Goal: Task Accomplishment & Management: Manage account settings

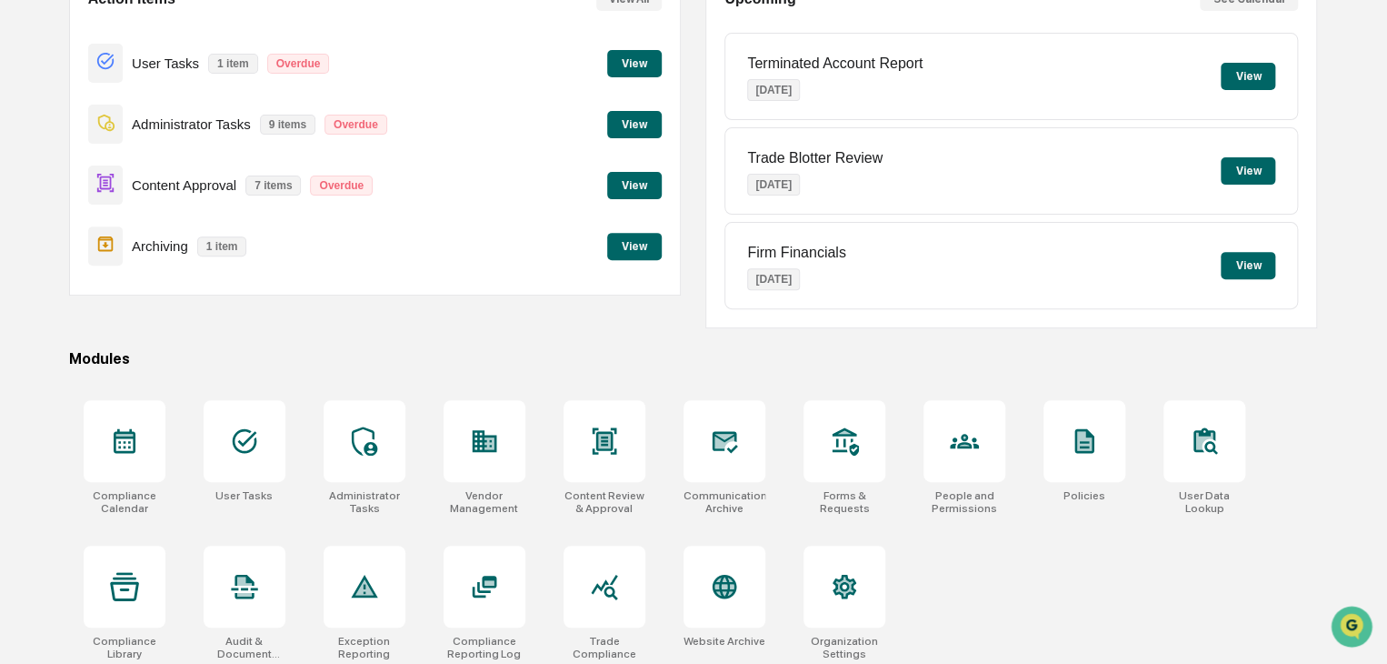
scroll to position [215, 0]
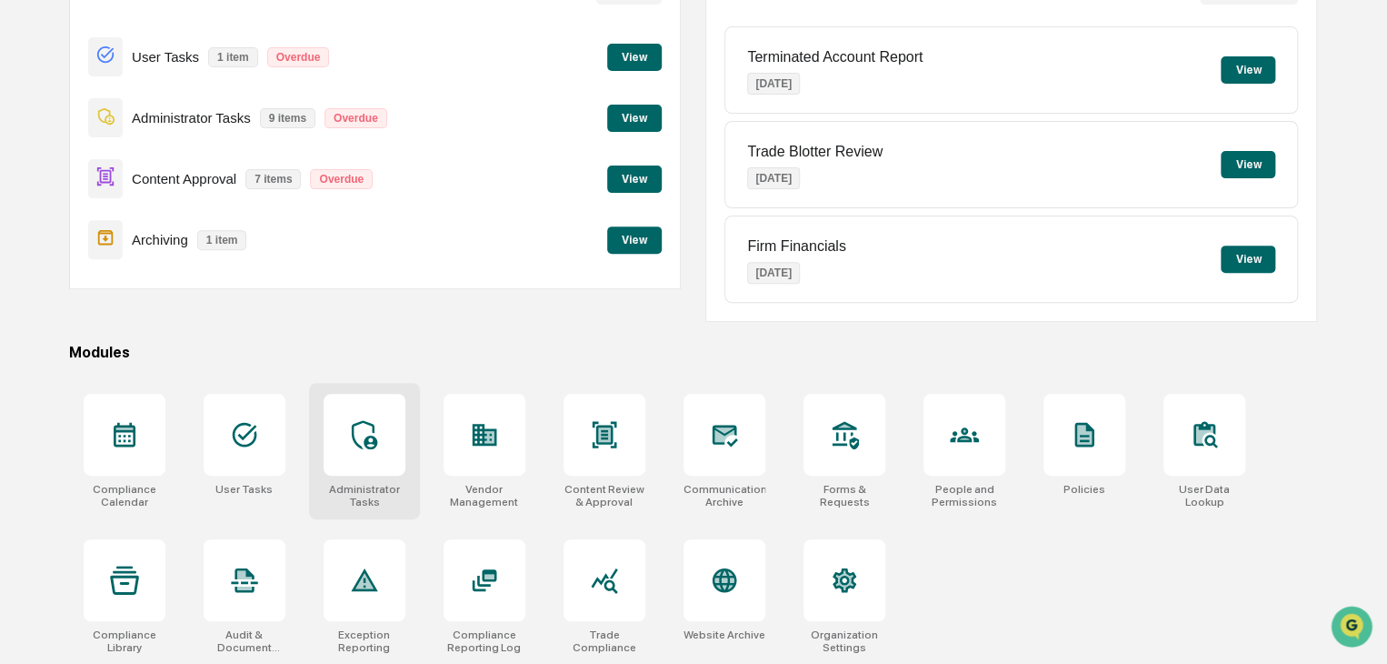
click at [382, 465] on div at bounding box center [365, 435] width 82 height 82
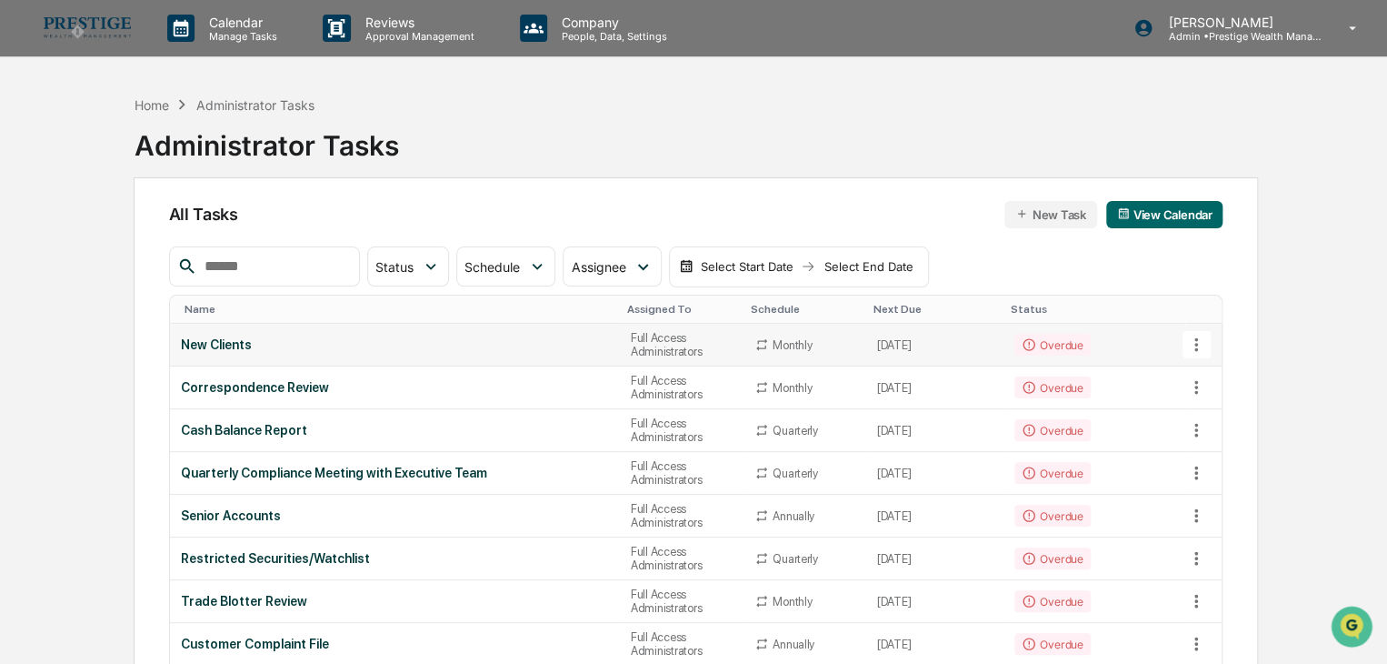
click at [226, 341] on div "New Clients" at bounding box center [395, 344] width 428 height 15
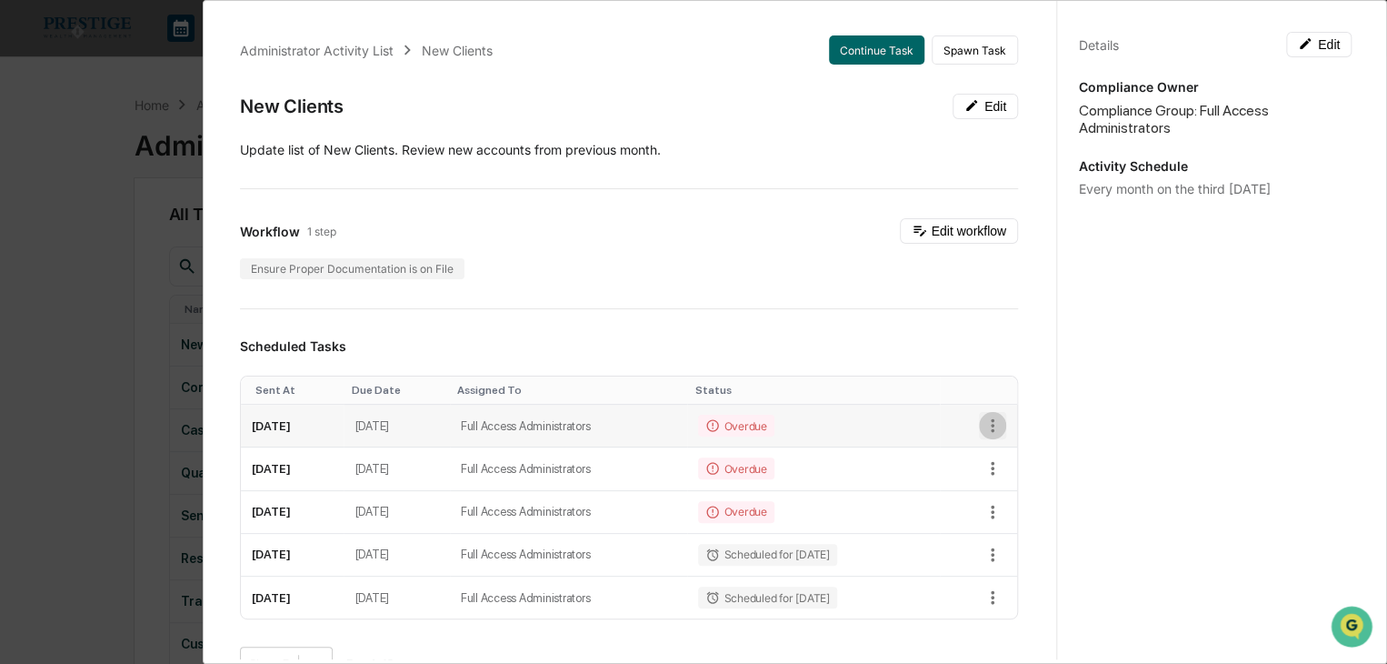
click at [983, 419] on icon "button" at bounding box center [993, 425] width 20 height 20
click at [975, 419] on div at bounding box center [698, 332] width 1396 height 664
click at [876, 58] on button "Continue Task" at bounding box center [876, 49] width 95 height 29
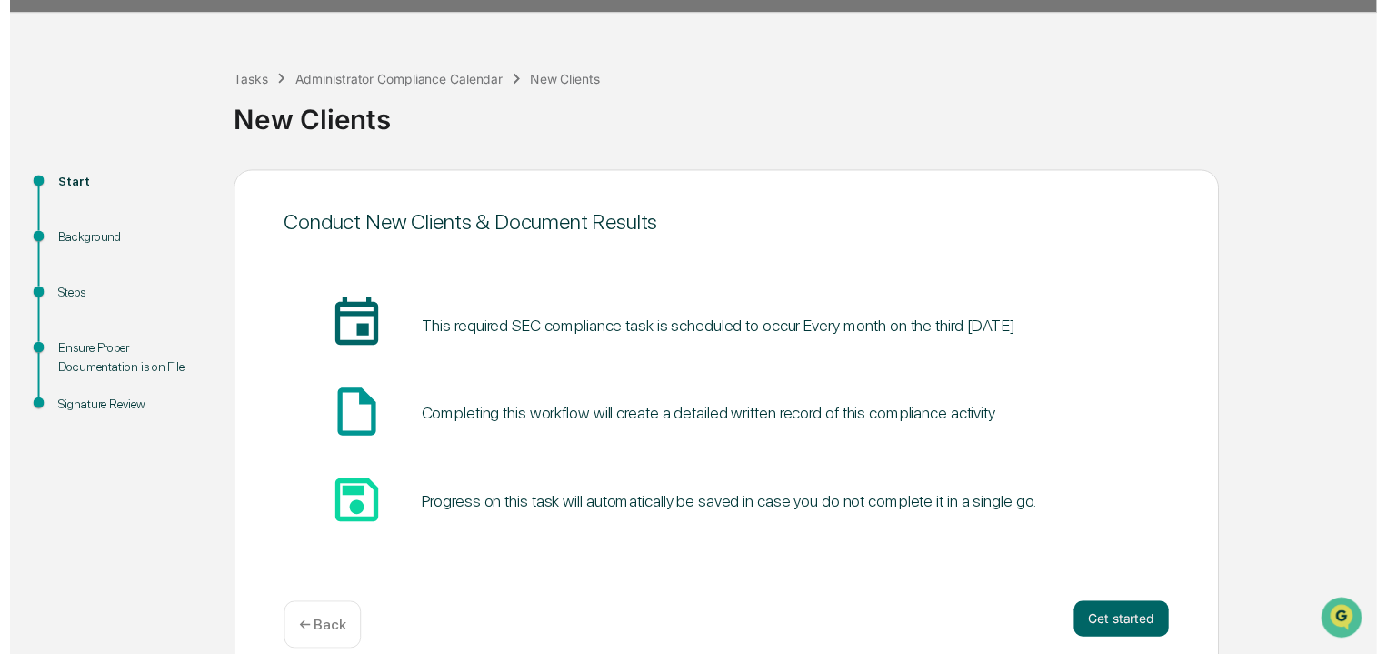
scroll to position [68, 0]
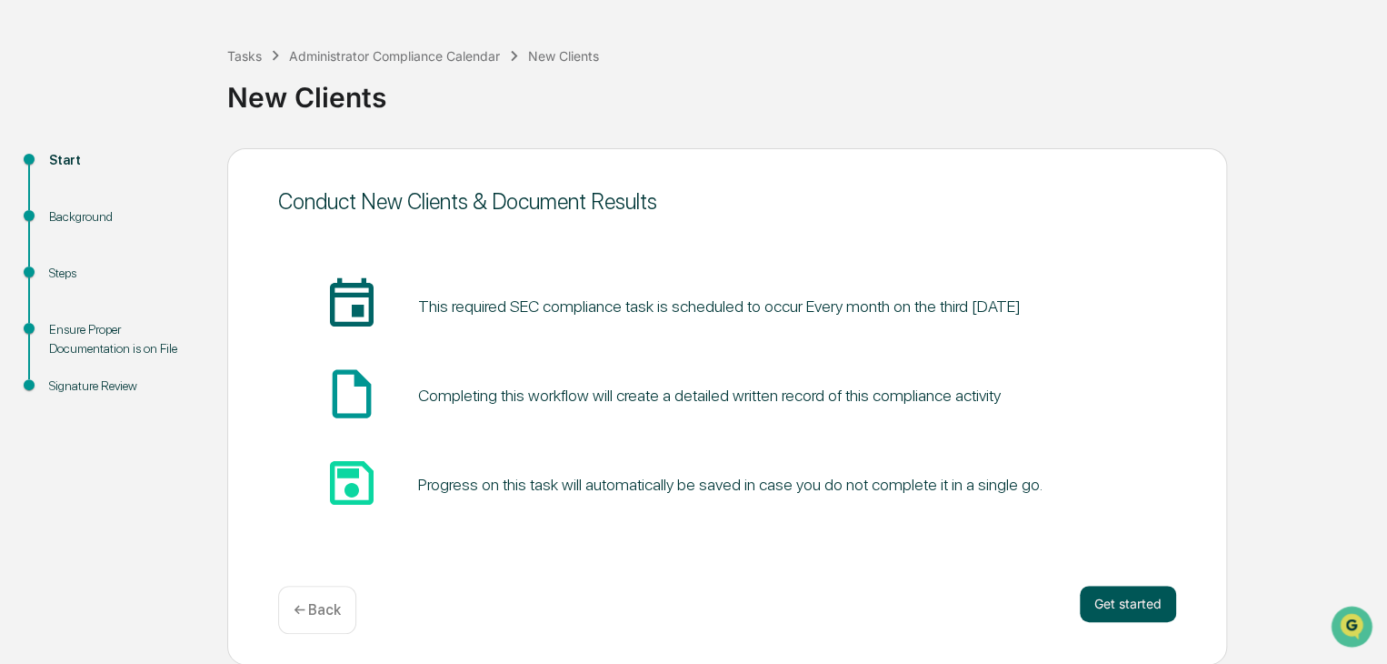
click at [1116, 607] on button "Get started" at bounding box center [1128, 603] width 96 height 36
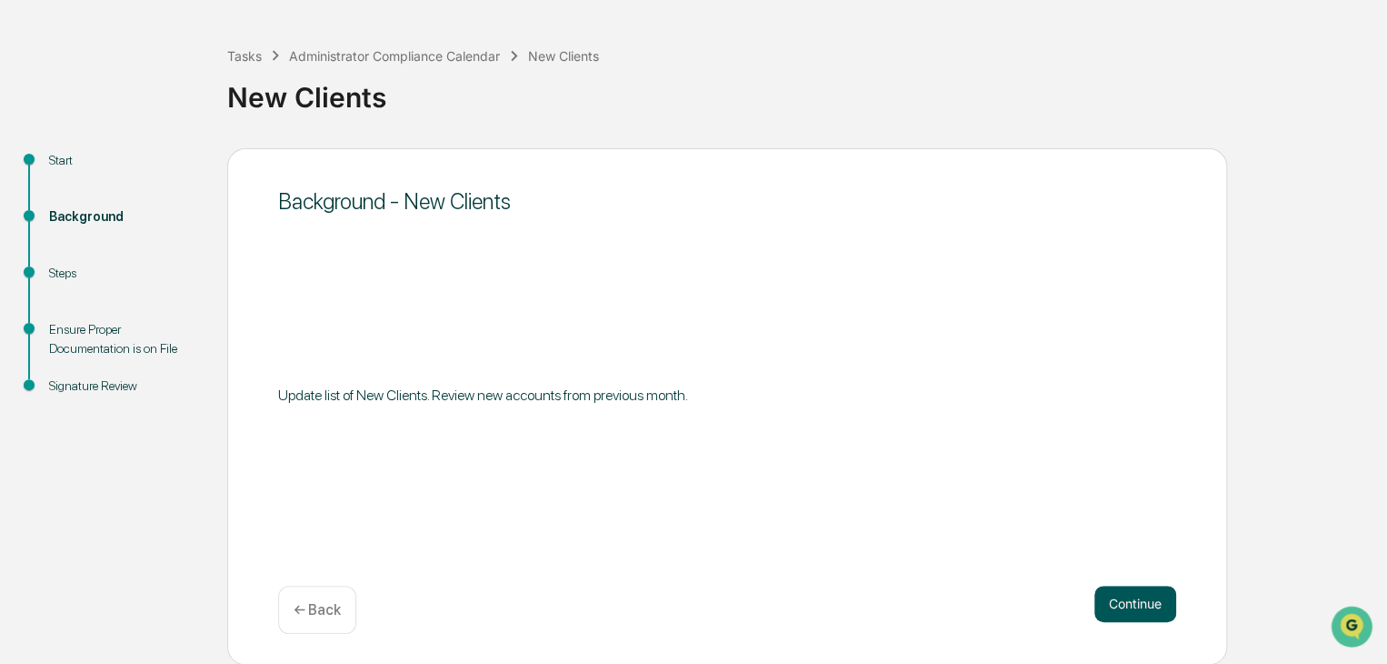
click at [1123, 597] on button "Continue" at bounding box center [1136, 603] width 82 height 36
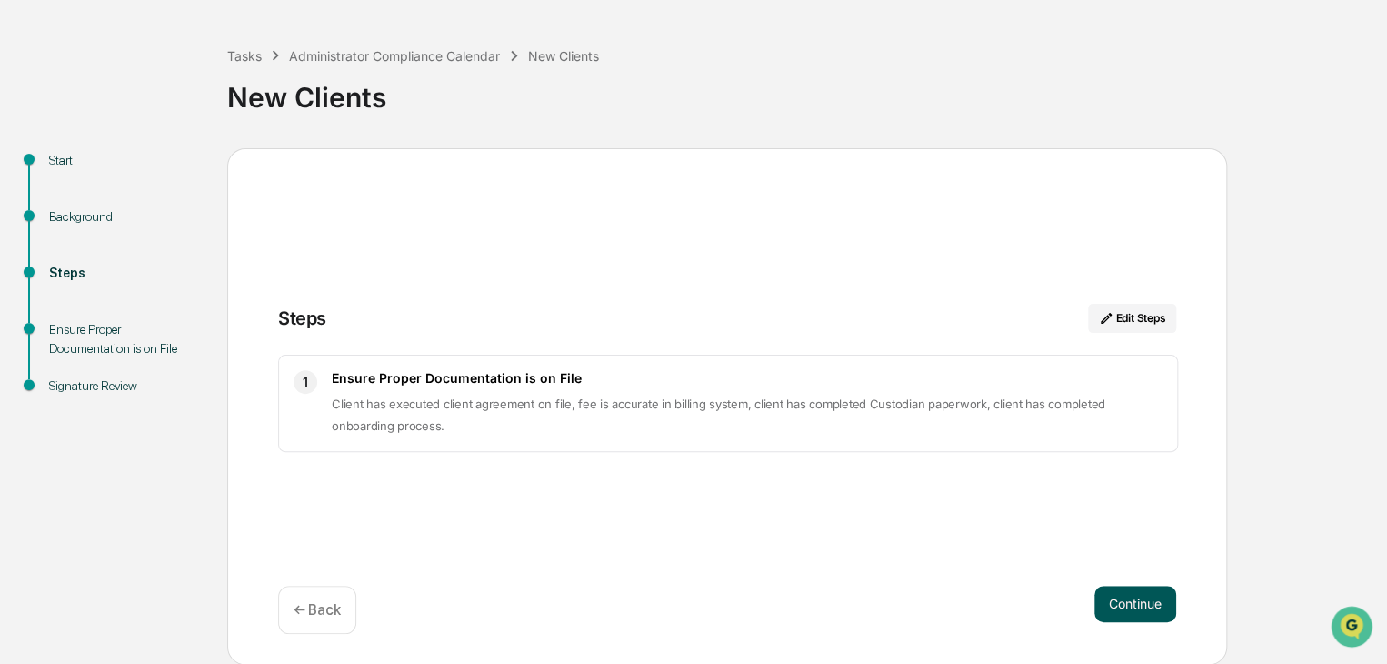
click at [1164, 604] on button "Continue" at bounding box center [1136, 603] width 82 height 36
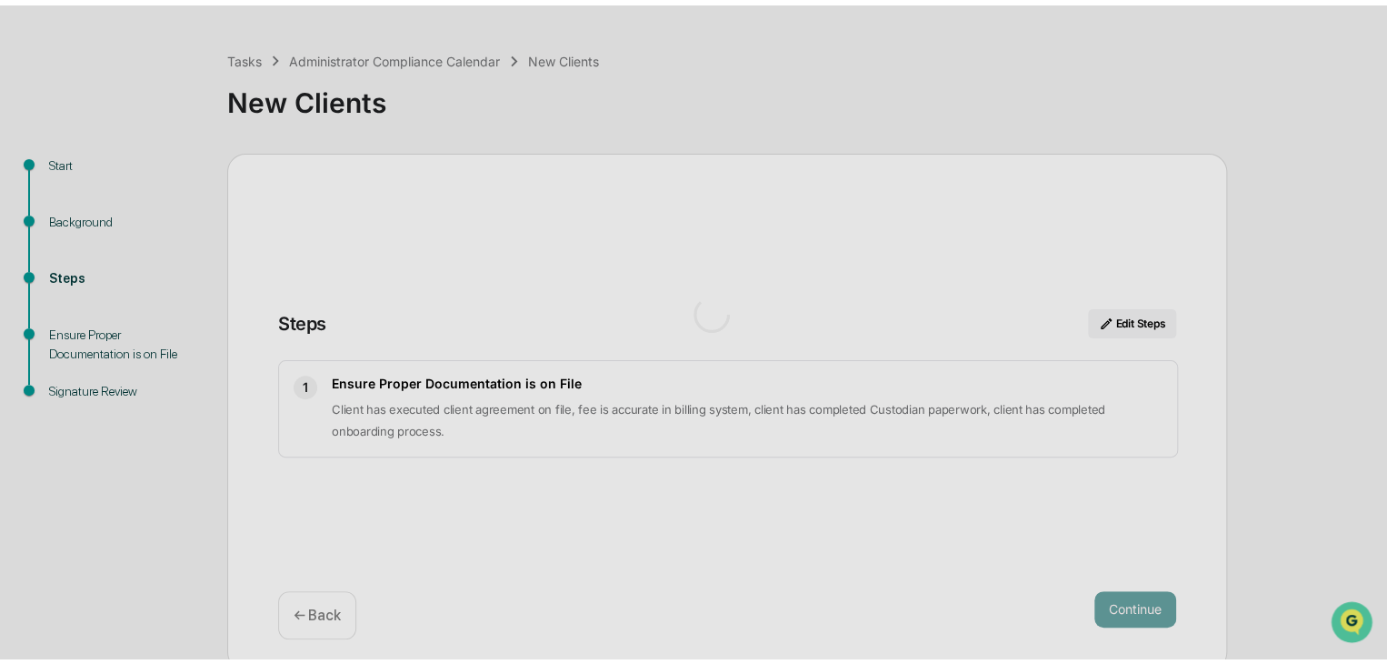
scroll to position [13, 0]
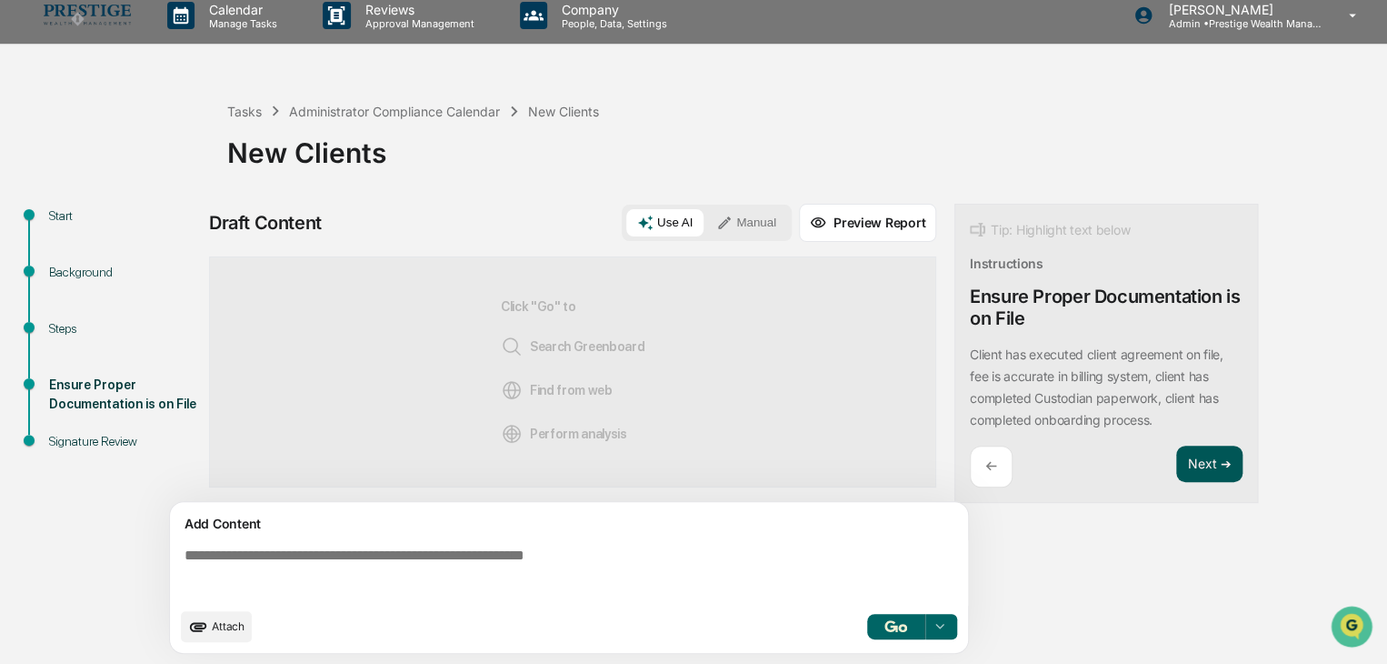
click at [1236, 467] on button "Next ➔" at bounding box center [1209, 463] width 66 height 37
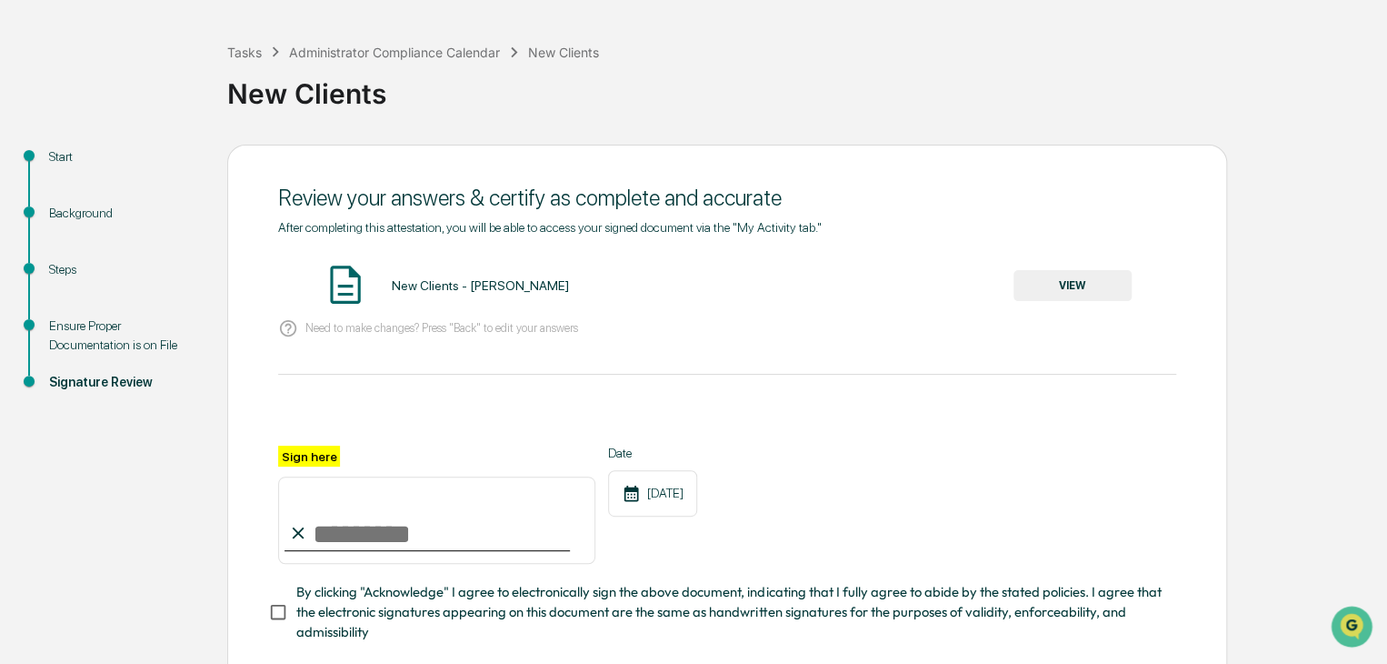
scroll to position [104, 0]
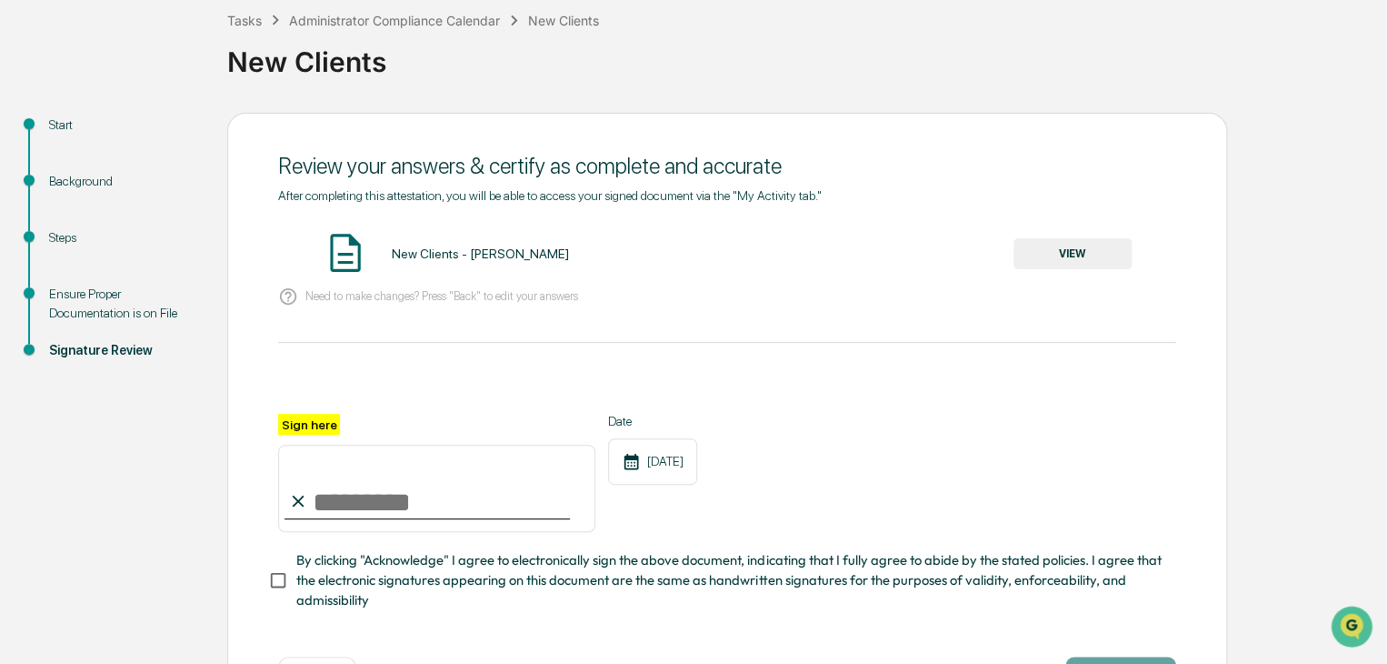
click at [429, 250] on div "New Clients - Brian Drolet" at bounding box center [479, 253] width 177 height 15
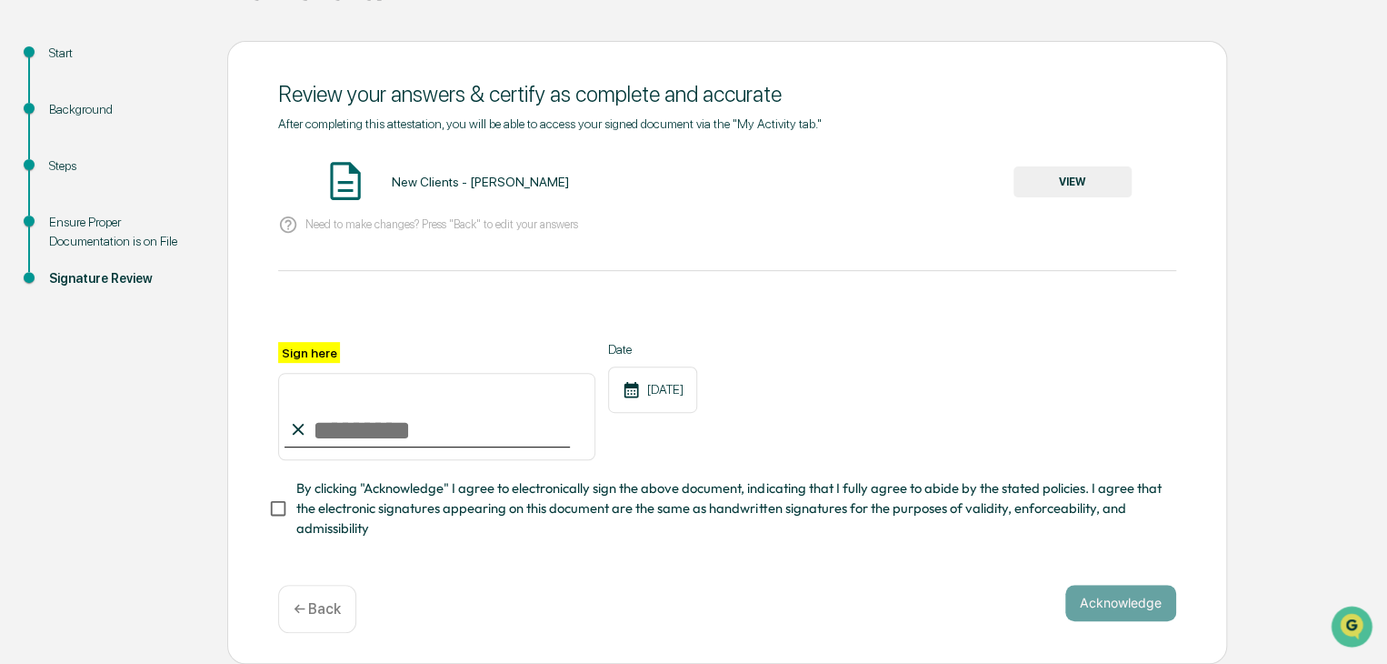
click at [327, 595] on div "← Back" at bounding box center [317, 609] width 78 height 48
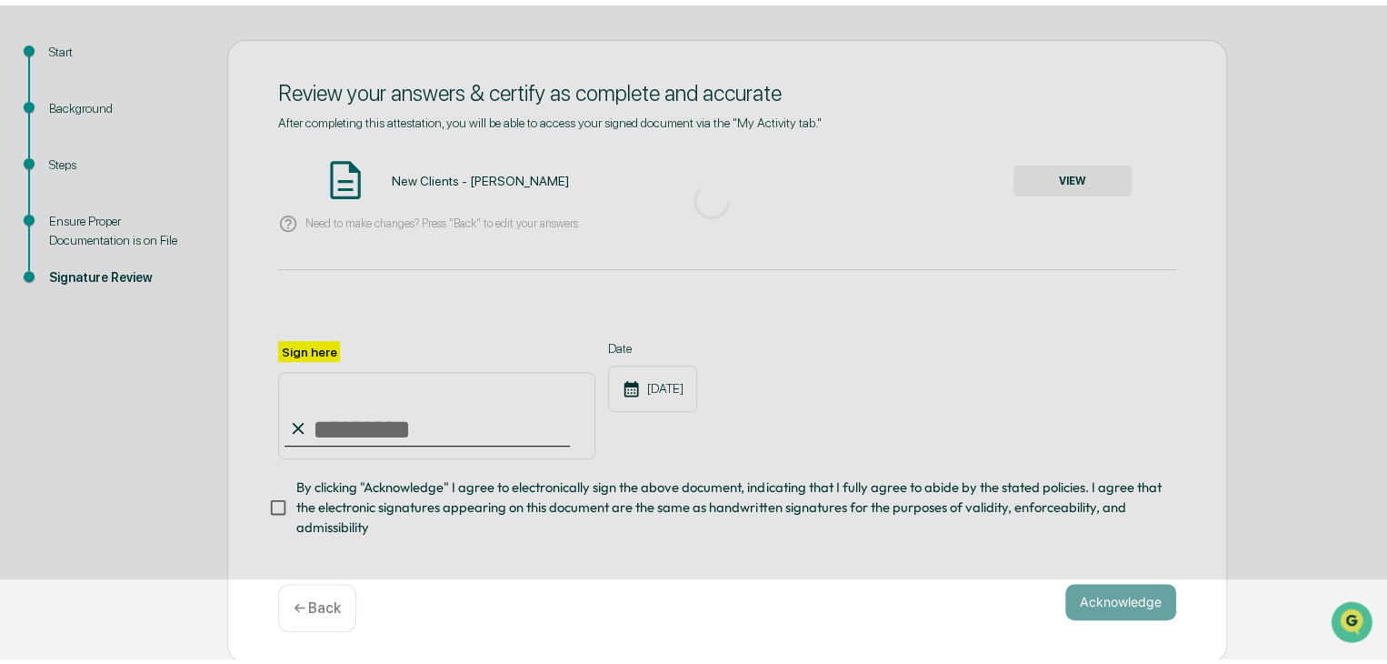
scroll to position [13, 0]
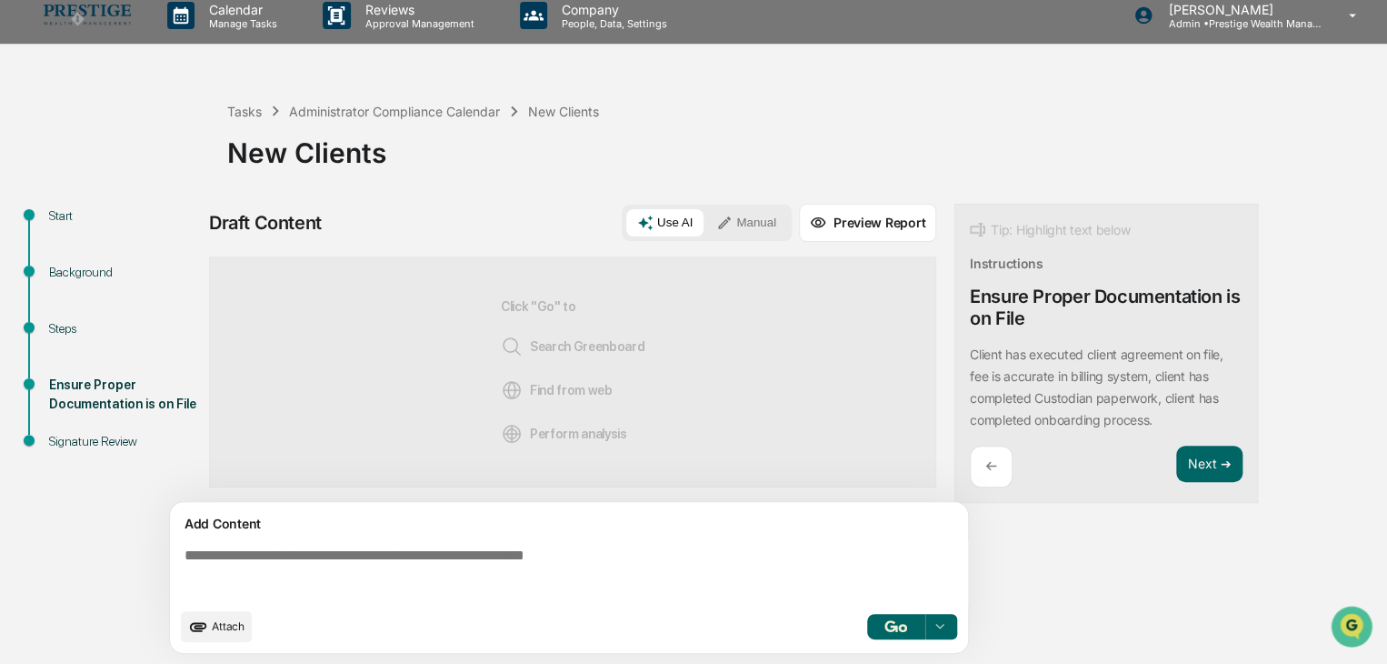
click at [846, 219] on button "Preview Report" at bounding box center [867, 223] width 137 height 38
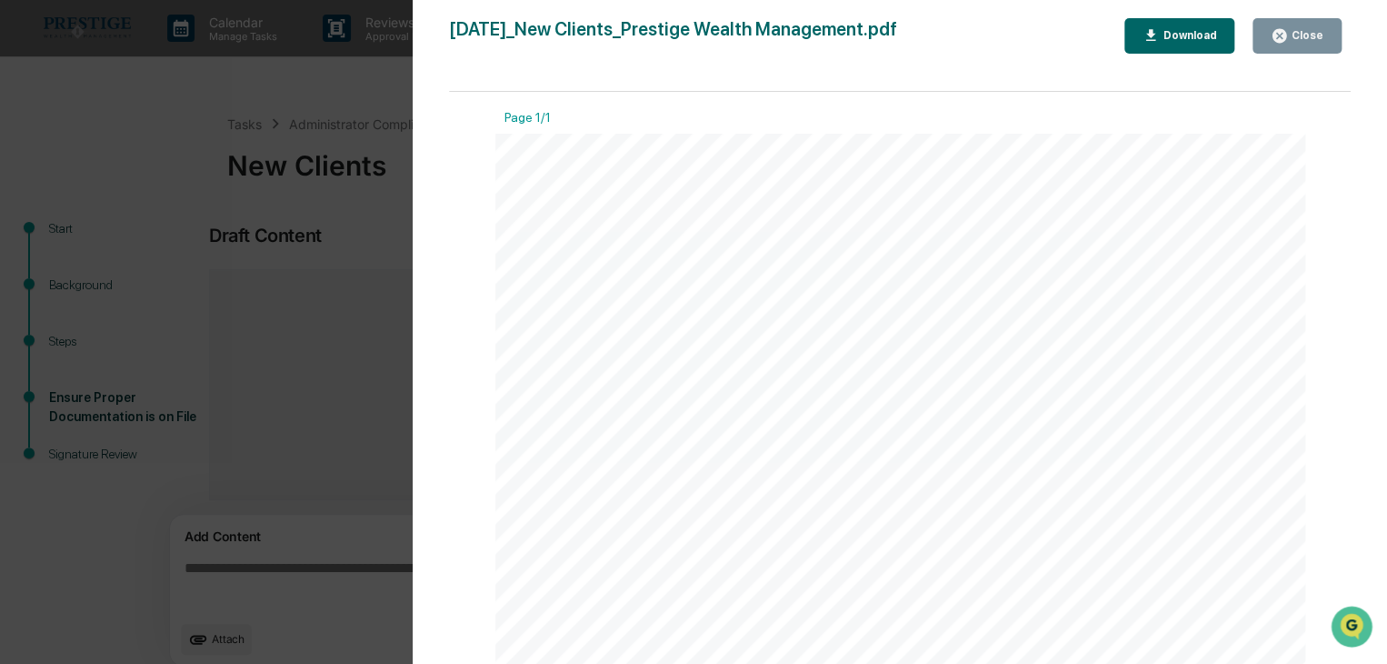
click at [1287, 15] on div "Version History 08/30/2025, 05:51 PM Brian Drolet 2025-08-30_New Clients_Presti…" at bounding box center [900, 350] width 975 height 700
click at [1287, 21] on button "Close" at bounding box center [1297, 35] width 89 height 35
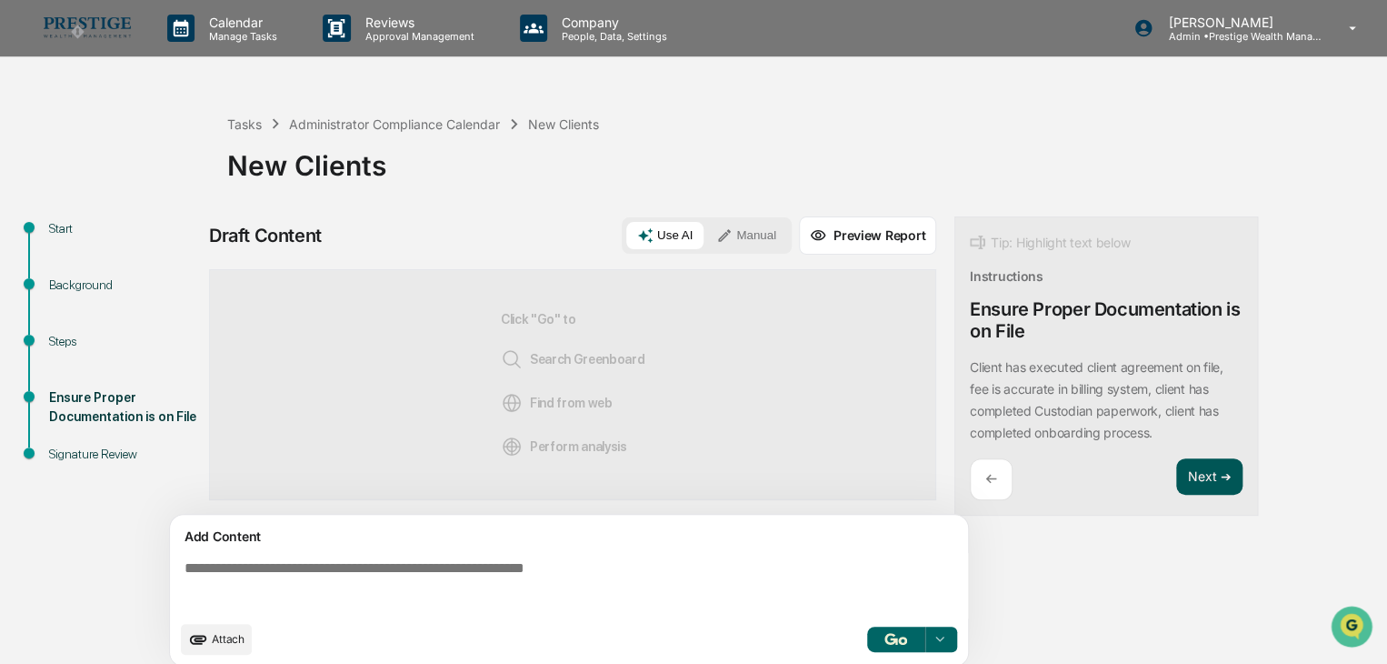
click at [1222, 477] on button "Next ➔" at bounding box center [1209, 476] width 66 height 37
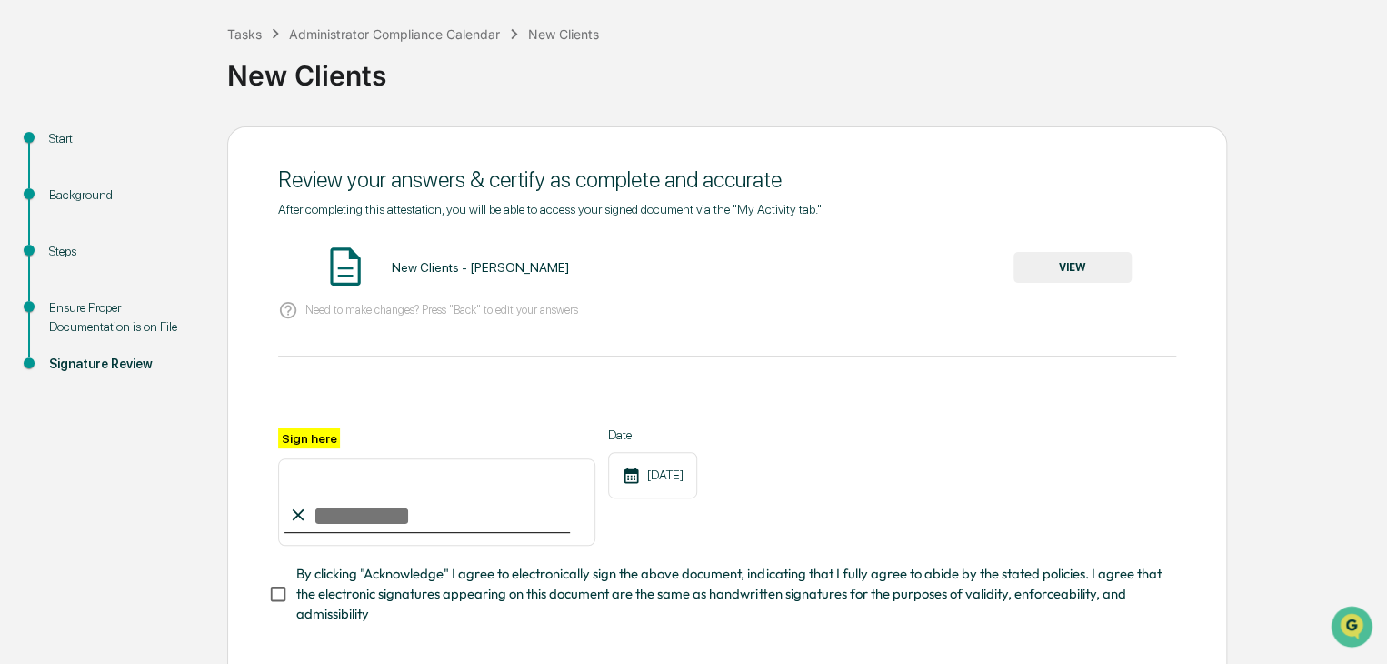
scroll to position [91, 0]
click at [1063, 275] on button "VIEW" at bounding box center [1073, 266] width 118 height 31
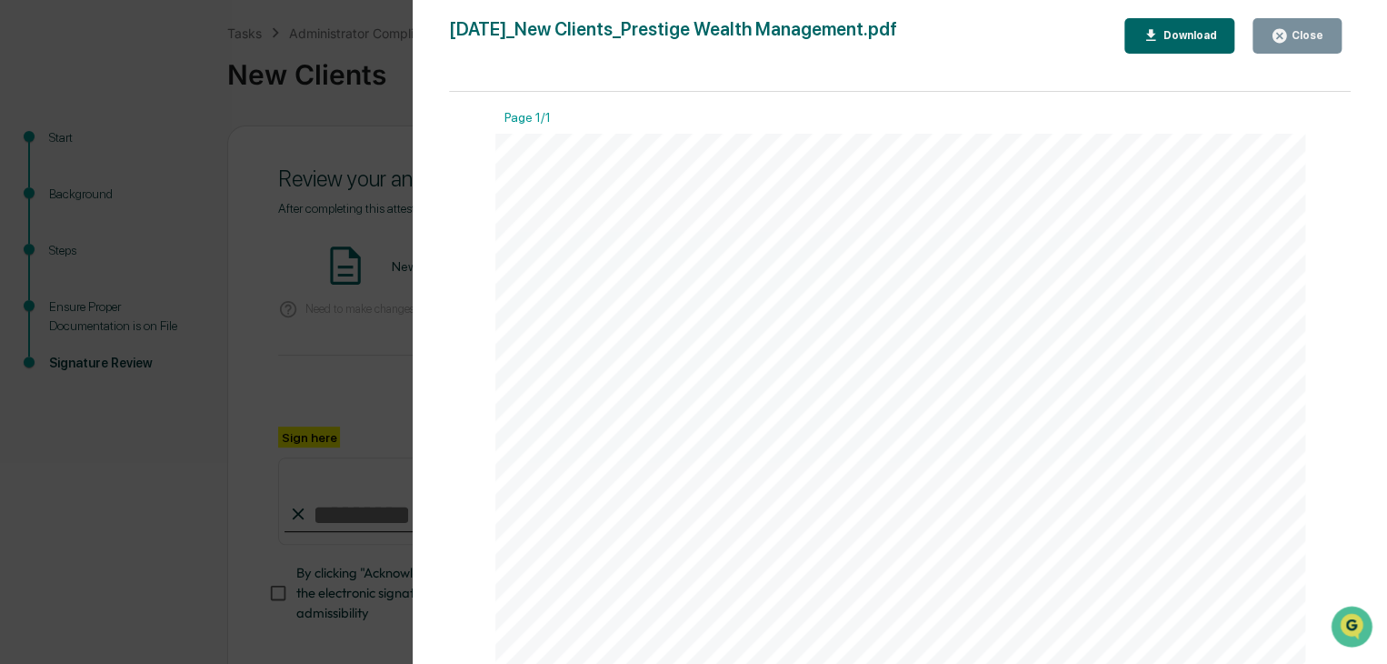
click at [1291, 39] on div "Close" at bounding box center [1305, 35] width 35 height 13
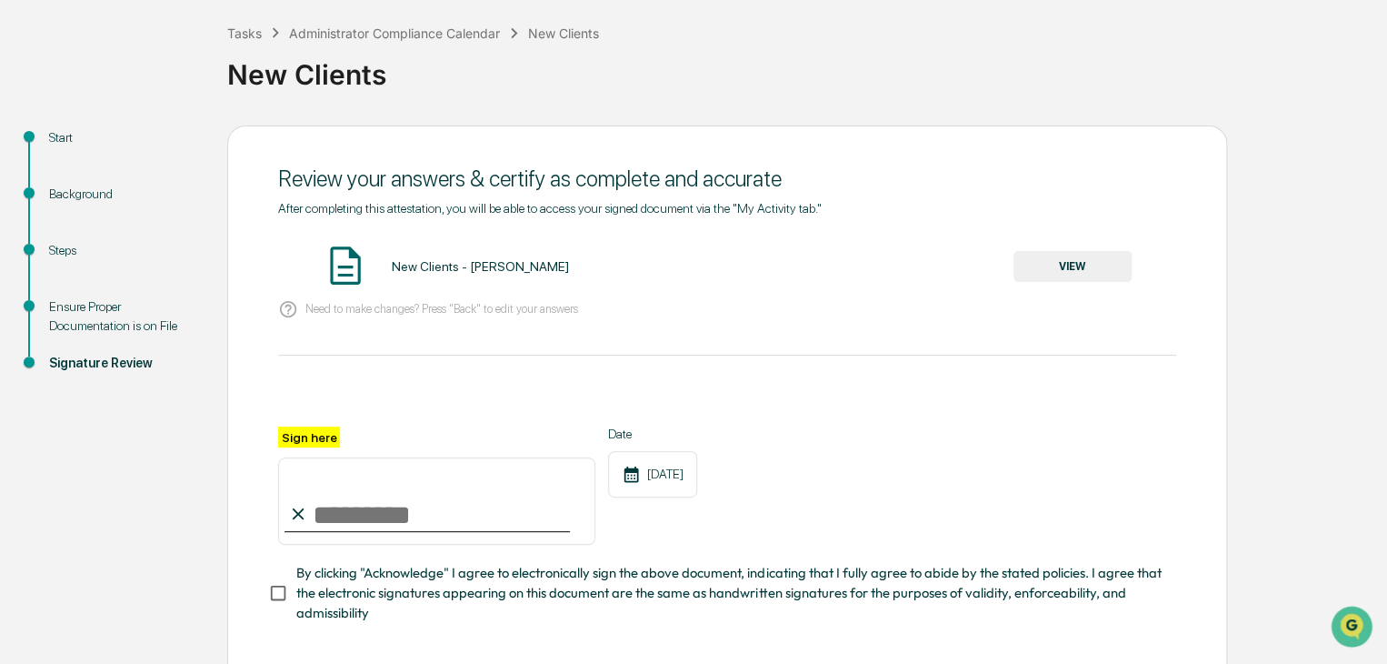
click at [396, 521] on input "Sign here" at bounding box center [436, 500] width 317 height 87
type input "**********"
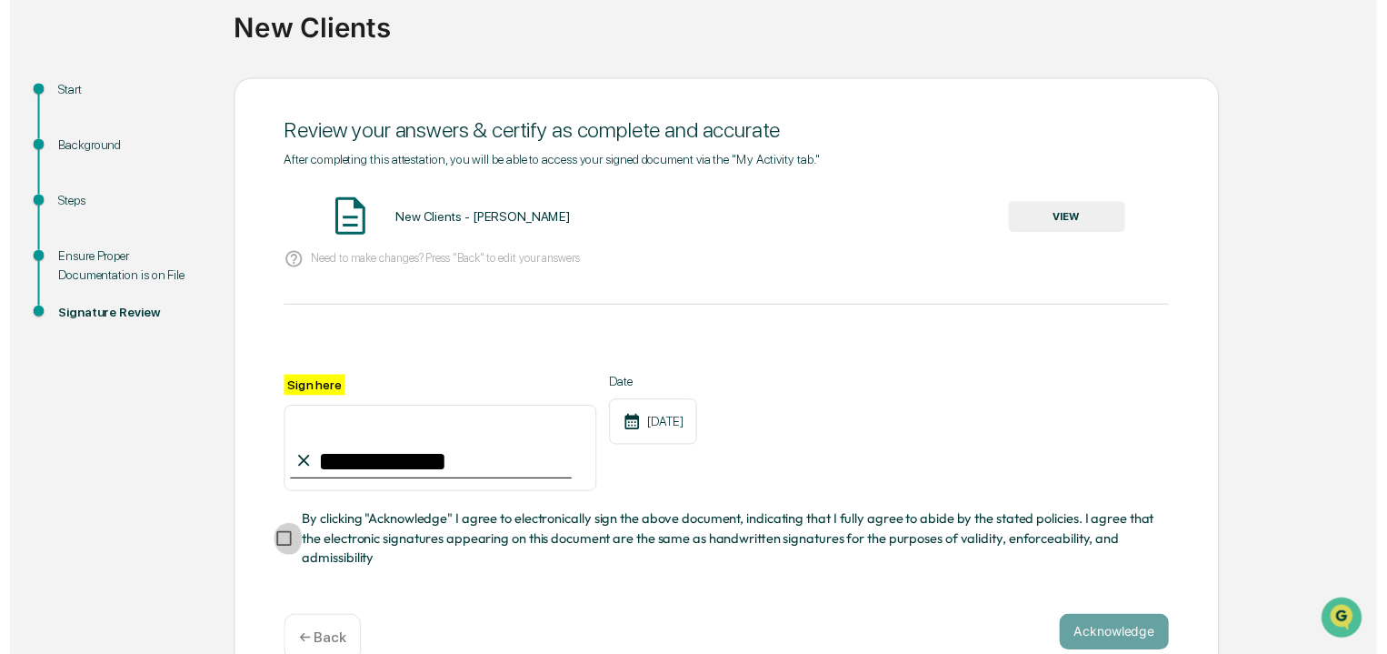
scroll to position [182, 0]
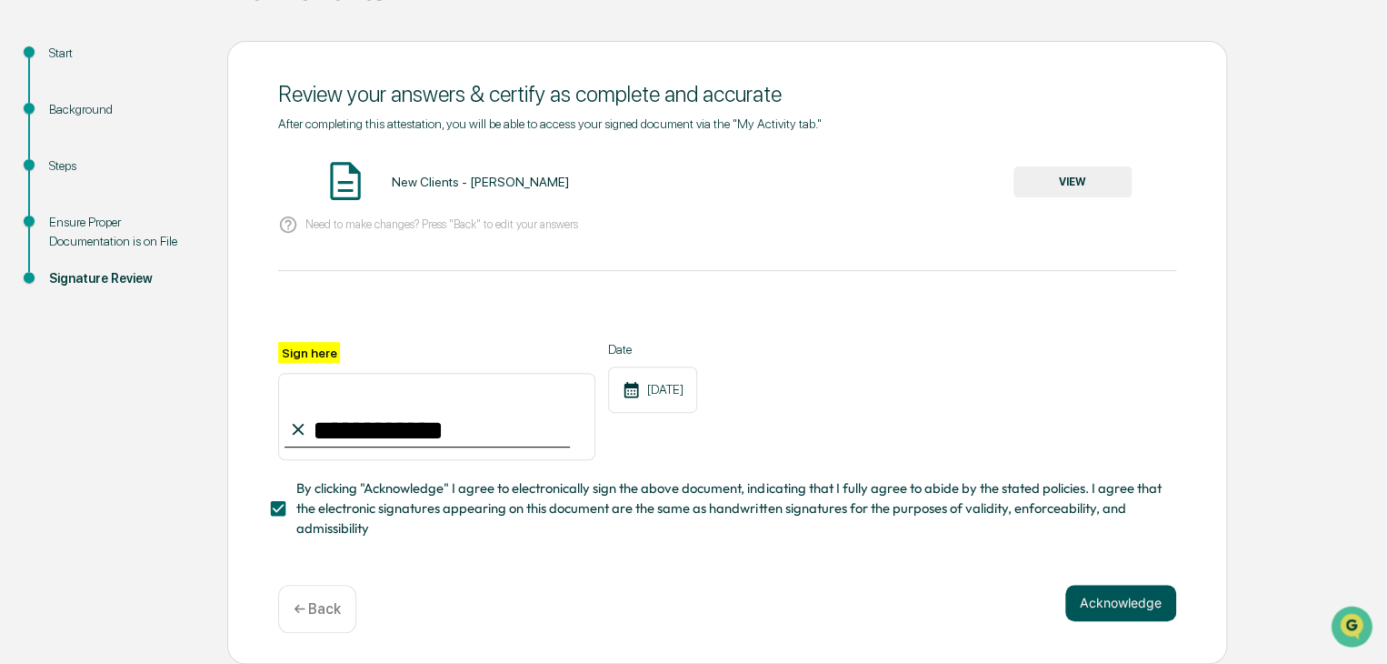
click at [1115, 615] on button "Acknowledge" at bounding box center [1120, 603] width 111 height 36
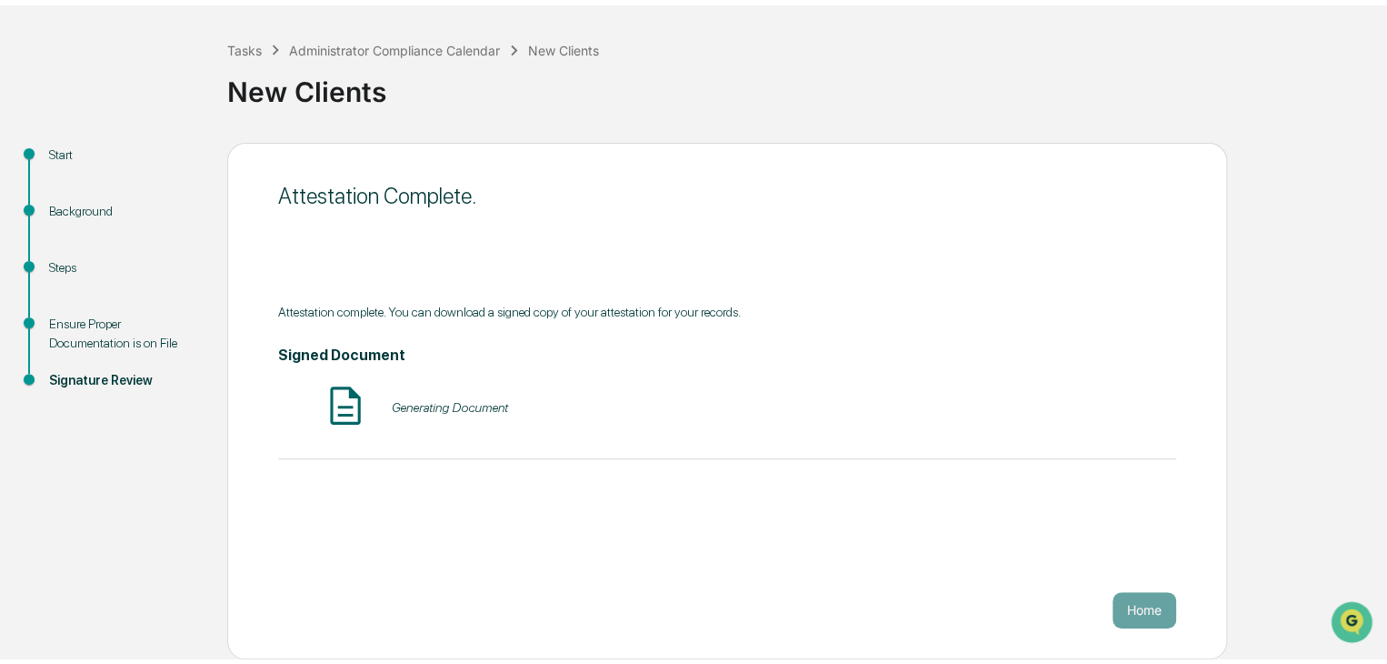
scroll to position [68, 0]
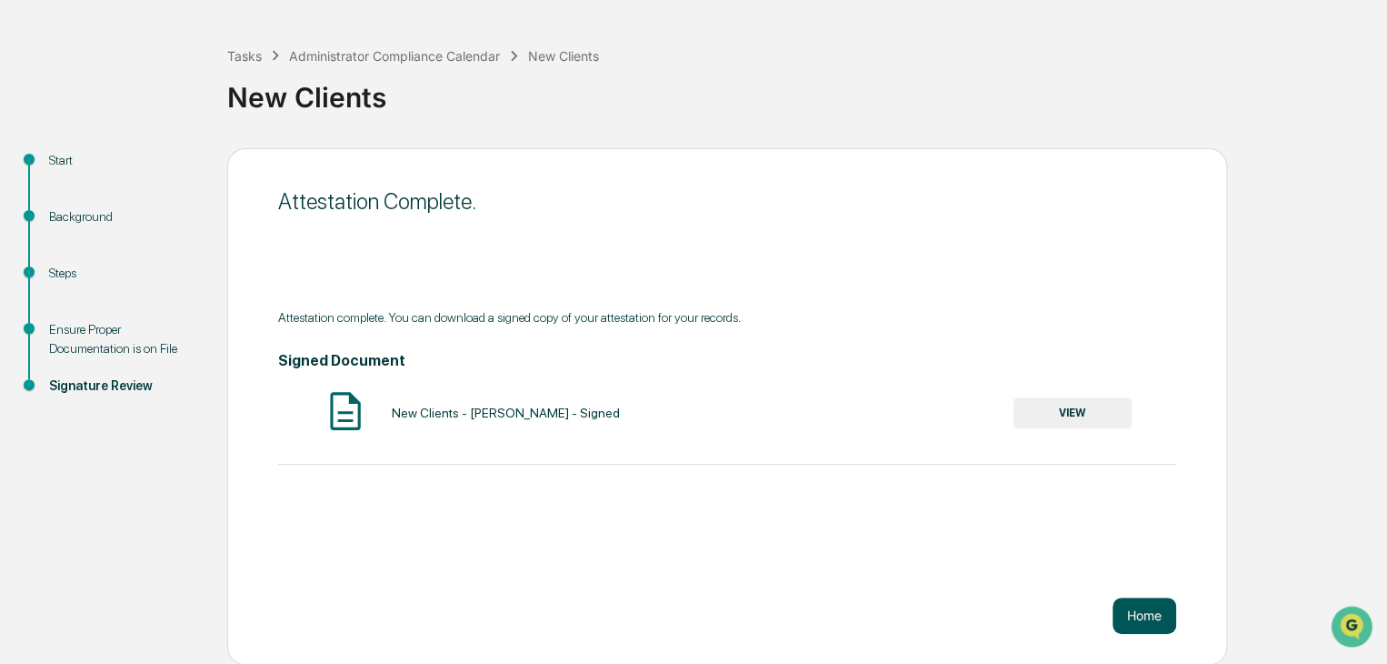
click at [1141, 606] on button "Home" at bounding box center [1145, 615] width 64 height 36
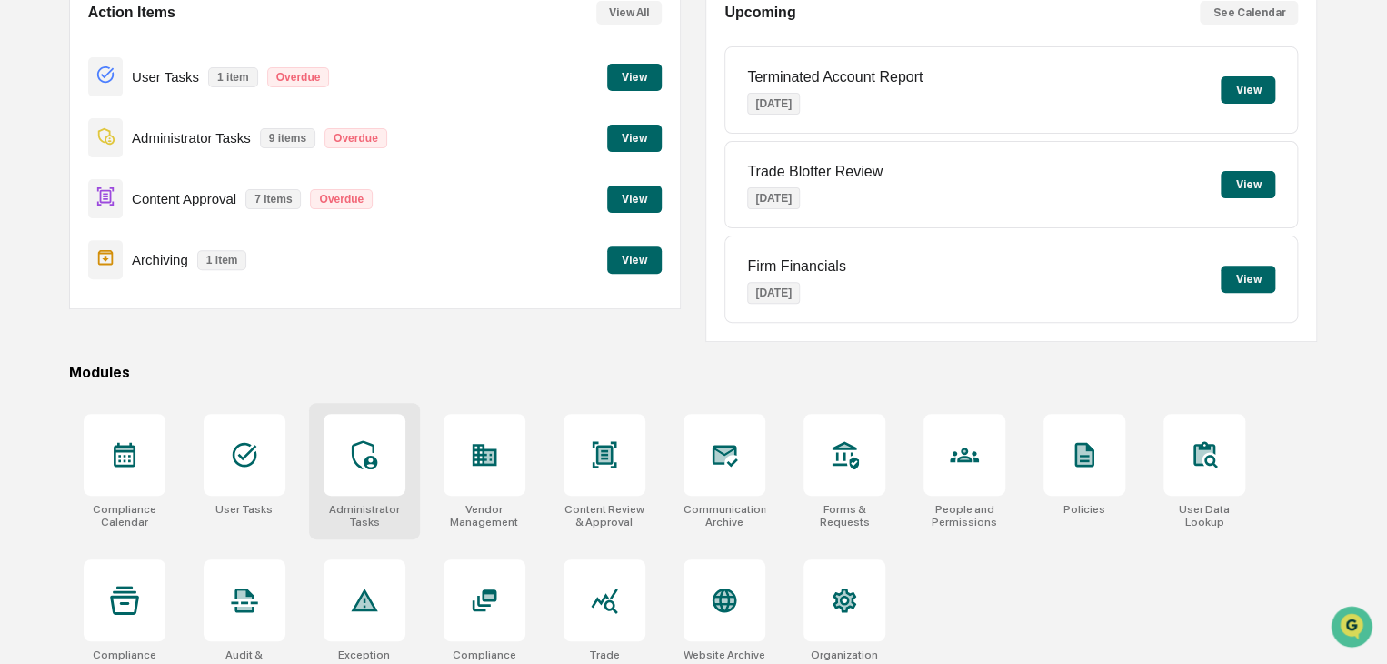
scroll to position [215, 0]
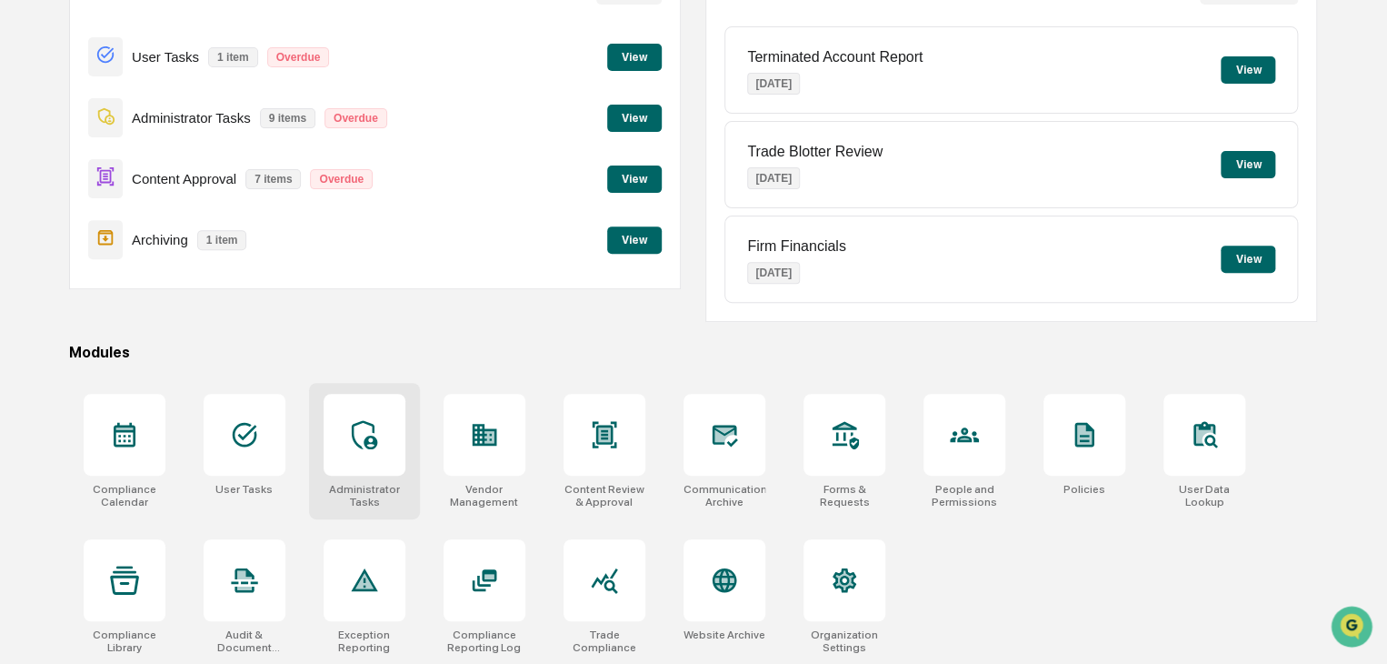
click at [378, 474] on div "Administrator Tasks" at bounding box center [364, 451] width 111 height 136
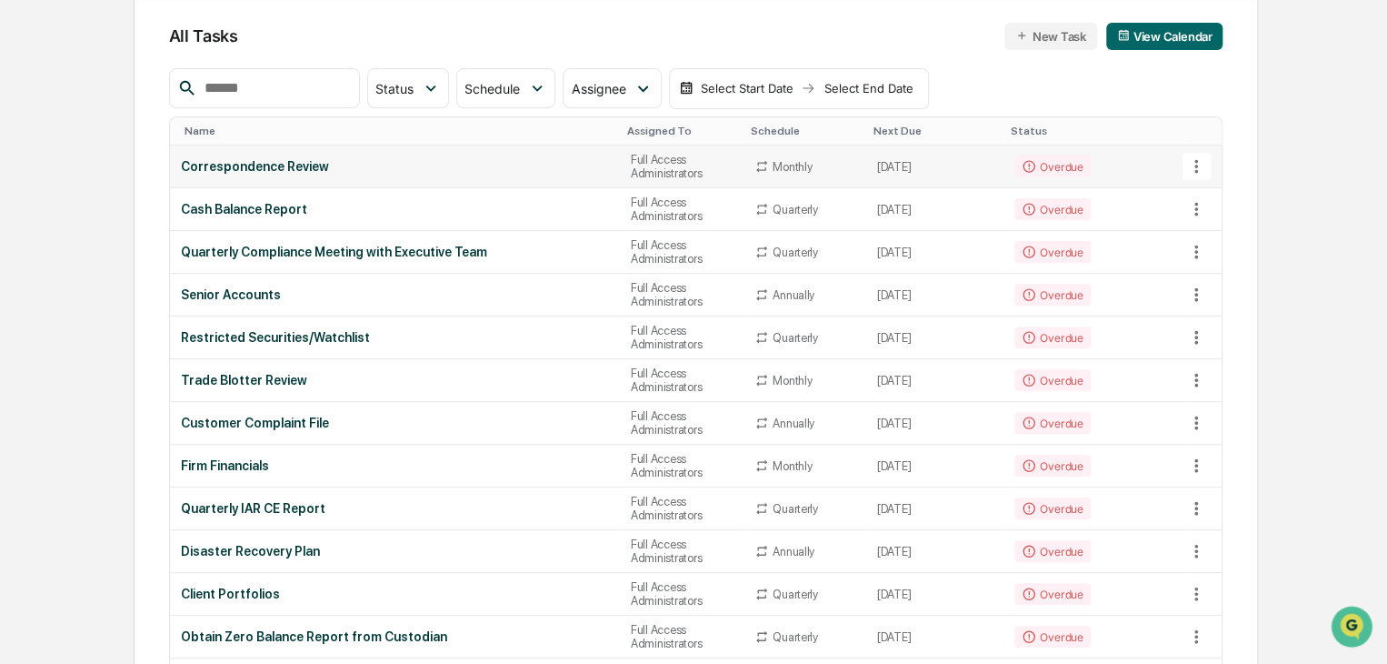
scroll to position [182, 0]
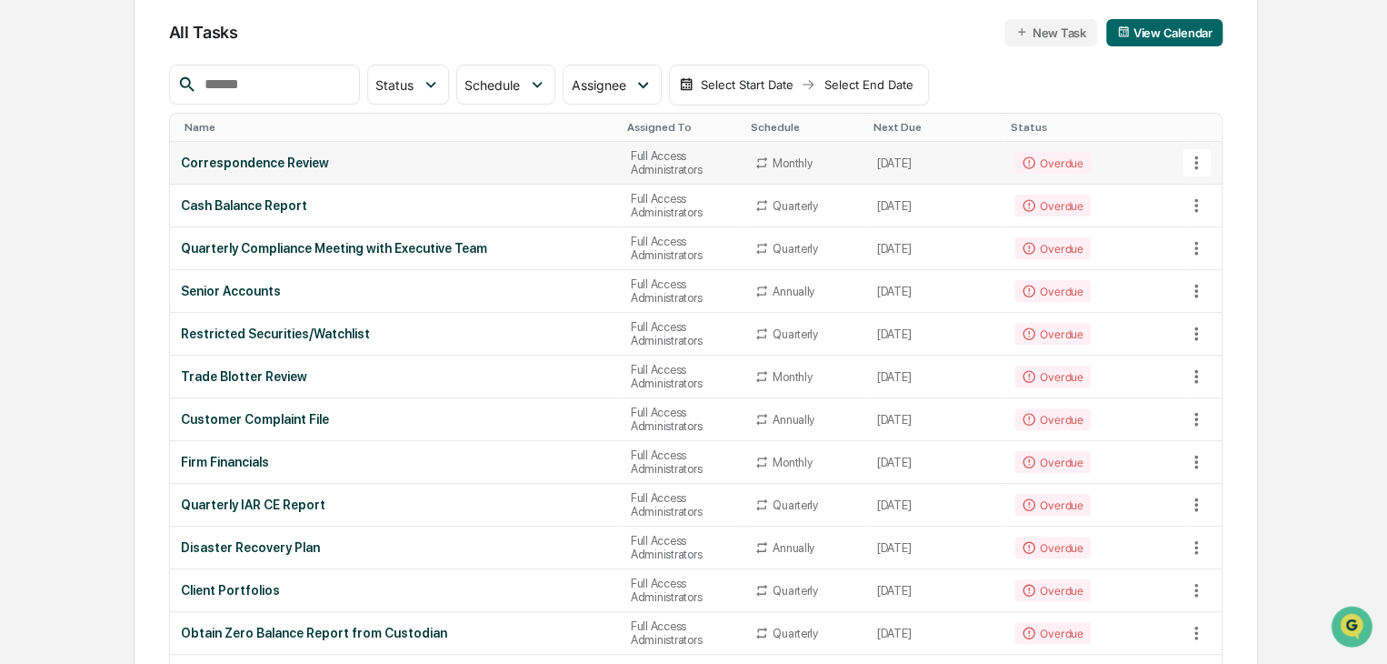
click at [318, 162] on div "Correspondence Review" at bounding box center [395, 162] width 428 height 15
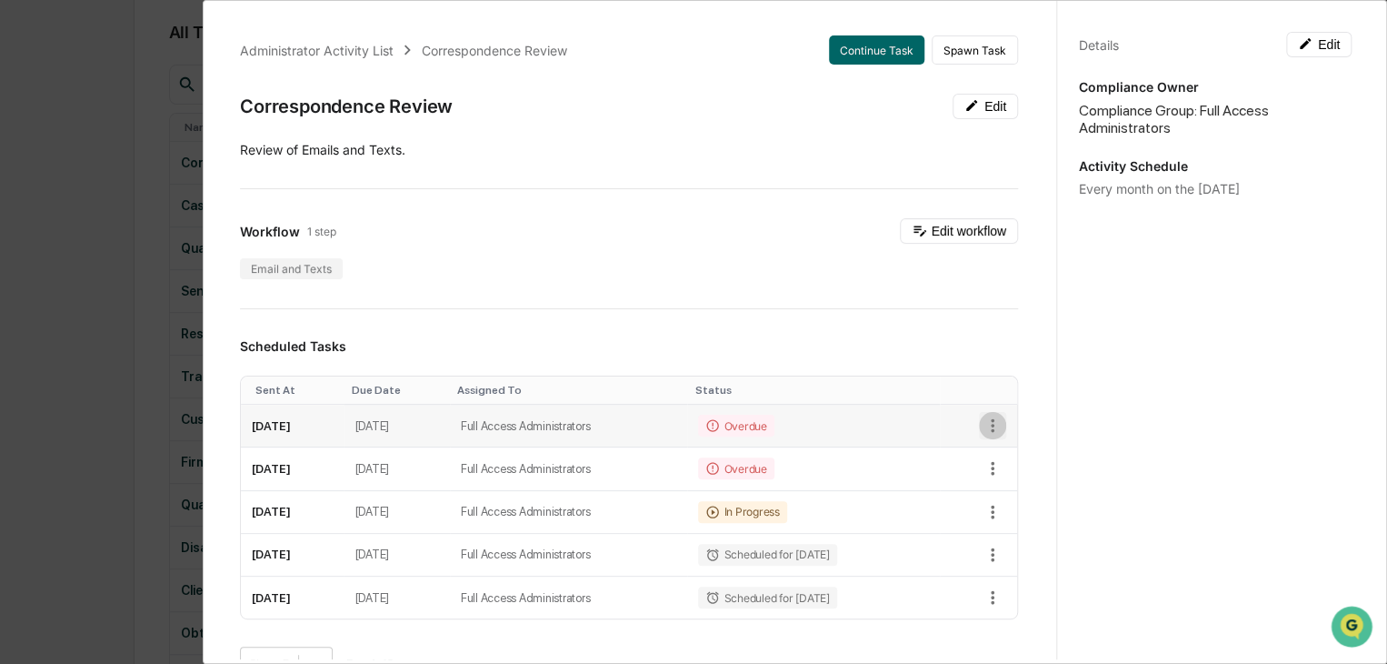
click at [983, 426] on icon "button" at bounding box center [993, 425] width 20 height 20
click at [938, 414] on div at bounding box center [698, 332] width 1396 height 664
click at [874, 43] on button "Continue Task" at bounding box center [876, 49] width 95 height 29
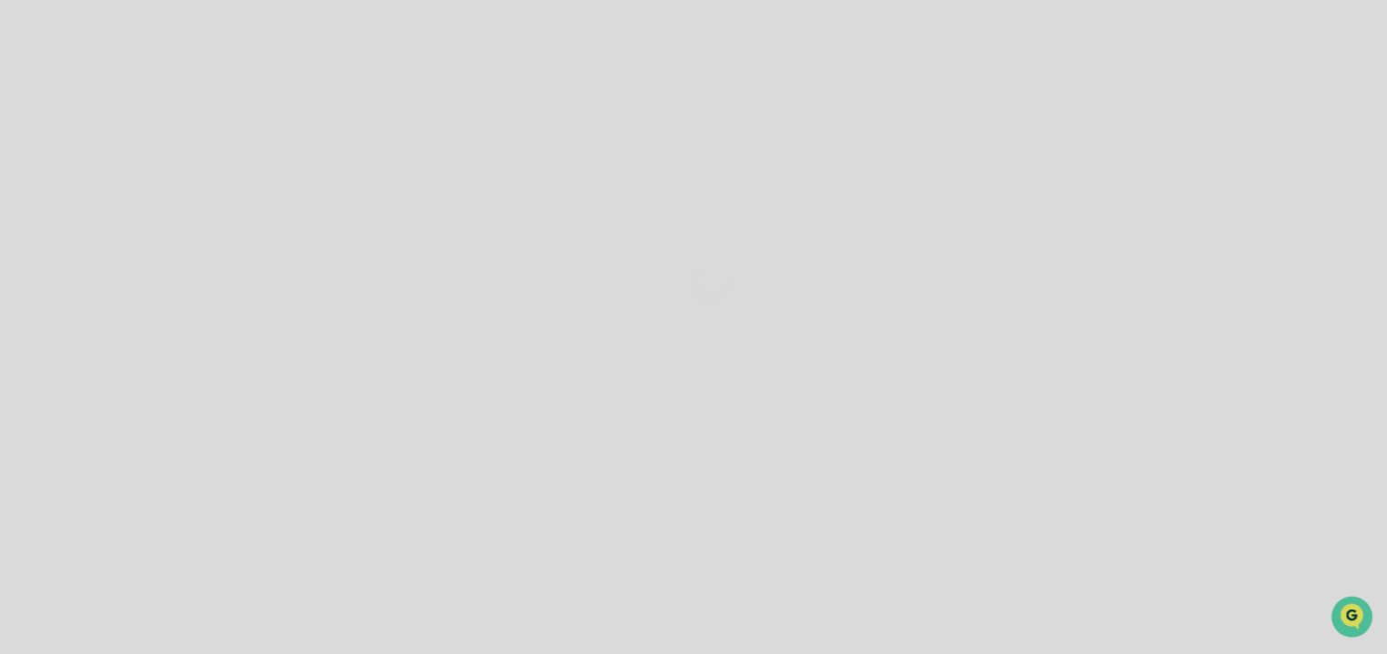
scroll to position [68, 0]
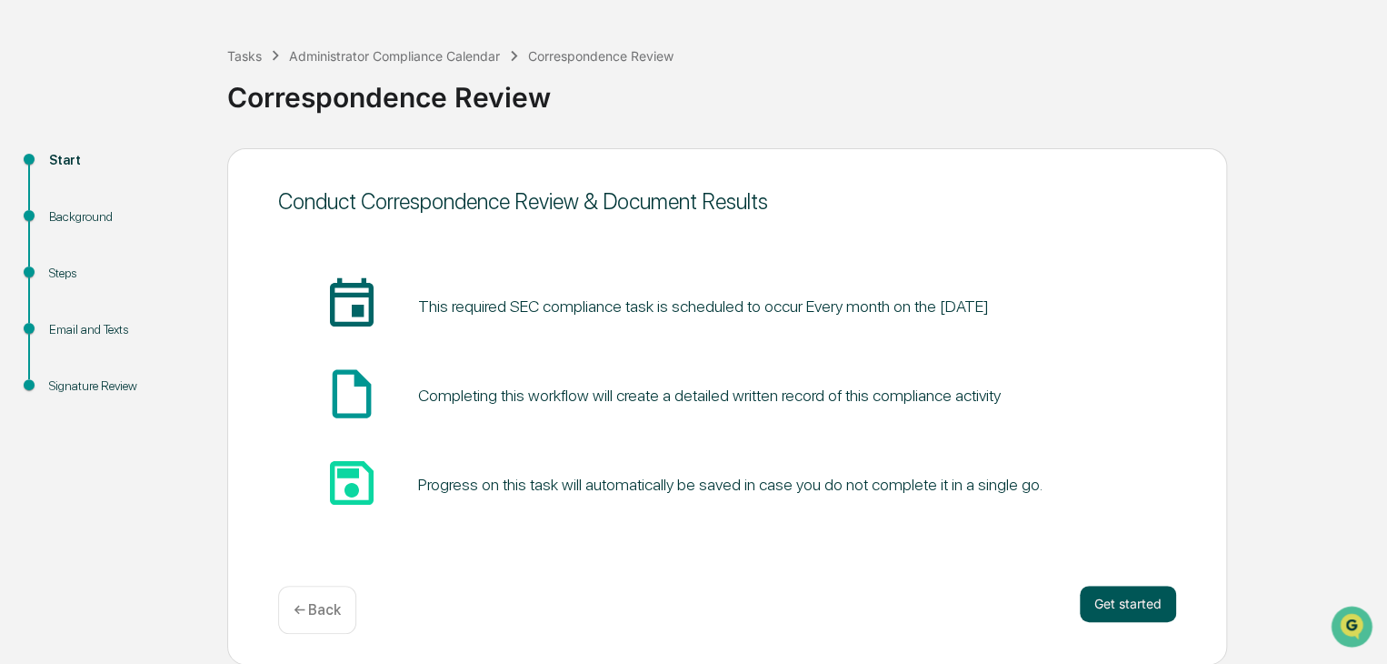
click at [1134, 595] on button "Get started" at bounding box center [1128, 603] width 96 height 36
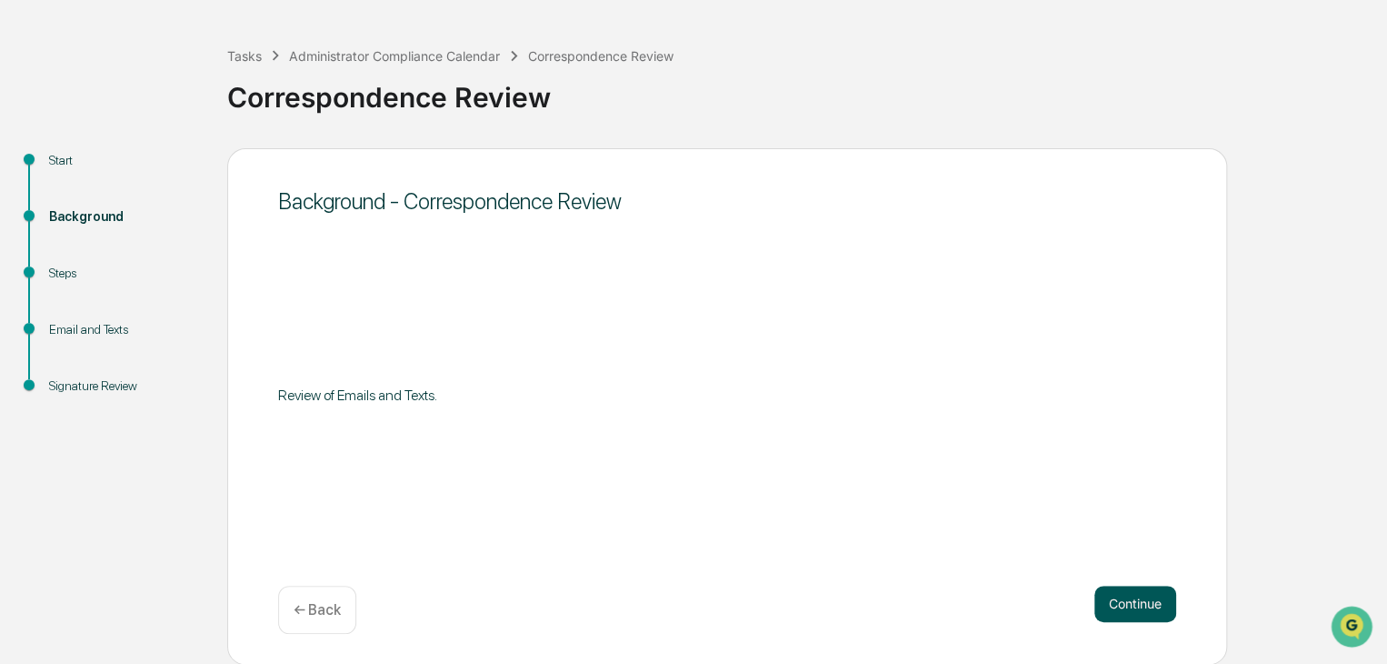
click at [1106, 598] on button "Continue" at bounding box center [1136, 603] width 82 height 36
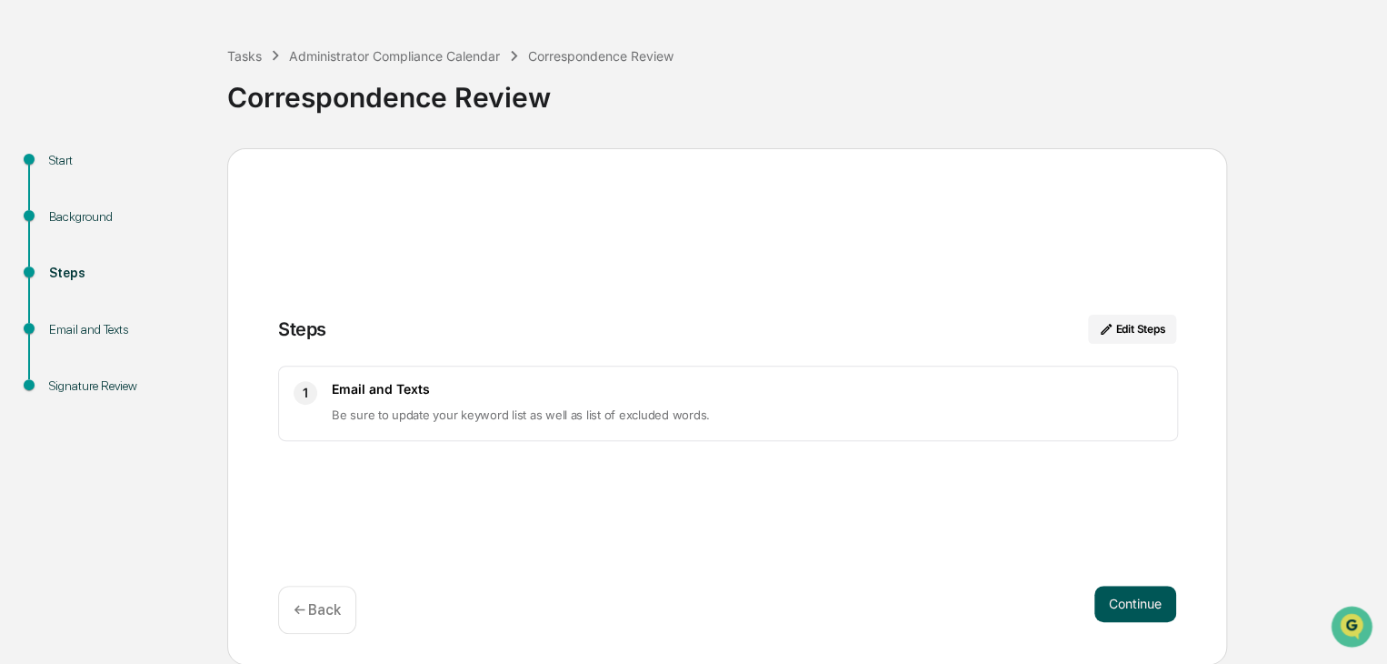
click at [1127, 594] on button "Continue" at bounding box center [1136, 603] width 82 height 36
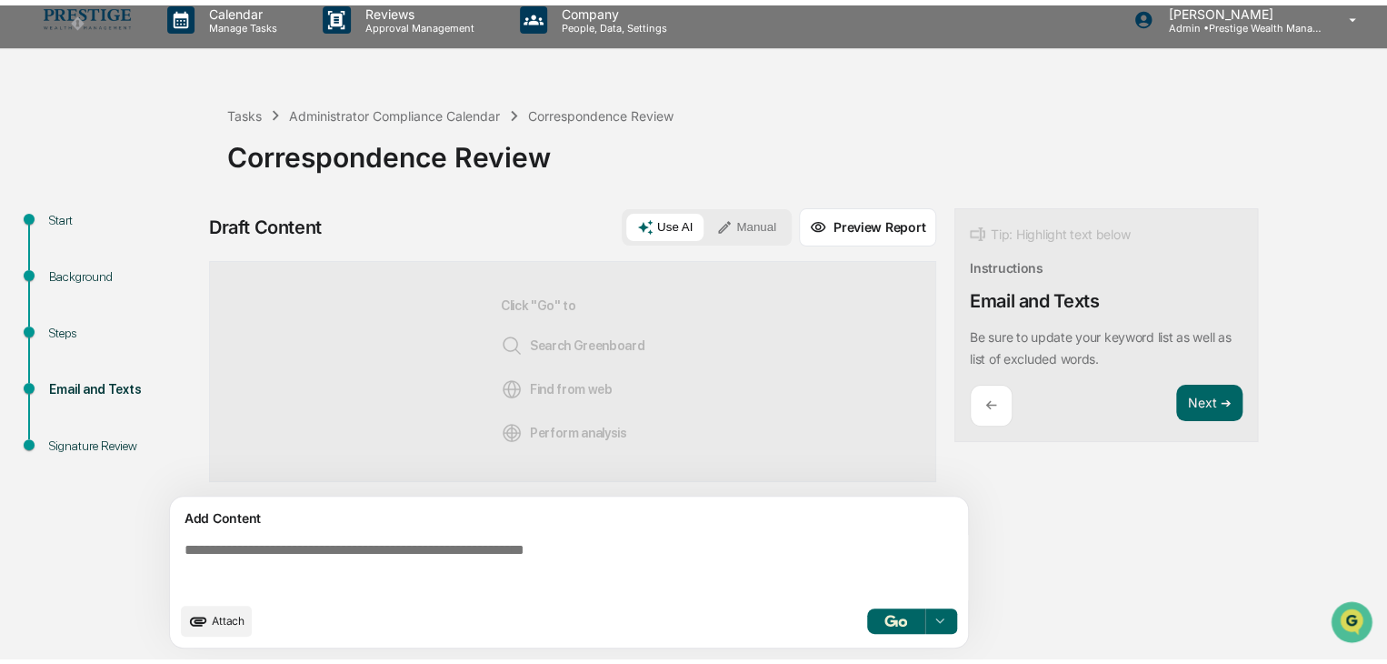
scroll to position [13, 0]
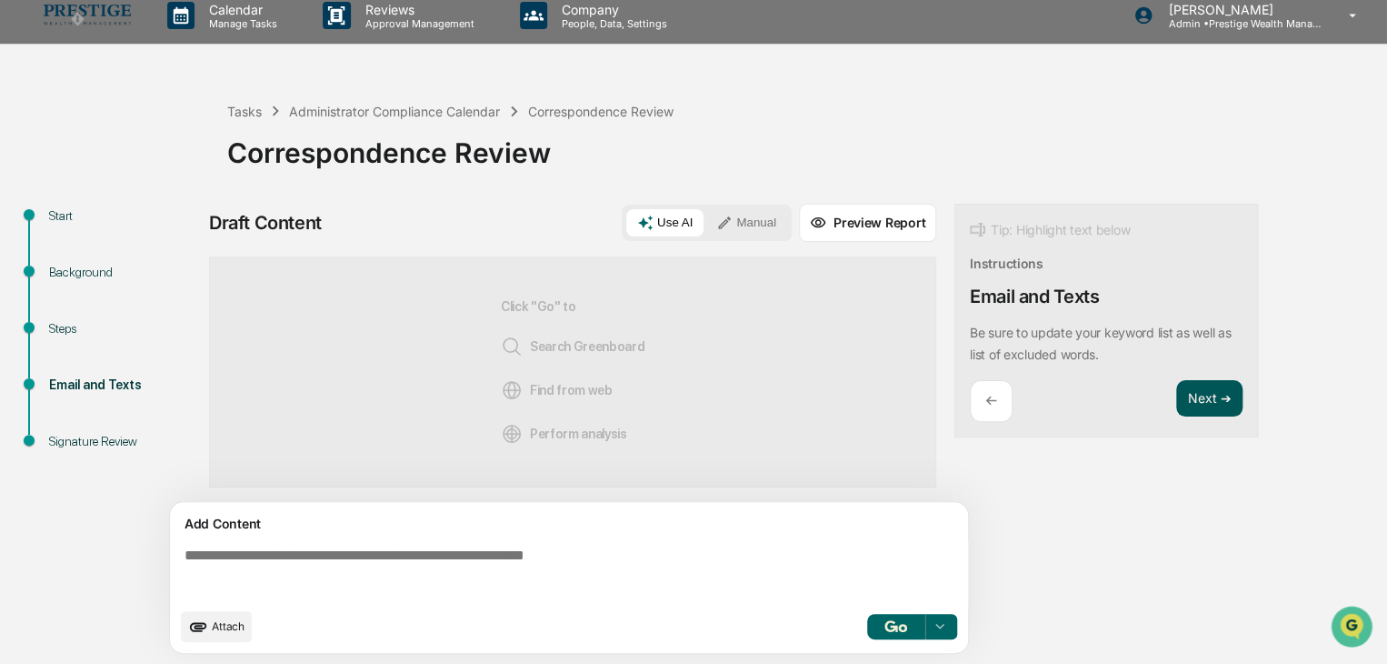
click at [1216, 399] on button "Next ➔" at bounding box center [1209, 398] width 66 height 37
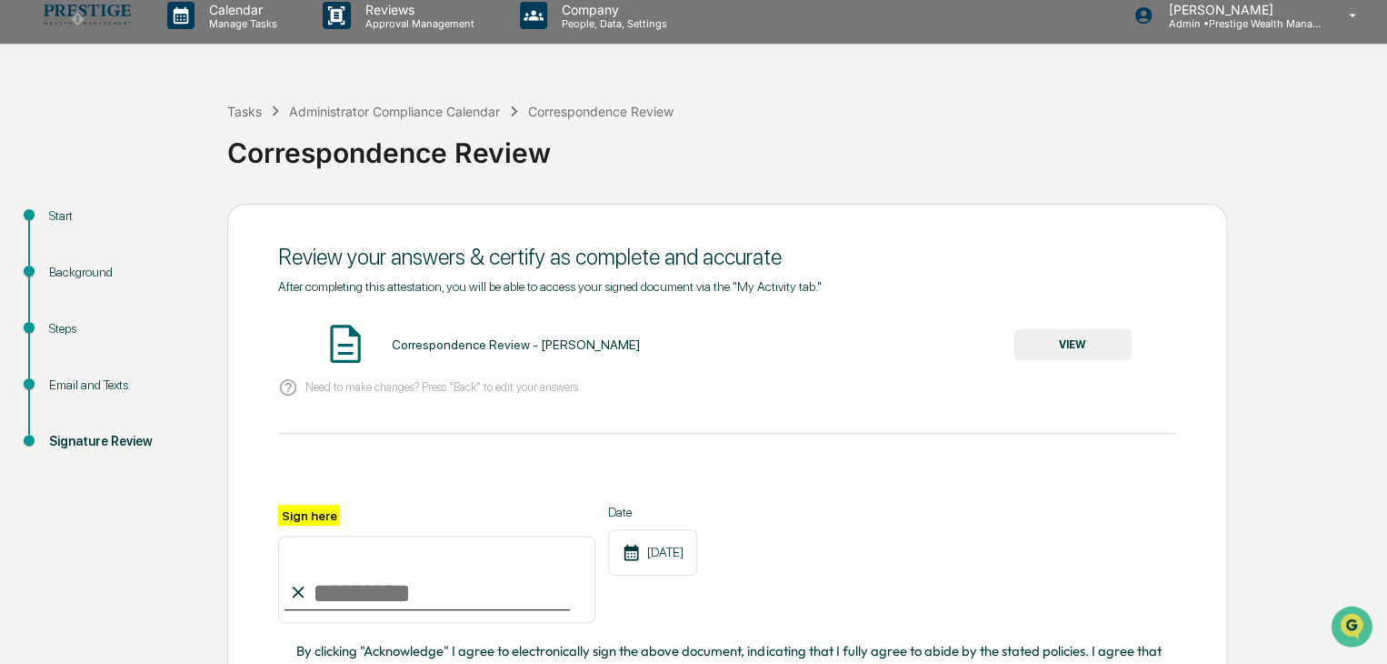
click at [467, 341] on div "Correspondence Review - Brian Drolet" at bounding box center [515, 344] width 248 height 15
click at [1133, 352] on div "Correspondence Review - Brian Drolet VIEW" at bounding box center [727, 345] width 898 height 48
click at [1117, 350] on button "VIEW" at bounding box center [1073, 344] width 118 height 31
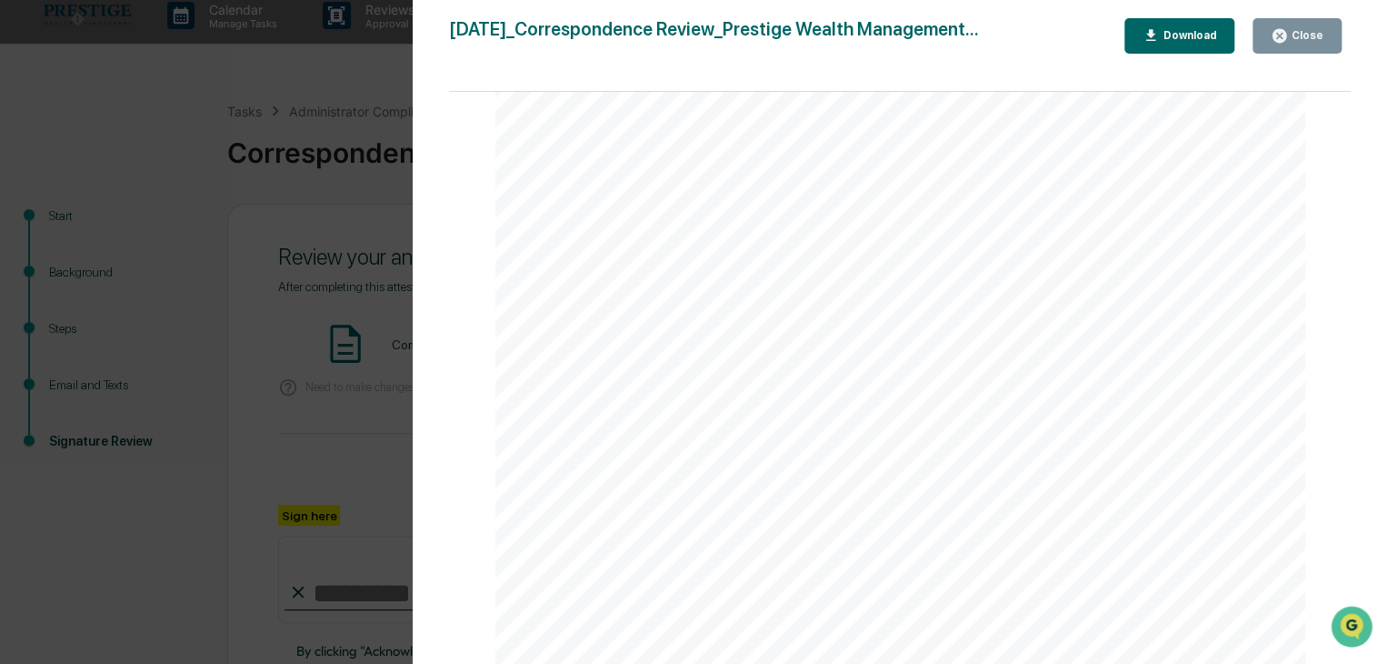
scroll to position [0, 0]
click at [1322, 29] on div "Close" at bounding box center [1305, 35] width 35 height 13
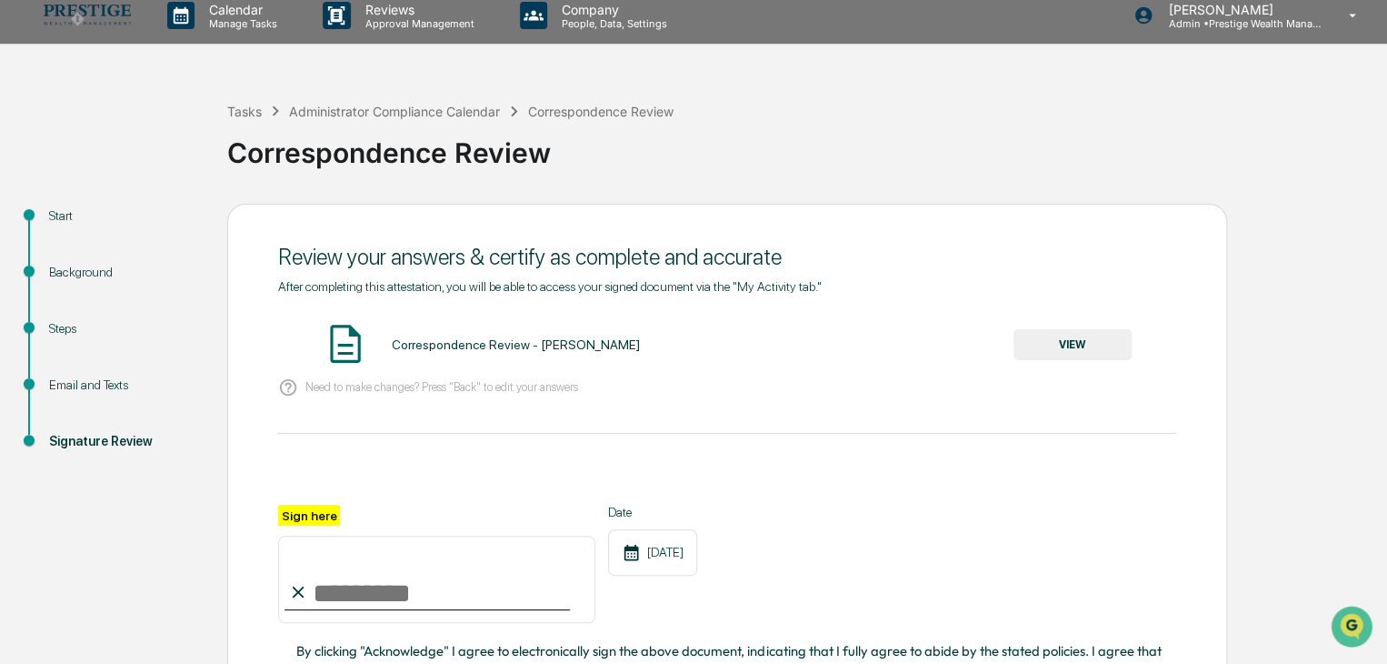
click at [353, 565] on input "Sign here" at bounding box center [436, 578] width 317 height 87
type input "**********"
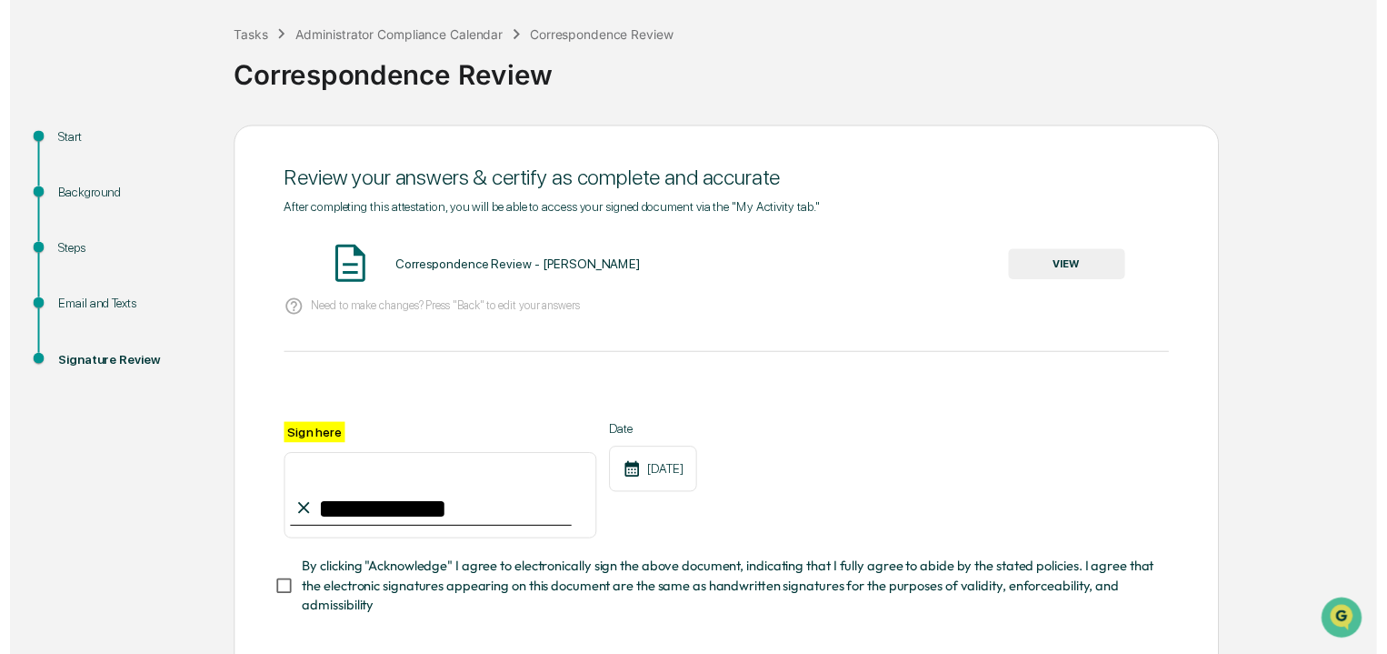
scroll to position [182, 0]
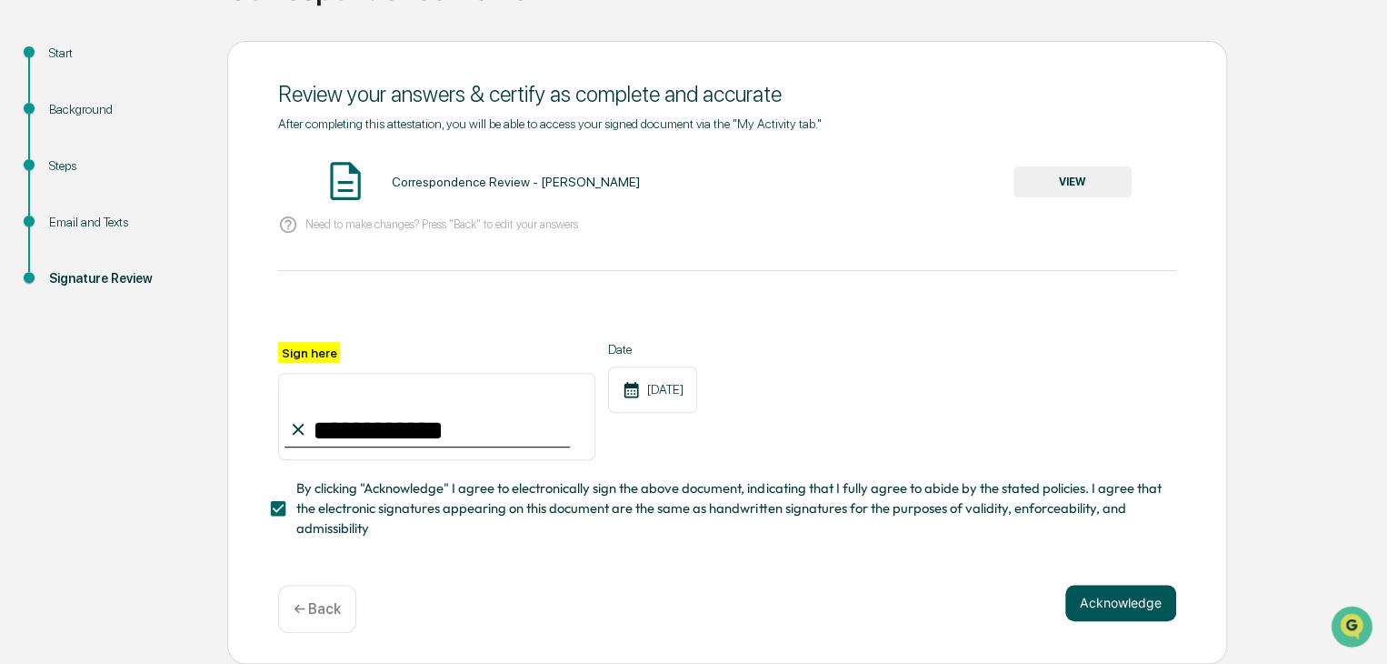
click at [1127, 600] on button "Acknowledge" at bounding box center [1120, 603] width 111 height 36
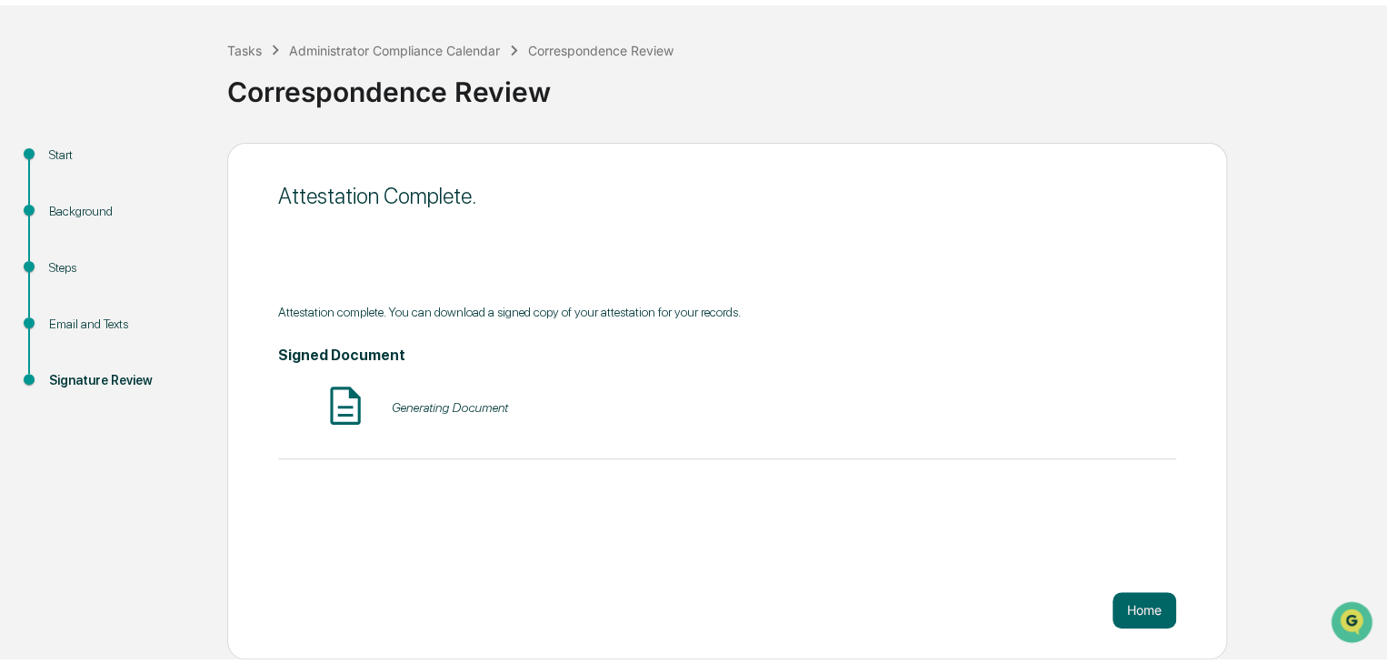
scroll to position [68, 0]
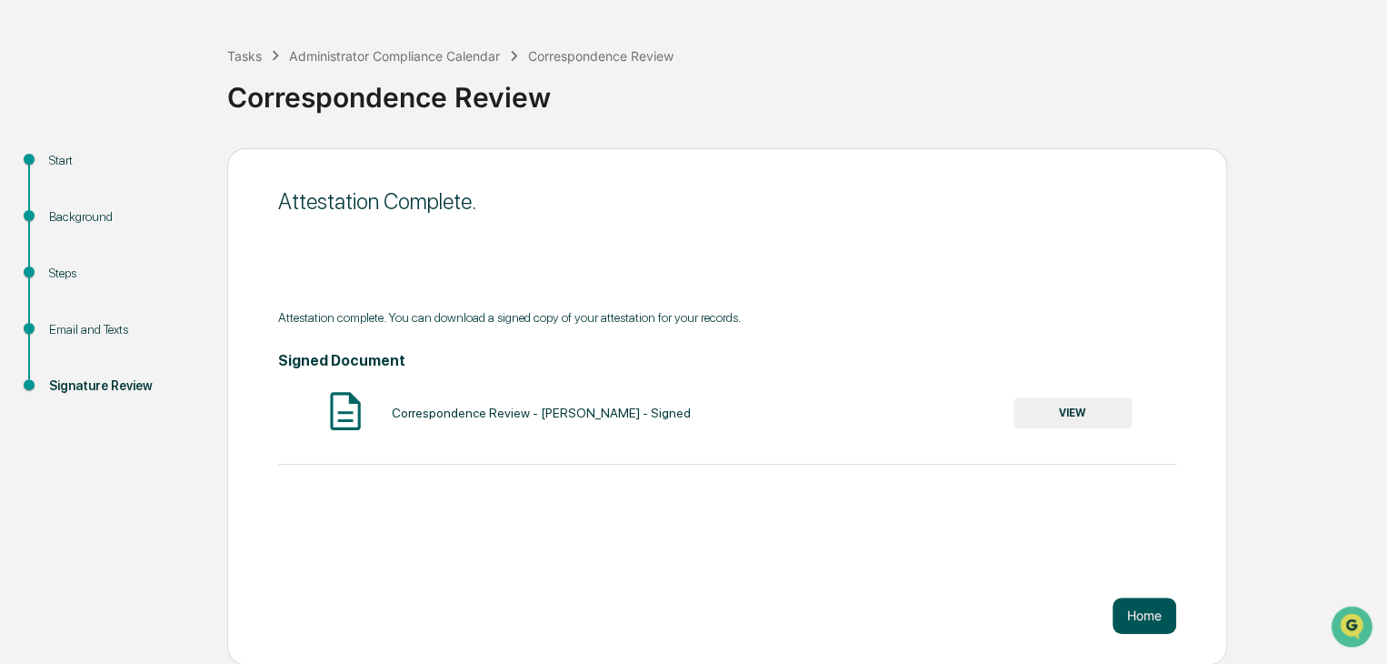
click at [1142, 623] on button "Home" at bounding box center [1145, 615] width 64 height 36
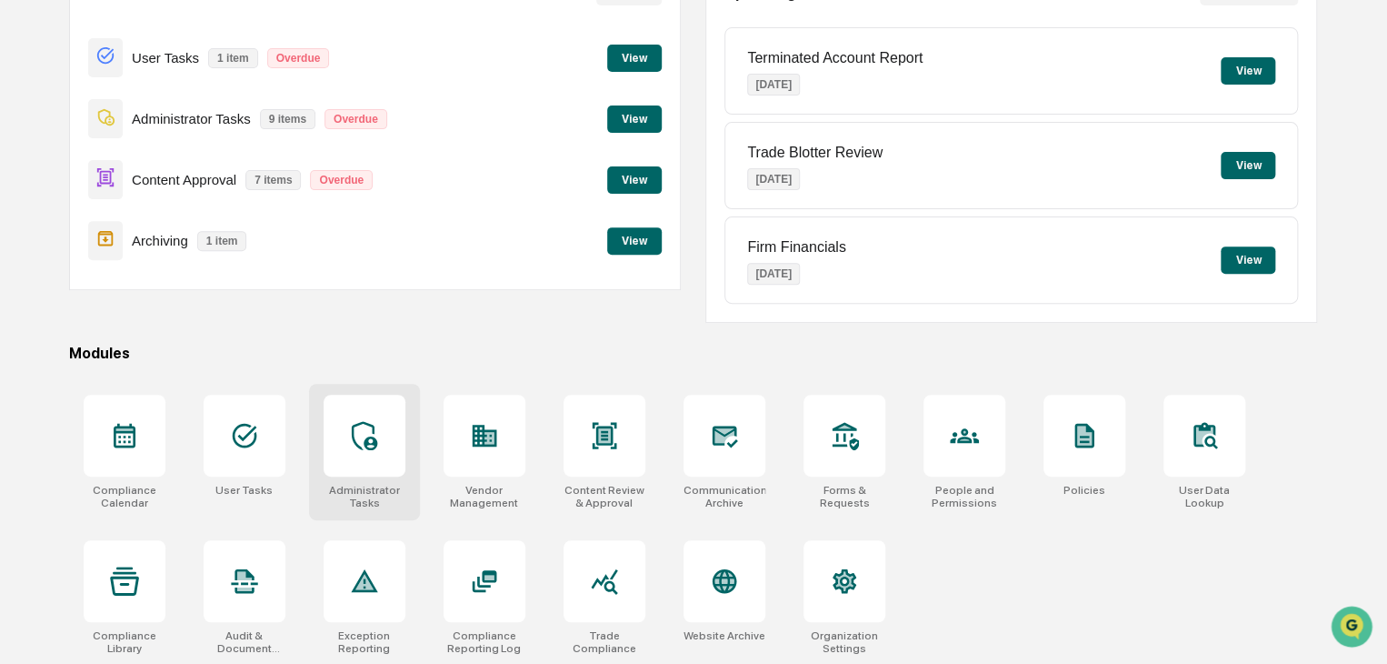
scroll to position [215, 0]
click at [399, 442] on div at bounding box center [365, 435] width 82 height 82
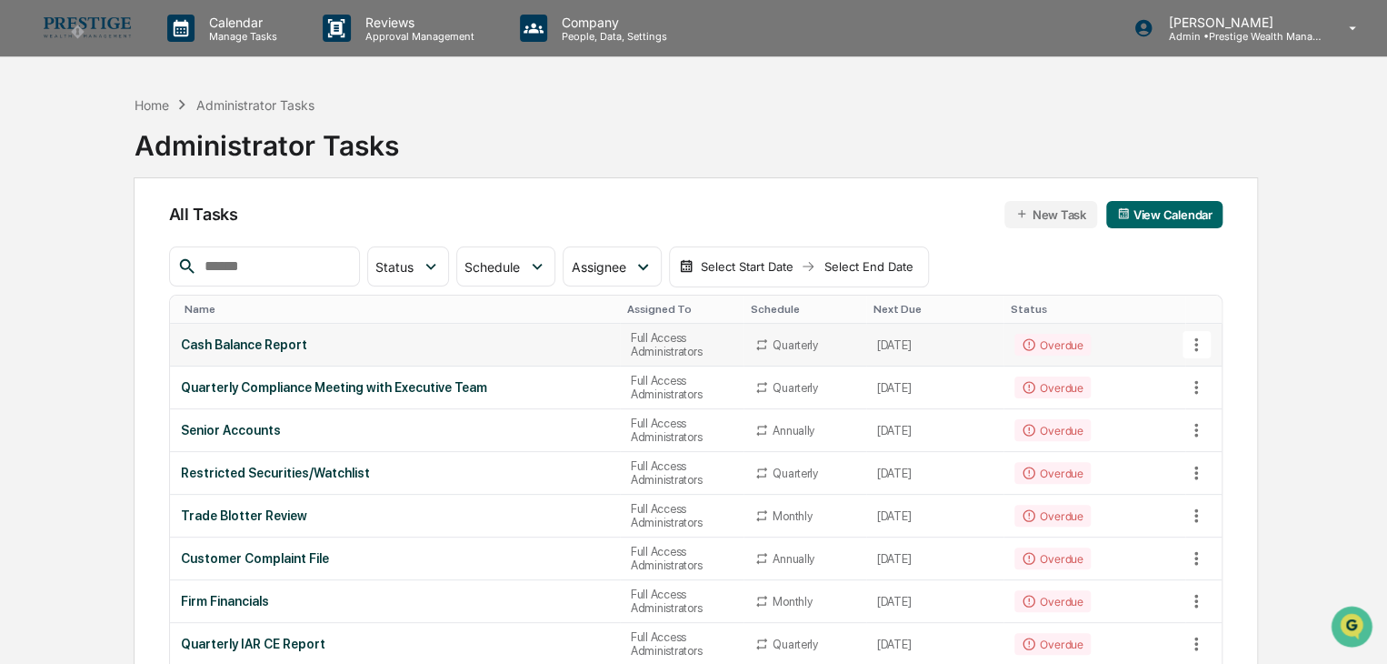
click at [1195, 341] on icon at bounding box center [1196, 345] width 20 height 20
click at [244, 338] on div at bounding box center [698, 332] width 1396 height 664
click at [244, 345] on div "Cash Balance Report" at bounding box center [395, 344] width 428 height 15
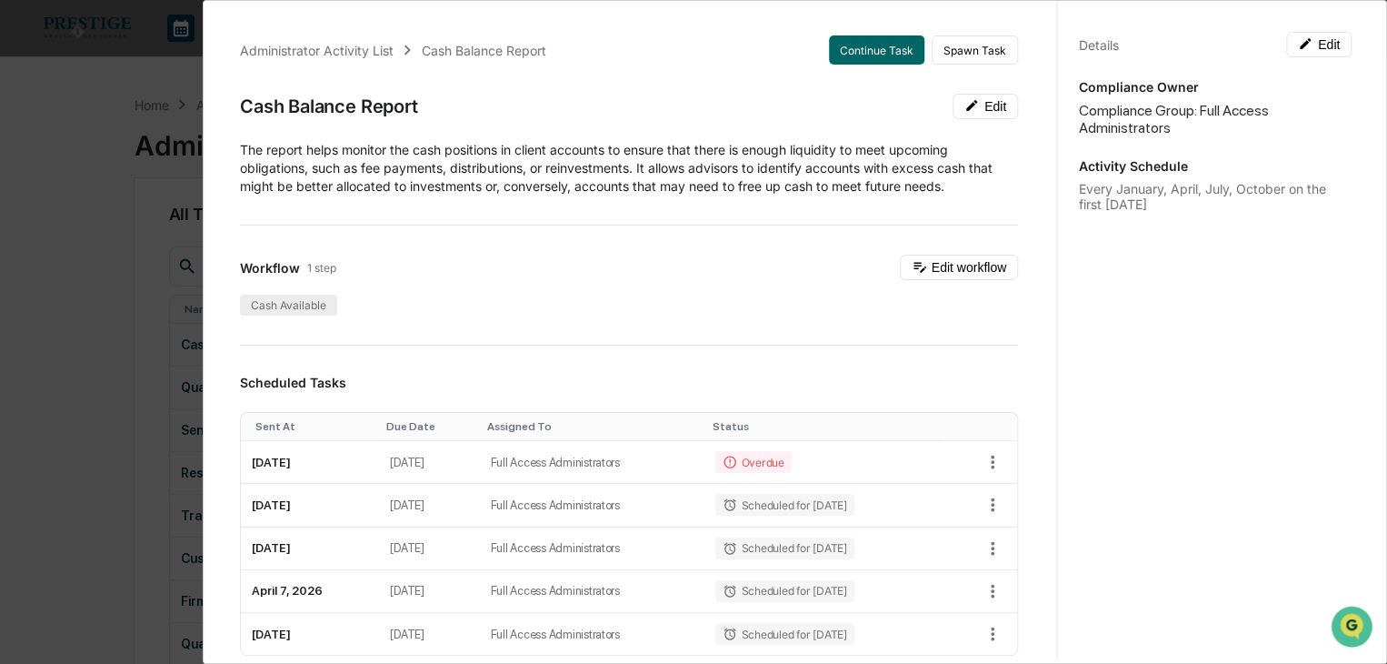
click at [264, 312] on div "Cash Available" at bounding box center [288, 305] width 97 height 21
click at [983, 460] on icon "button" at bounding box center [993, 462] width 20 height 20
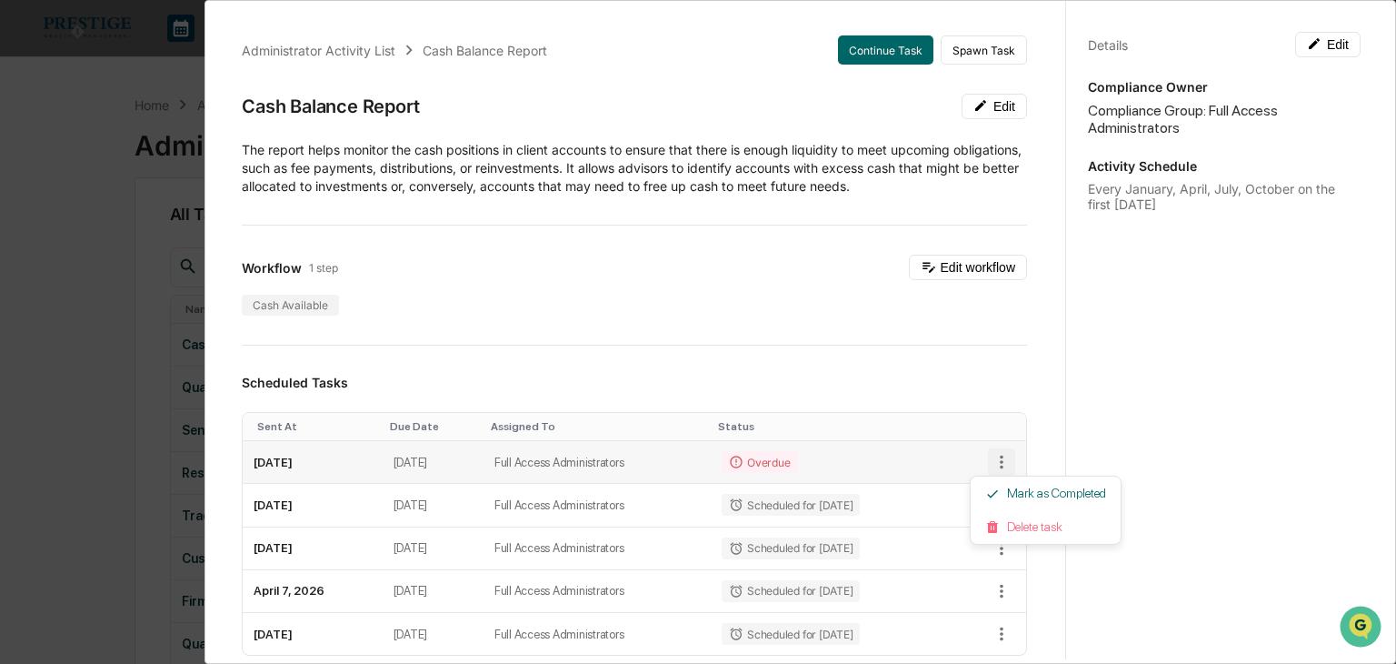
click at [977, 460] on div at bounding box center [698, 332] width 1396 height 664
click at [448, 465] on td "July 4, 2025" at bounding box center [429, 462] width 100 height 43
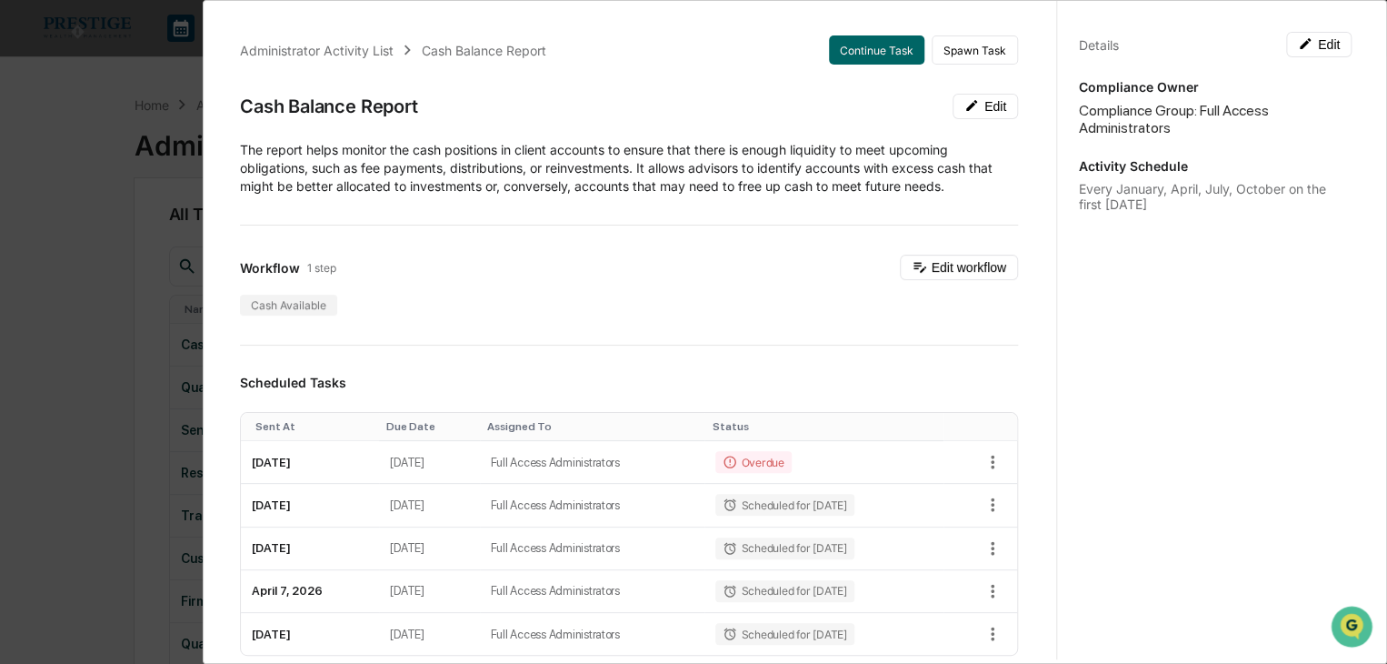
click at [803, 70] on div "Administrator Activity List Cash Balance Report Continue Task Spawn Task Cash B…" at bounding box center [629, 656] width 822 height 1285
click at [885, 61] on button "Continue Task" at bounding box center [876, 49] width 95 height 29
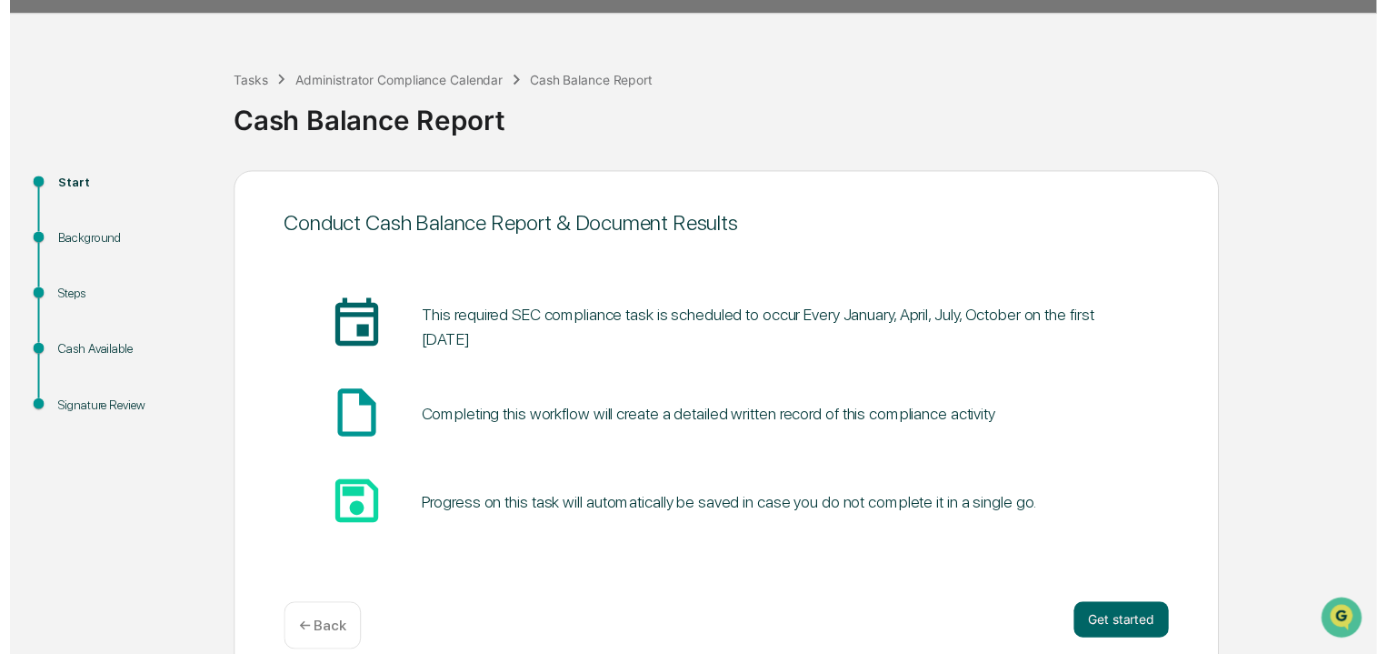
scroll to position [68, 0]
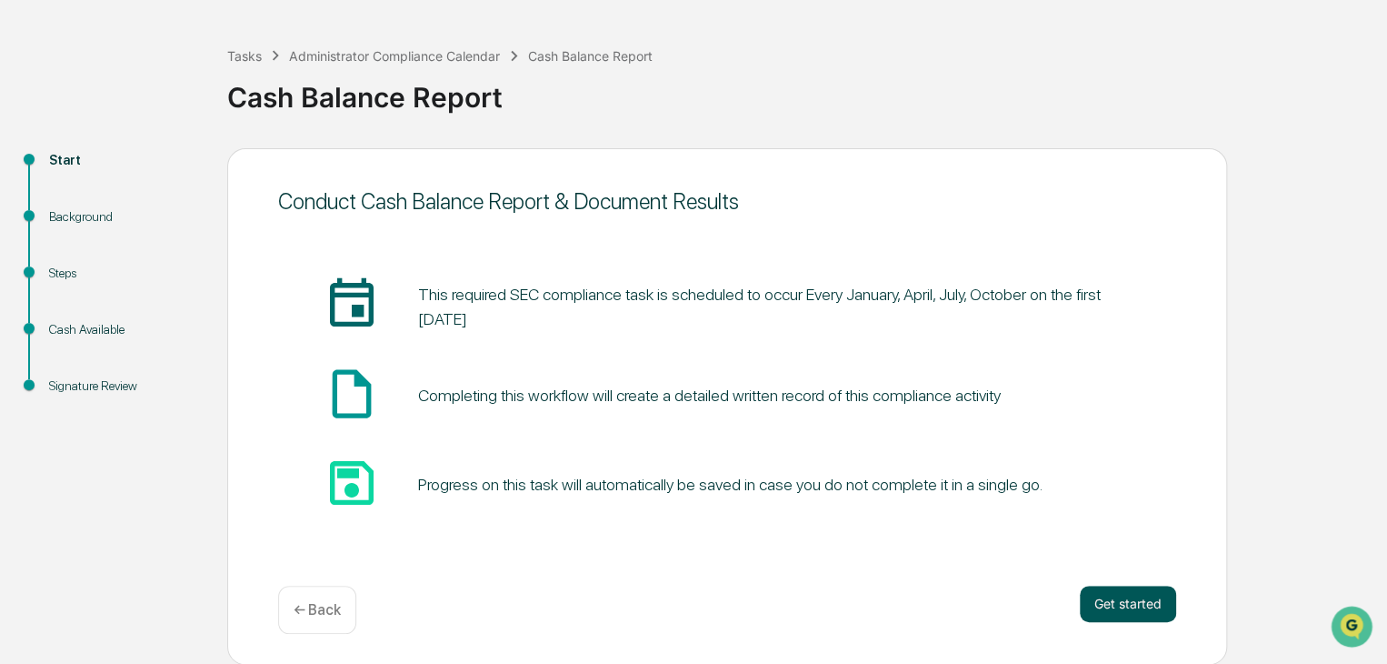
click at [1098, 599] on button "Get started" at bounding box center [1128, 603] width 96 height 36
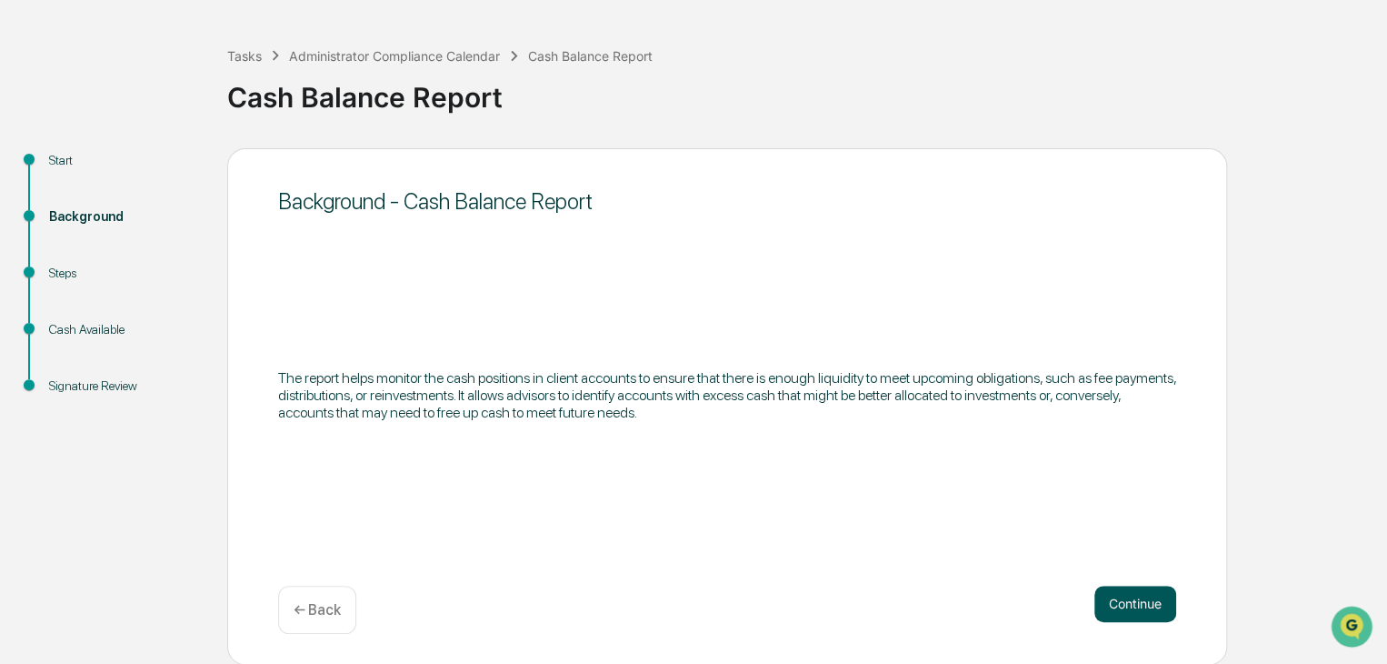
click at [1099, 599] on button "Continue" at bounding box center [1136, 603] width 82 height 36
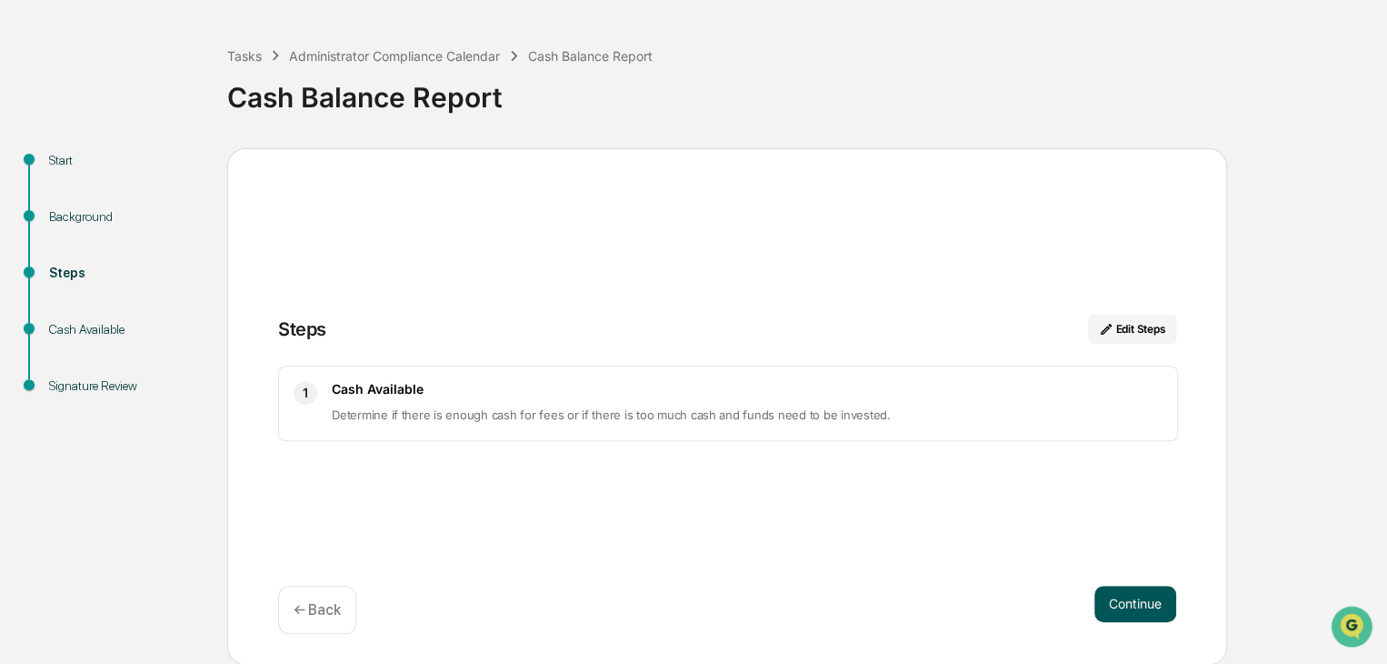
click at [1119, 603] on button "Continue" at bounding box center [1136, 603] width 82 height 36
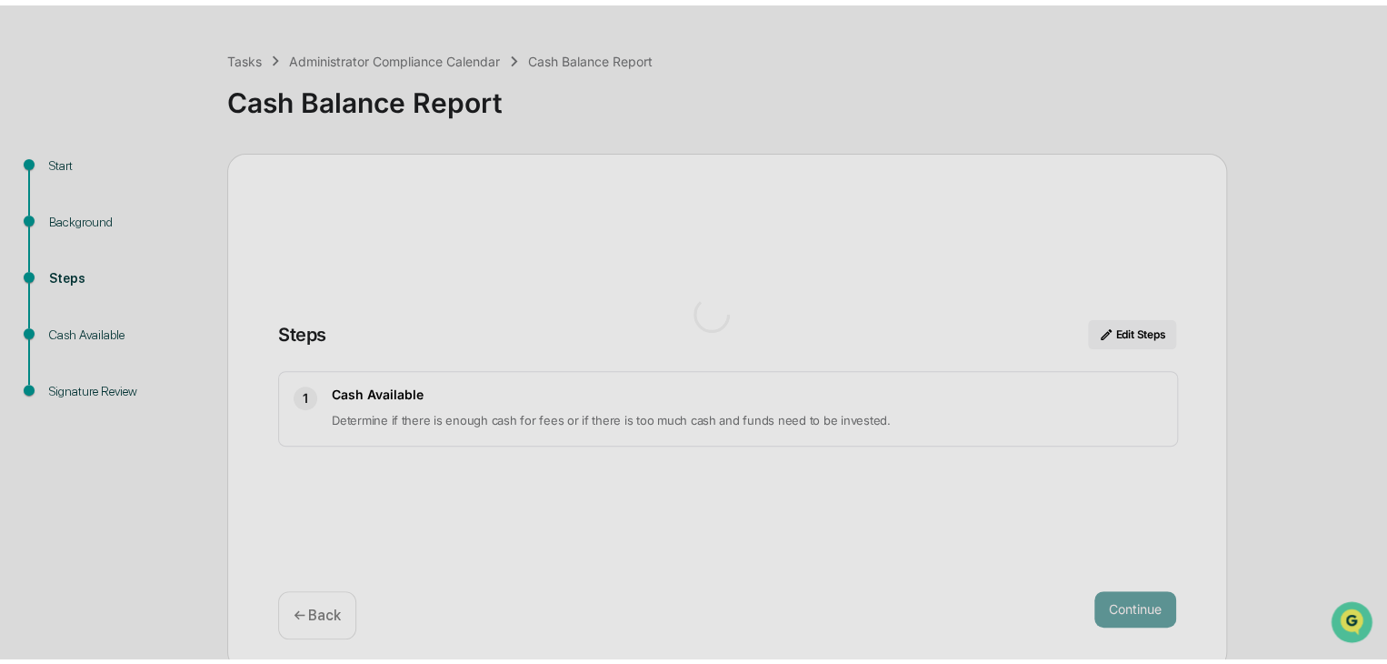
scroll to position [13, 0]
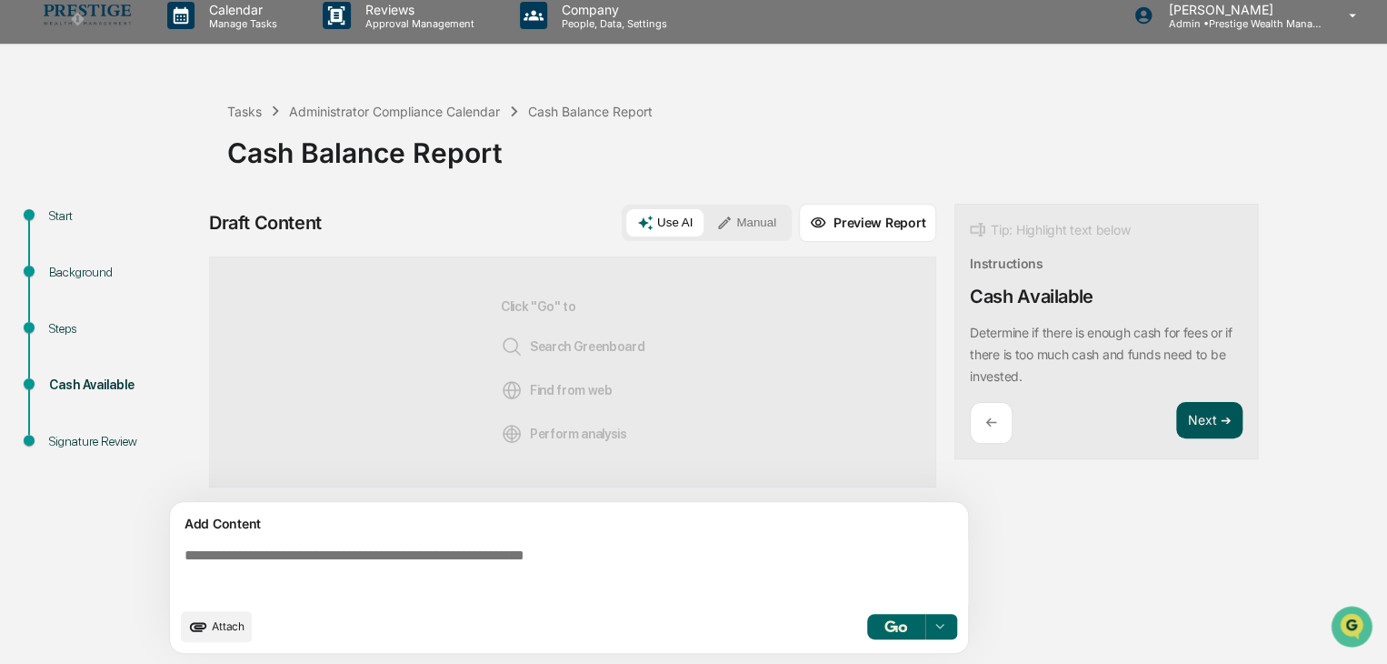
click at [1211, 434] on button "Next ➔" at bounding box center [1209, 420] width 66 height 37
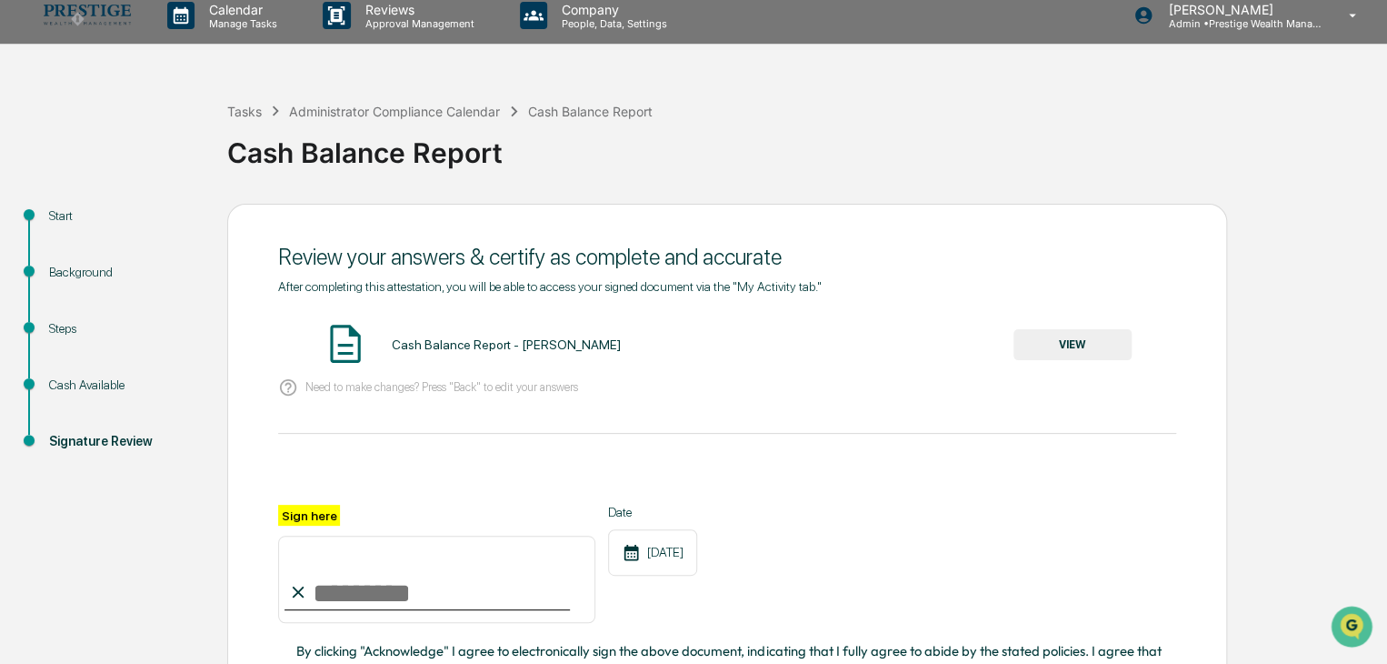
click at [516, 350] on div "Cash Balance Report - Brian Drolet" at bounding box center [505, 344] width 229 height 15
click at [1060, 335] on button "VIEW" at bounding box center [1073, 344] width 118 height 31
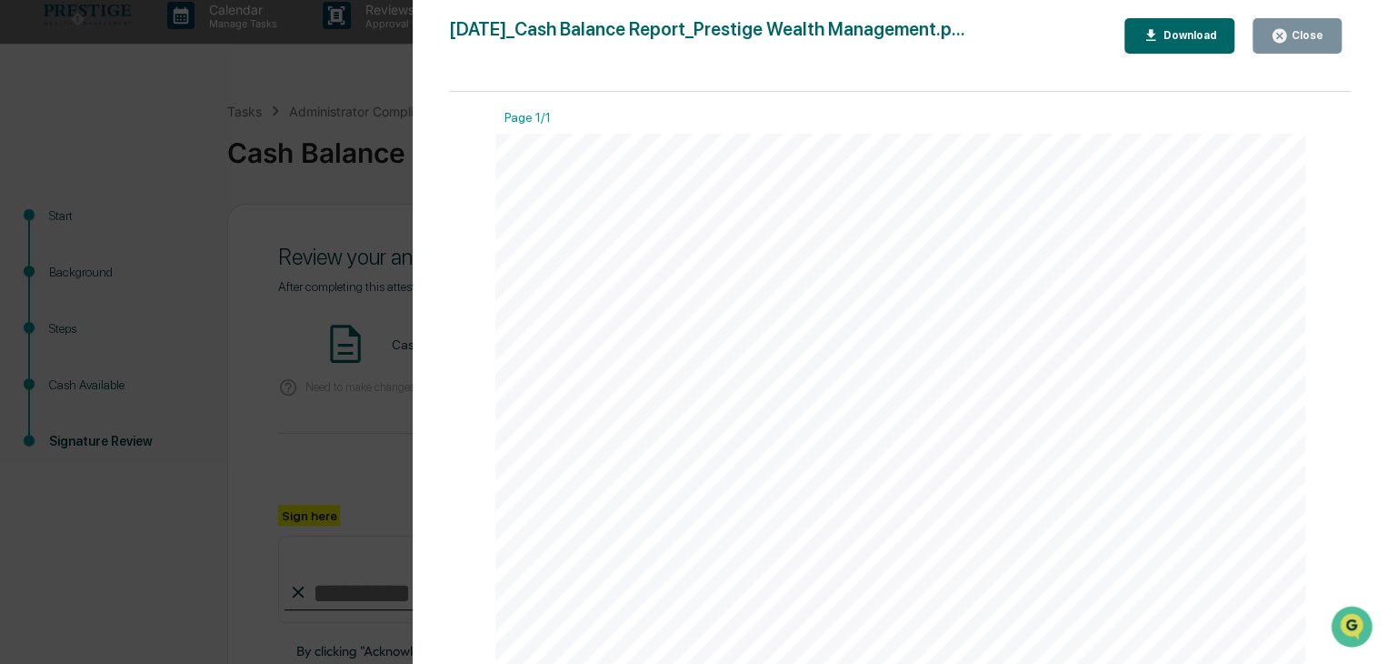
click at [1286, 30] on icon "button" at bounding box center [1280, 36] width 14 height 14
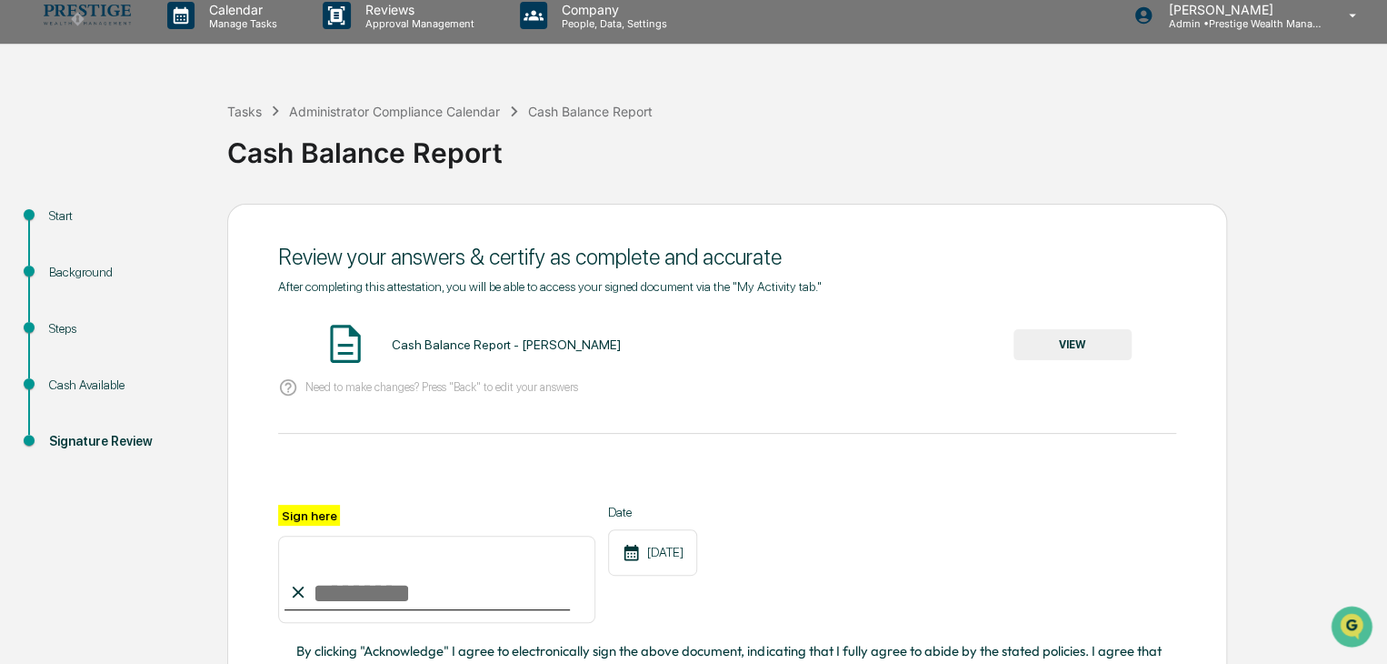
click at [371, 596] on input "Sign here" at bounding box center [436, 578] width 317 height 87
type input "**********"
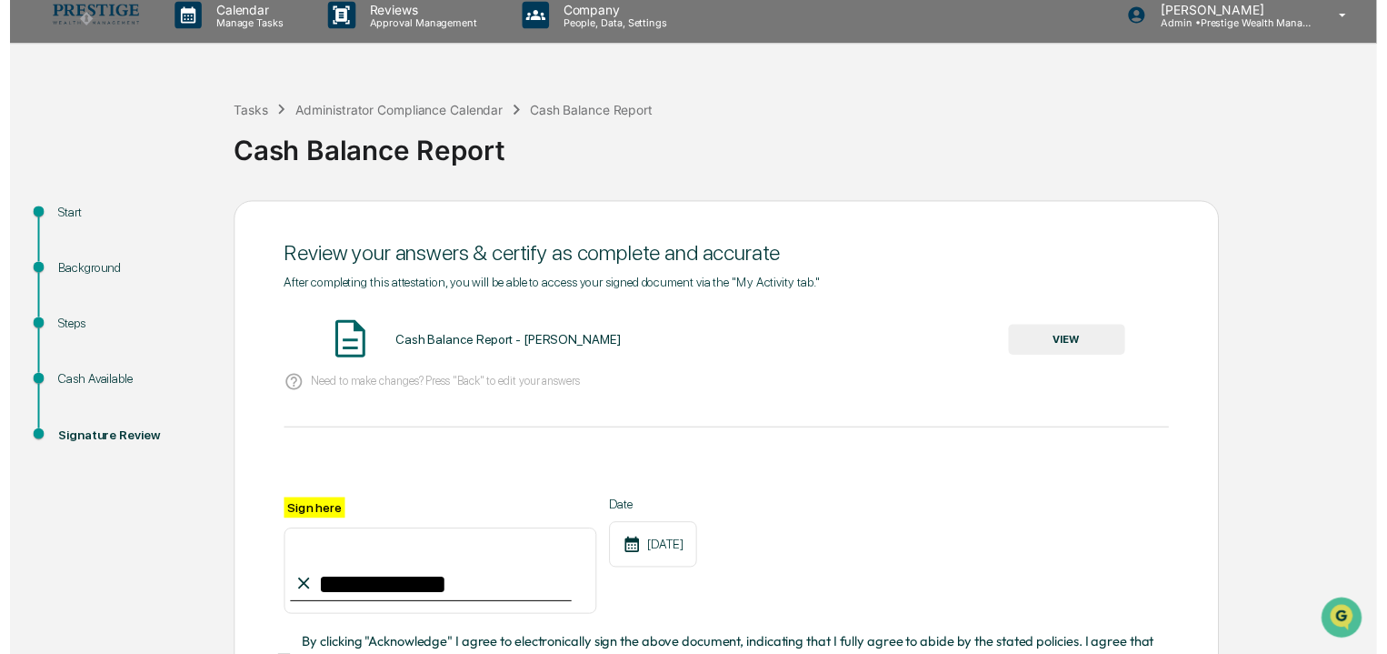
scroll to position [182, 0]
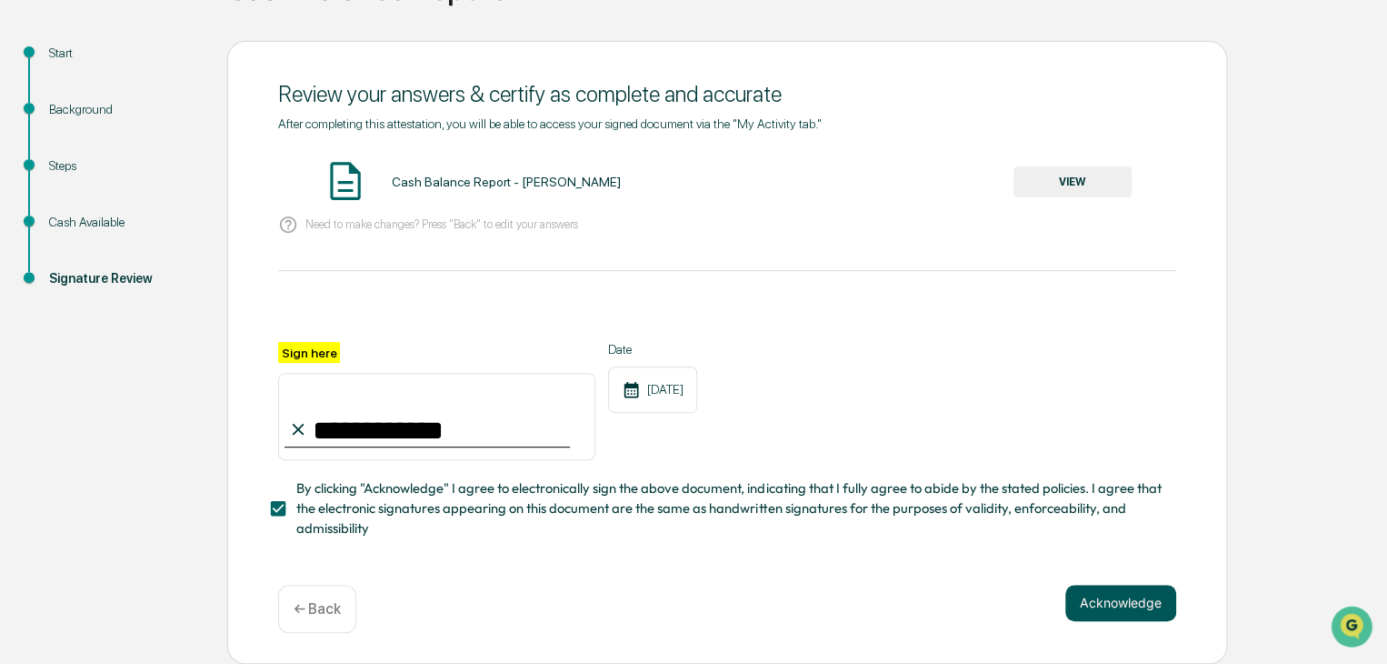
click at [1105, 613] on button "Acknowledge" at bounding box center [1120, 603] width 111 height 36
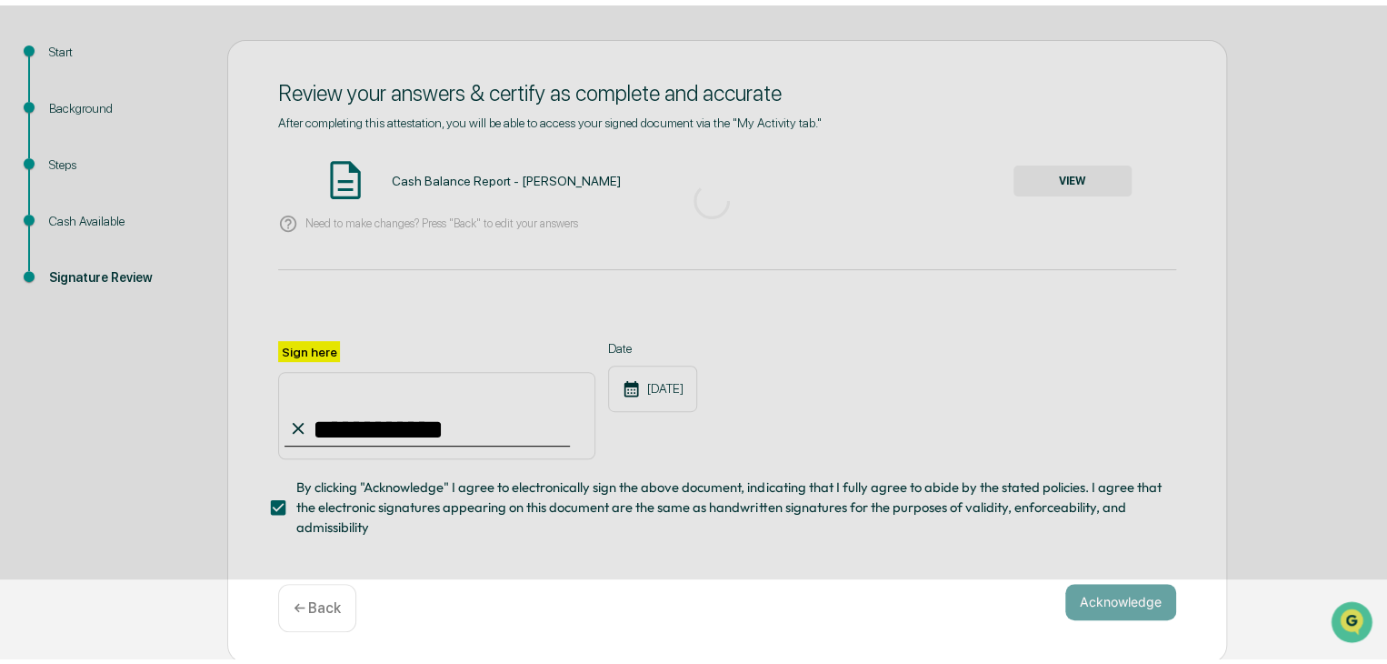
scroll to position [68, 0]
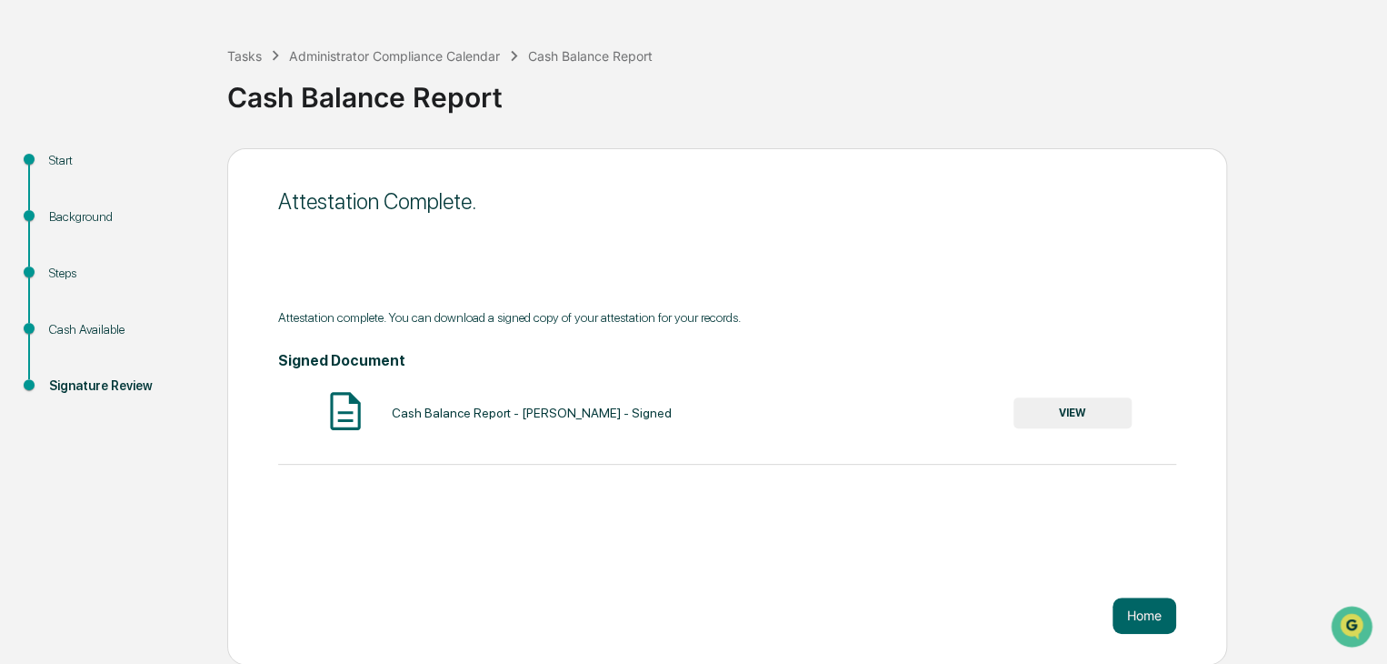
click at [1022, 417] on button "VIEW" at bounding box center [1073, 412] width 118 height 31
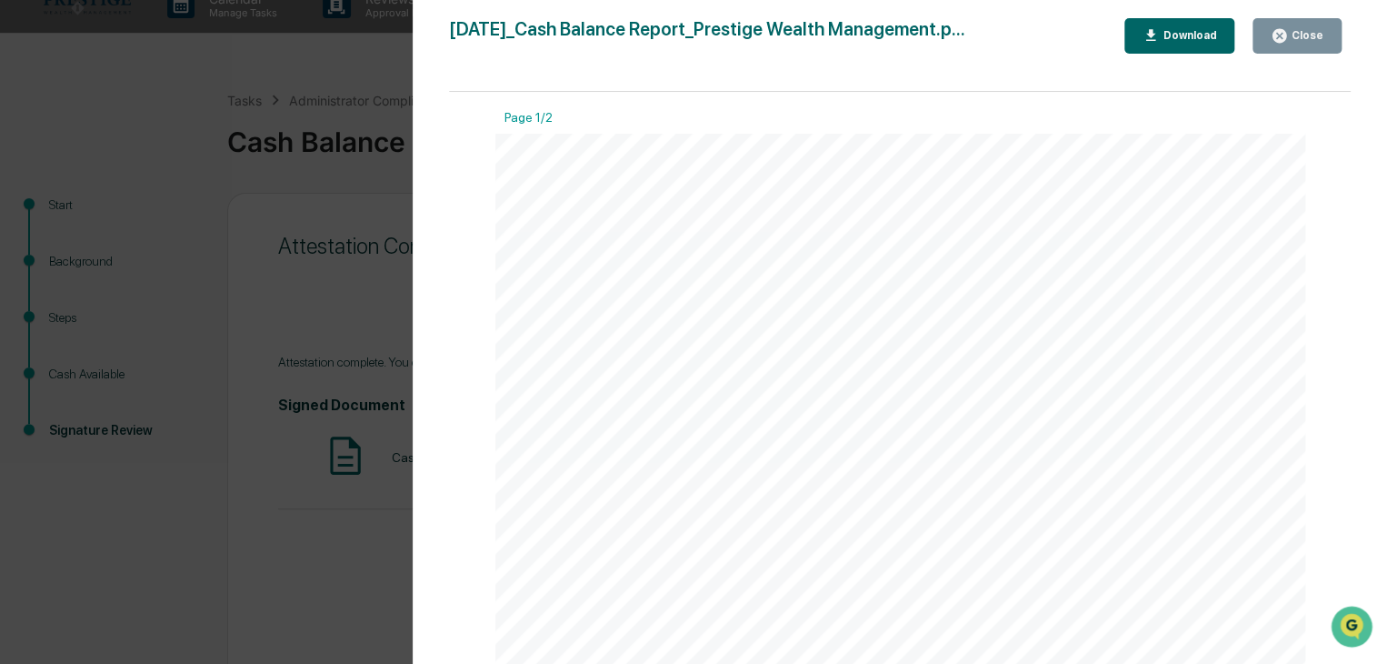
scroll to position [0, 0]
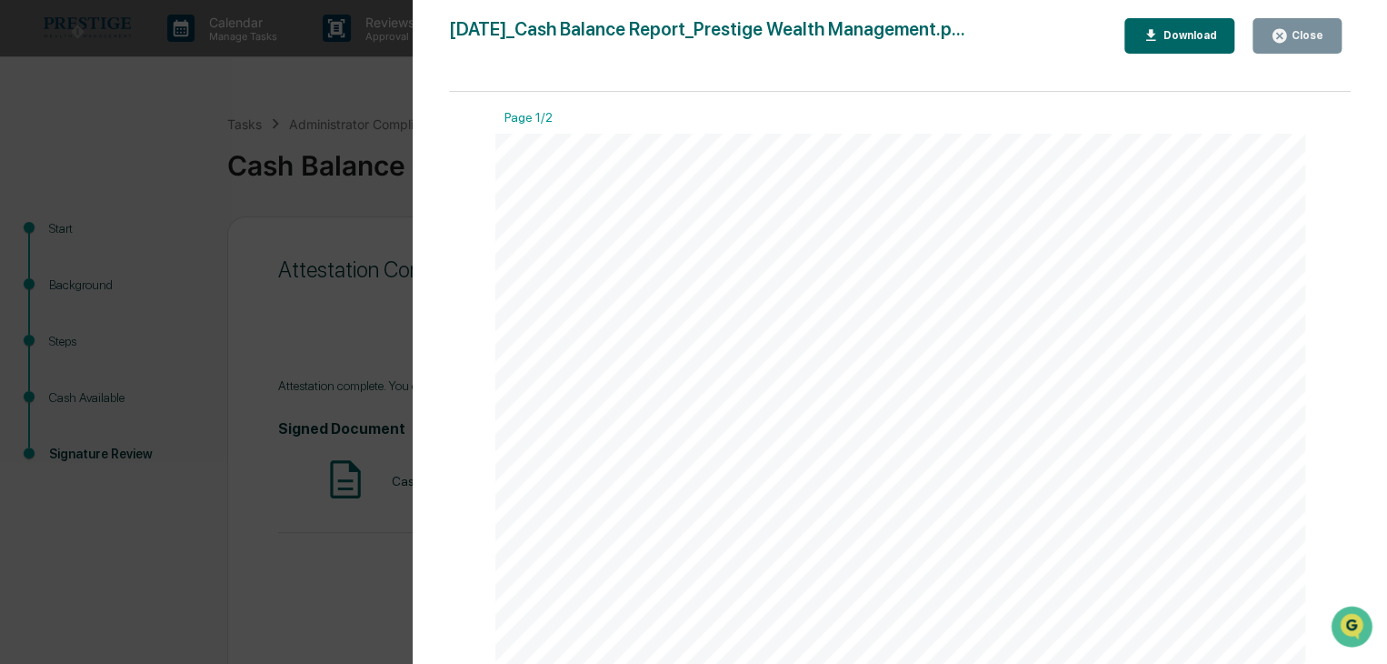
click at [1285, 31] on icon "button" at bounding box center [1280, 36] width 14 height 14
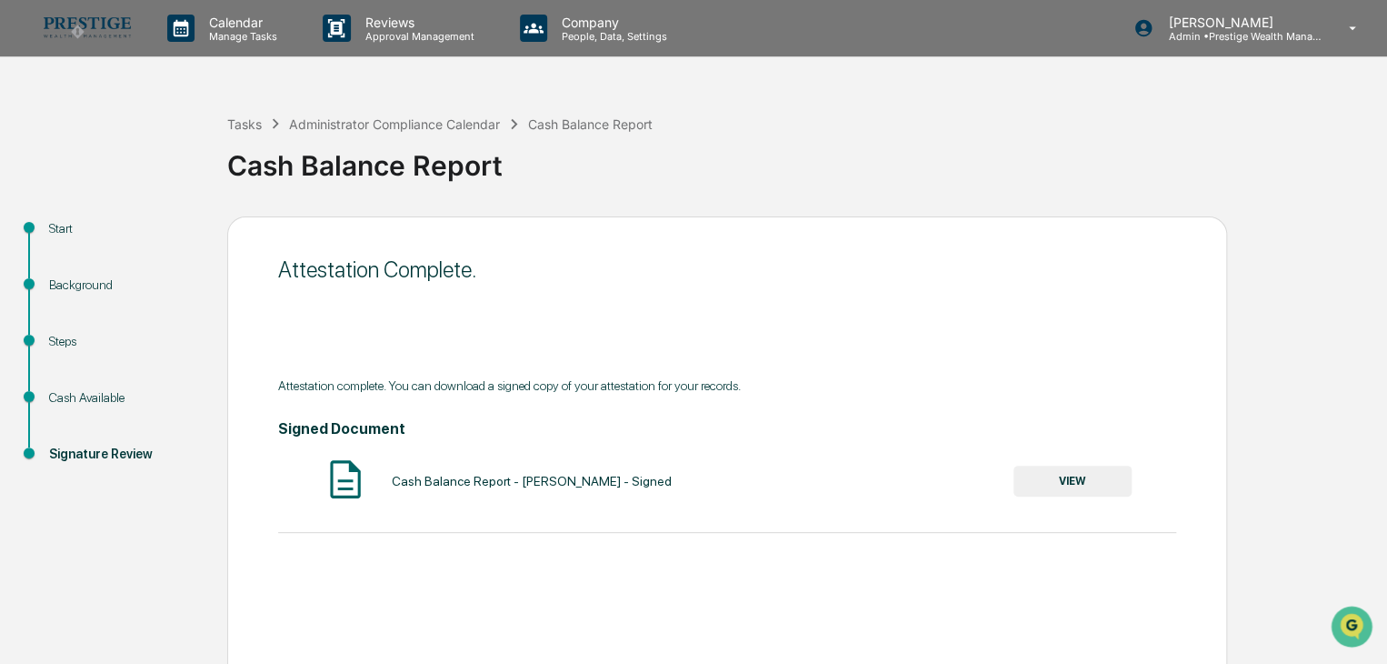
click at [1071, 474] on button "VIEW" at bounding box center [1073, 480] width 118 height 31
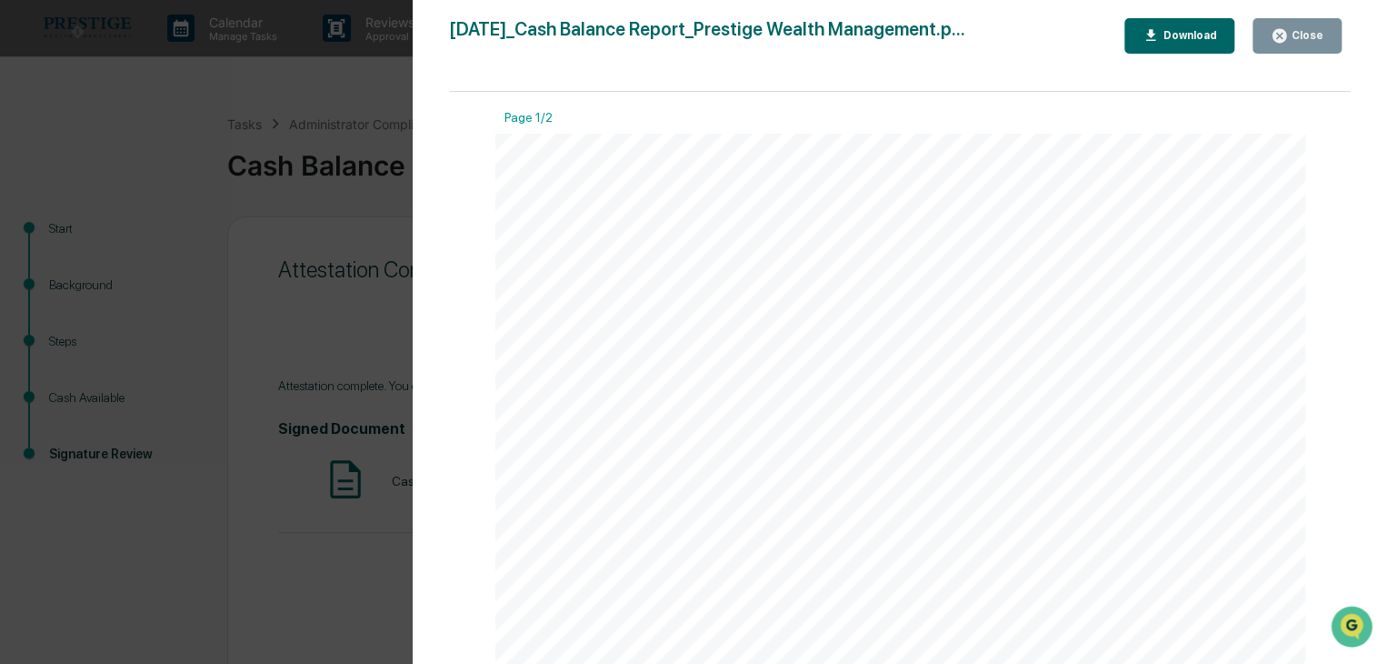
click at [1285, 38] on icon "button" at bounding box center [1279, 35] width 17 height 17
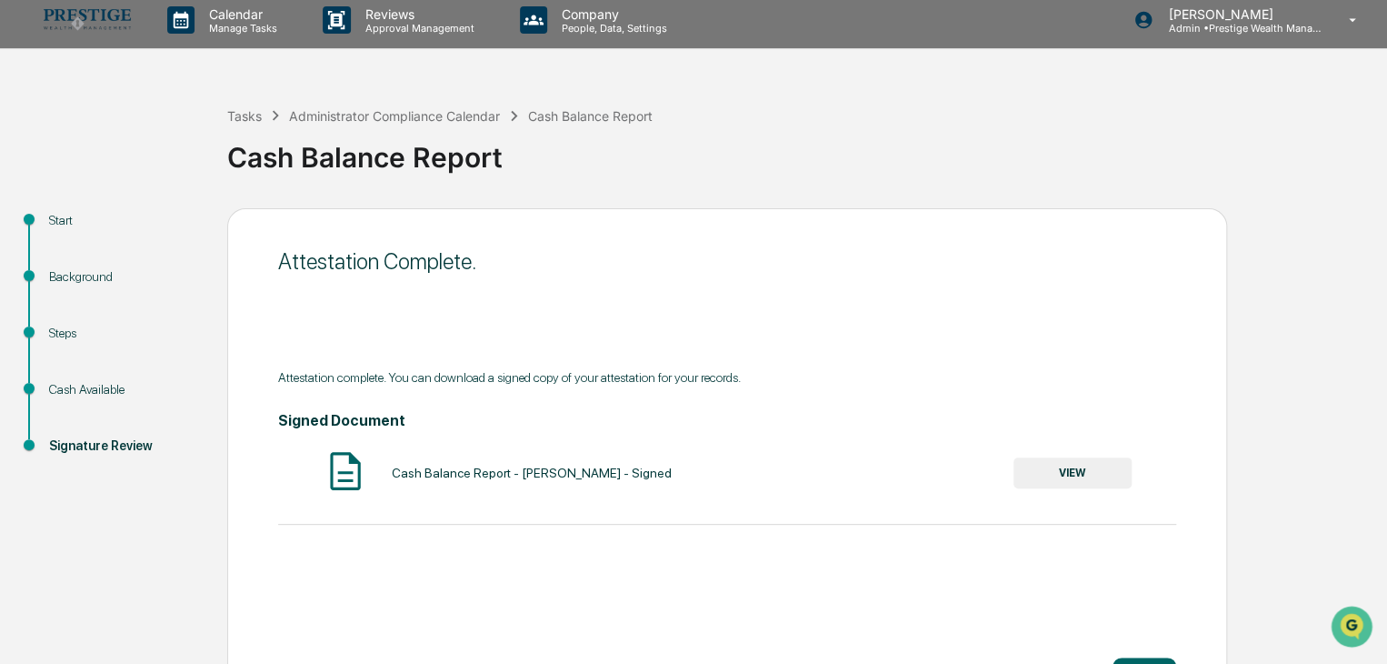
scroll to position [68, 0]
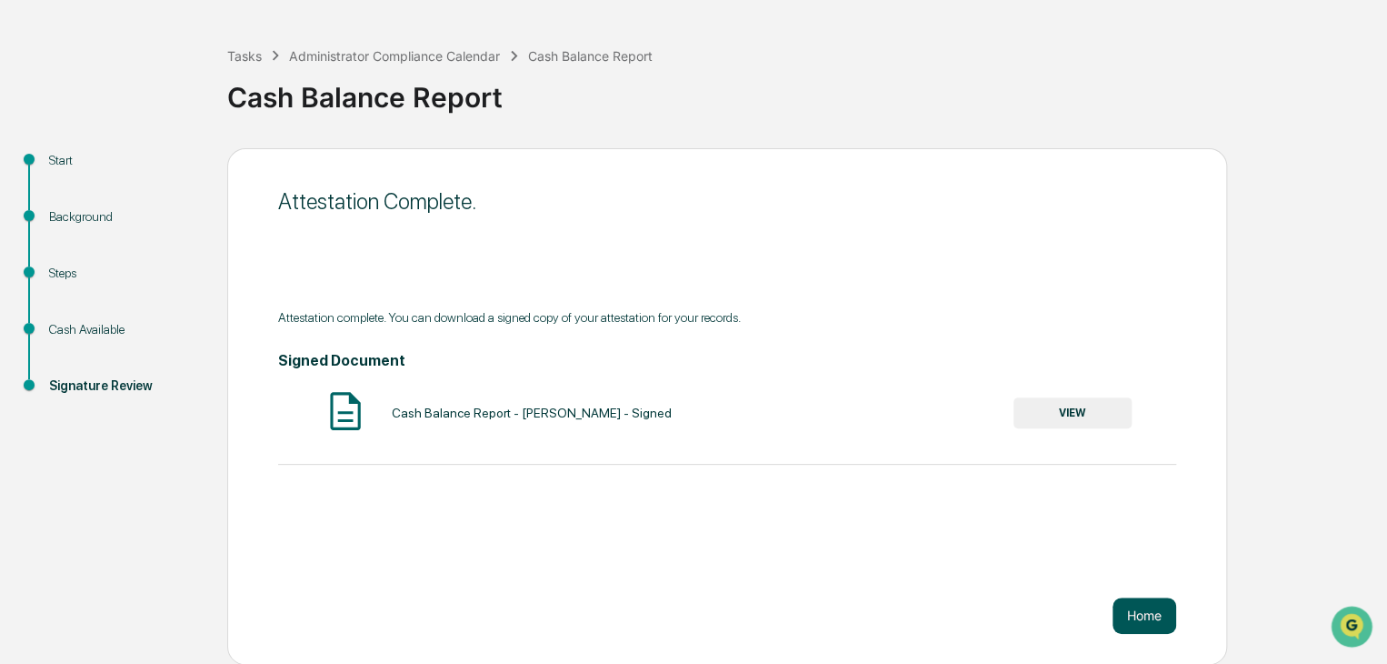
click at [1164, 612] on button "Home" at bounding box center [1145, 615] width 64 height 36
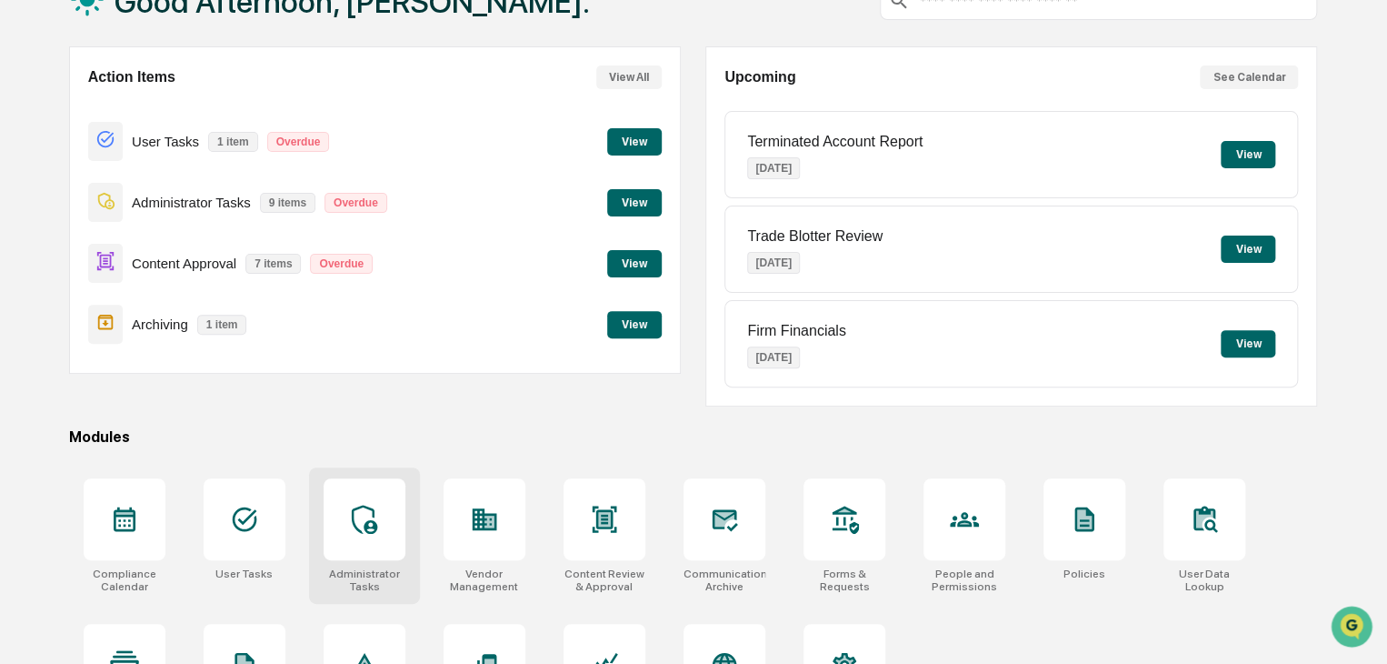
scroll to position [215, 0]
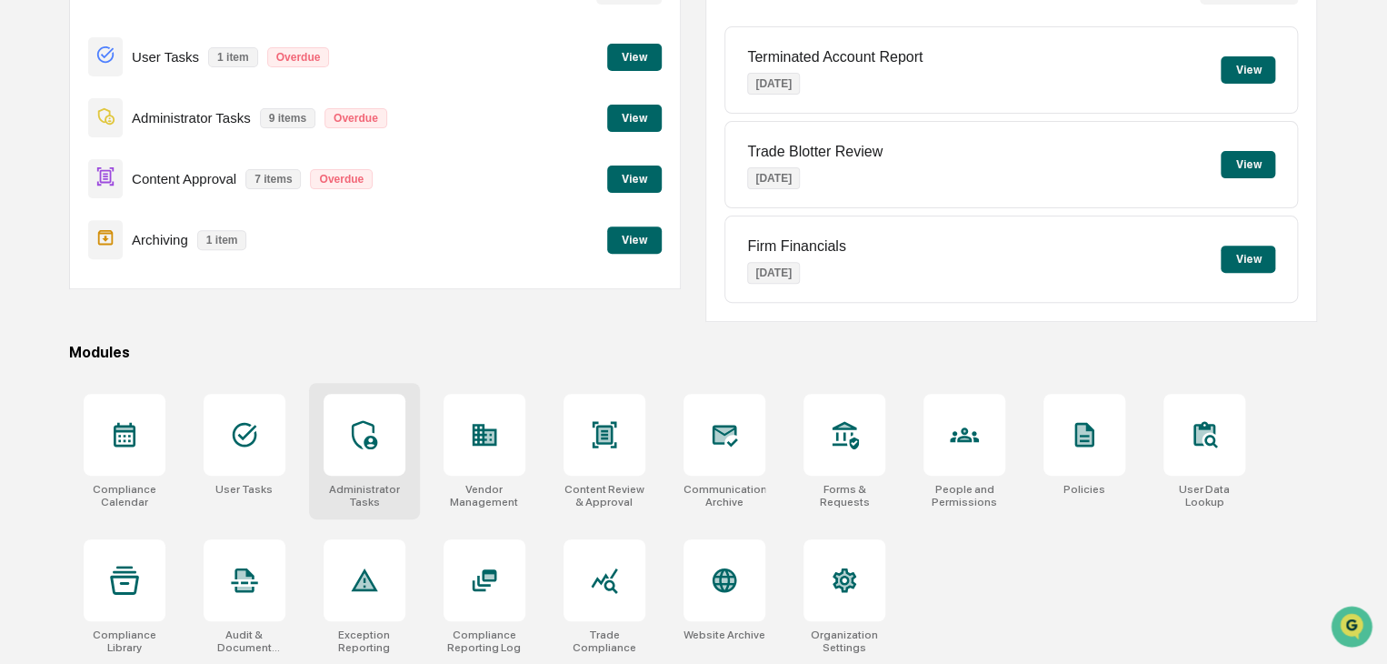
click at [396, 472] on div at bounding box center [365, 435] width 82 height 82
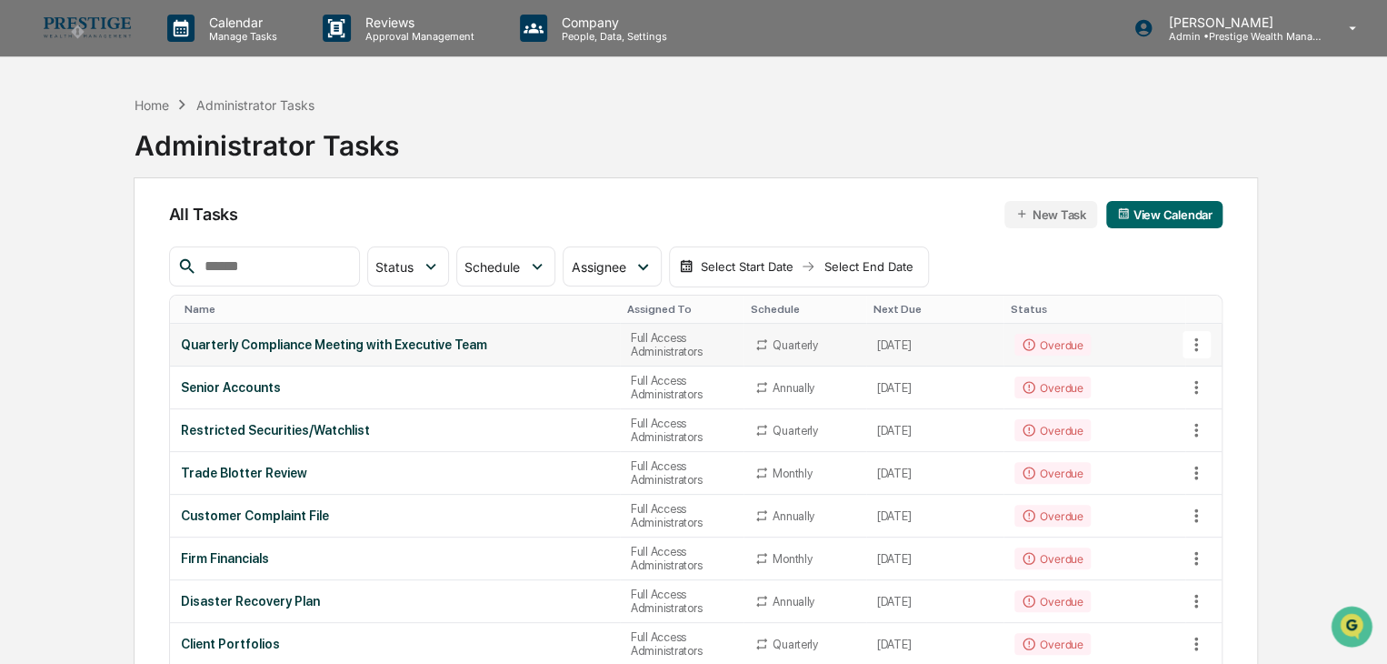
click at [1207, 344] on button at bounding box center [1196, 344] width 27 height 27
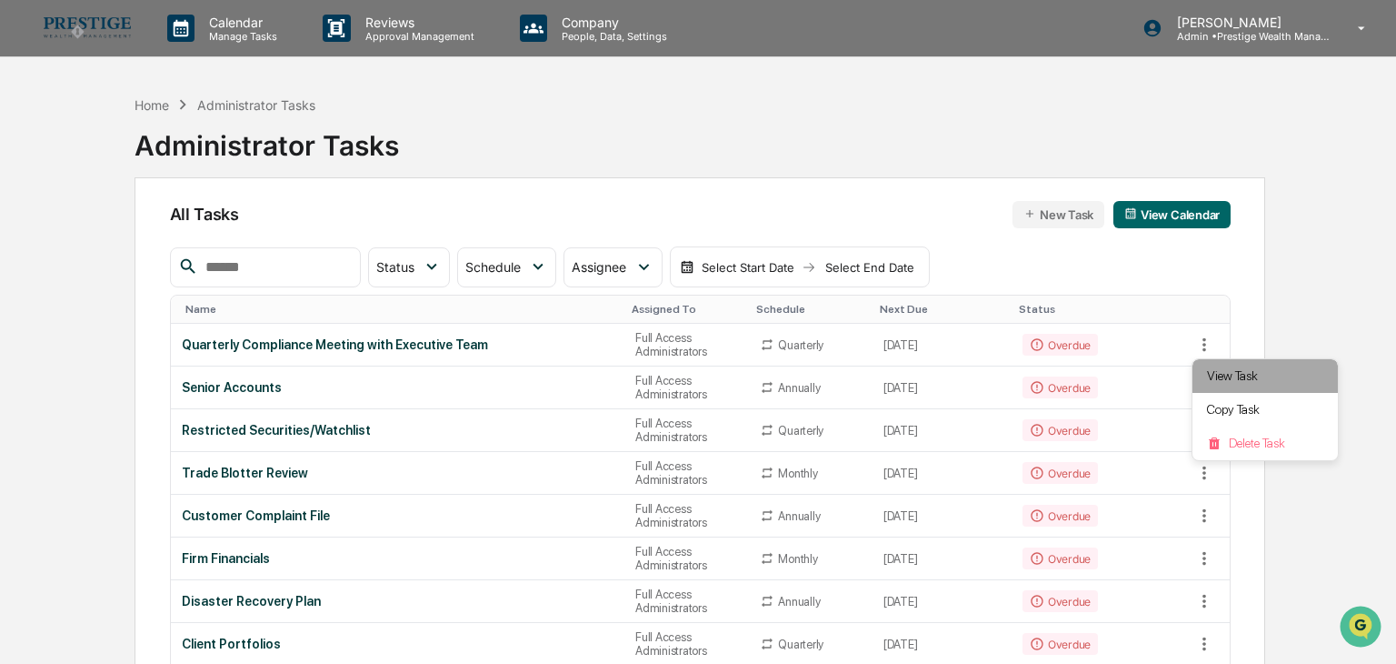
click at [1224, 376] on li "View Task" at bounding box center [1265, 376] width 145 height 34
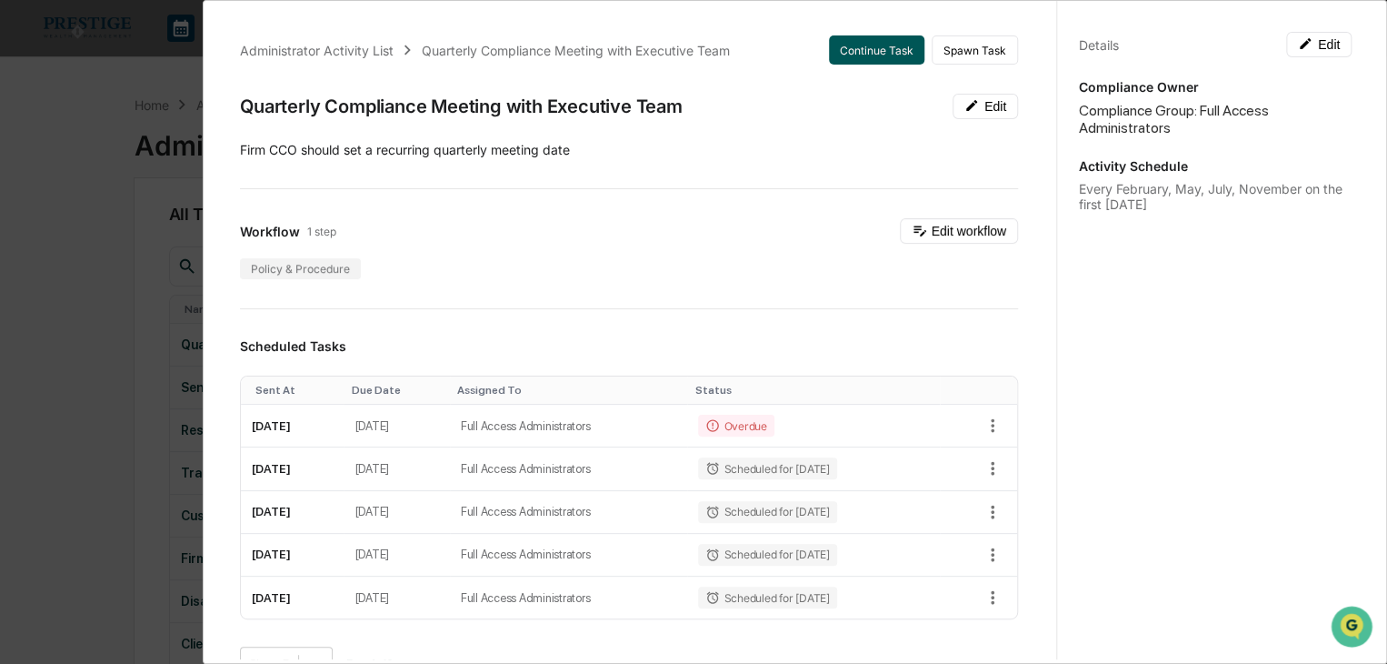
click at [858, 58] on button "Continue Task" at bounding box center [876, 49] width 95 height 29
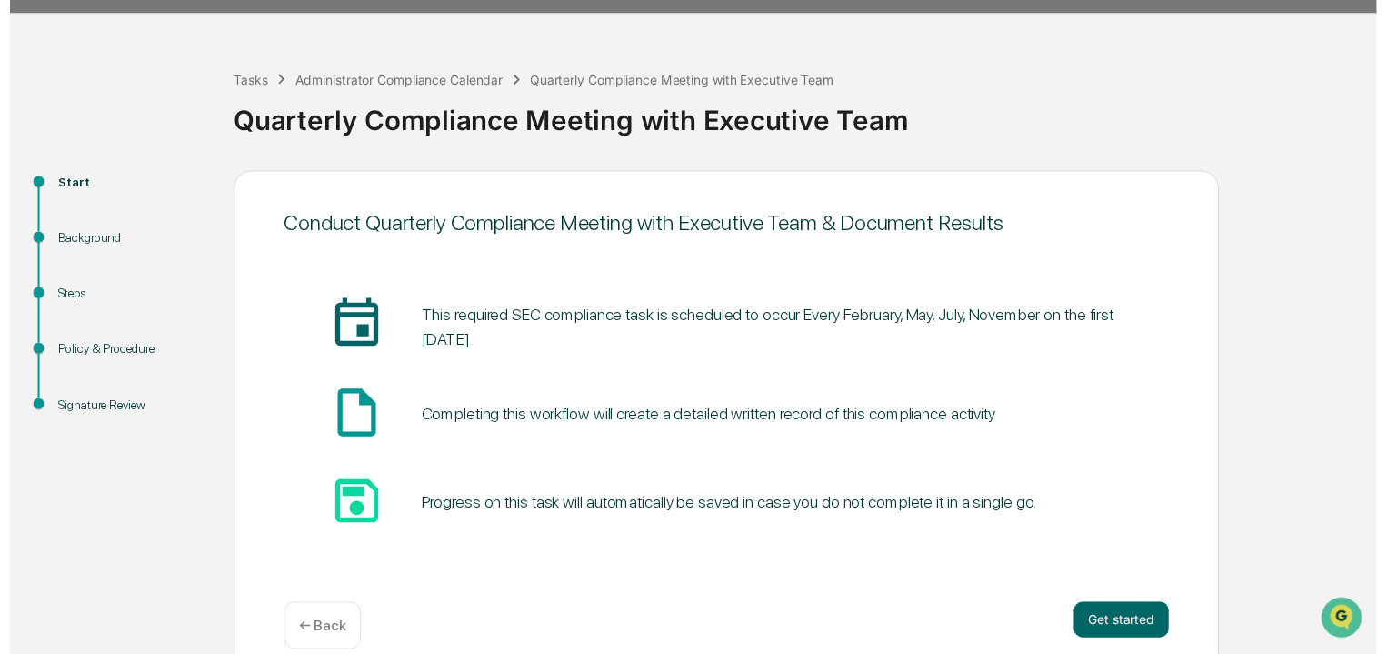
scroll to position [68, 0]
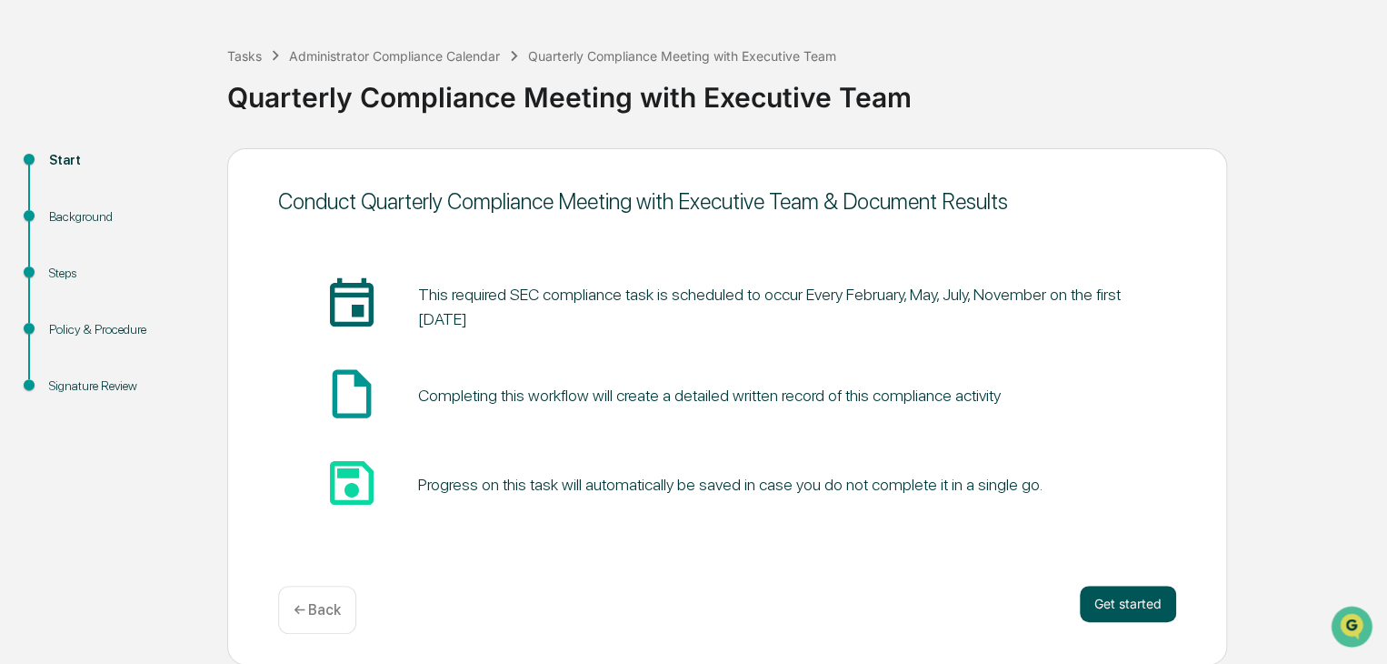
click at [1100, 595] on button "Get started" at bounding box center [1128, 603] width 96 height 36
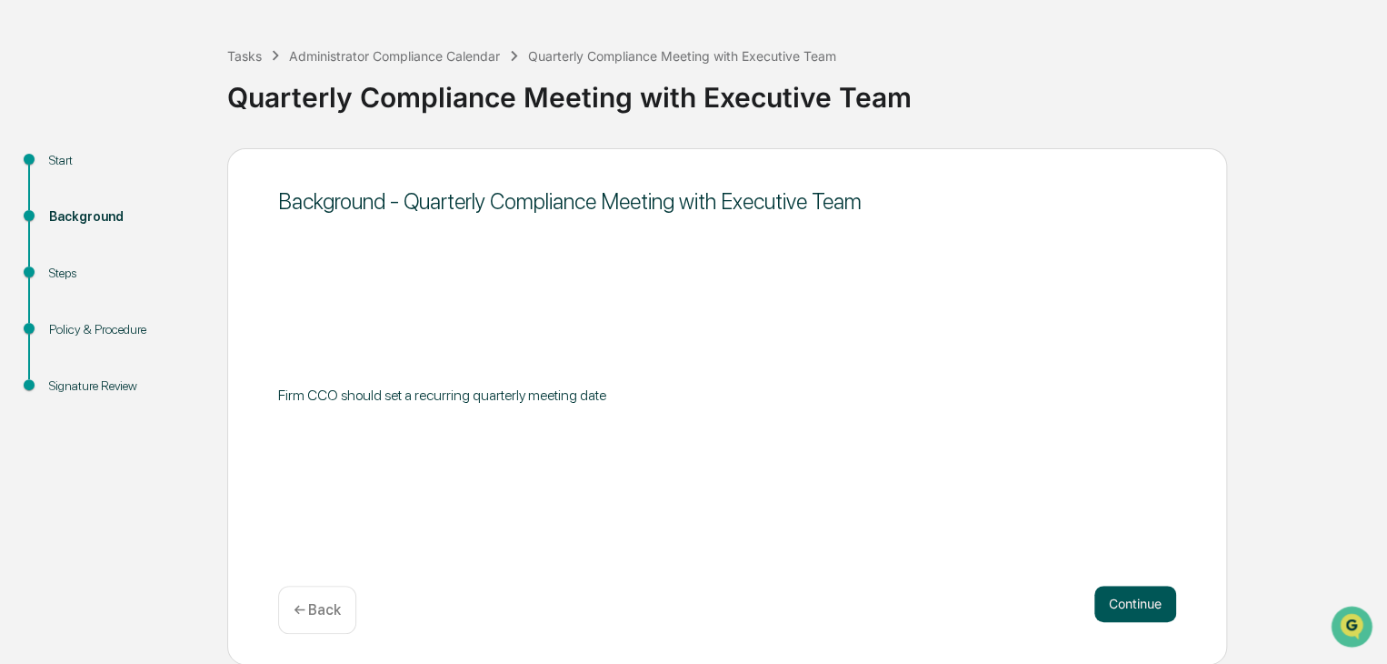
click at [1128, 605] on button "Continue" at bounding box center [1136, 603] width 82 height 36
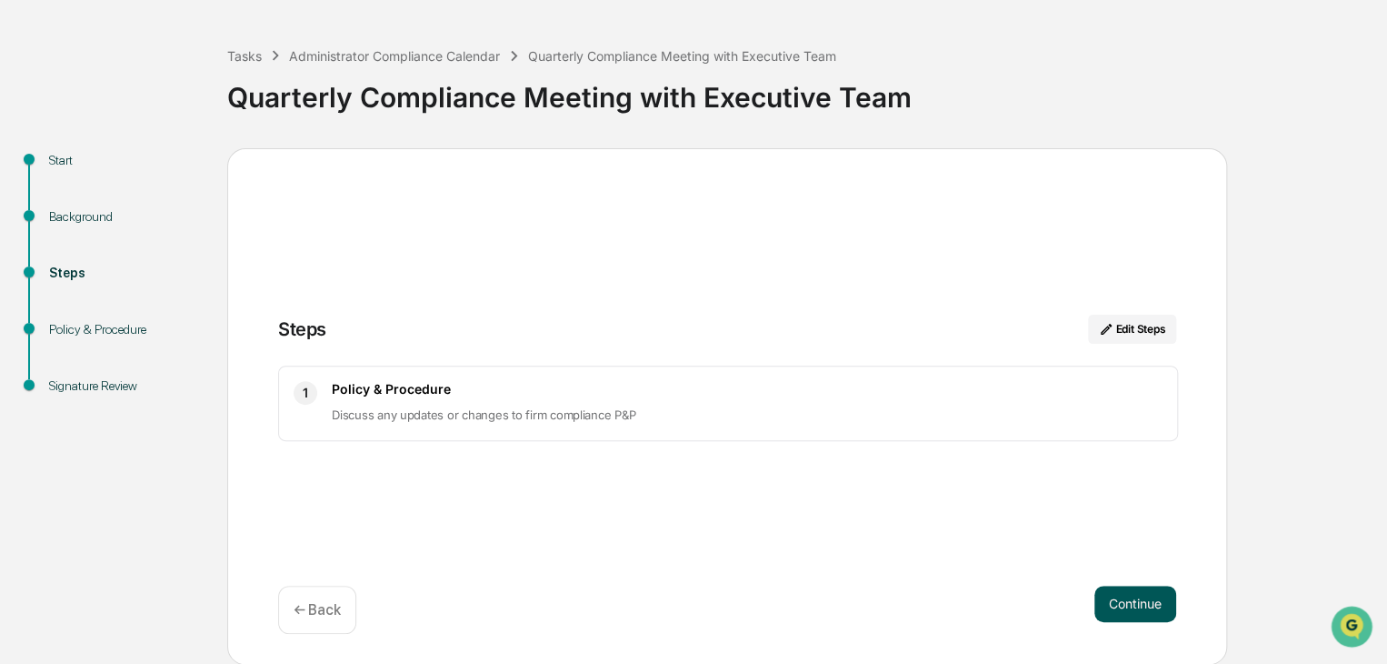
click at [1124, 601] on button "Continue" at bounding box center [1136, 603] width 82 height 36
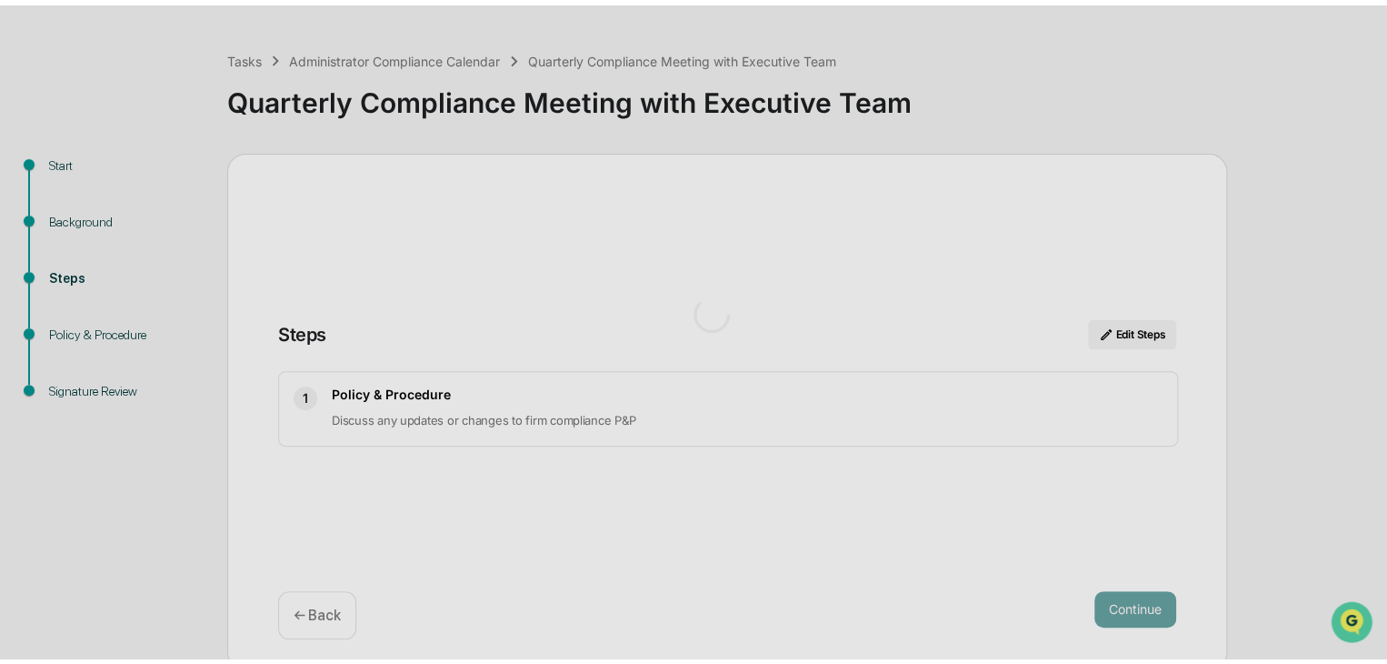
scroll to position [13, 0]
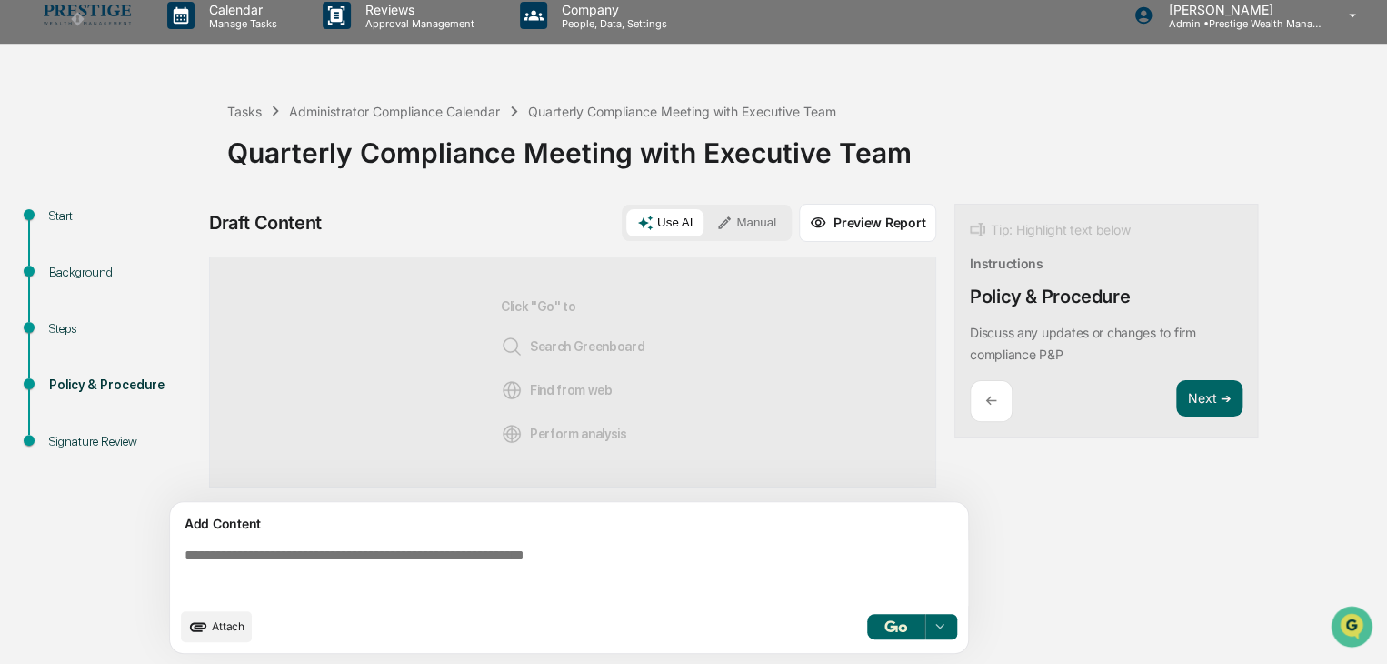
click at [717, 223] on button "Manual" at bounding box center [746, 222] width 82 height 27
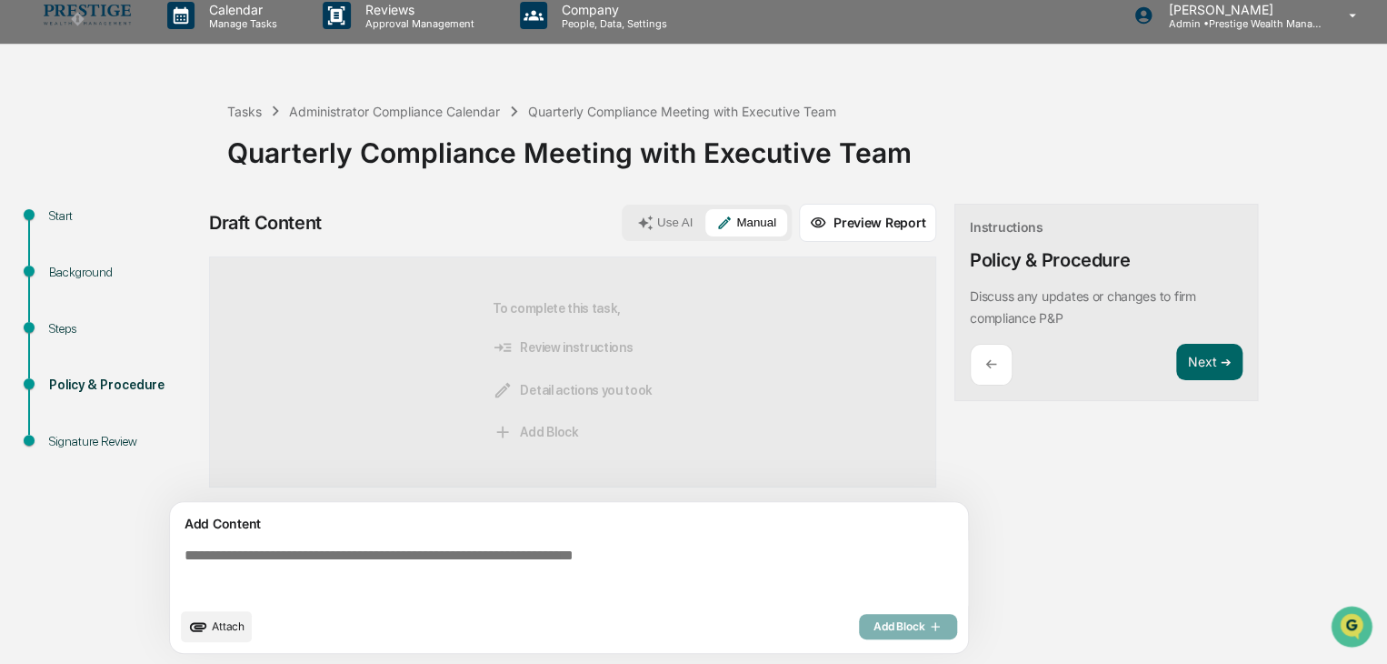
click at [833, 225] on button "Preview Report" at bounding box center [867, 223] width 137 height 38
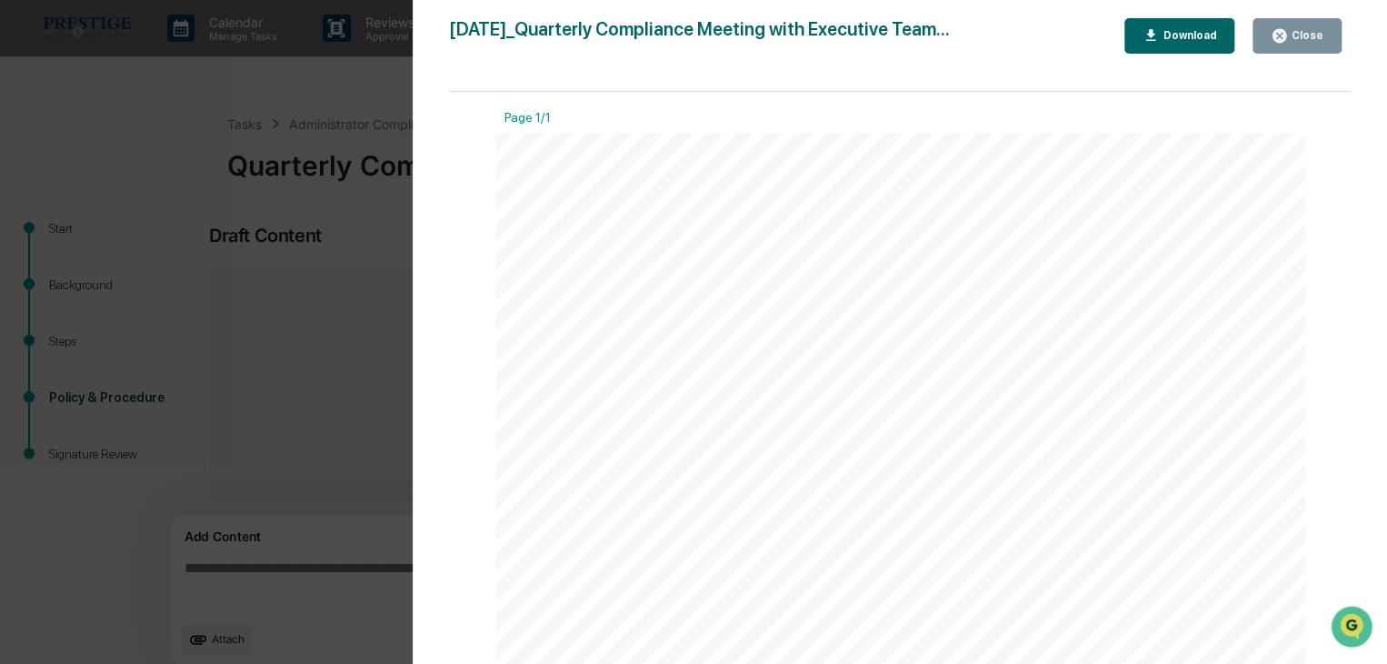
click at [1305, 27] on div "Close" at bounding box center [1297, 35] width 53 height 17
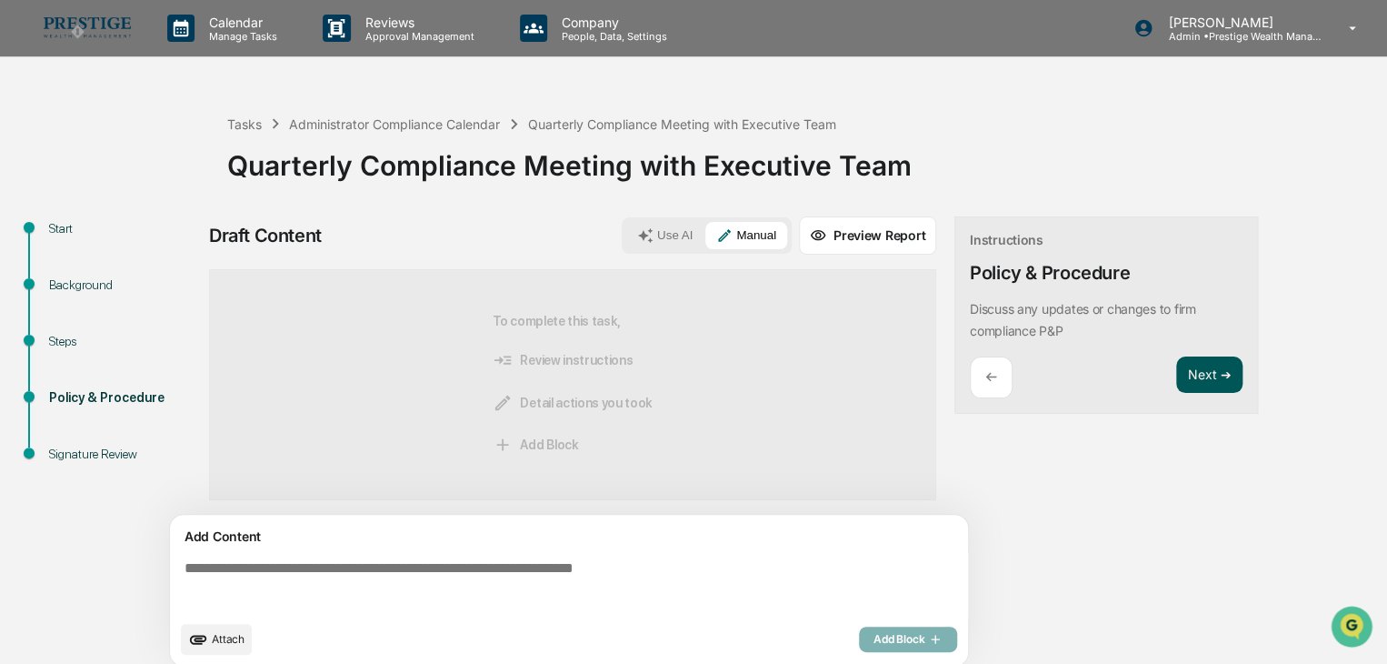
click at [1183, 371] on button "Next ➔" at bounding box center [1209, 374] width 66 height 37
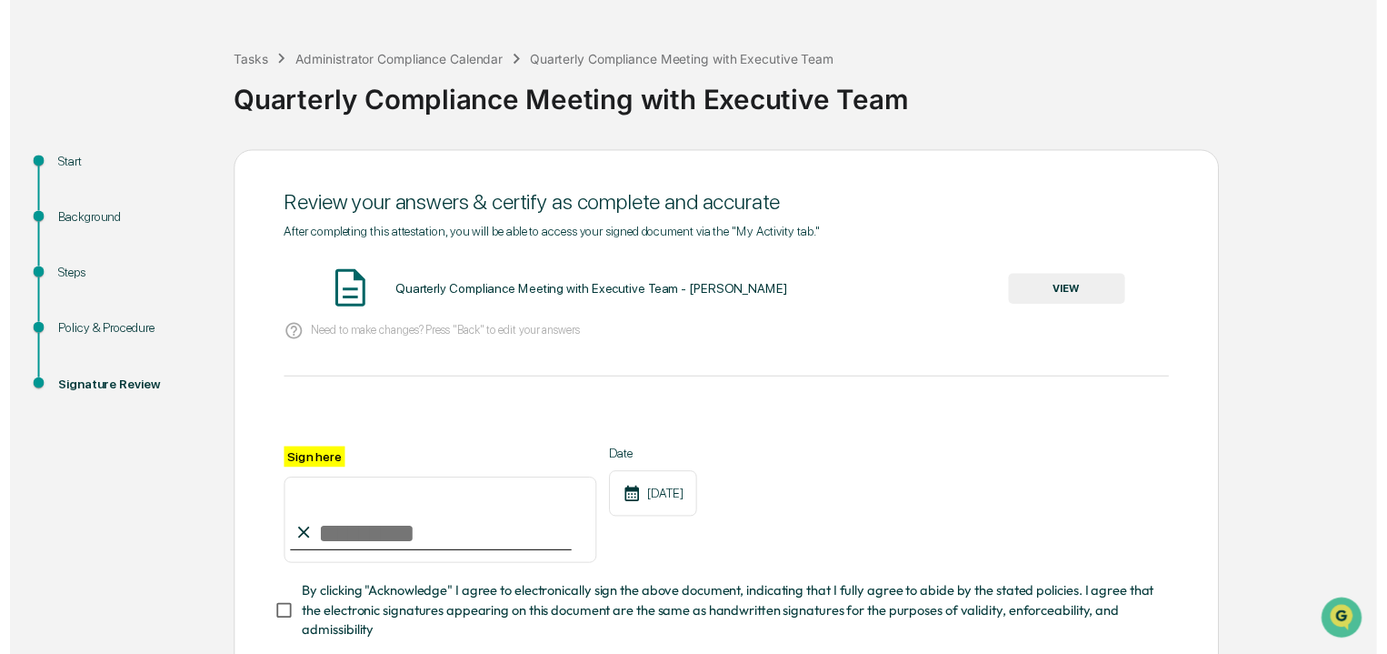
scroll to position [182, 0]
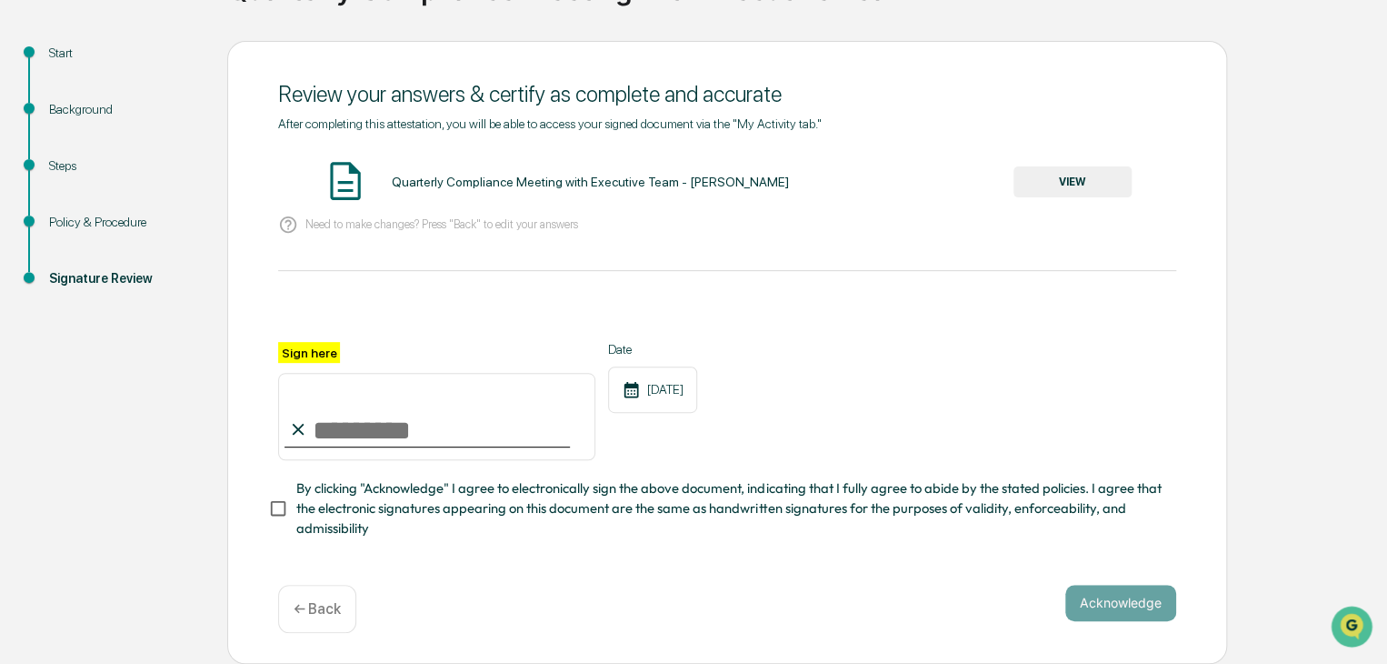
click at [1096, 175] on button "VIEW" at bounding box center [1073, 181] width 118 height 31
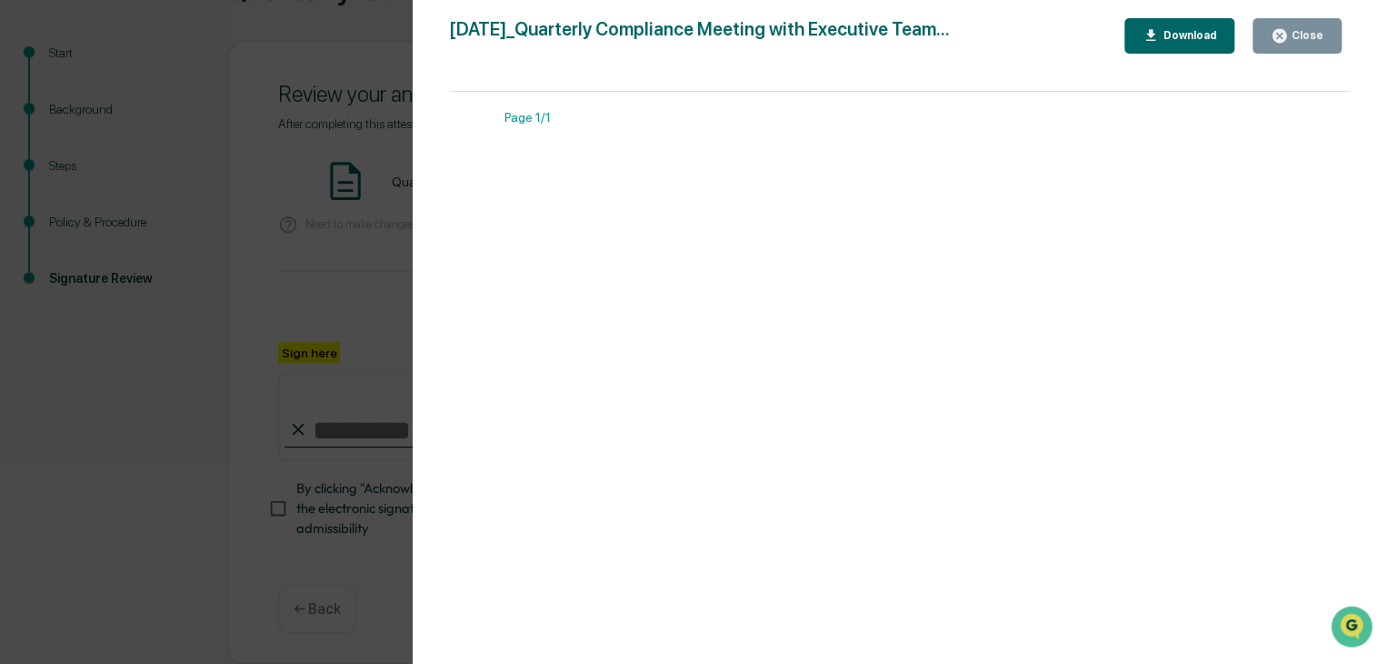
click at [1284, 45] on button "Close" at bounding box center [1297, 35] width 89 height 35
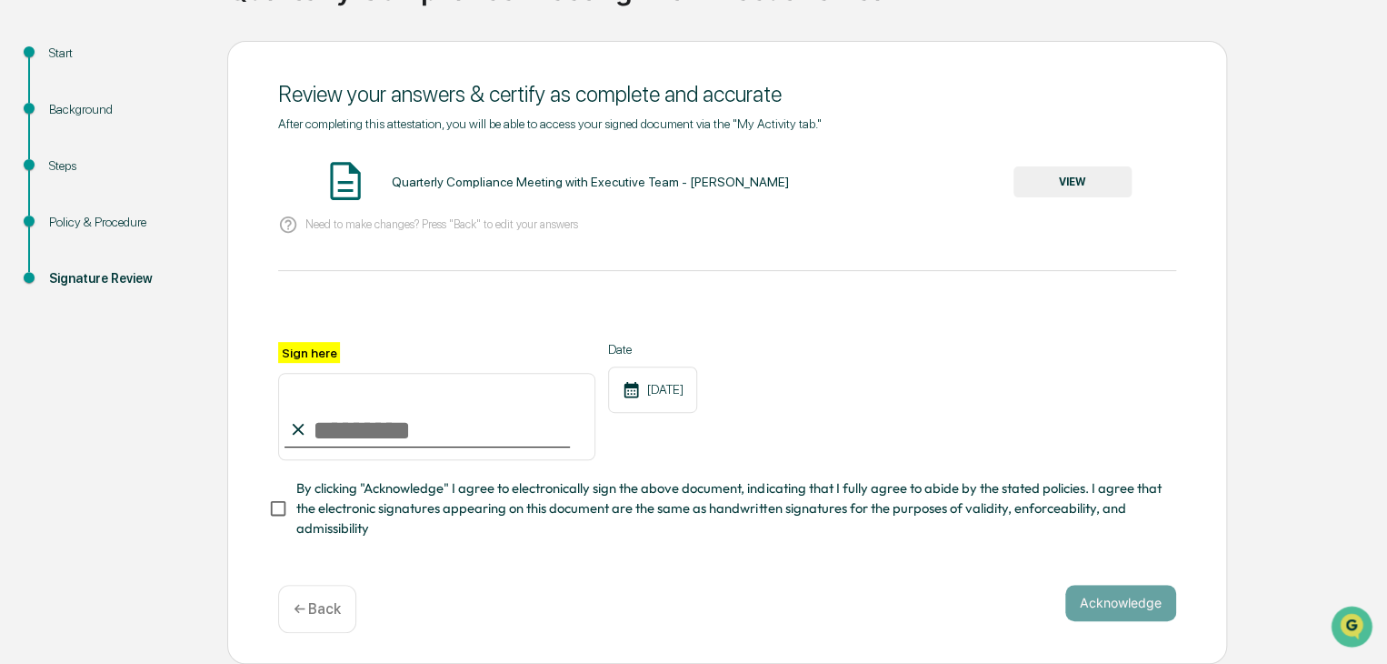
click at [325, 430] on input "Sign here" at bounding box center [436, 416] width 317 height 87
click at [316, 430] on input "Sign here" at bounding box center [436, 416] width 317 height 87
type input "**********"
click at [1081, 593] on button "Acknowledge" at bounding box center [1120, 603] width 111 height 36
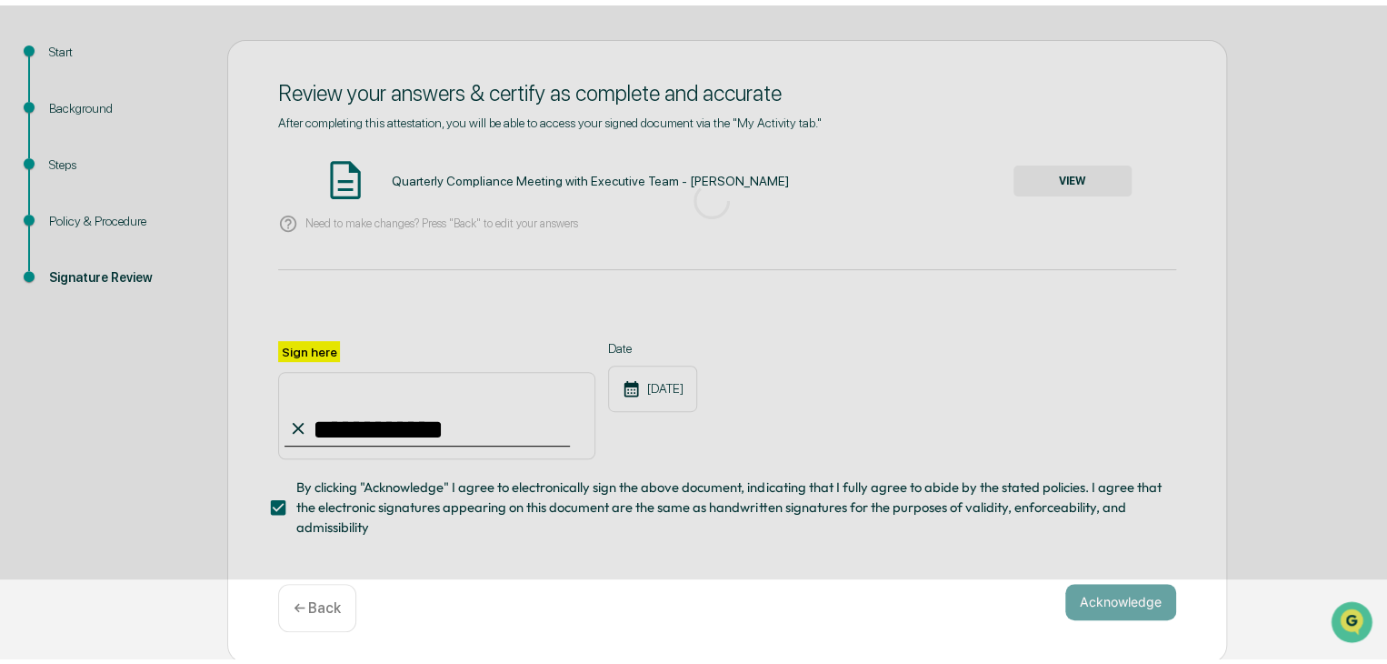
scroll to position [68, 0]
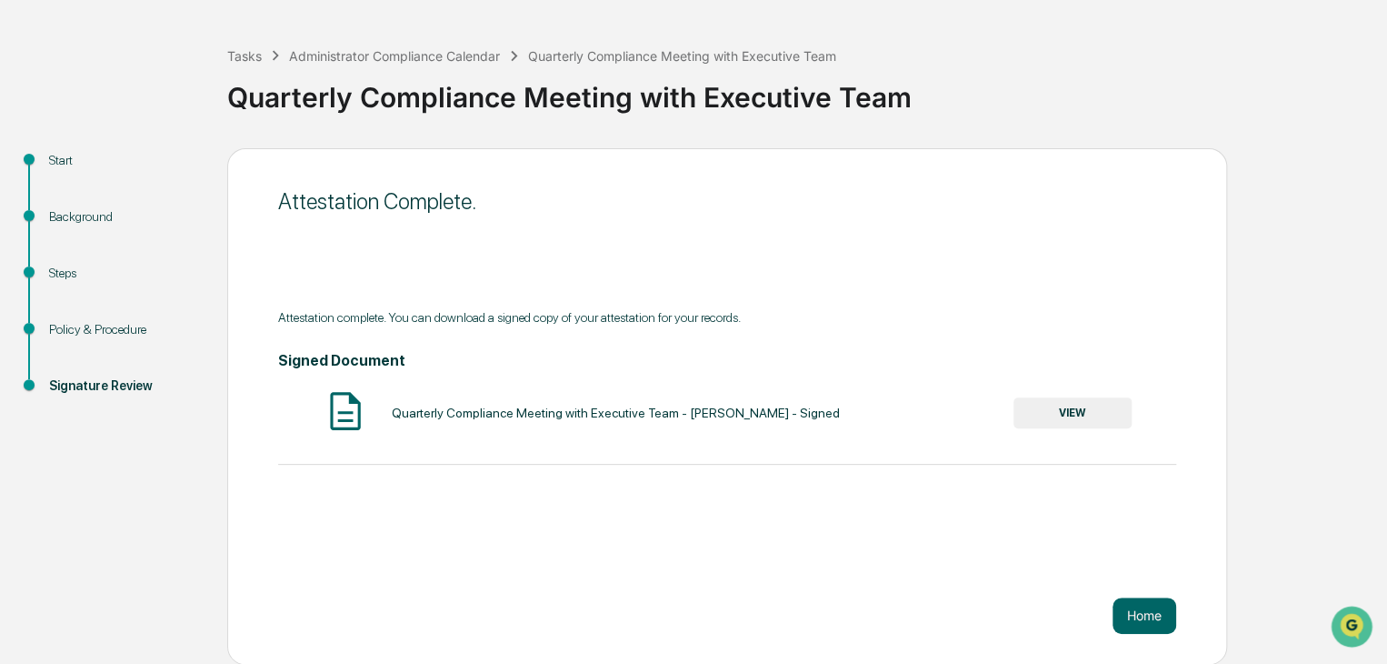
click at [1067, 407] on button "VIEW" at bounding box center [1073, 412] width 118 height 31
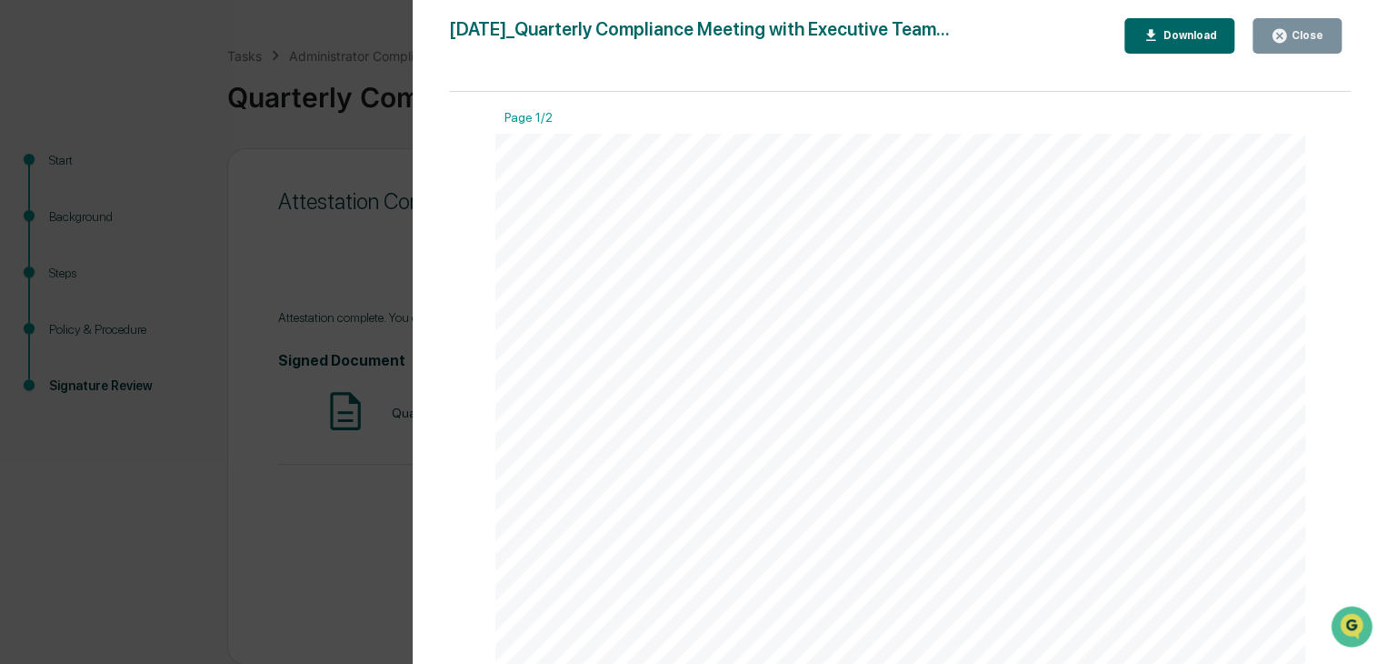
click at [1284, 25] on button "Close" at bounding box center [1297, 35] width 89 height 35
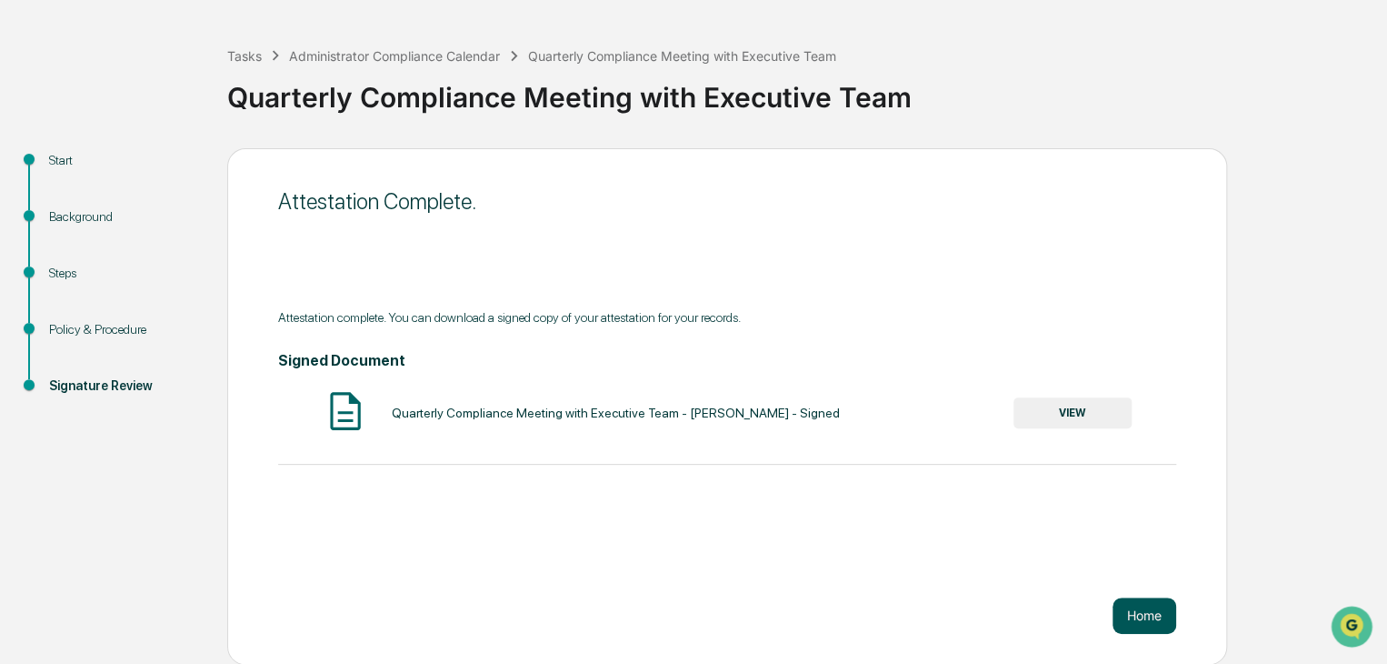
click at [1141, 612] on button "Home" at bounding box center [1145, 615] width 64 height 36
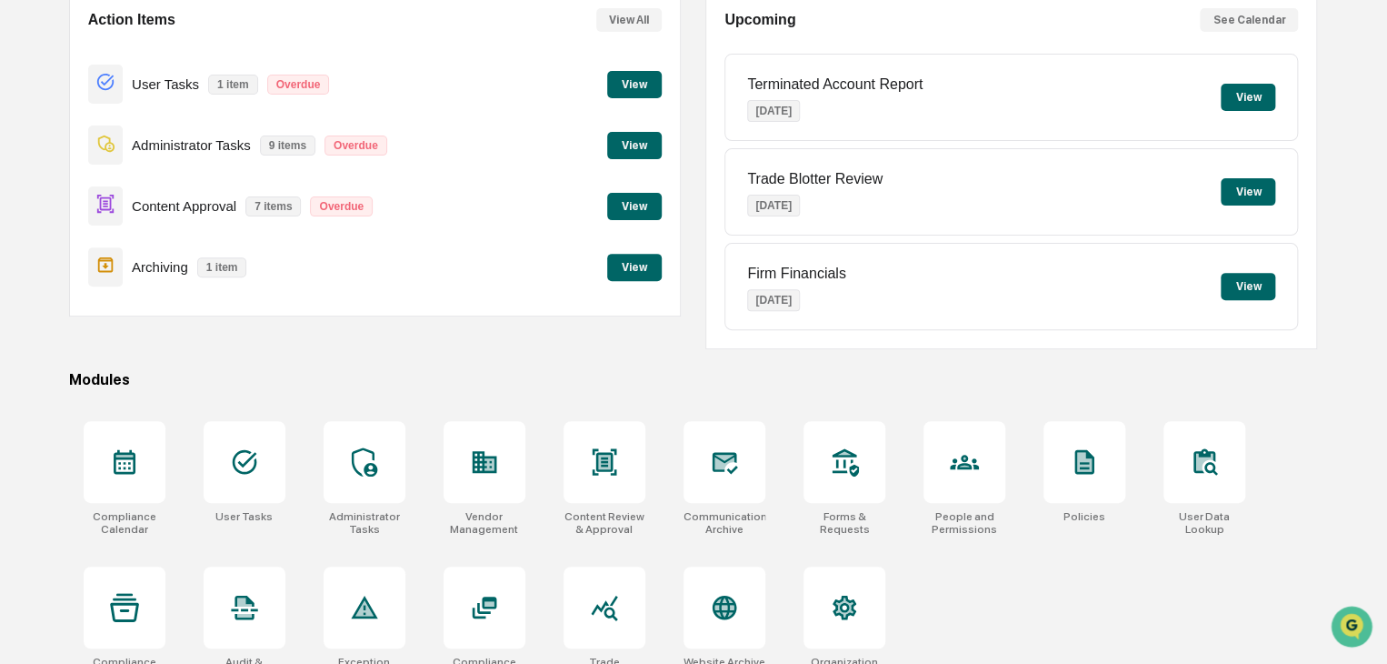
scroll to position [215, 0]
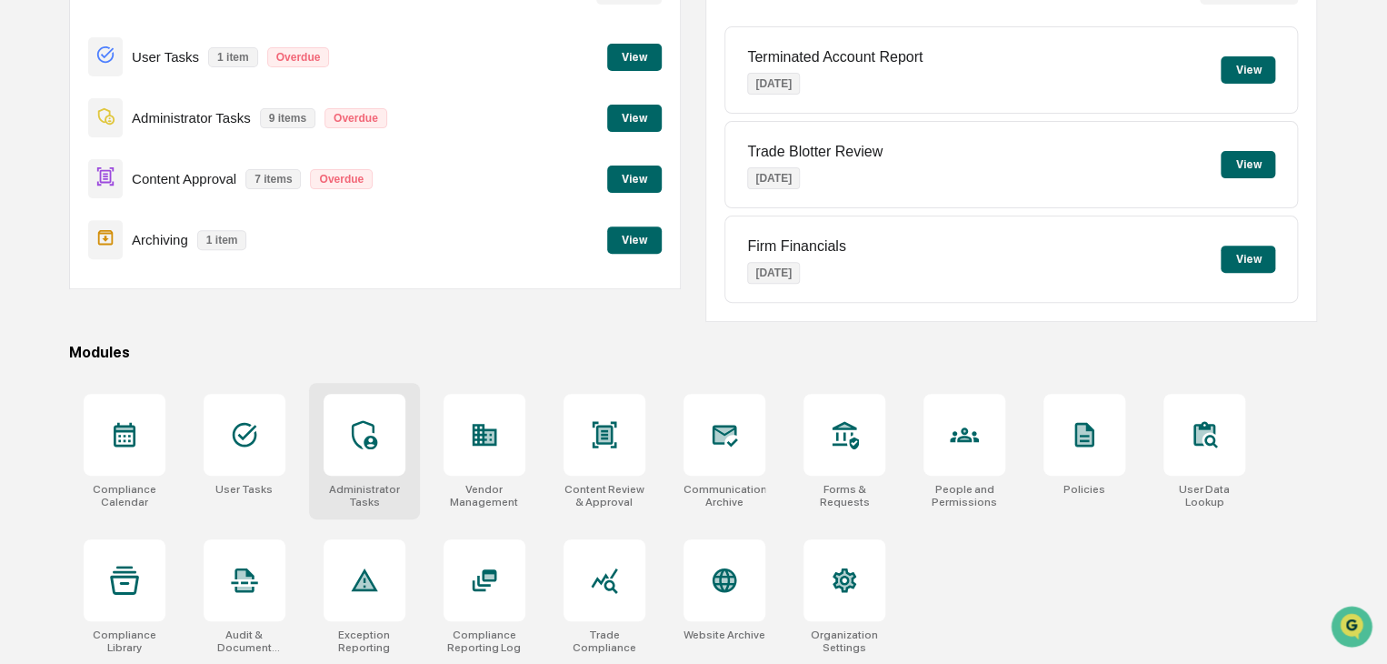
click at [364, 422] on icon at bounding box center [364, 434] width 29 height 29
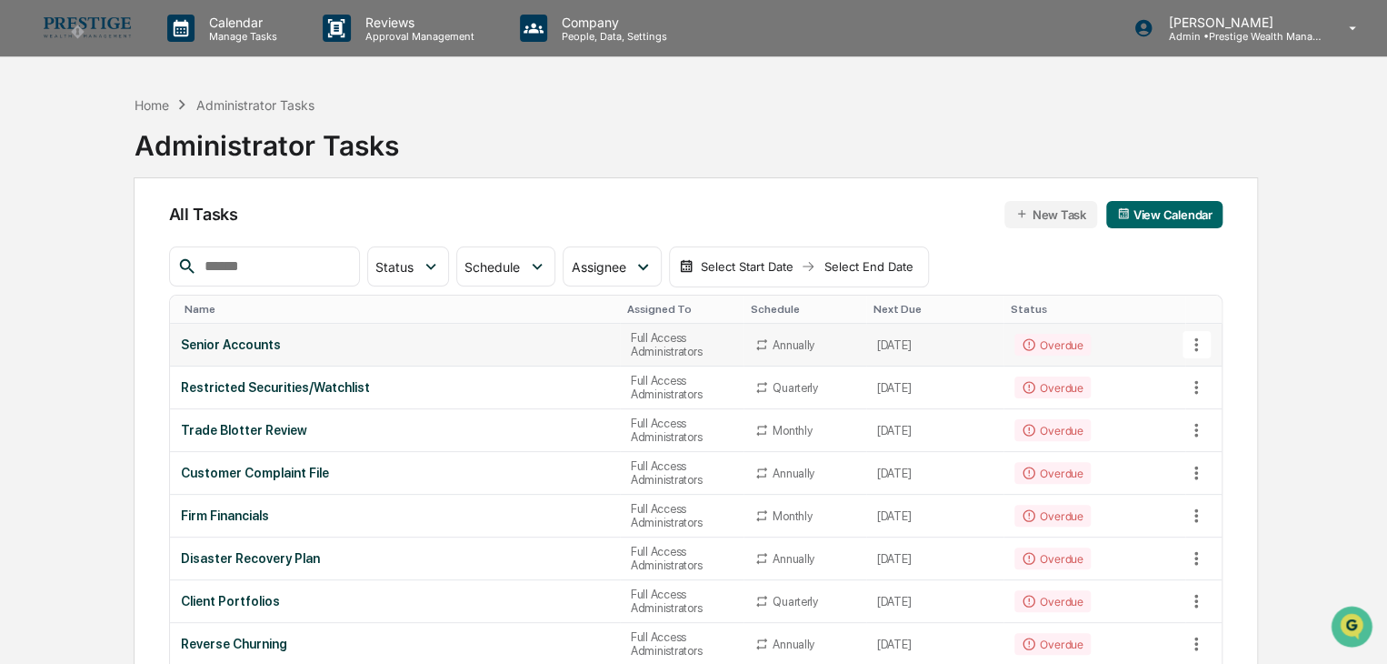
click at [384, 337] on div "Senior Accounts" at bounding box center [395, 344] width 428 height 15
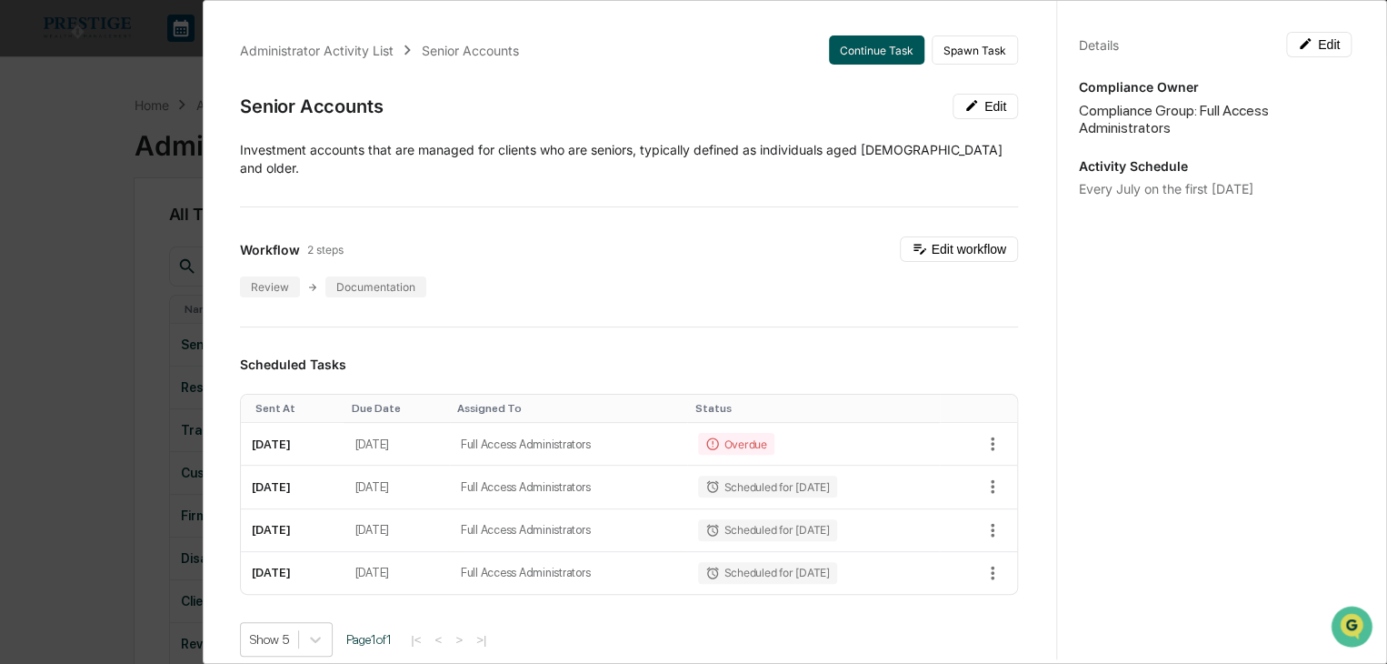
click at [870, 43] on button "Continue Task" at bounding box center [876, 49] width 95 height 29
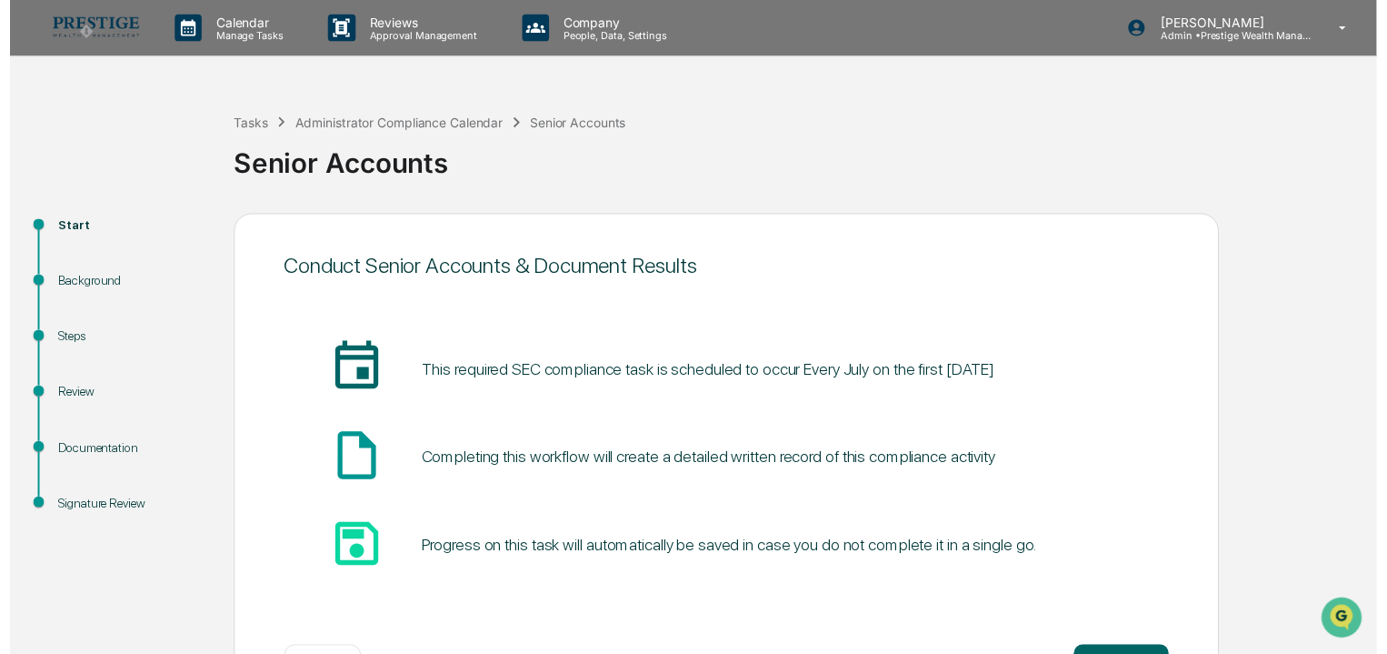
scroll to position [68, 0]
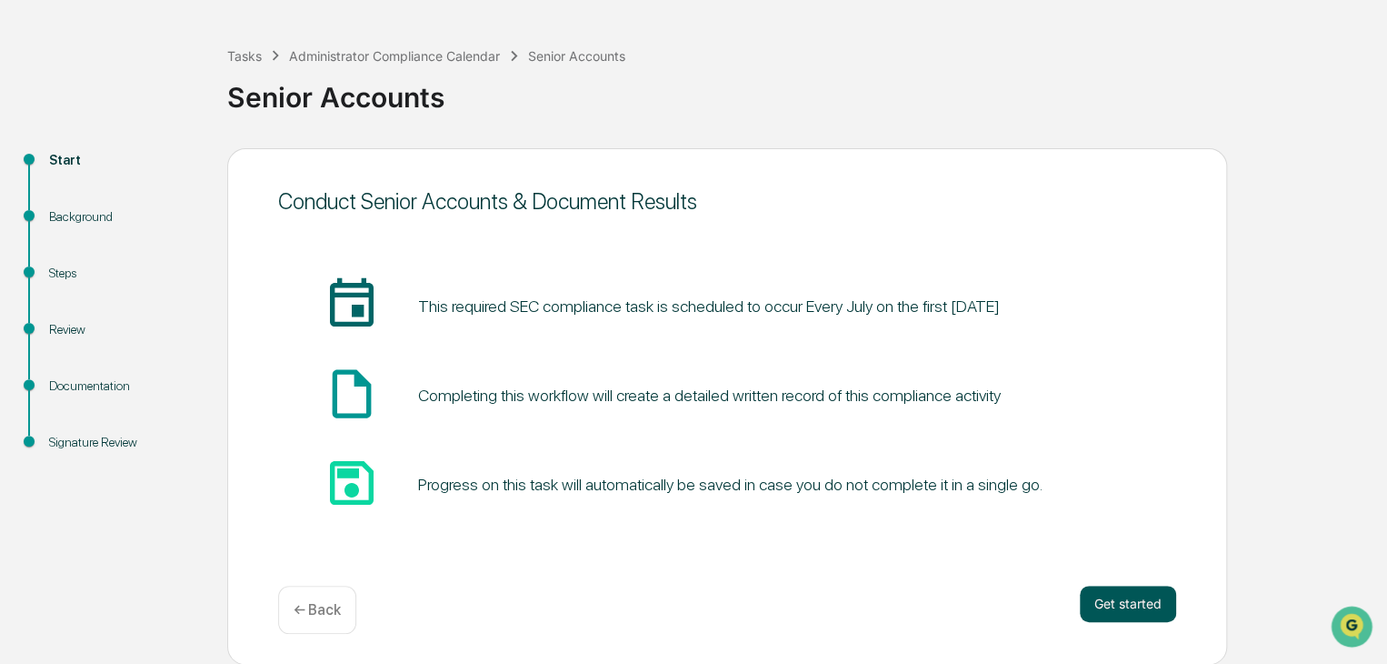
click at [1097, 586] on button "Get started" at bounding box center [1128, 603] width 96 height 36
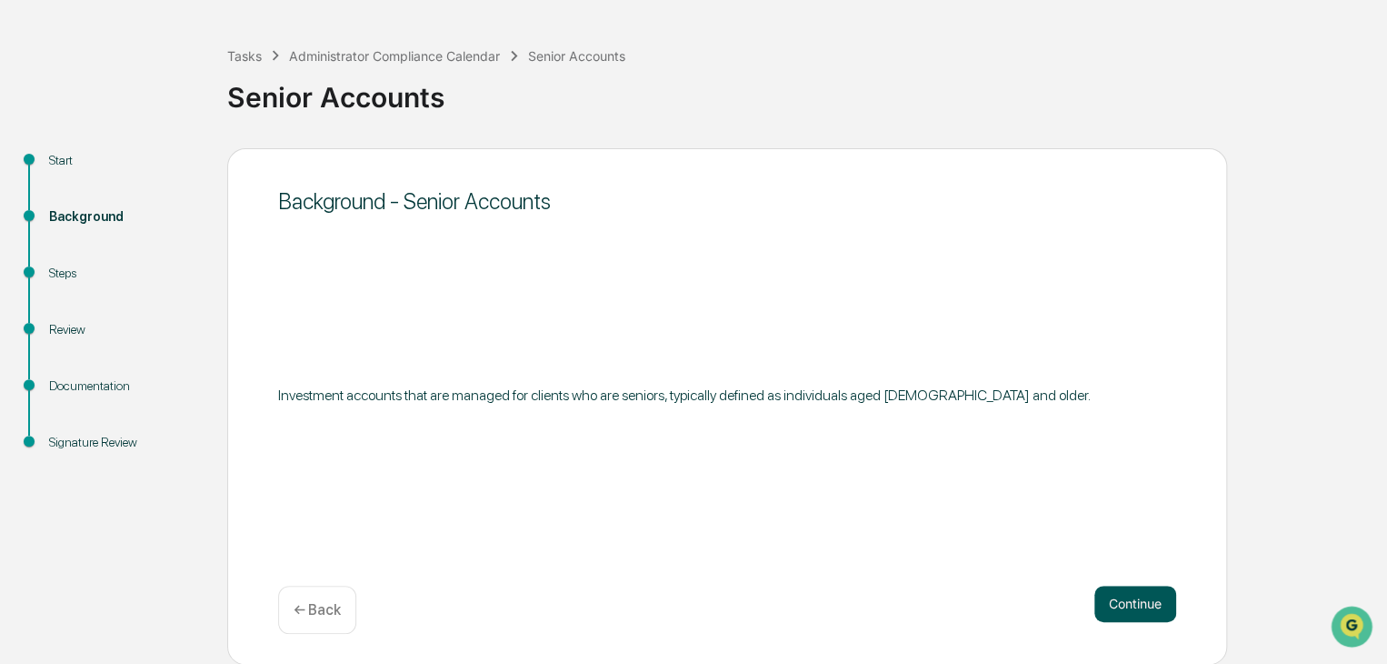
click at [1131, 600] on button "Continue" at bounding box center [1136, 603] width 82 height 36
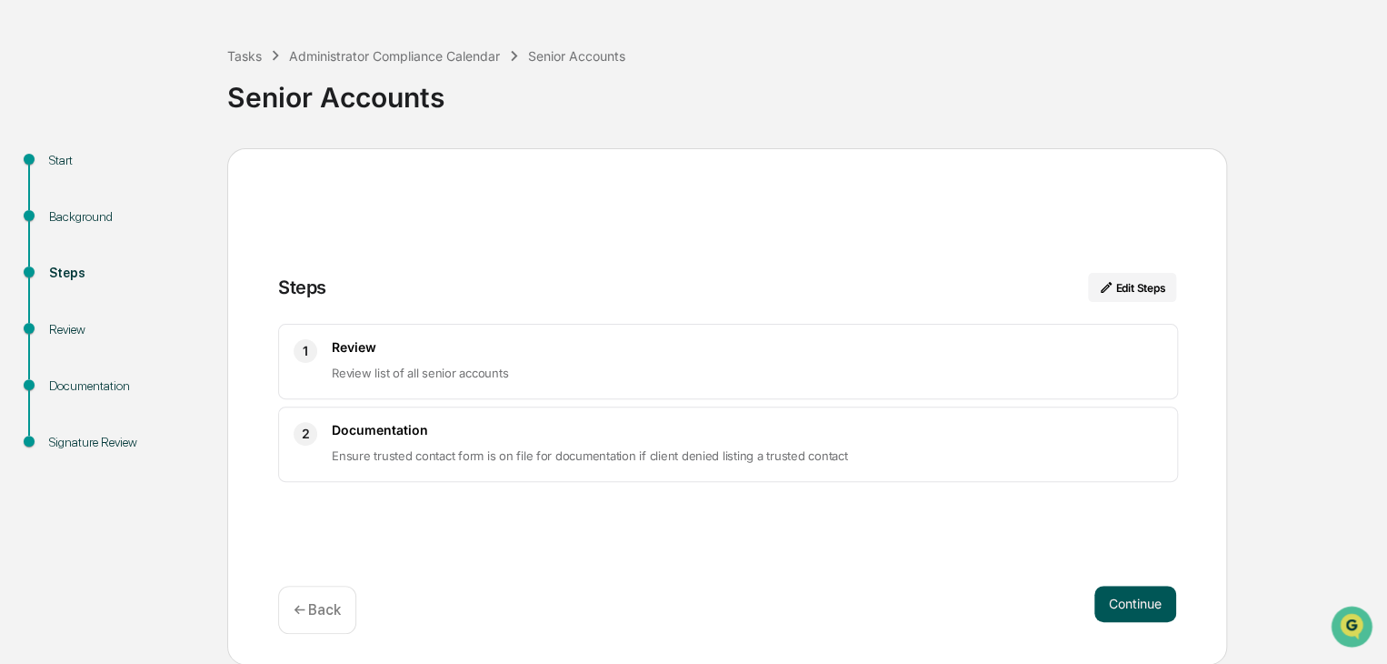
click at [1171, 611] on button "Continue" at bounding box center [1136, 603] width 82 height 36
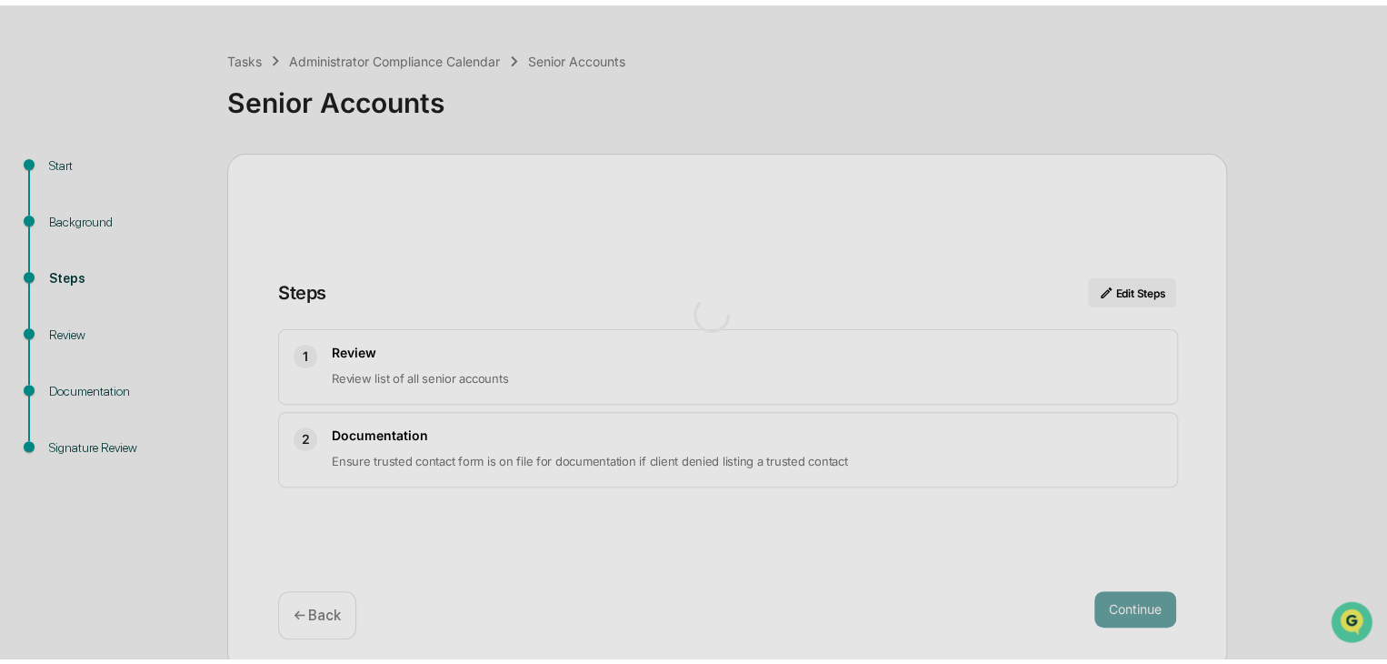
scroll to position [13, 0]
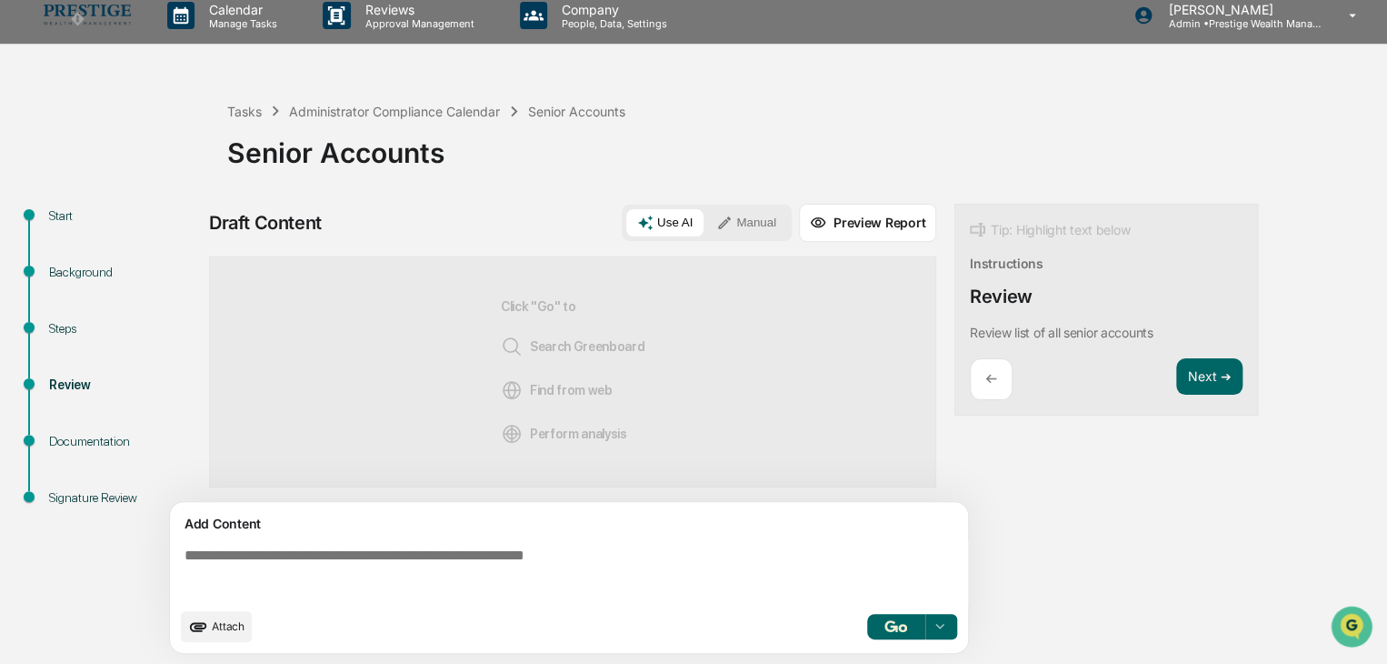
click at [776, 215] on button "Manual" at bounding box center [746, 222] width 82 height 27
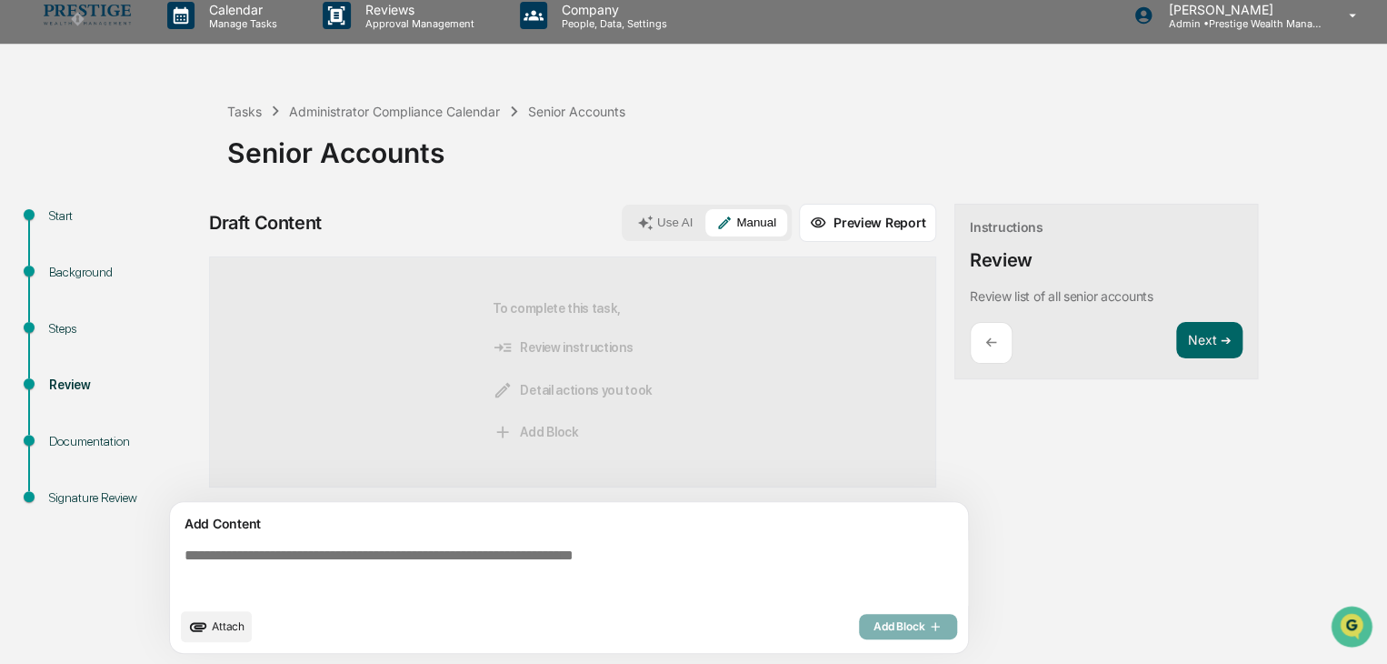
click at [822, 215] on icon at bounding box center [818, 223] width 16 height 16
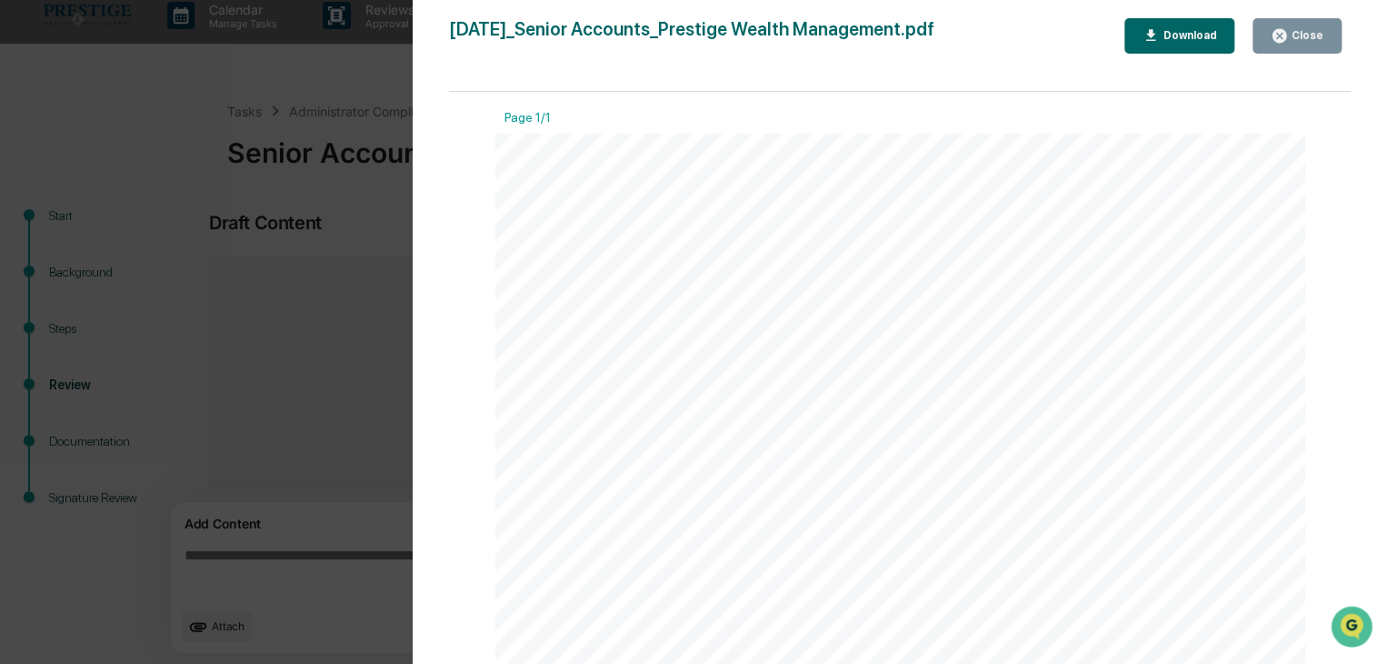
click at [1305, 32] on div "Close" at bounding box center [1305, 35] width 35 height 13
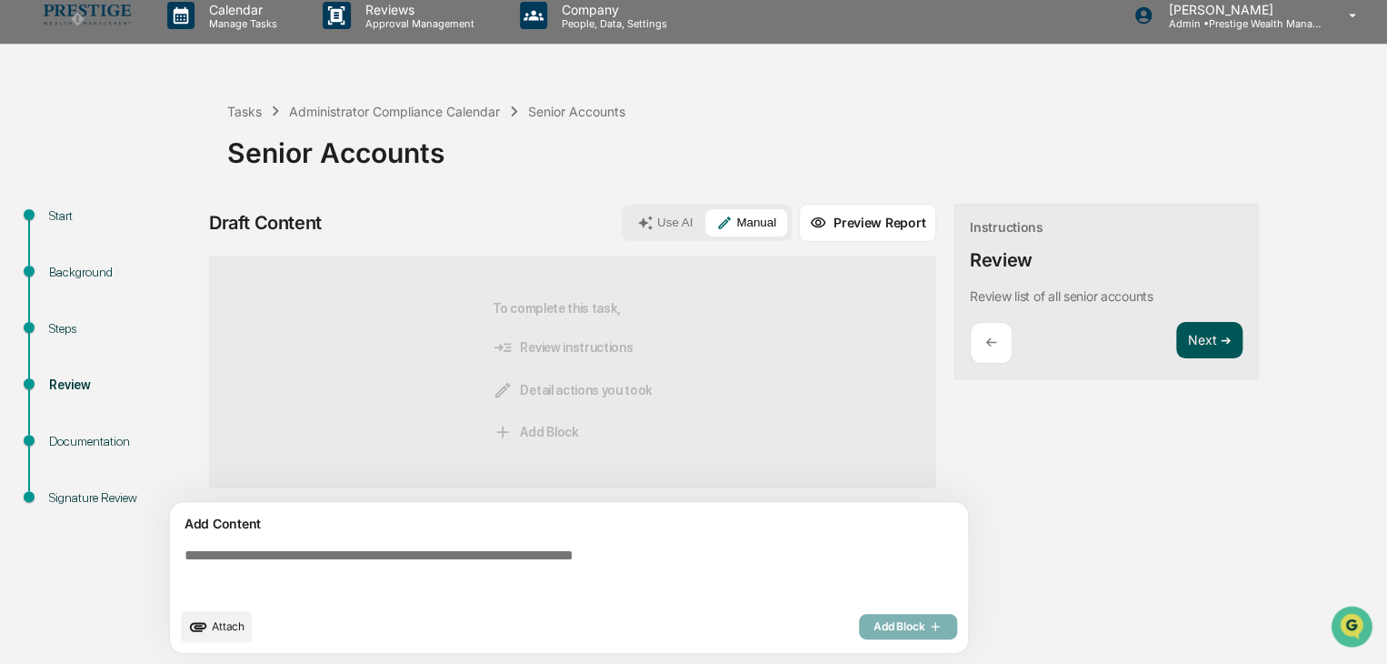
click at [1196, 328] on button "Next ➔" at bounding box center [1209, 340] width 66 height 37
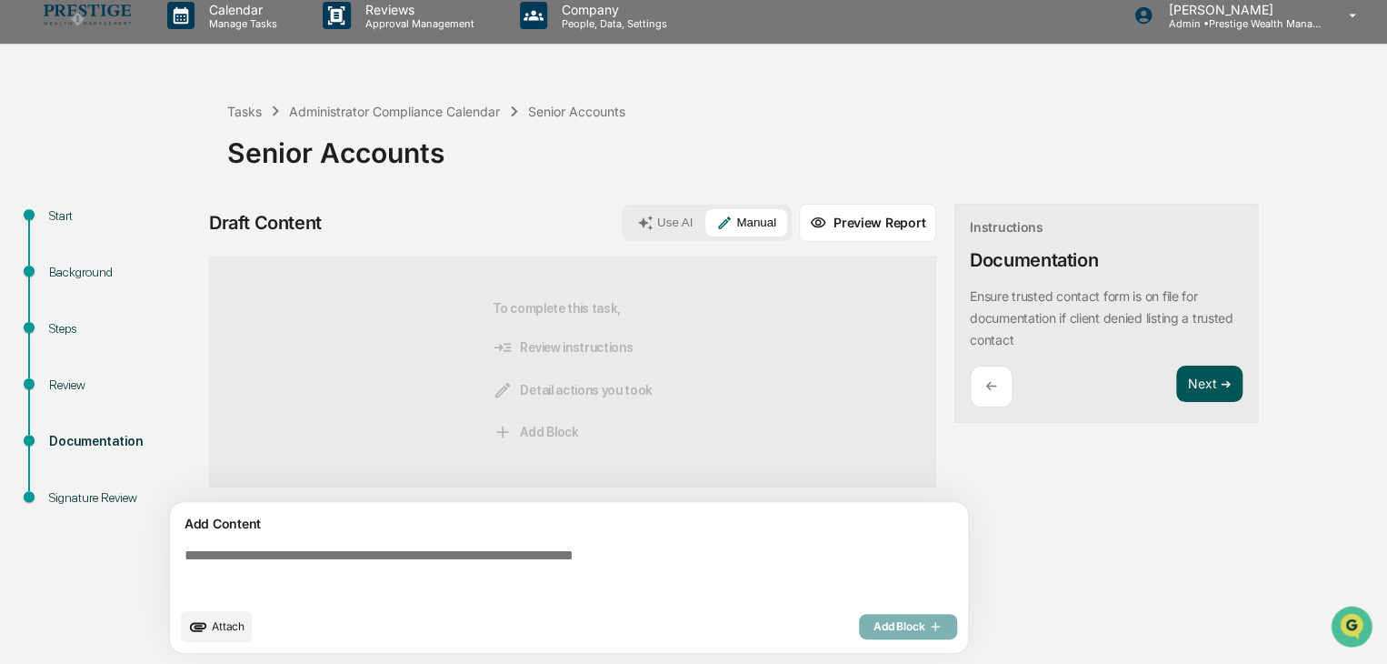
click at [1218, 371] on button "Next ➔" at bounding box center [1209, 383] width 66 height 37
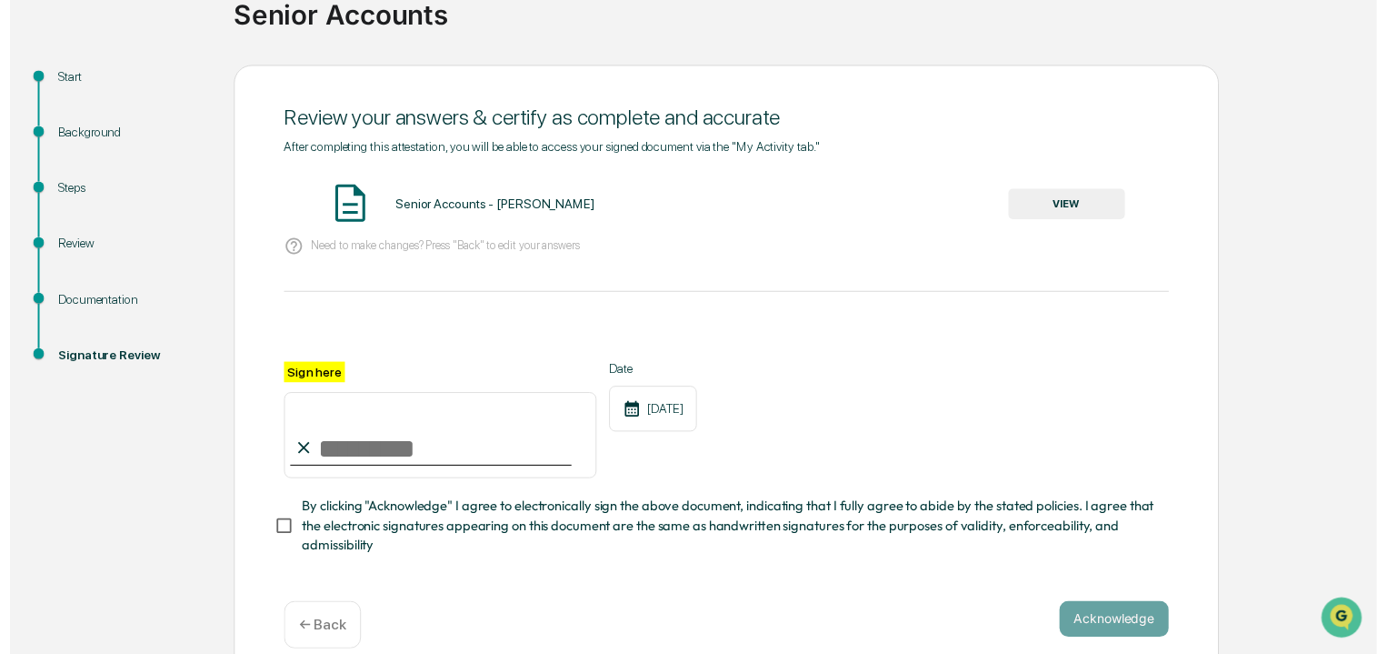
scroll to position [182, 0]
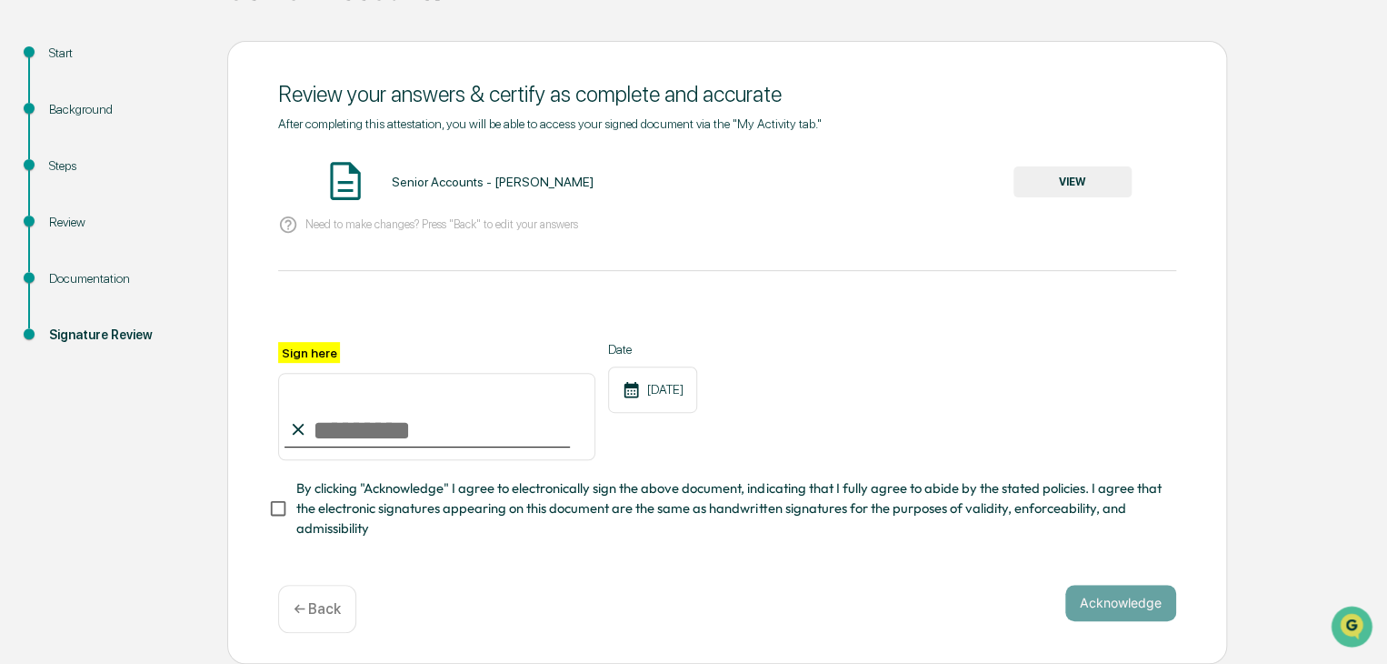
click at [352, 430] on input "Sign here" at bounding box center [436, 416] width 317 height 87
type input "**********"
click at [1094, 187] on button "VIEW" at bounding box center [1073, 181] width 118 height 31
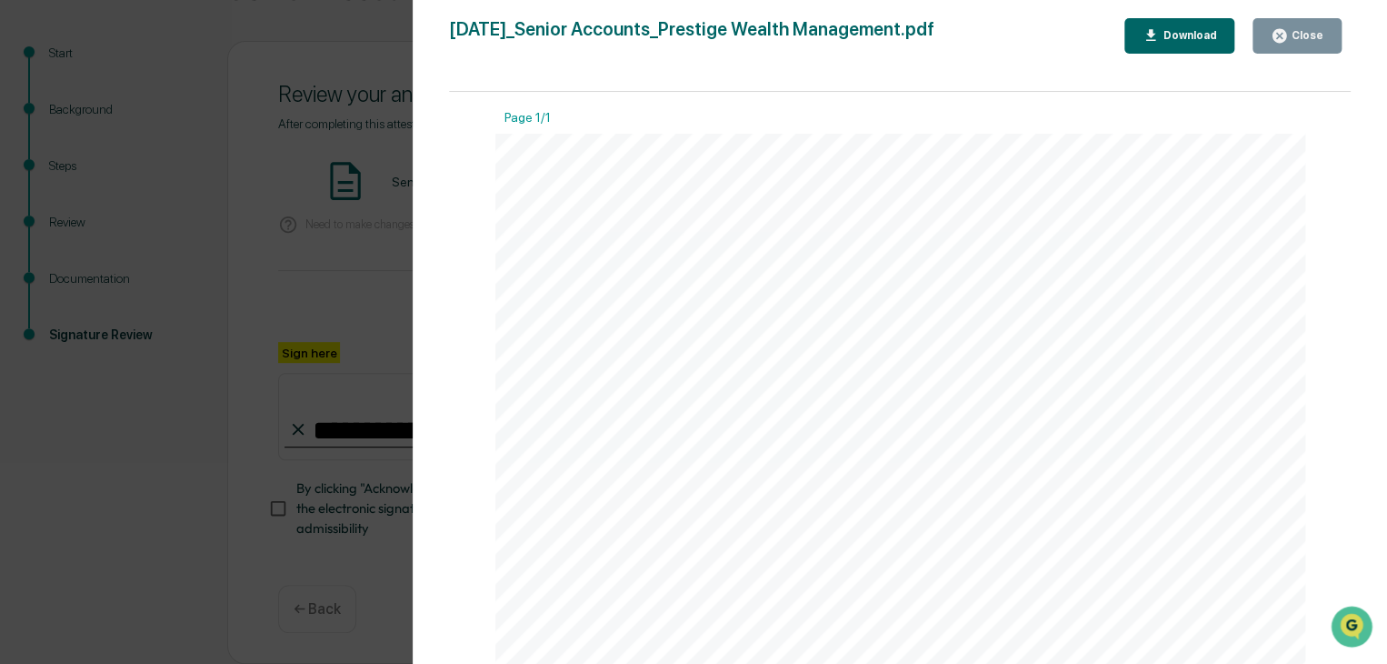
click at [1313, 43] on div "Close" at bounding box center [1297, 35] width 53 height 17
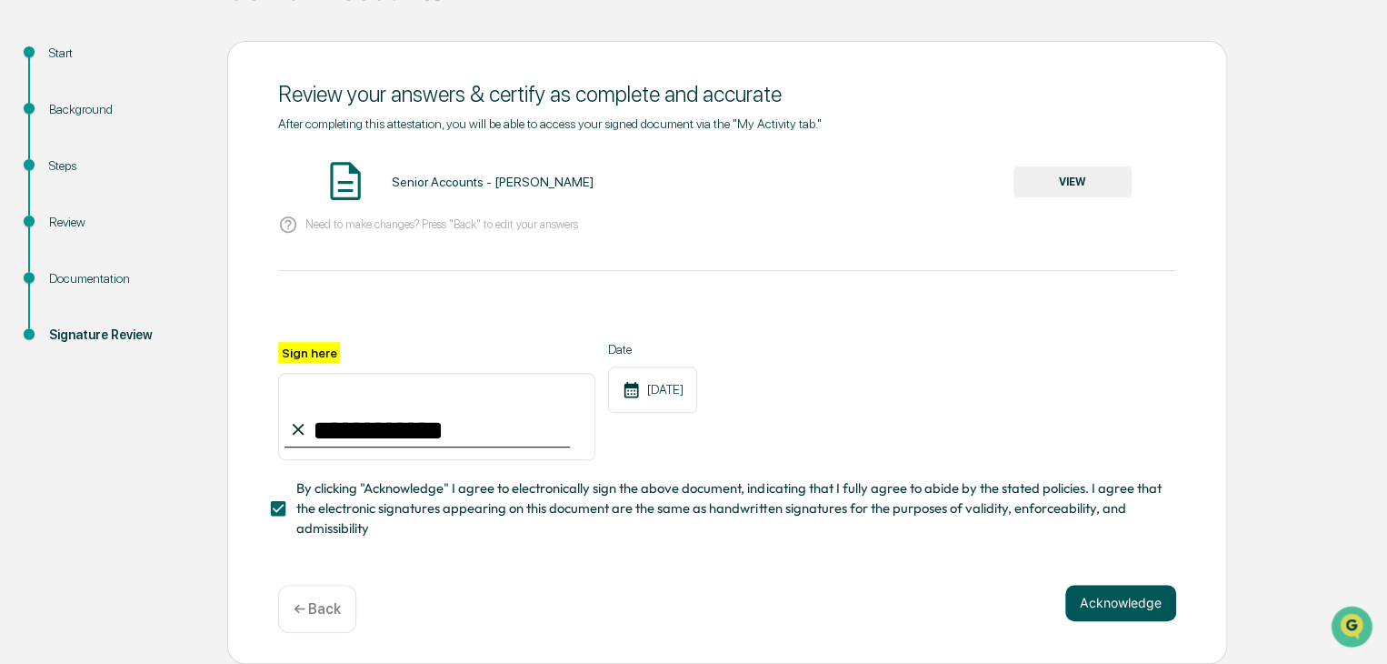
click at [1136, 612] on button "Acknowledge" at bounding box center [1120, 603] width 111 height 36
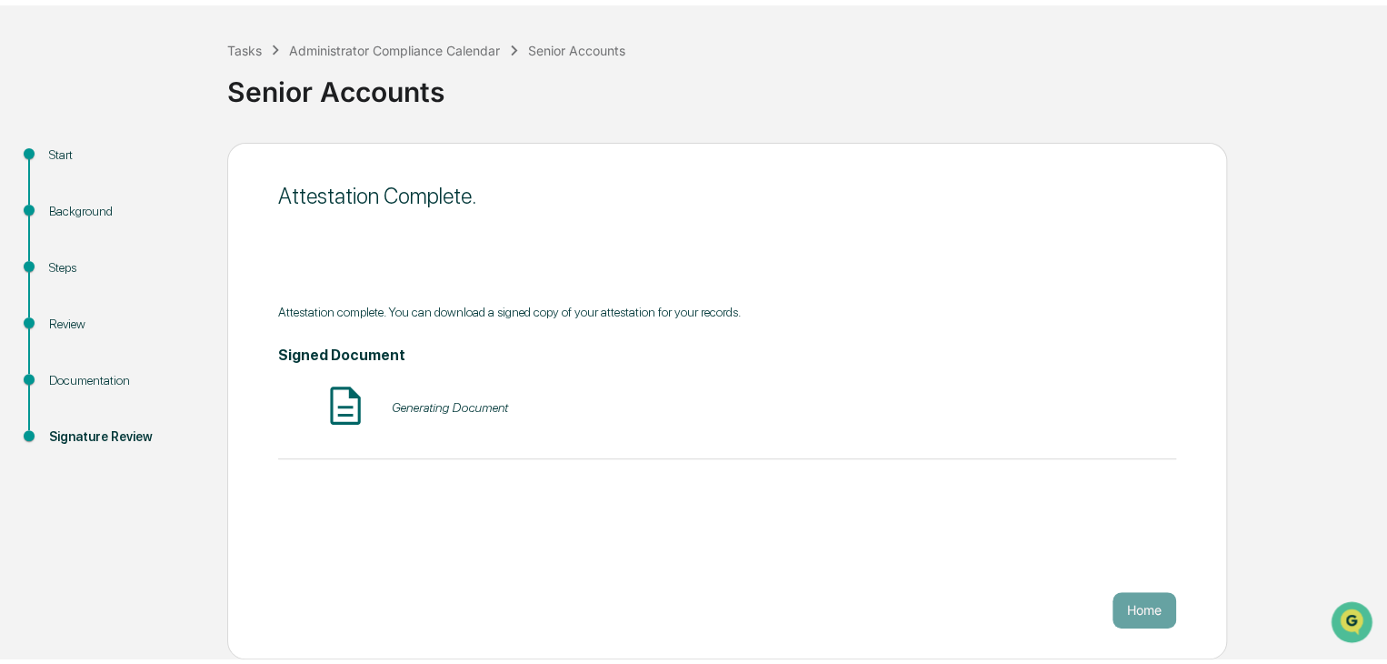
scroll to position [68, 0]
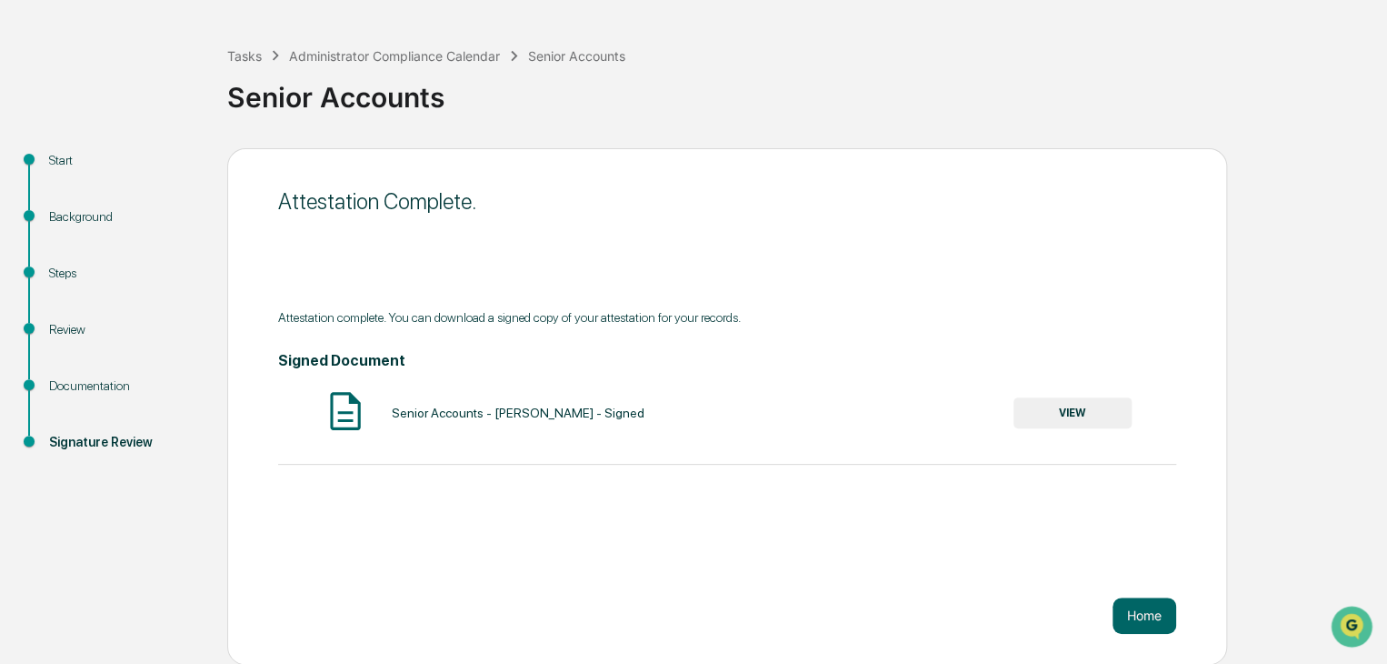
click at [1076, 416] on button "VIEW" at bounding box center [1073, 412] width 118 height 31
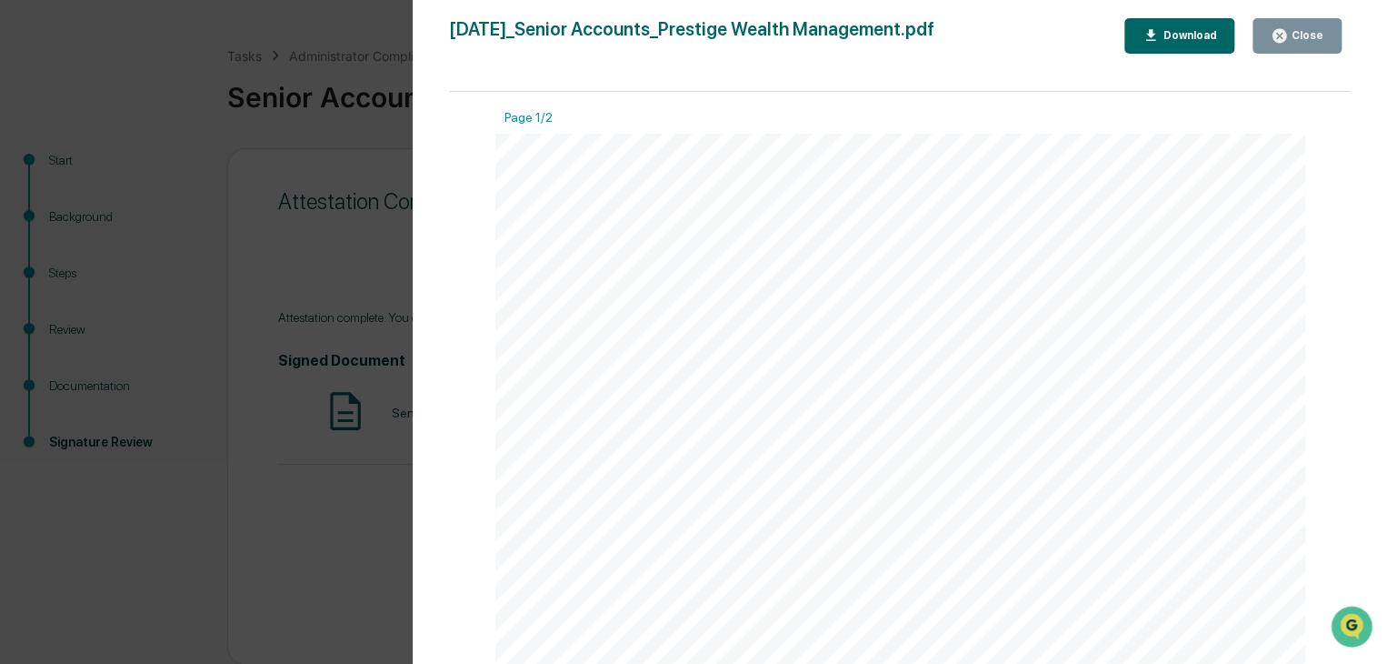
click at [1297, 45] on button "Close" at bounding box center [1297, 35] width 89 height 35
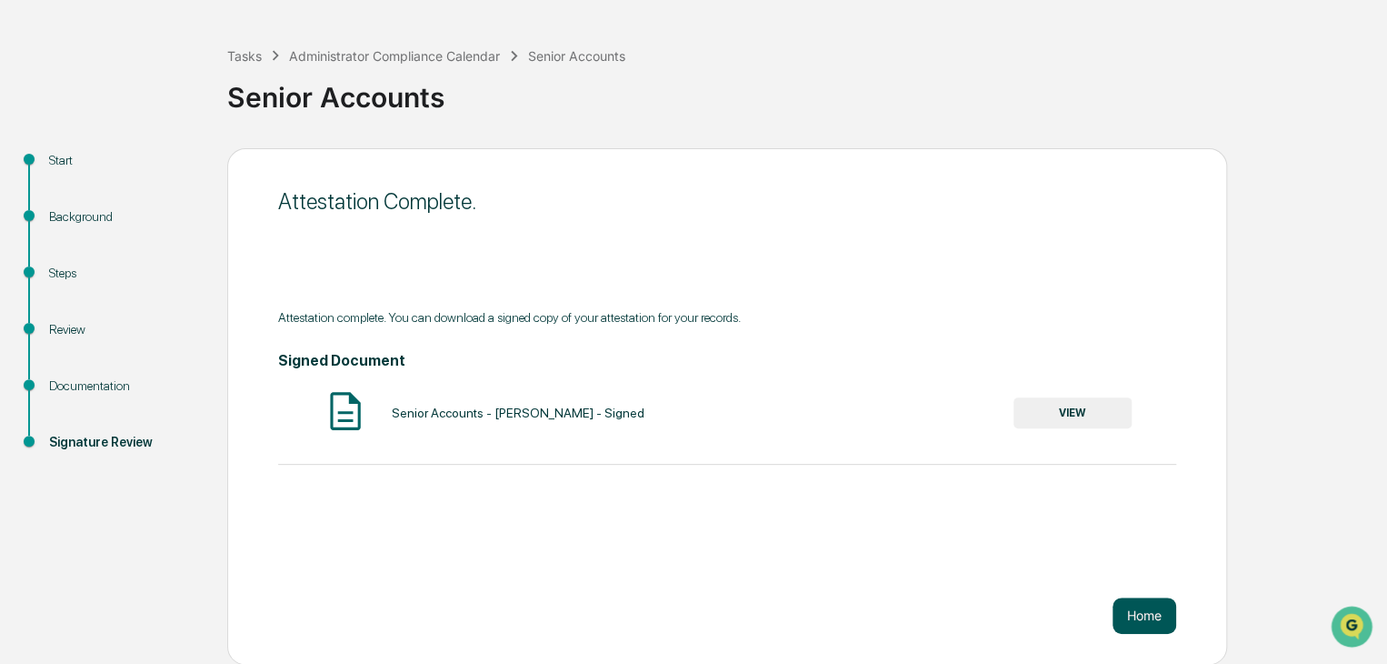
click at [1145, 616] on button "Home" at bounding box center [1145, 615] width 64 height 36
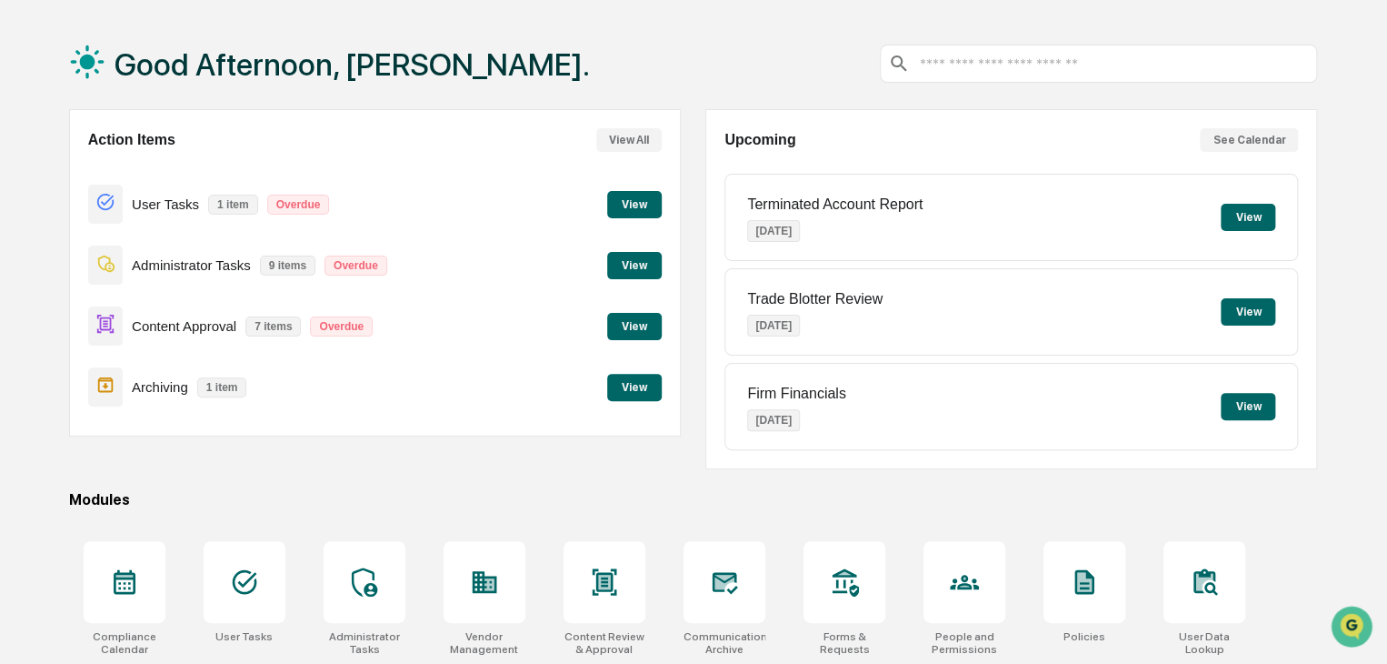
scroll to position [215, 0]
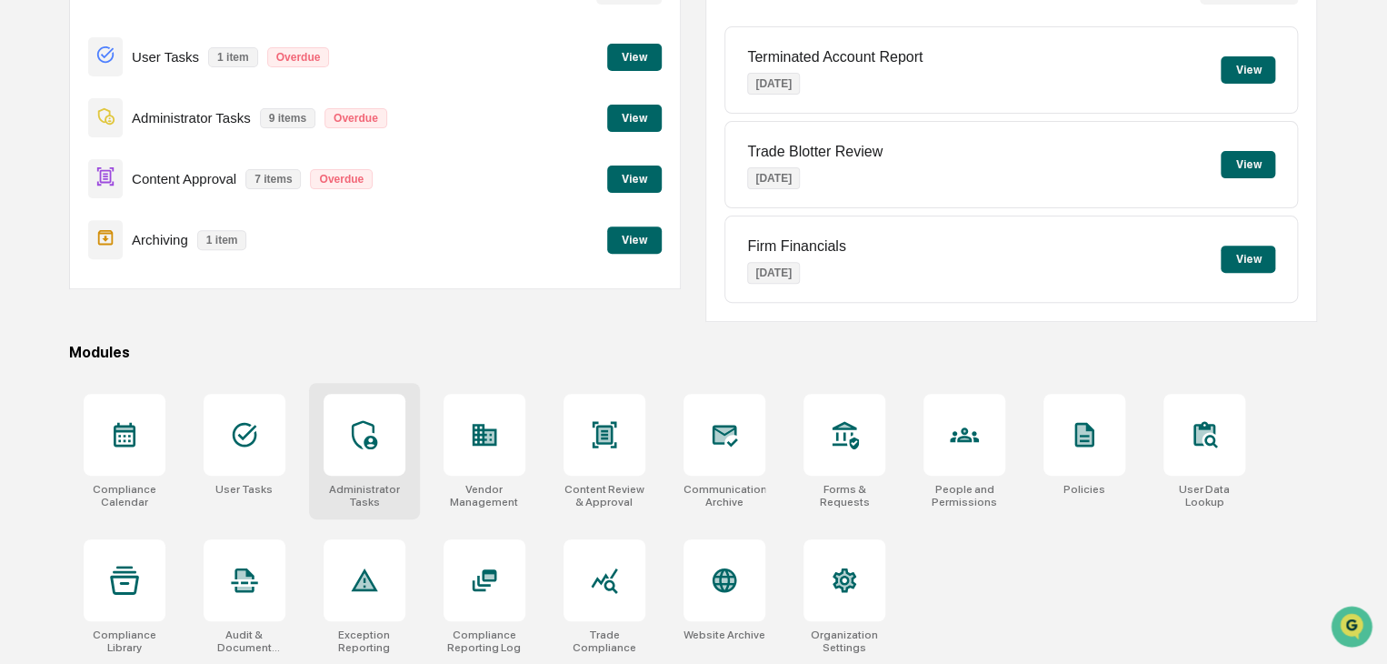
click at [367, 415] on div at bounding box center [365, 435] width 82 height 82
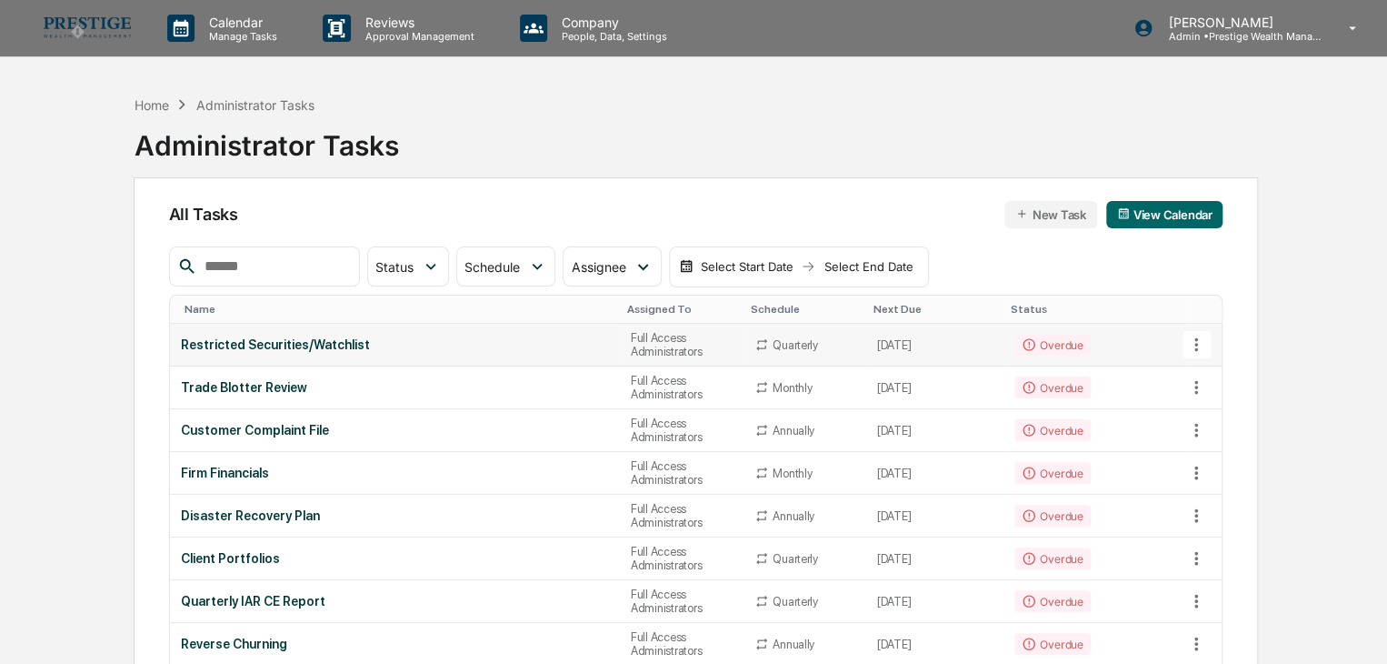
click at [299, 349] on div "Restricted Securities/Watchlist" at bounding box center [395, 344] width 428 height 15
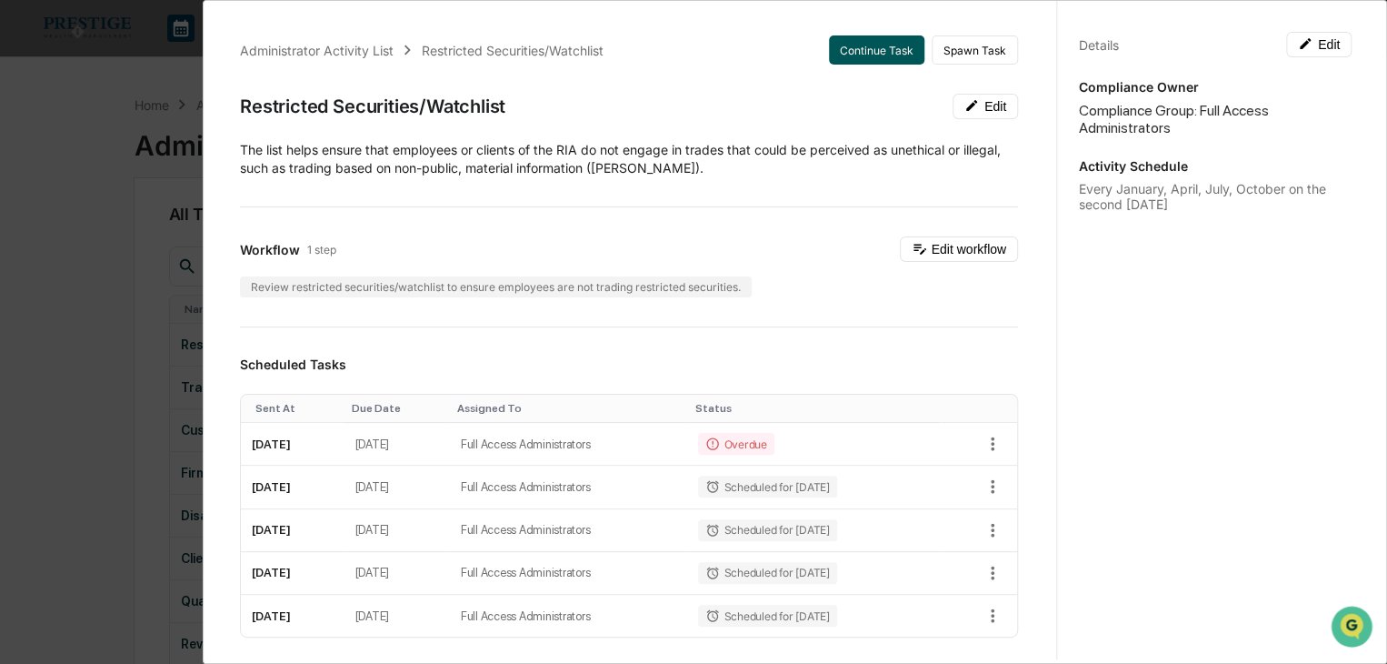
click at [865, 62] on button "Continue Task" at bounding box center [876, 49] width 95 height 29
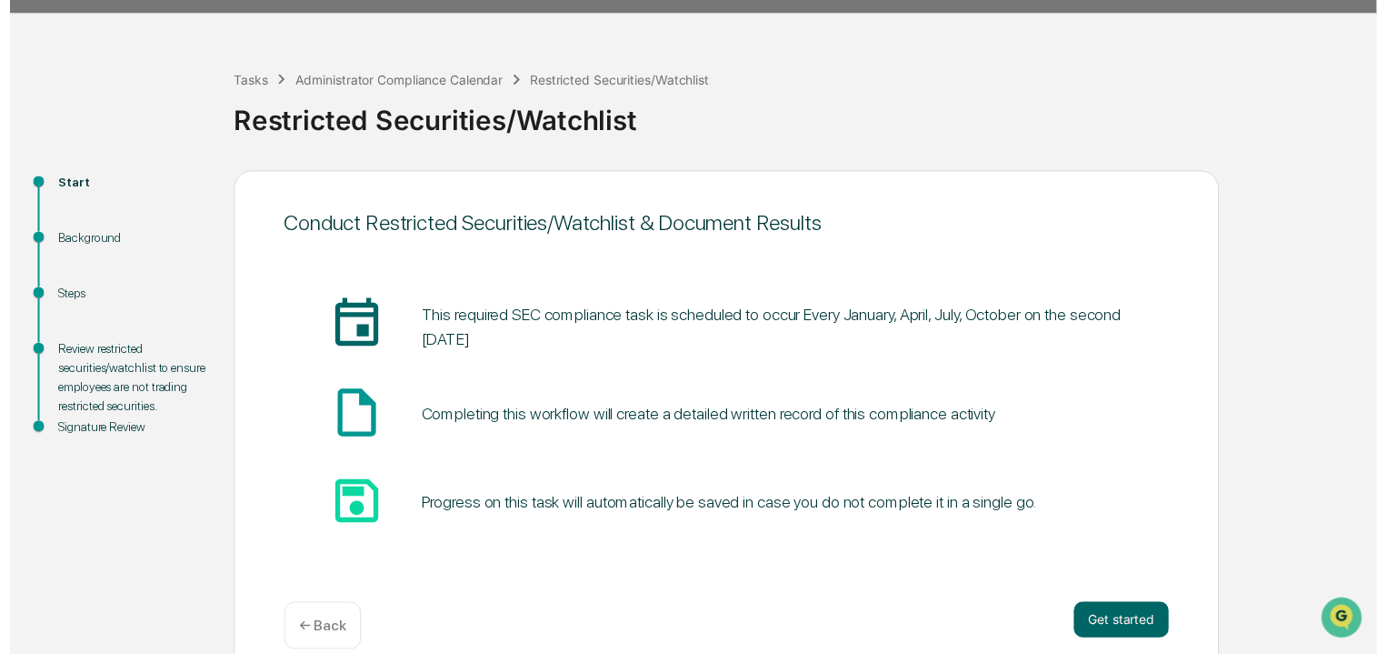
scroll to position [68, 0]
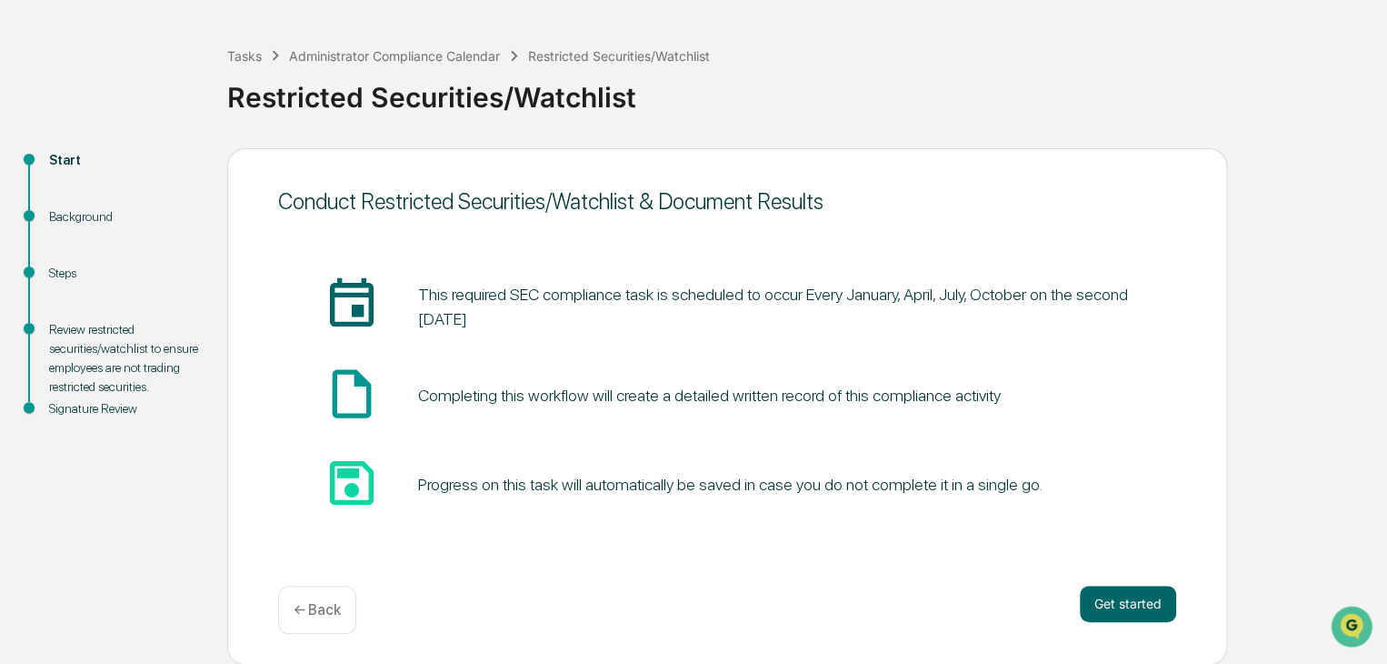
click at [1073, 594] on div "Get started ← Back" at bounding box center [727, 609] width 898 height 48
click at [1090, 595] on button "Get started" at bounding box center [1128, 603] width 96 height 36
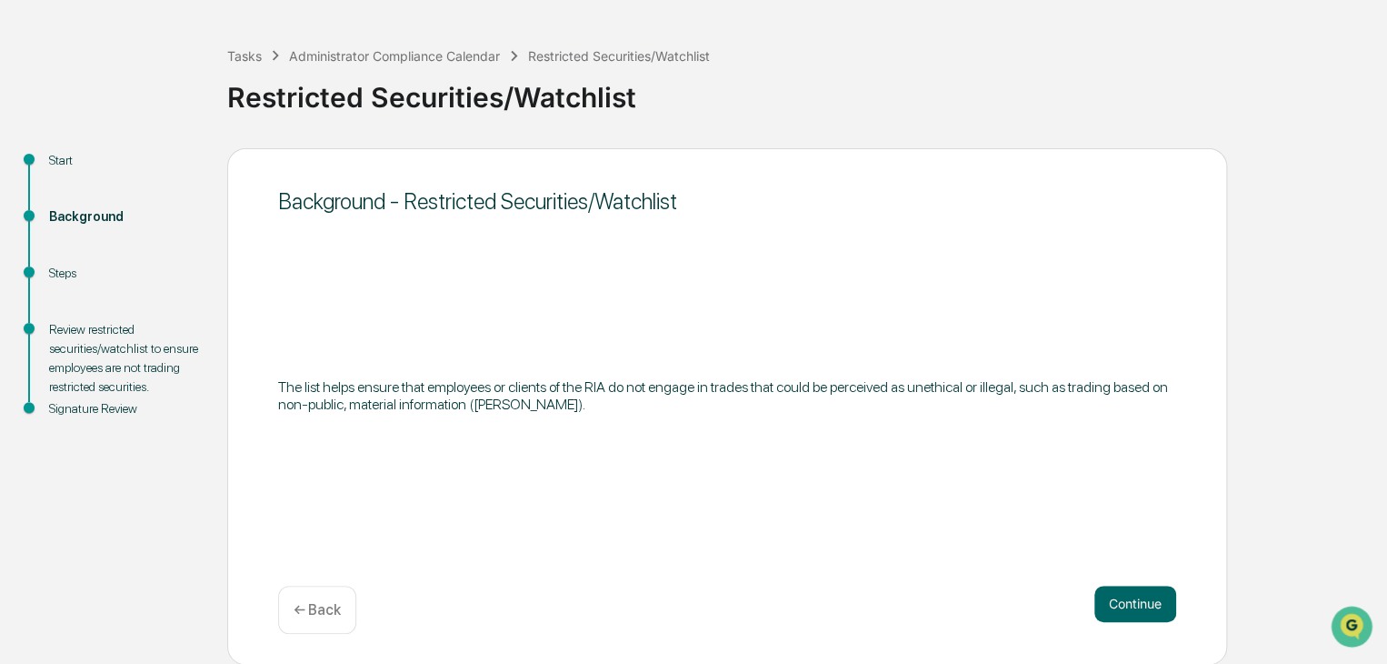
click at [1092, 586] on div "Continue ← Back" at bounding box center [727, 609] width 898 height 48
click at [1136, 606] on button "Continue" at bounding box center [1136, 603] width 82 height 36
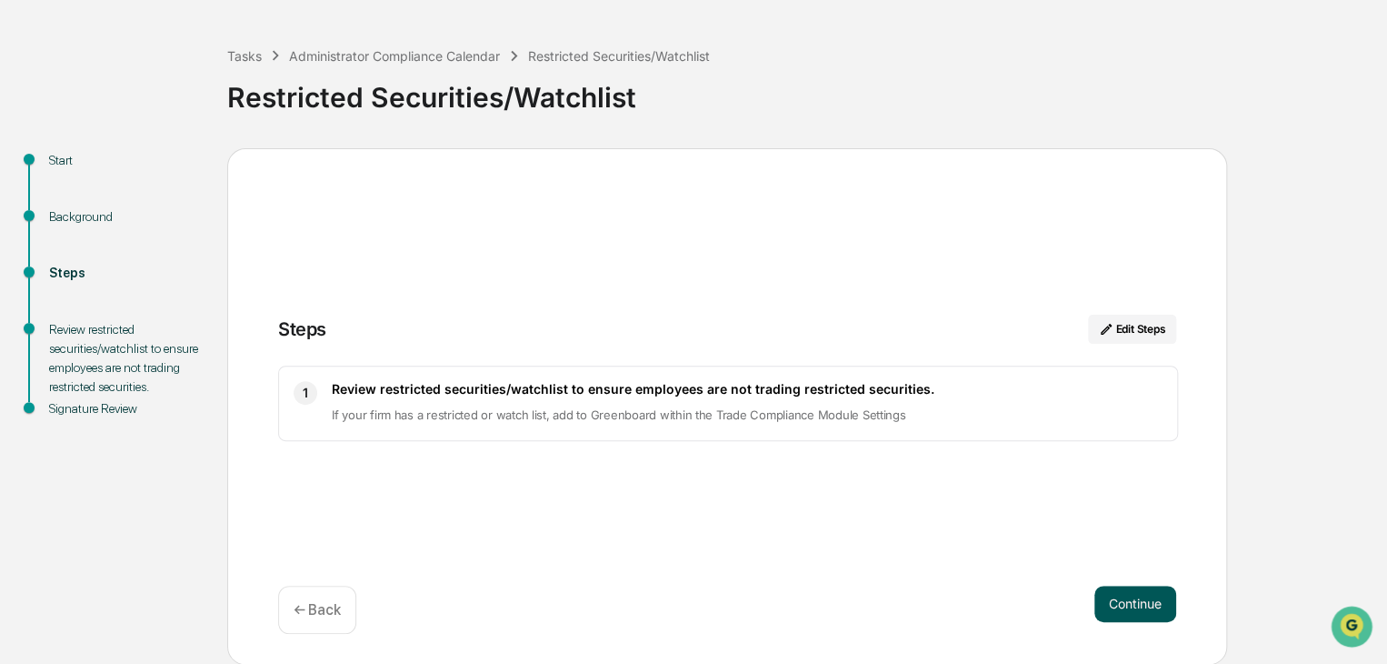
click at [1114, 599] on button "Continue" at bounding box center [1136, 603] width 82 height 36
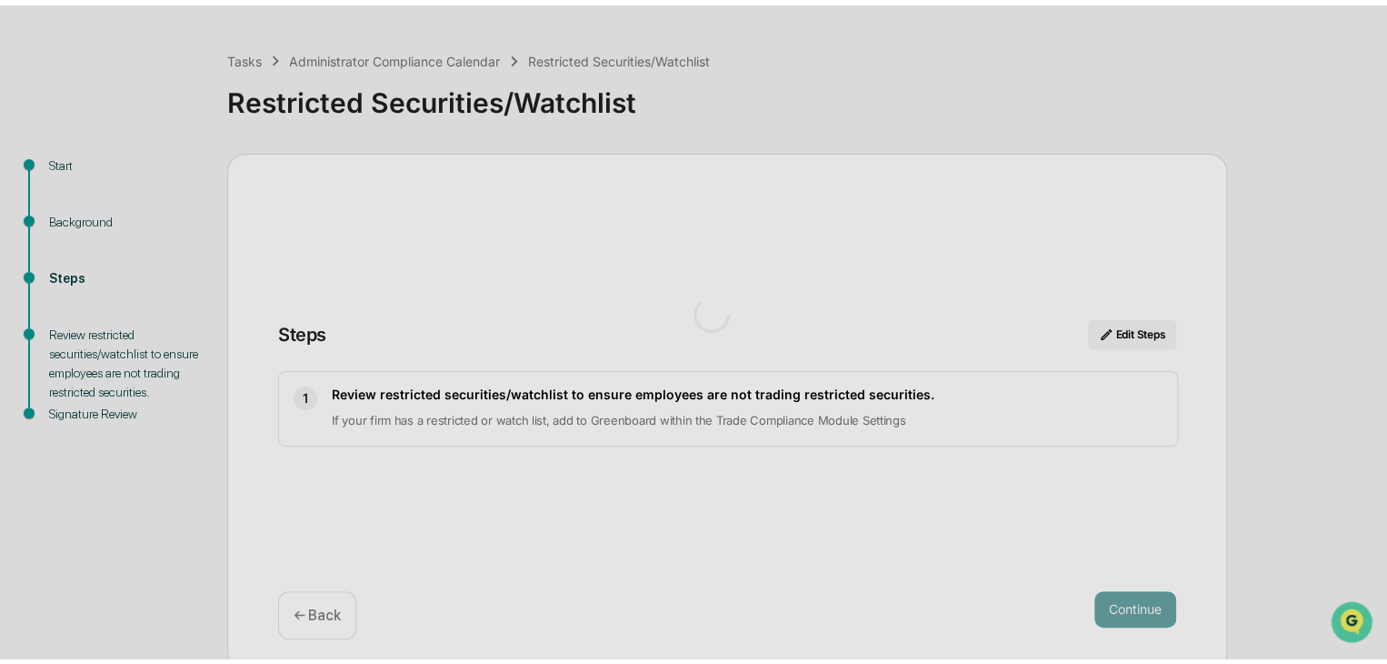
scroll to position [13, 0]
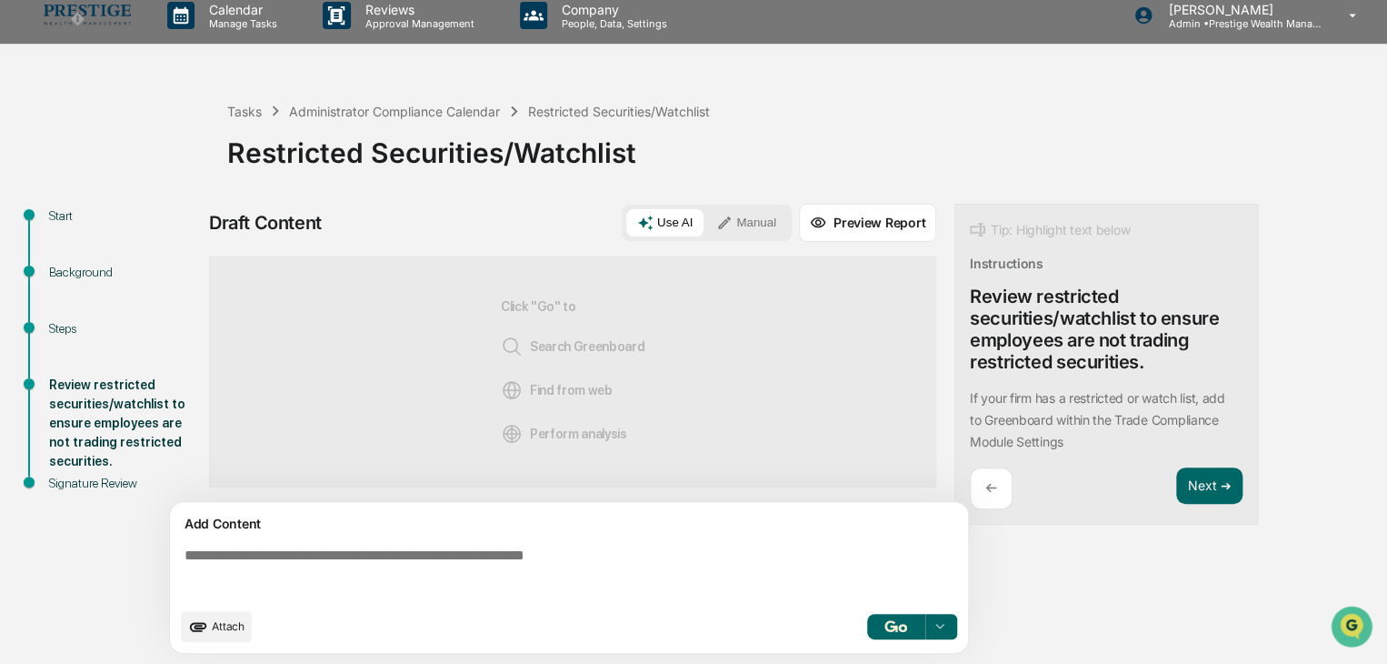
click at [769, 205] on div "Use AI Manual" at bounding box center [707, 223] width 170 height 36
click at [773, 212] on button "Manual" at bounding box center [746, 222] width 82 height 27
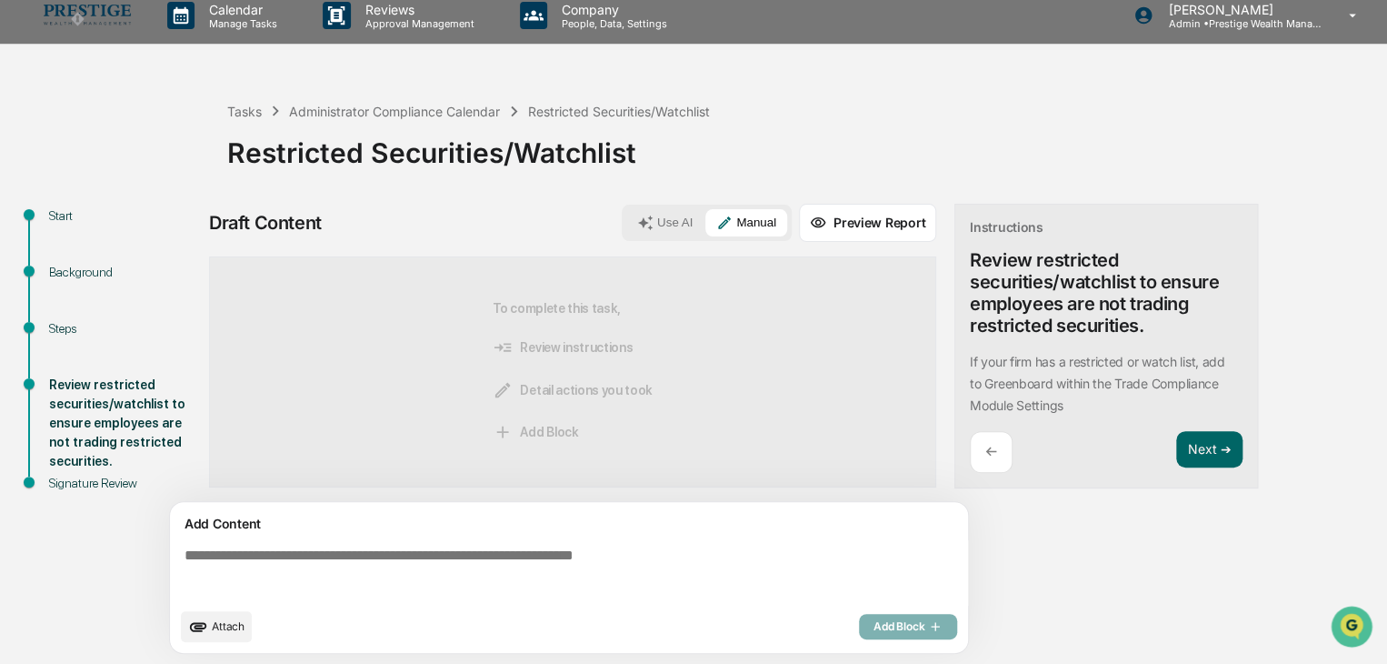
click at [826, 221] on icon at bounding box center [818, 222] width 15 height 10
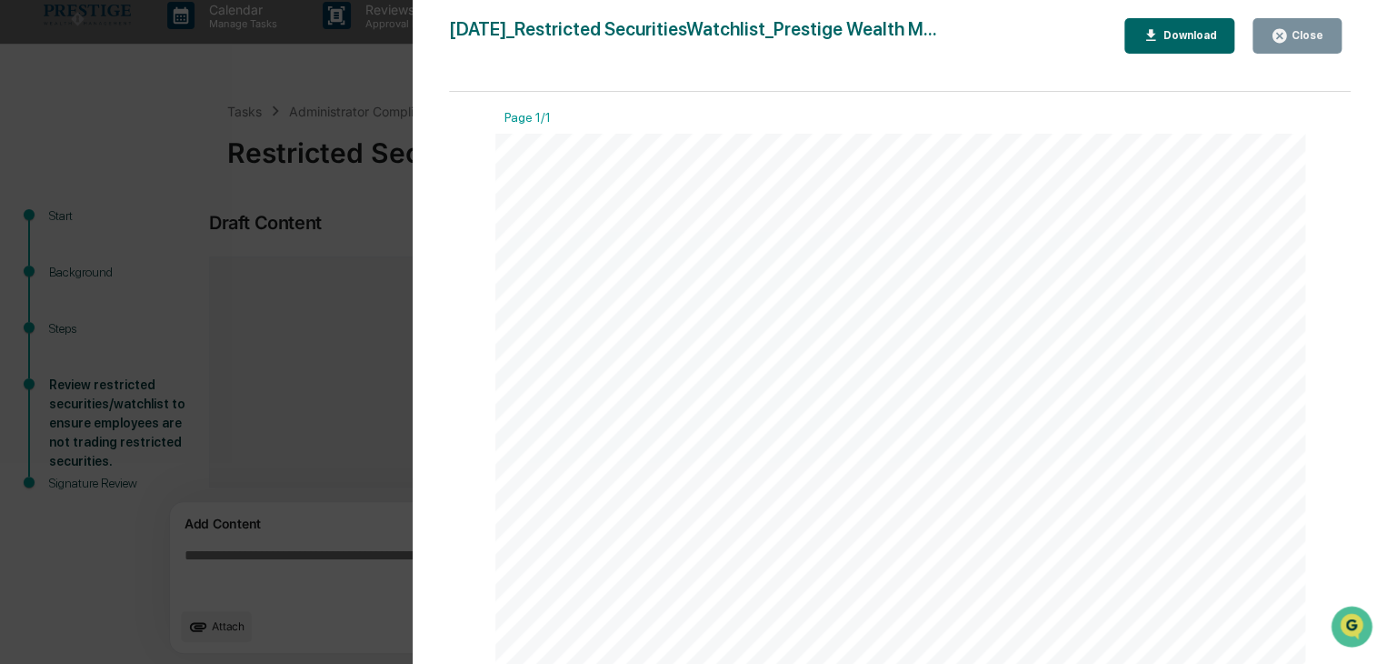
click at [1295, 55] on div "2025-08-30_Restricted SecuritiesWatchlist_Prestige Wealth M... Close Download P…" at bounding box center [900, 350] width 902 height 664
click at [1296, 37] on div "Close" at bounding box center [1305, 35] width 35 height 13
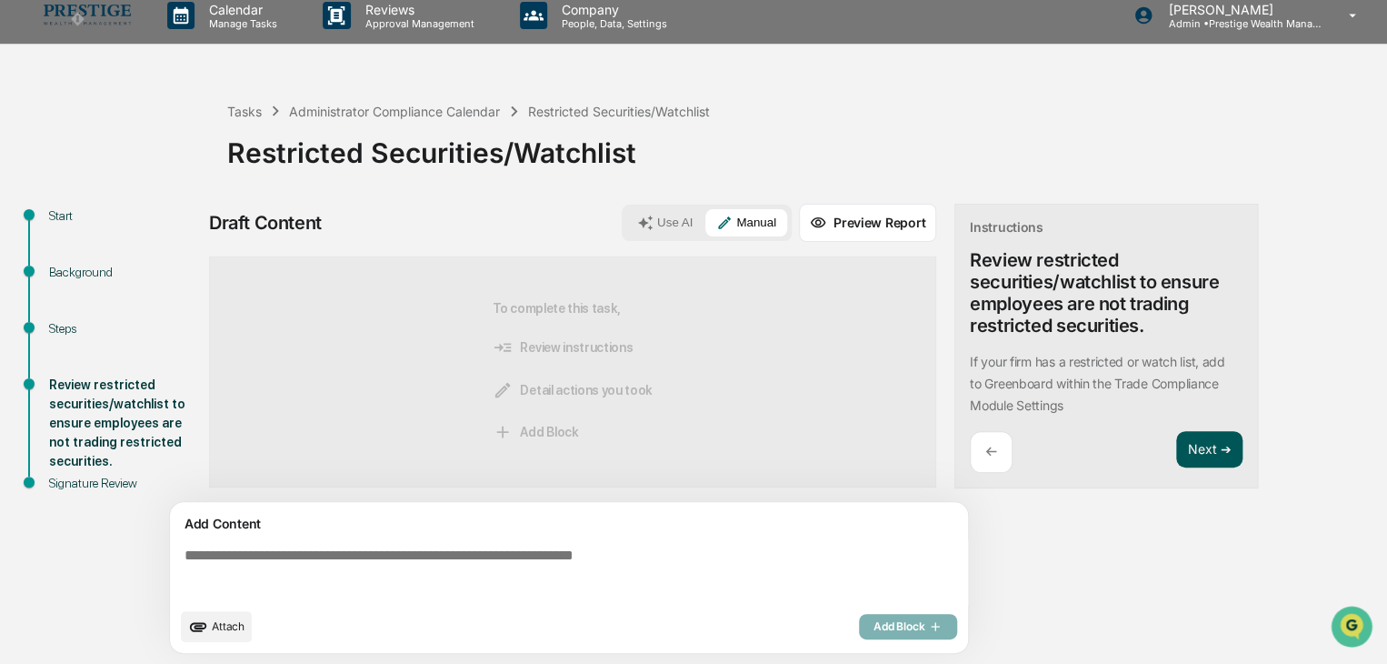
click at [1225, 452] on button "Next ➔" at bounding box center [1209, 449] width 66 height 37
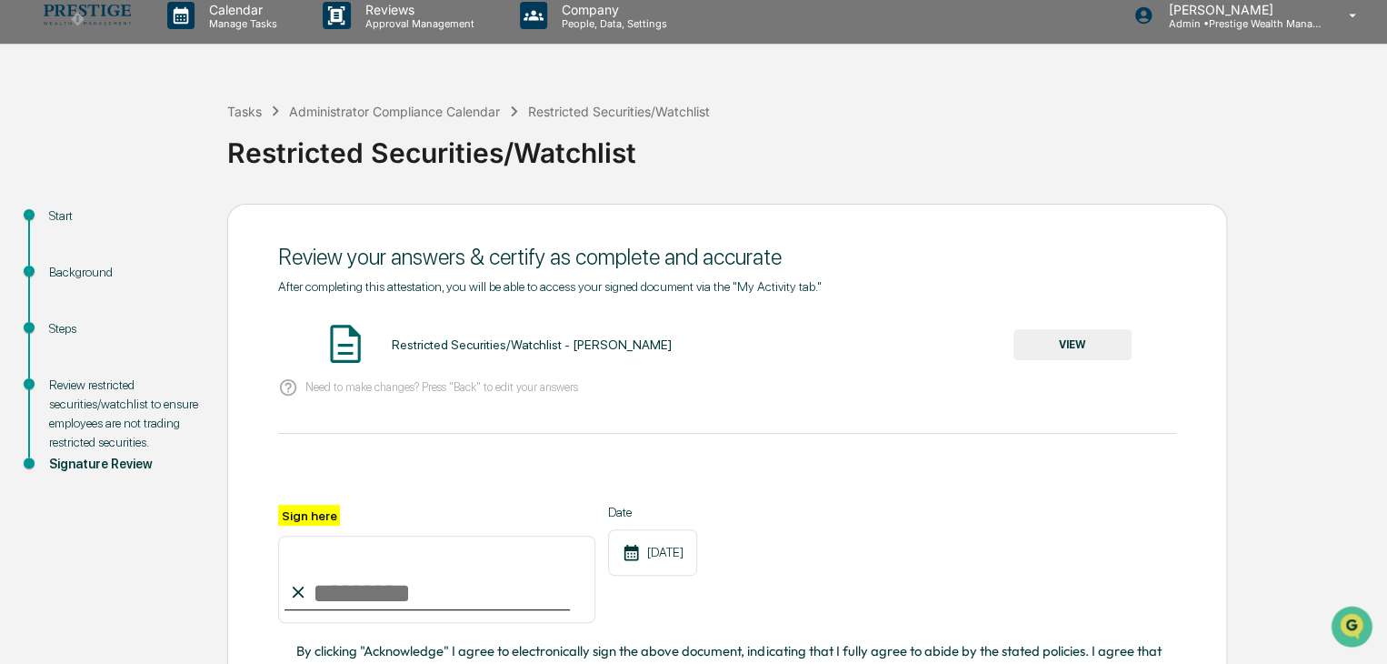
scroll to position [104, 0]
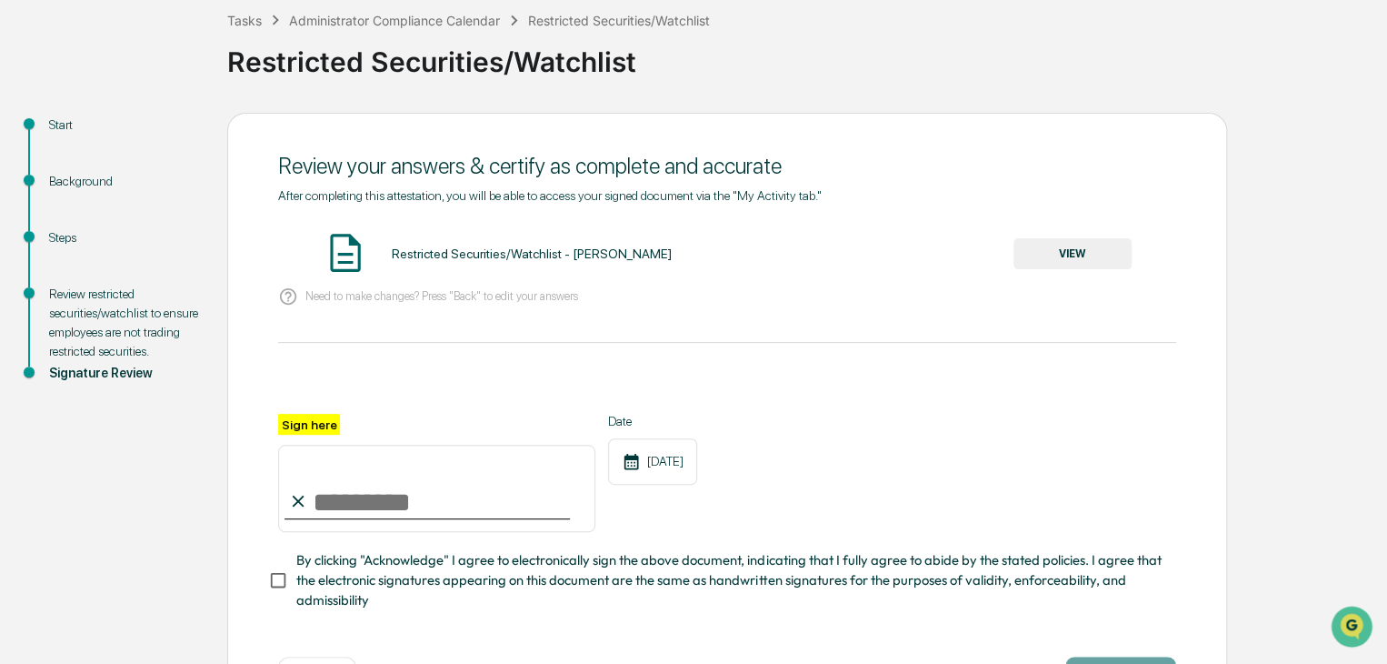
click at [393, 489] on input "Sign here" at bounding box center [436, 488] width 317 height 87
type input "**********"
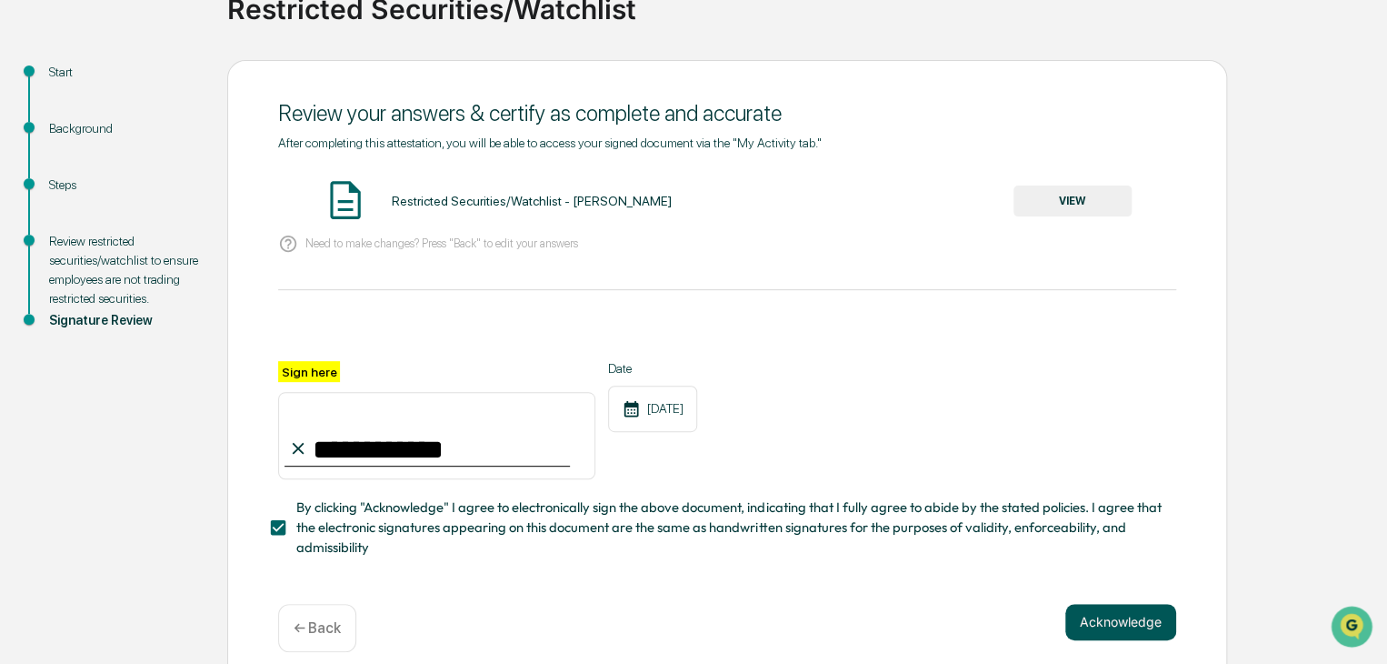
scroll to position [182, 0]
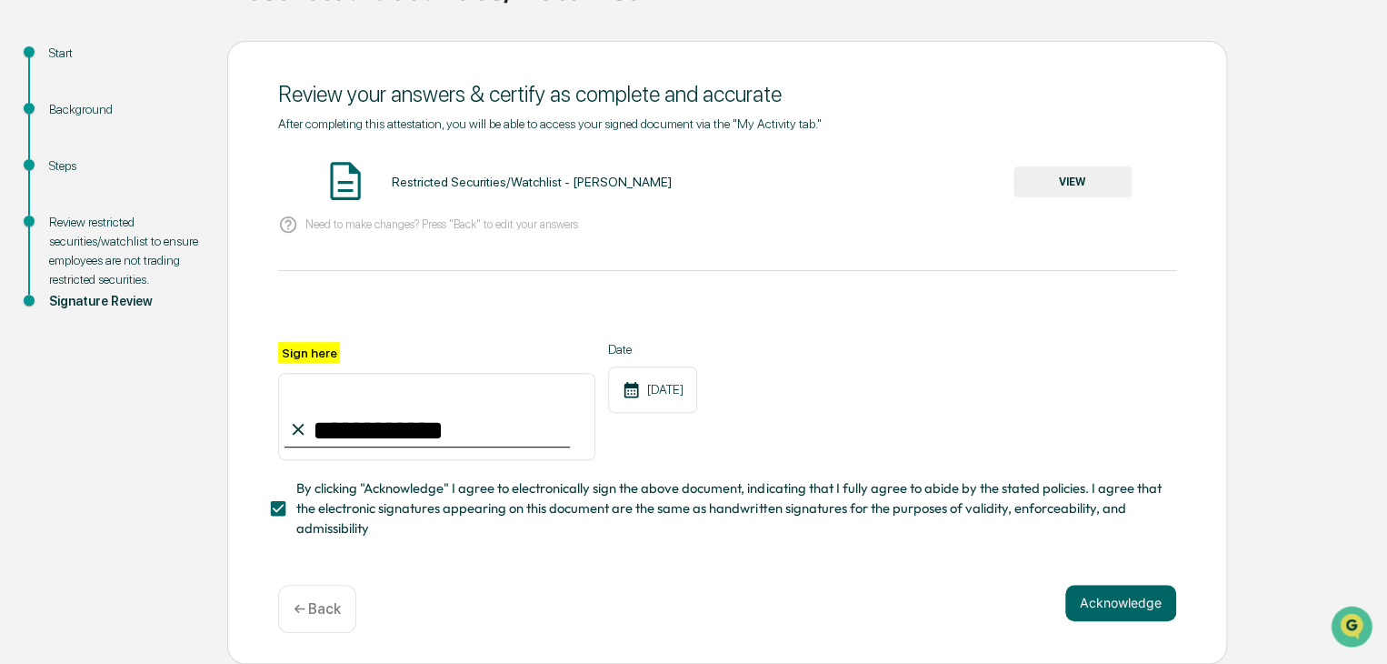
click at [1179, 604] on div "**********" at bounding box center [727, 352] width 1000 height 623
click at [1145, 603] on button "Acknowledge" at bounding box center [1120, 603] width 111 height 36
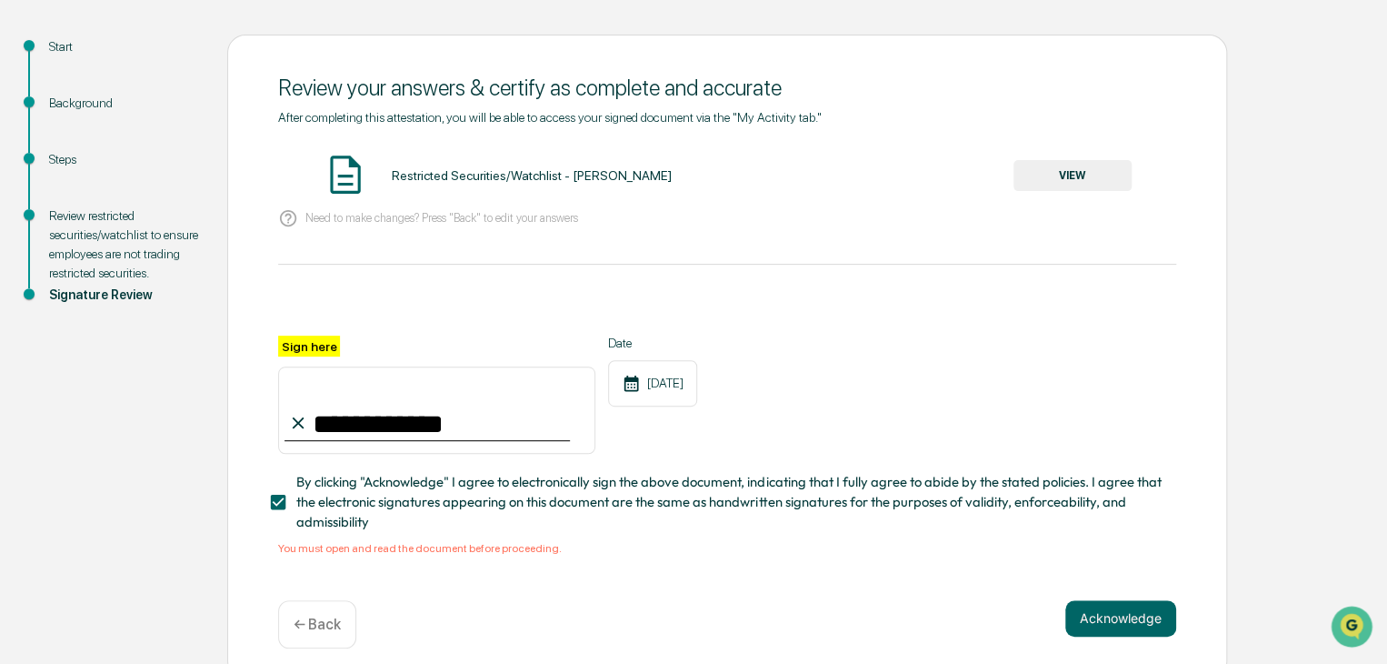
click at [1059, 168] on button "VIEW" at bounding box center [1073, 175] width 118 height 31
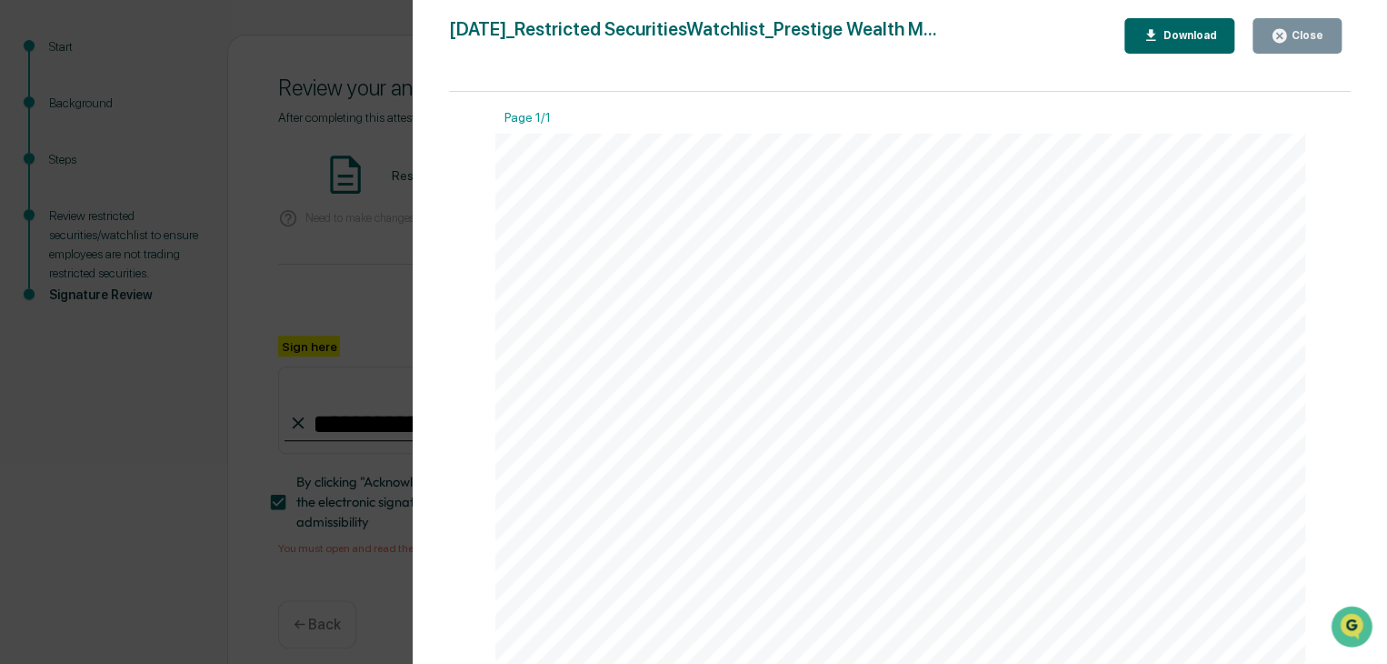
click at [1232, 55] on div "2025-08-30_Restricted SecuritiesWatchlist_Prestige Wealth M... Close Download P…" at bounding box center [900, 350] width 902 height 664
click at [1210, 43] on div "Download" at bounding box center [1180, 35] width 75 height 17
click at [1298, 45] on button "Close" at bounding box center [1297, 35] width 89 height 35
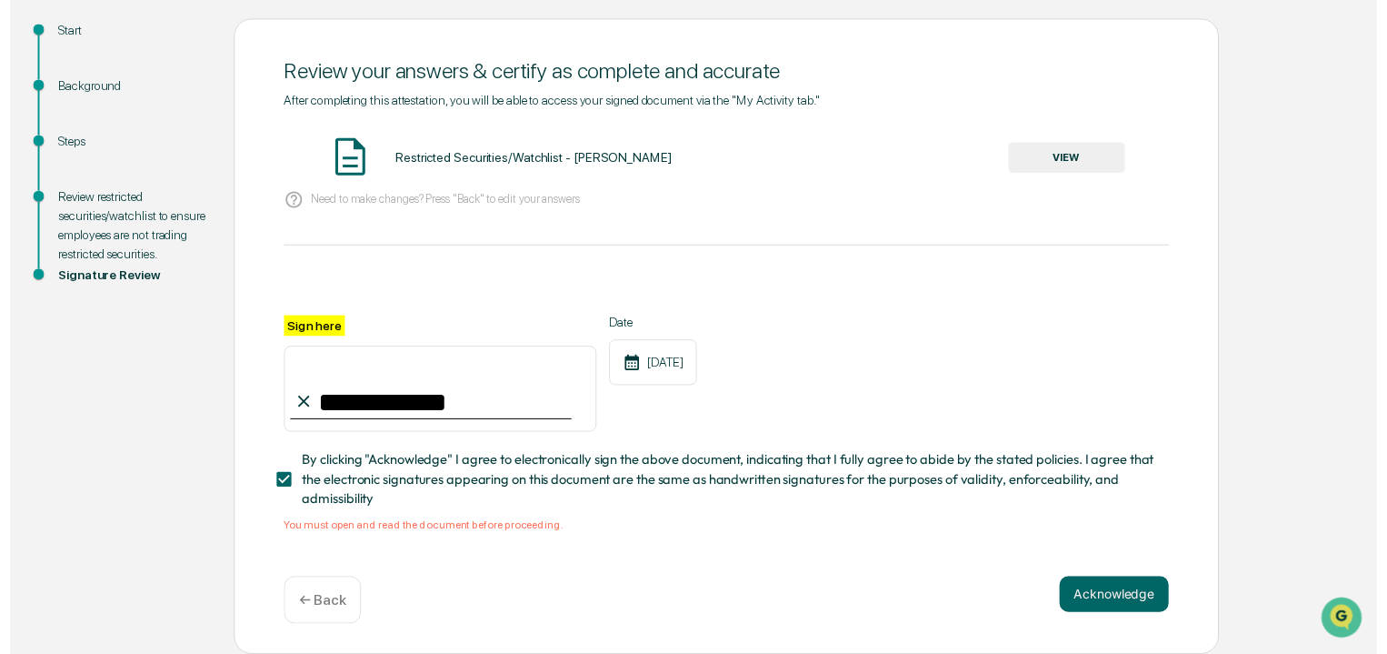
scroll to position [204, 0]
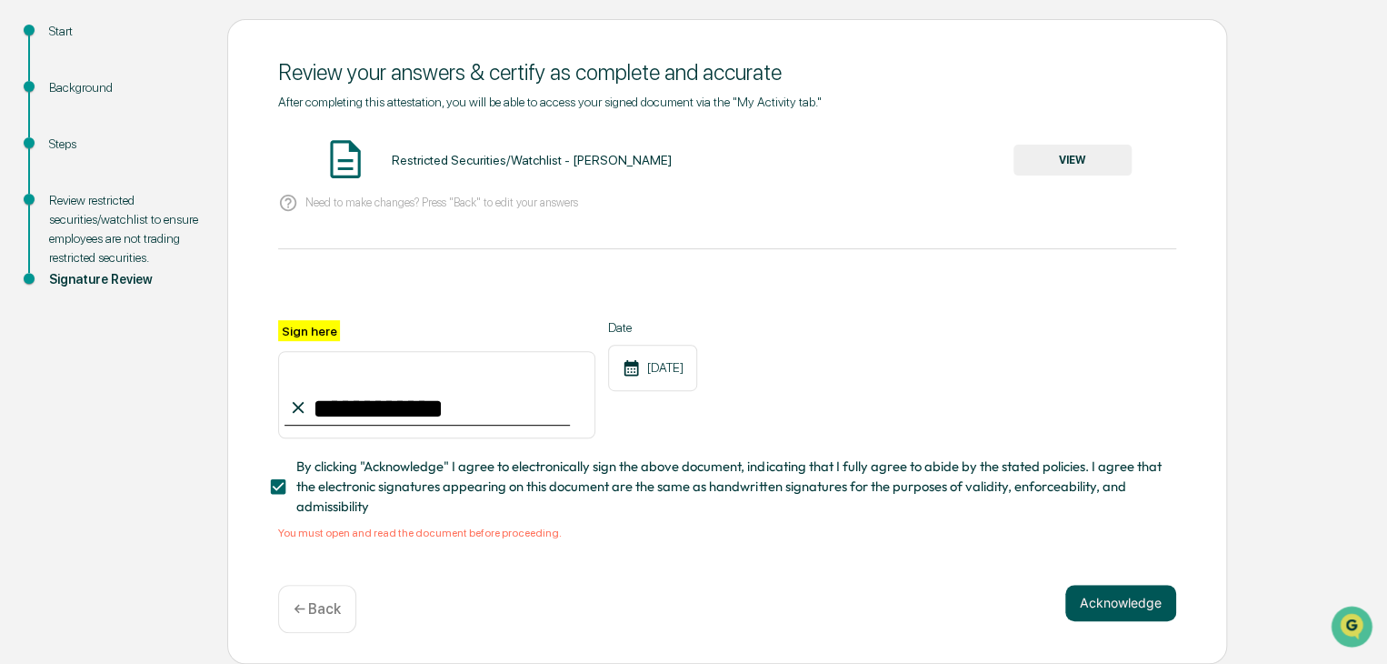
click at [1125, 606] on button "Acknowledge" at bounding box center [1120, 603] width 111 height 36
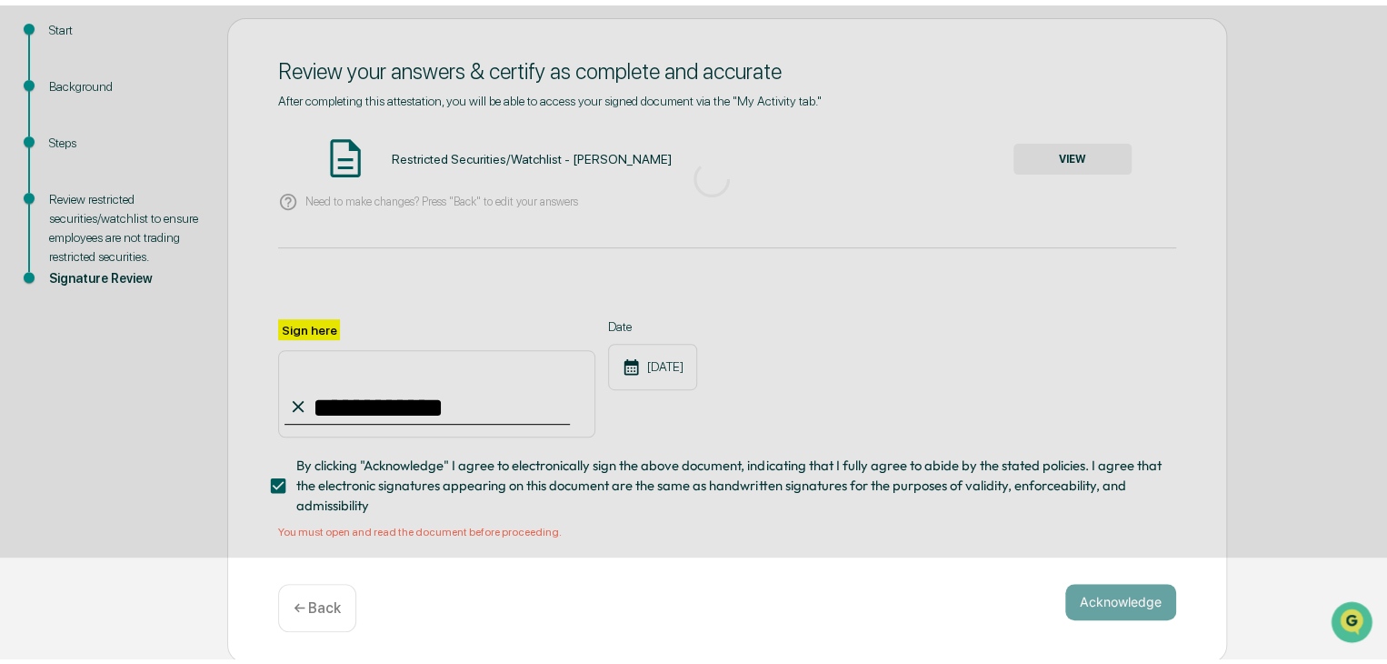
scroll to position [68, 0]
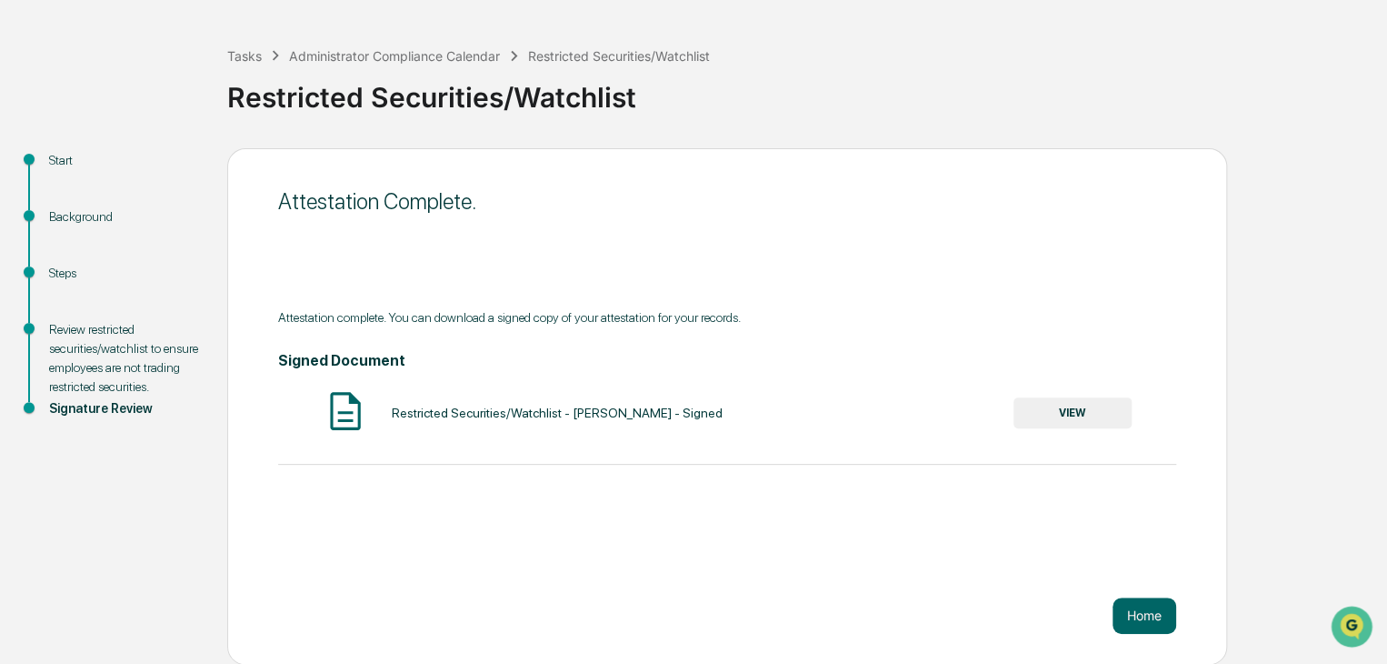
click at [1090, 408] on button "VIEW" at bounding box center [1073, 412] width 118 height 31
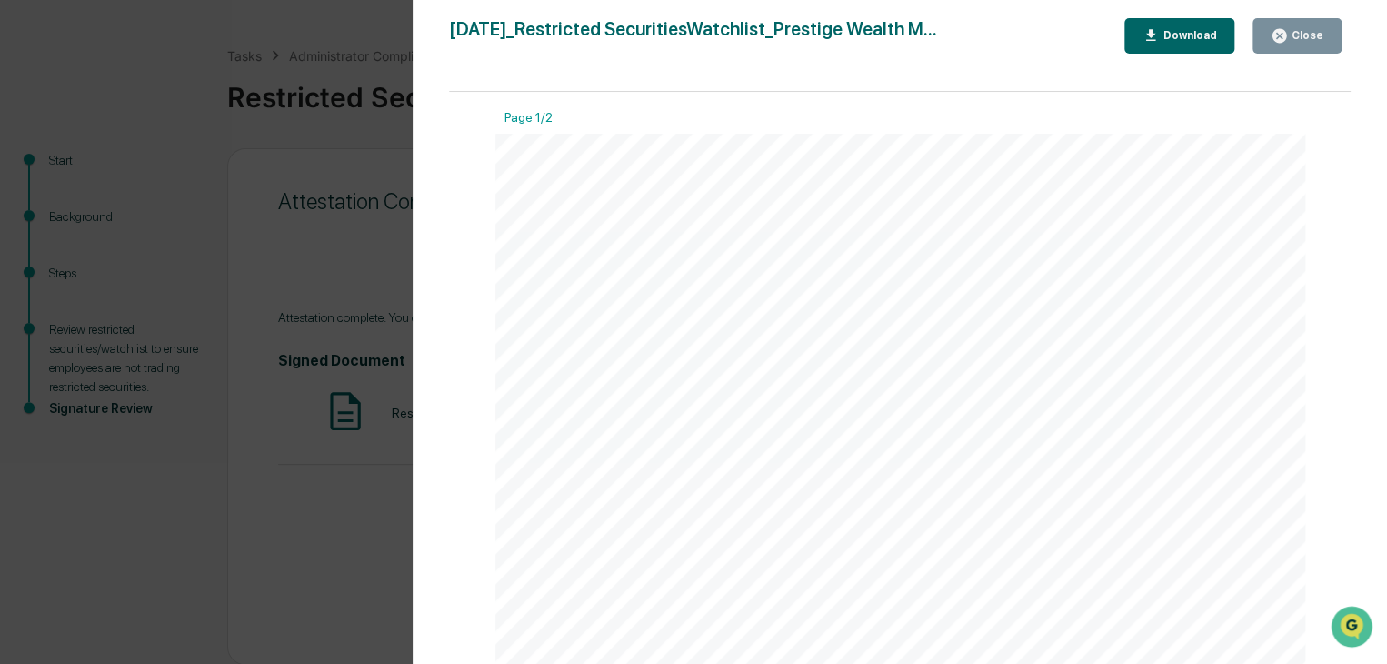
click at [1299, 45] on button "Close" at bounding box center [1297, 35] width 89 height 35
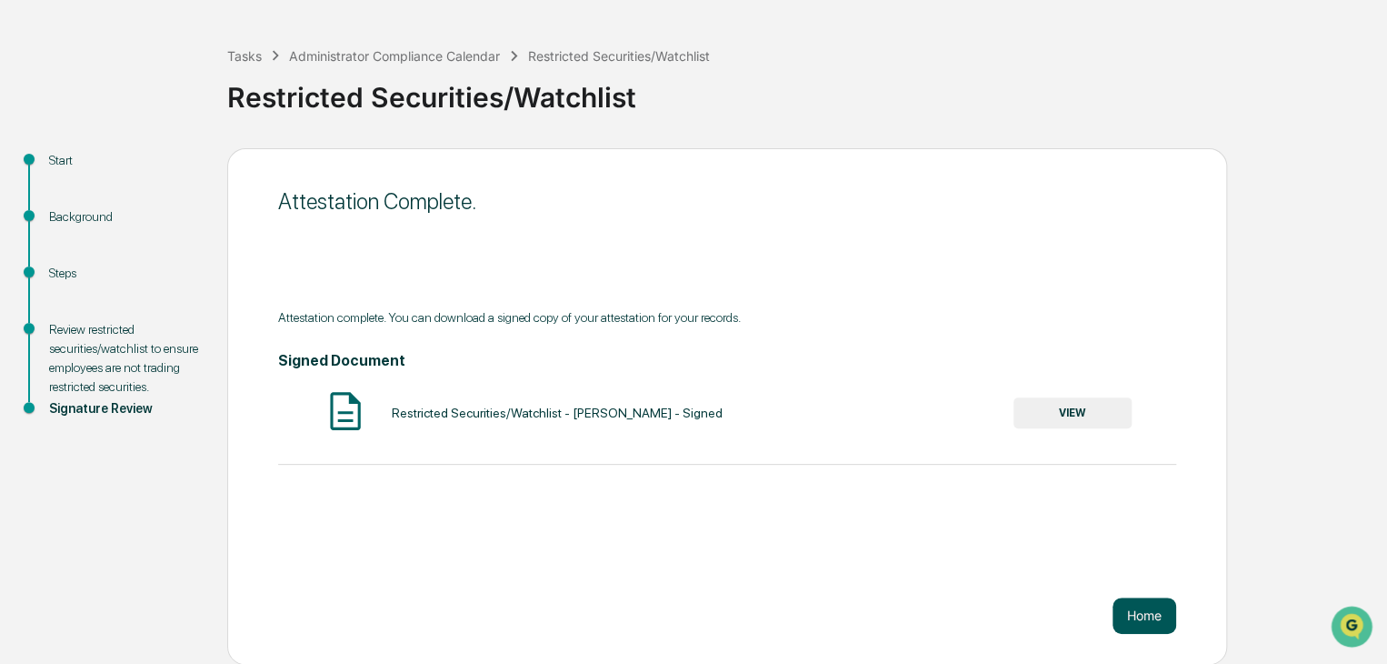
click at [1162, 615] on button "Home" at bounding box center [1145, 615] width 64 height 36
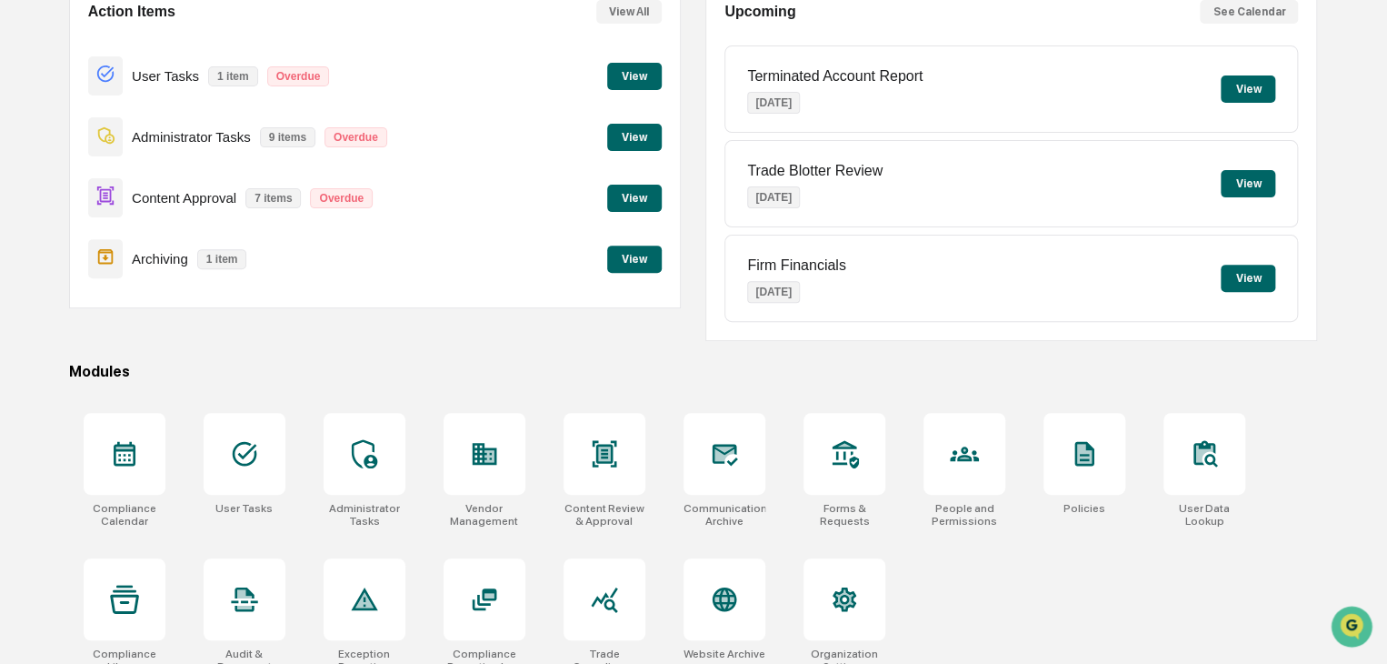
scroll to position [215, 0]
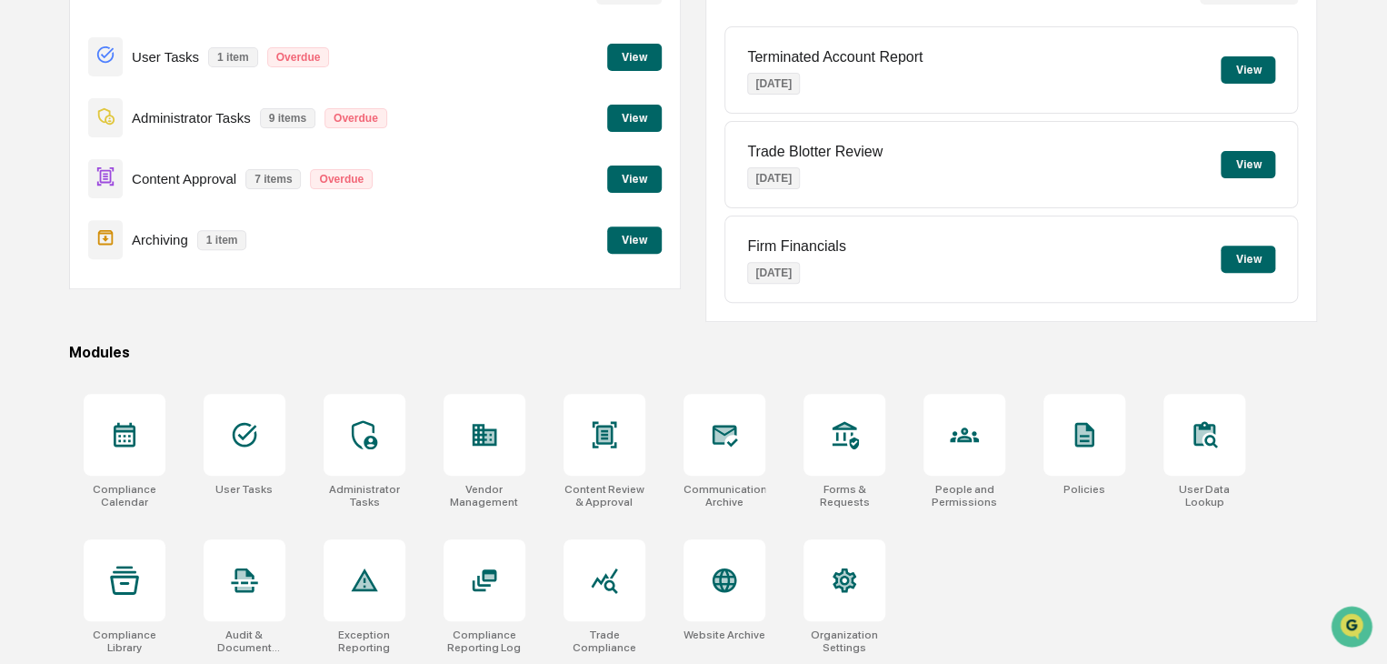
click at [622, 60] on button "View" at bounding box center [634, 57] width 55 height 27
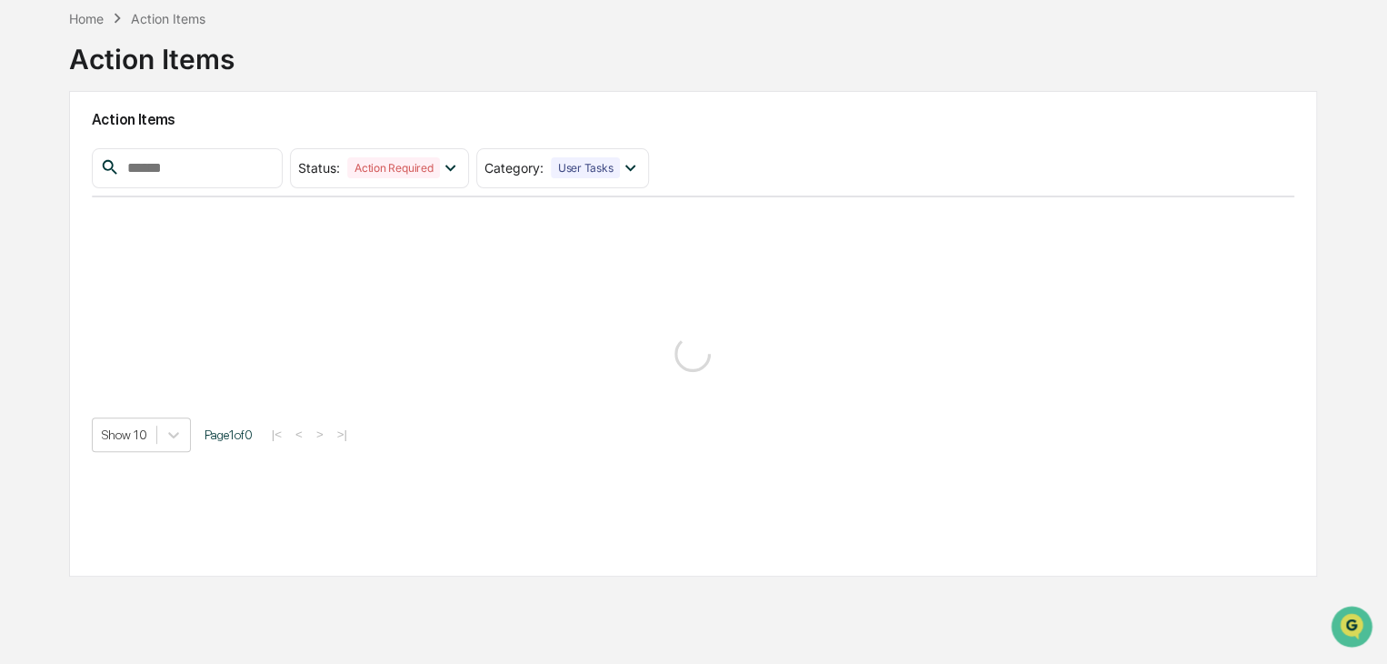
scroll to position [86, 0]
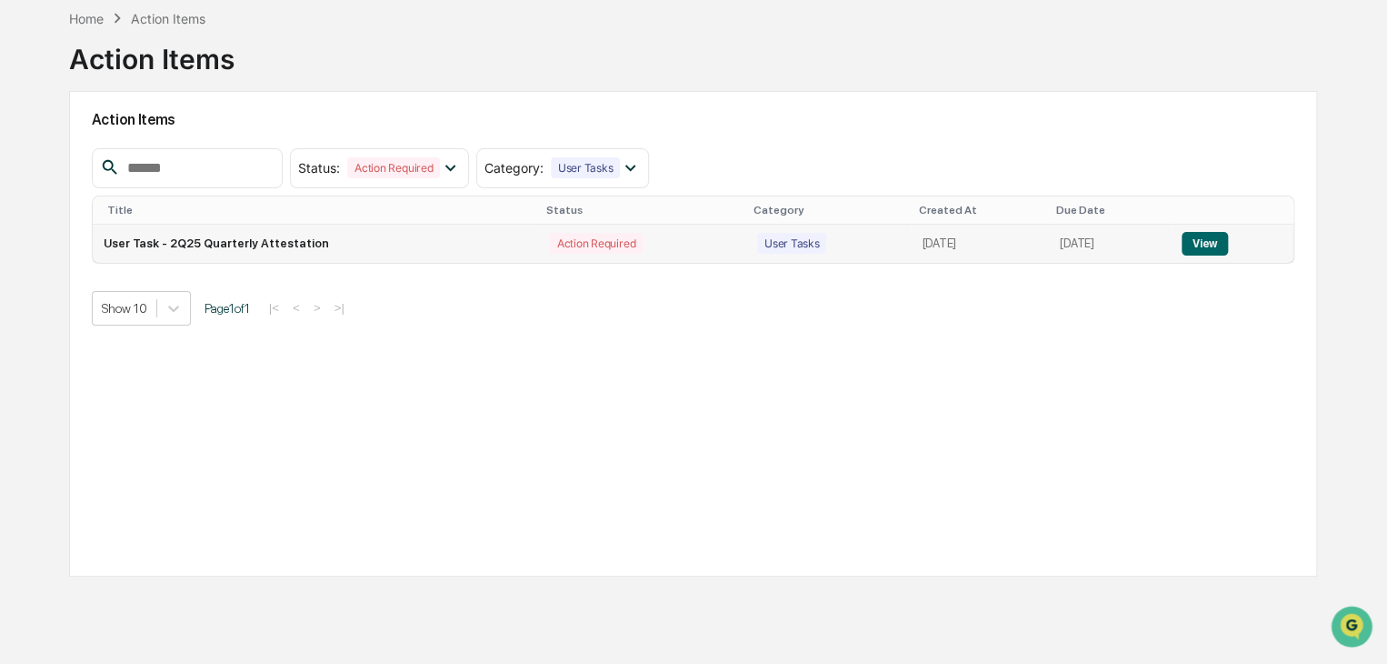
click at [1212, 241] on button "View" at bounding box center [1205, 244] width 46 height 24
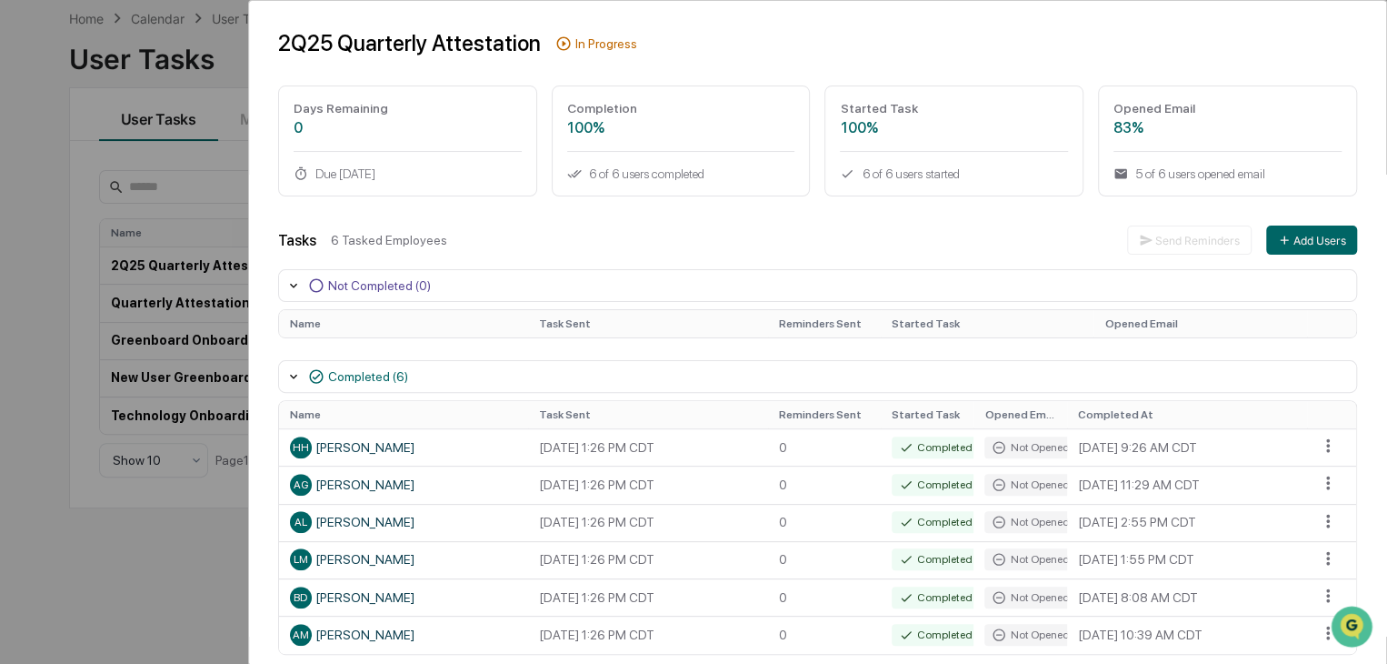
scroll to position [91, 0]
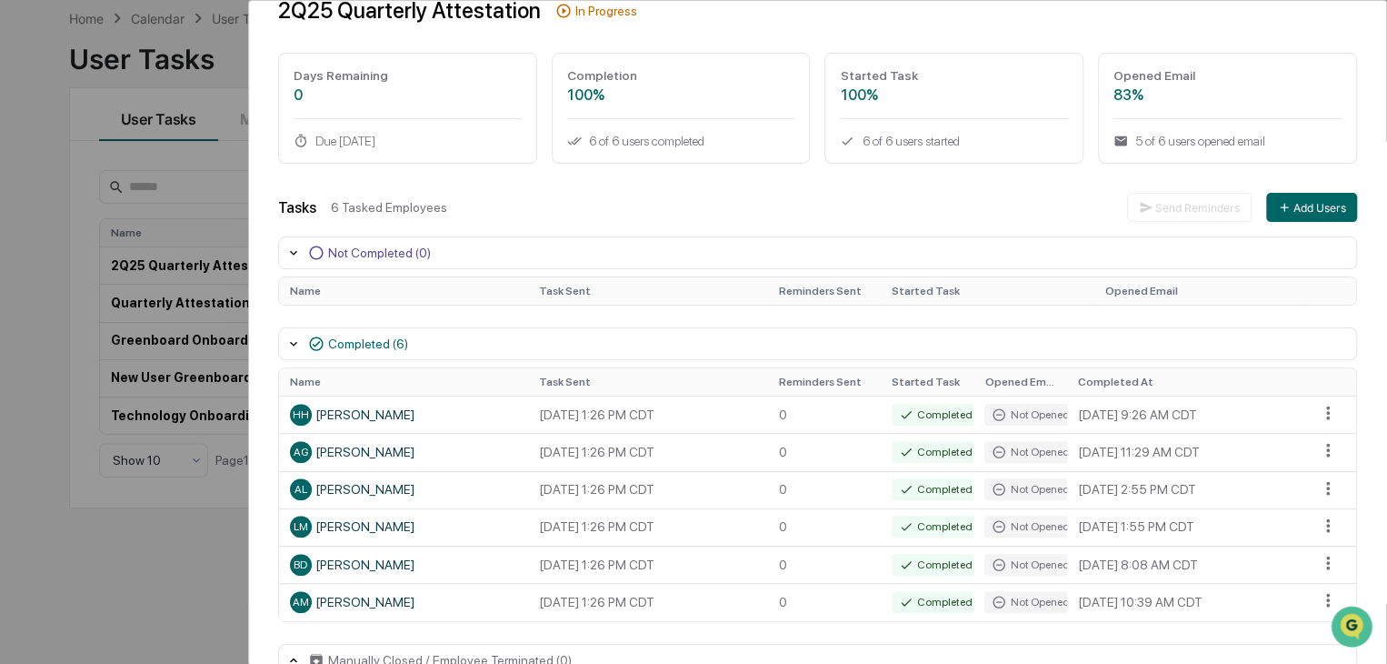
click at [321, 255] on icon at bounding box center [316, 253] width 14 height 14
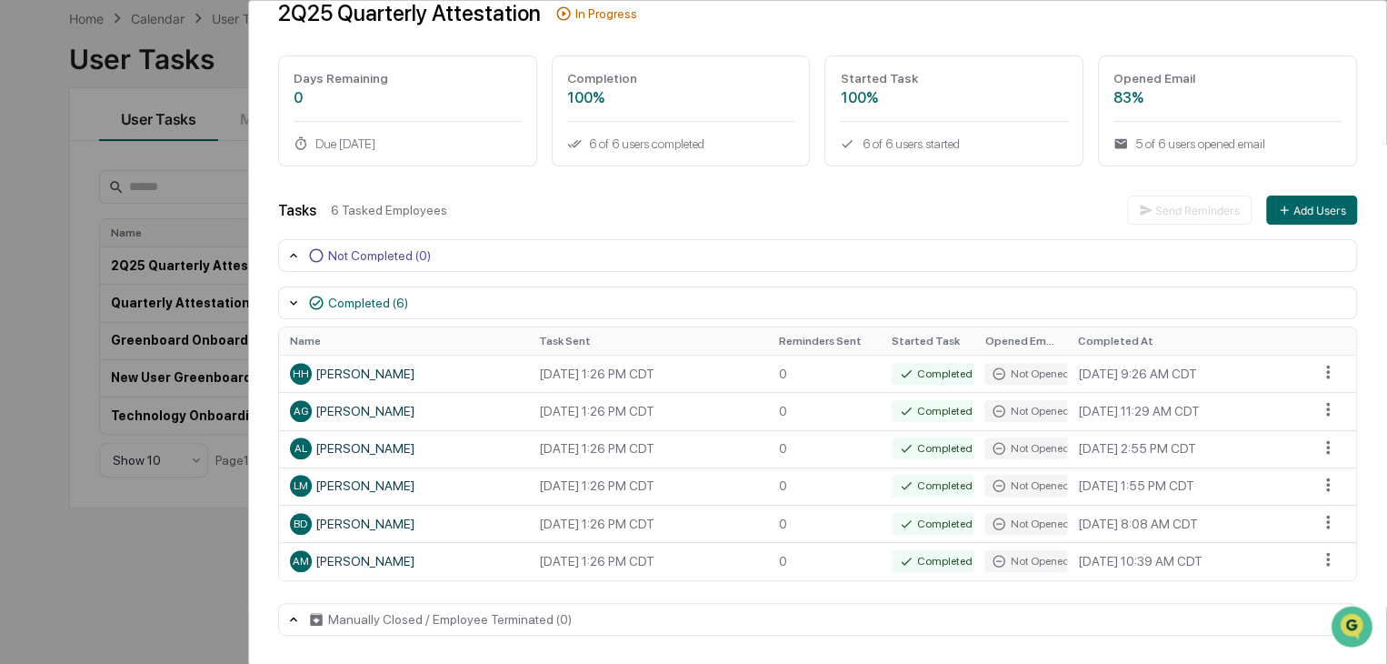
click at [321, 255] on icon at bounding box center [316, 256] width 14 height 14
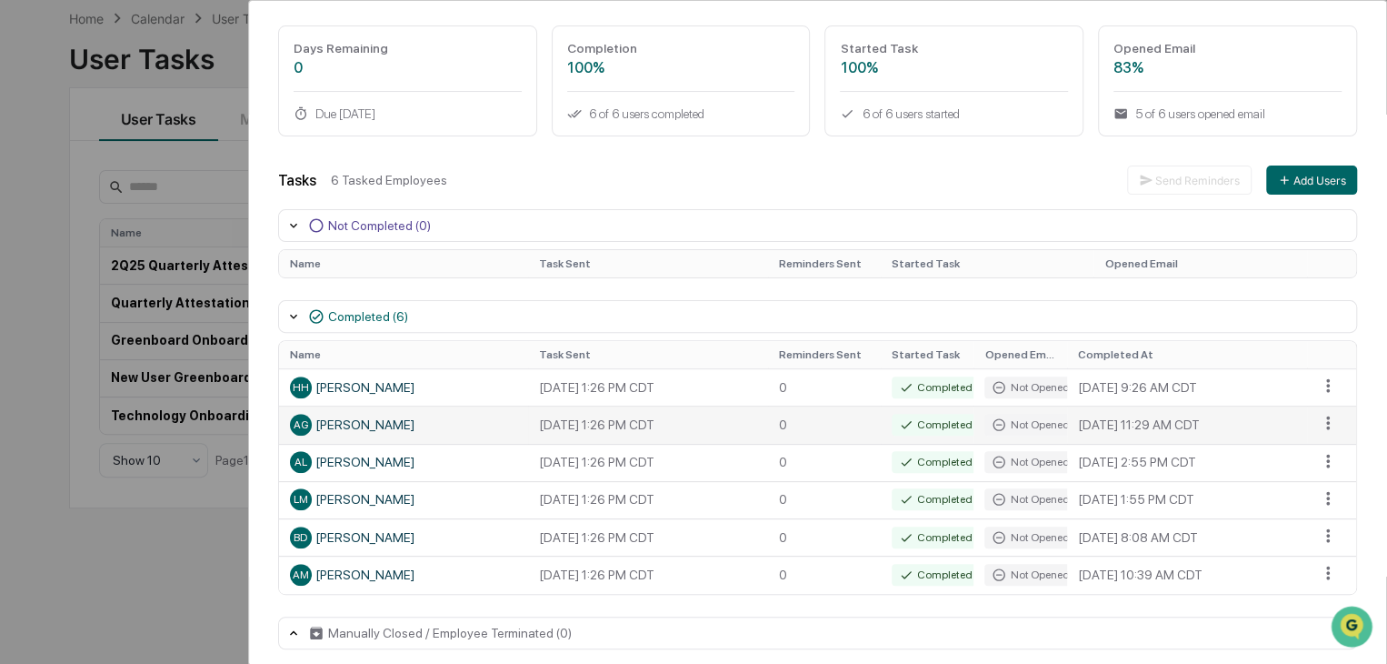
scroll to position [133, 0]
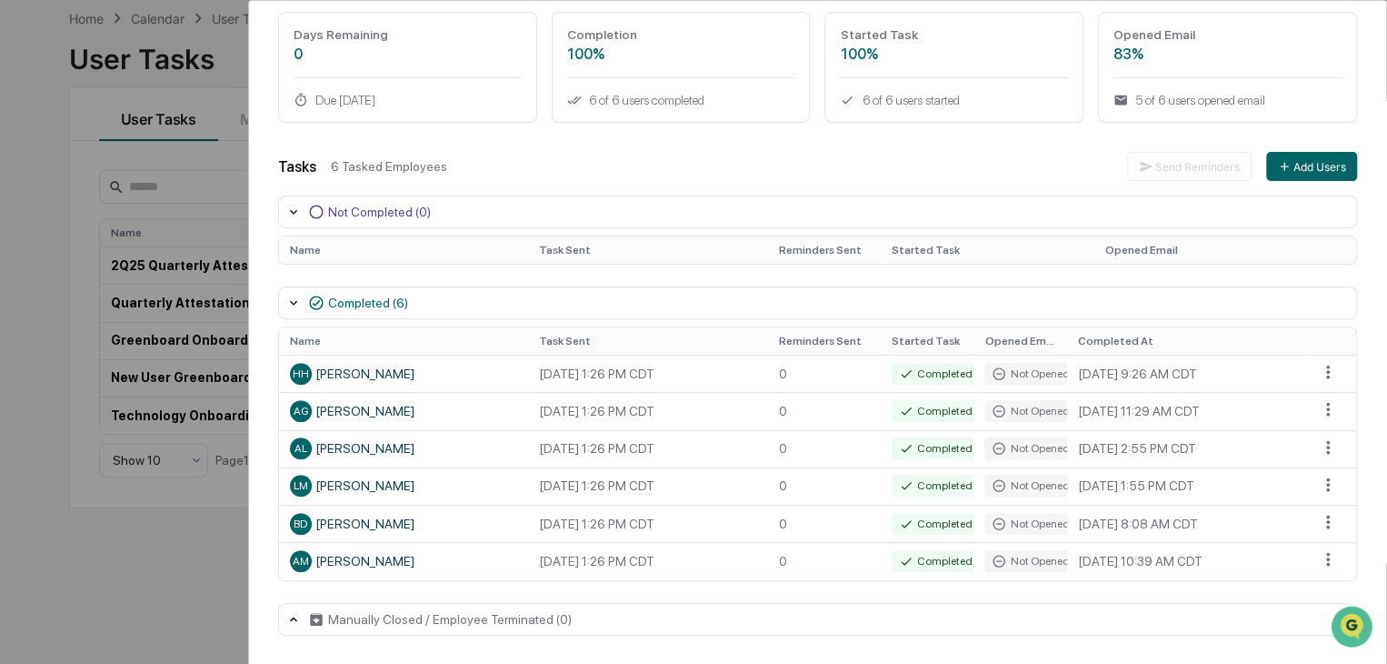
click at [364, 628] on div "Manually Closed / Employee Terminated (0)" at bounding box center [817, 619] width 1079 height 33
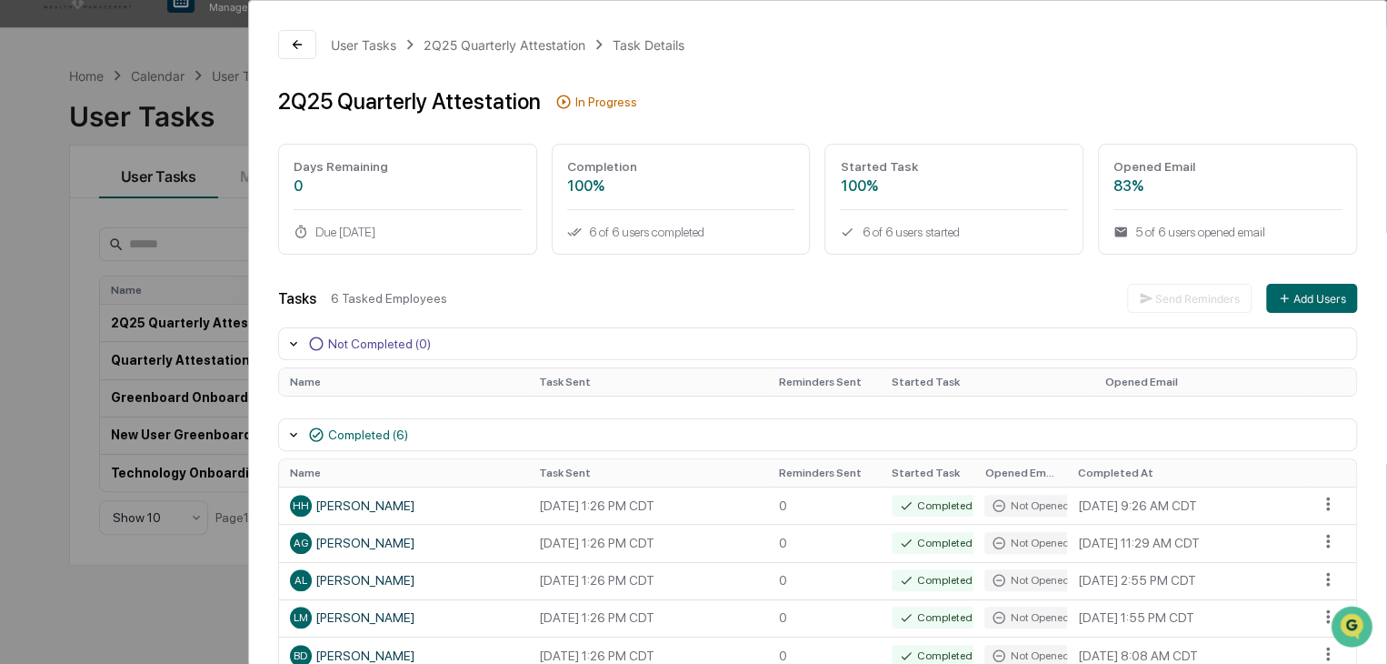
scroll to position [0, 0]
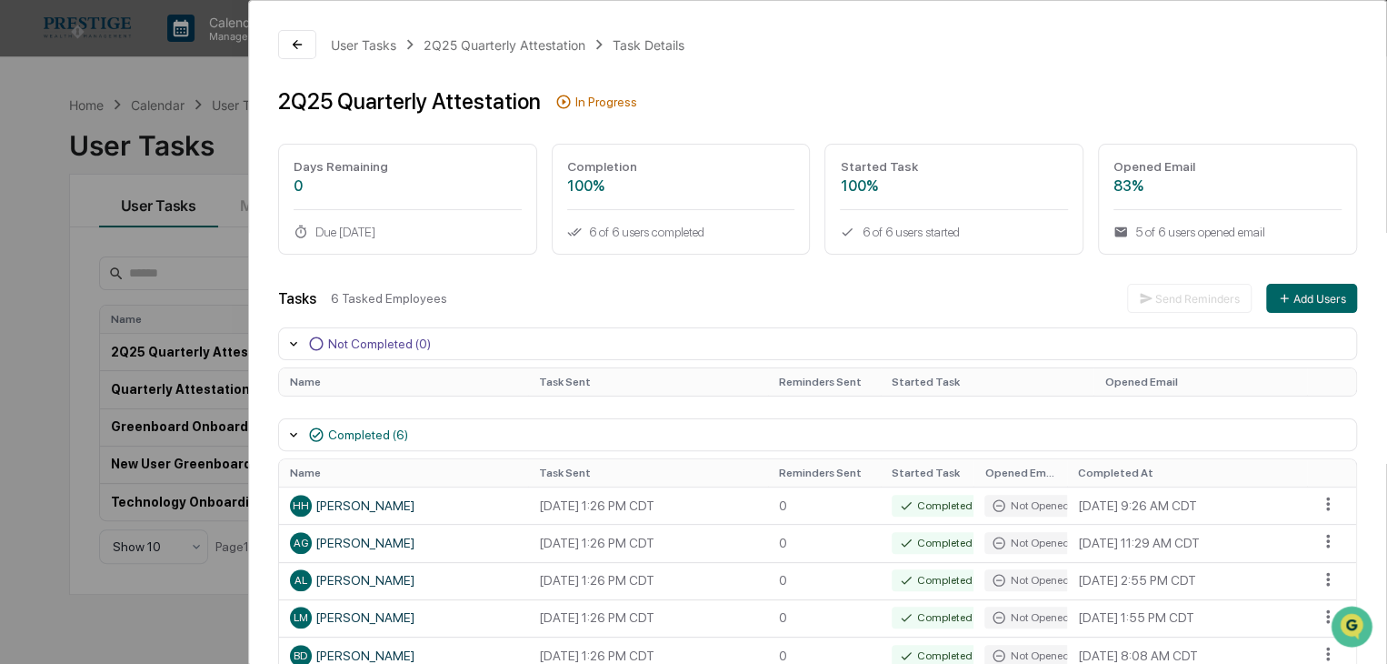
click at [618, 42] on div "Task Details" at bounding box center [649, 44] width 72 height 15
click at [487, 40] on div "2Q25 Quarterly Attestation" at bounding box center [505, 44] width 162 height 15
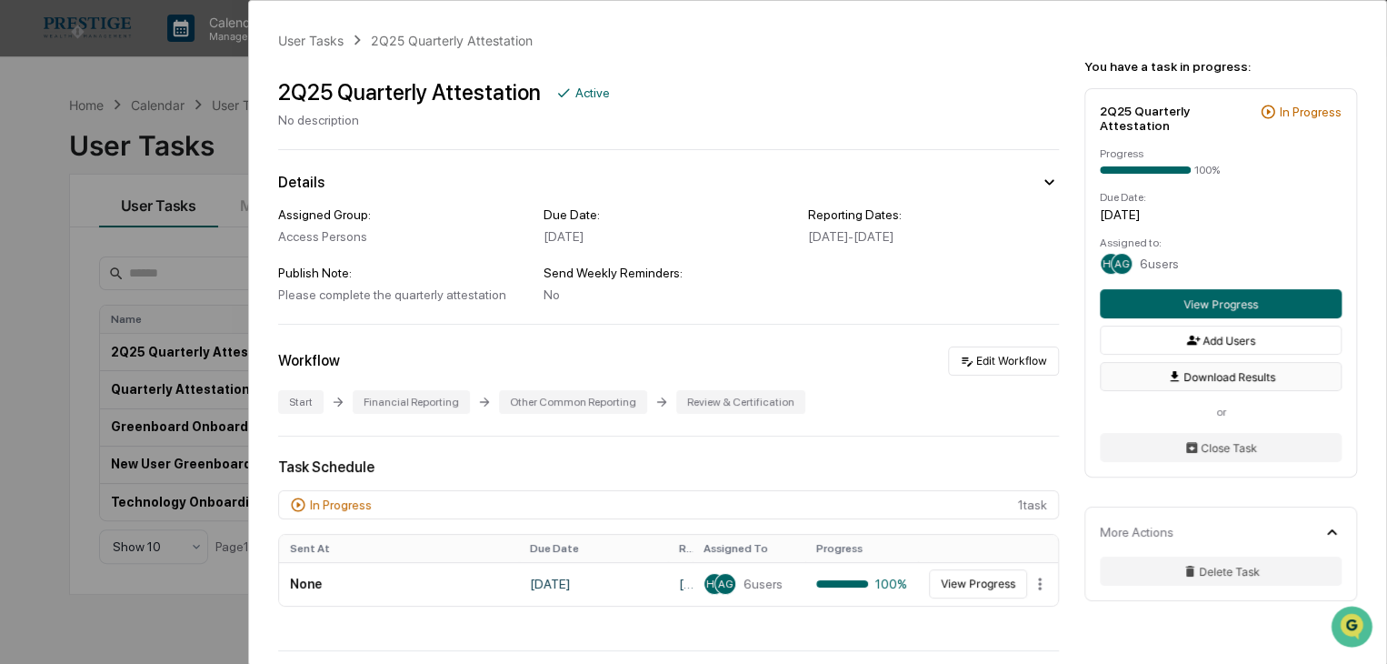
click at [1251, 367] on button "Download Results" at bounding box center [1221, 376] width 242 height 29
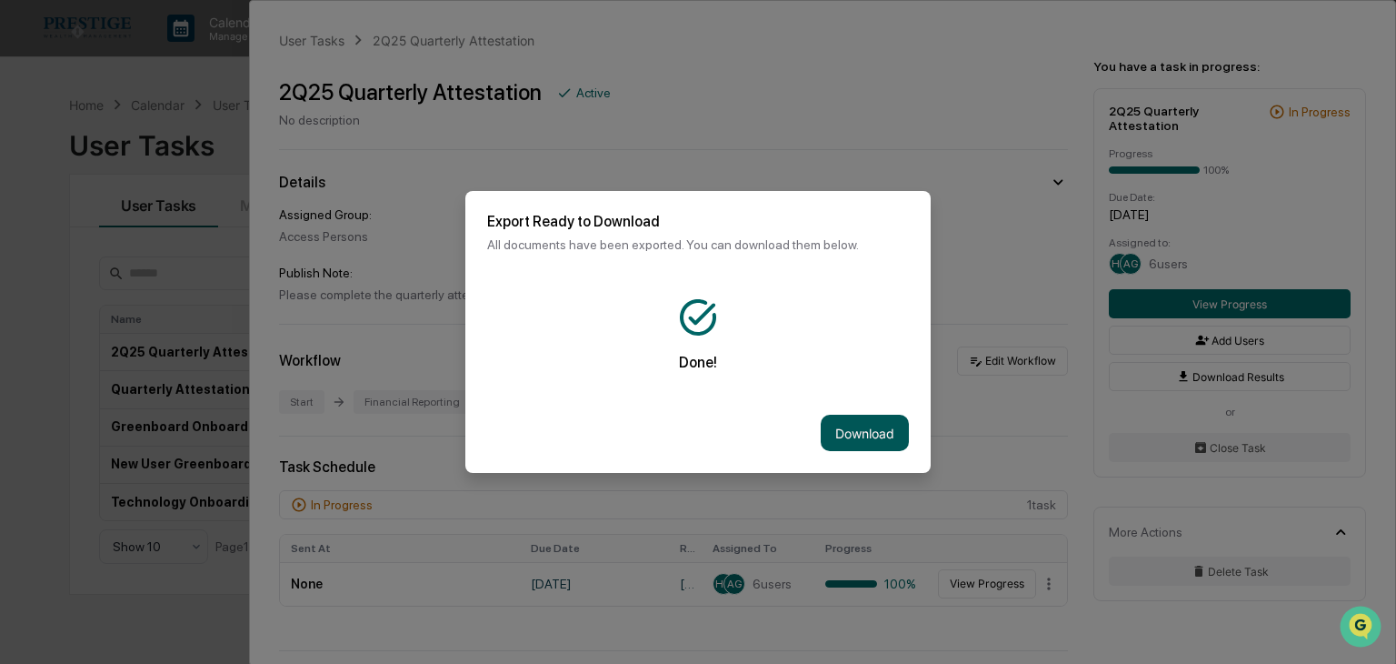
click at [880, 437] on button "Download" at bounding box center [865, 433] width 88 height 36
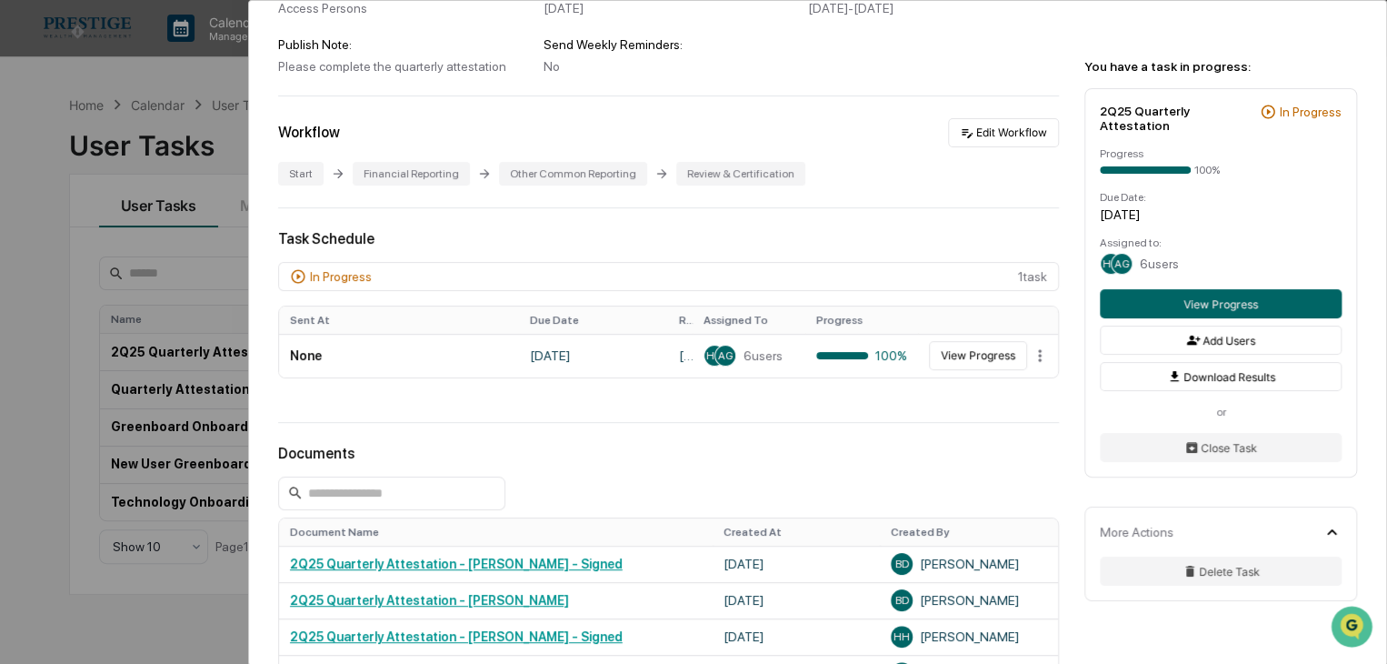
scroll to position [273, 0]
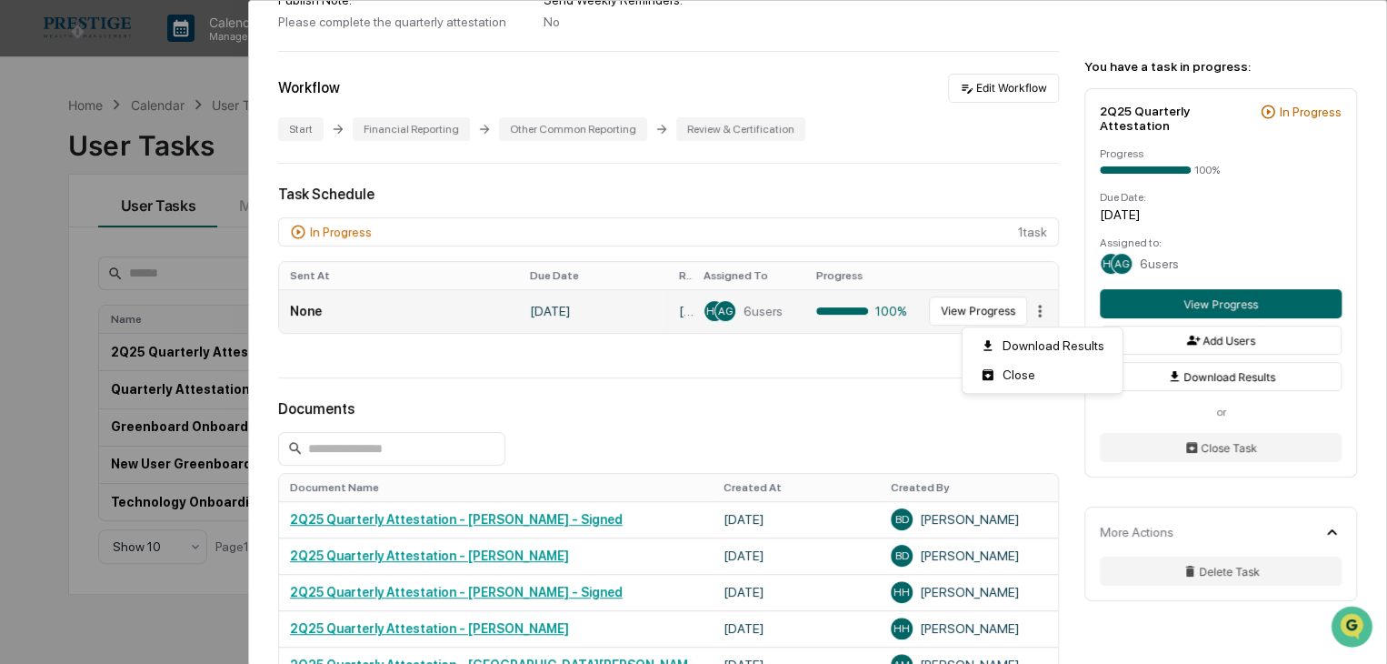
click at [1029, 321] on html "Calendar Manage Tasks Reviews Approval Management Company People, Data, Setting…" at bounding box center [693, 332] width 1387 height 664
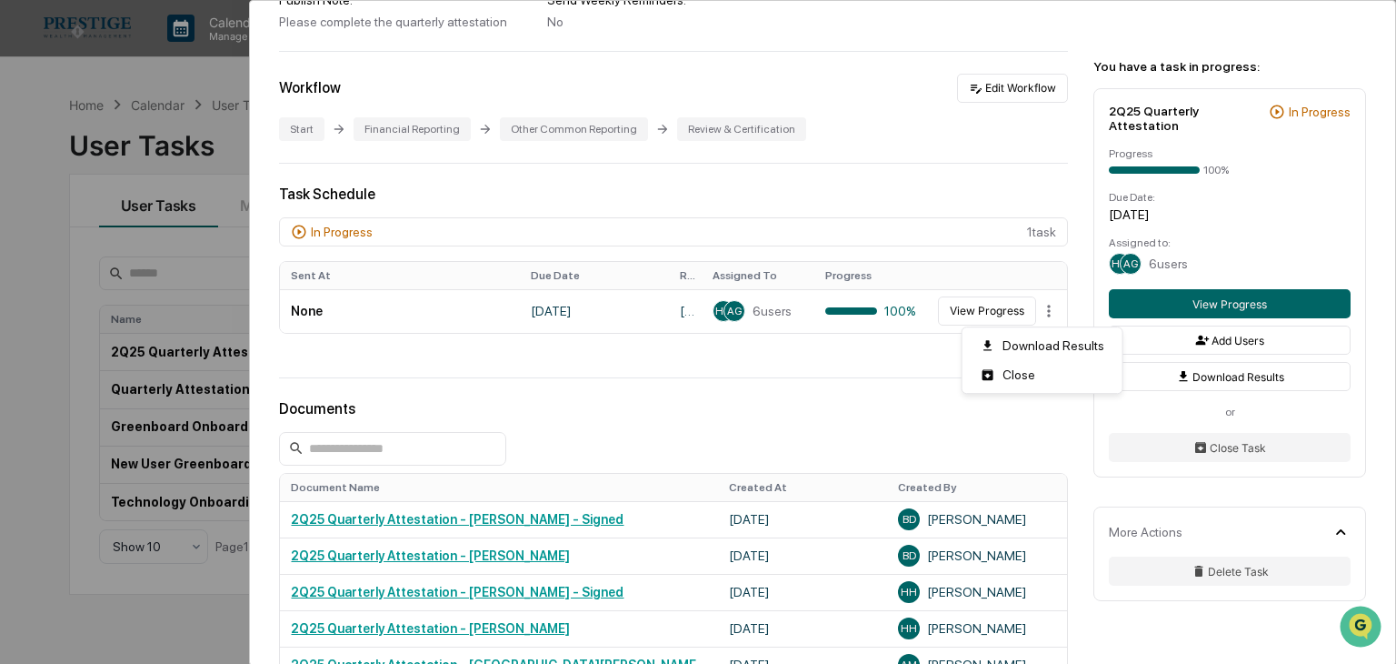
click at [858, 361] on html "Calendar Manage Tasks Reviews Approval Management Company People, Data, Setting…" at bounding box center [698, 332] width 1396 height 664
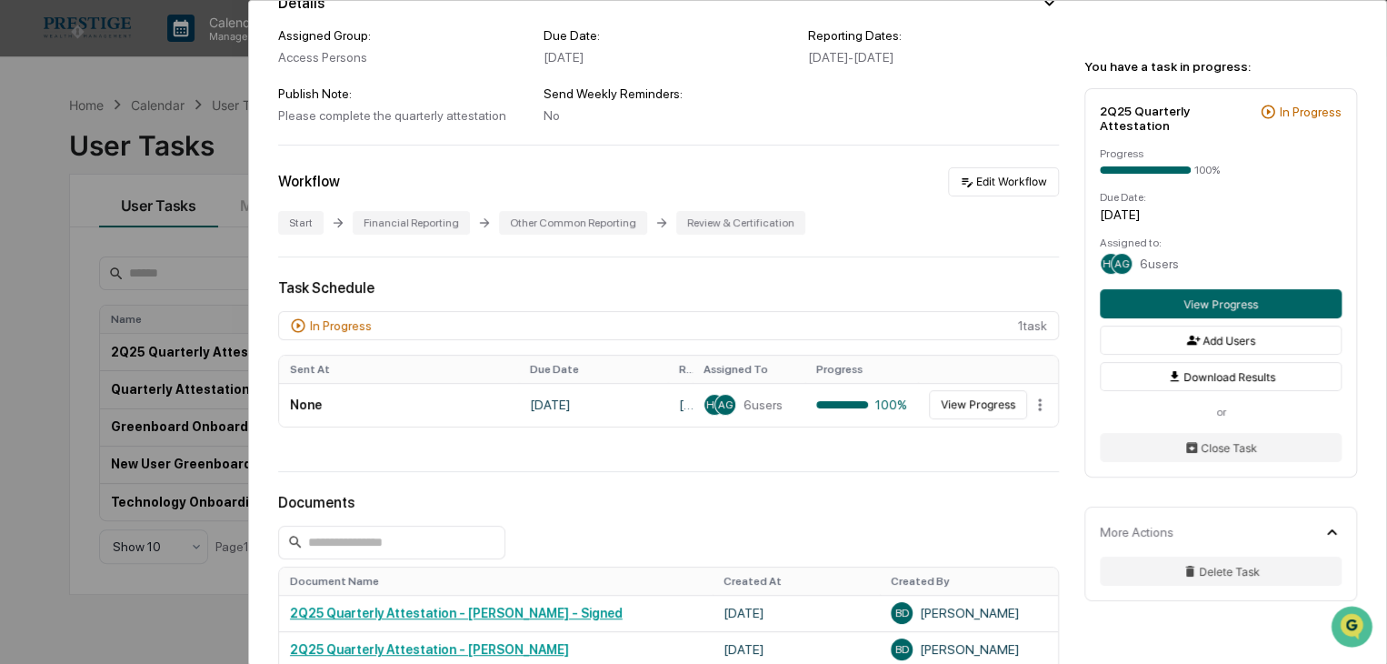
scroll to position [182, 0]
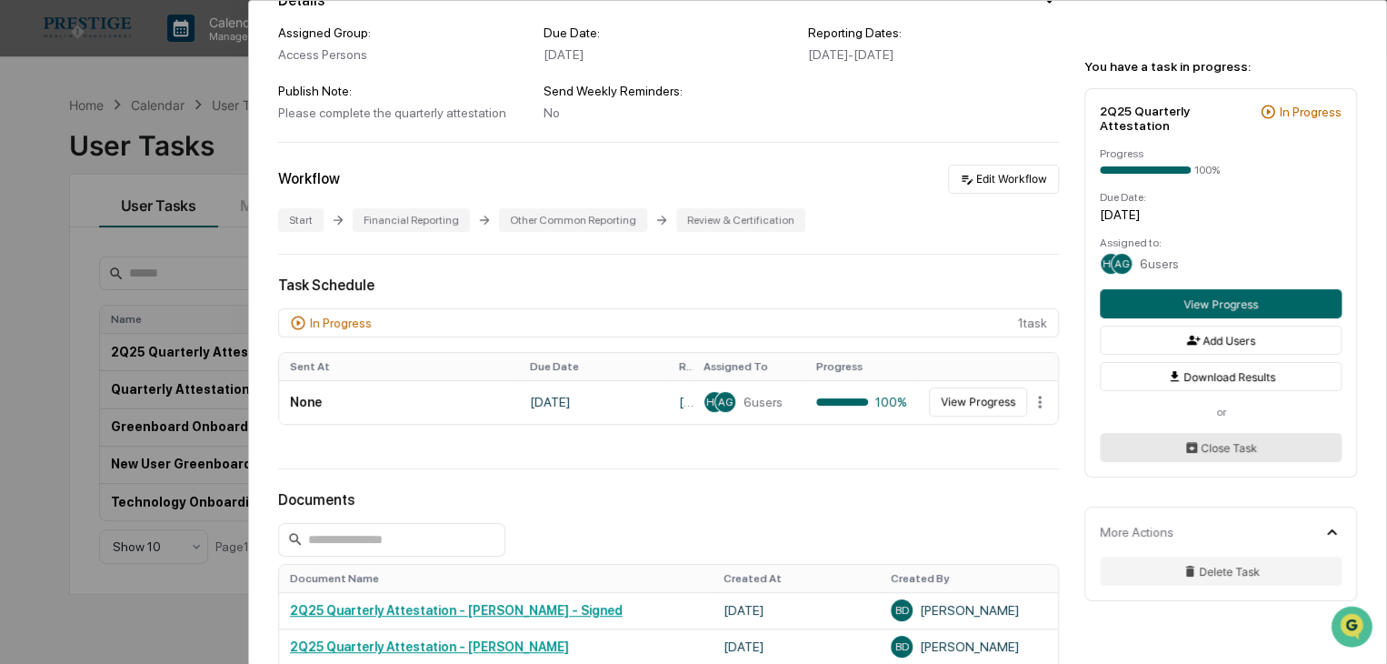
click at [1215, 440] on button "Close Task" at bounding box center [1221, 447] width 242 height 29
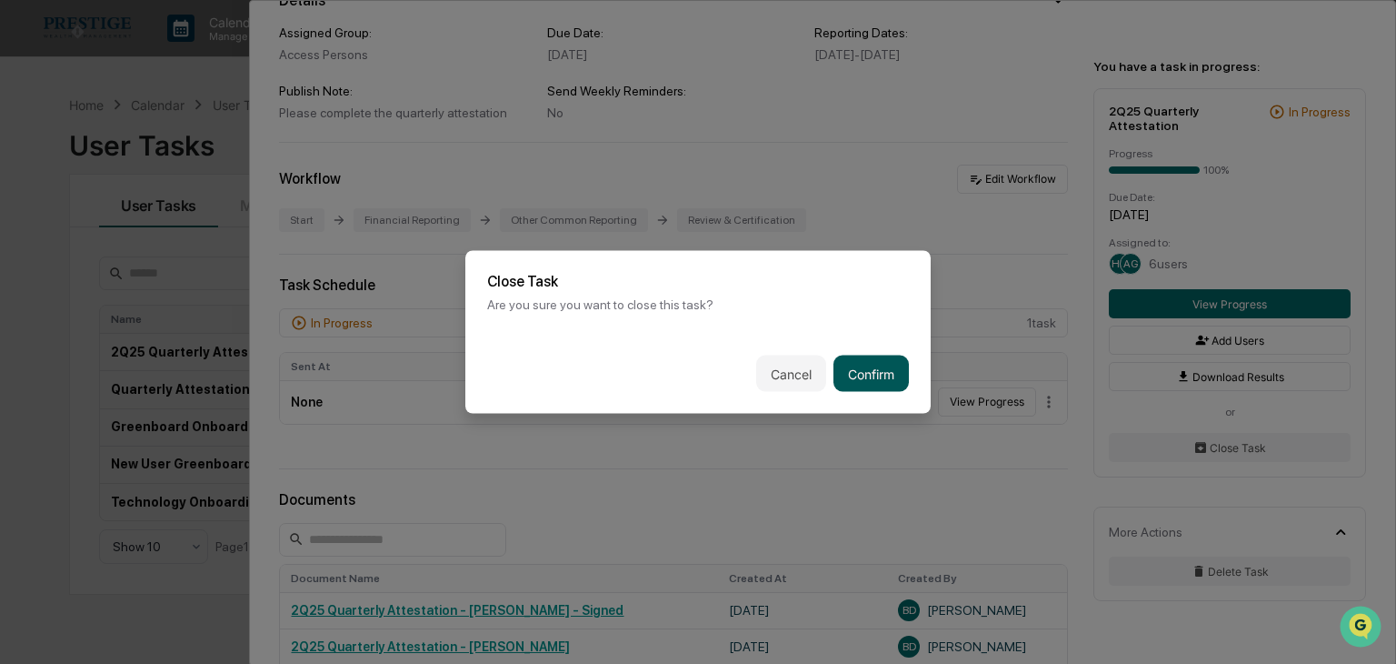
click at [871, 378] on button "Confirm" at bounding box center [871, 373] width 75 height 36
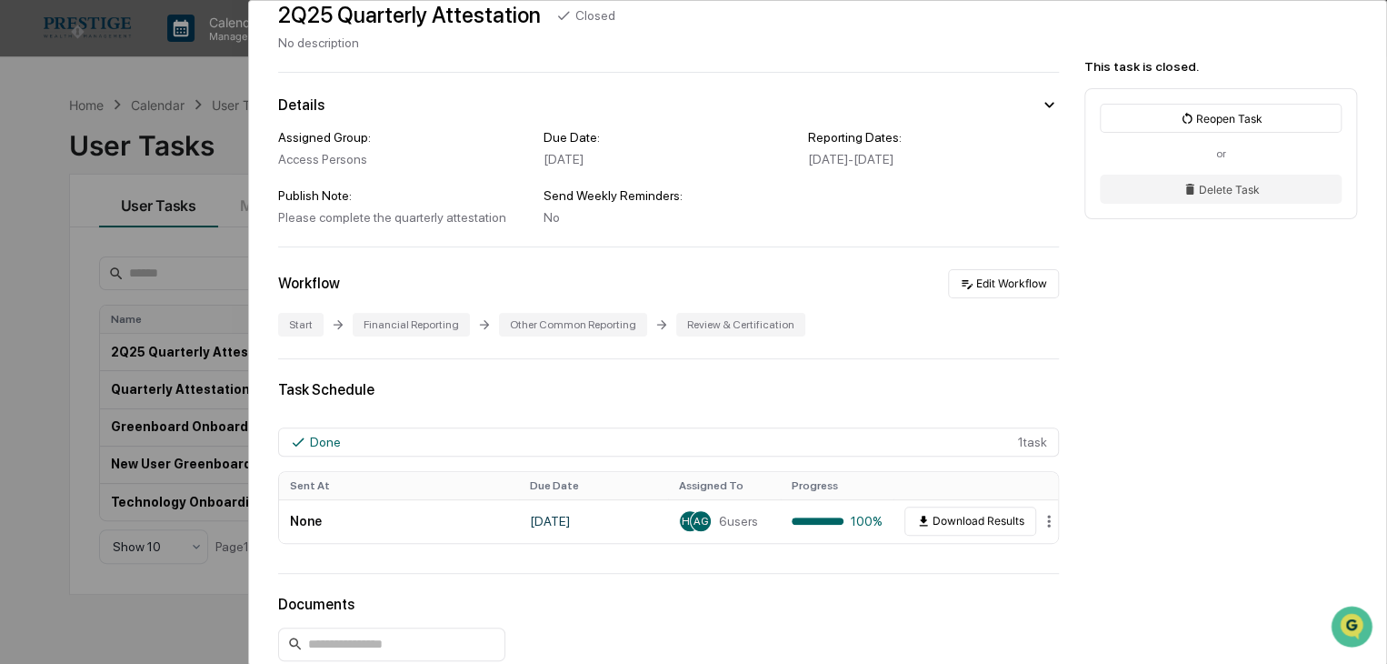
scroll to position [0, 0]
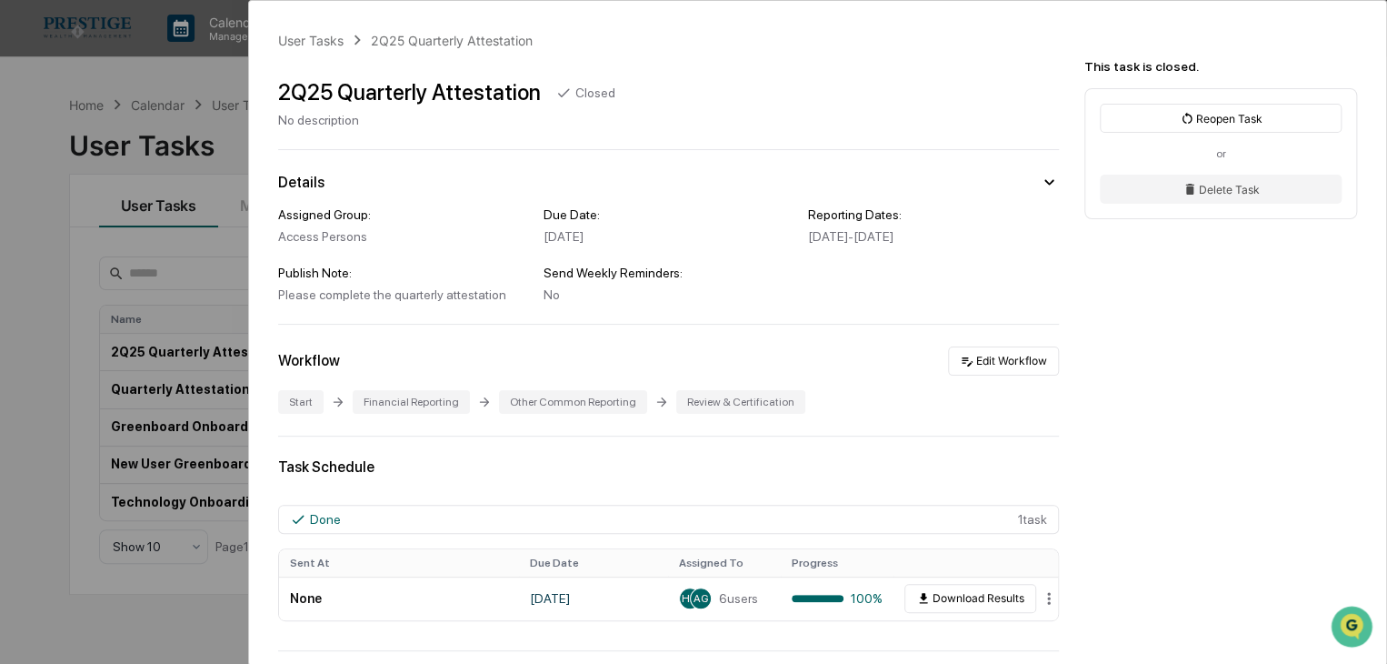
click at [320, 35] on div "User Tasks" at bounding box center [310, 40] width 65 height 15
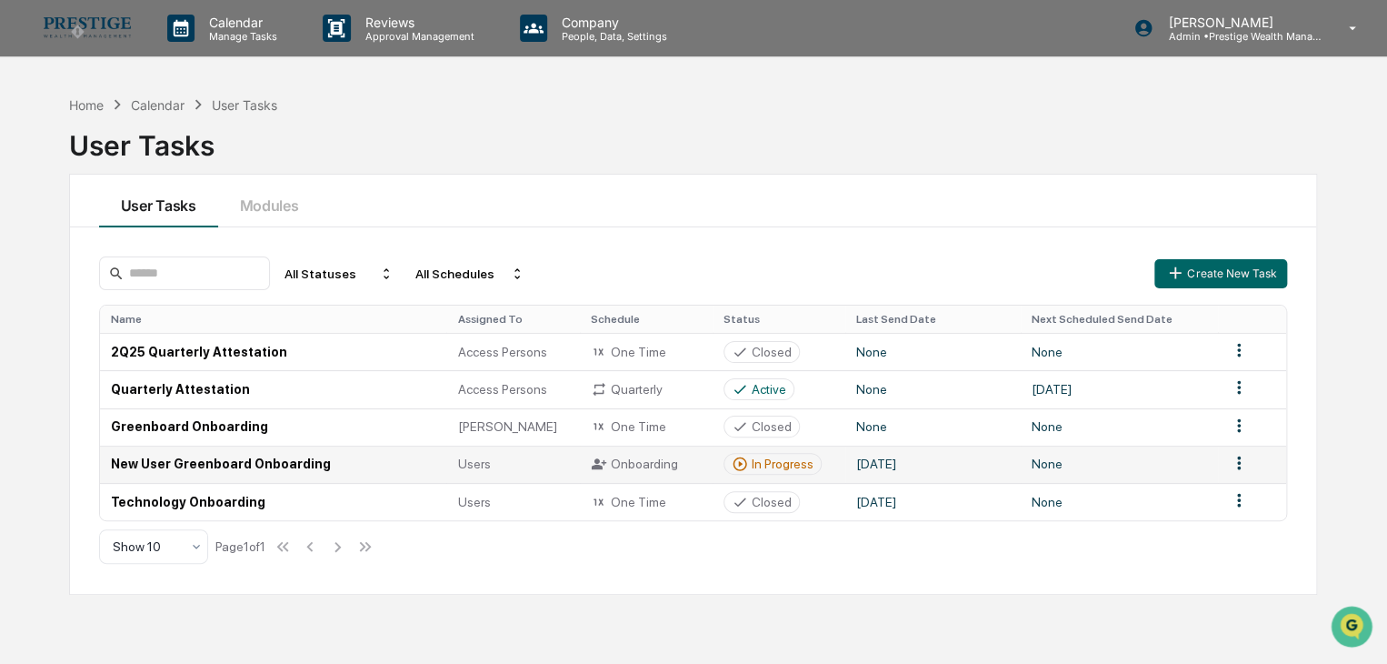
click at [1235, 463] on html "Calendar Manage Tasks Reviews Approval Management Company People, Data, Setting…" at bounding box center [693, 332] width 1387 height 664
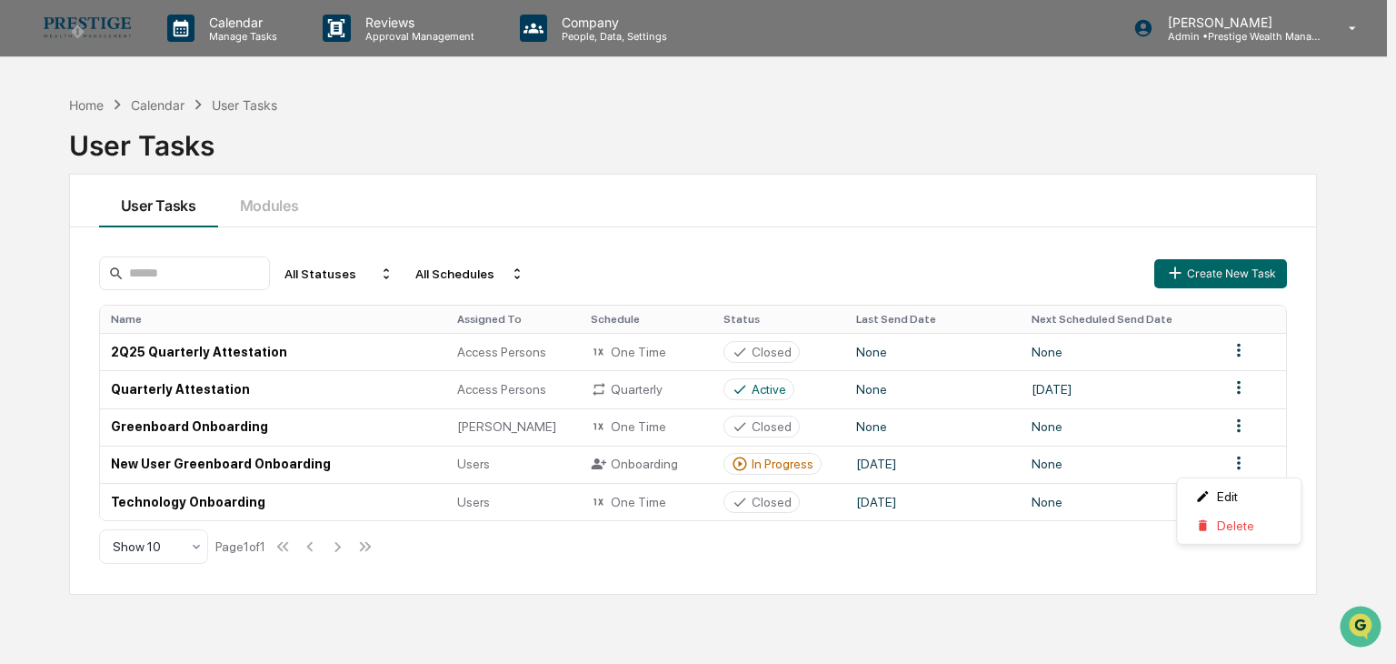
click at [825, 462] on html "Calendar Manage Tasks Reviews Approval Management Company People, Data, Setting…" at bounding box center [698, 332] width 1396 height 664
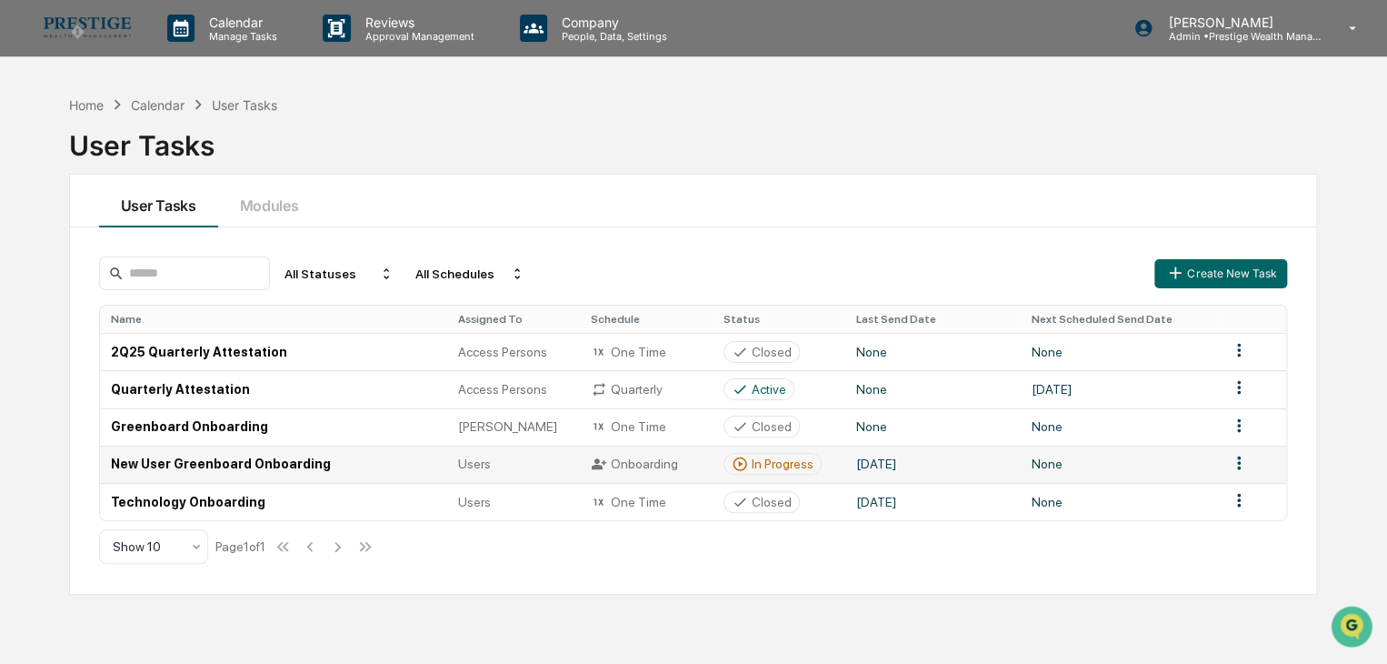
click at [791, 467] on div "In Progress" at bounding box center [783, 463] width 62 height 15
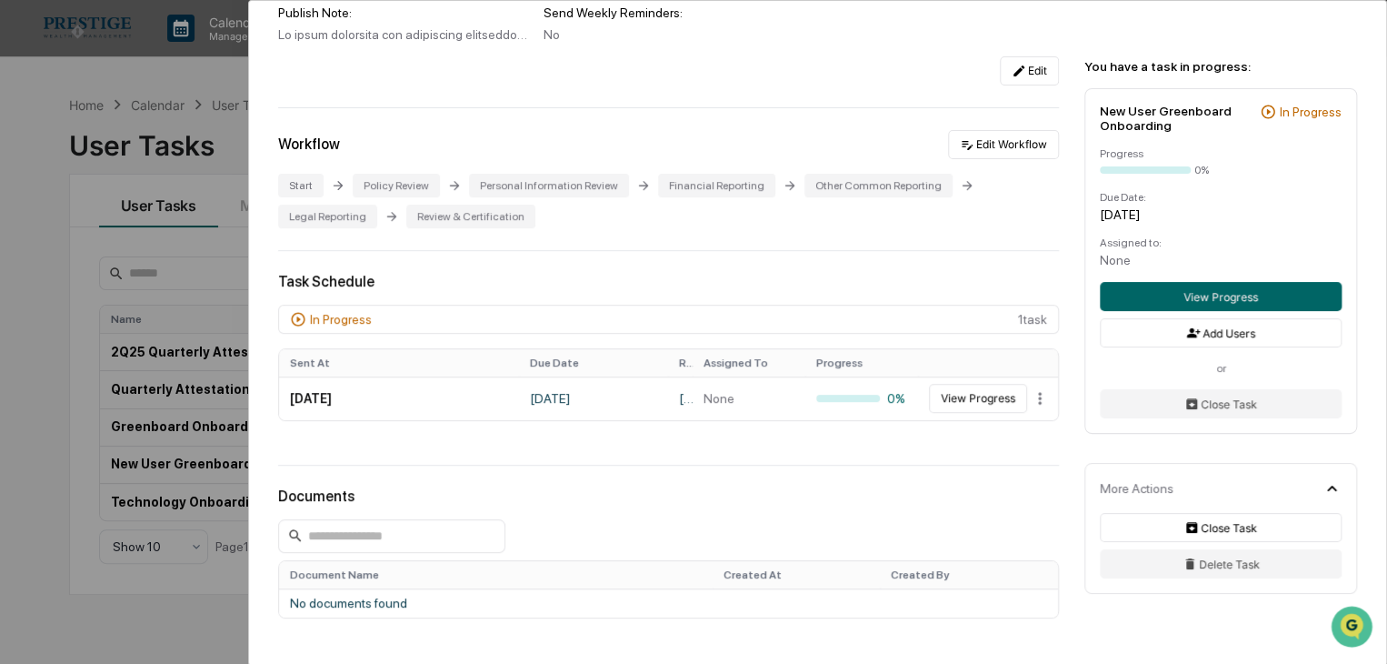
scroll to position [455, 0]
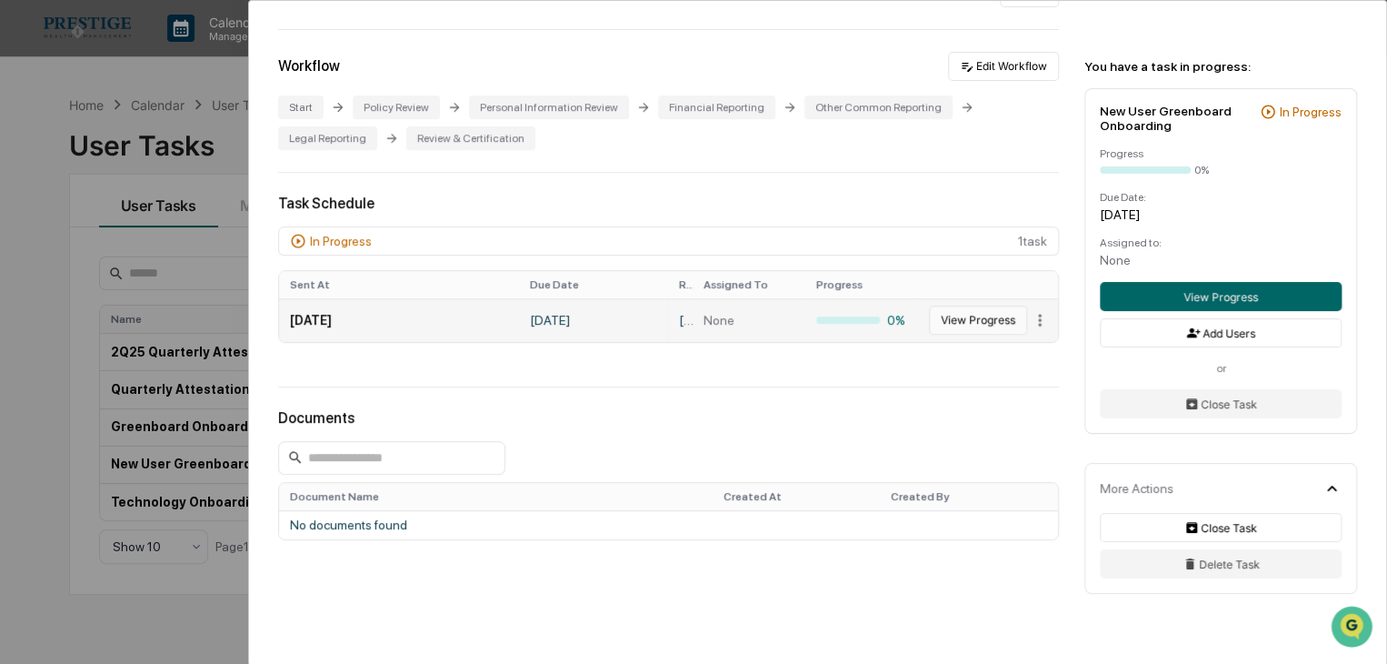
click at [975, 335] on button "View Progress" at bounding box center [978, 319] width 98 height 29
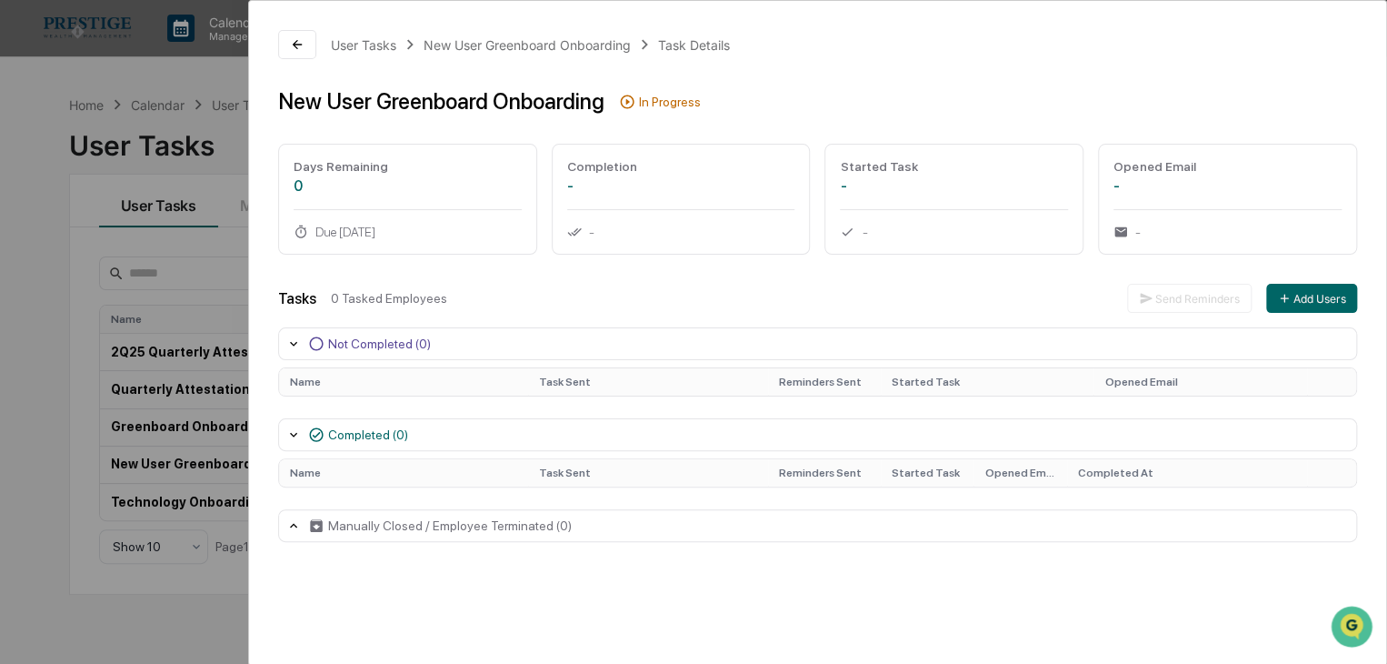
click at [555, 106] on div "New User Greenboard Onboarding" at bounding box center [441, 101] width 326 height 26
click at [673, 95] on div "In Progress" at bounding box center [670, 102] width 62 height 15
click at [344, 42] on div "User Tasks" at bounding box center [363, 44] width 65 height 15
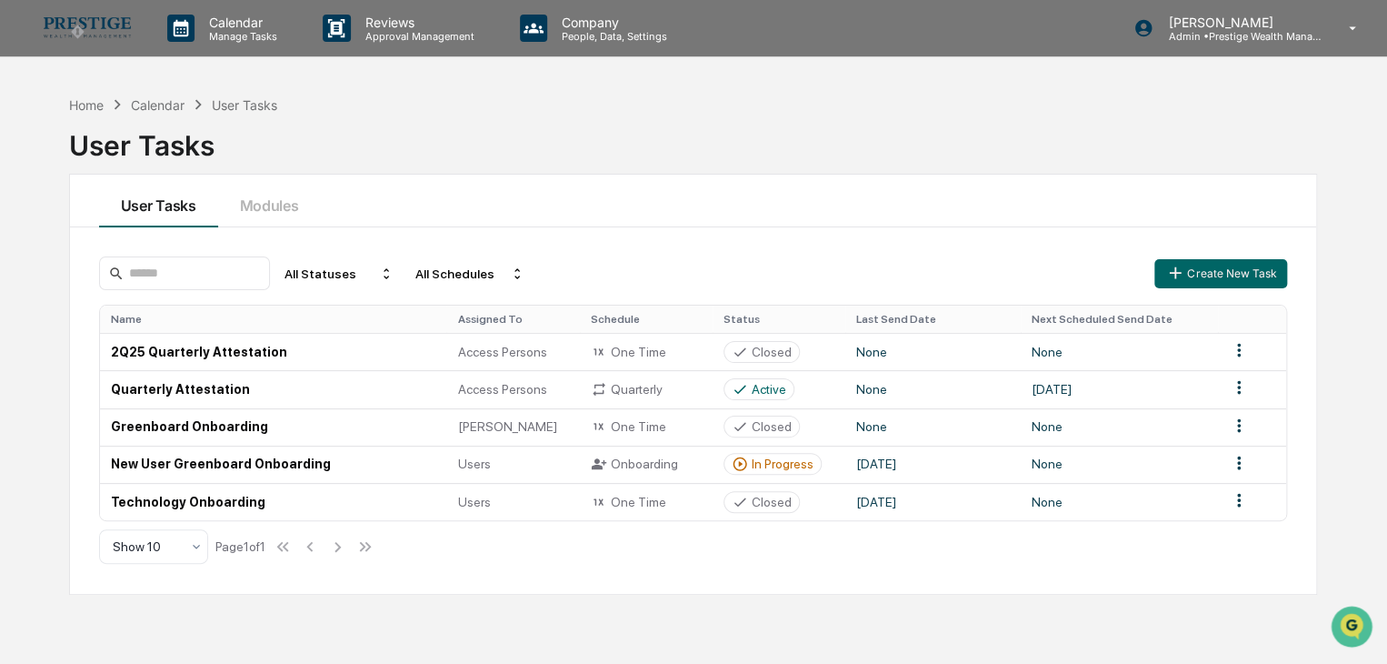
click at [120, 33] on img at bounding box center [87, 27] width 87 height 21
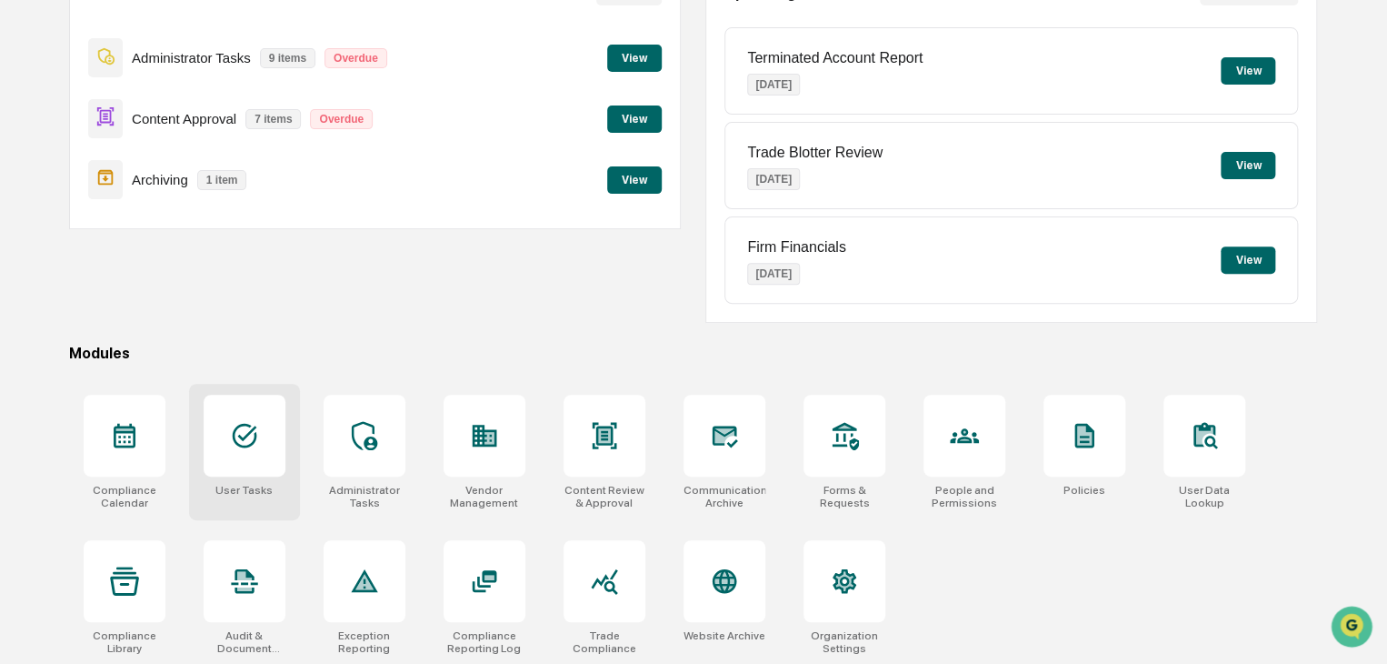
scroll to position [215, 0]
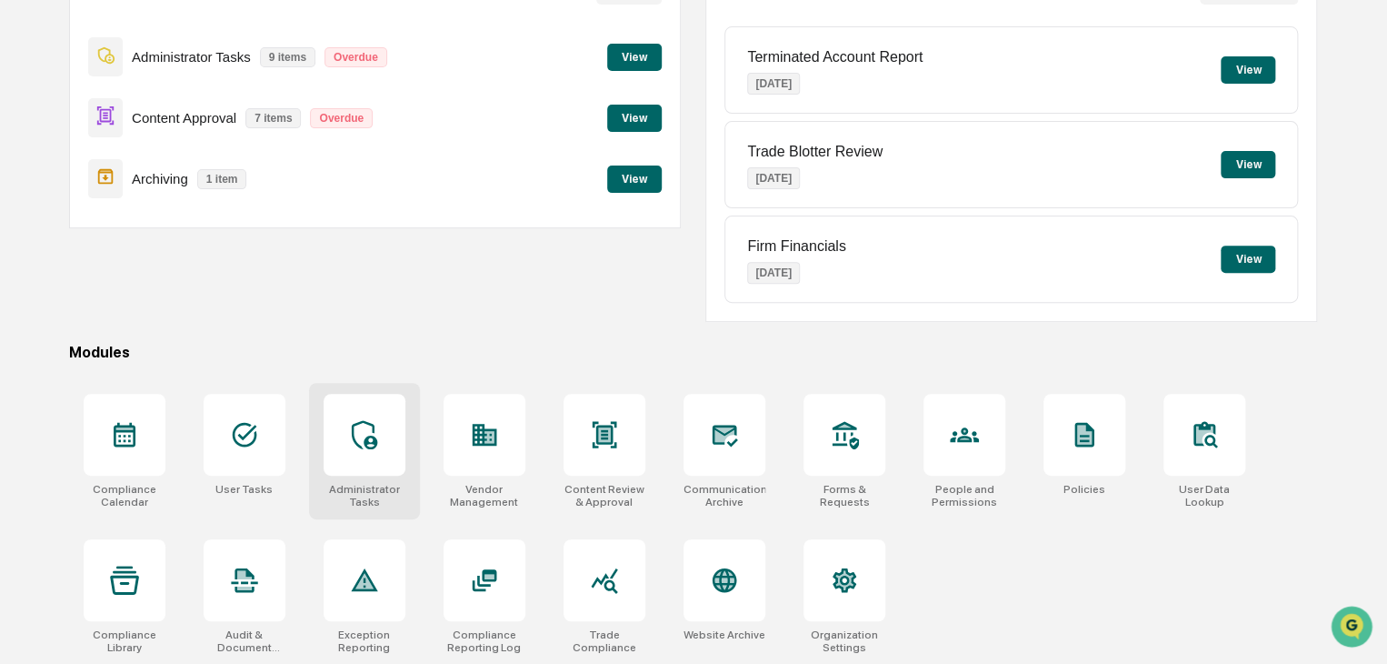
click at [377, 451] on div at bounding box center [365, 435] width 82 height 82
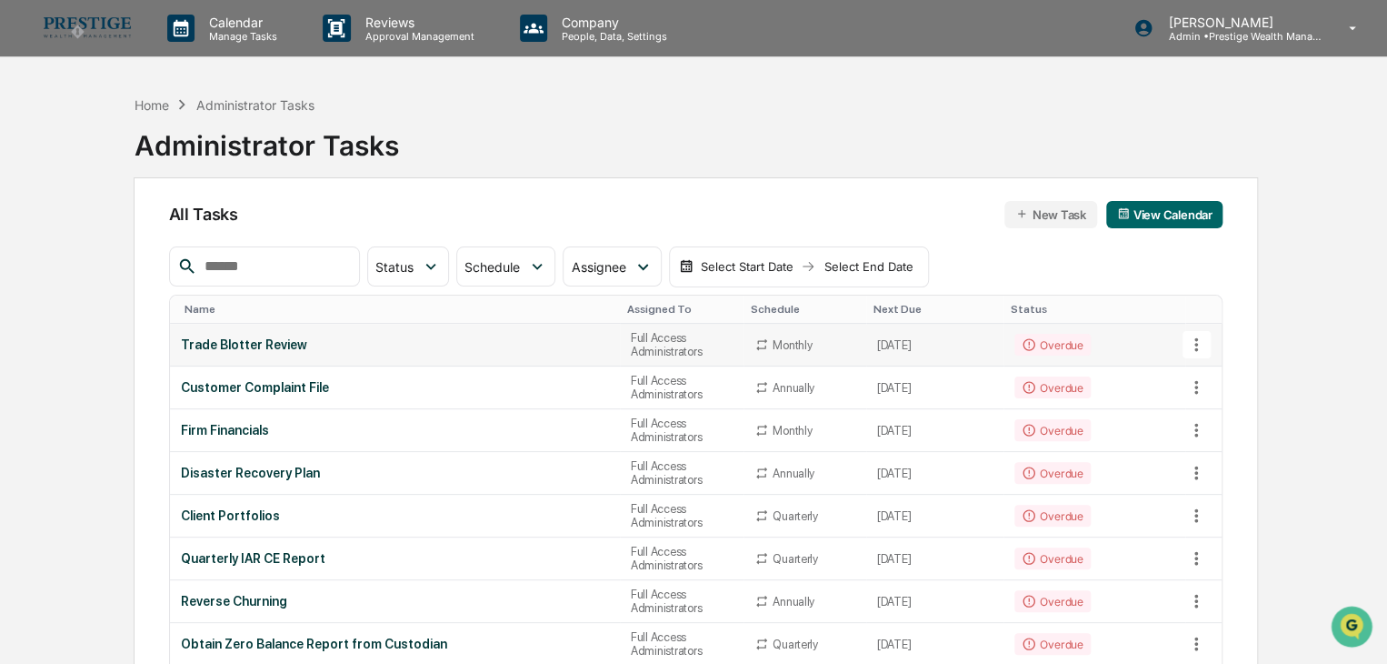
click at [269, 347] on div "Trade Blotter Review" at bounding box center [395, 344] width 428 height 15
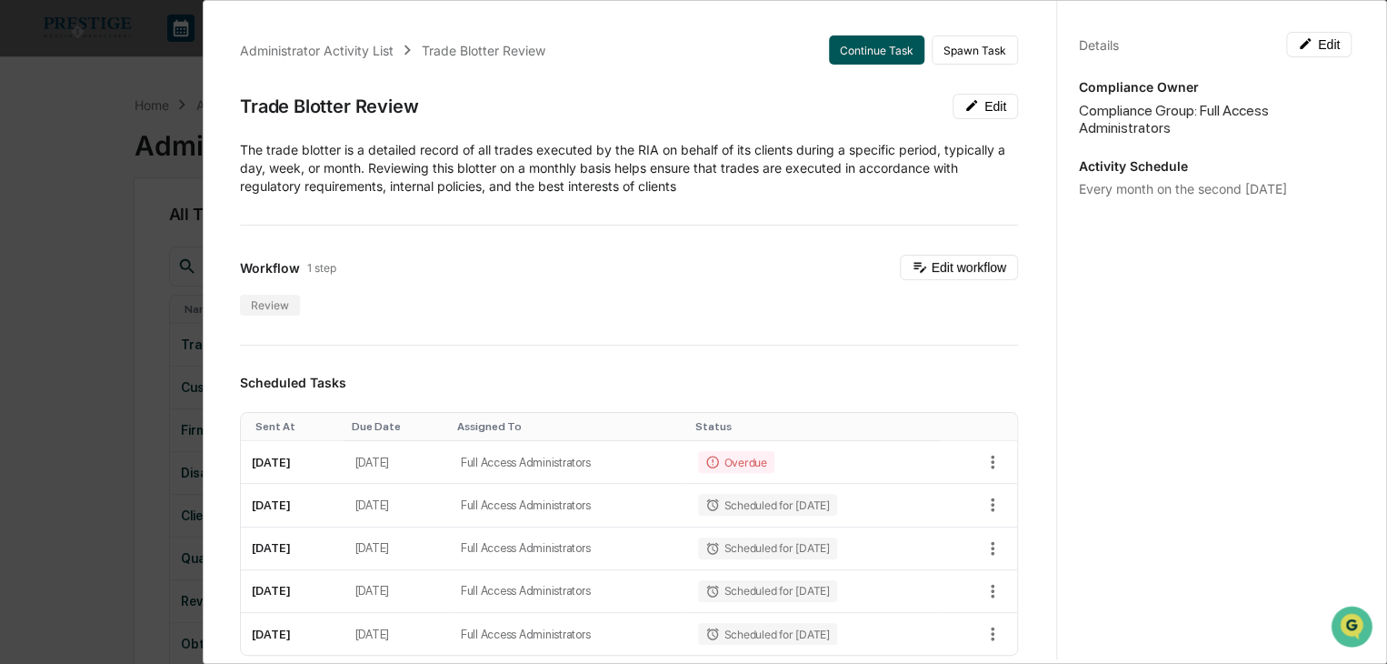
click at [841, 48] on button "Continue Task" at bounding box center [876, 49] width 95 height 29
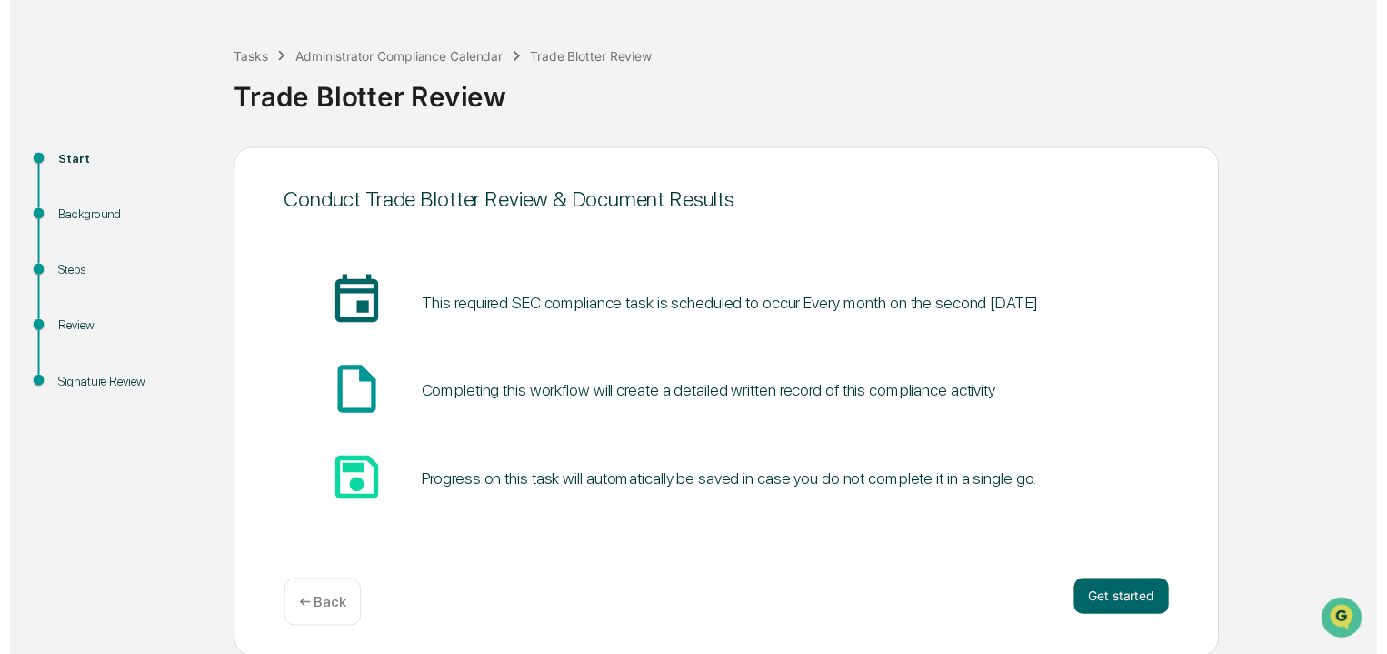
scroll to position [68, 0]
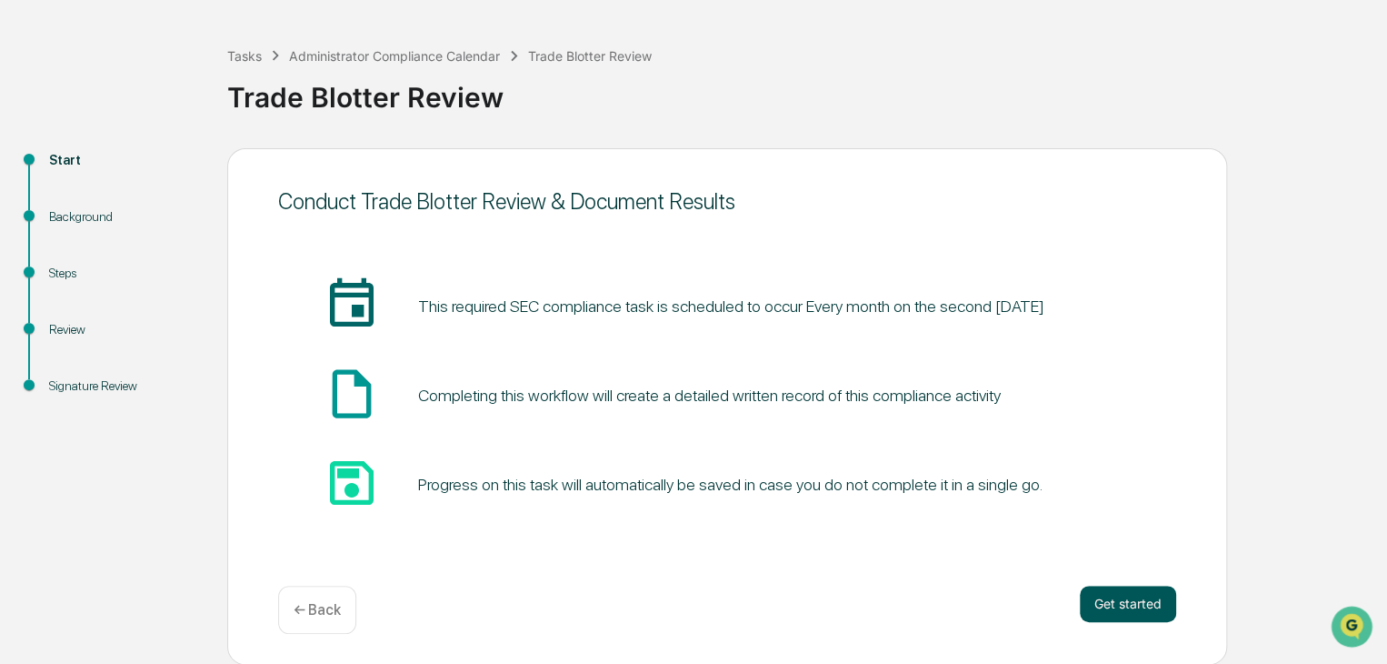
click at [1115, 612] on button "Get started" at bounding box center [1128, 603] width 96 height 36
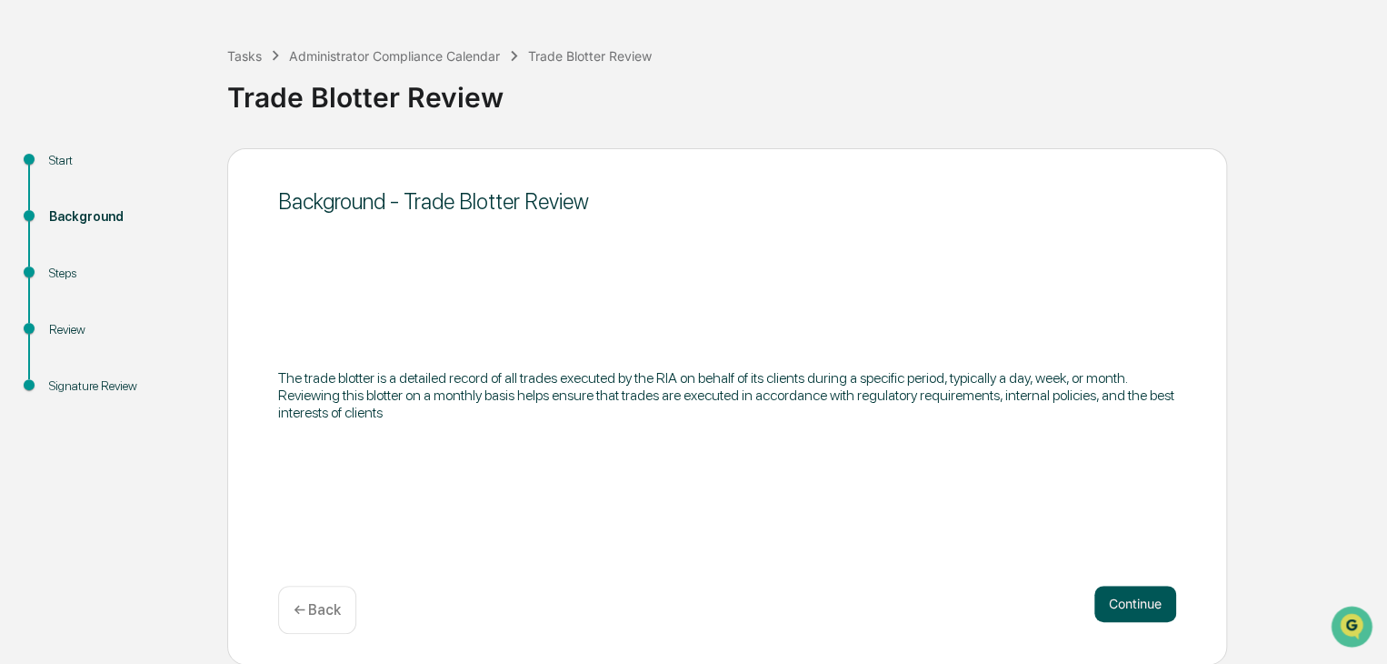
click at [1142, 608] on button "Continue" at bounding box center [1136, 603] width 82 height 36
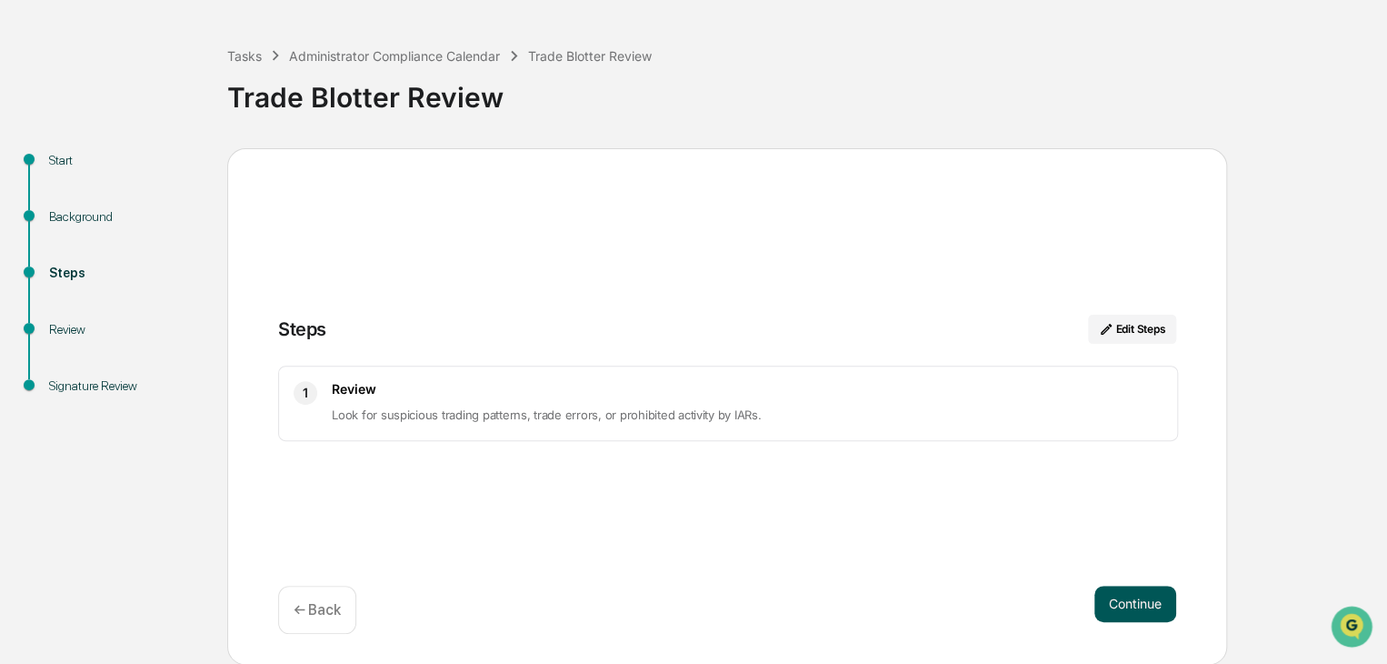
click at [1140, 600] on button "Continue" at bounding box center [1136, 603] width 82 height 36
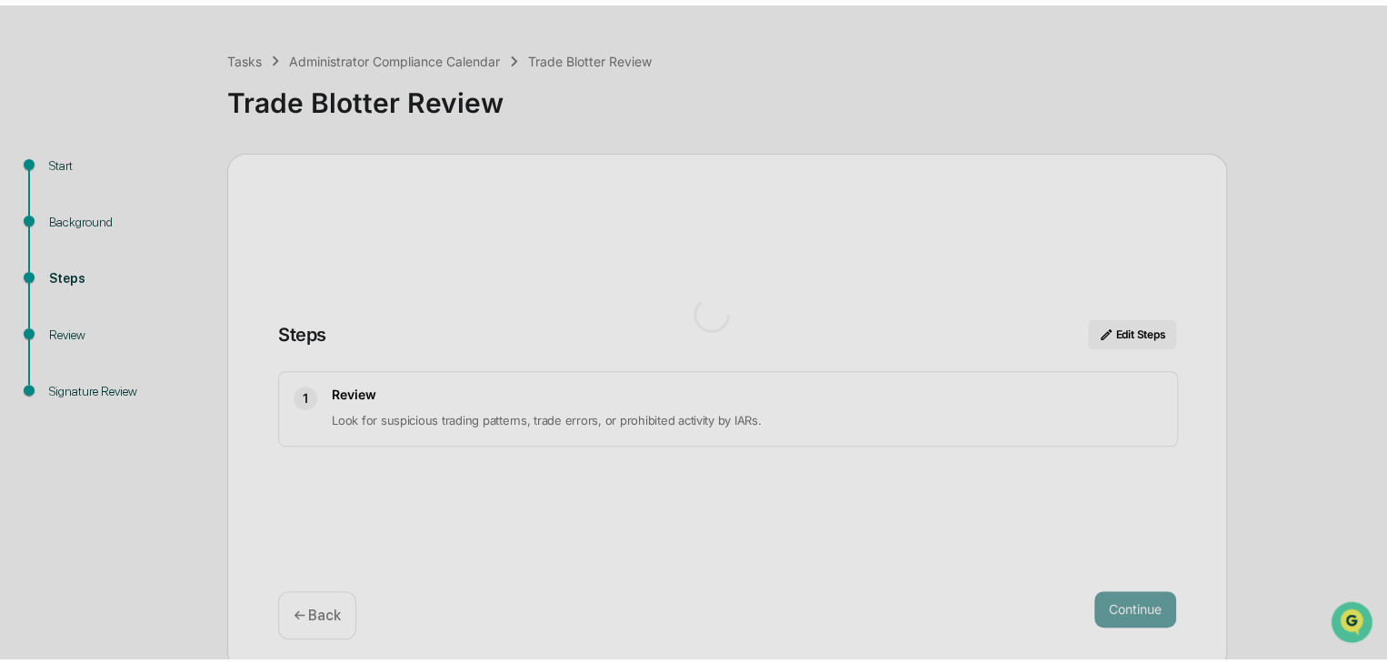
scroll to position [13, 0]
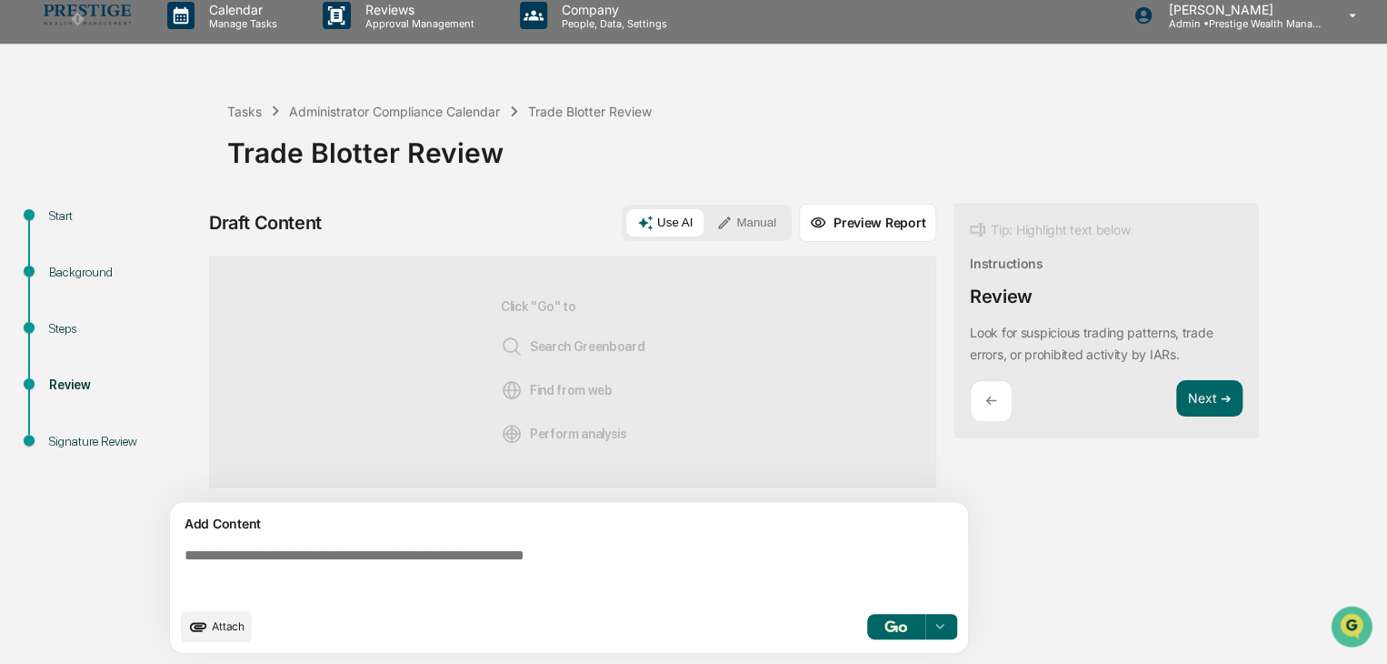
click at [847, 232] on button "Preview Report" at bounding box center [867, 223] width 137 height 38
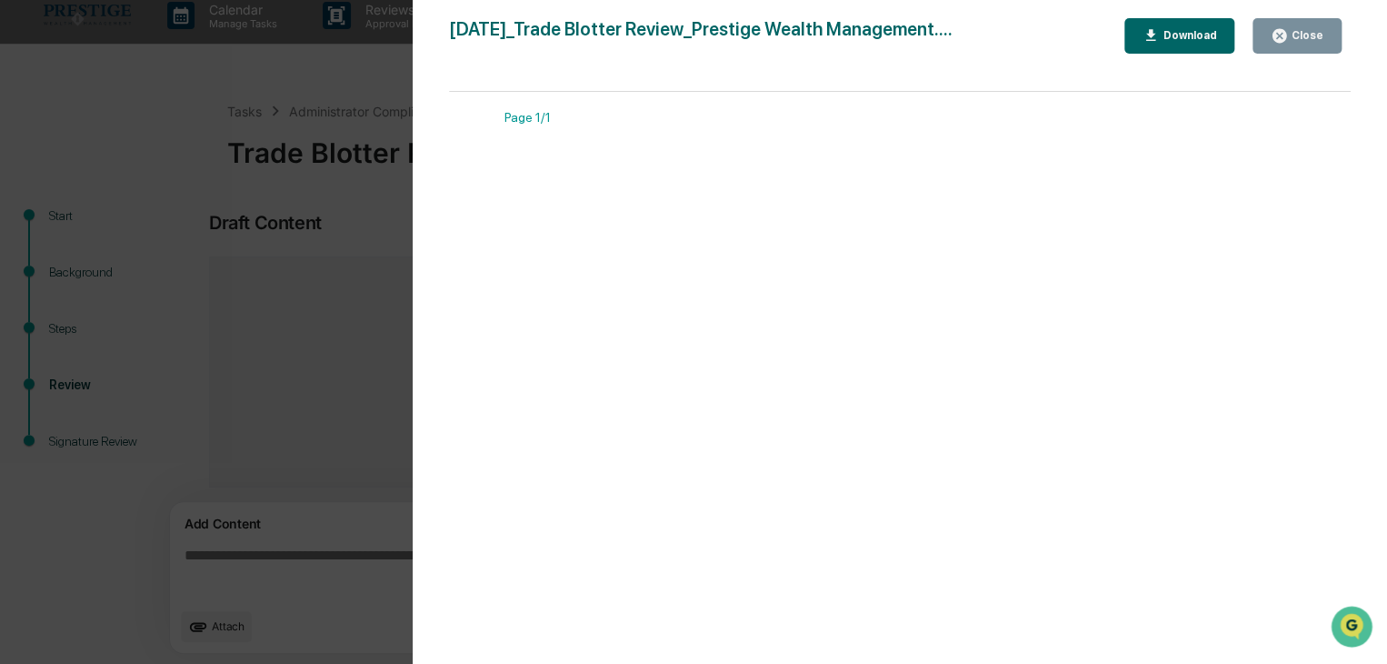
click at [1284, 39] on icon "button" at bounding box center [1280, 36] width 14 height 14
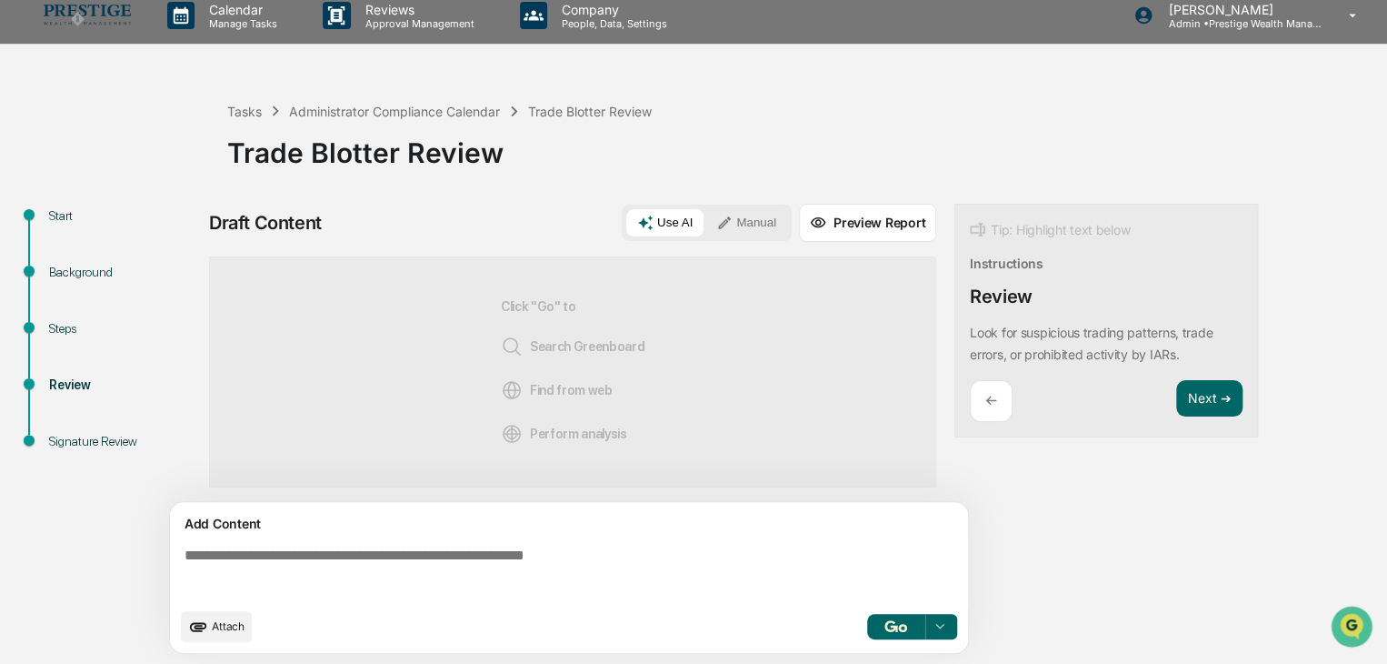
click at [683, 228] on button "Use AI" at bounding box center [664, 222] width 77 height 27
click at [553, 381] on span "Find from web" at bounding box center [557, 390] width 112 height 22
click at [1203, 397] on button "Next ➔" at bounding box center [1209, 398] width 66 height 37
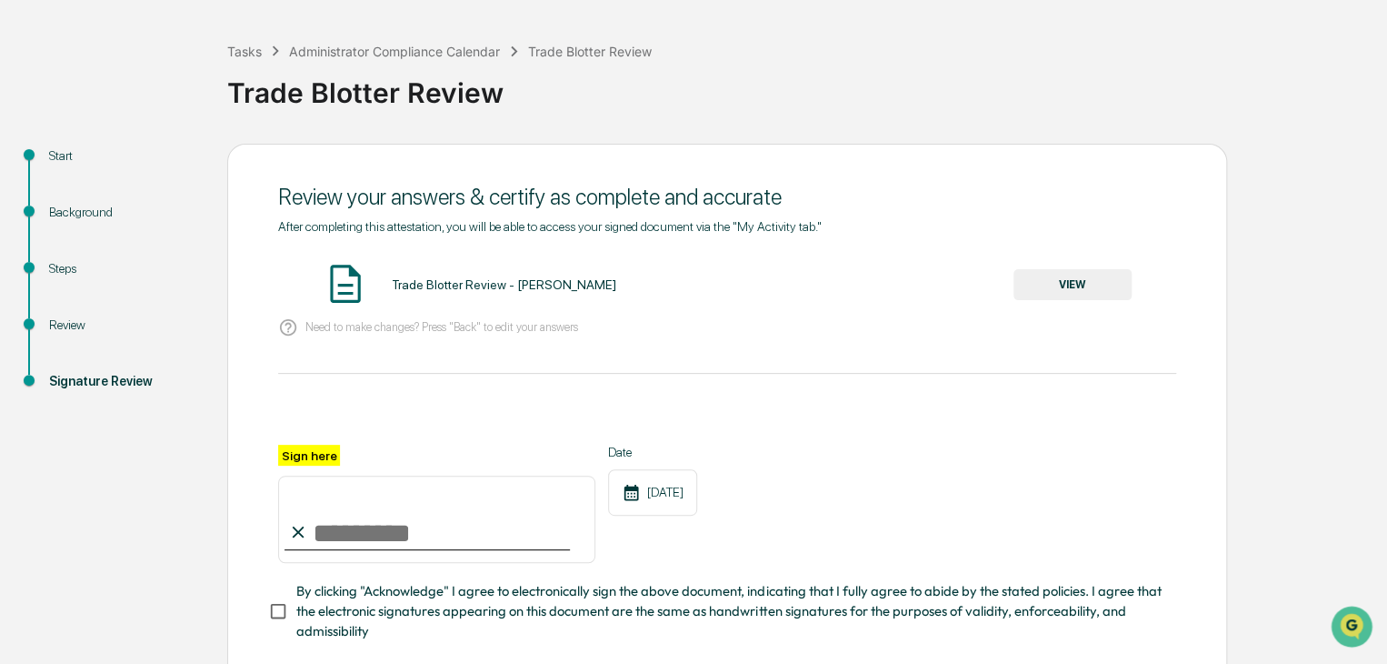
scroll to position [104, 0]
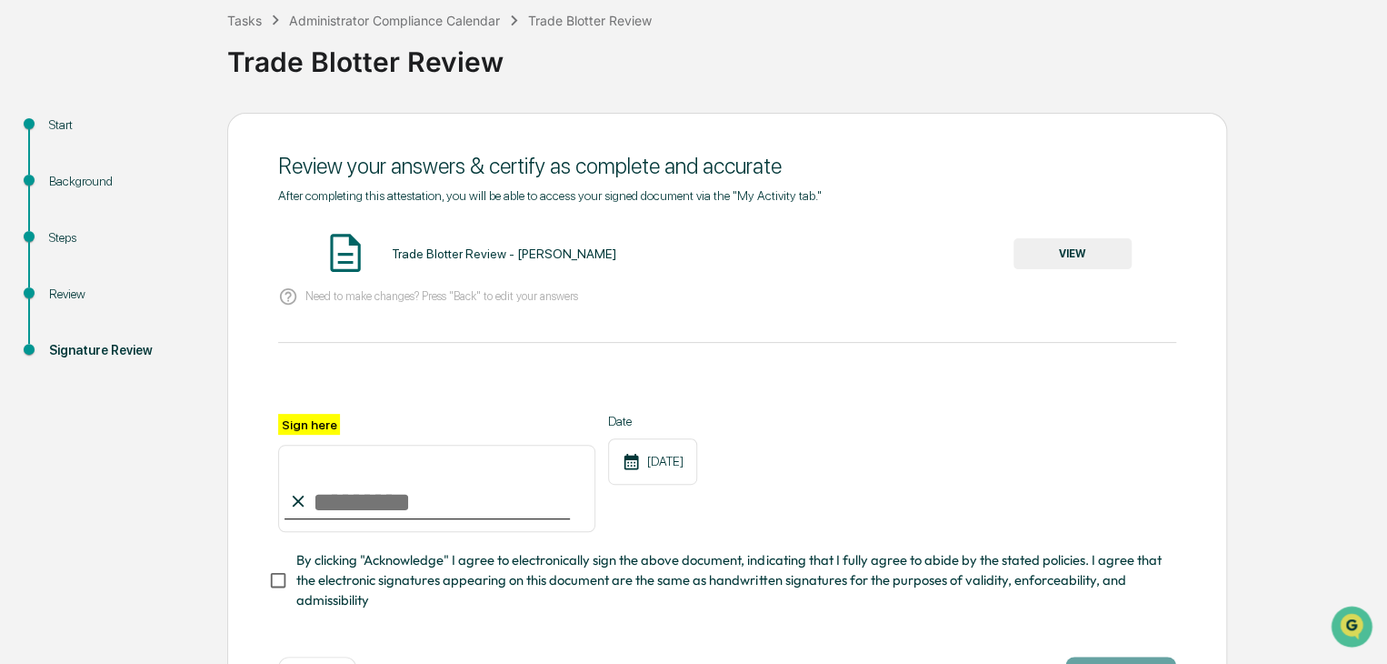
click at [1146, 242] on div "Trade Blotter Review - Brian Drolet VIEW" at bounding box center [727, 254] width 898 height 48
click at [1115, 255] on button "VIEW" at bounding box center [1073, 253] width 118 height 31
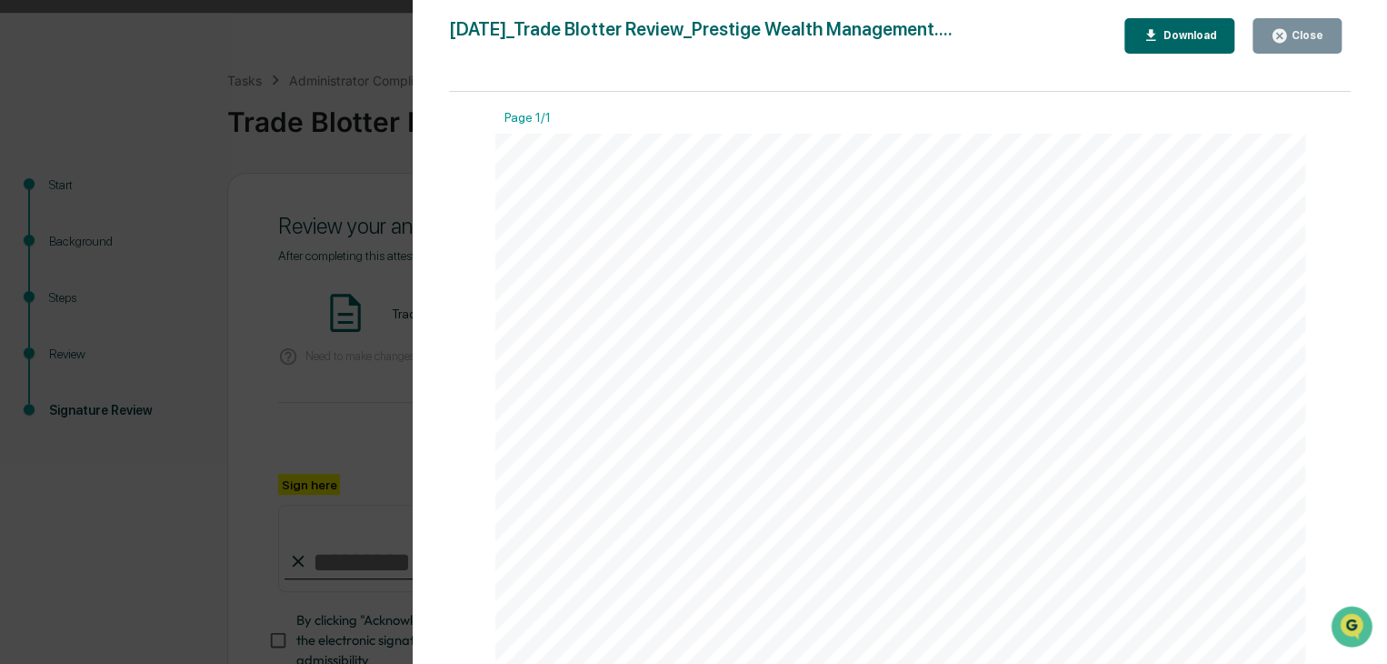
scroll to position [13, 0]
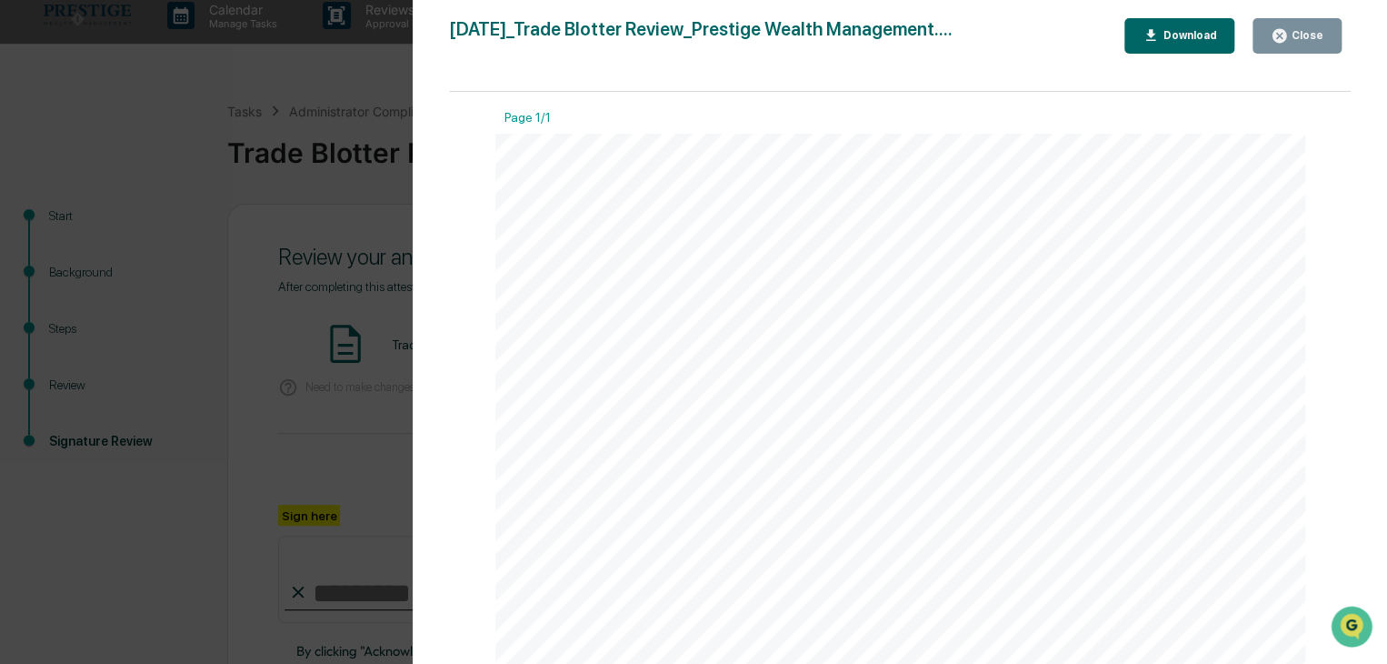
click at [1318, 23] on button "Close" at bounding box center [1297, 35] width 89 height 35
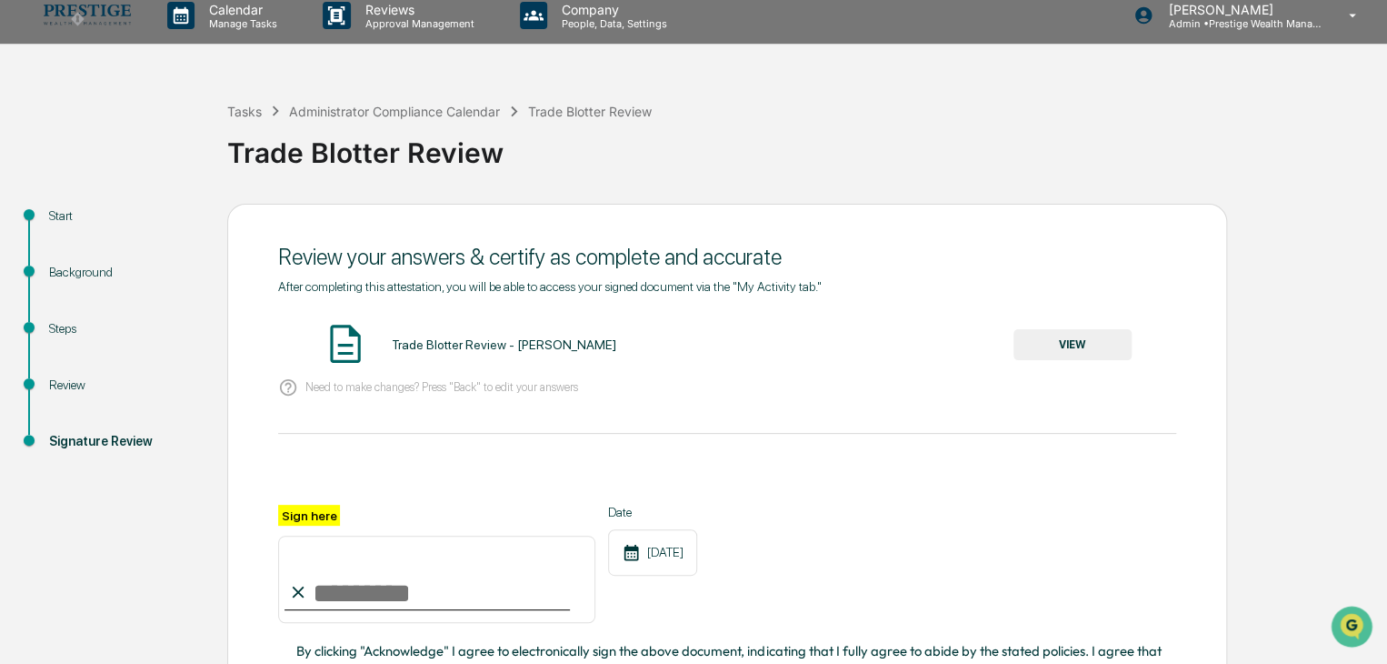
click at [341, 583] on input "Sign here" at bounding box center [436, 578] width 317 height 87
type input "**********"
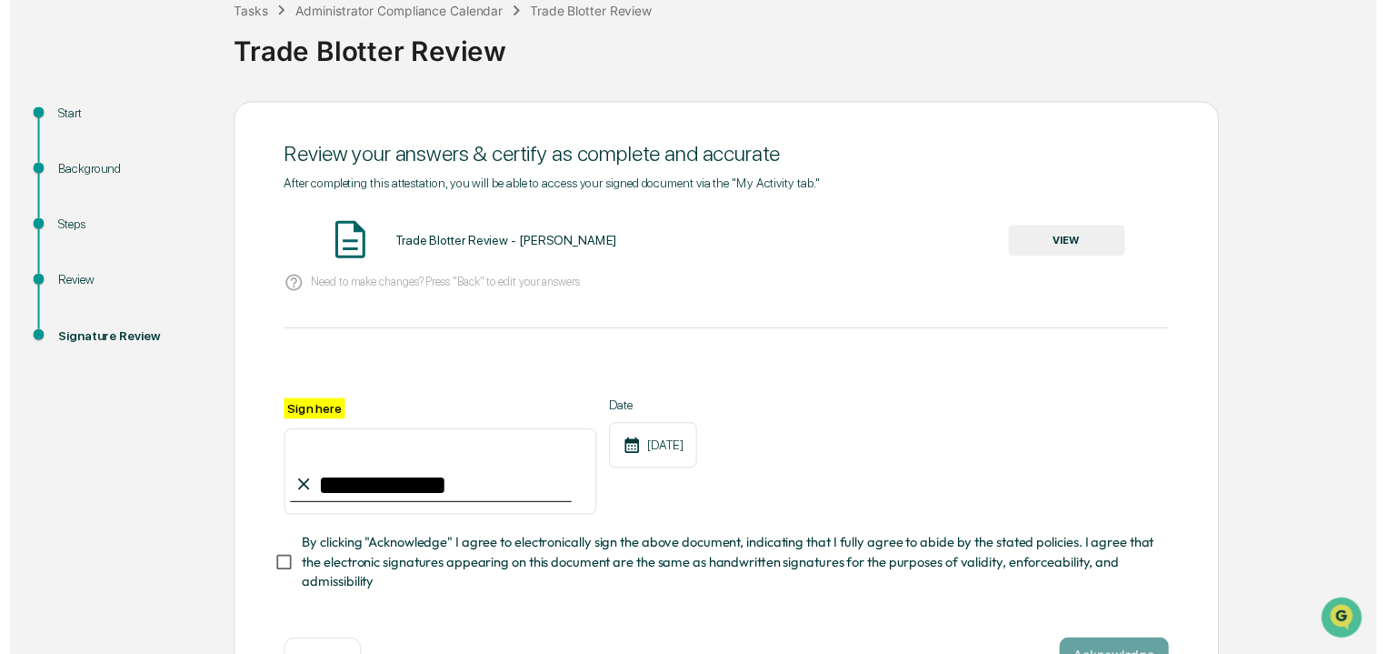
scroll to position [182, 0]
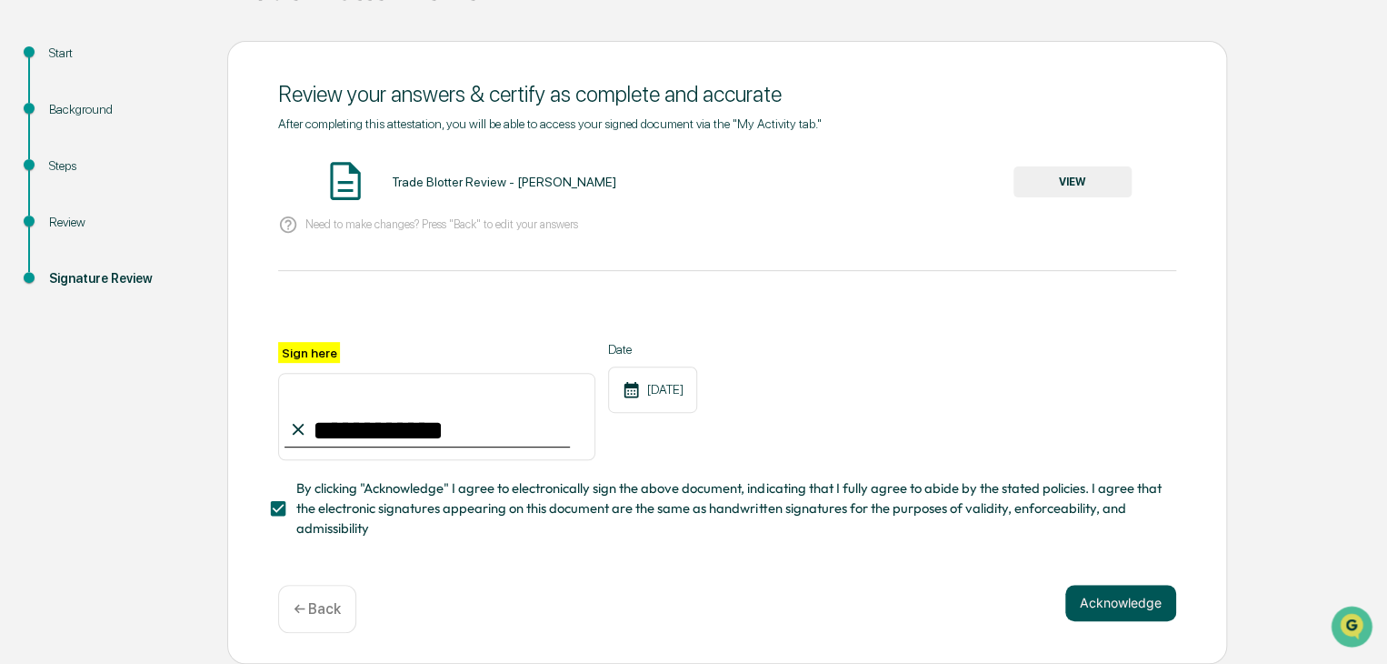
click at [1137, 602] on button "Acknowledge" at bounding box center [1120, 603] width 111 height 36
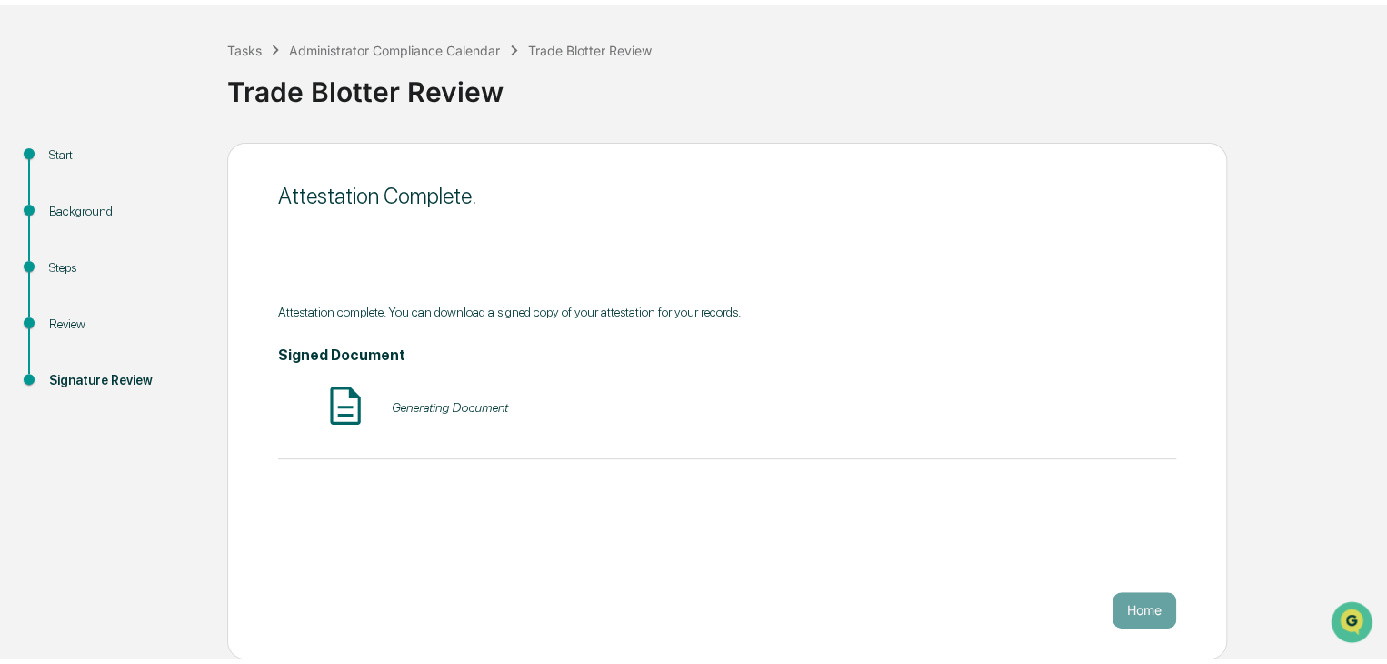
scroll to position [68, 0]
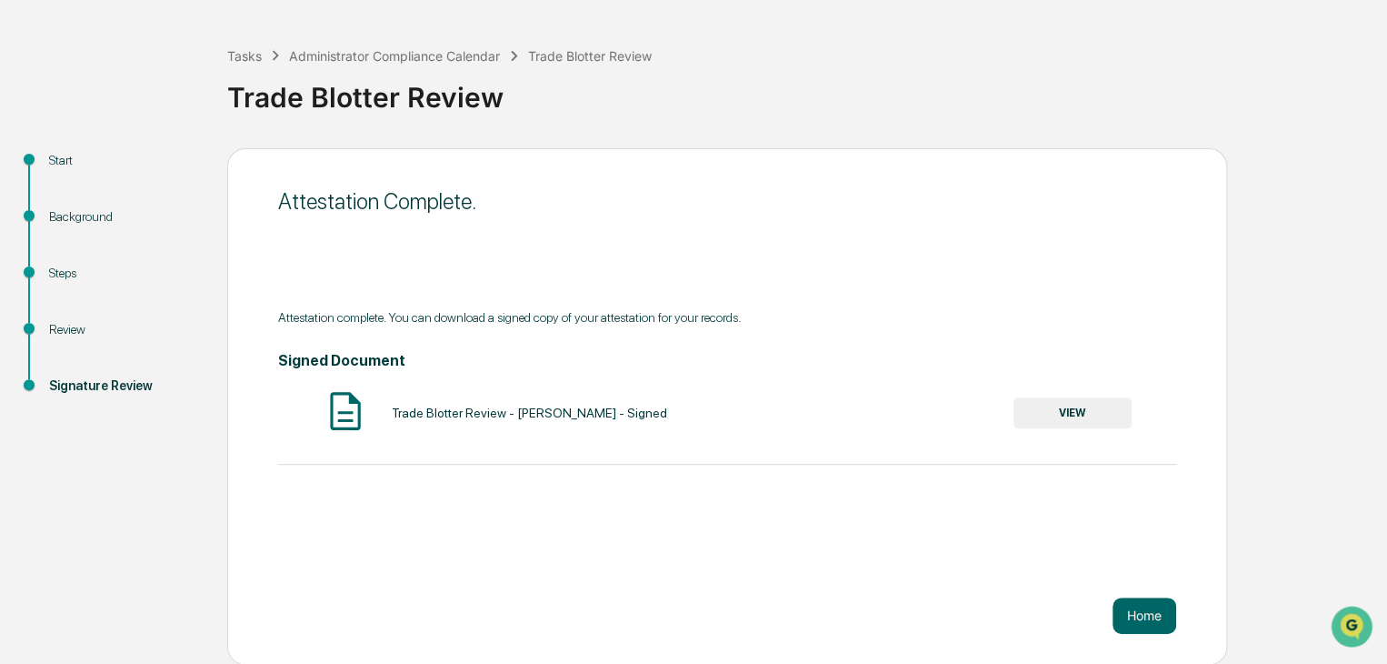
click at [1079, 402] on button "VIEW" at bounding box center [1073, 412] width 118 height 31
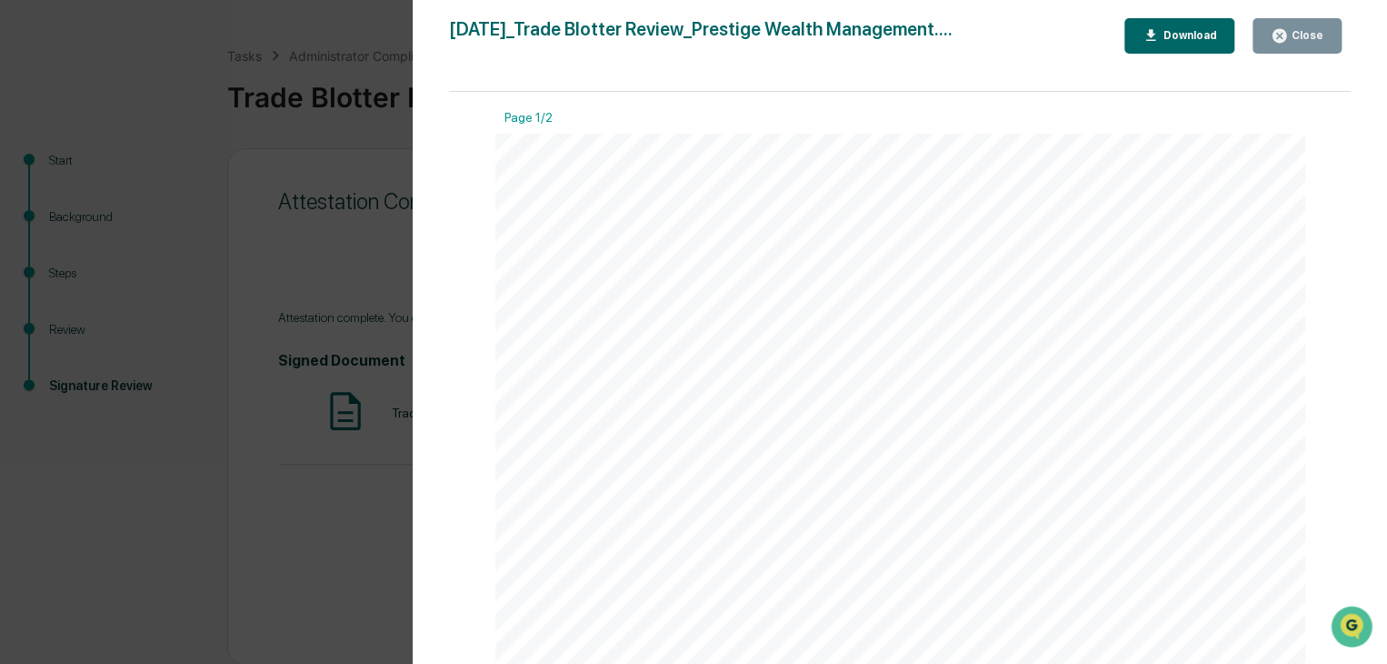
click at [1330, 35] on button "Close" at bounding box center [1297, 35] width 89 height 35
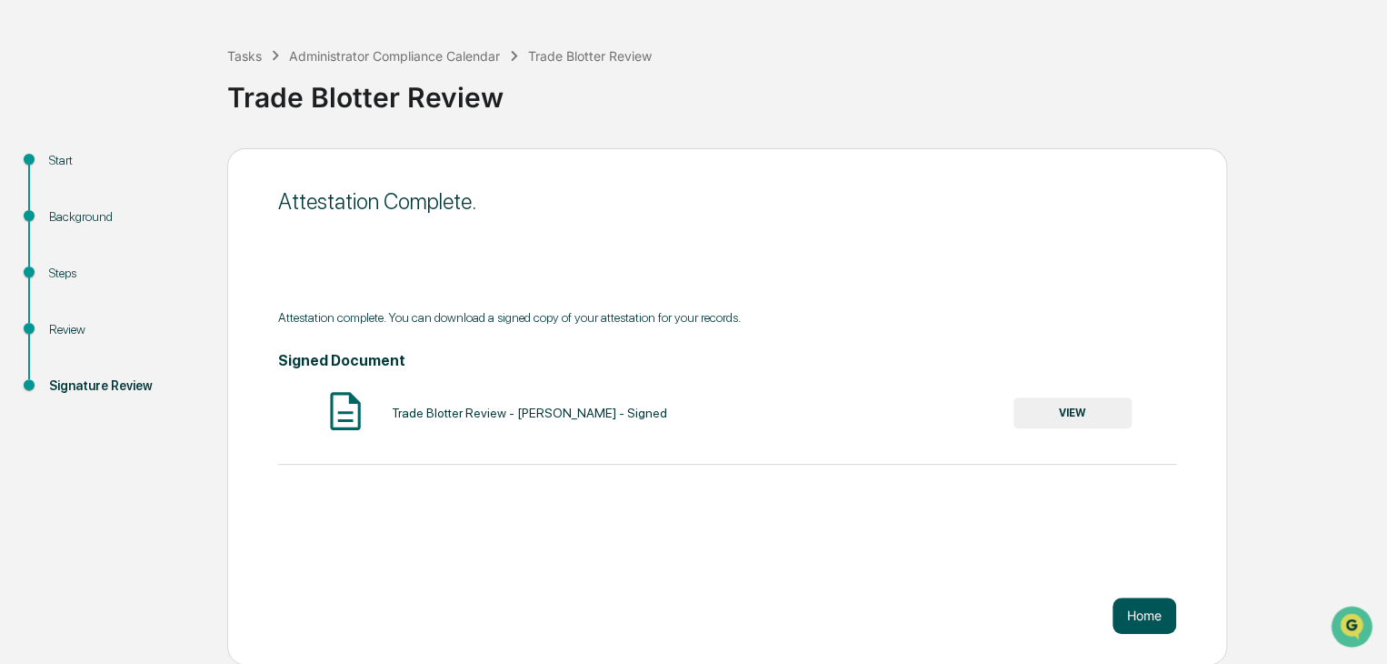
click at [1159, 623] on button "Home" at bounding box center [1145, 615] width 64 height 36
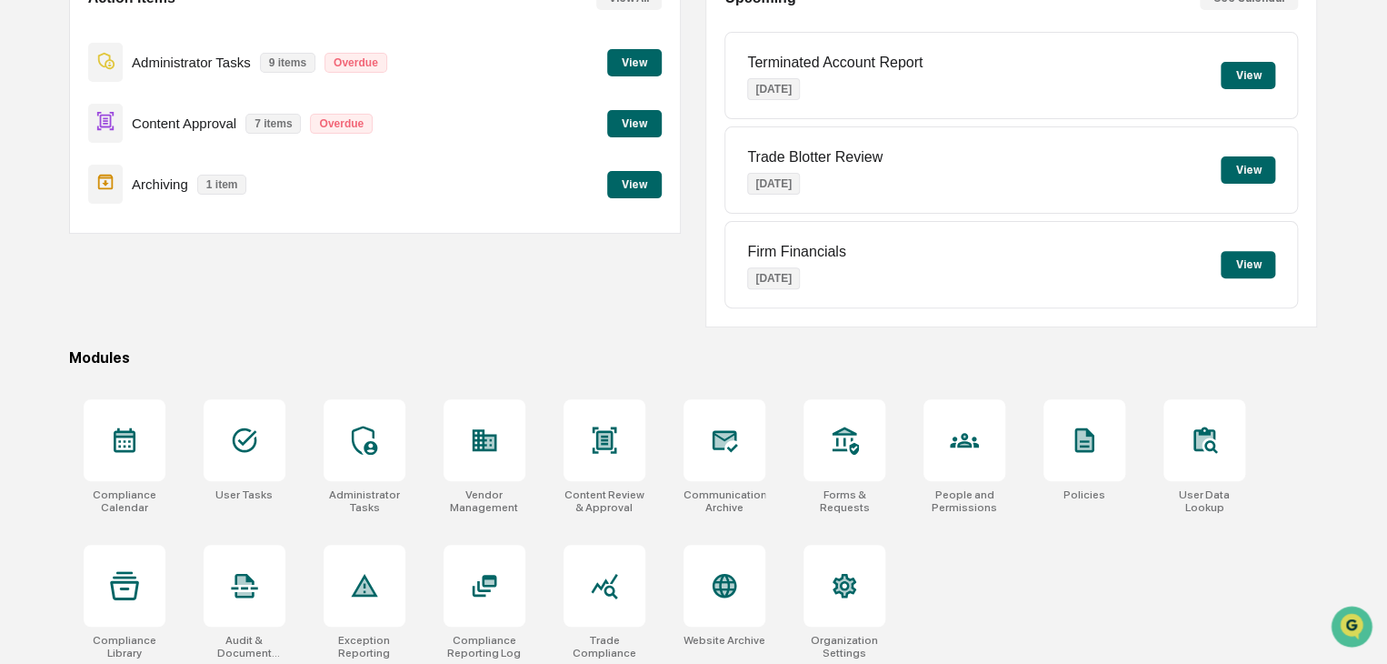
scroll to position [215, 0]
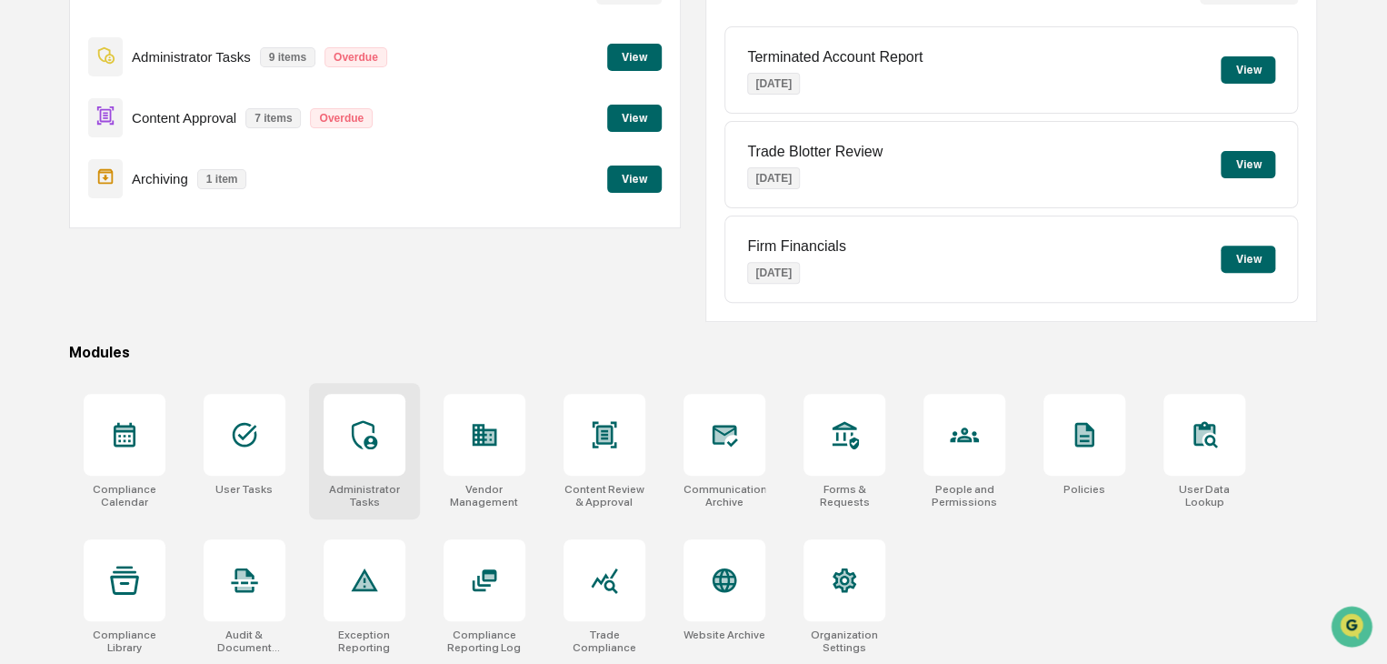
click at [347, 435] on div at bounding box center [365, 435] width 82 height 82
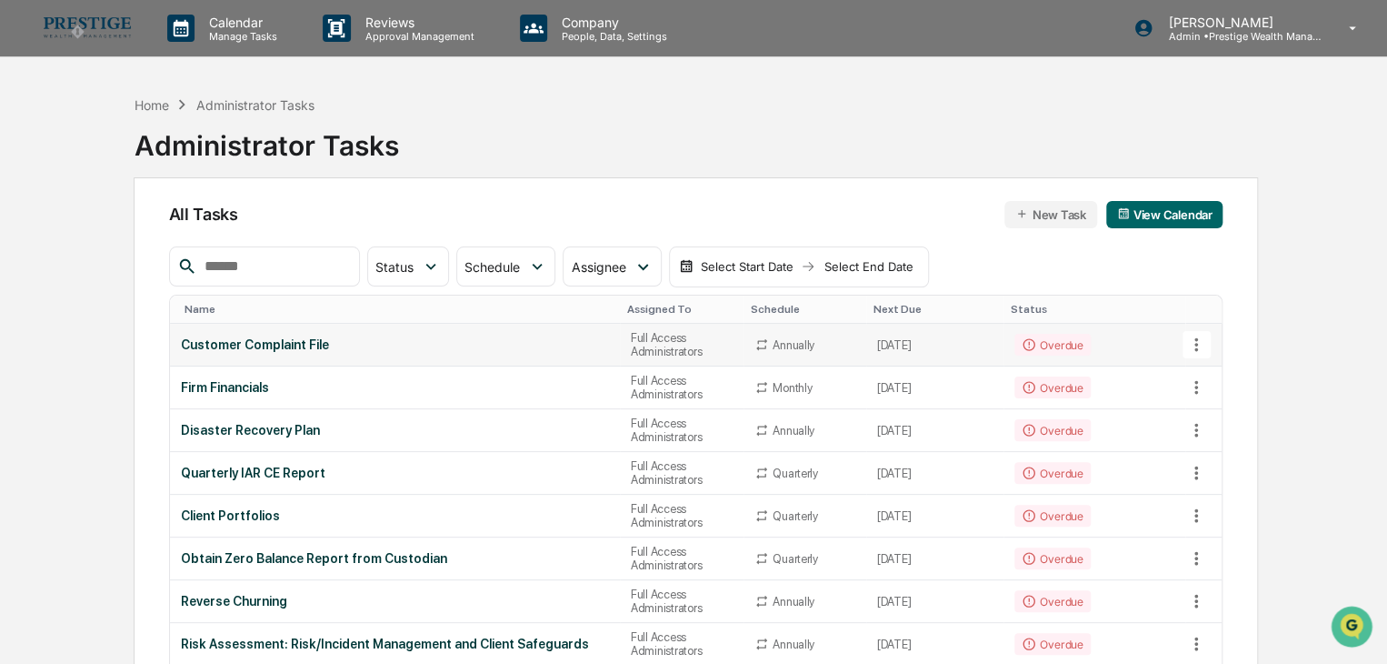
click at [251, 350] on div "Customer Complaint File" at bounding box center [395, 344] width 428 height 15
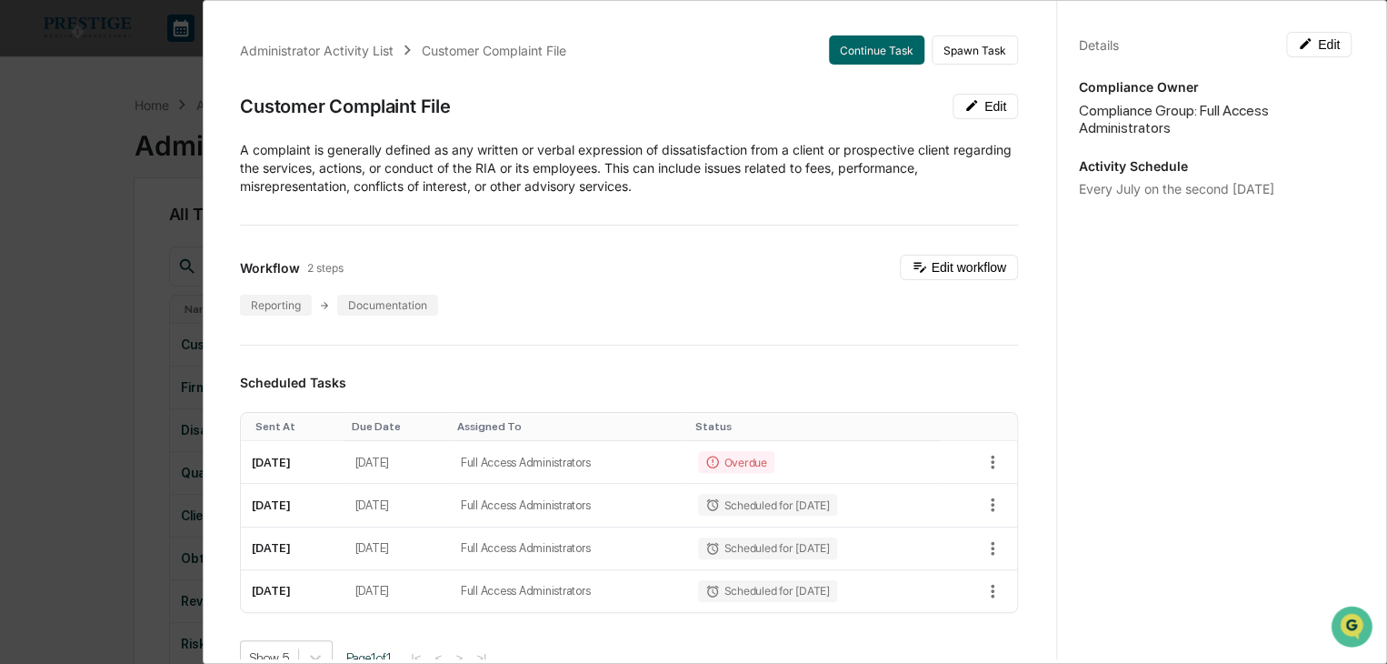
click at [894, 65] on div "Administrator Activity List Customer Complaint File Continue Task Spawn Task Cu…" at bounding box center [629, 635] width 822 height 1243
click at [886, 60] on button "Continue Task" at bounding box center [876, 49] width 95 height 29
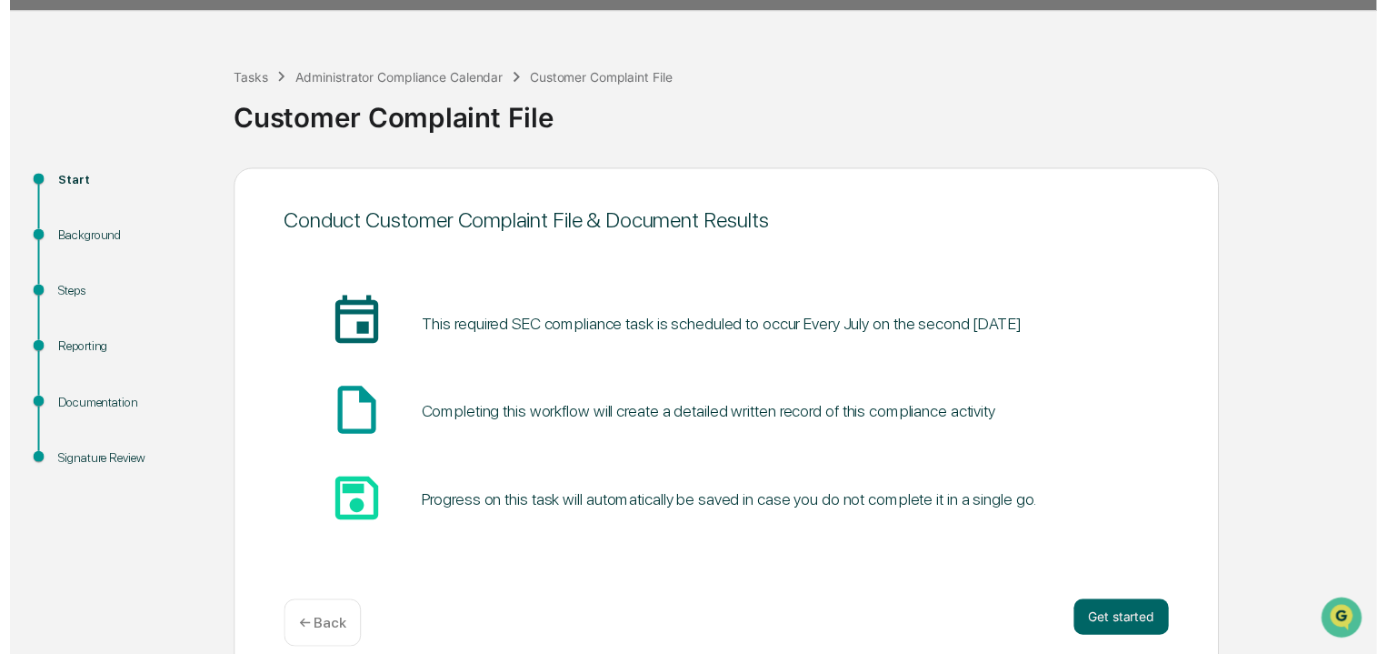
scroll to position [68, 0]
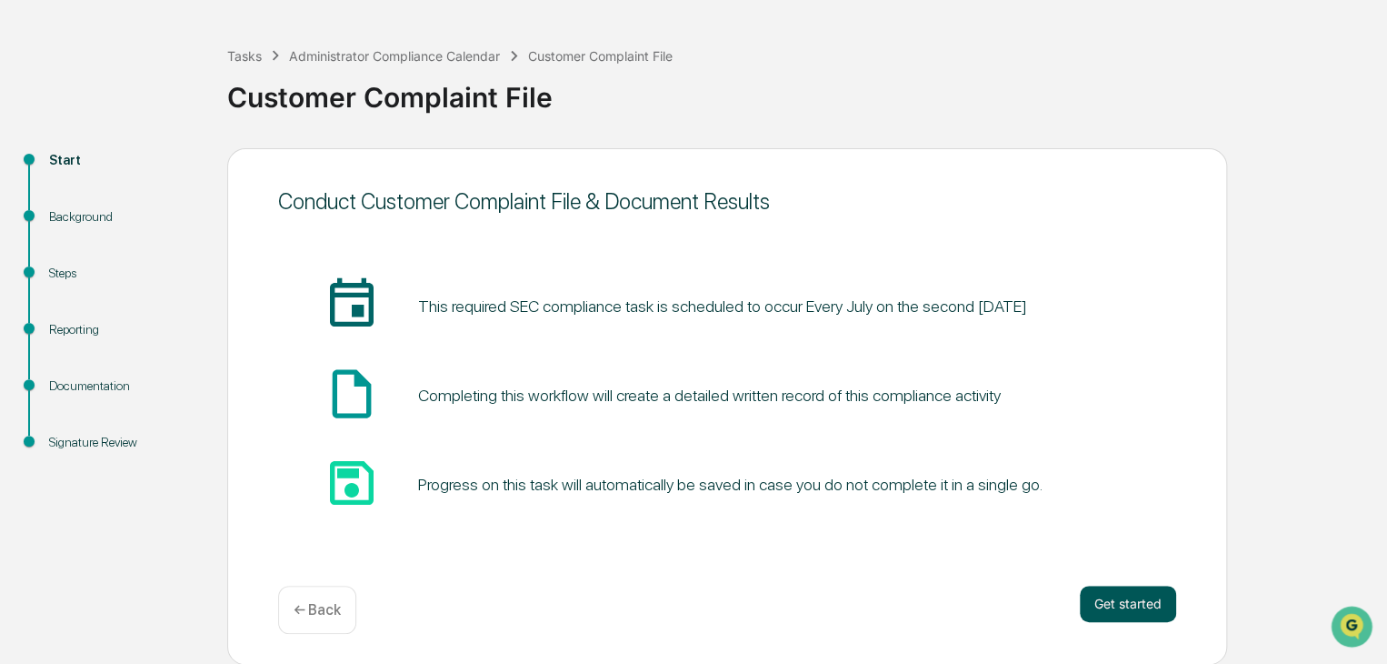
click at [1087, 590] on button "Get started" at bounding box center [1128, 603] width 96 height 36
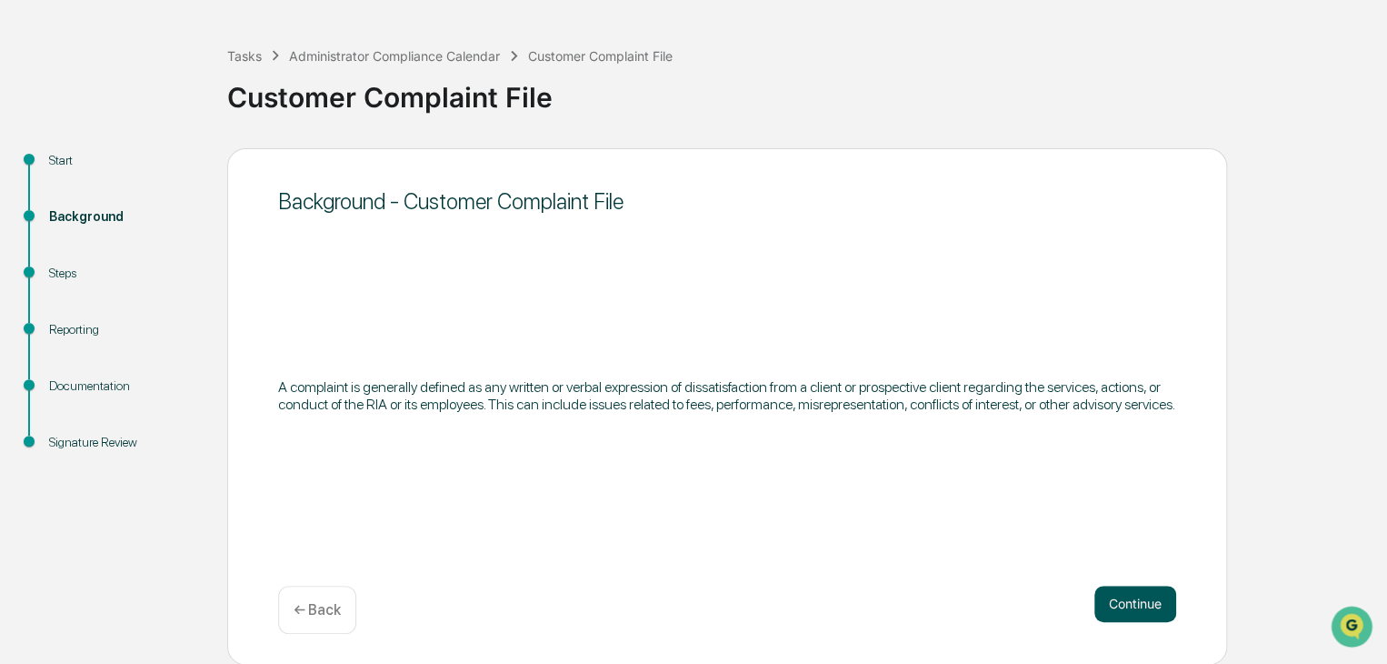
click at [1106, 610] on button "Continue" at bounding box center [1136, 603] width 82 height 36
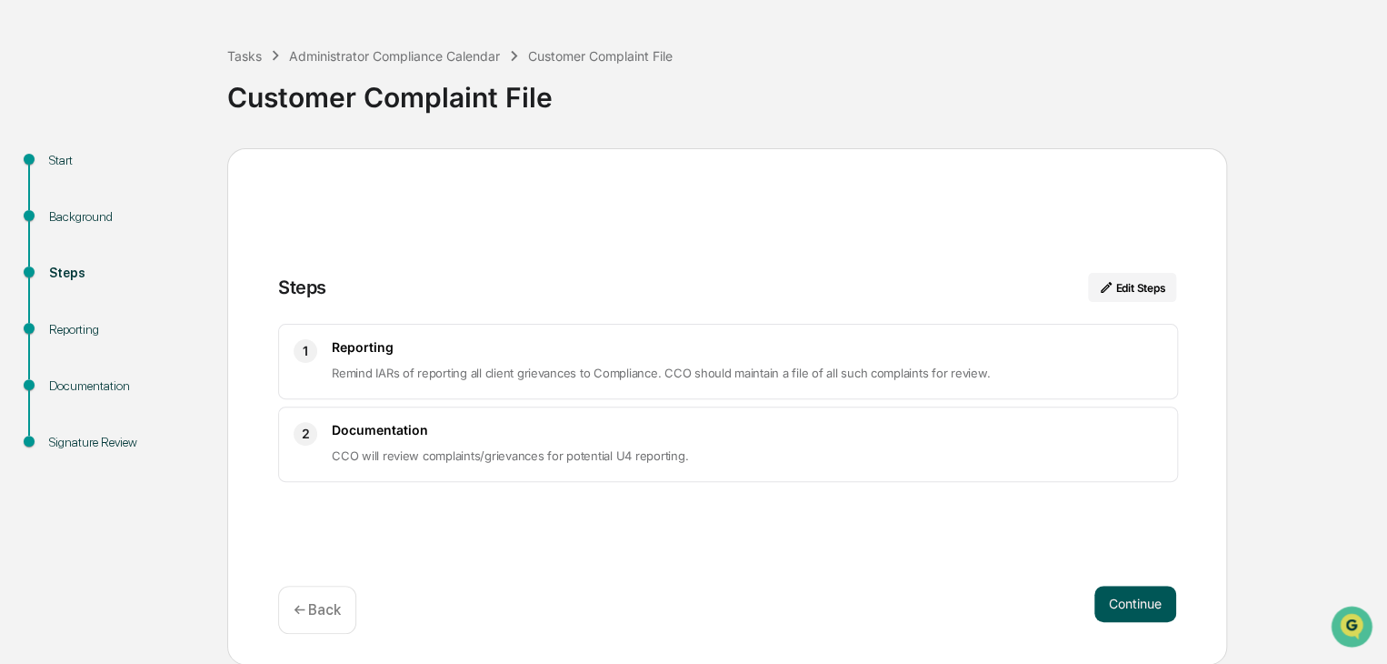
click at [1114, 615] on button "Continue" at bounding box center [1136, 603] width 82 height 36
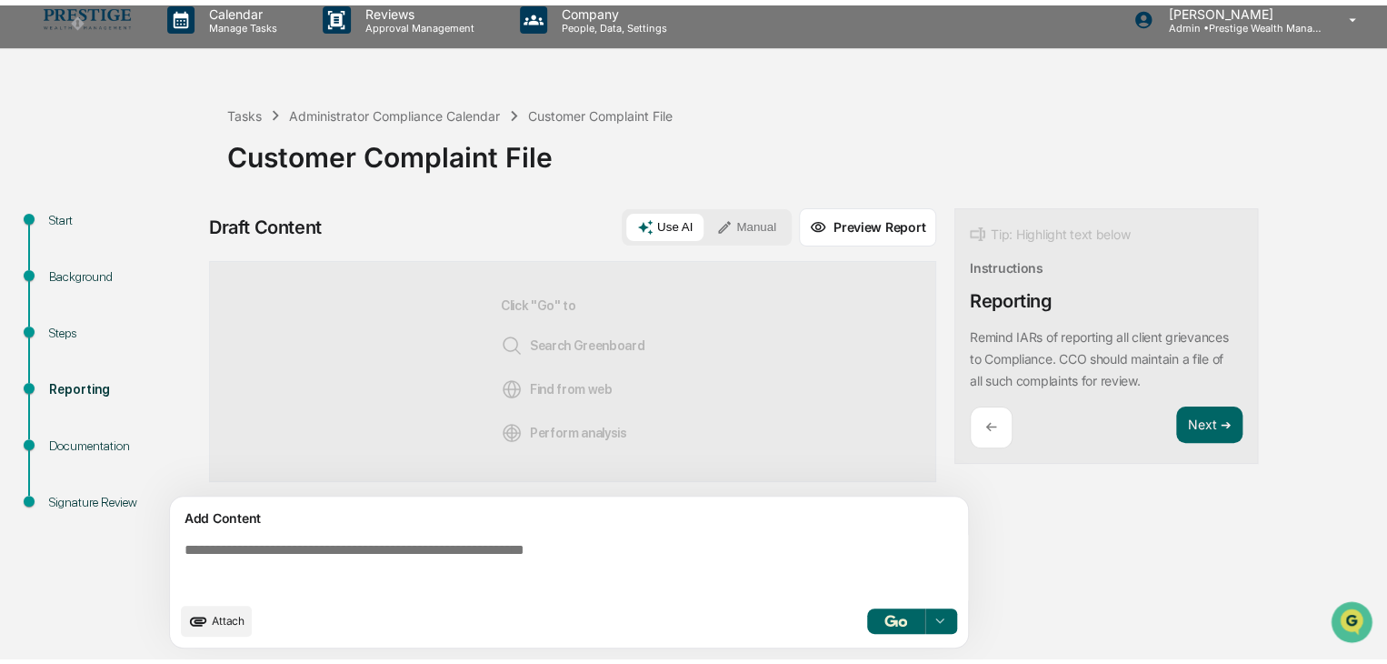
scroll to position [13, 0]
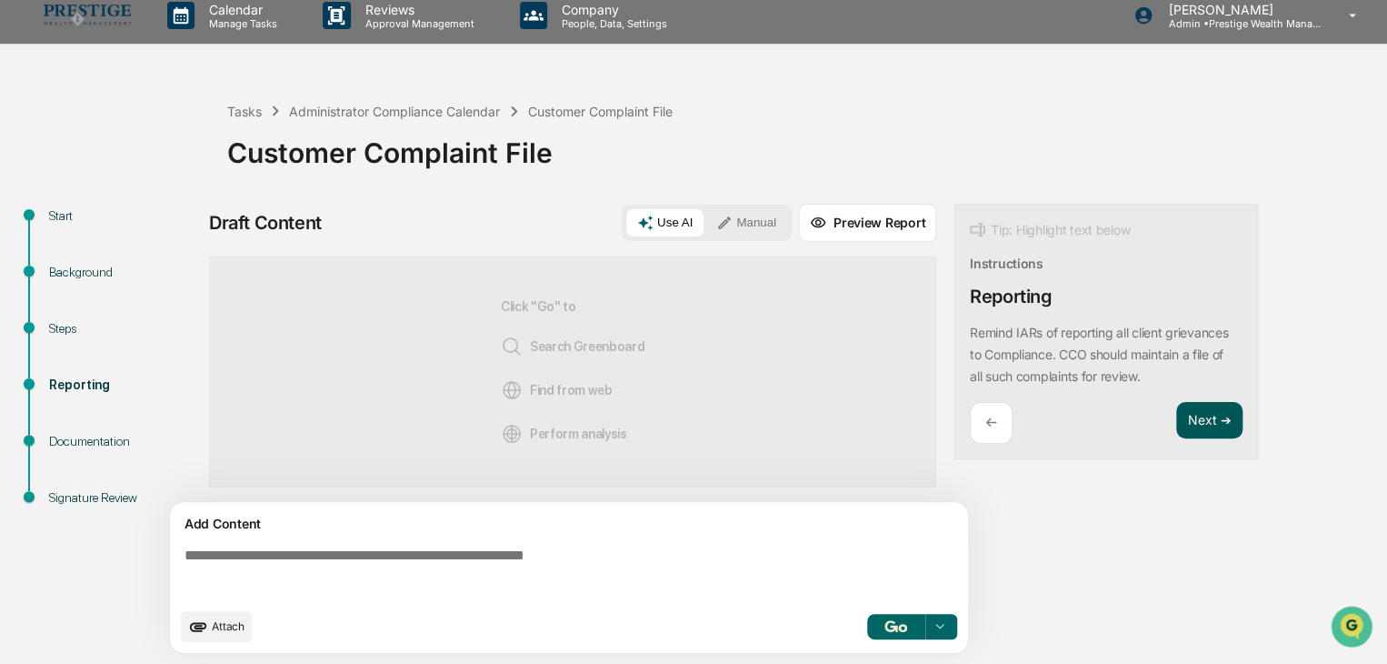
click at [1207, 423] on button "Next ➔" at bounding box center [1209, 420] width 66 height 37
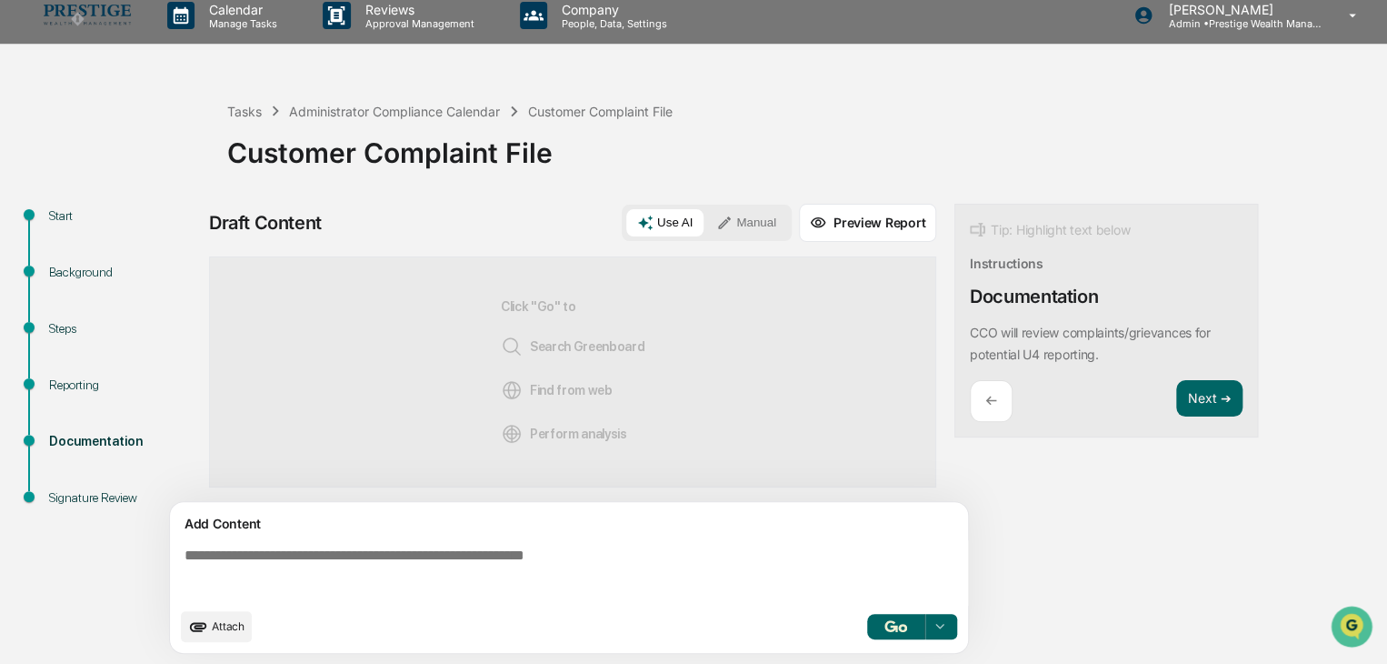
click at [890, 236] on button "Preview Report" at bounding box center [867, 223] width 137 height 38
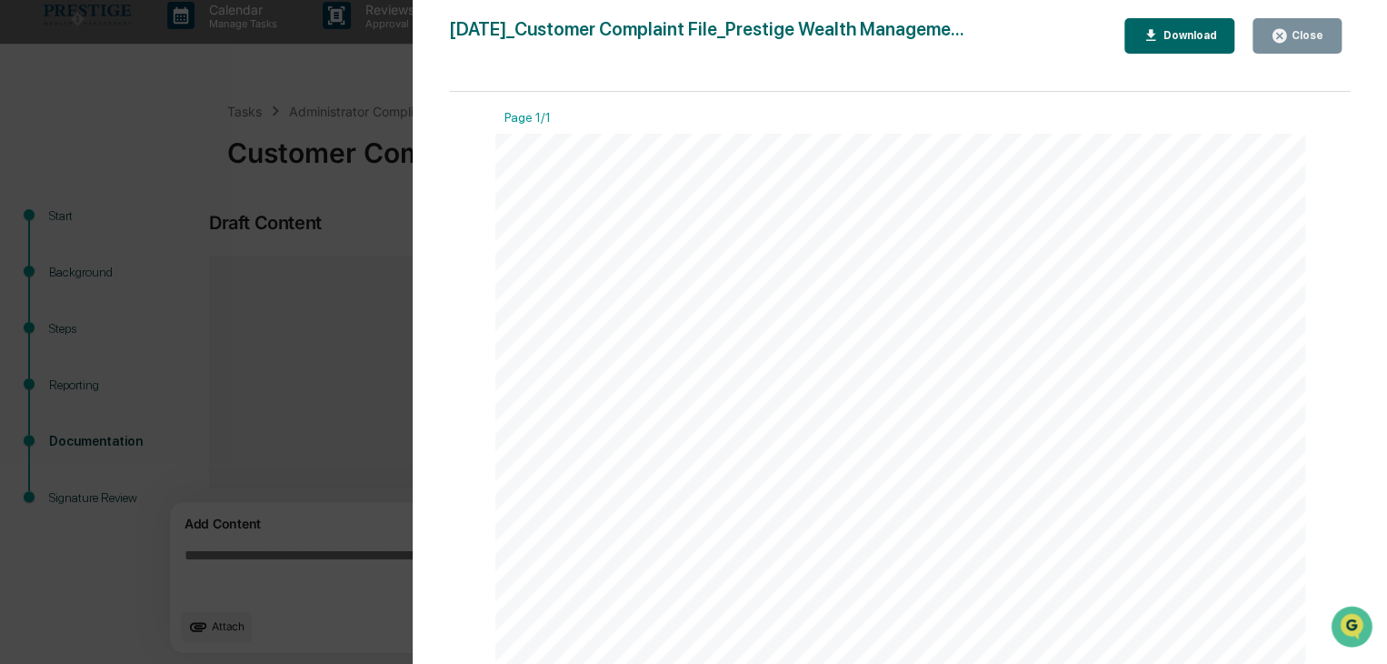
click at [1295, 41] on div "Close" at bounding box center [1305, 35] width 35 height 13
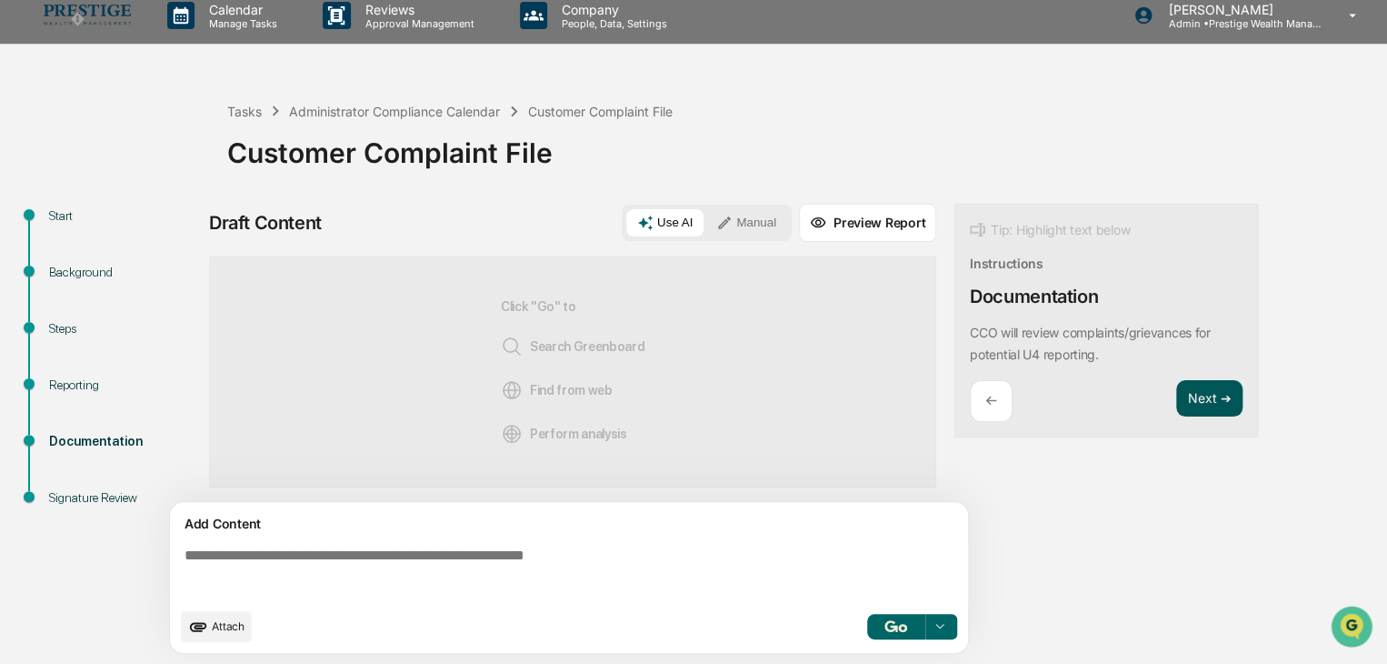
click at [1213, 401] on button "Next ➔" at bounding box center [1209, 398] width 66 height 37
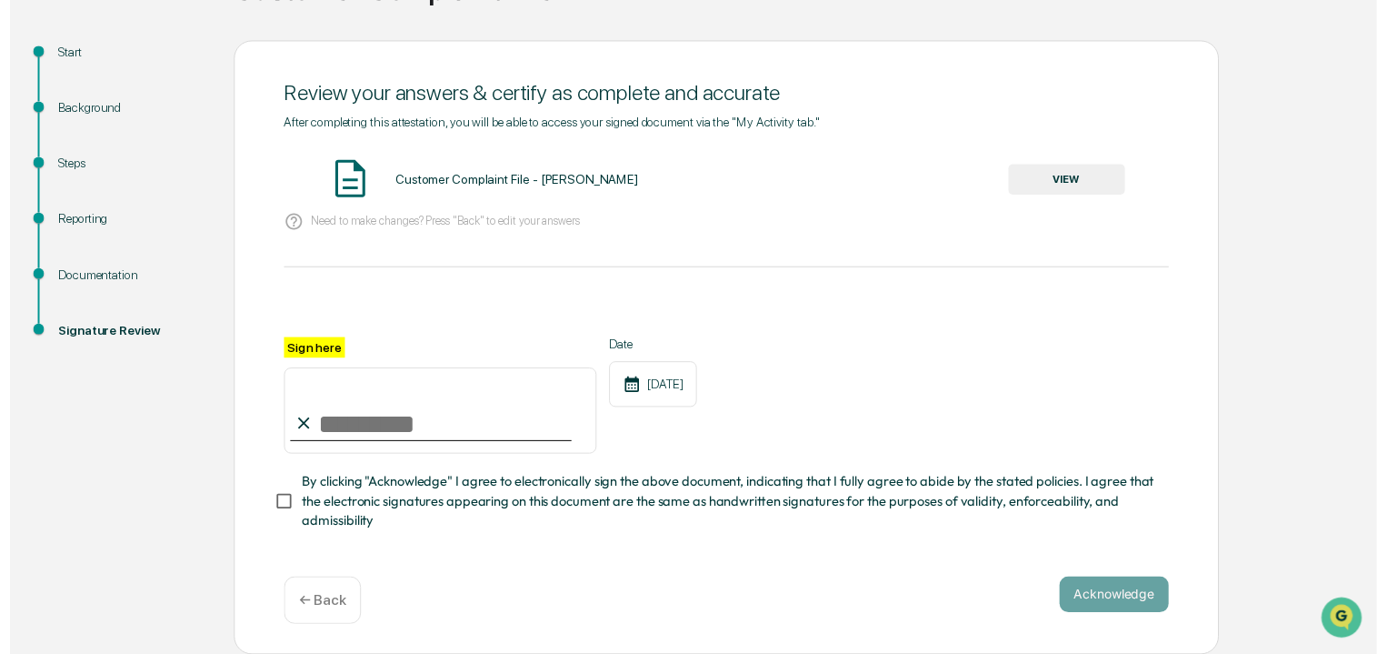
scroll to position [182, 0]
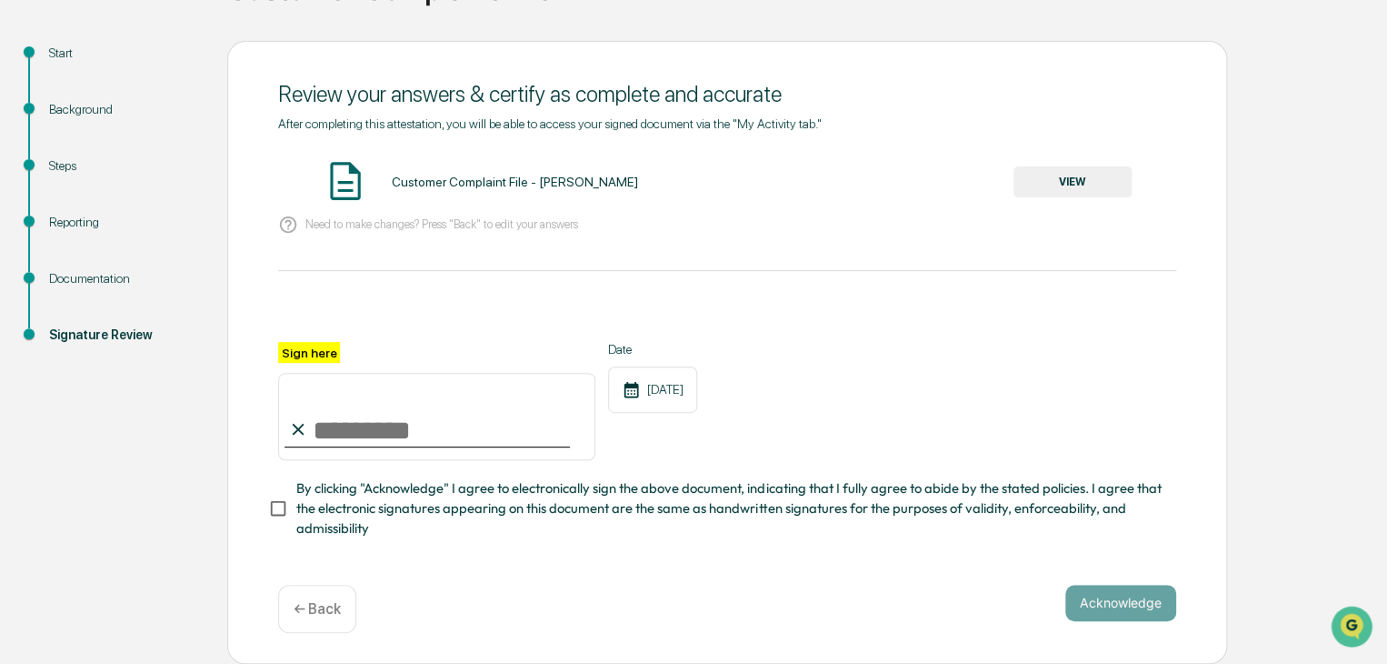
click at [1062, 172] on button "VIEW" at bounding box center [1073, 181] width 118 height 31
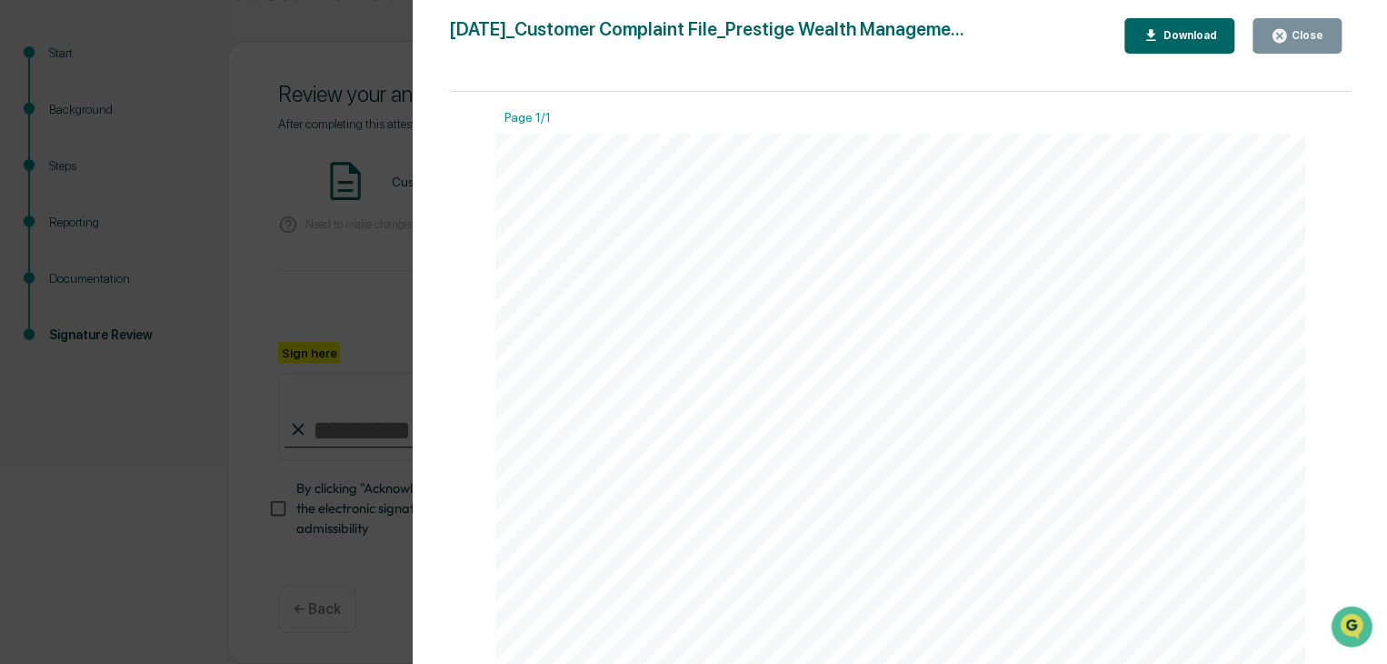
click at [1309, 37] on div "Close" at bounding box center [1305, 35] width 35 height 13
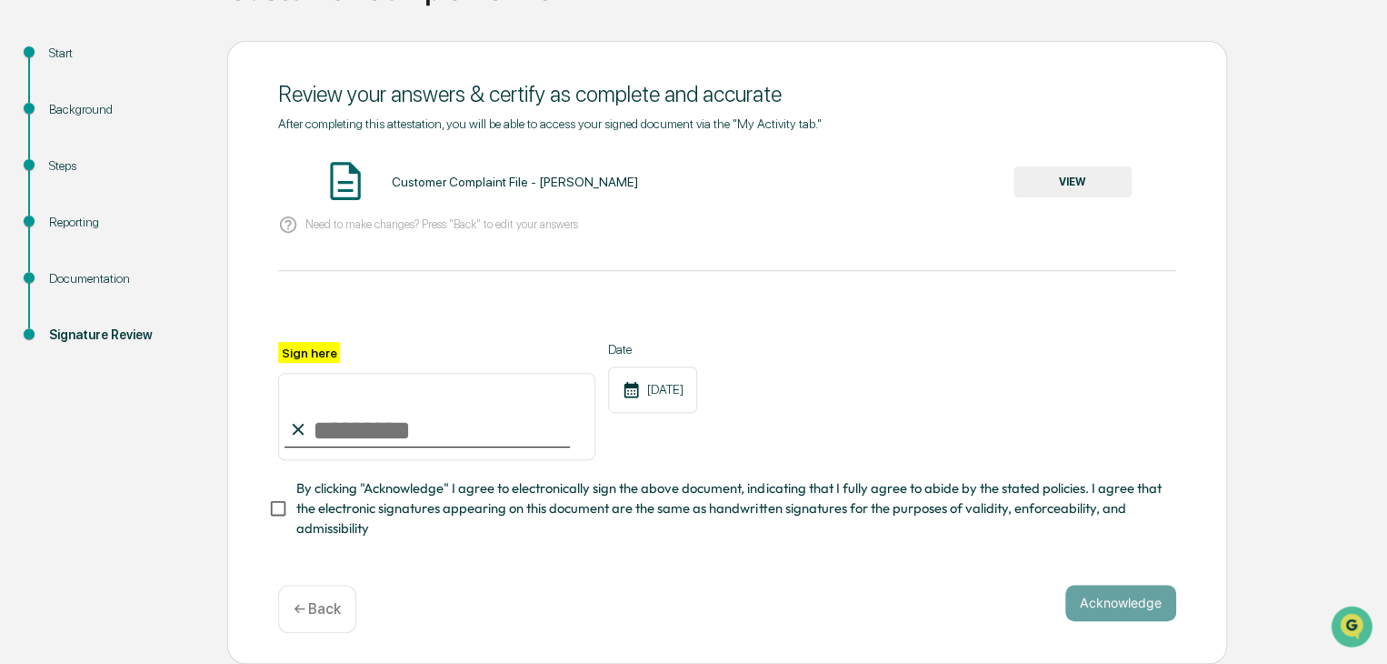
click at [354, 423] on input "Sign here" at bounding box center [436, 416] width 317 height 87
type input "**********"
click at [1120, 625] on div "Acknowledge ← Back" at bounding box center [727, 609] width 898 height 48
click at [1121, 608] on button "Acknowledge" at bounding box center [1120, 603] width 111 height 36
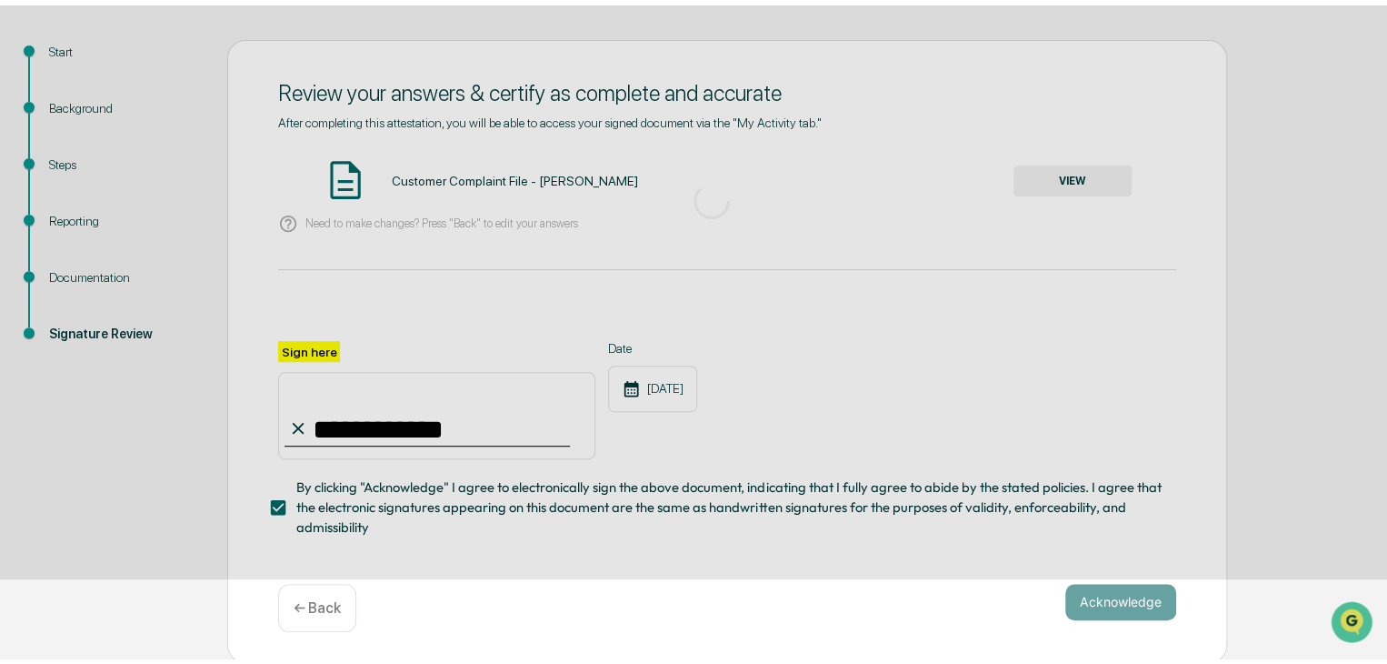
scroll to position [68, 0]
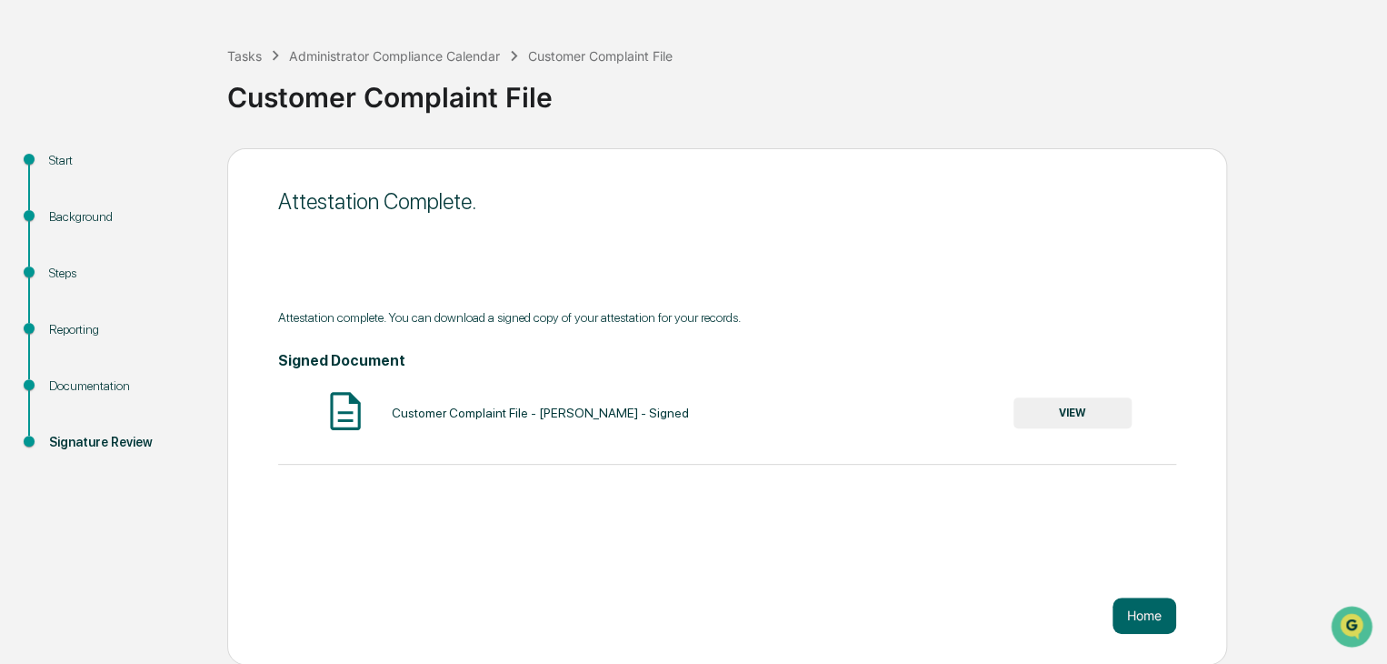
click at [1063, 413] on button "VIEW" at bounding box center [1073, 412] width 118 height 31
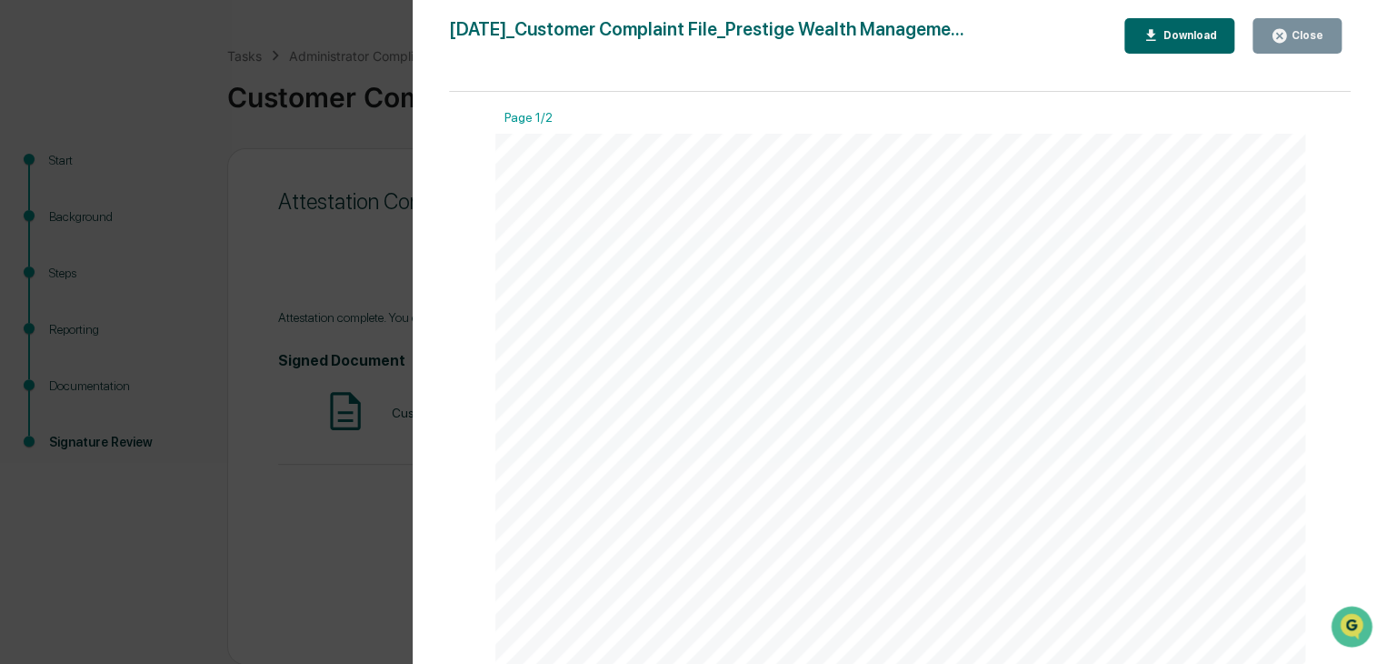
click at [1303, 36] on div "Close" at bounding box center [1305, 35] width 35 height 13
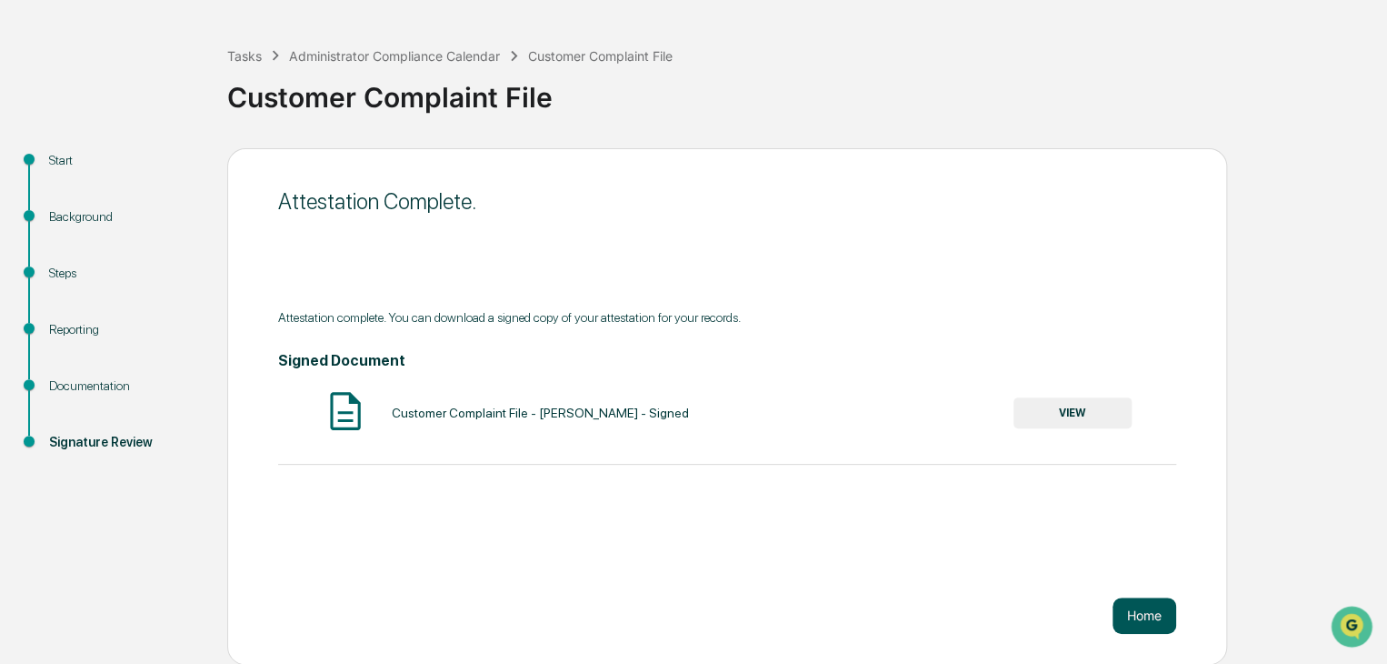
click at [1143, 618] on button "Home" at bounding box center [1145, 615] width 64 height 36
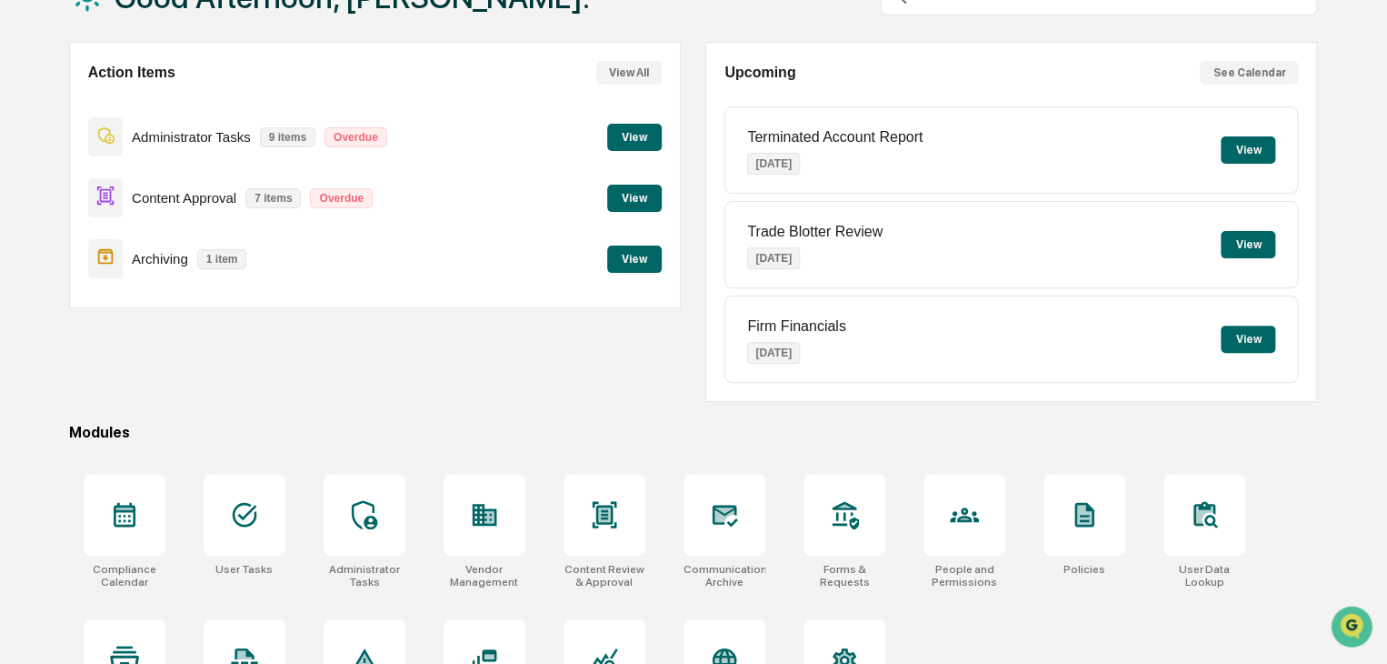
scroll to position [215, 0]
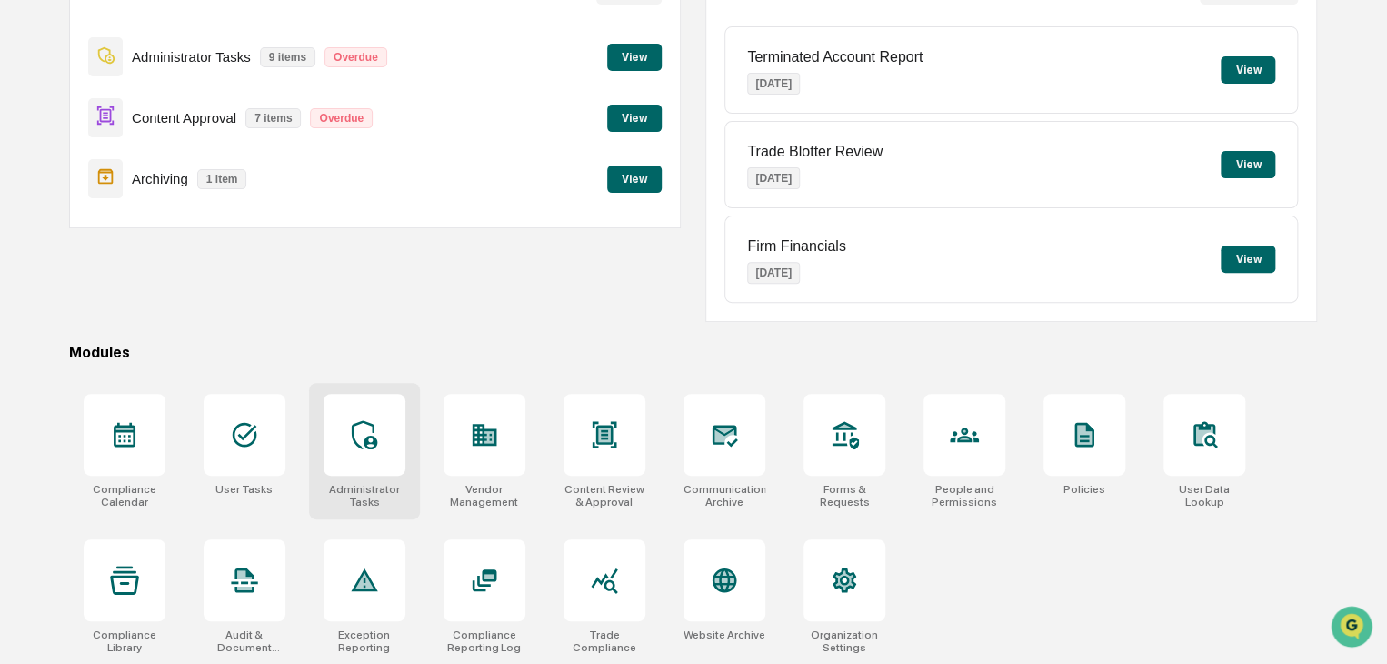
click at [346, 412] on div at bounding box center [365, 435] width 82 height 82
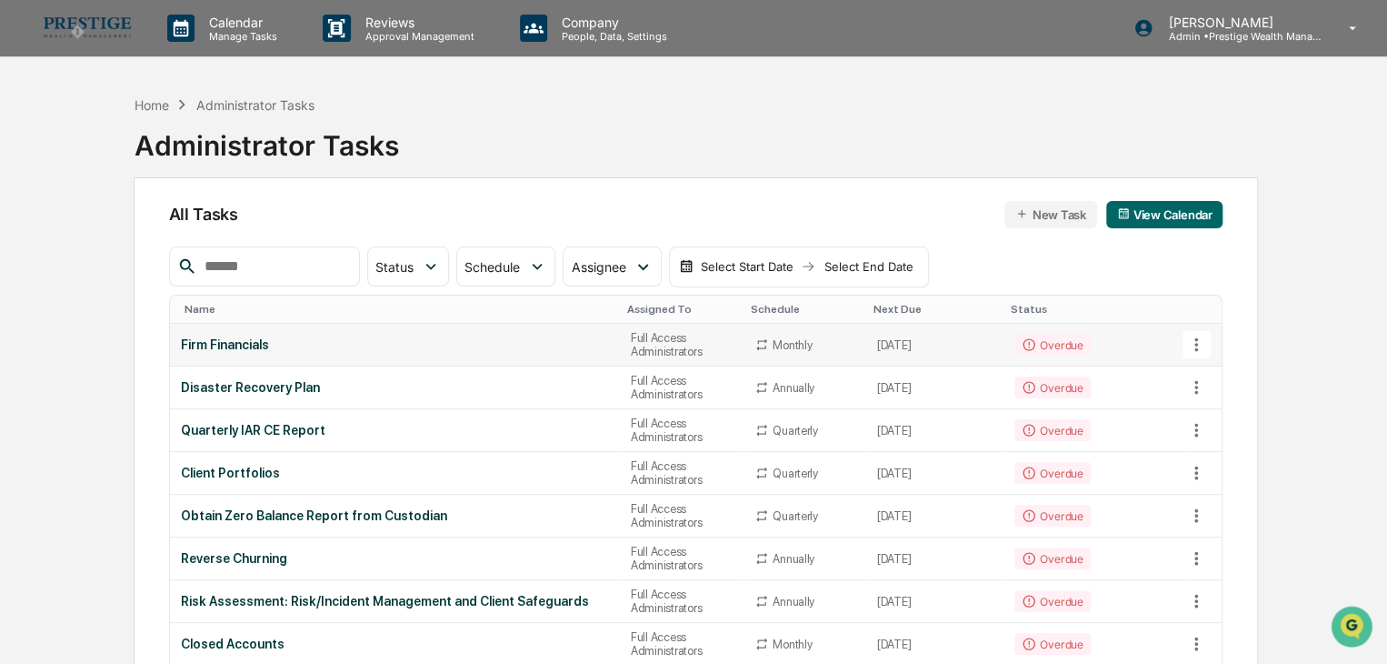
click at [1187, 342] on icon at bounding box center [1196, 345] width 20 height 20
click at [1221, 373] on li "View Task" at bounding box center [1265, 376] width 145 height 34
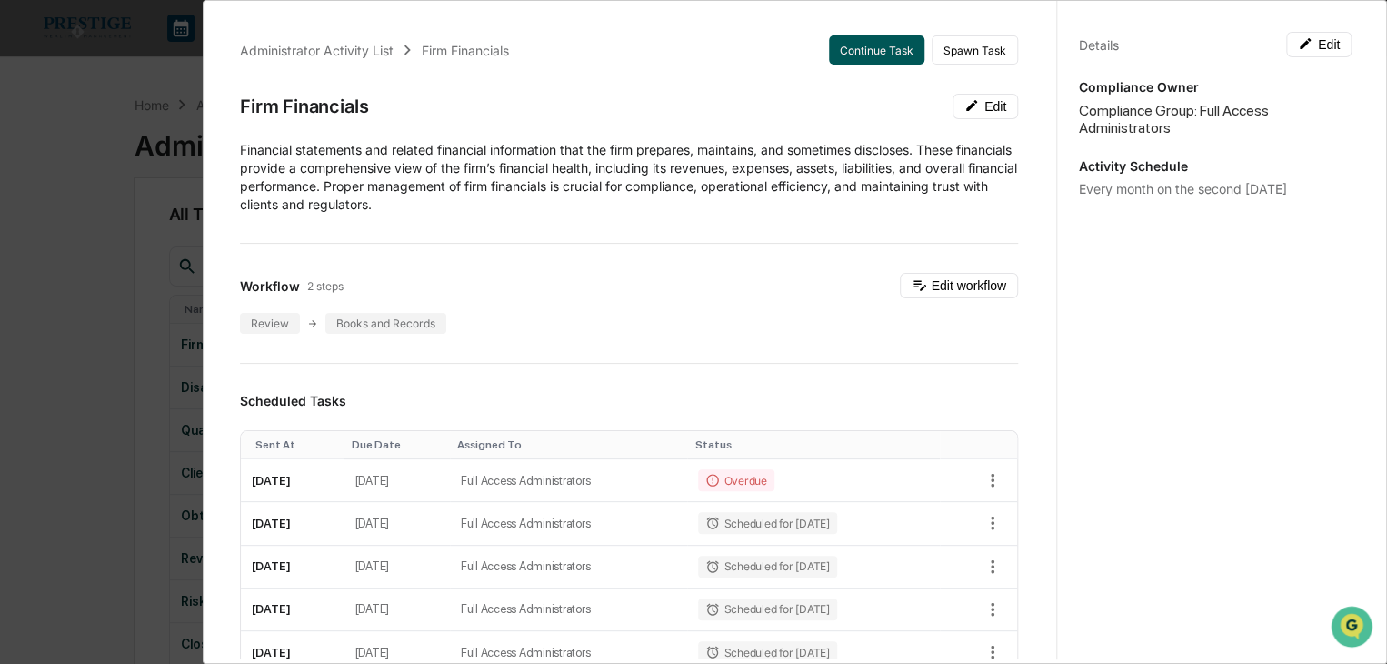
click at [865, 59] on button "Continue Task" at bounding box center [876, 49] width 95 height 29
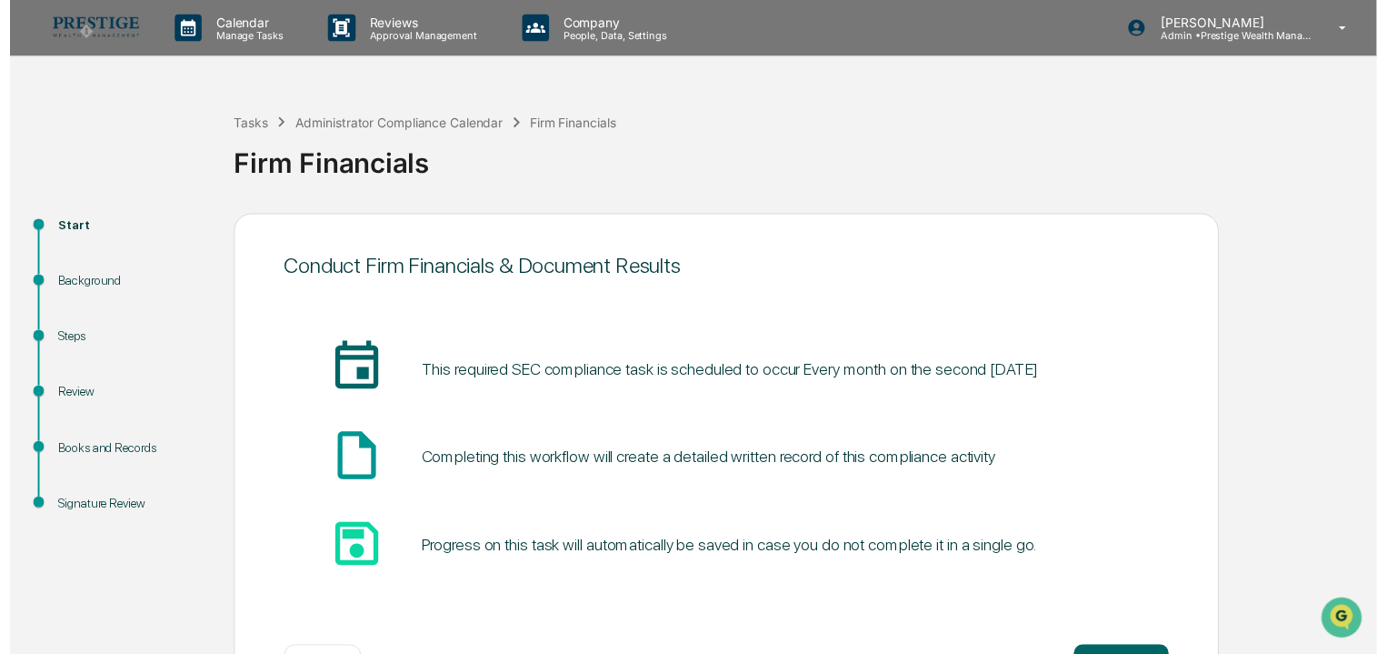
scroll to position [68, 0]
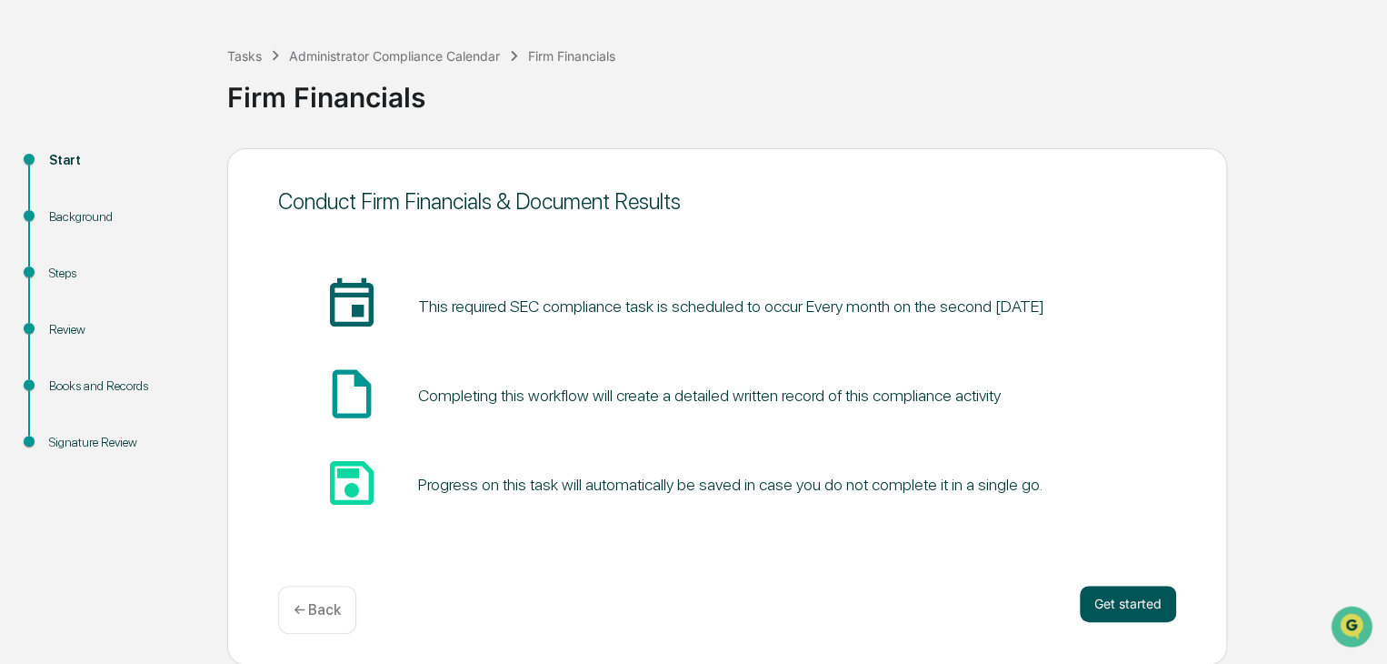
click at [1145, 606] on button "Get started" at bounding box center [1128, 603] width 96 height 36
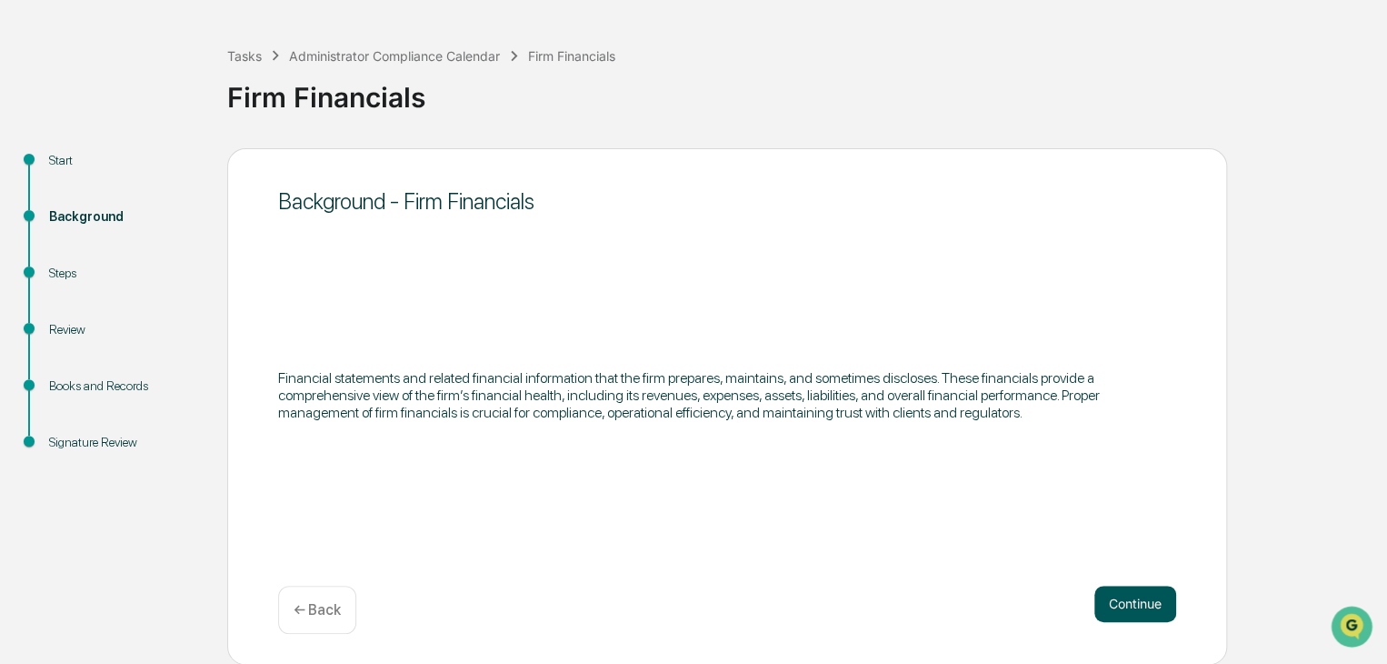
click at [1153, 615] on button "Continue" at bounding box center [1136, 603] width 82 height 36
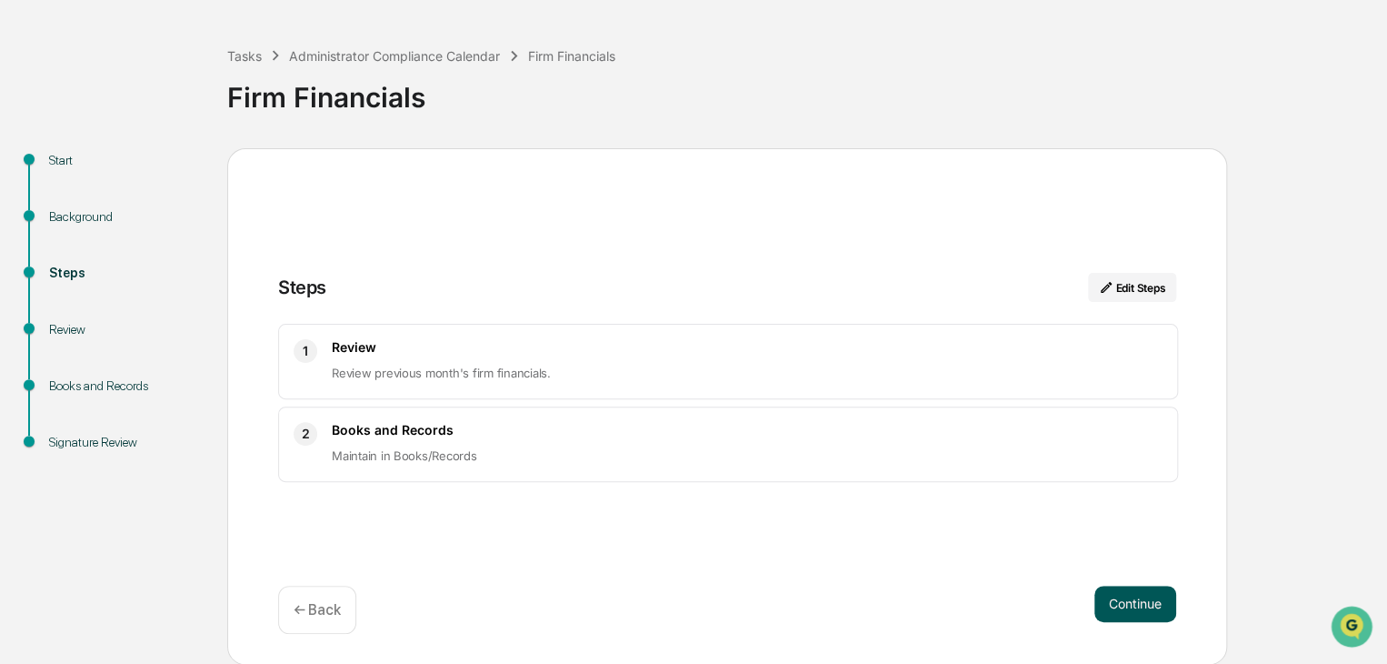
click at [1120, 610] on button "Continue" at bounding box center [1136, 603] width 82 height 36
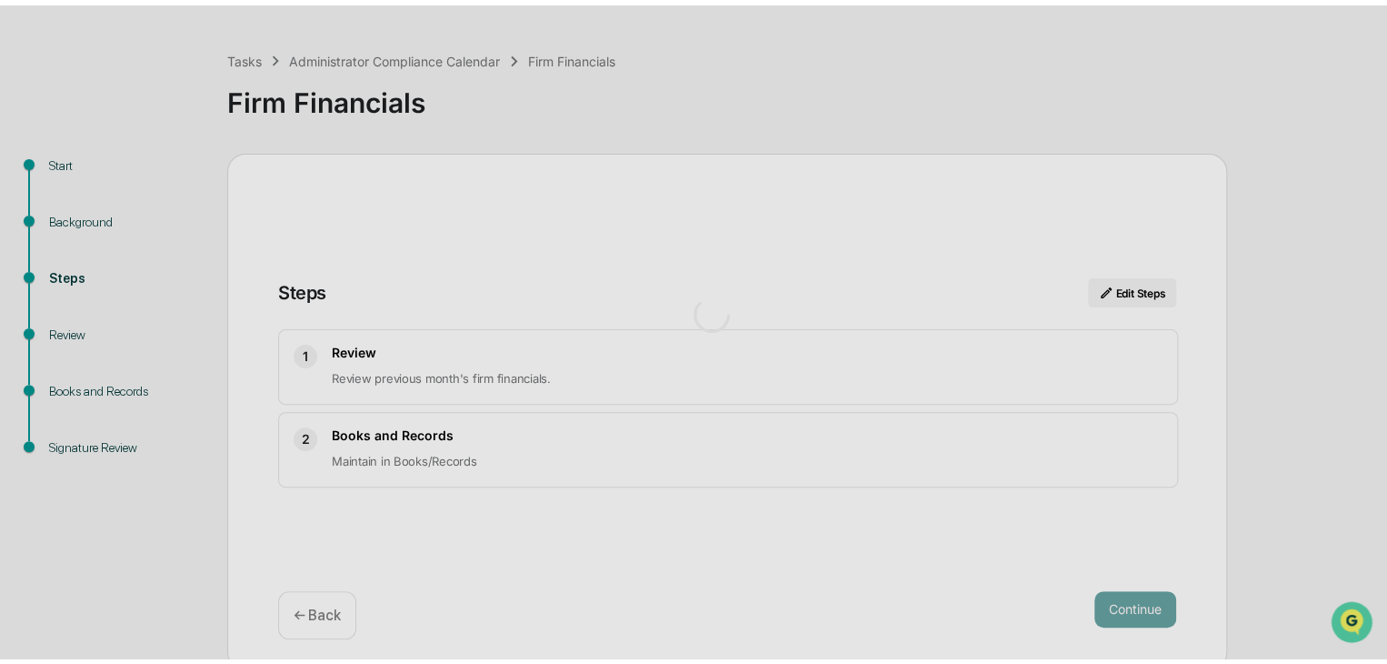
scroll to position [13, 0]
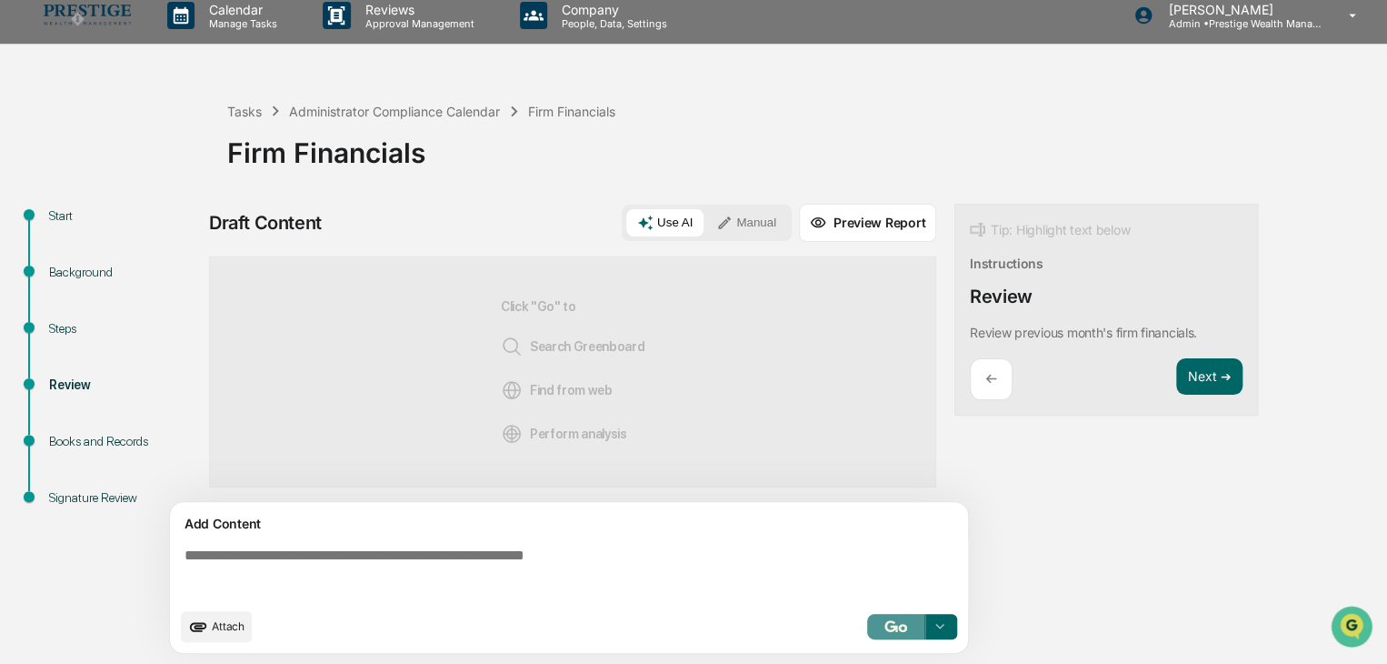
click at [902, 626] on img "button" at bounding box center [896, 626] width 22 height 12
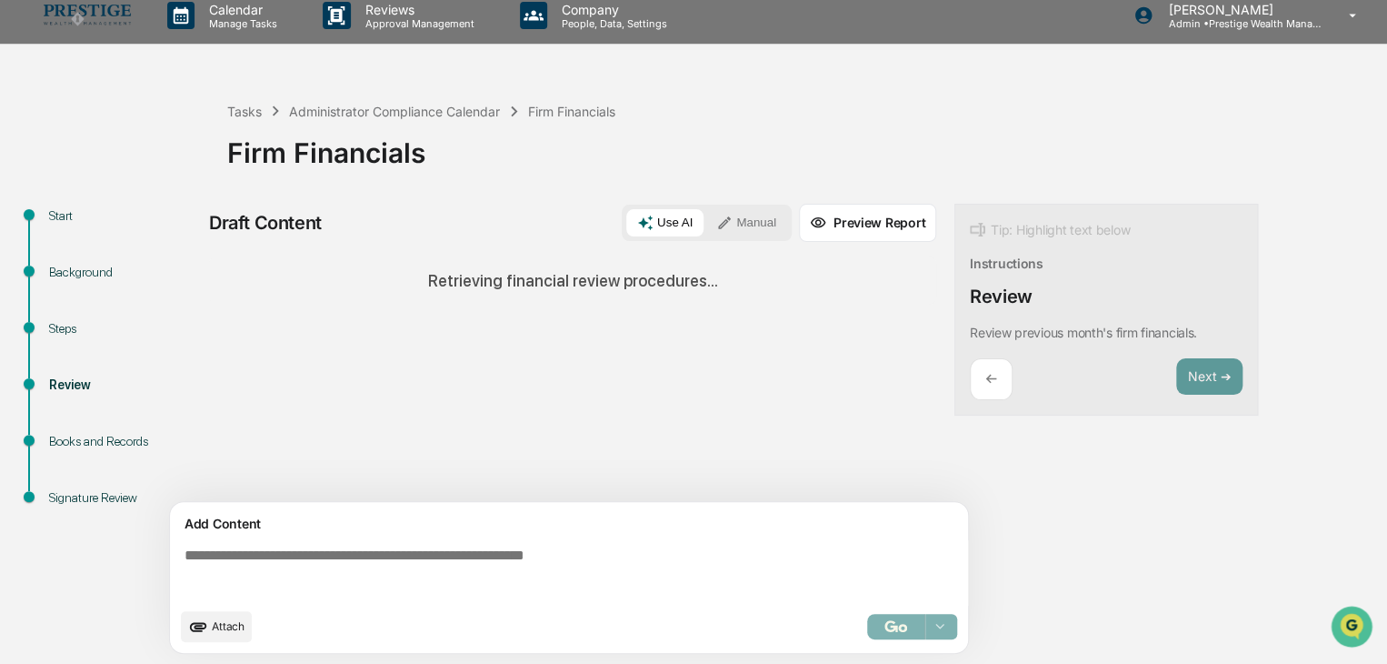
click at [520, 326] on div "Sources Retrieving financial review procedures..." at bounding box center [572, 378] width 727 height 245
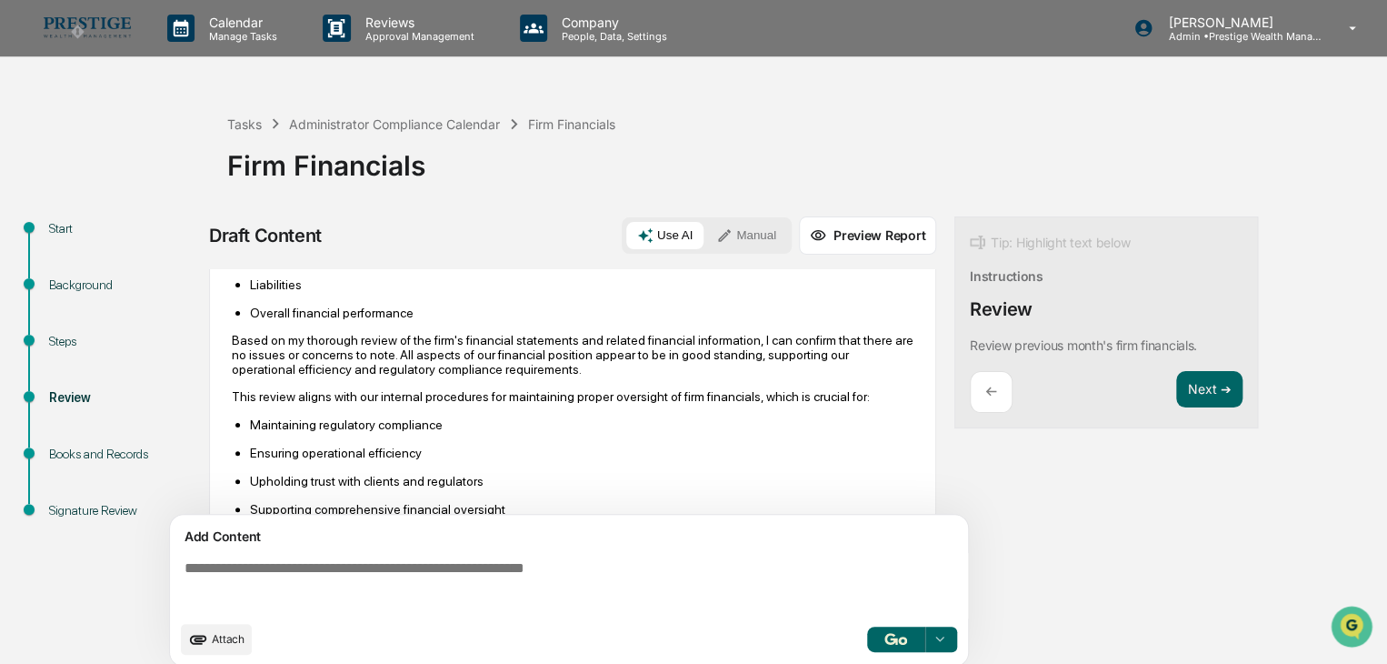
scroll to position [91, 0]
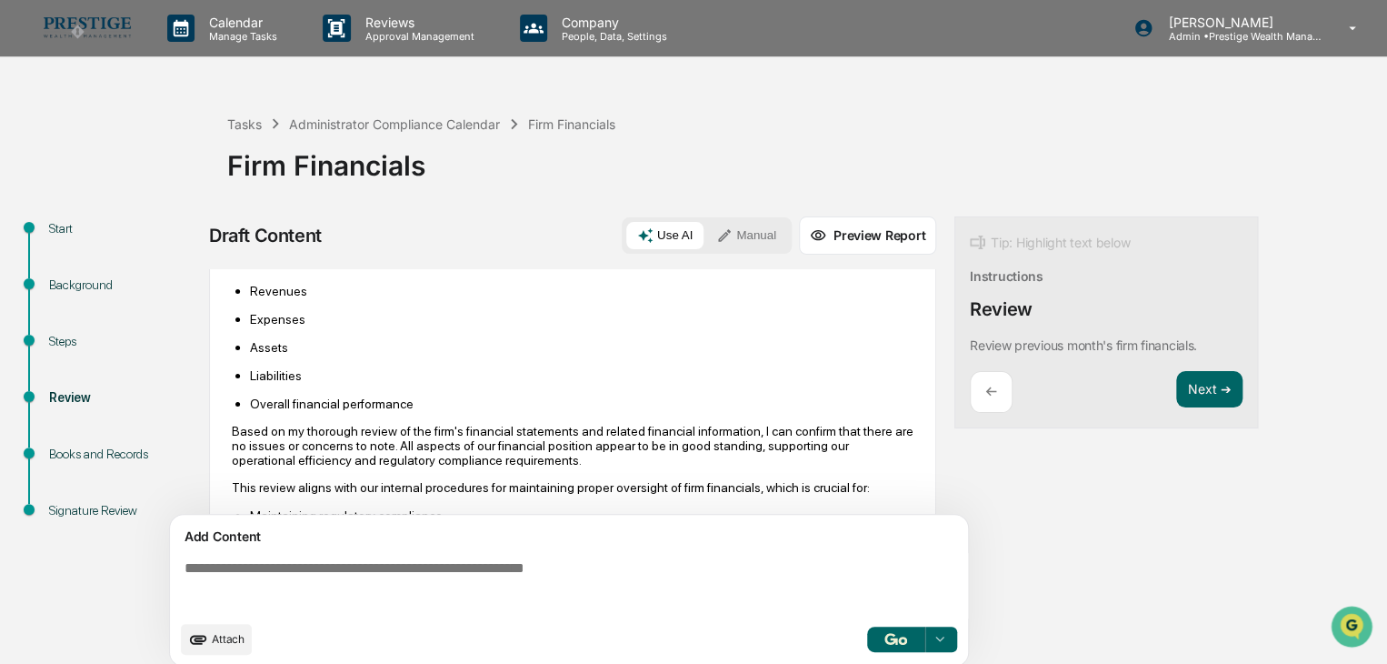
click at [835, 254] on div "Draft Content Use AI Manual Preview Report Sources AI Synthesis View 1 source E…" at bounding box center [572, 446] width 727 height 461
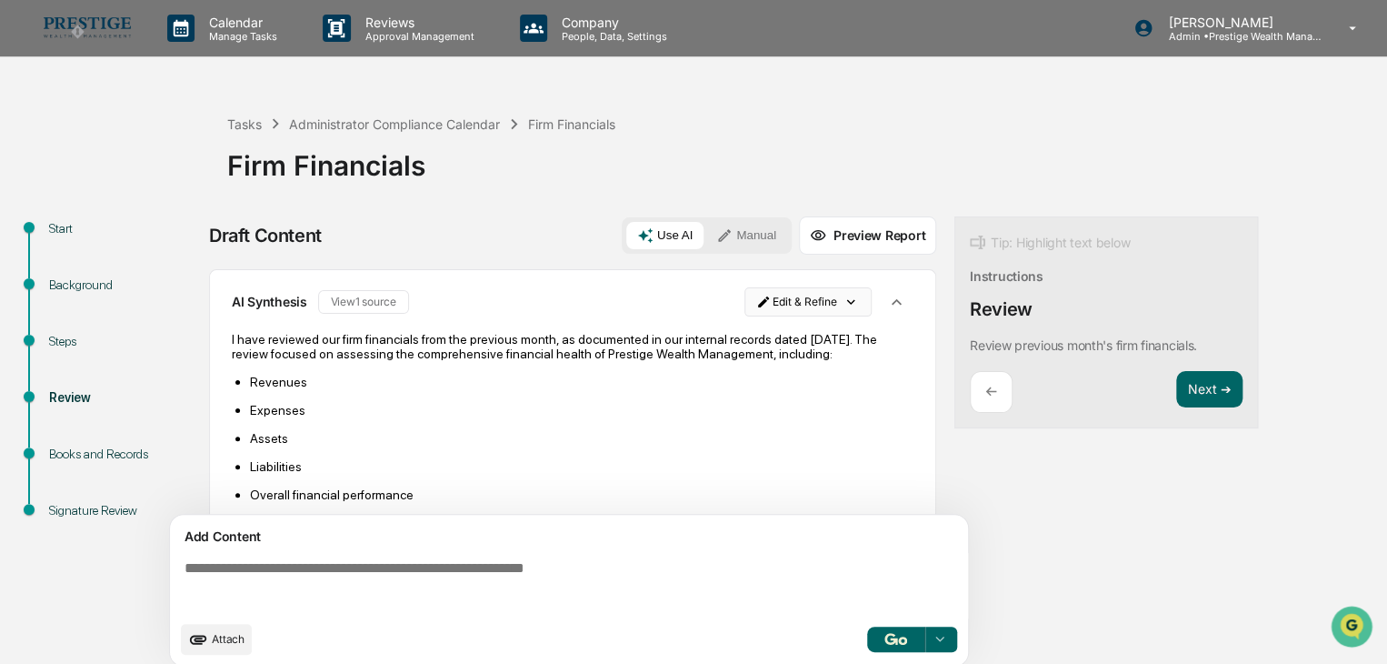
scroll to position [13, 0]
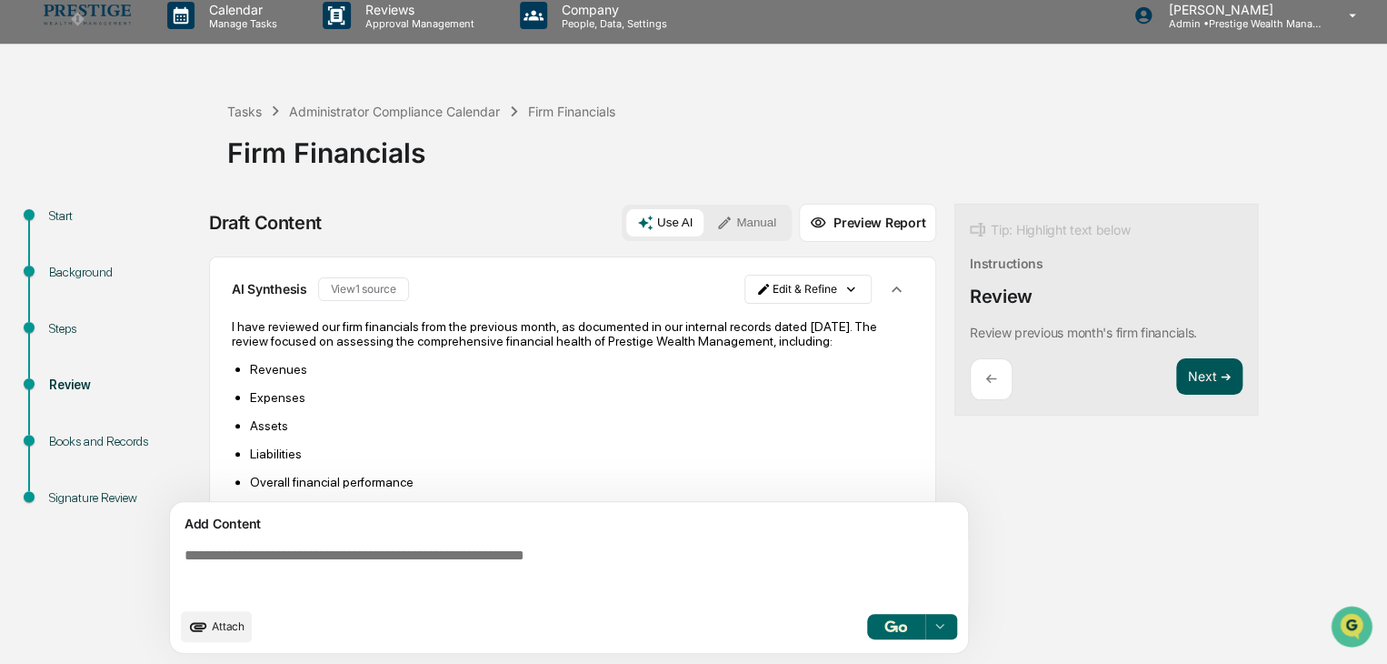
click at [1191, 368] on button "Next ➔" at bounding box center [1209, 376] width 66 height 37
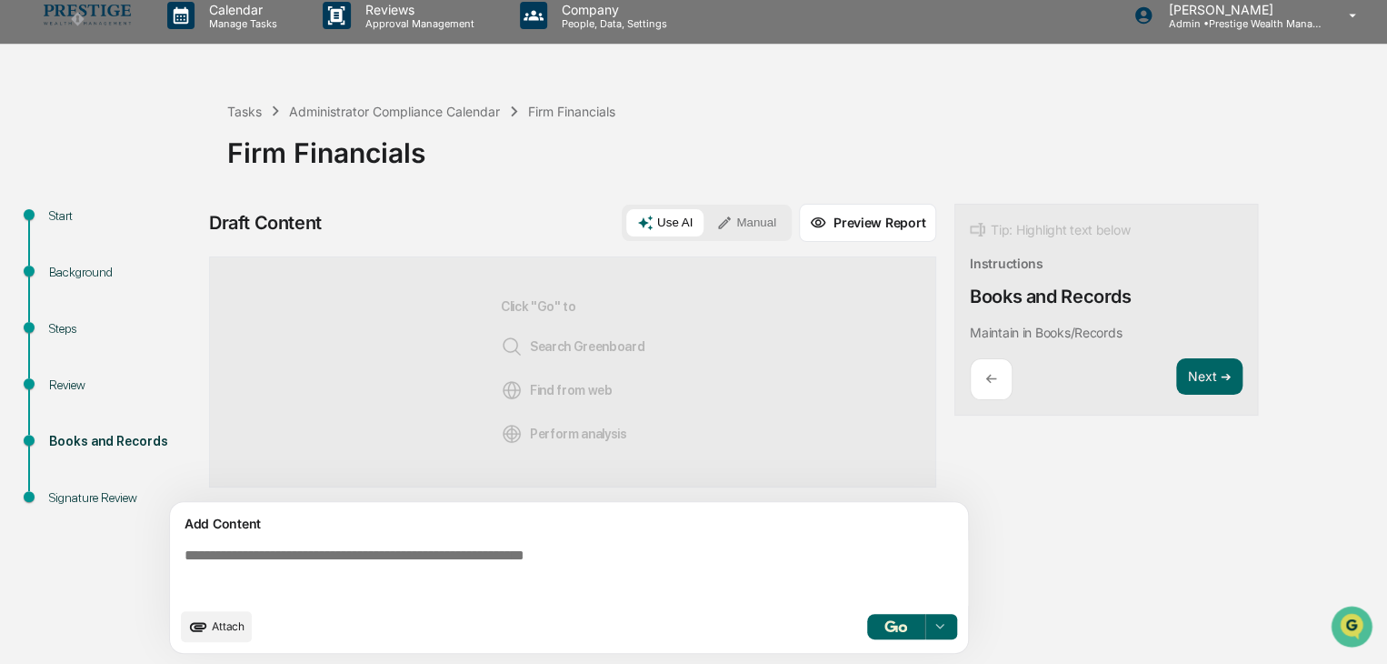
click at [856, 223] on button "Preview Report" at bounding box center [867, 223] width 137 height 38
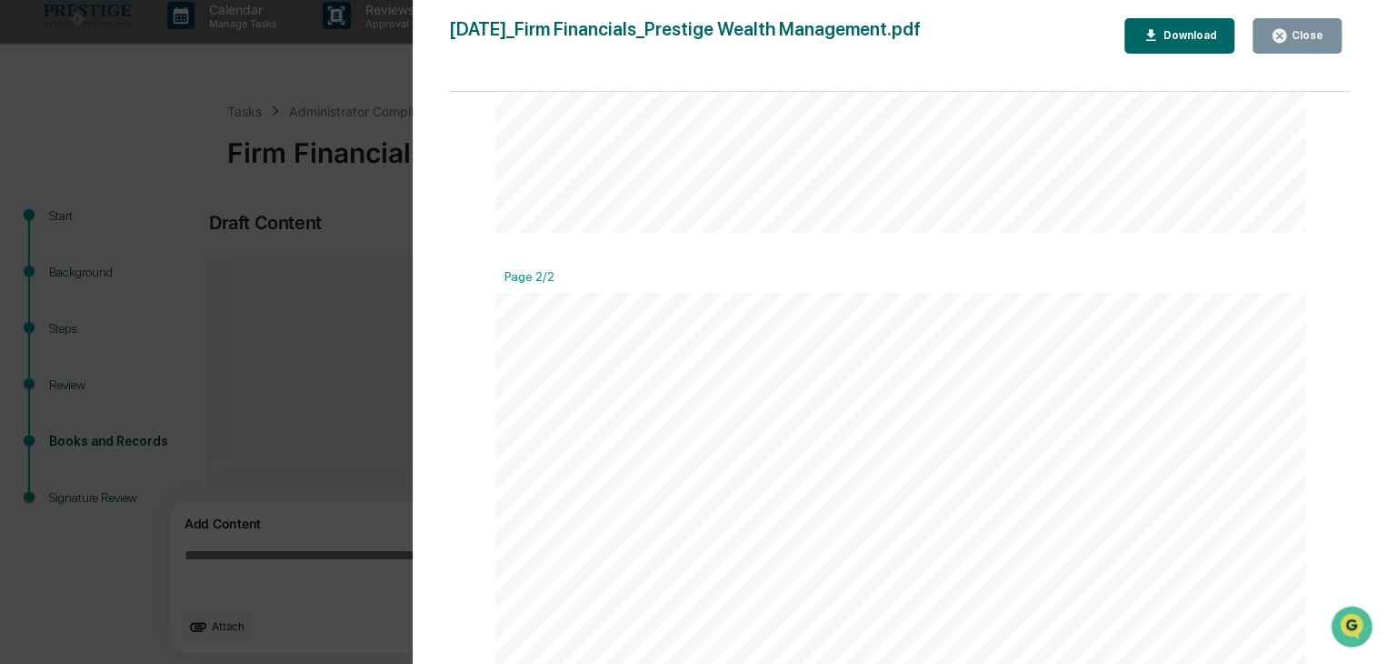
scroll to position [1091, 0]
click at [1293, 35] on div "Close" at bounding box center [1305, 35] width 35 height 13
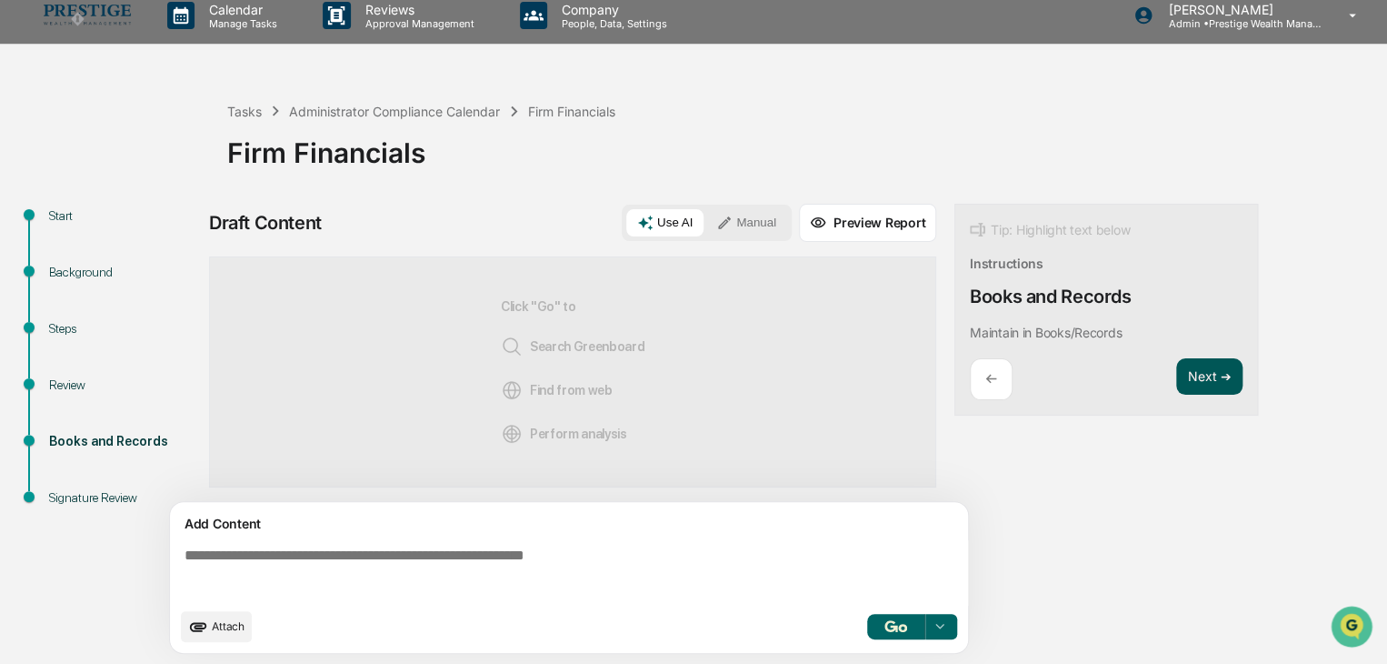
click at [1204, 369] on button "Next ➔" at bounding box center [1209, 376] width 66 height 37
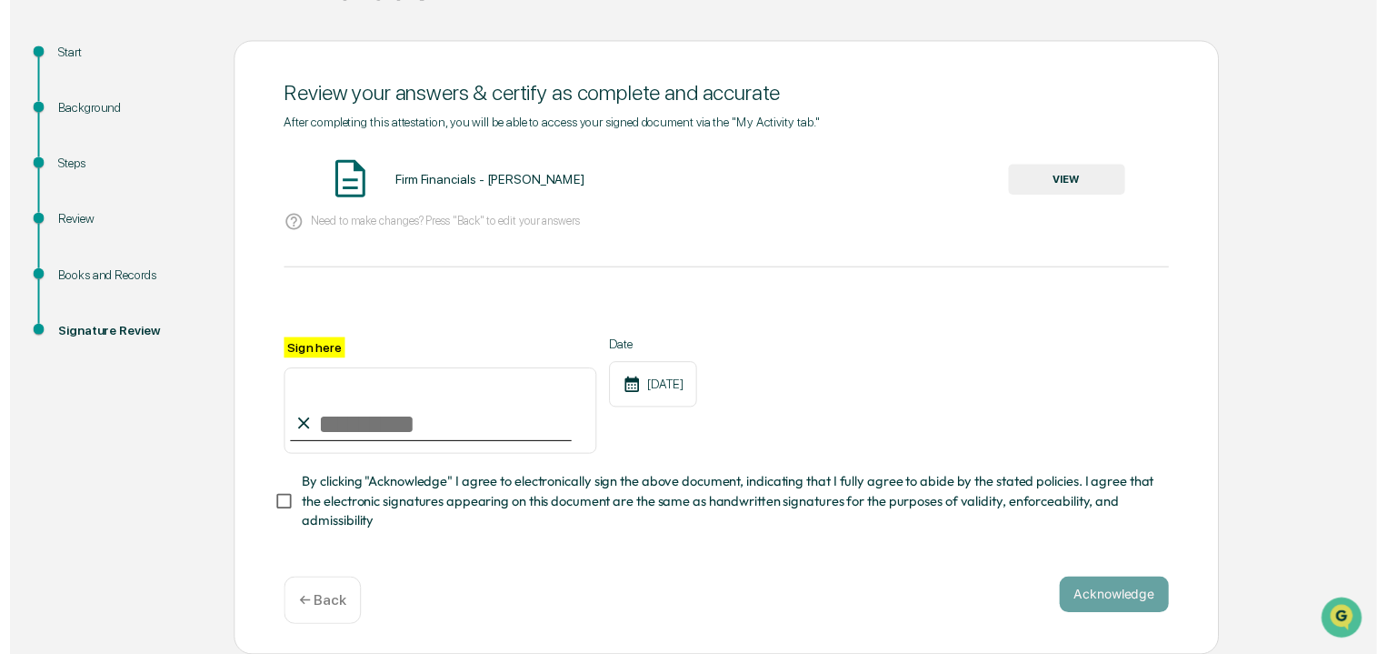
scroll to position [182, 0]
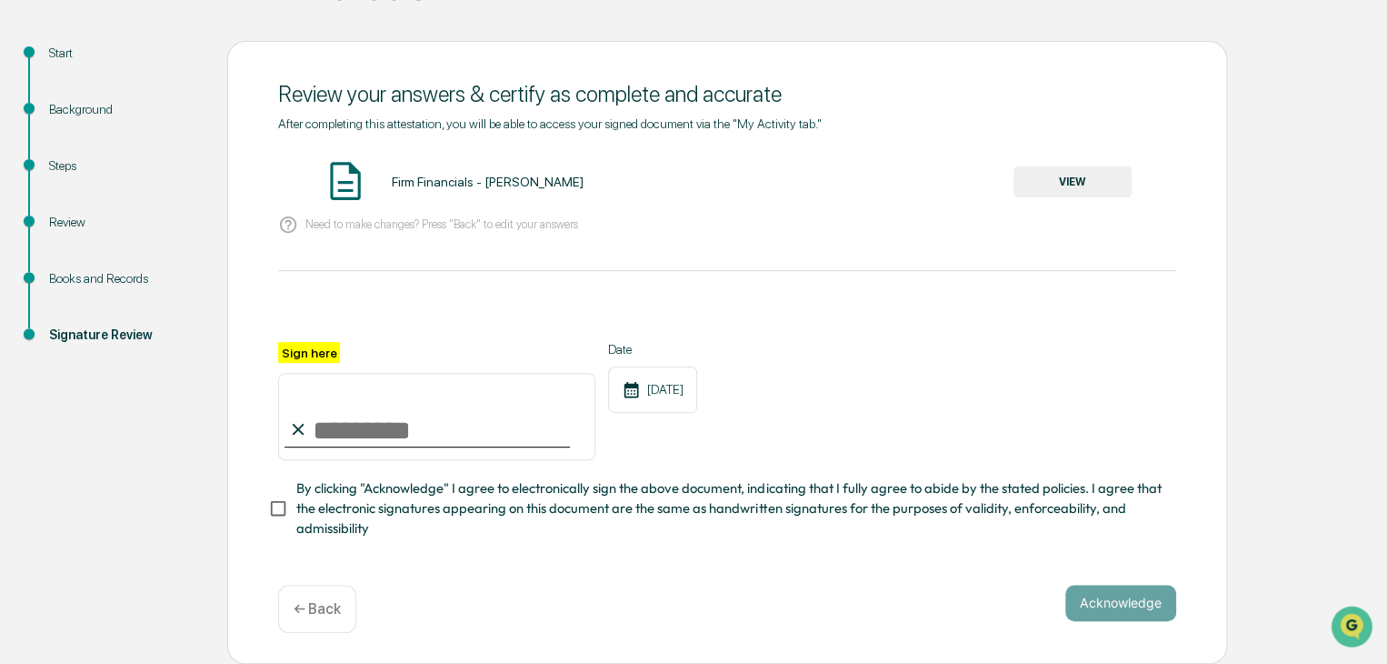
click at [1078, 185] on button "VIEW" at bounding box center [1073, 181] width 118 height 31
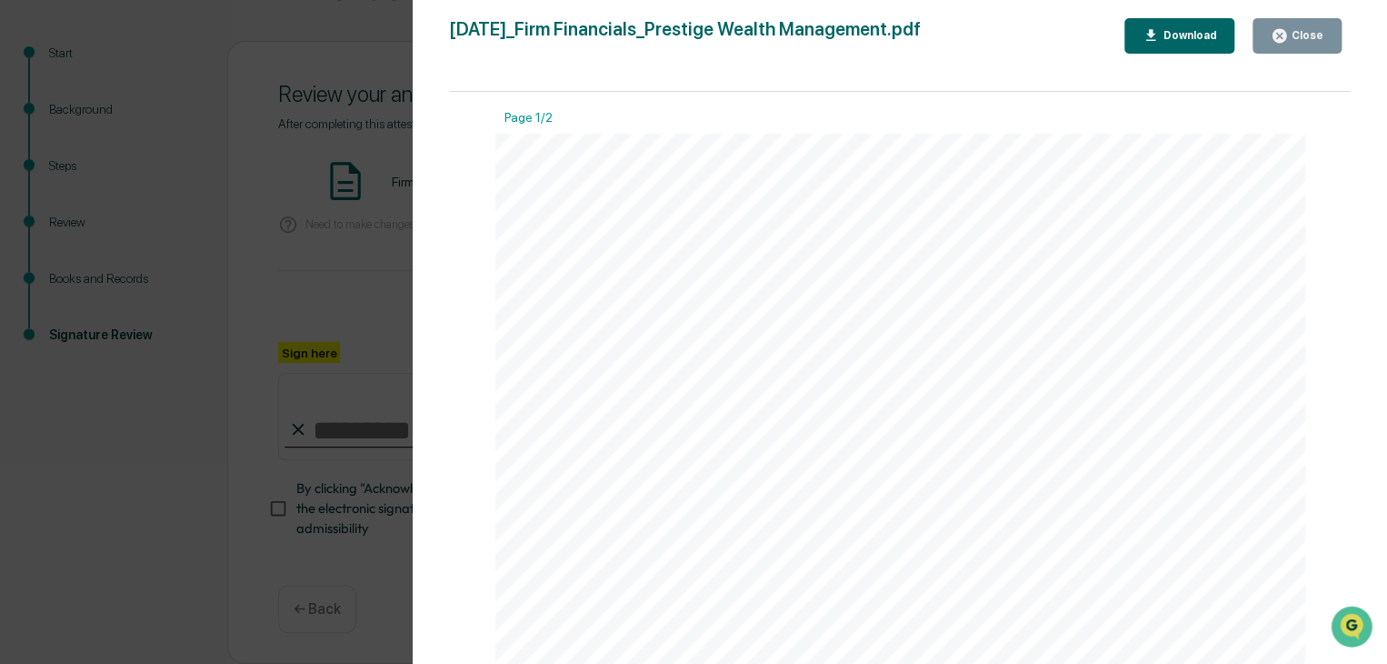
click at [1294, 38] on div "Close" at bounding box center [1305, 35] width 35 height 13
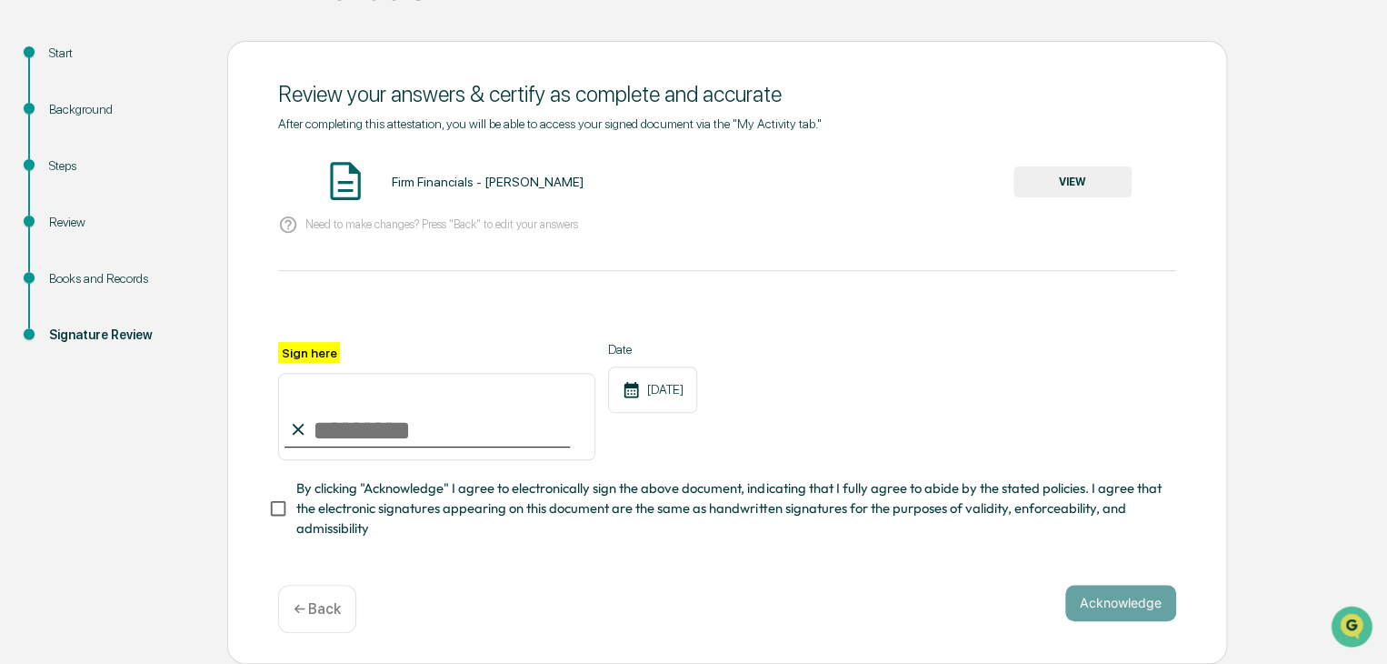
click at [453, 416] on input "Sign here" at bounding box center [436, 416] width 317 height 87
type input "**********"
click at [1088, 603] on button "Acknowledge" at bounding box center [1120, 603] width 111 height 36
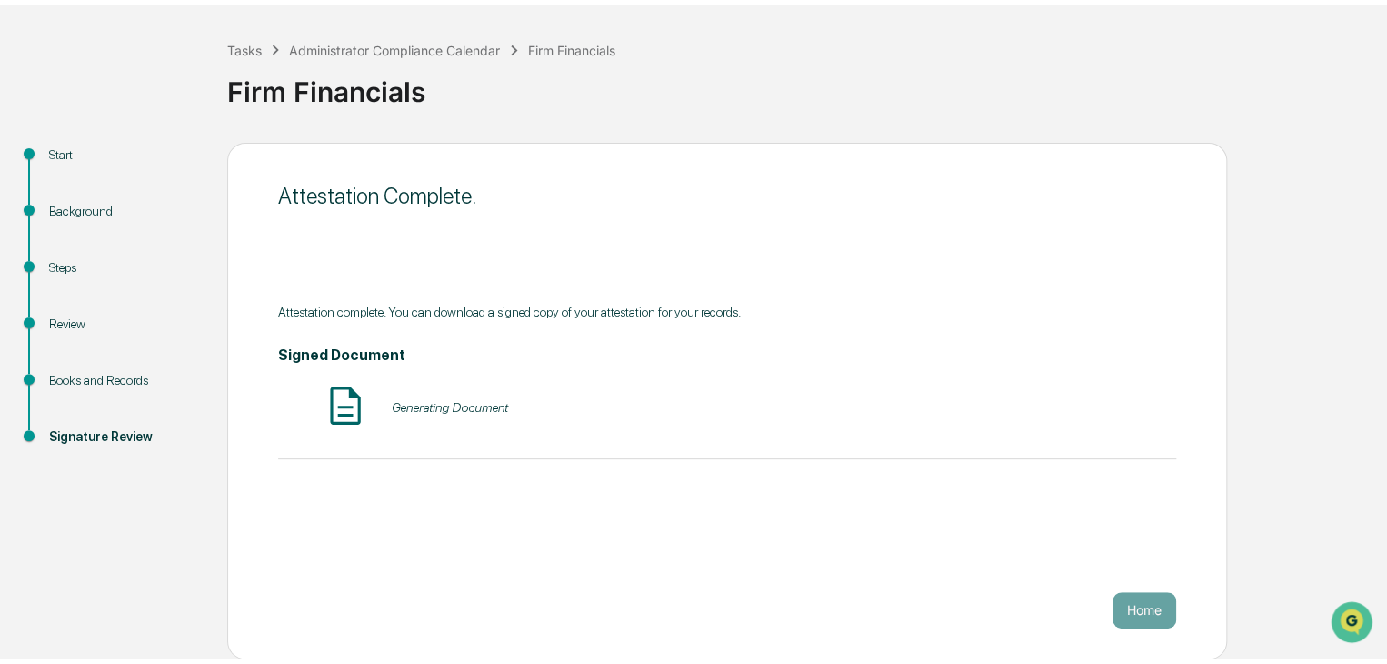
scroll to position [68, 0]
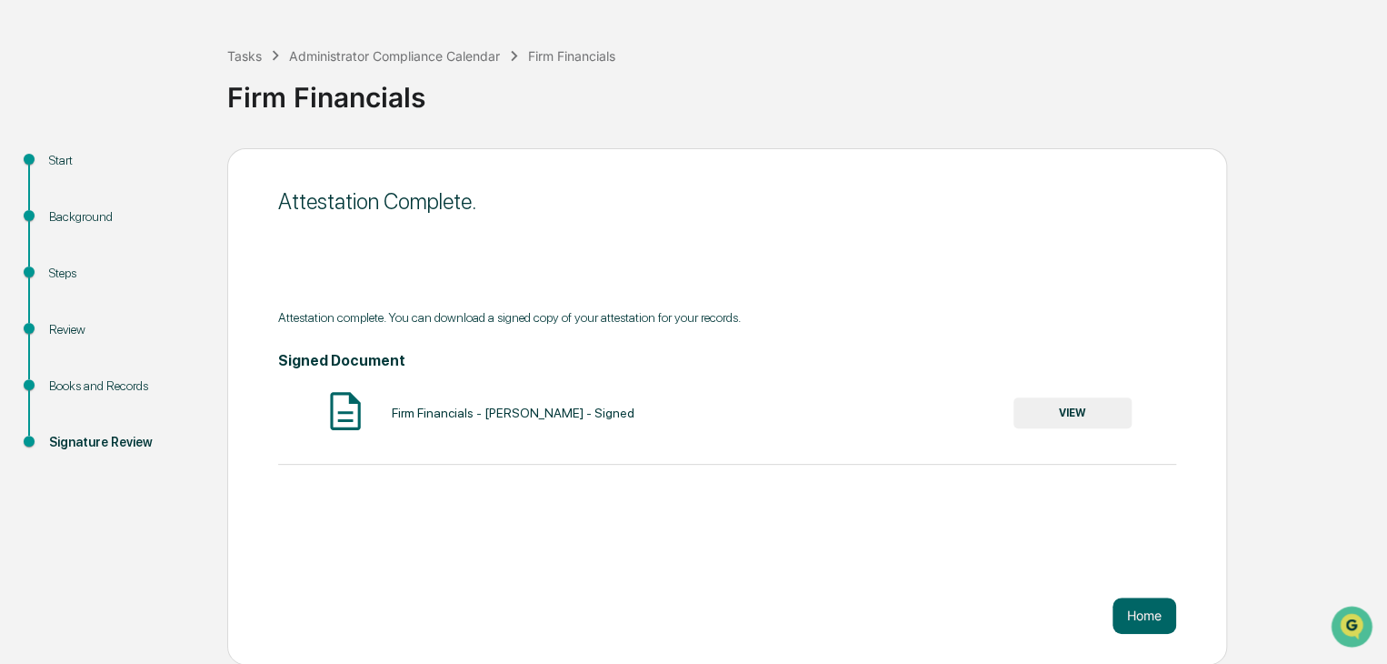
click at [1062, 417] on button "VIEW" at bounding box center [1073, 412] width 118 height 31
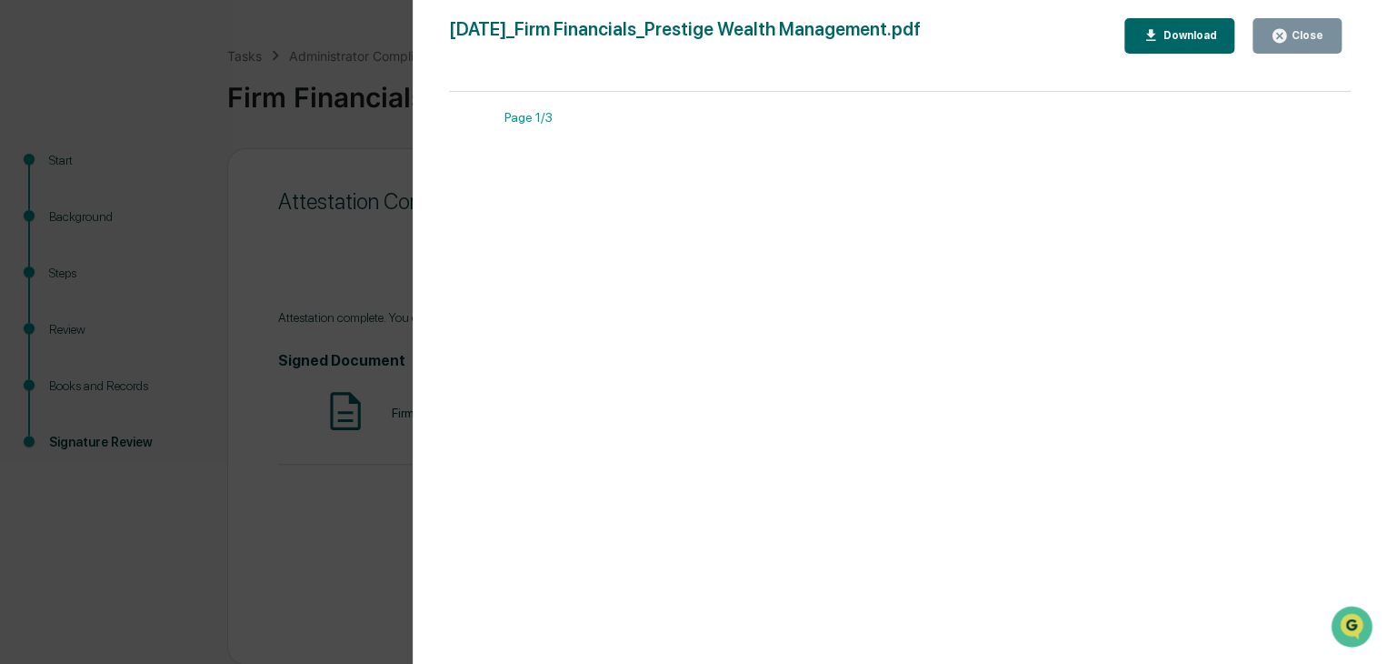
click at [1302, 39] on div "Close" at bounding box center [1305, 35] width 35 height 13
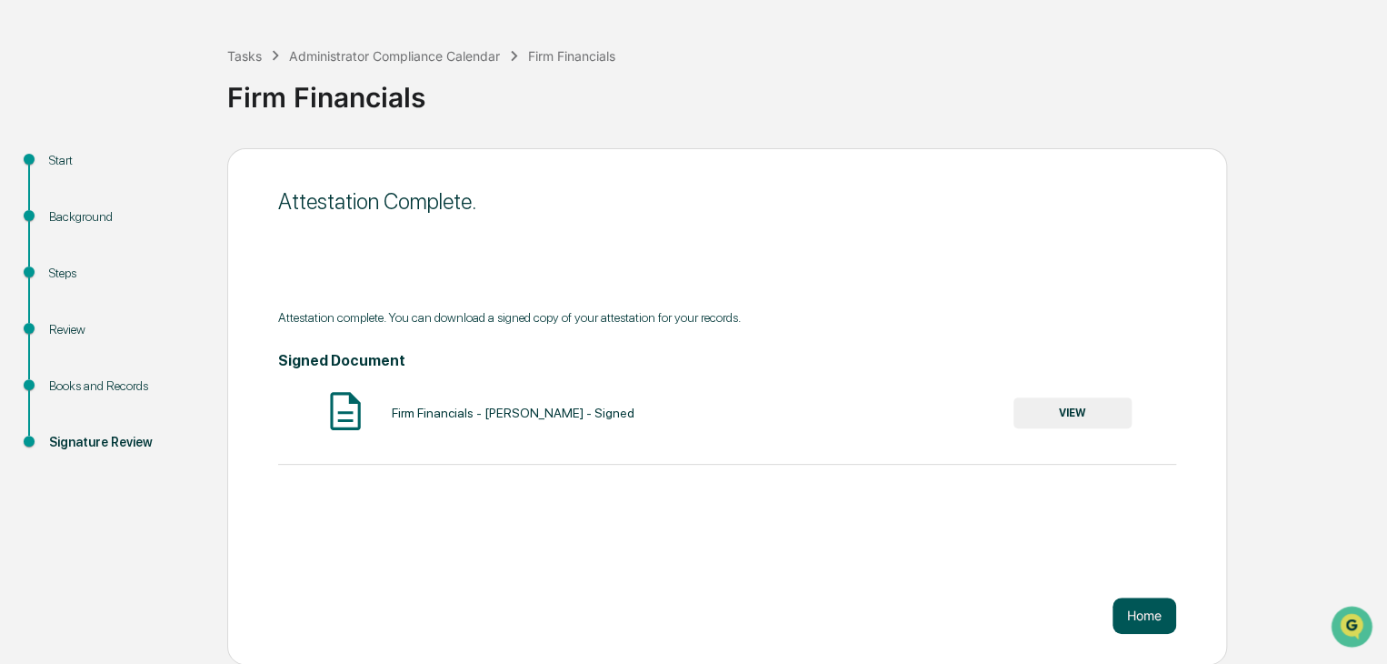
click at [1130, 609] on button "Home" at bounding box center [1145, 615] width 64 height 36
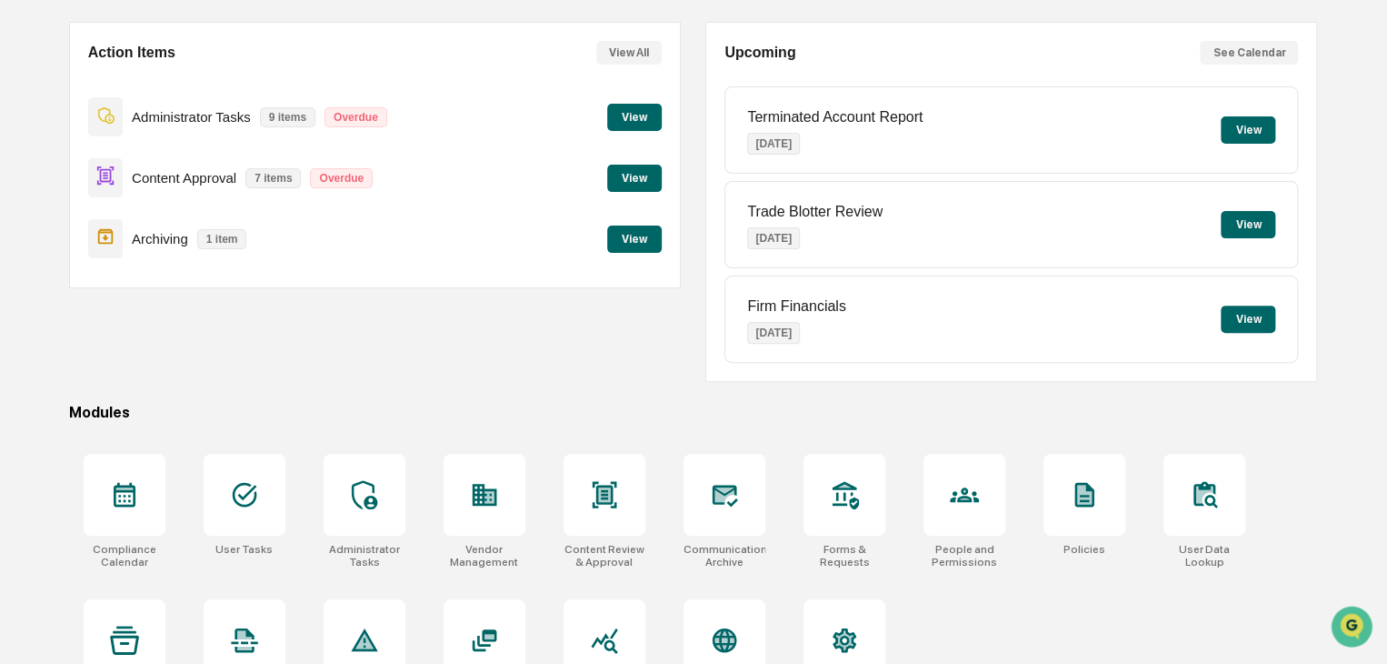
scroll to position [125, 0]
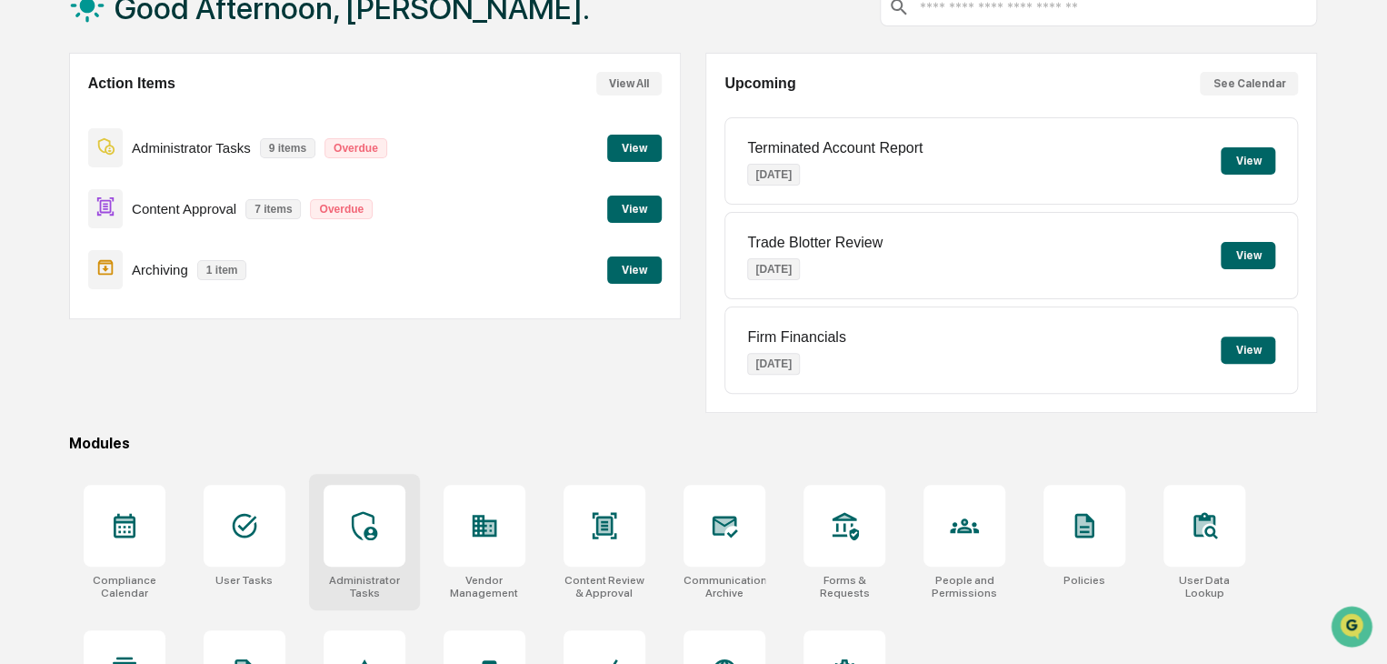
click at [362, 538] on div at bounding box center [365, 526] width 82 height 82
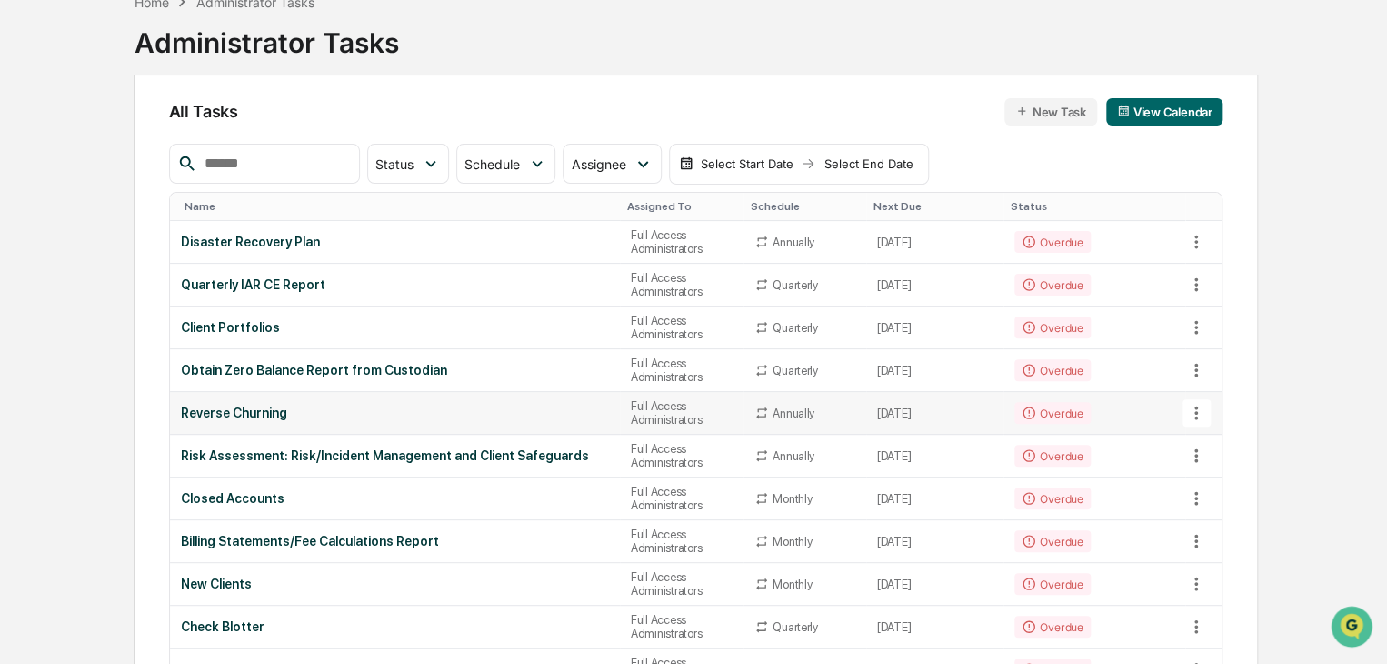
scroll to position [91, 0]
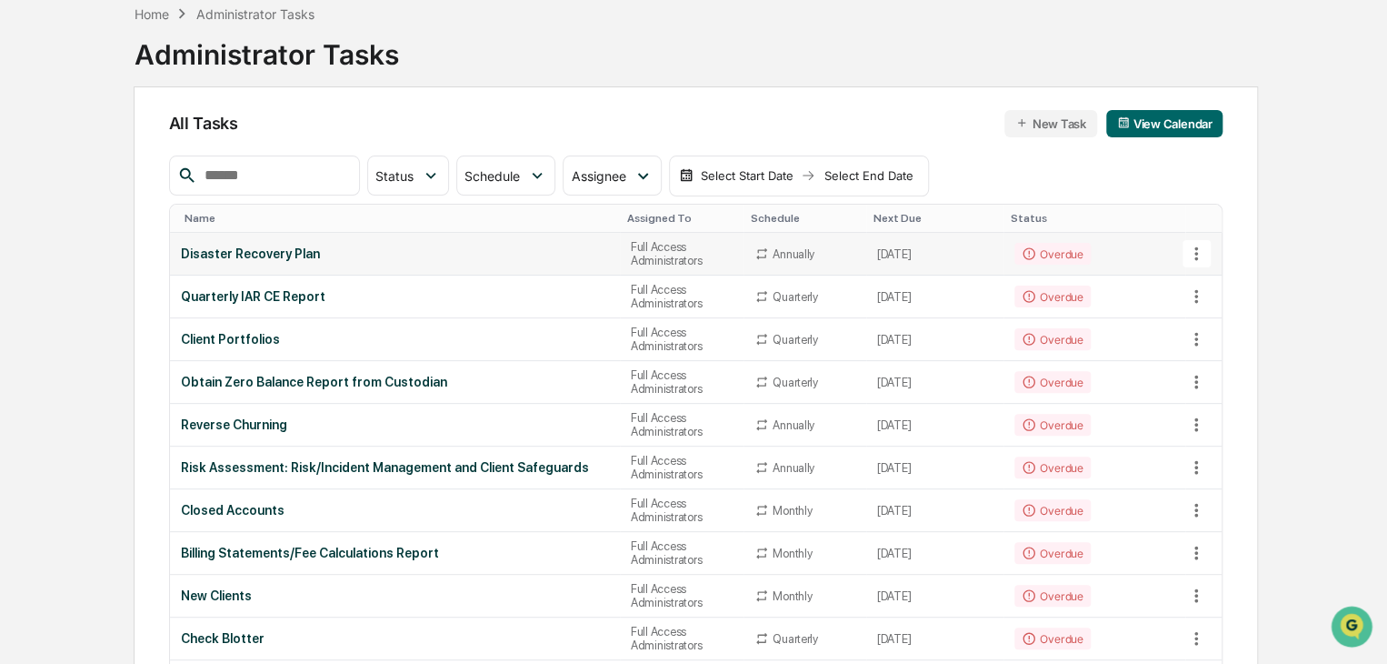
click at [305, 248] on div "Disaster Recovery Plan" at bounding box center [395, 253] width 428 height 15
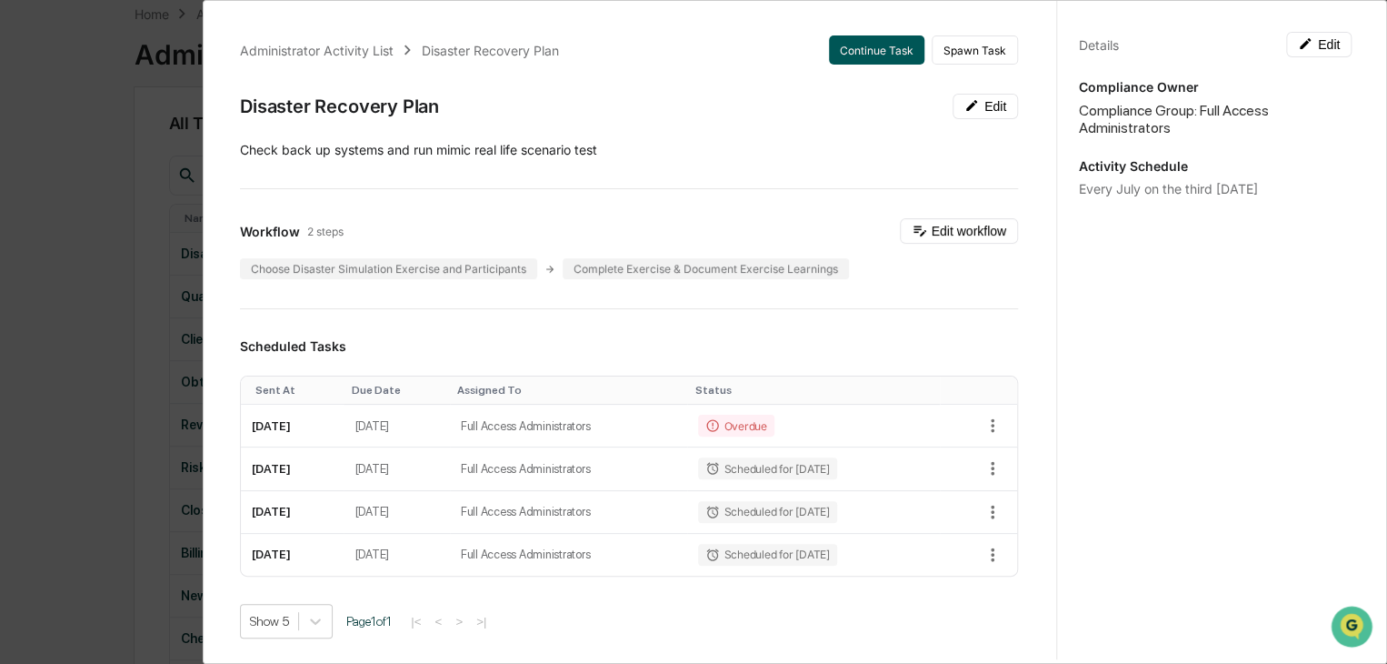
click at [867, 43] on button "Continue Task" at bounding box center [876, 49] width 95 height 29
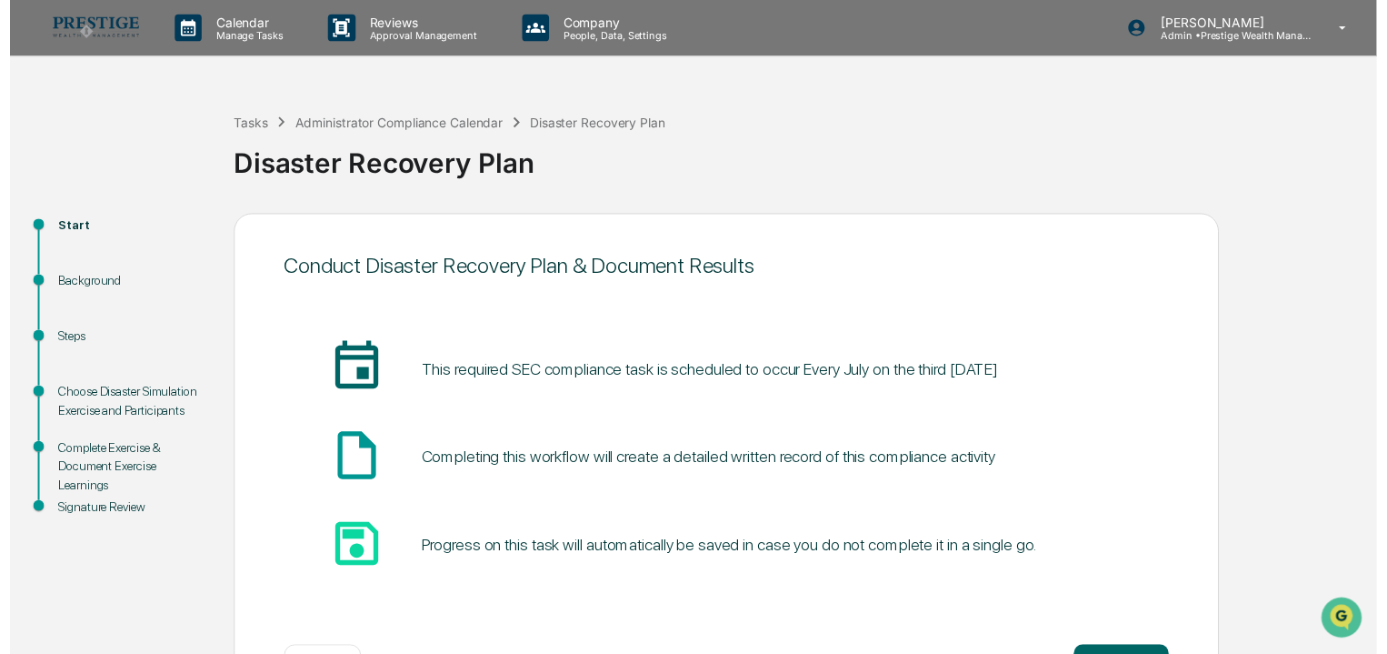
scroll to position [68, 0]
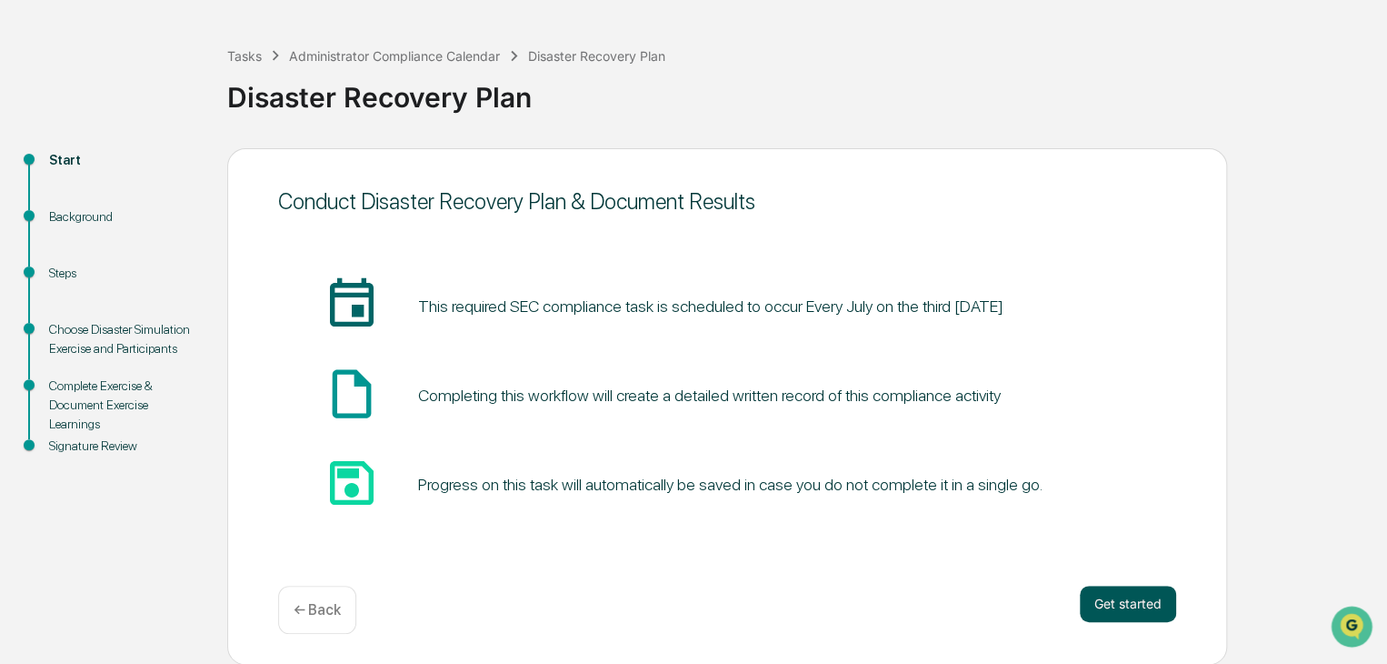
click at [1125, 594] on button "Get started" at bounding box center [1128, 603] width 96 height 36
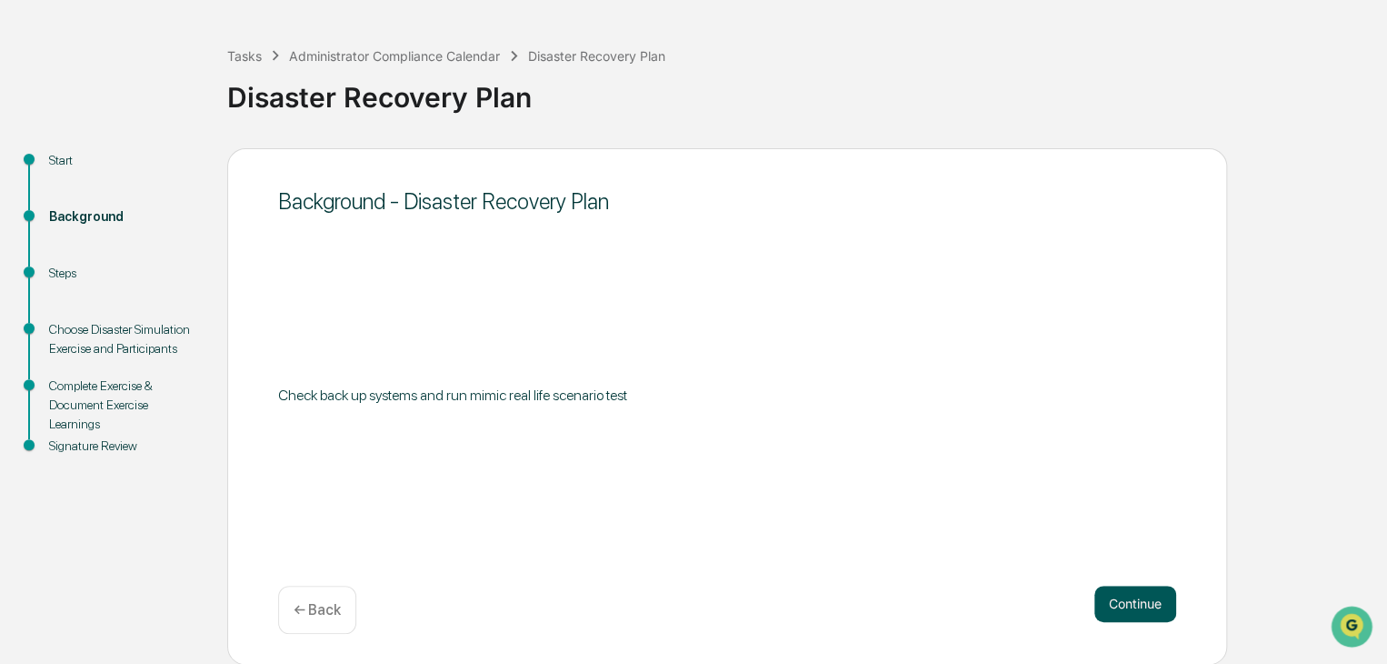
click at [1175, 601] on button "Continue" at bounding box center [1136, 603] width 82 height 36
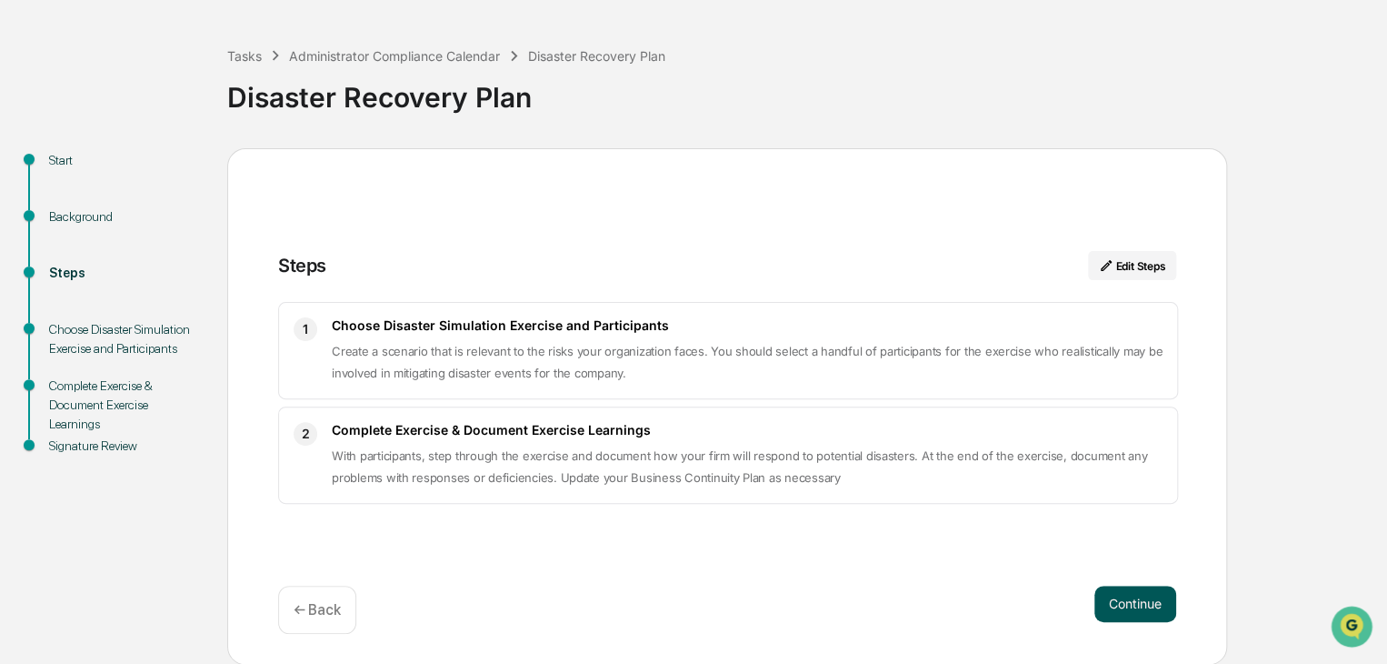
click at [1148, 604] on button "Continue" at bounding box center [1136, 603] width 82 height 36
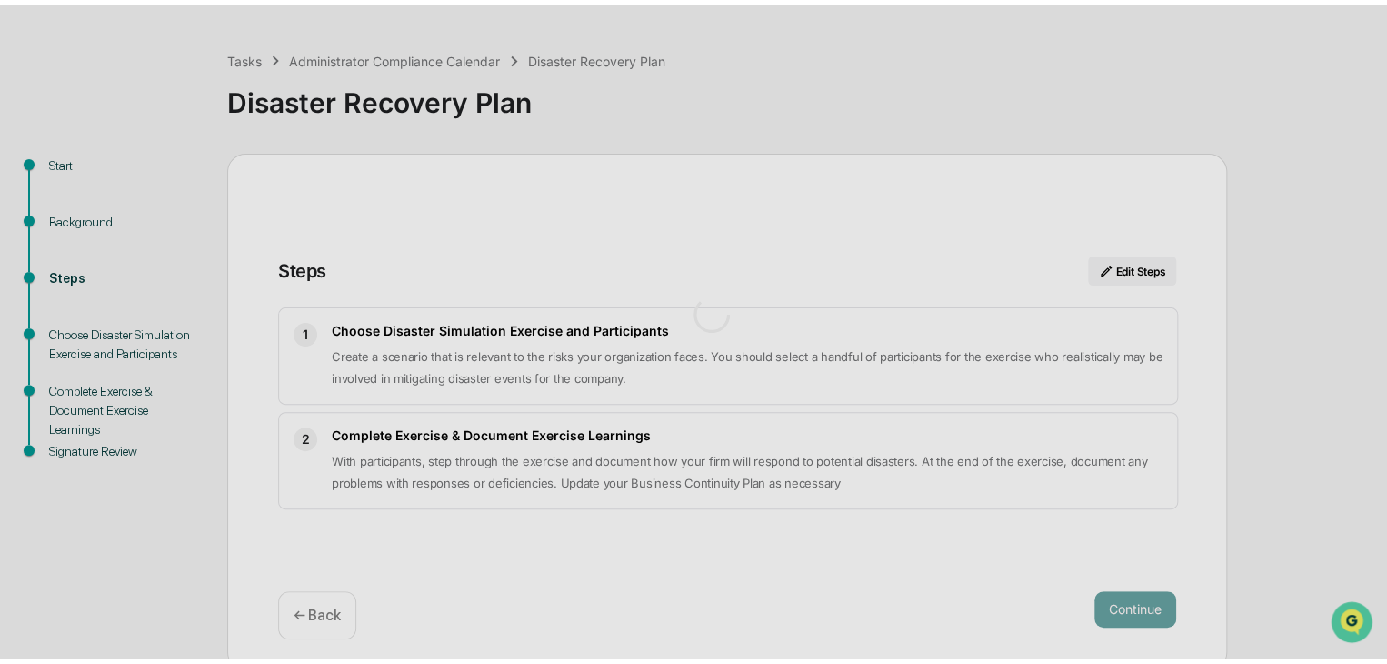
scroll to position [13, 0]
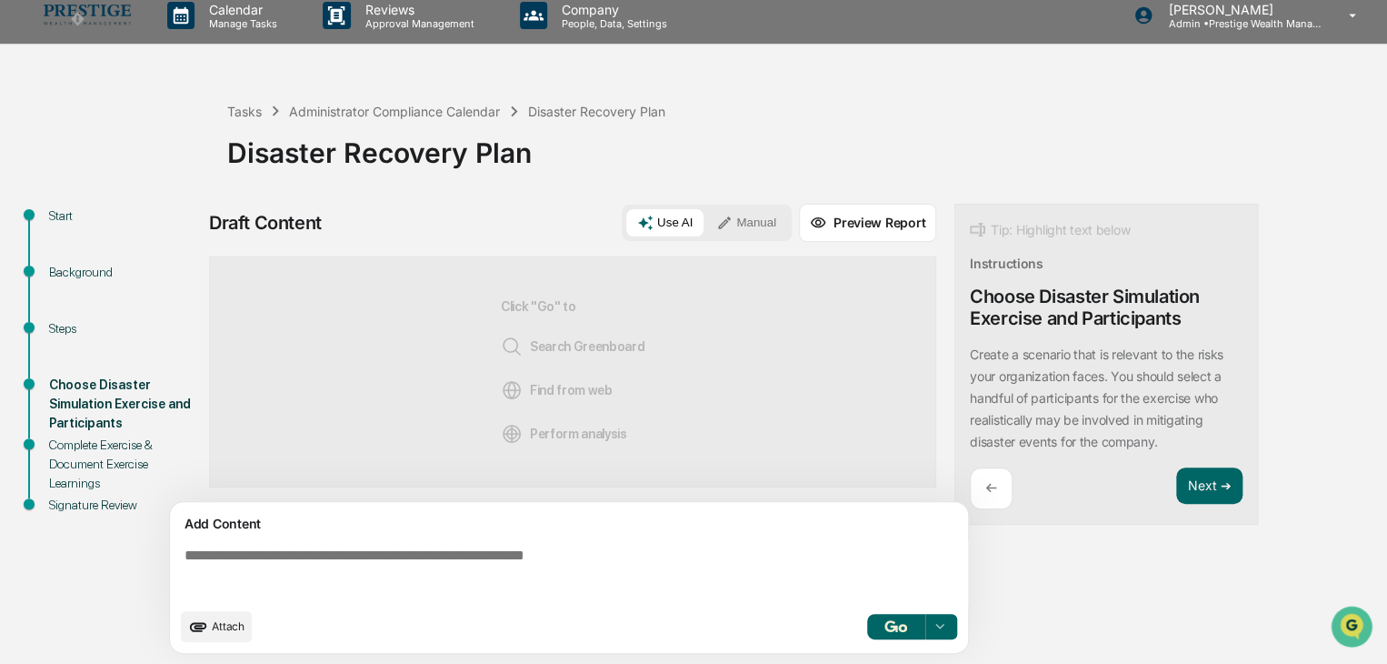
click at [888, 625] on img "button" at bounding box center [896, 626] width 22 height 12
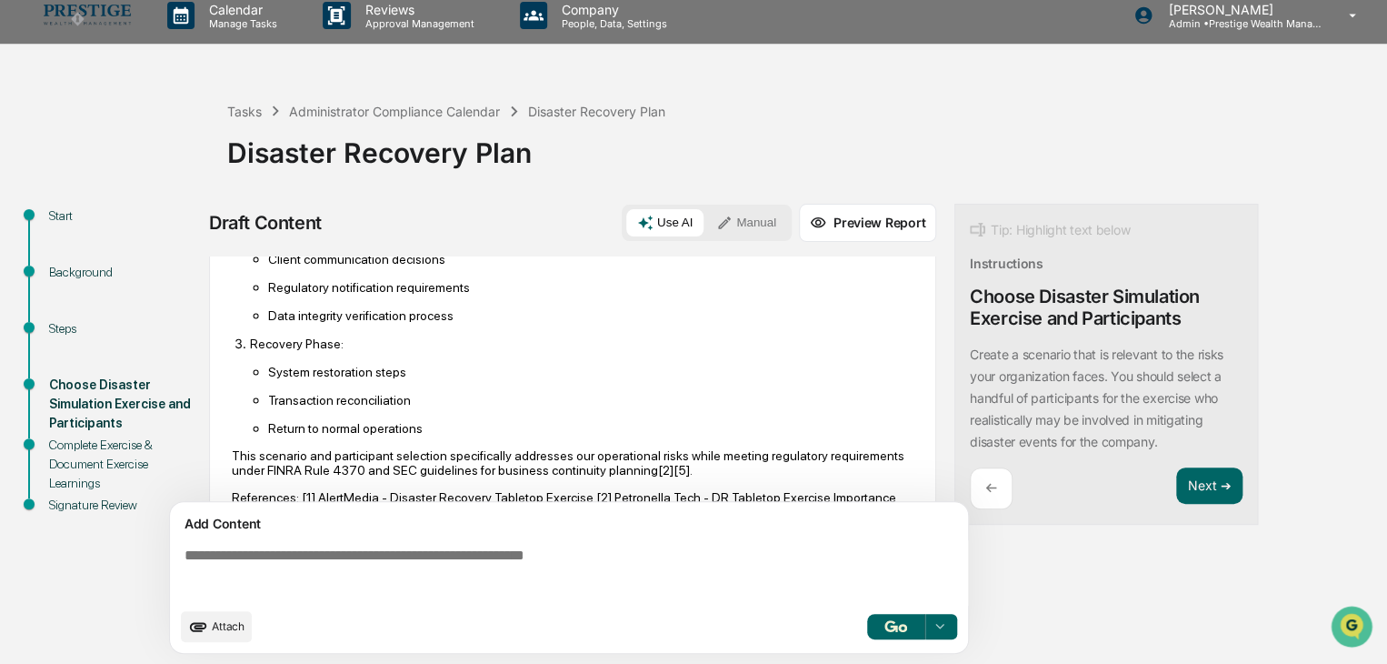
scroll to position [990, 0]
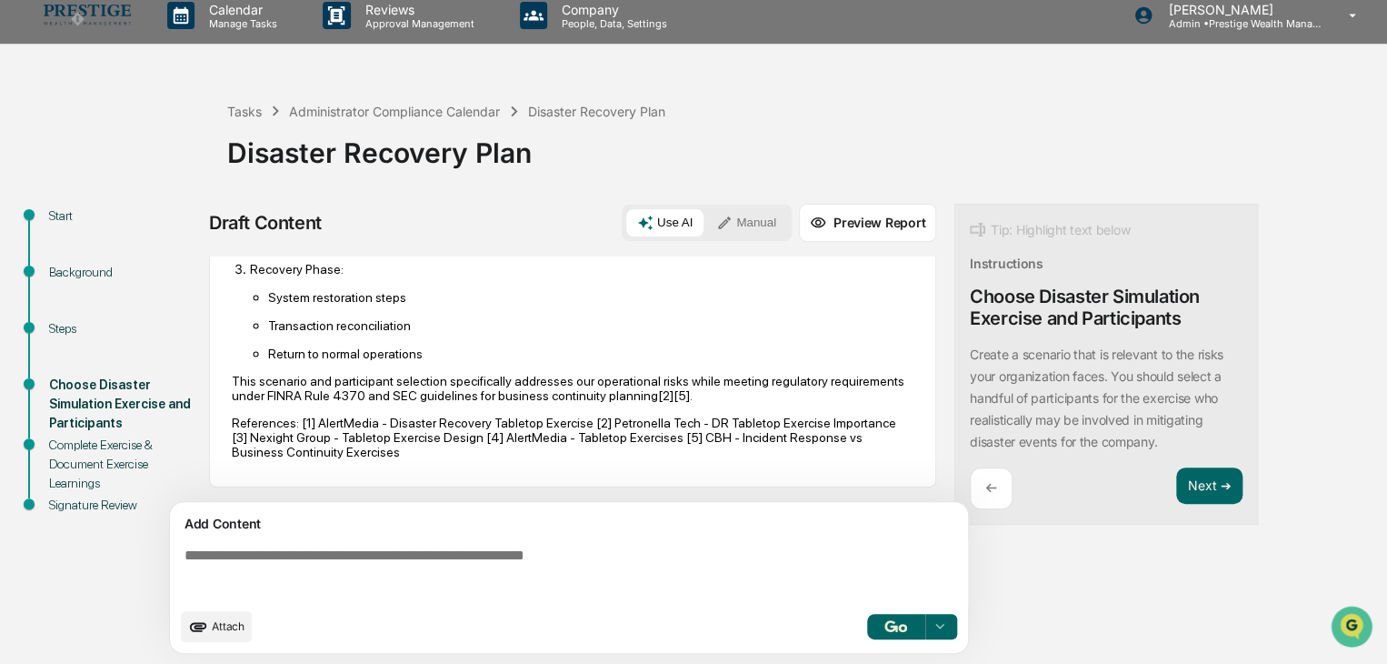
click at [844, 226] on button "Preview Report" at bounding box center [867, 223] width 137 height 38
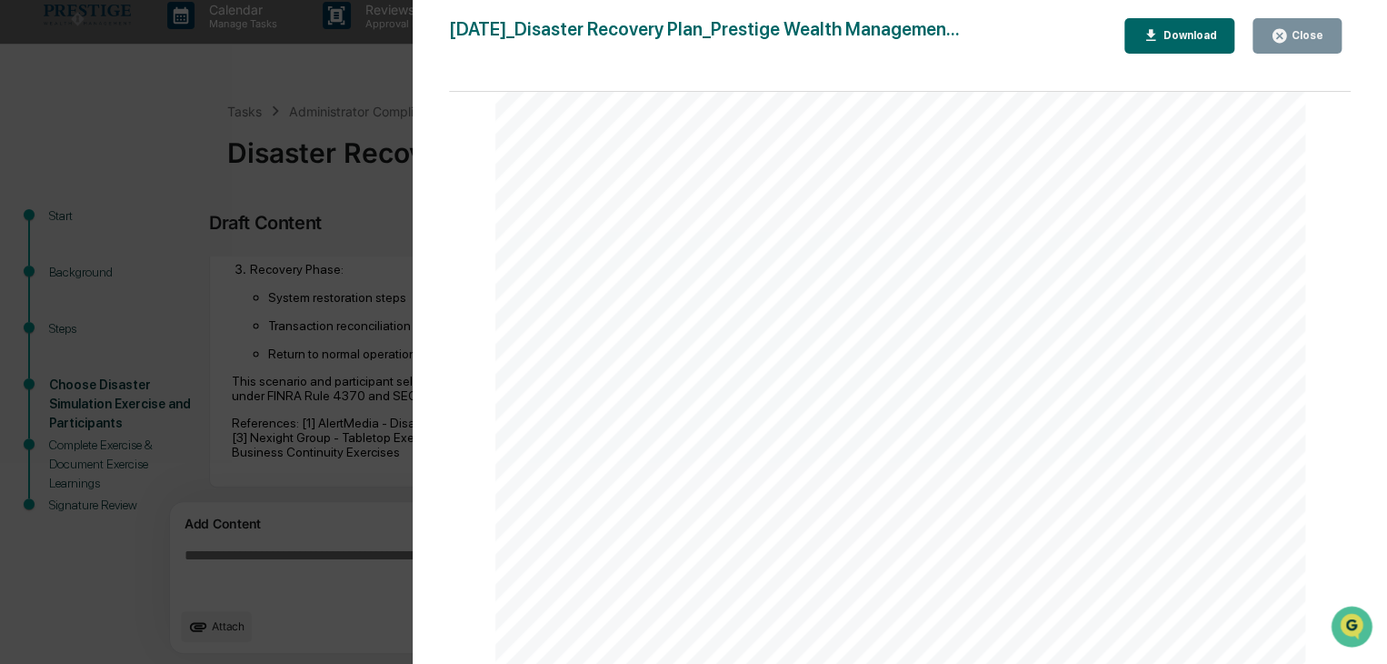
scroll to position [364, 0]
click at [1278, 23] on button "Close" at bounding box center [1297, 35] width 89 height 35
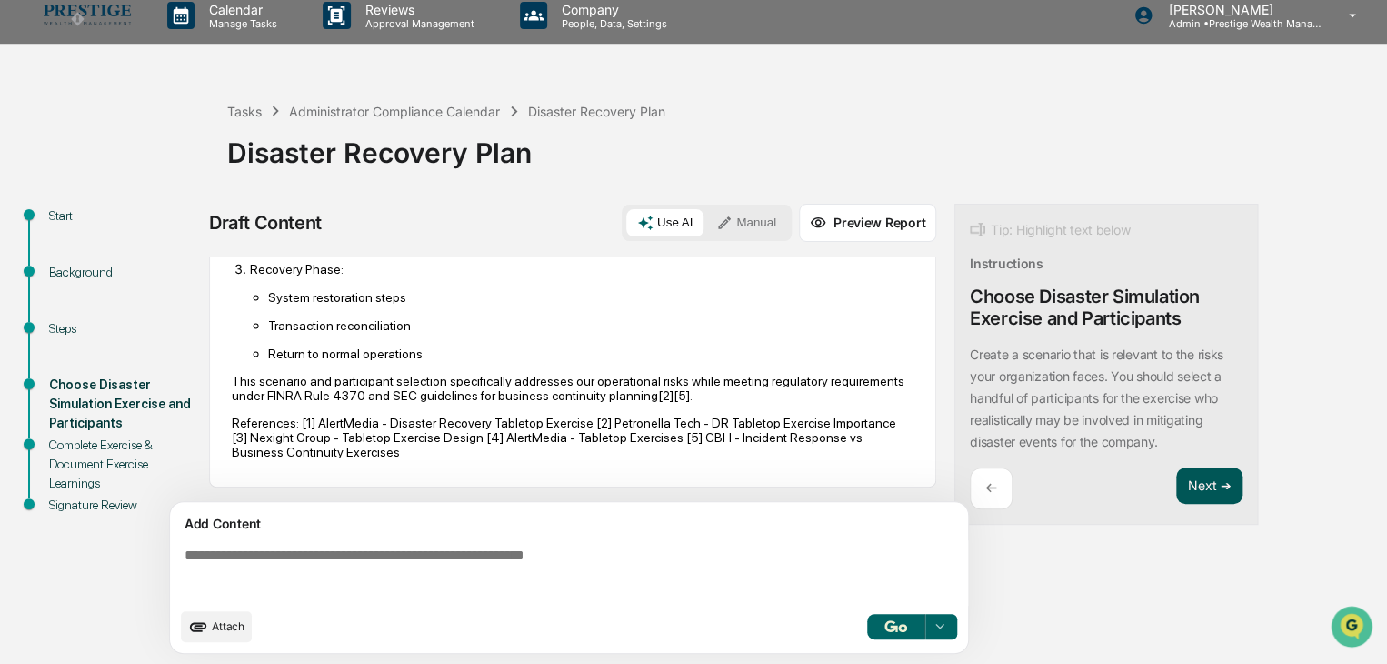
click at [1201, 475] on button "Next ➔" at bounding box center [1209, 485] width 66 height 37
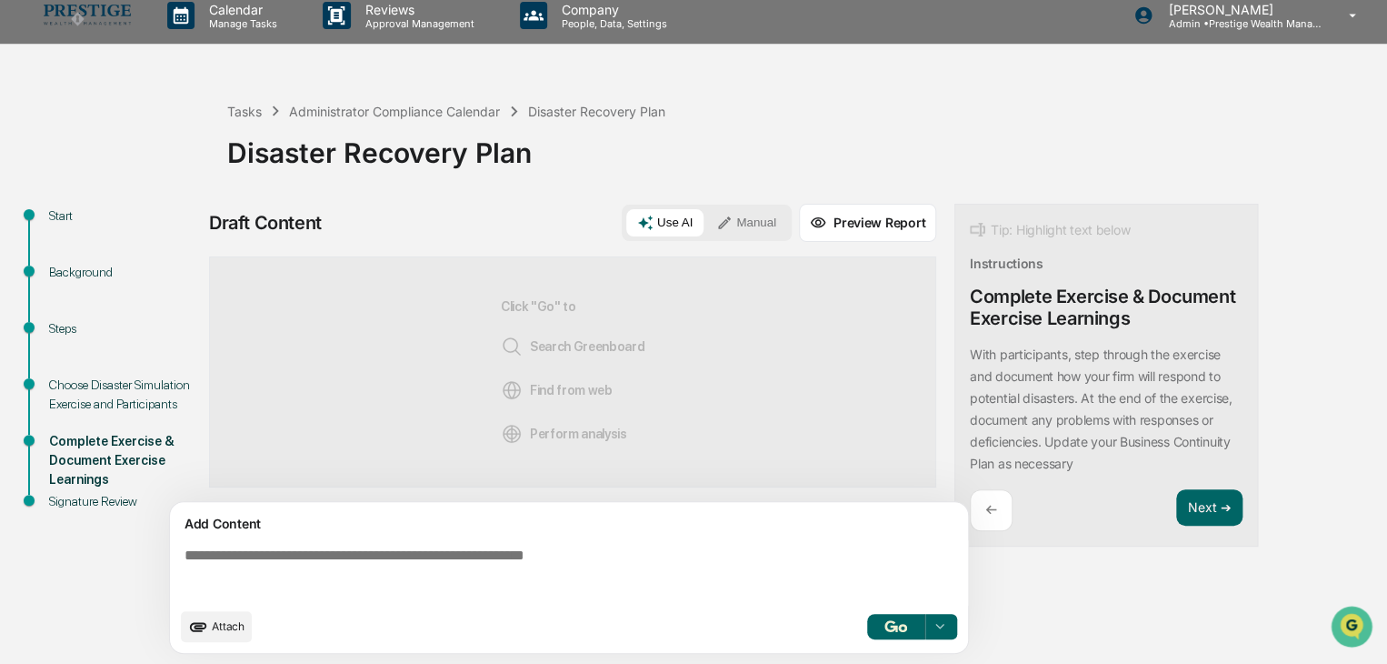
click at [886, 620] on img "button" at bounding box center [896, 626] width 22 height 12
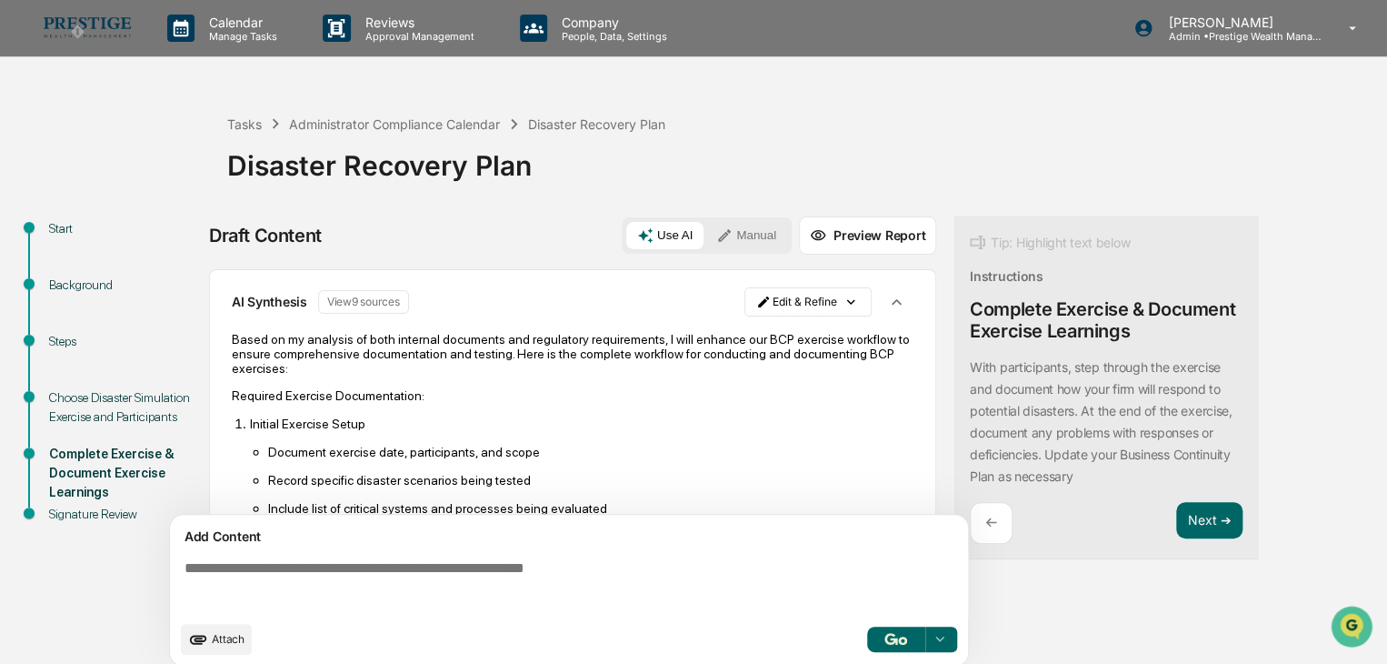
click at [869, 237] on button "Preview Report" at bounding box center [867, 235] width 137 height 38
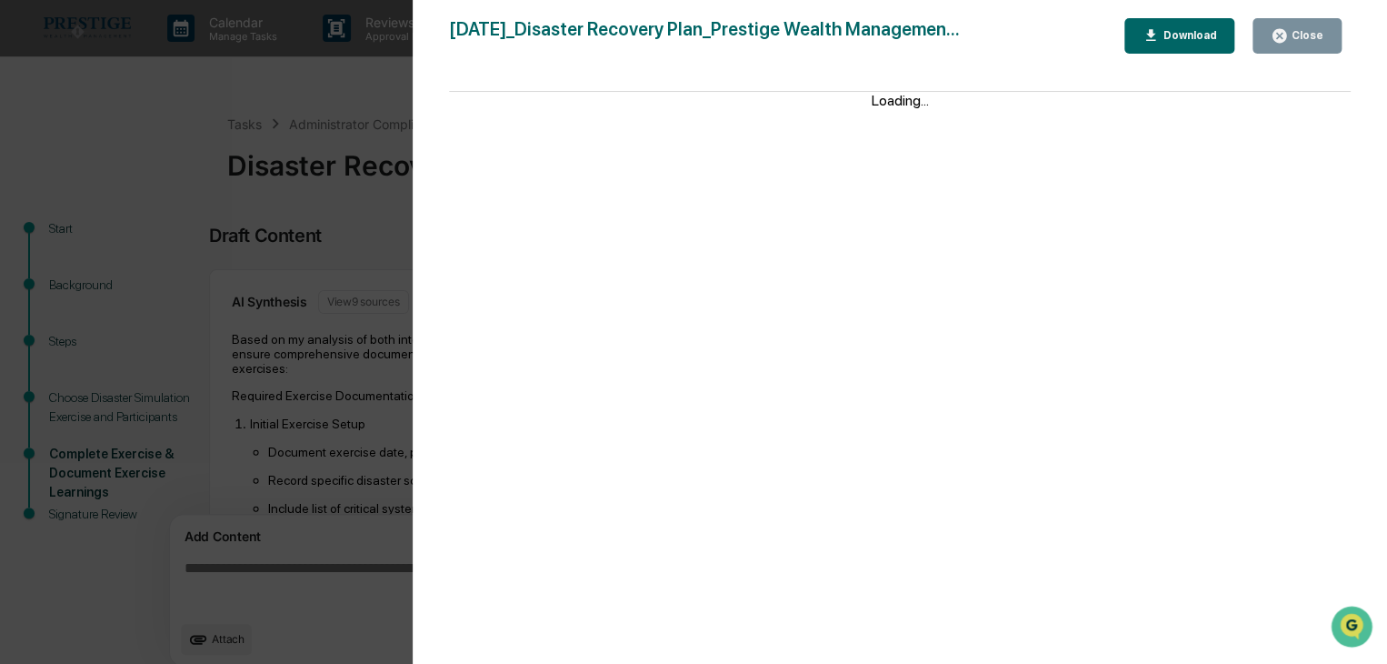
click at [1301, 25] on button "Close" at bounding box center [1297, 35] width 89 height 35
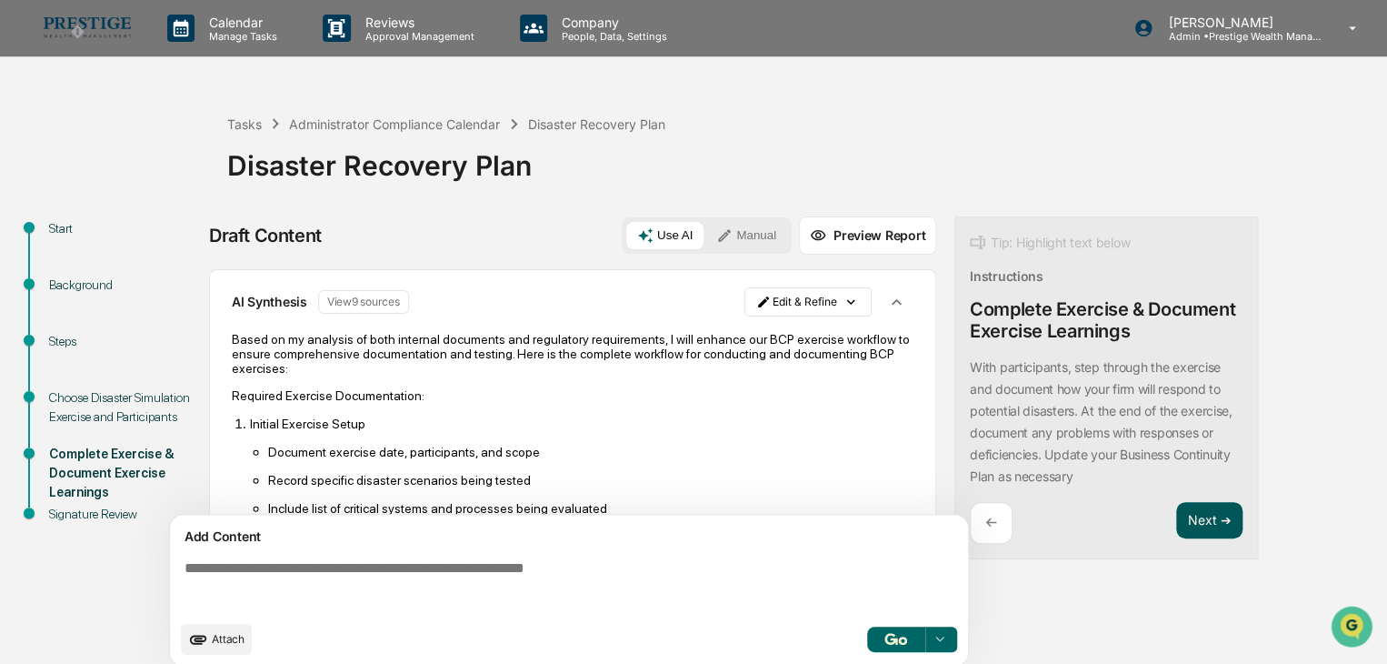
click at [1212, 500] on div "Tip: Highlight text below Instructions Complete Exercise & Document Exercise Le…" at bounding box center [1107, 388] width 304 height 344
click at [1213, 517] on button "Next ➔" at bounding box center [1209, 520] width 66 height 37
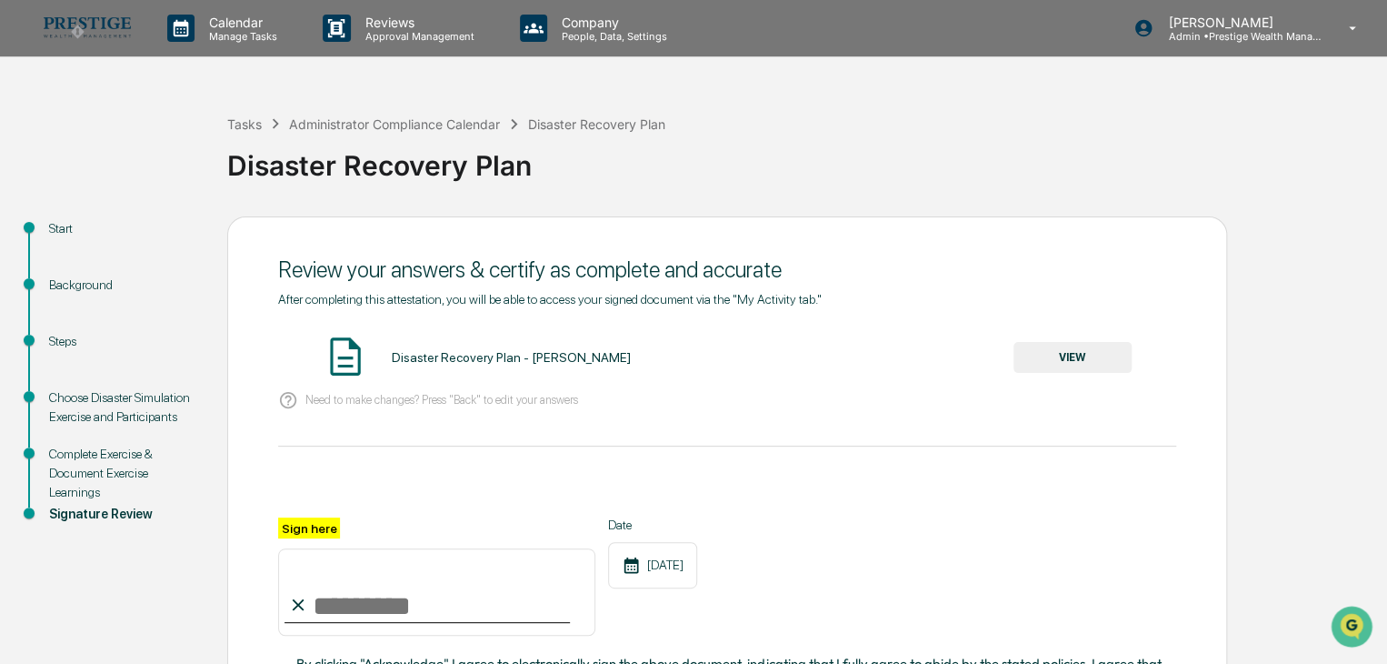
click at [1105, 360] on button "VIEW" at bounding box center [1073, 357] width 118 height 31
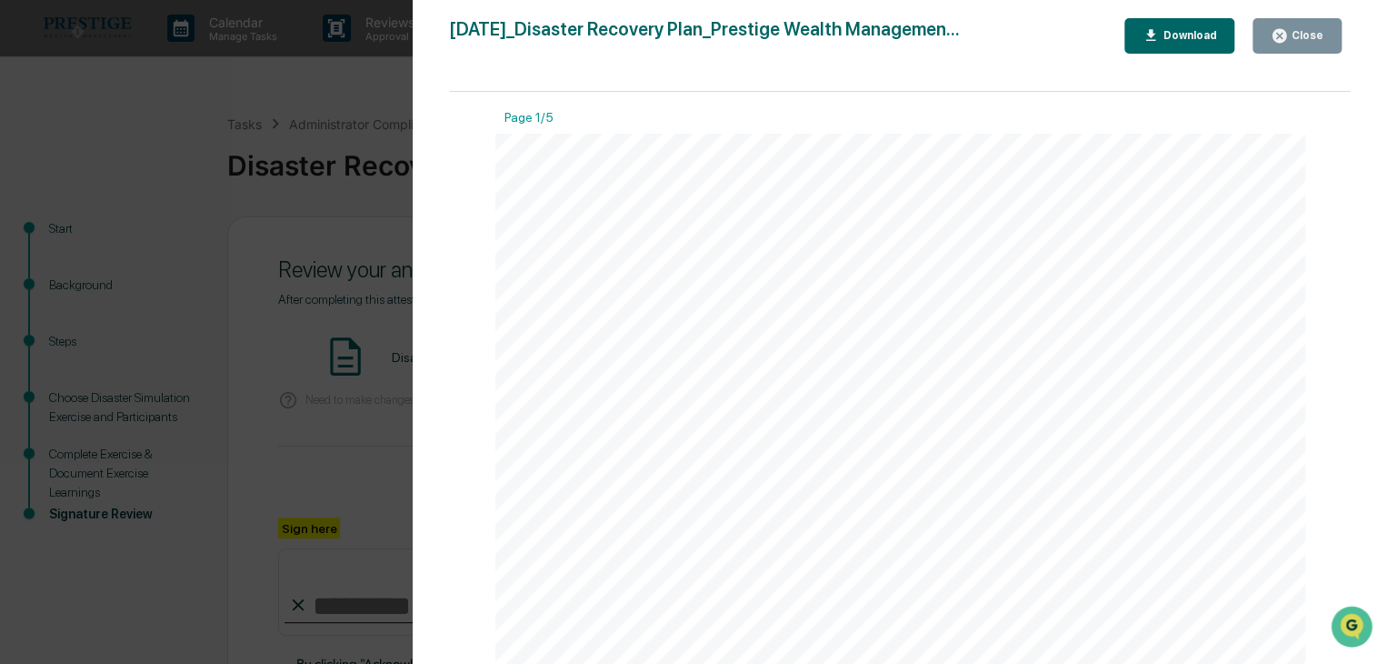
click at [1301, 35] on div "Close" at bounding box center [1305, 35] width 35 height 13
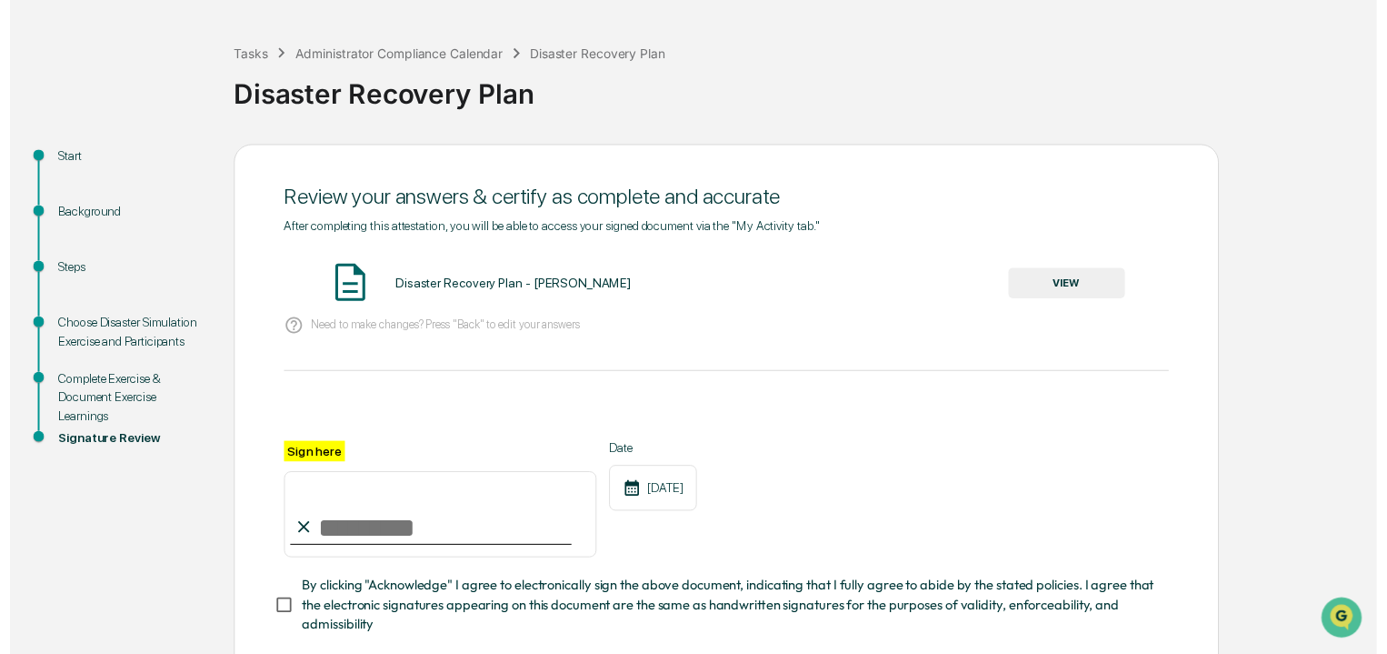
scroll to position [182, 0]
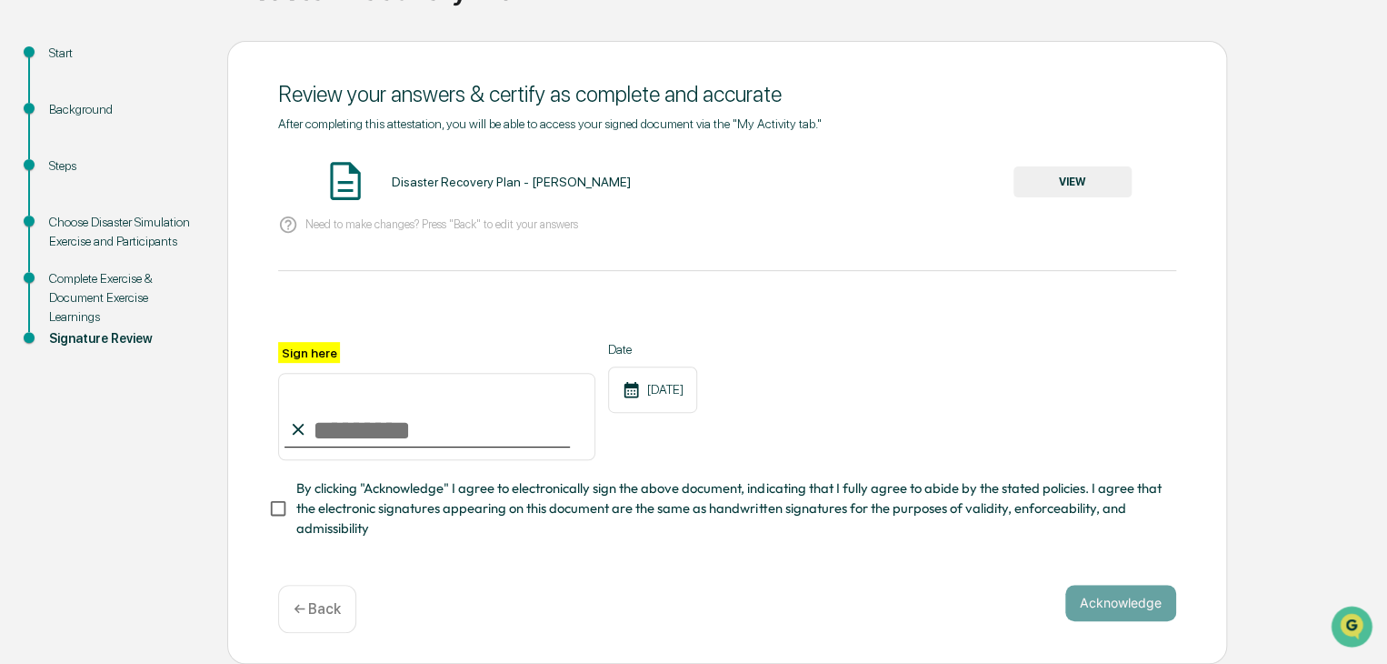
click at [379, 452] on input "Sign here" at bounding box center [436, 416] width 317 height 87
type input "**********"
click at [1085, 595] on button "Acknowledge" at bounding box center [1120, 603] width 111 height 36
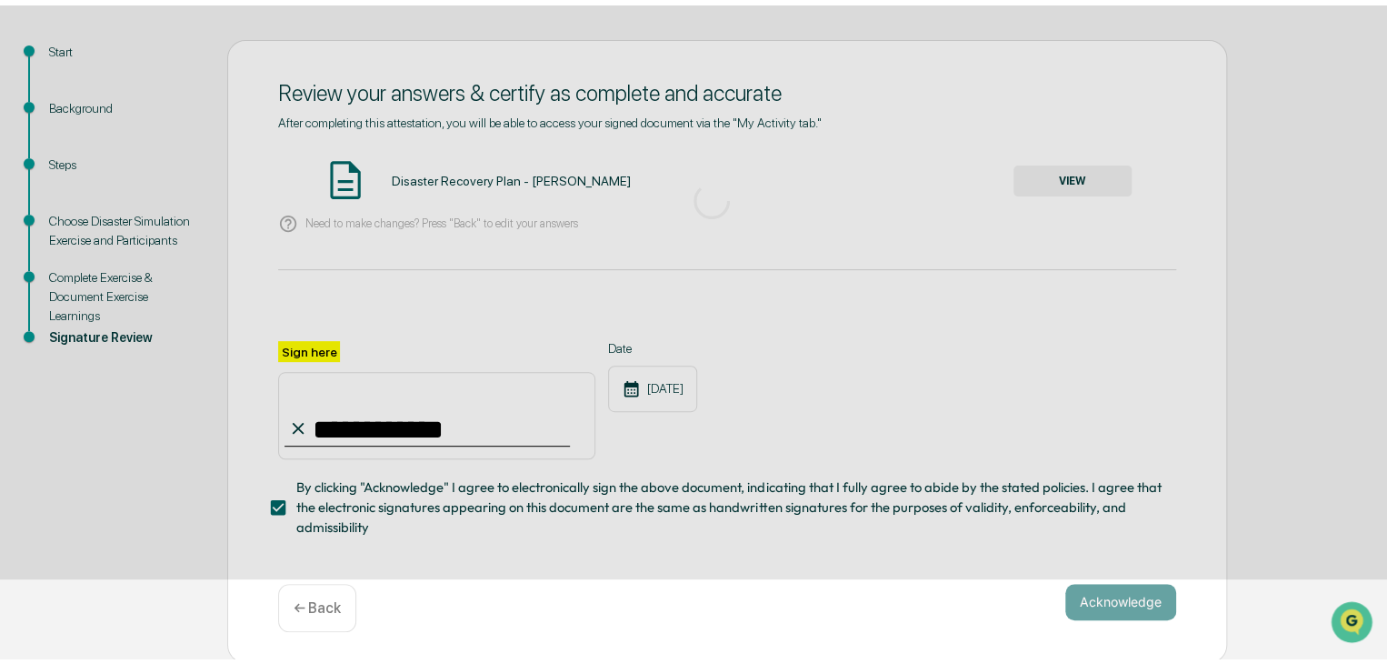
scroll to position [68, 0]
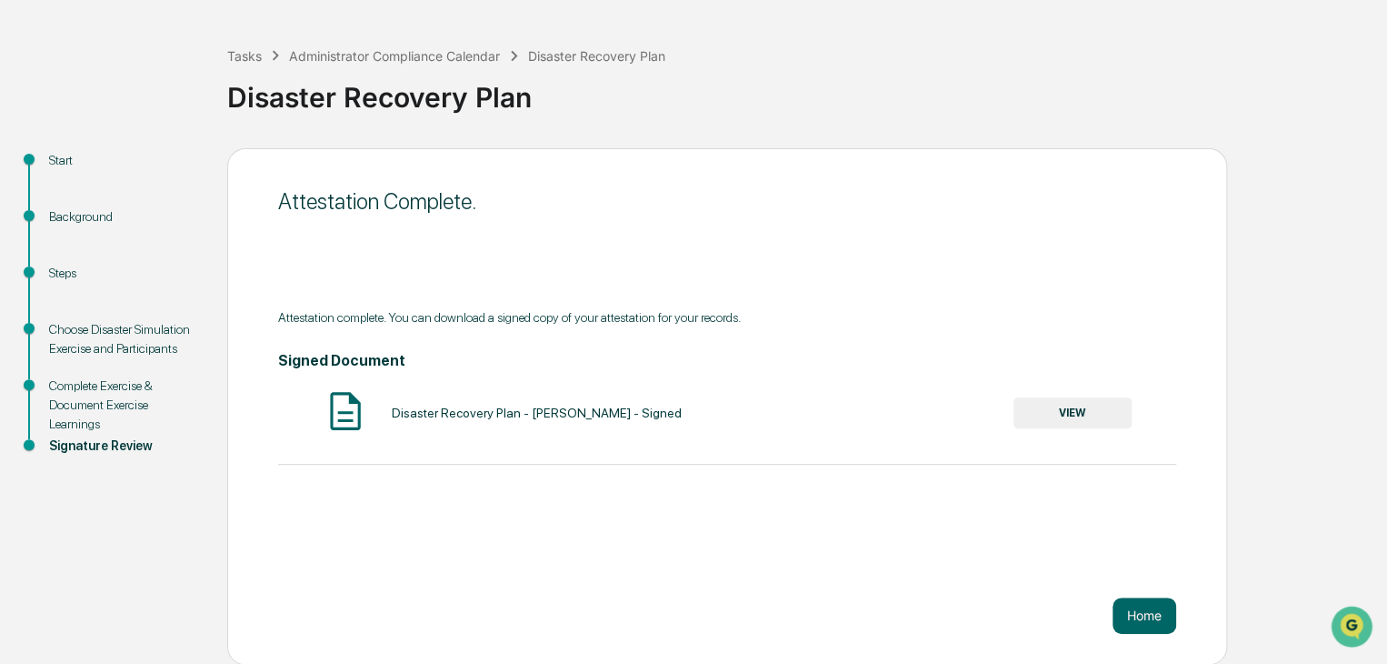
click at [1055, 416] on button "VIEW" at bounding box center [1073, 412] width 118 height 31
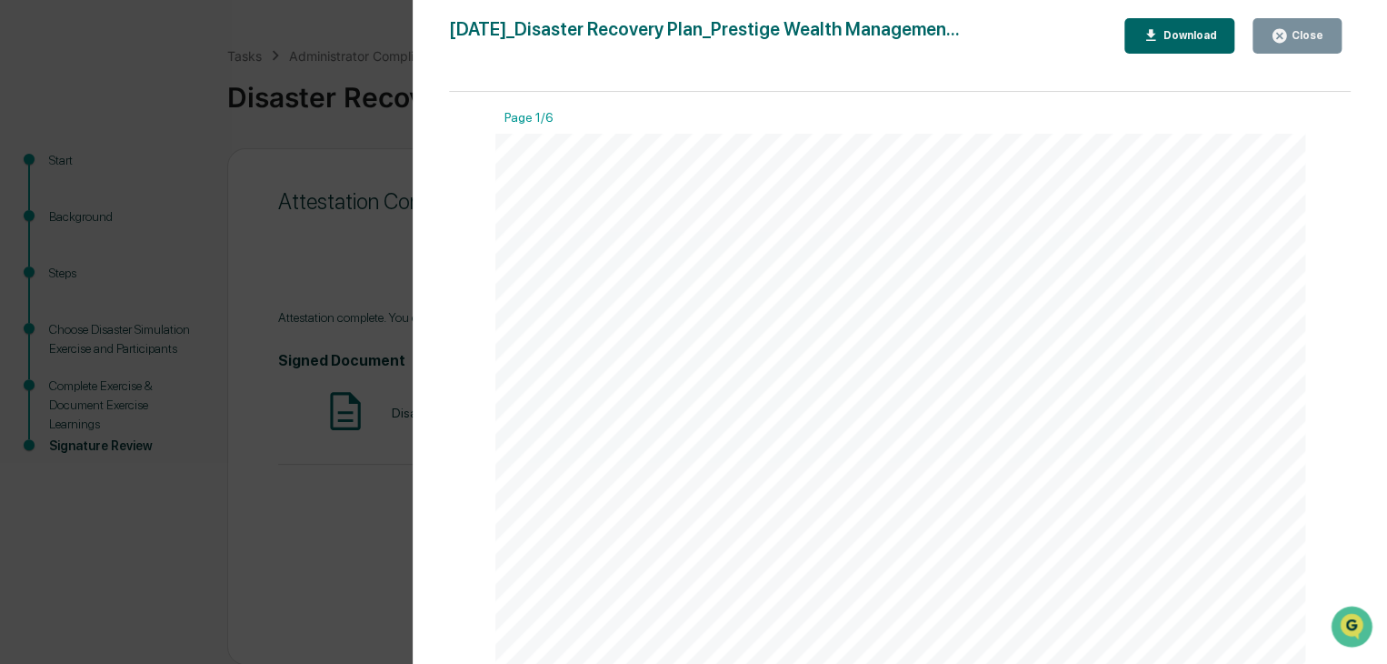
click at [1284, 35] on icon "button" at bounding box center [1280, 36] width 14 height 14
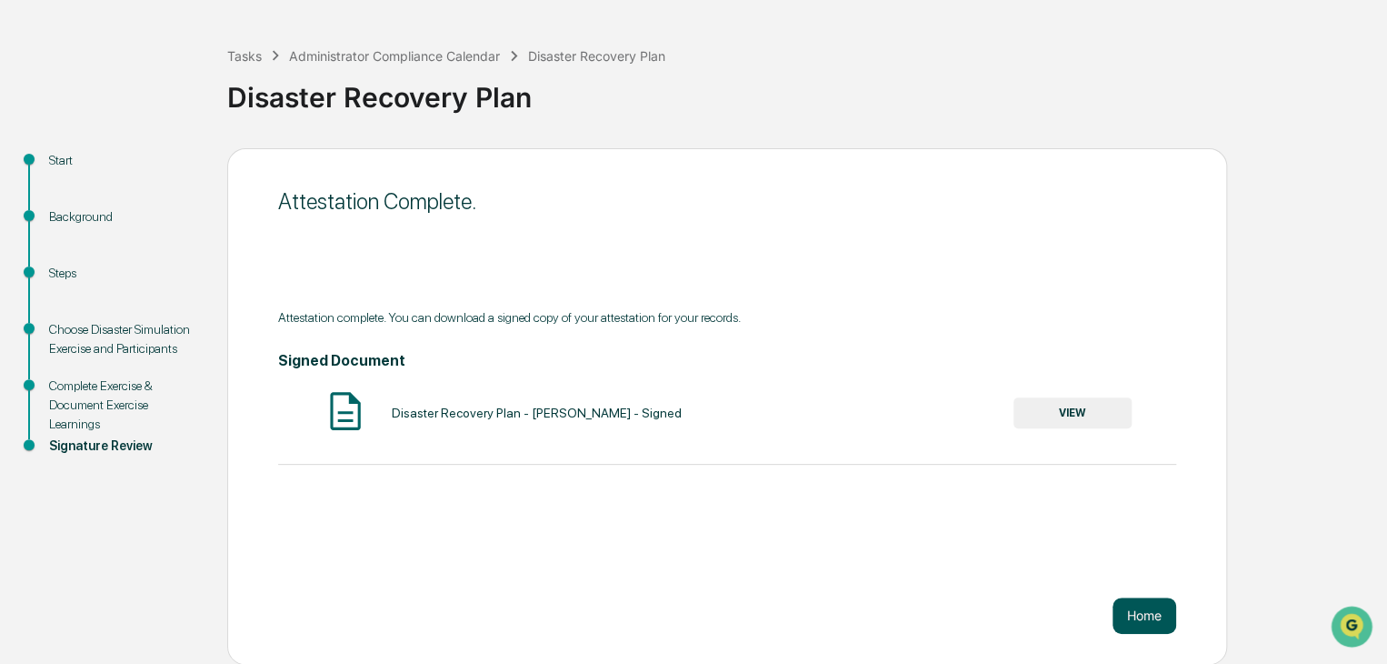
click at [1127, 615] on button "Home" at bounding box center [1145, 615] width 64 height 36
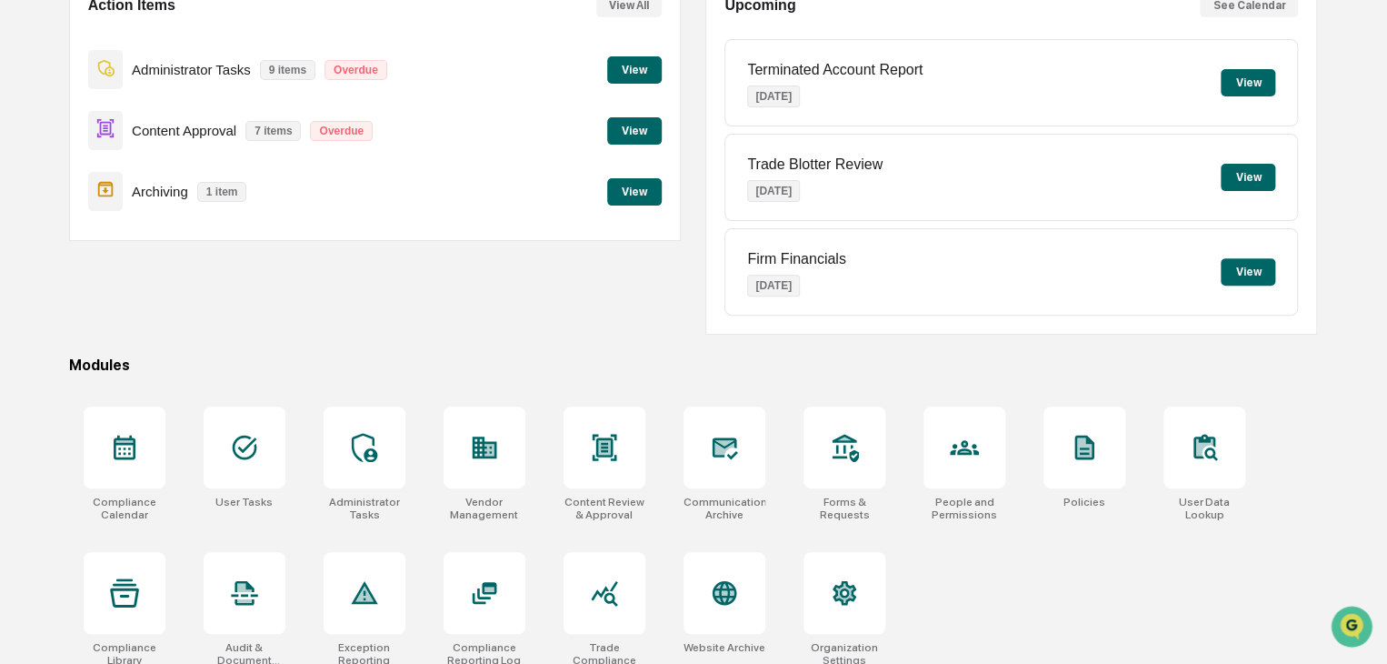
scroll to position [215, 0]
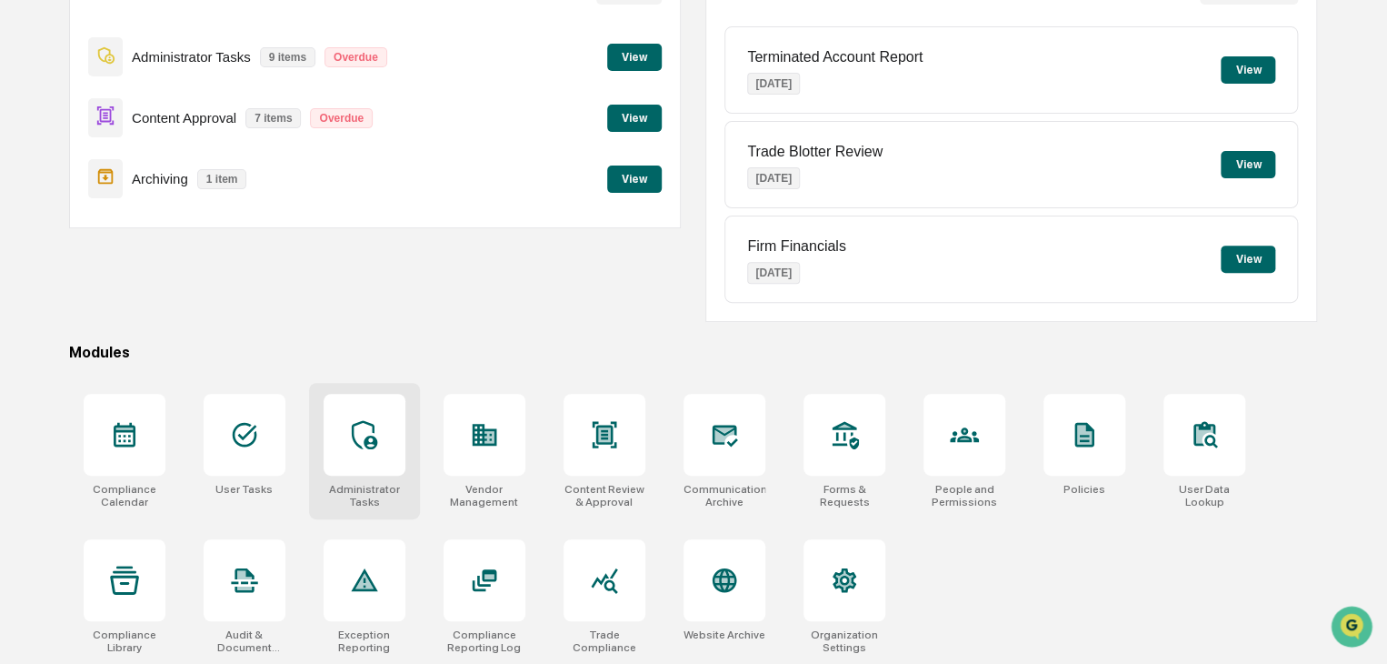
click at [355, 429] on icon at bounding box center [364, 434] width 29 height 29
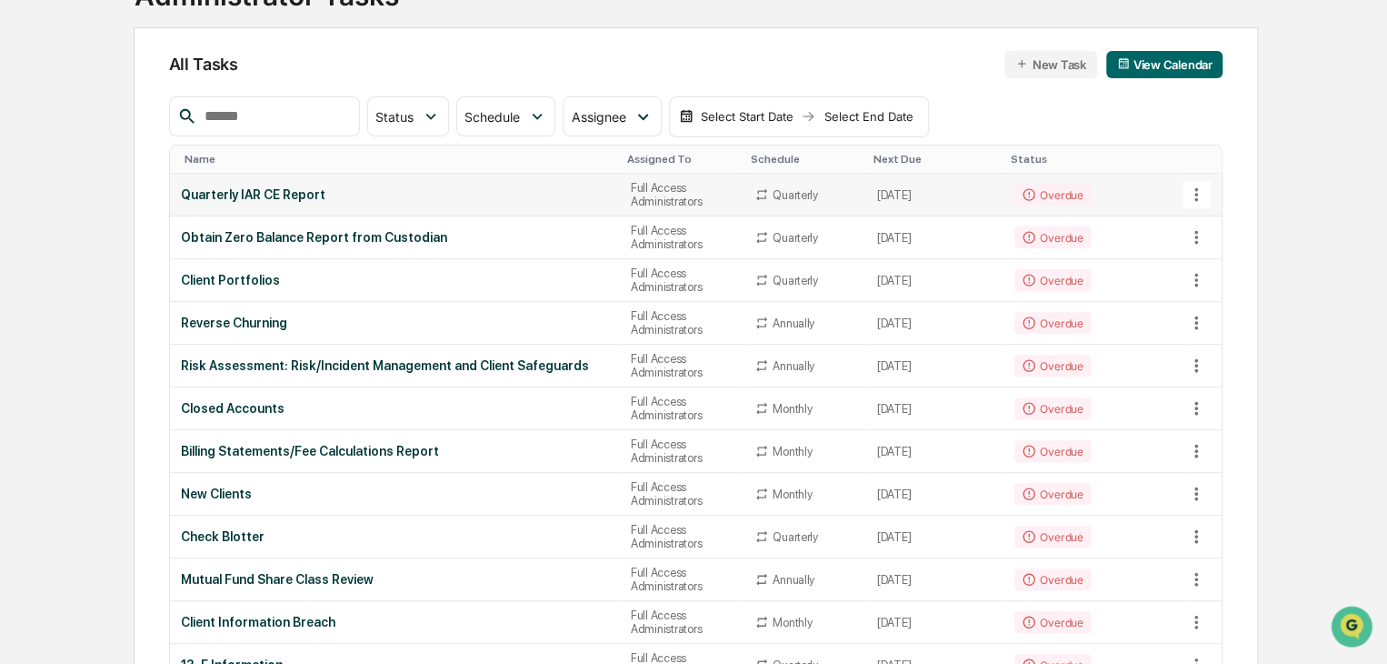
scroll to position [182, 0]
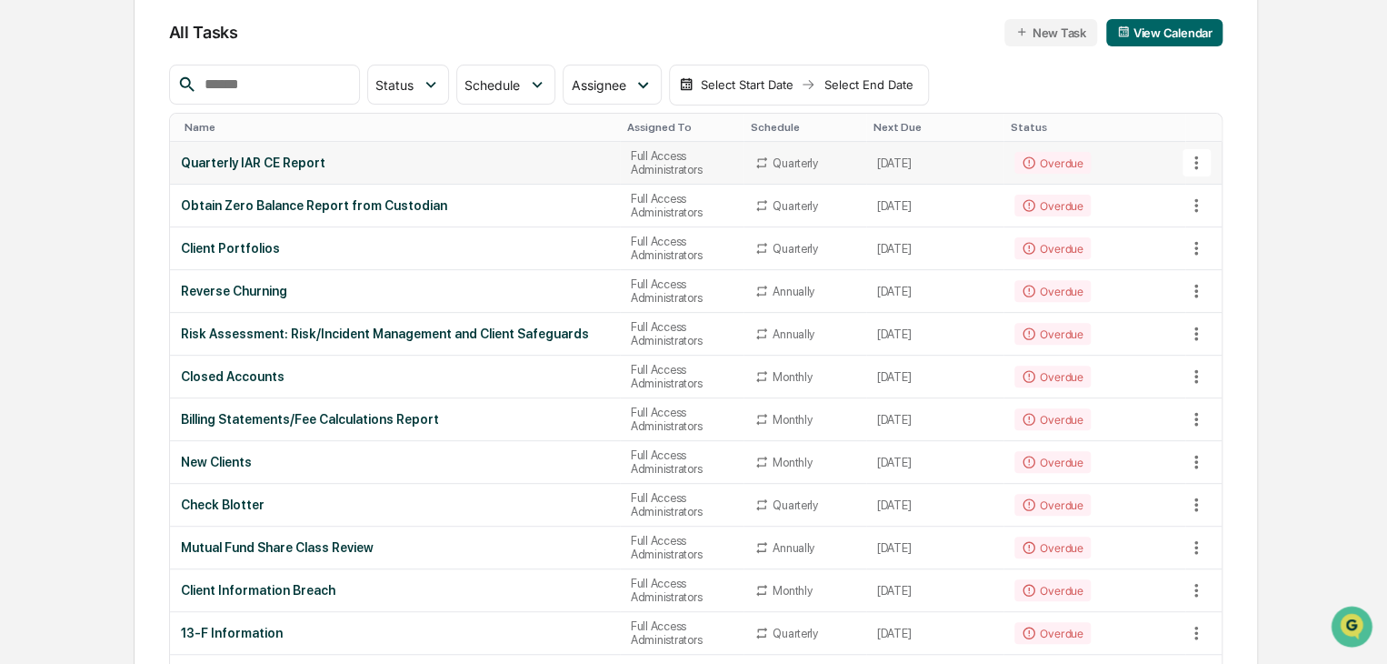
click at [1036, 165] on div "Overdue" at bounding box center [1052, 163] width 75 height 22
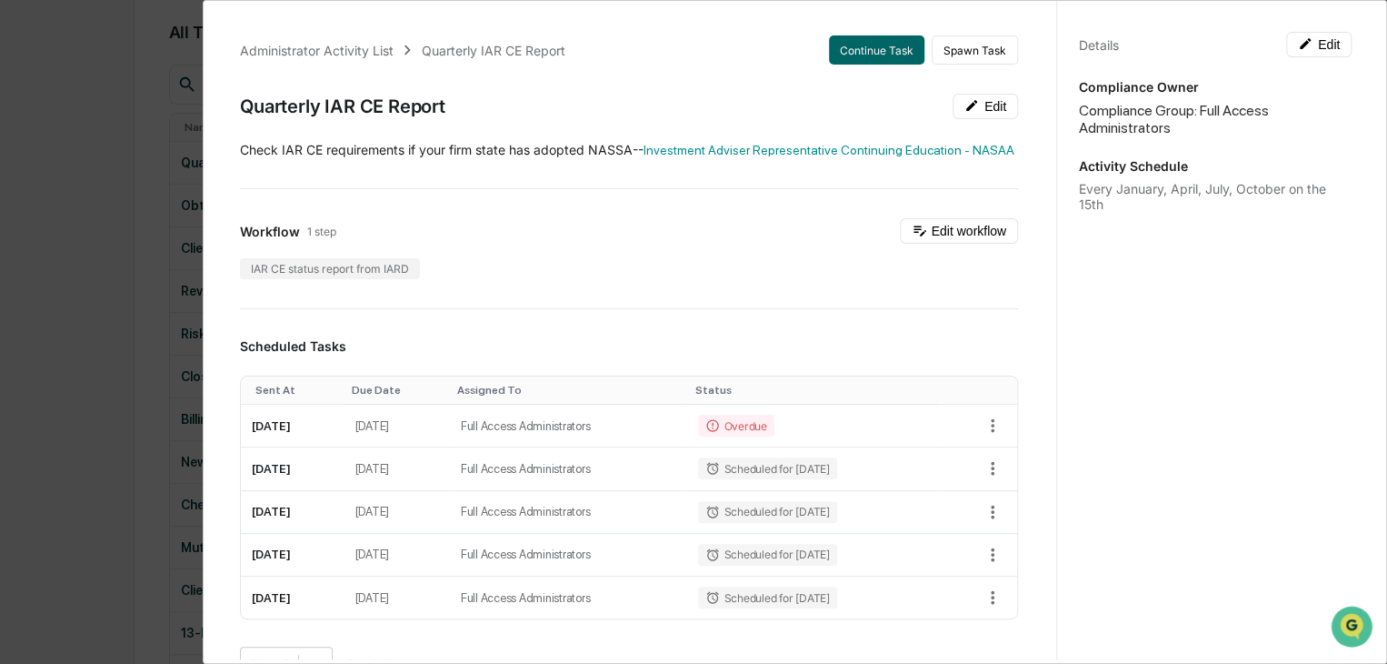
click at [830, 65] on div "Administrator Activity List Quarterly IAR CE Report Continue Task Spawn Task Qu…" at bounding box center [629, 638] width 822 height 1249
click at [829, 53] on button "Continue Task" at bounding box center [876, 49] width 95 height 29
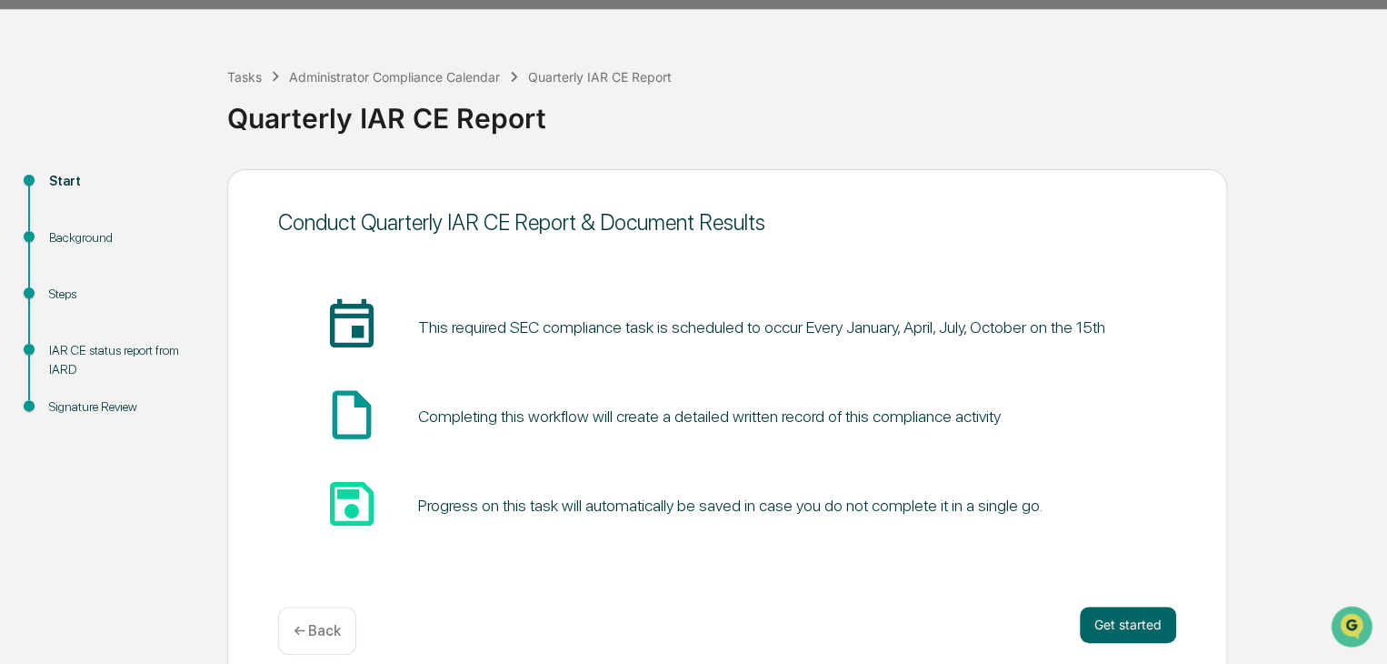
scroll to position [68, 0]
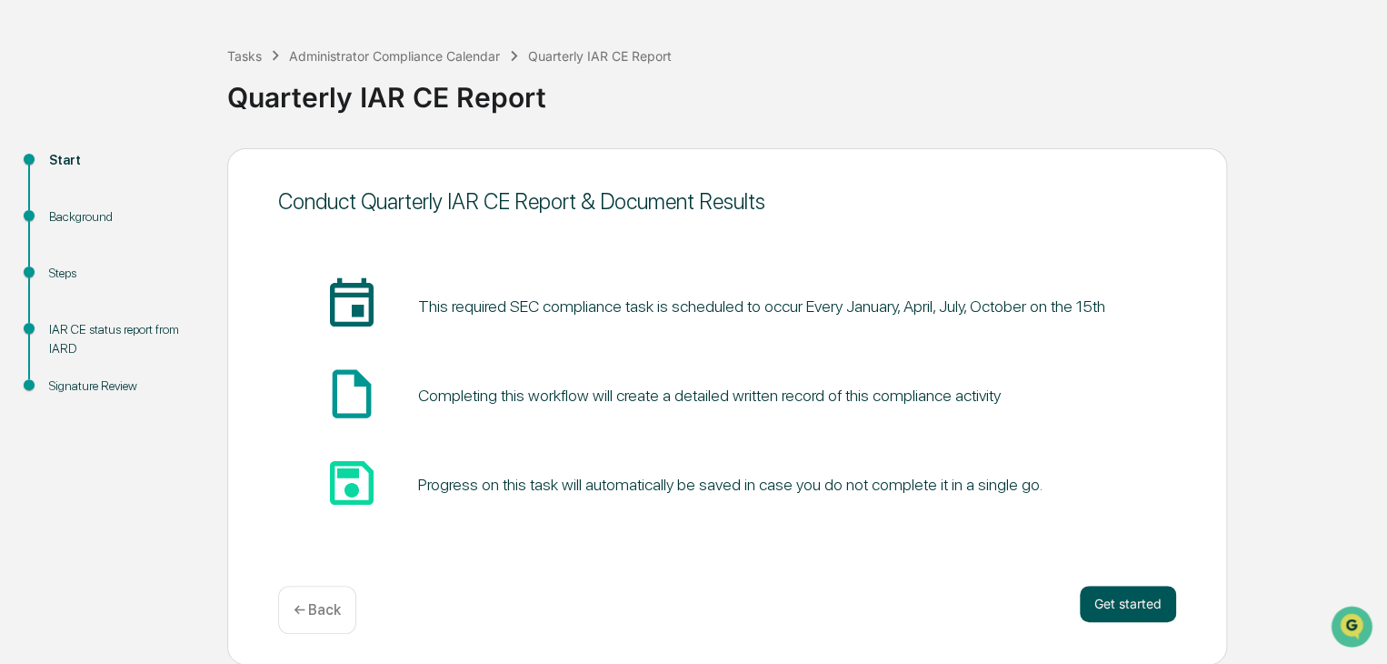
click at [1121, 592] on button "Get started" at bounding box center [1128, 603] width 96 height 36
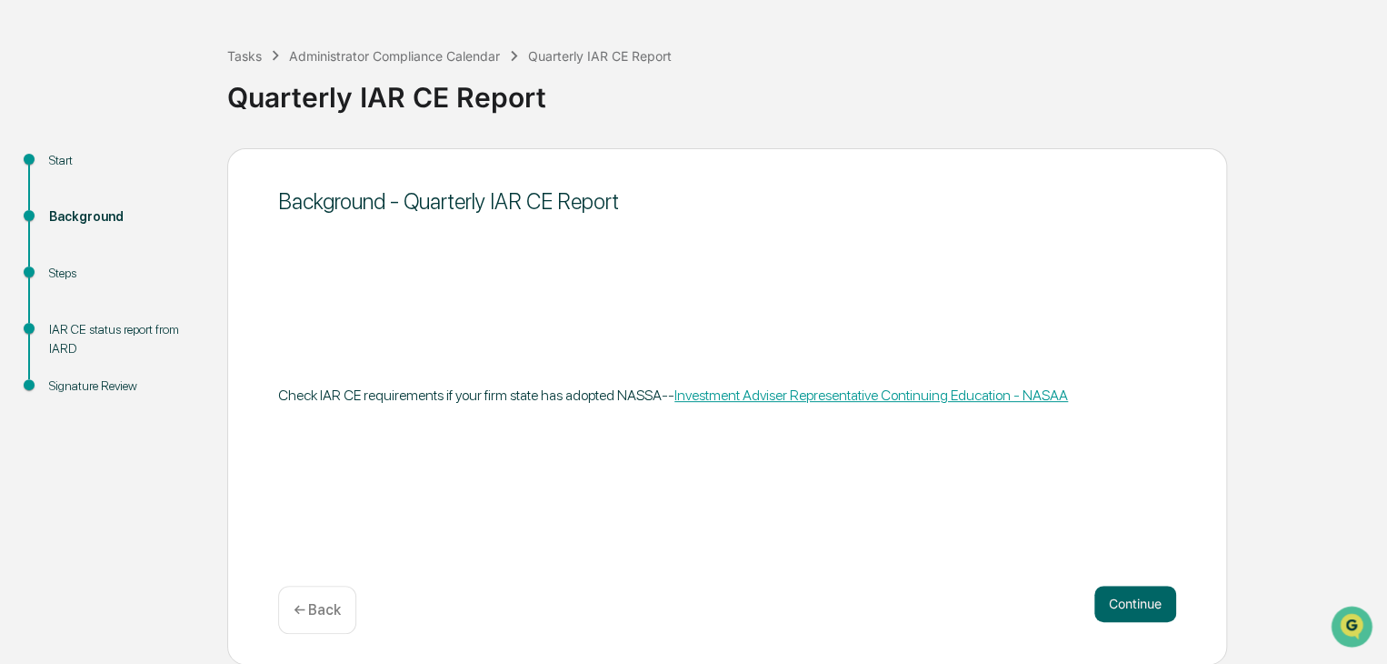
click at [716, 395] on link "Investment Adviser Representative Continuing Education - NASAA" at bounding box center [872, 394] width 394 height 17
click at [765, 395] on link "Investment Adviser Representative Continuing Education - NASAA" at bounding box center [872, 394] width 394 height 17
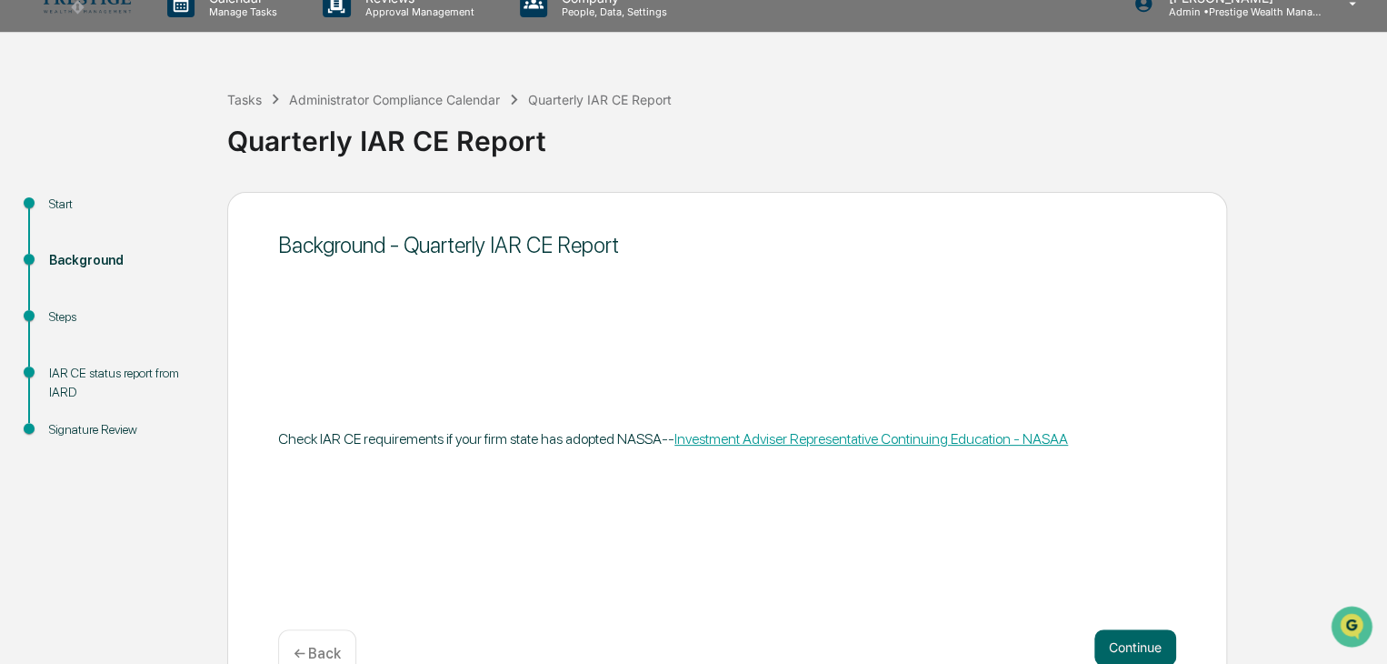
scroll to position [0, 0]
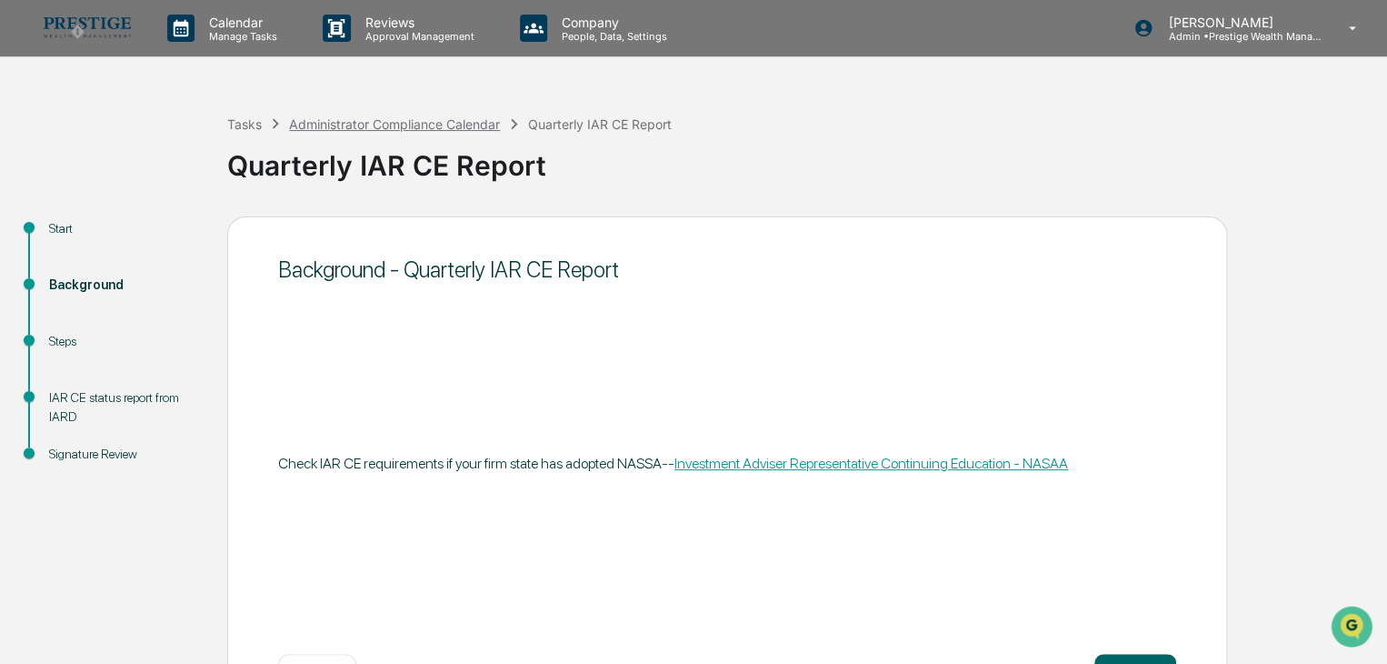
click at [376, 121] on div "Administrator Compliance Calendar" at bounding box center [394, 123] width 211 height 15
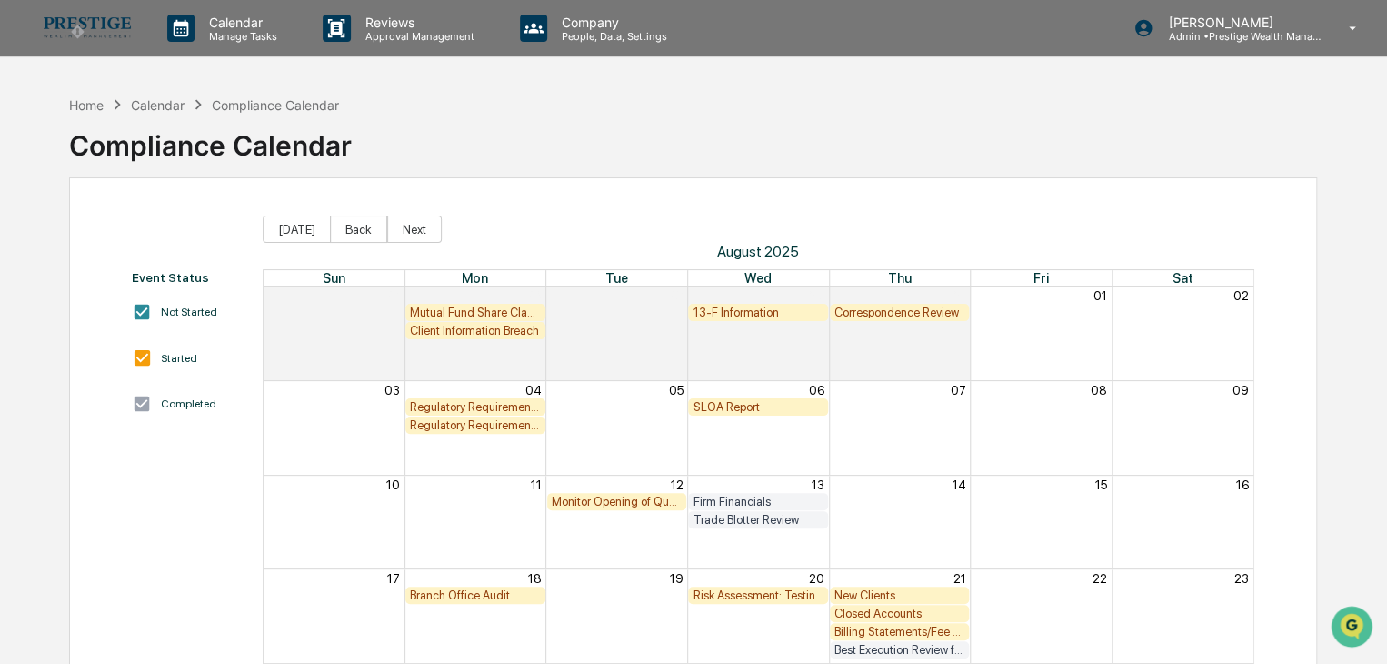
click at [175, 106] on div "Calendar" at bounding box center [158, 104] width 54 height 15
click at [105, 105] on div "Home Calendar Compliance Calendar" at bounding box center [204, 105] width 271 height 20
click at [94, 105] on div "Home" at bounding box center [86, 104] width 35 height 15
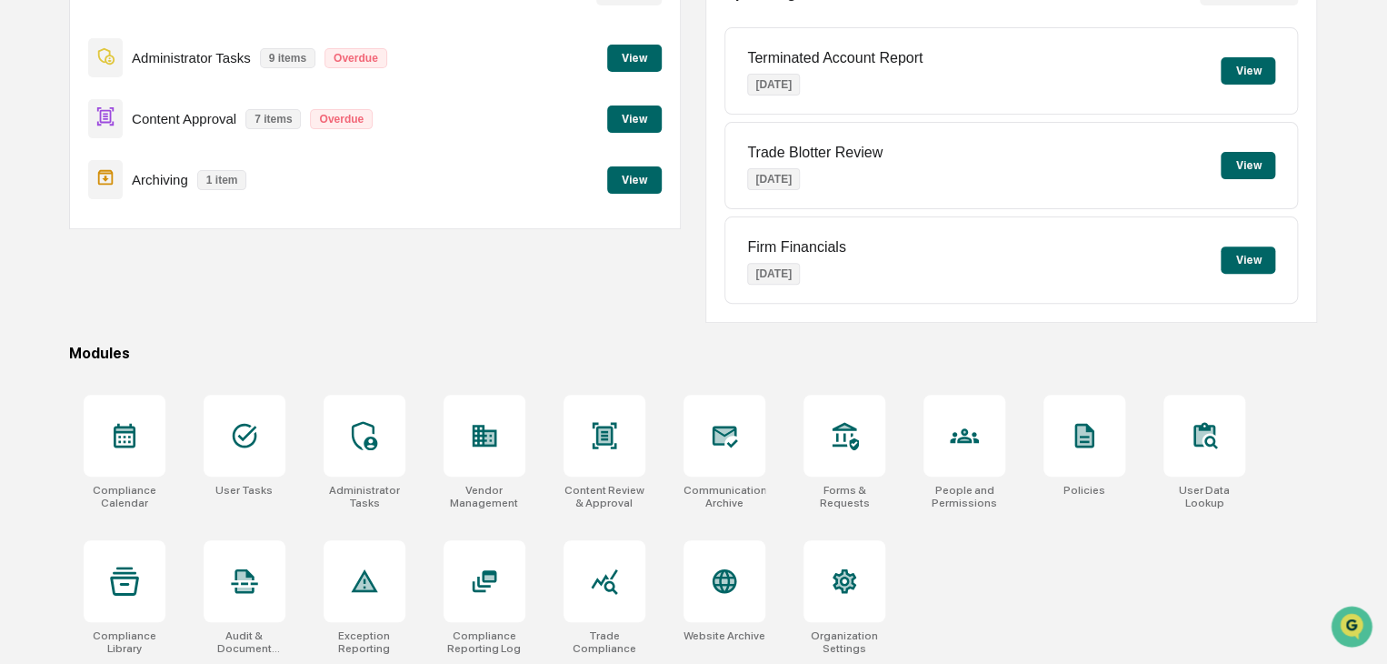
scroll to position [215, 0]
click at [377, 445] on icon at bounding box center [364, 434] width 29 height 29
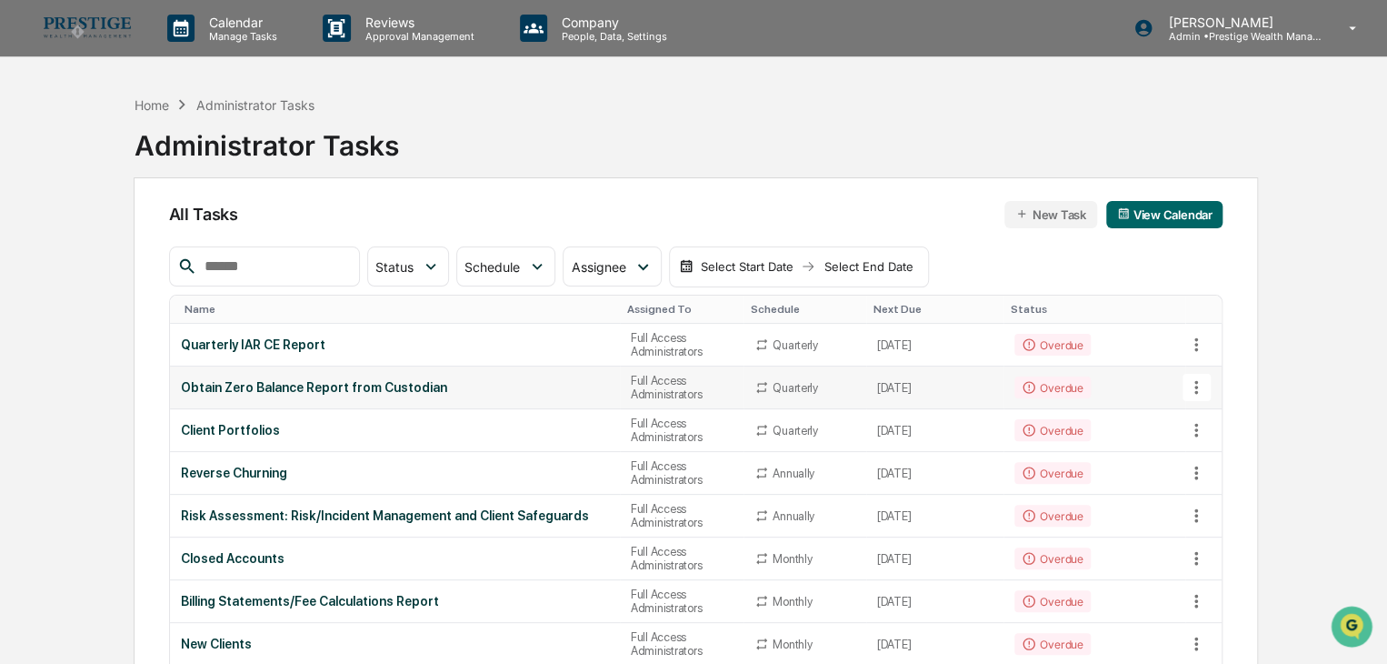
click at [360, 381] on div "Obtain Zero Balance Report from Custodian" at bounding box center [395, 387] width 428 height 15
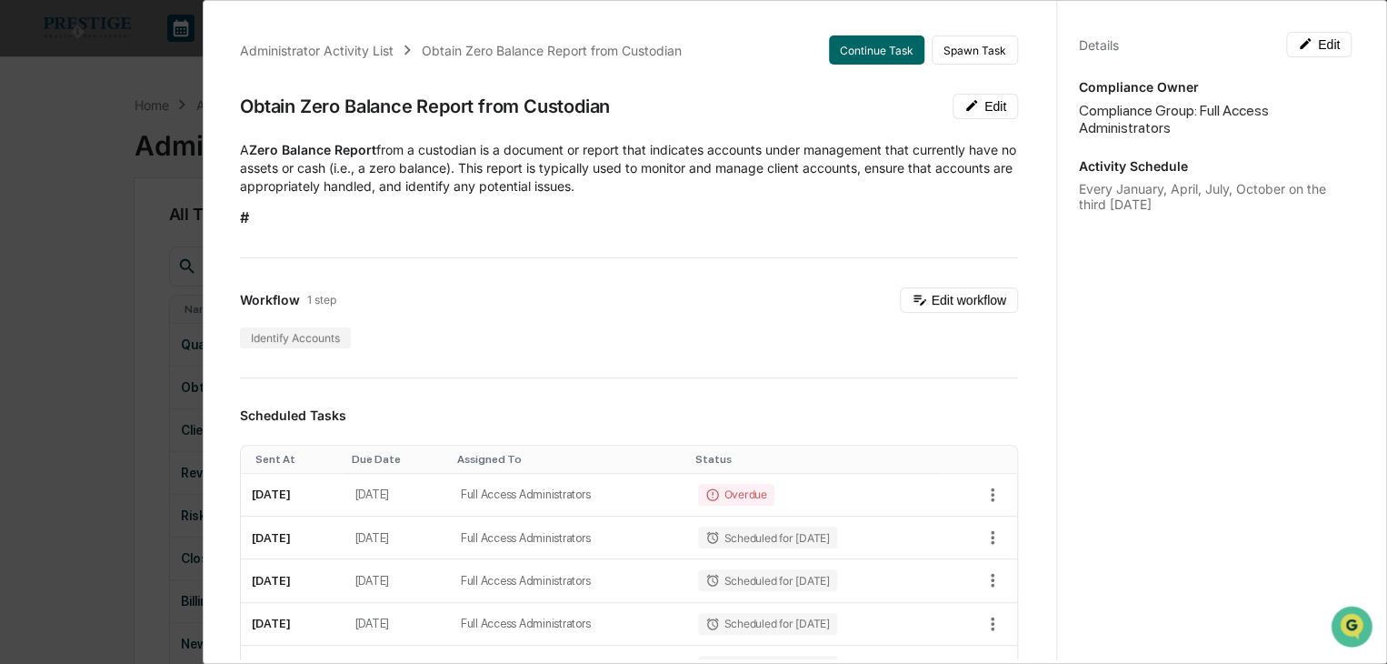
click at [36, 338] on div "Administrator Activity List Obtain Zero Balance Report from Custodian Continue …" at bounding box center [693, 332] width 1387 height 664
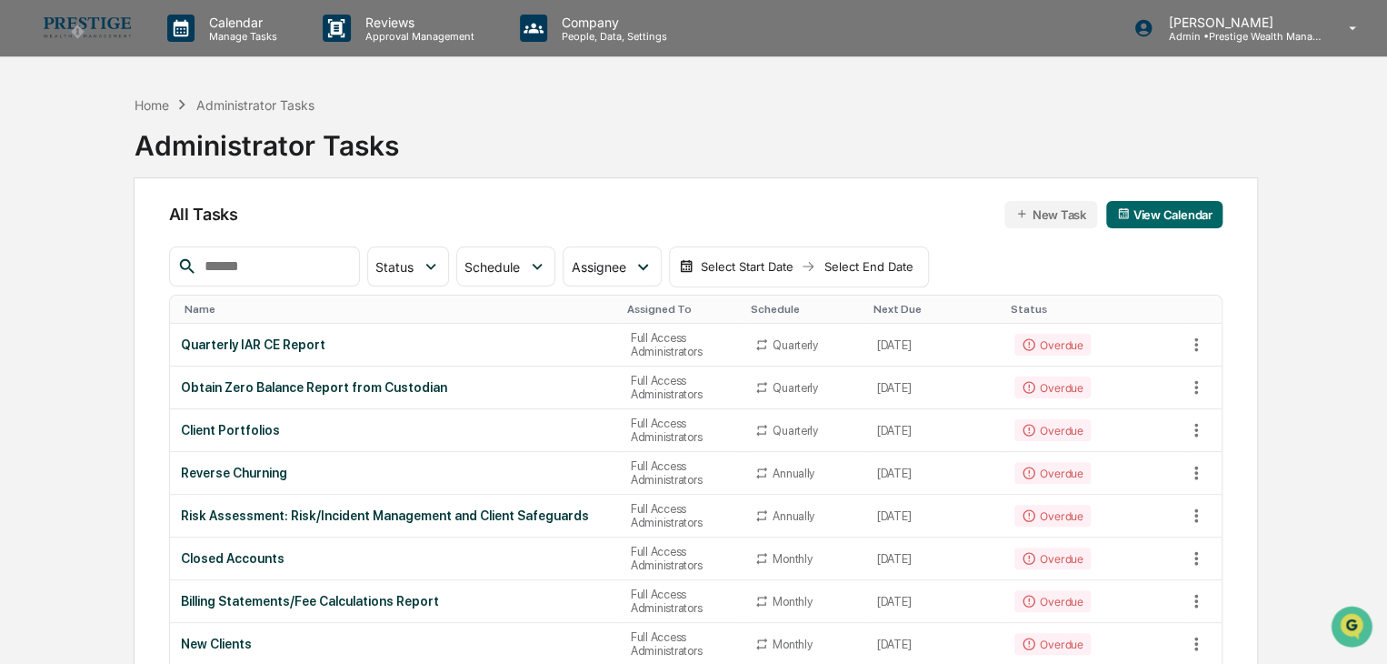
click at [128, 37] on link at bounding box center [98, 28] width 109 height 56
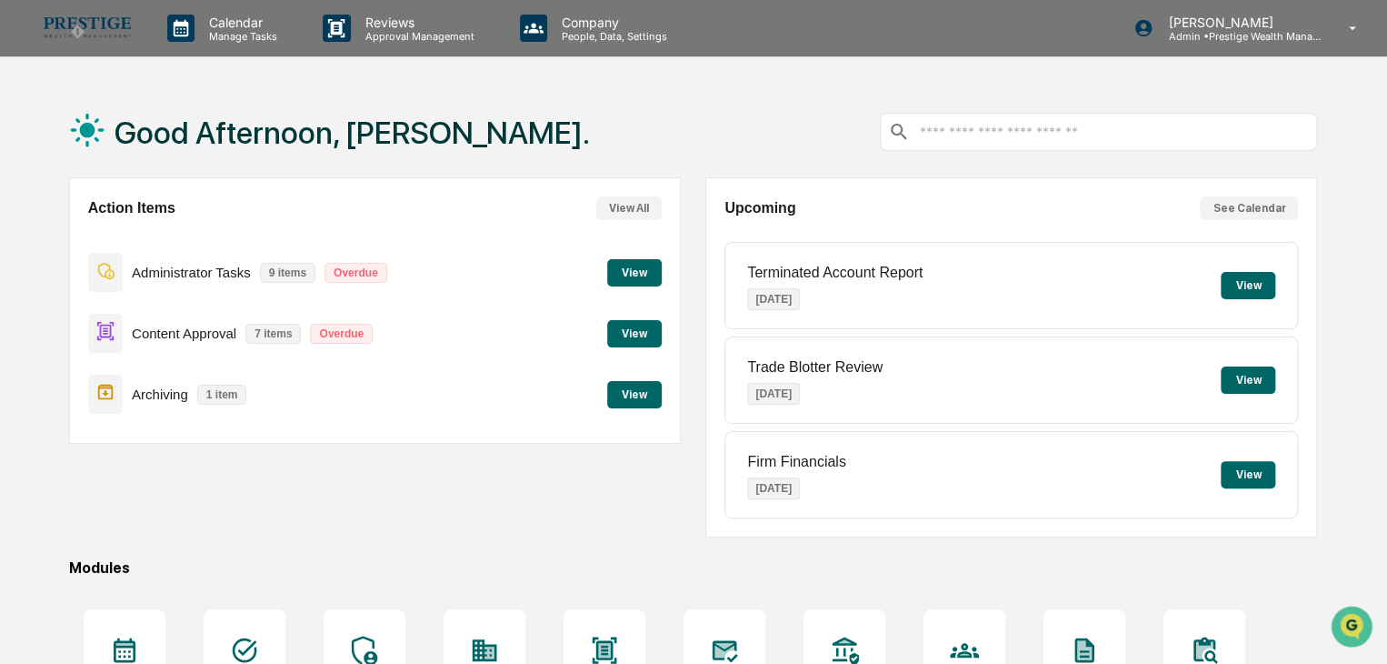
click at [647, 280] on button "View" at bounding box center [634, 272] width 55 height 27
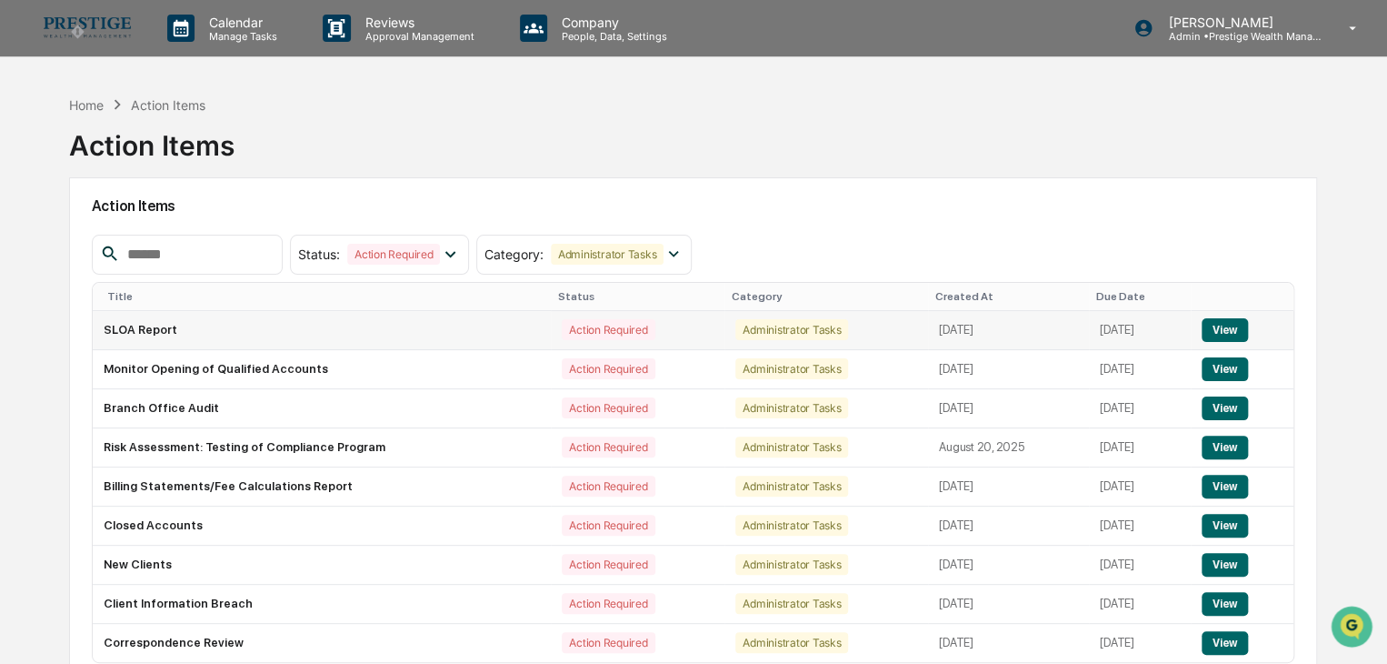
click at [1222, 325] on button "View" at bounding box center [1225, 330] width 46 height 24
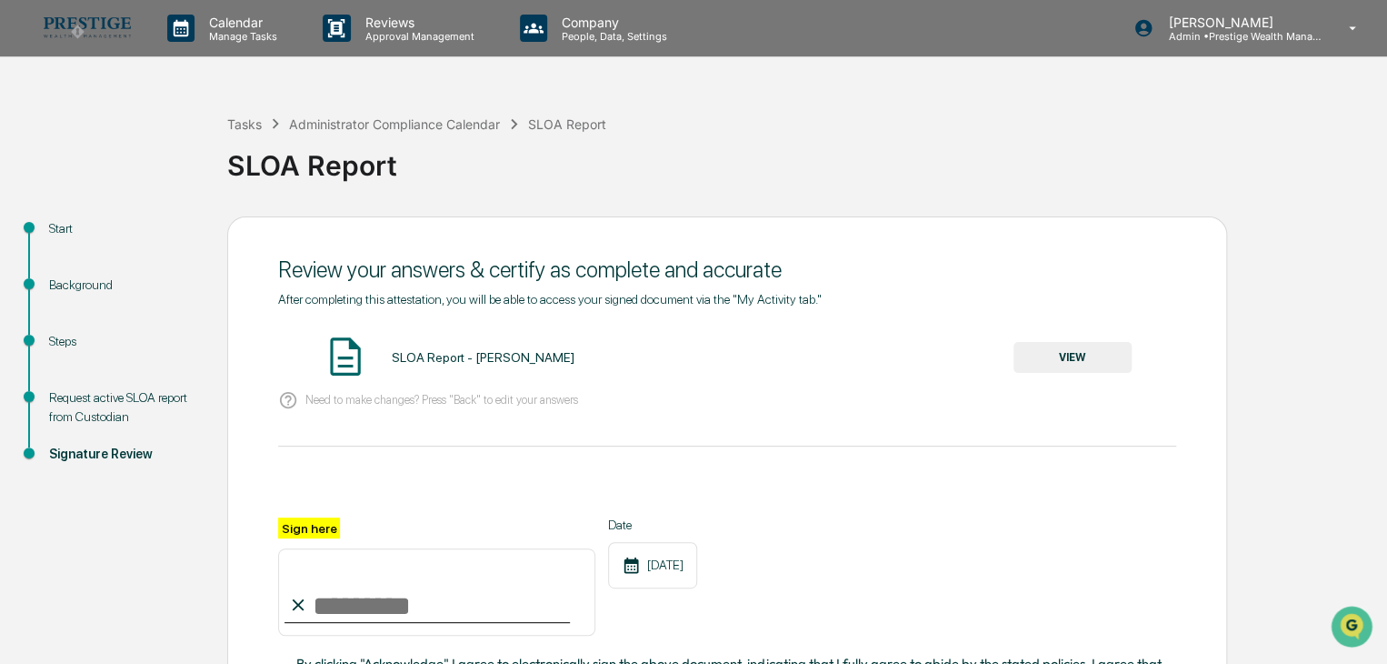
scroll to position [182, 0]
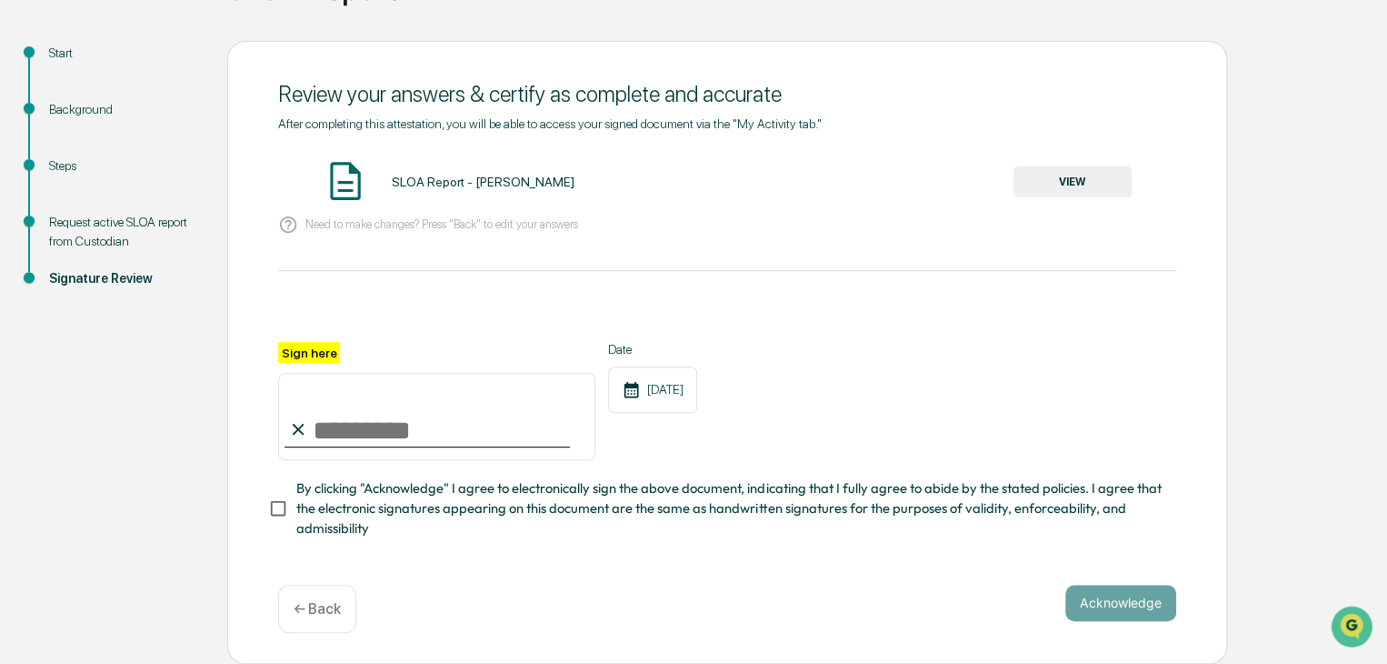
click at [495, 186] on div "SLOA Report - Brian Drolet VIEW" at bounding box center [727, 182] width 898 height 48
click at [515, 175] on div "SLOA Report - Brian Drolet" at bounding box center [482, 182] width 183 height 15
click at [1032, 170] on button "VIEW" at bounding box center [1073, 181] width 118 height 31
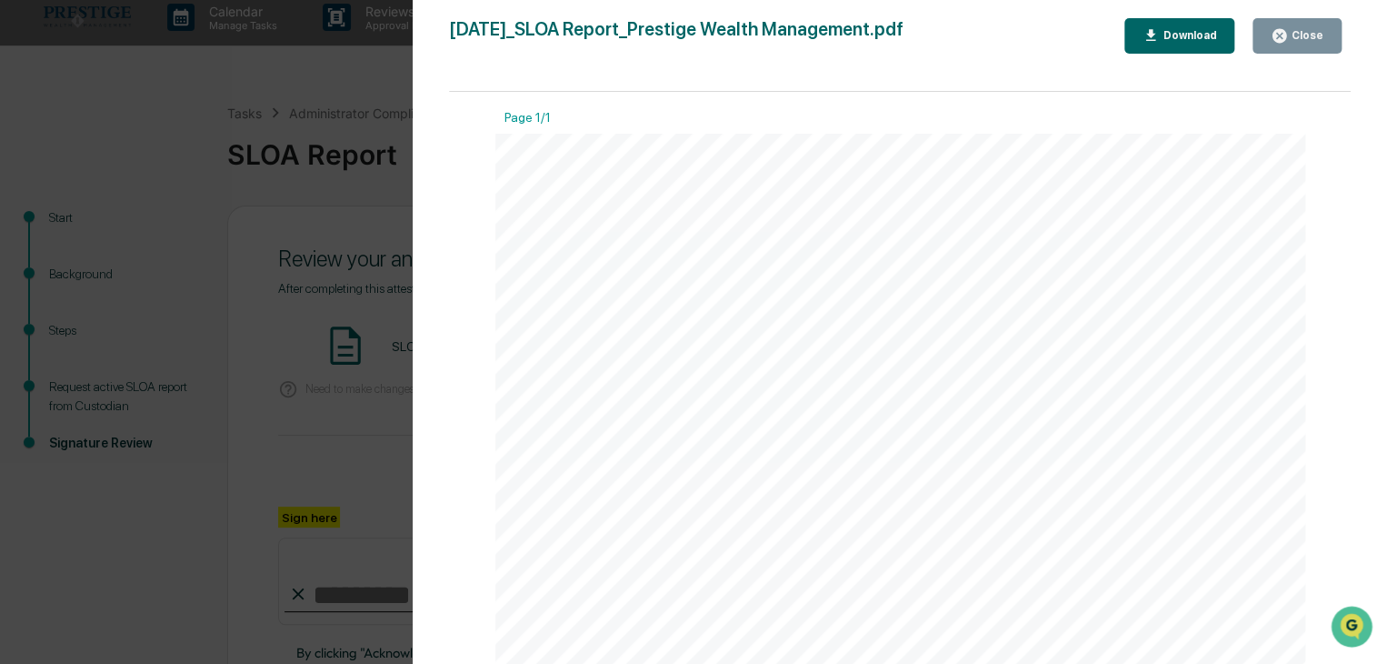
scroll to position [0, 0]
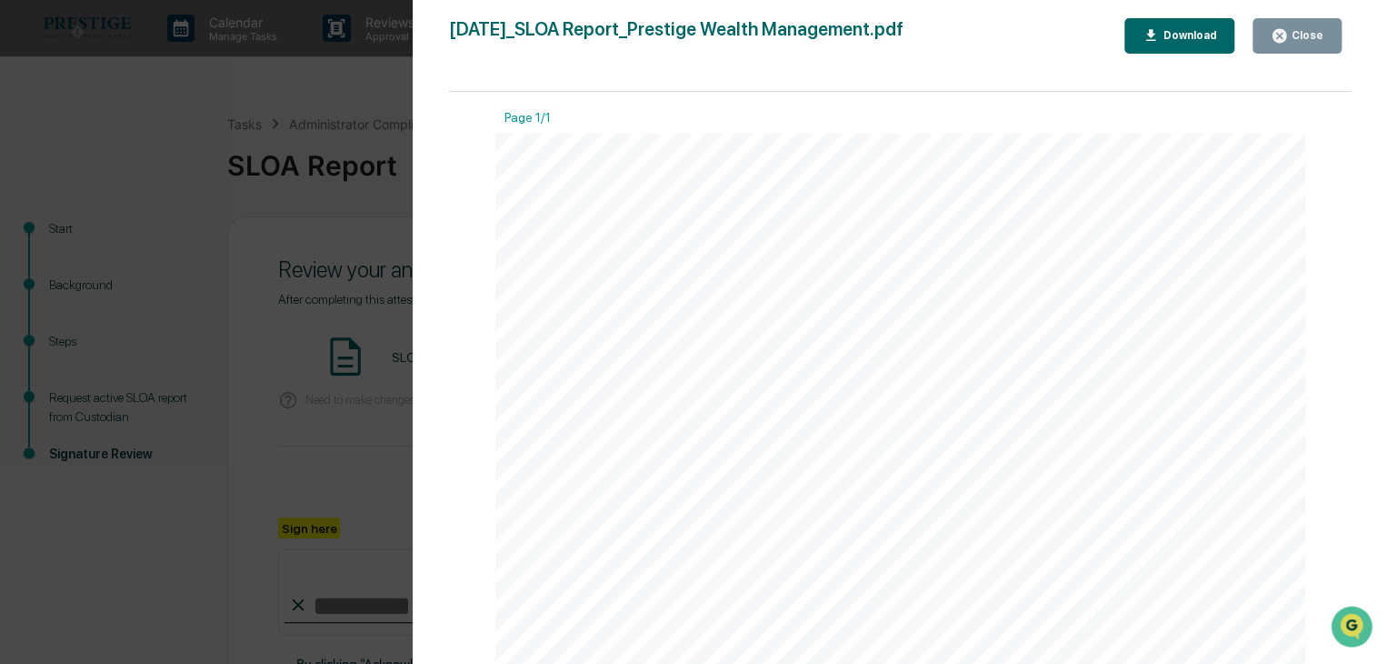
click at [1284, 32] on icon "button" at bounding box center [1280, 36] width 14 height 14
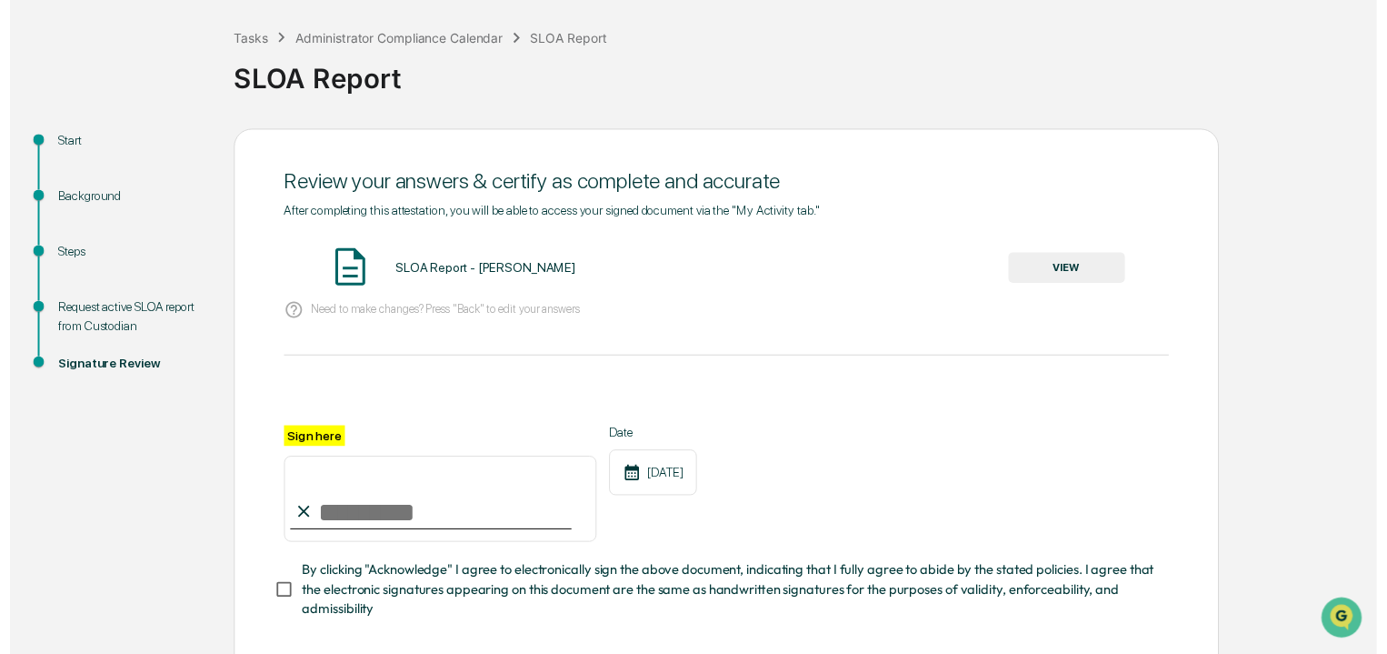
scroll to position [182, 0]
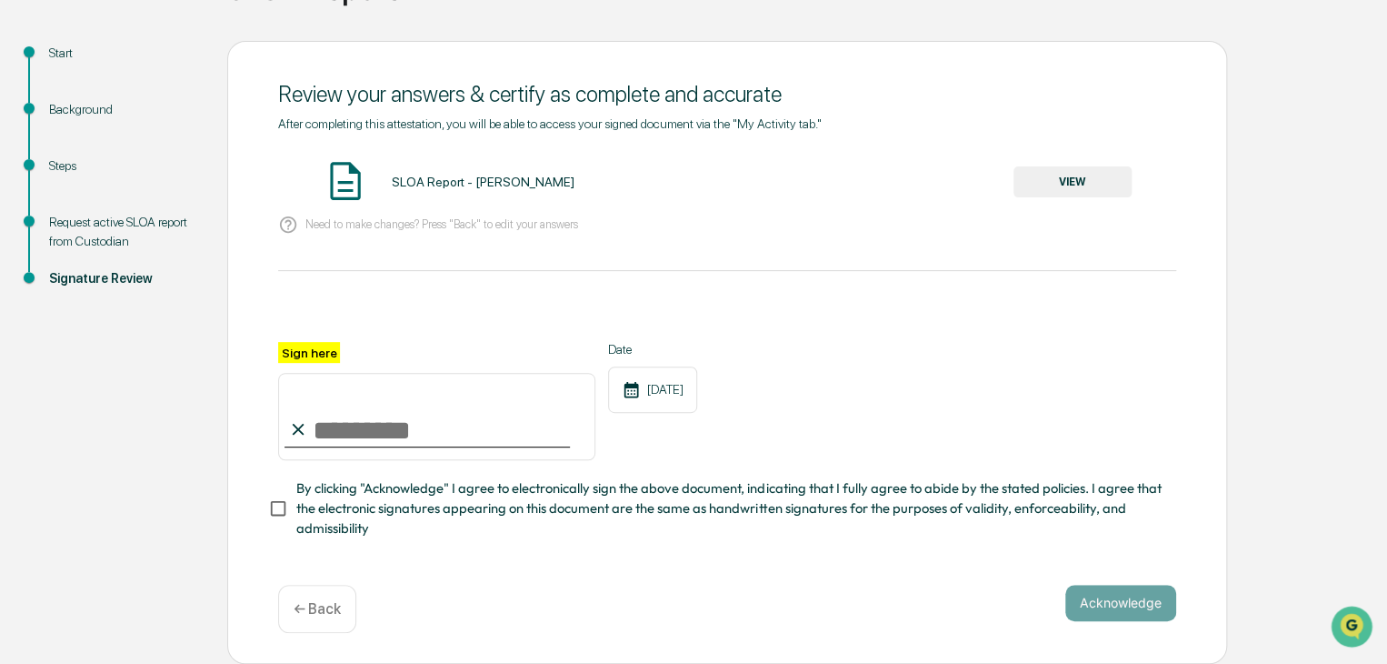
click at [340, 603] on div "← Back" at bounding box center [317, 609] width 78 height 48
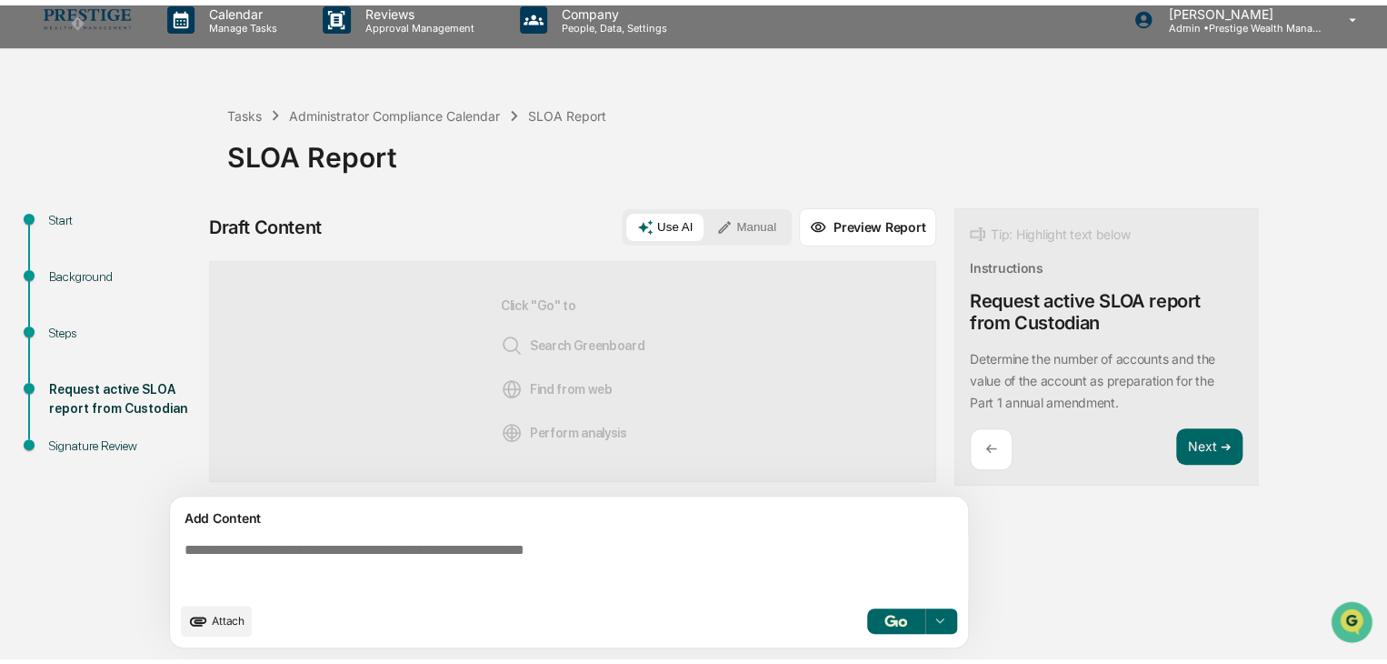
scroll to position [13, 0]
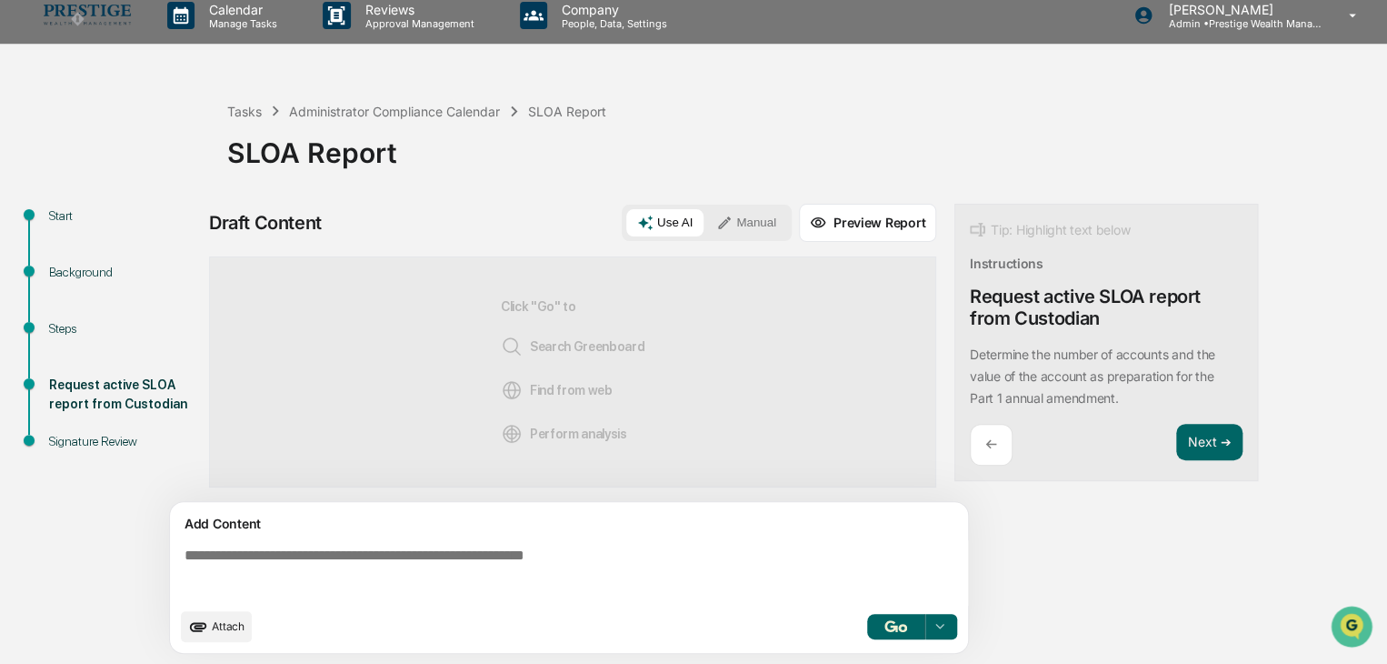
click at [883, 626] on button "button" at bounding box center [896, 626] width 58 height 25
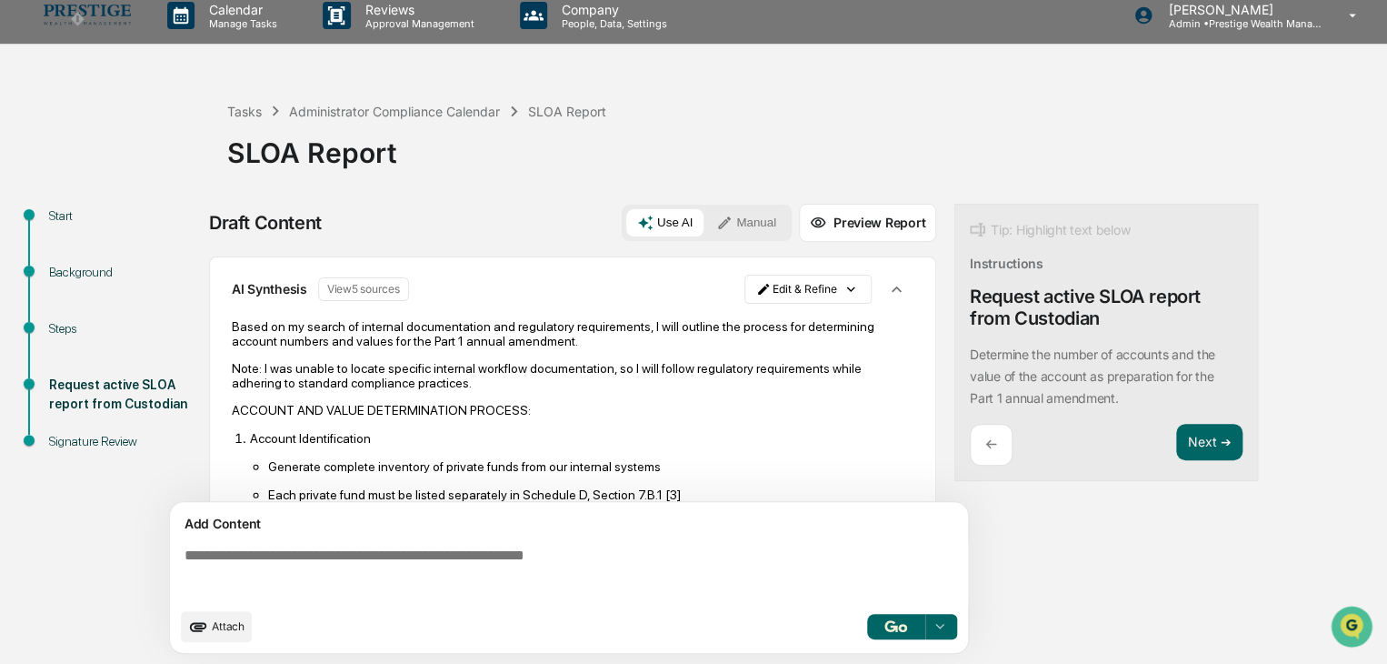
click at [856, 226] on button "Preview Report" at bounding box center [867, 223] width 137 height 38
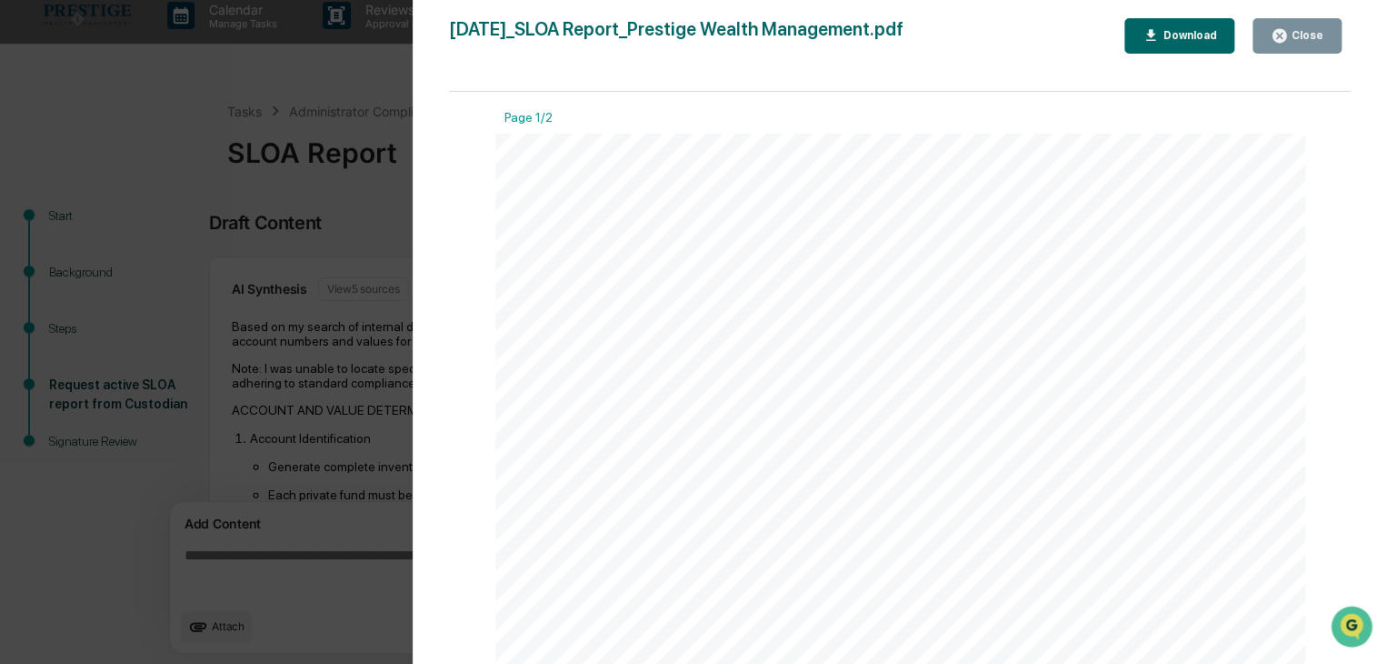
click at [1276, 40] on icon "button" at bounding box center [1279, 35] width 17 height 17
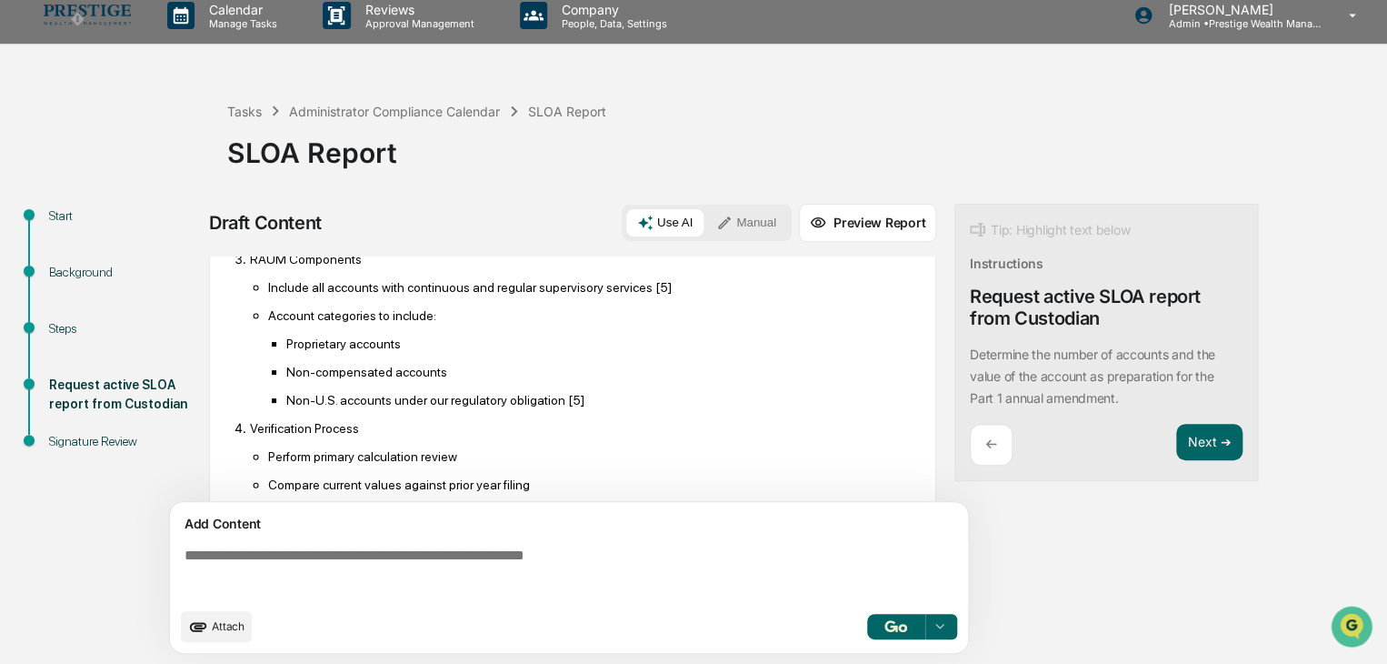
scroll to position [875, 0]
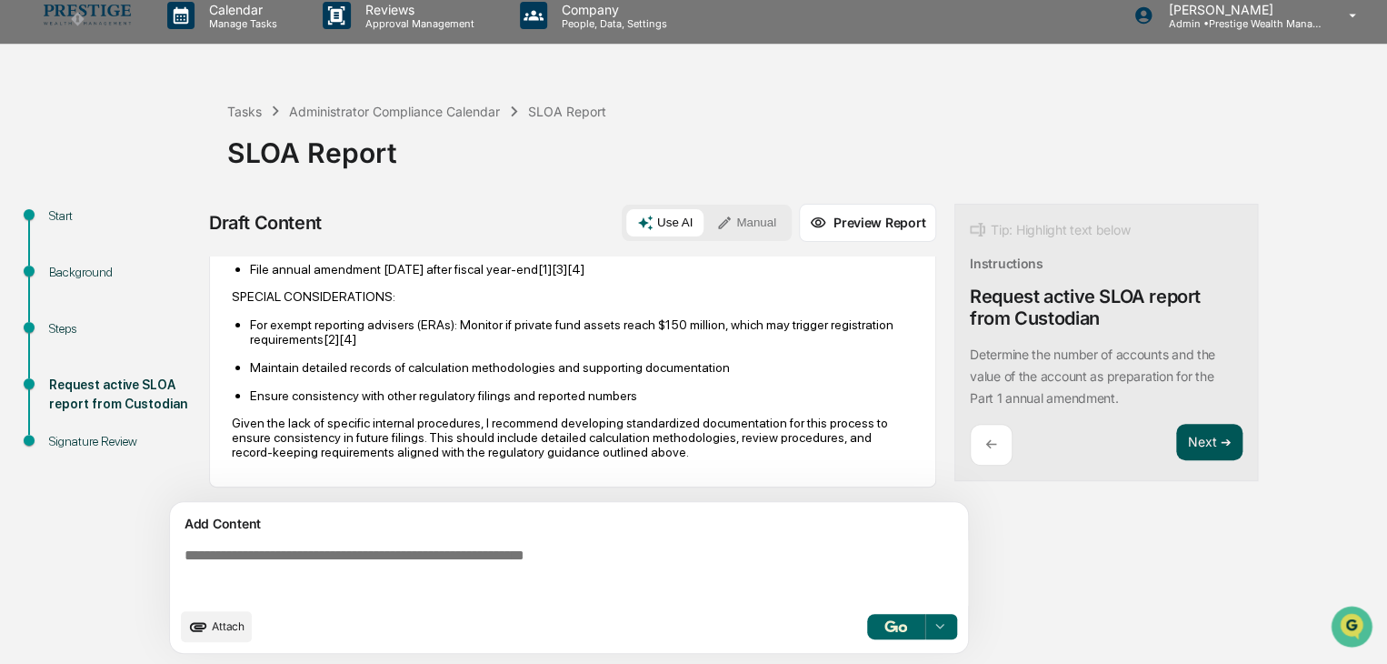
click at [1189, 442] on button "Next ➔" at bounding box center [1209, 442] width 66 height 37
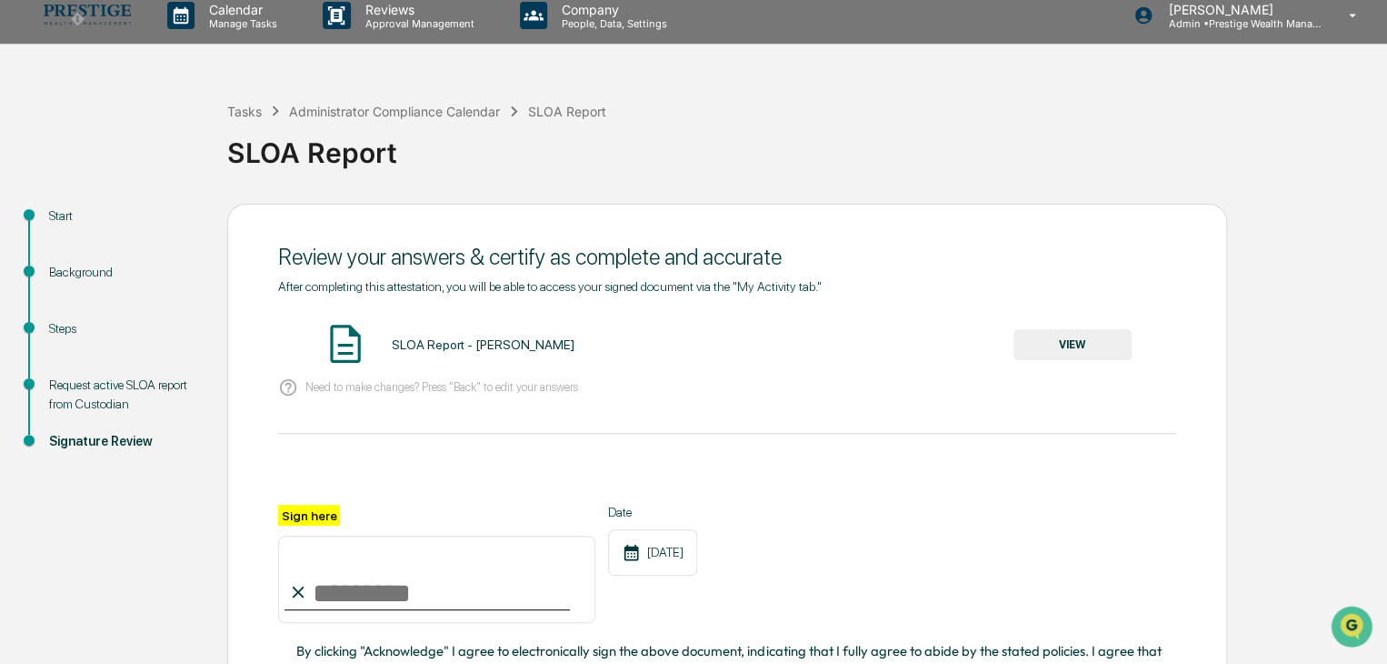
click at [1066, 343] on button "VIEW" at bounding box center [1073, 344] width 118 height 31
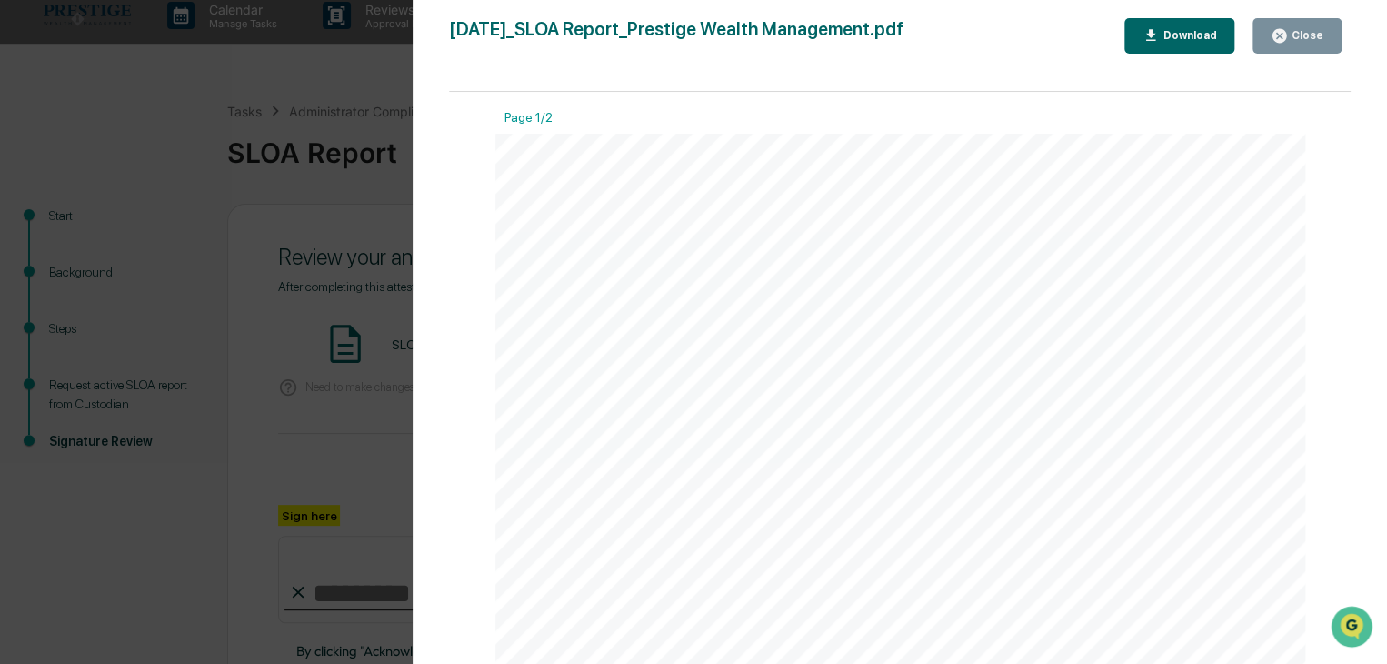
click at [1288, 34] on icon "button" at bounding box center [1279, 35] width 17 height 17
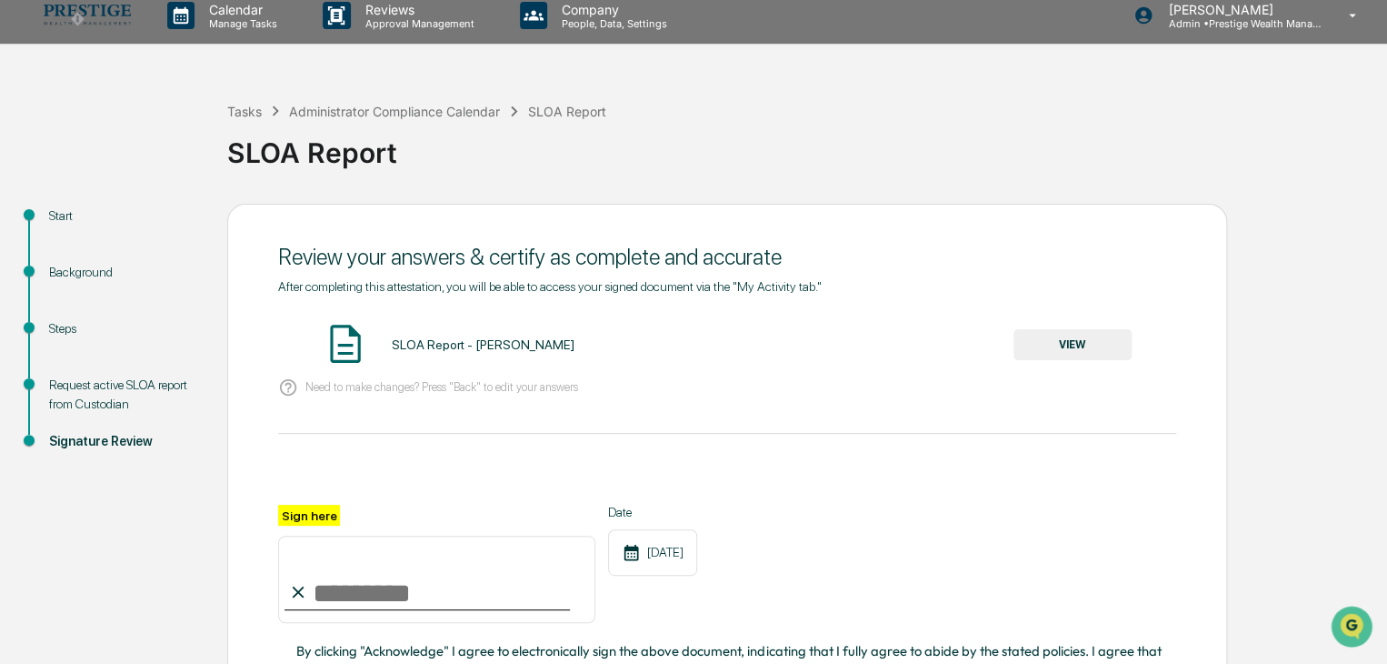
click at [334, 600] on input "Sign here" at bounding box center [436, 578] width 317 height 87
type input "**********"
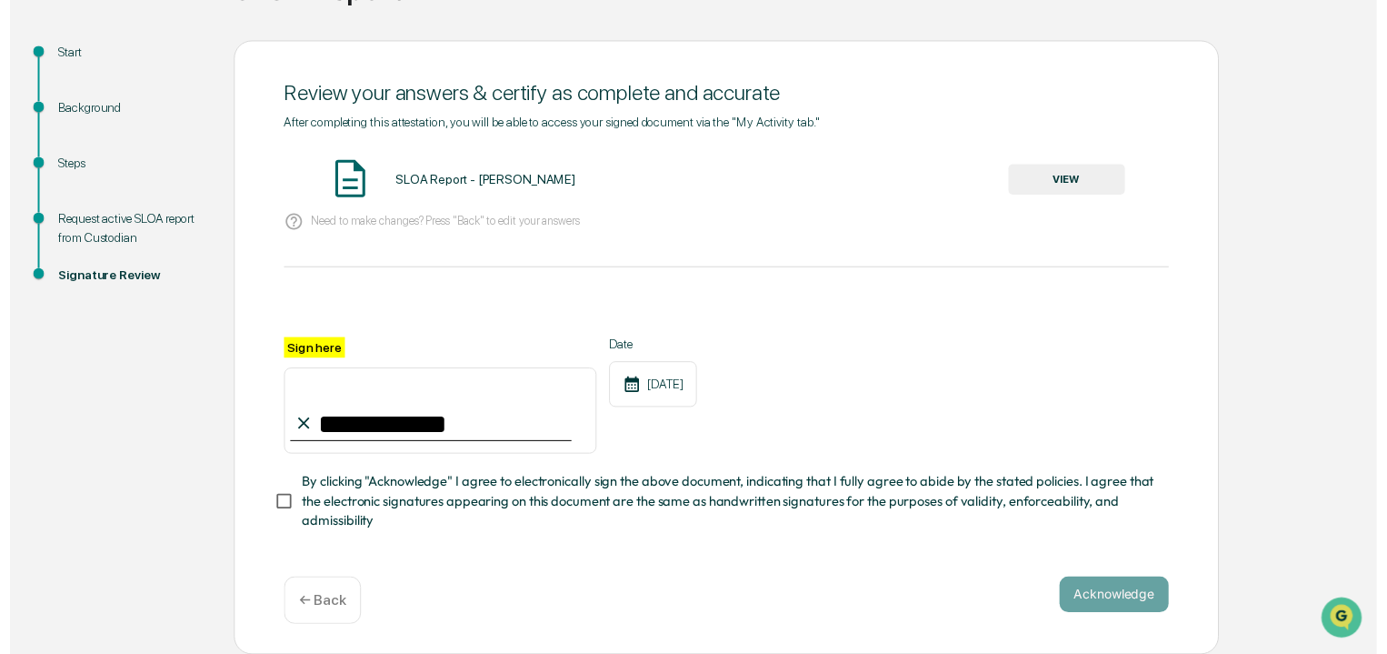
scroll to position [182, 0]
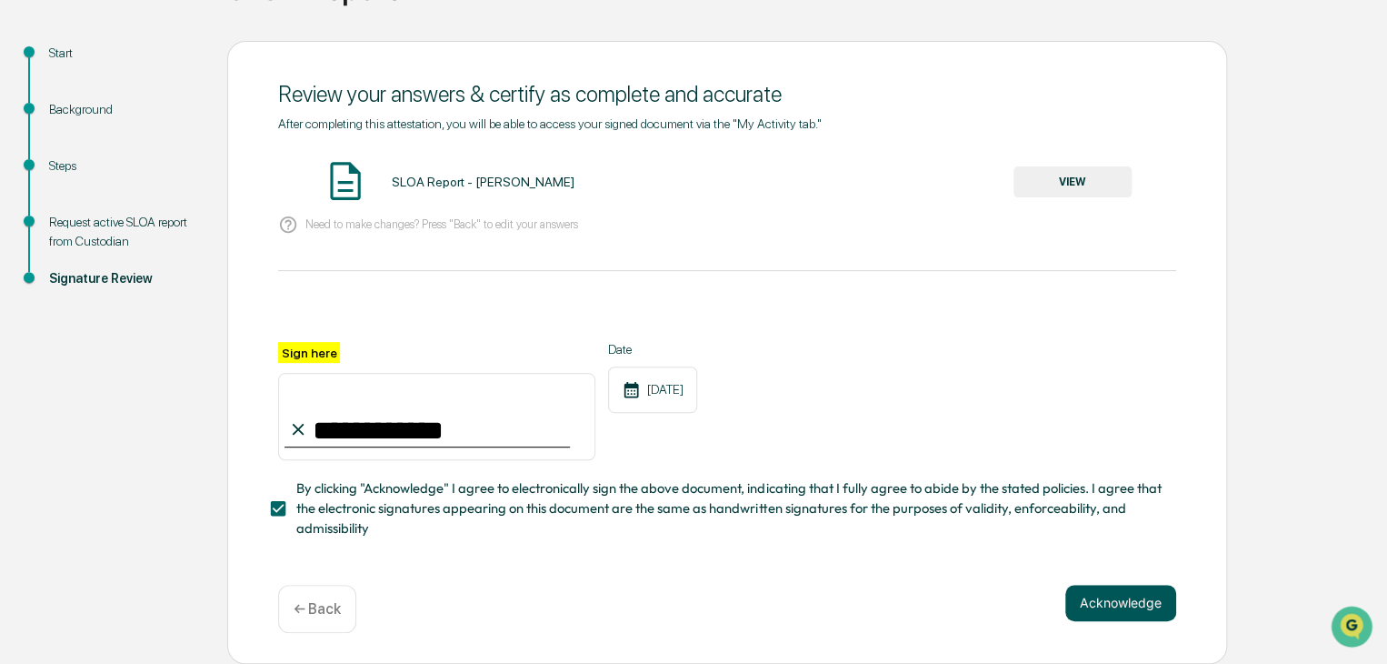
click at [1101, 595] on button "Acknowledge" at bounding box center [1120, 603] width 111 height 36
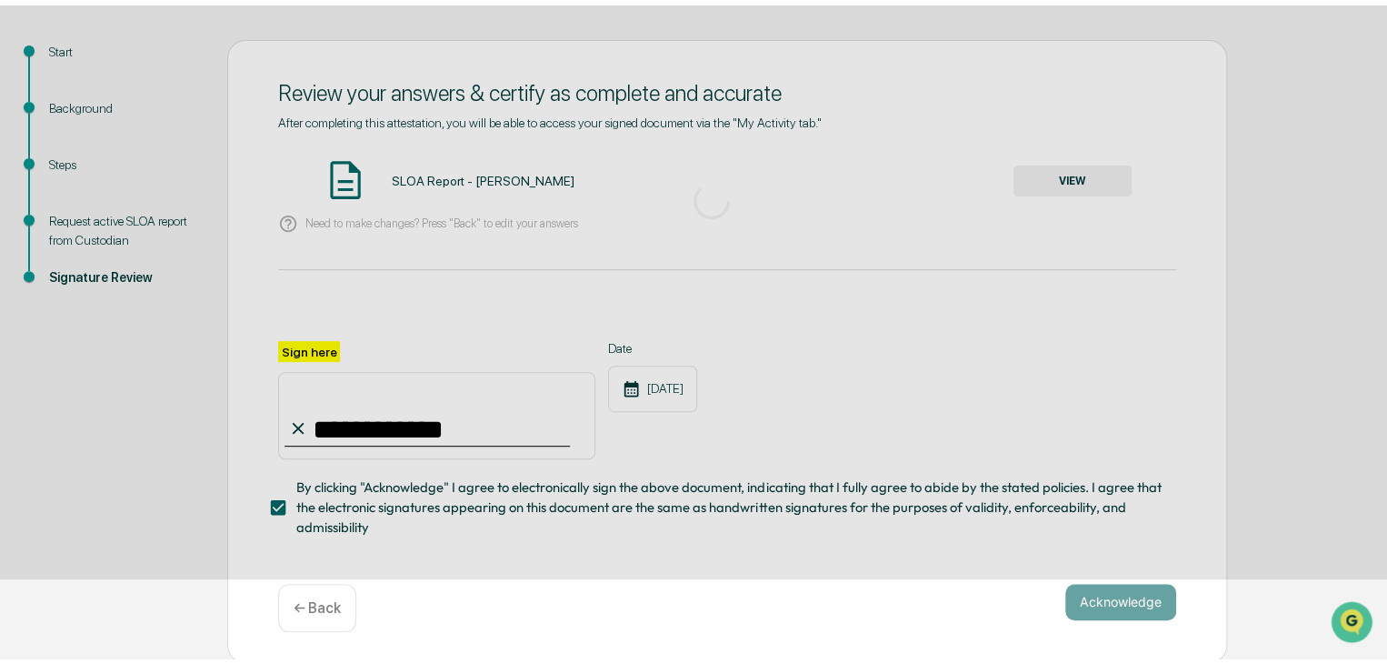
scroll to position [68, 0]
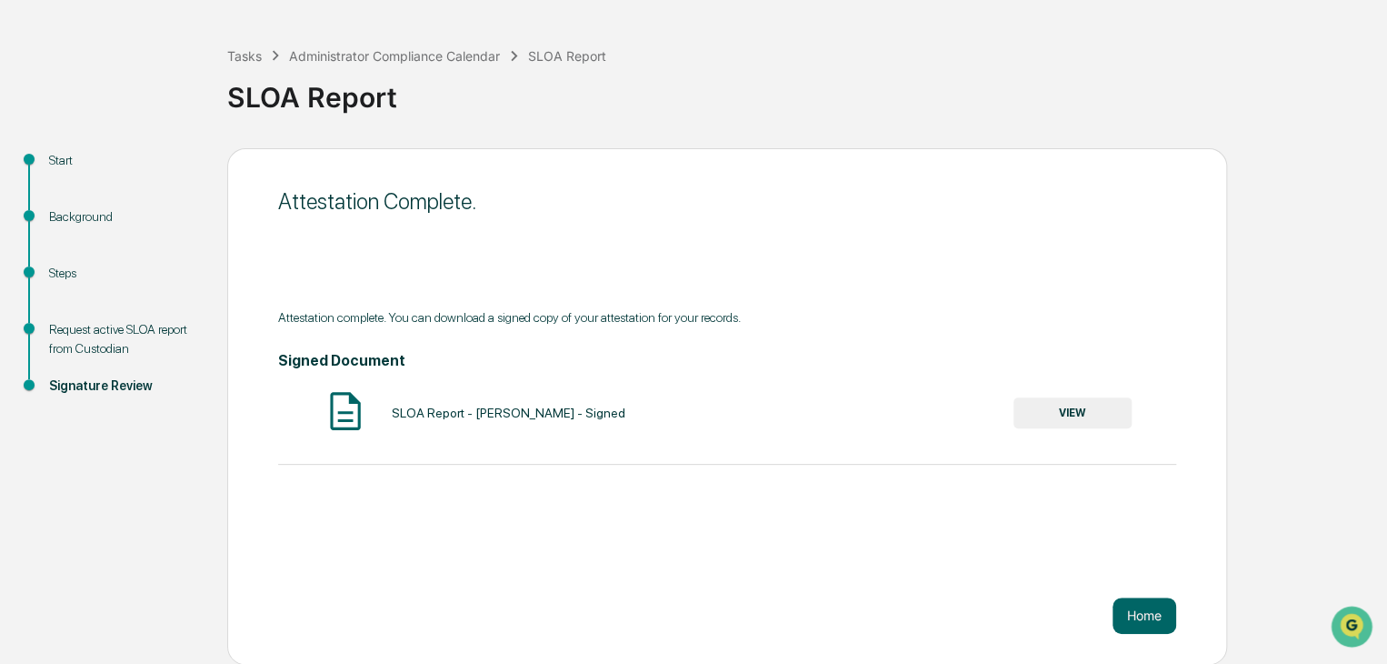
click at [1070, 414] on button "VIEW" at bounding box center [1073, 412] width 118 height 31
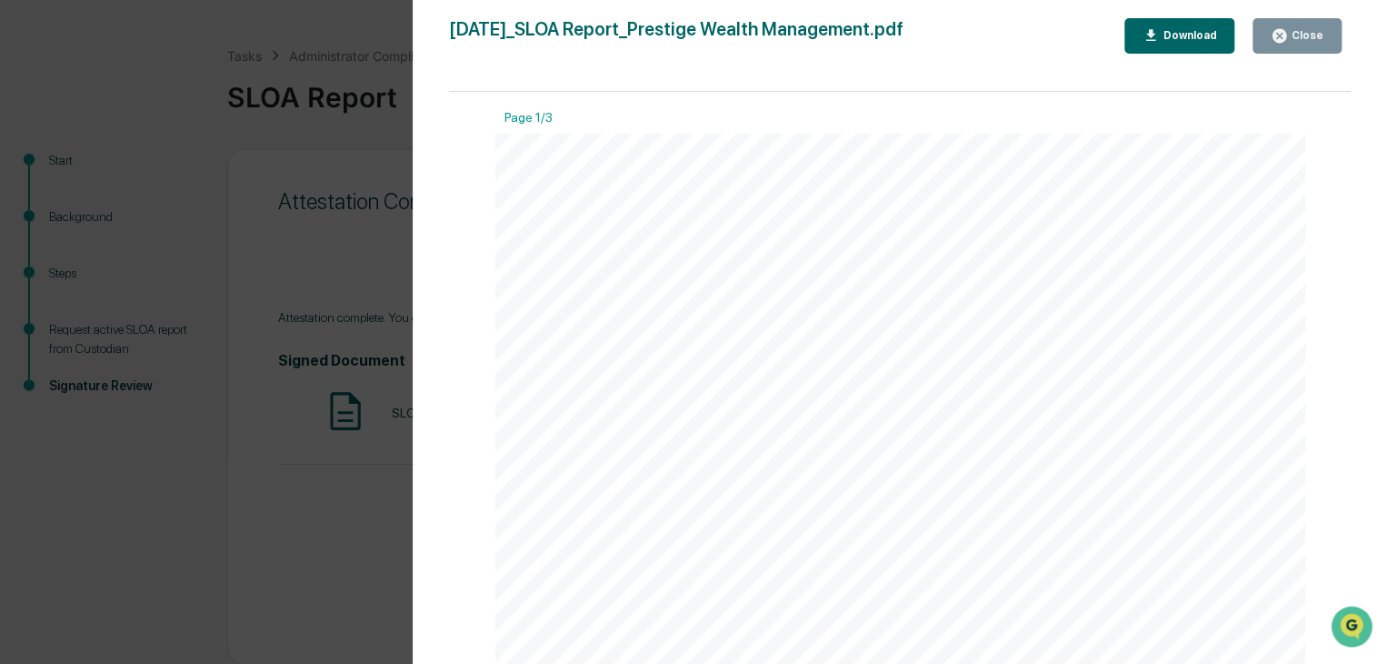
click at [1275, 41] on icon "button" at bounding box center [1279, 35] width 17 height 17
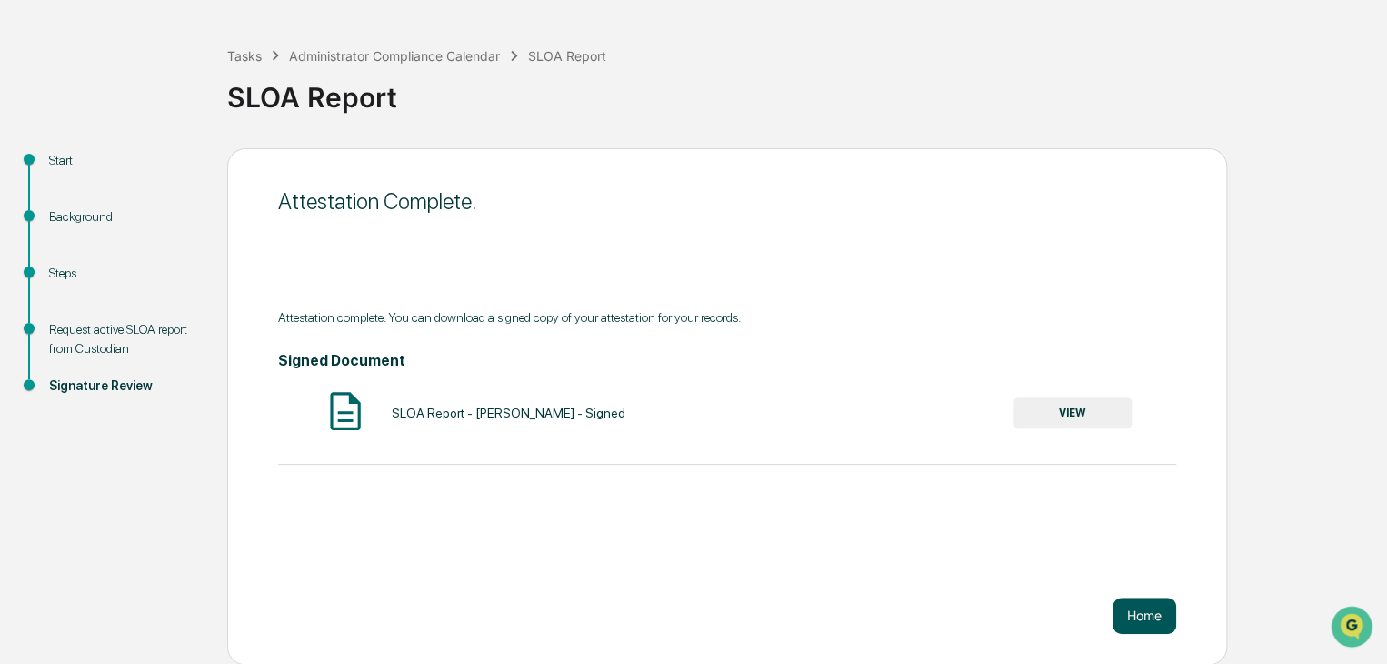
click at [1147, 601] on button "Home" at bounding box center [1145, 615] width 64 height 36
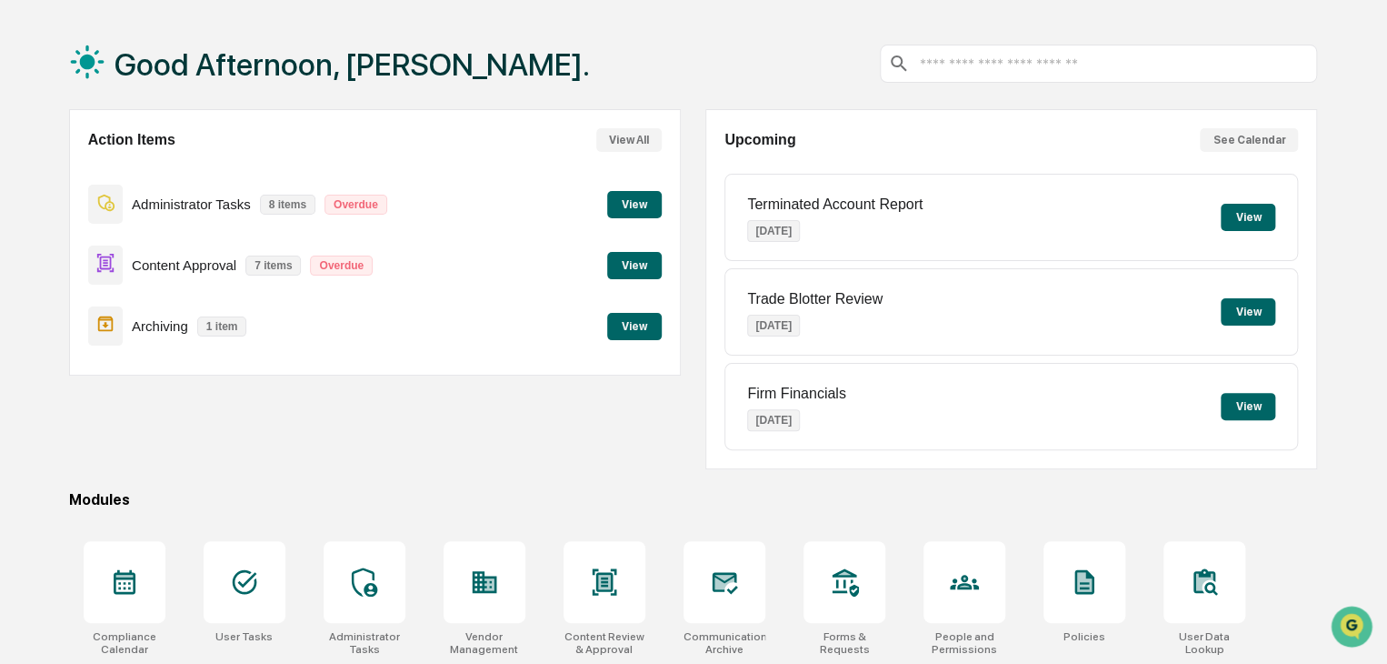
click at [625, 265] on button "View" at bounding box center [634, 265] width 55 height 27
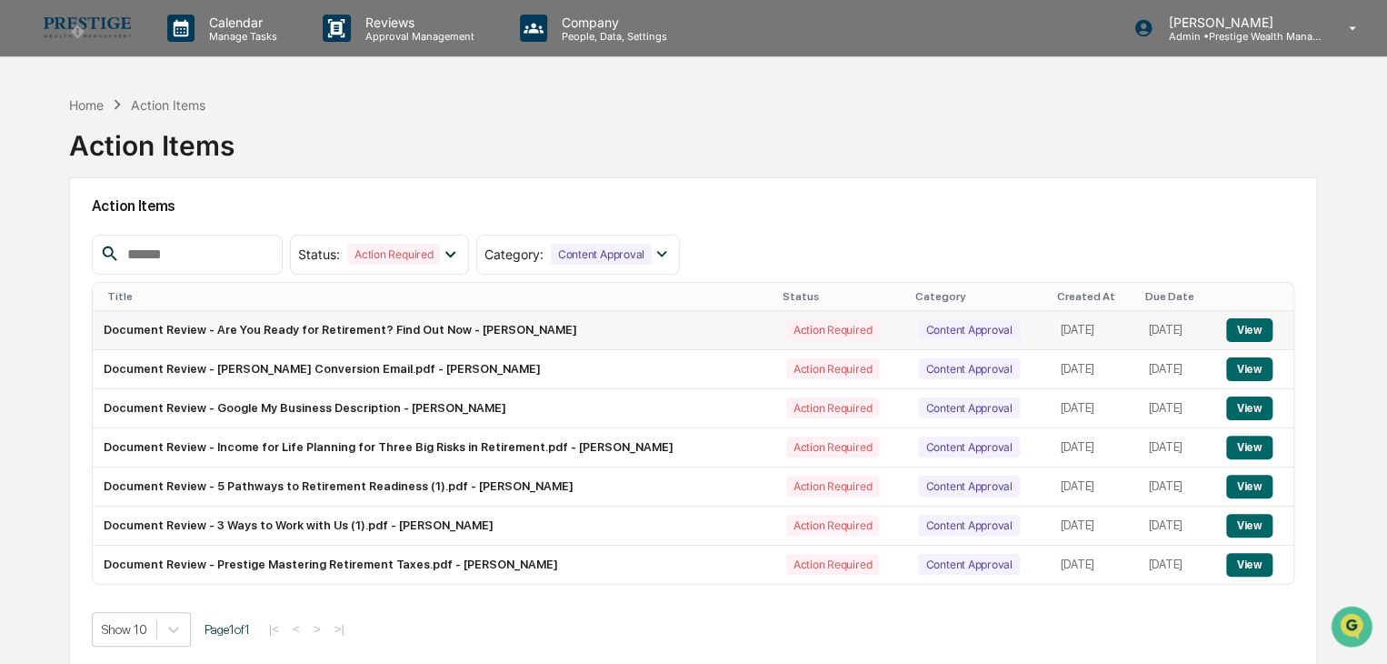
click at [1251, 326] on button "View" at bounding box center [1249, 330] width 46 height 24
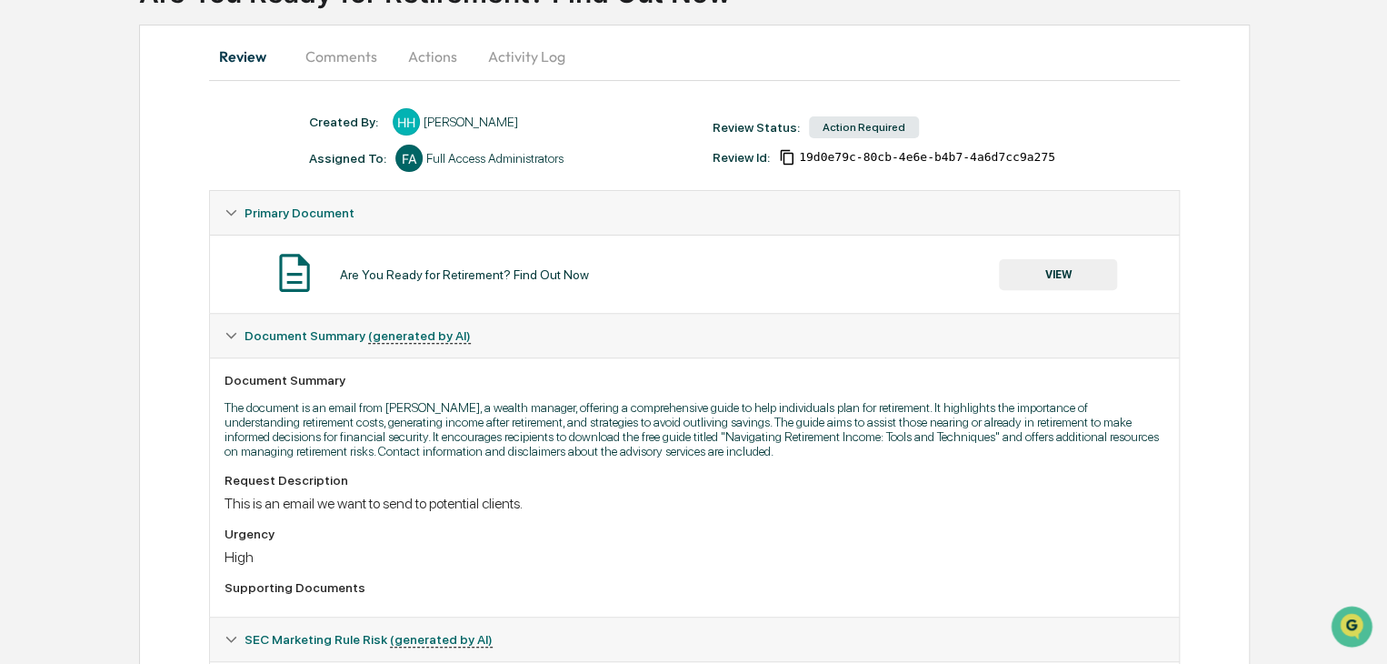
scroll to position [182, 0]
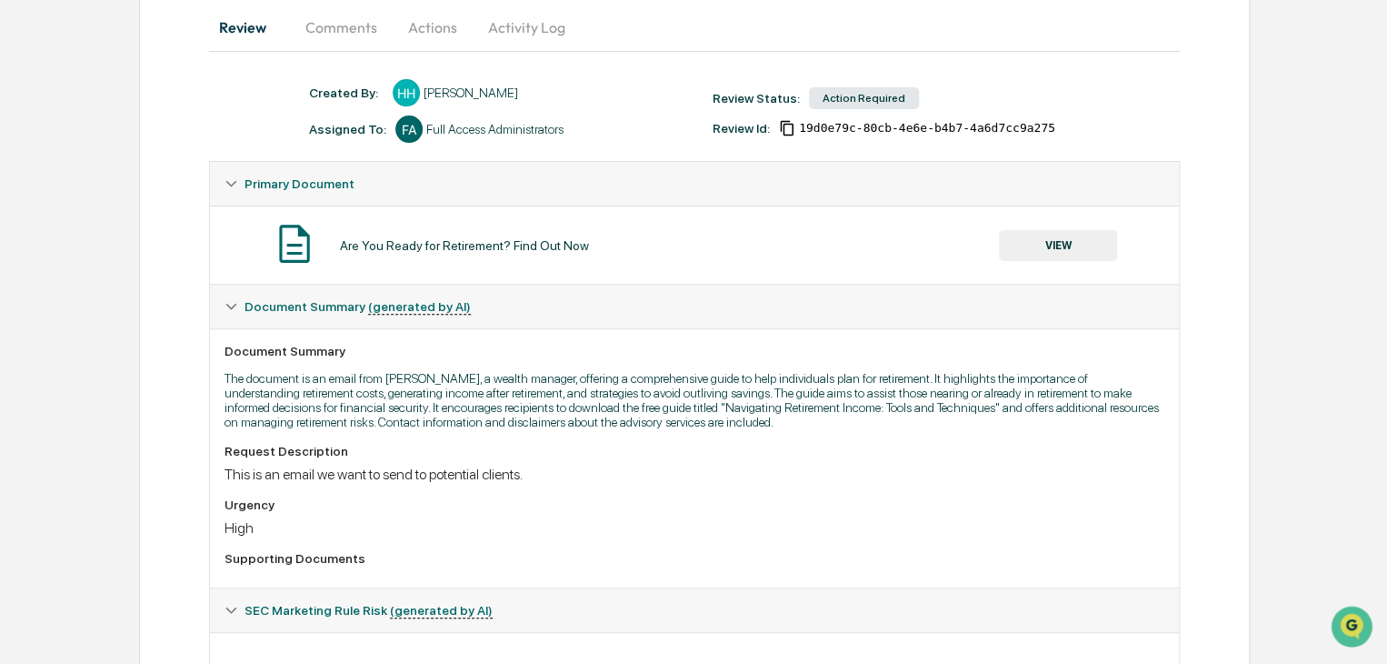
click at [1057, 248] on button "VIEW" at bounding box center [1058, 245] width 118 height 31
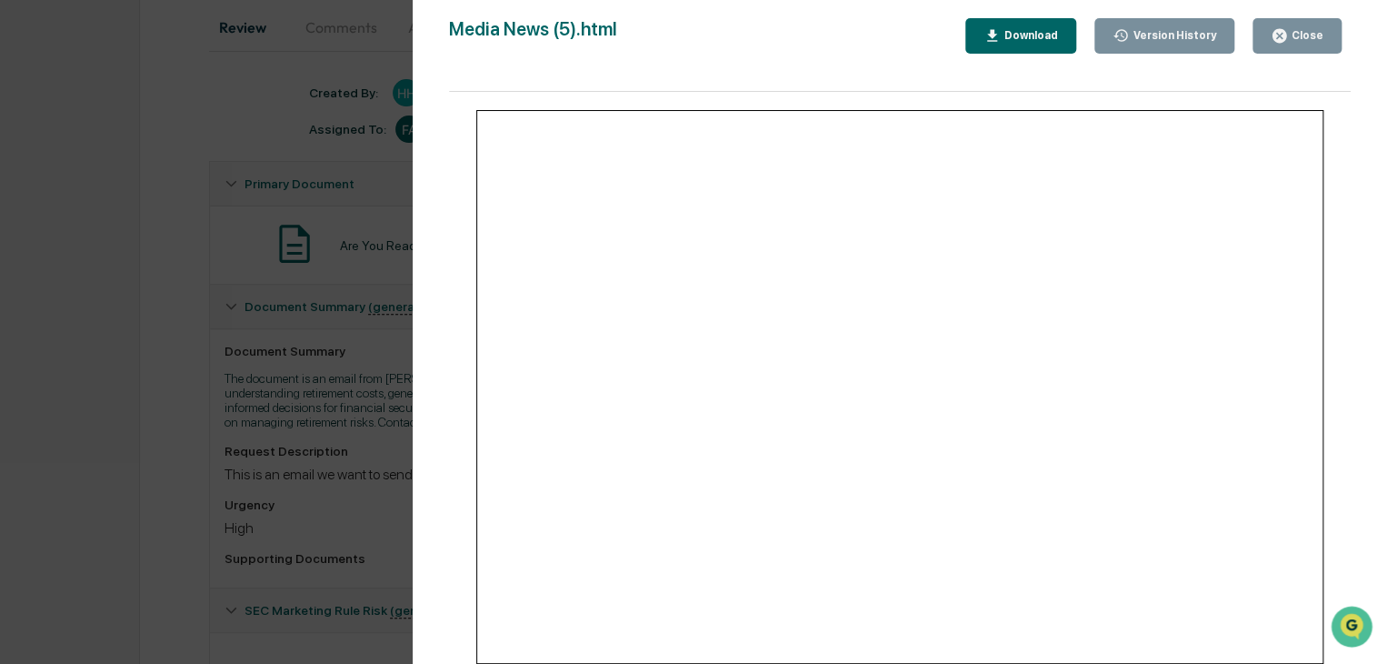
click at [1310, 48] on button "Close" at bounding box center [1297, 35] width 89 height 35
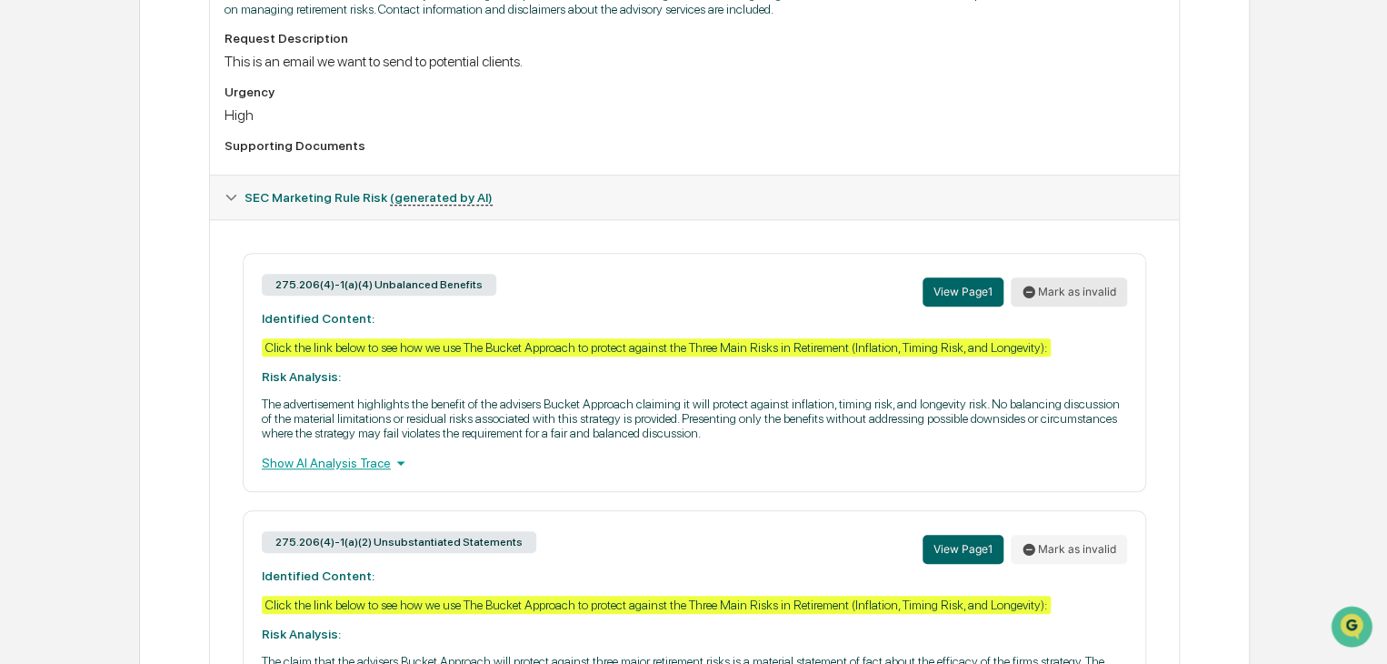
scroll to position [776, 0]
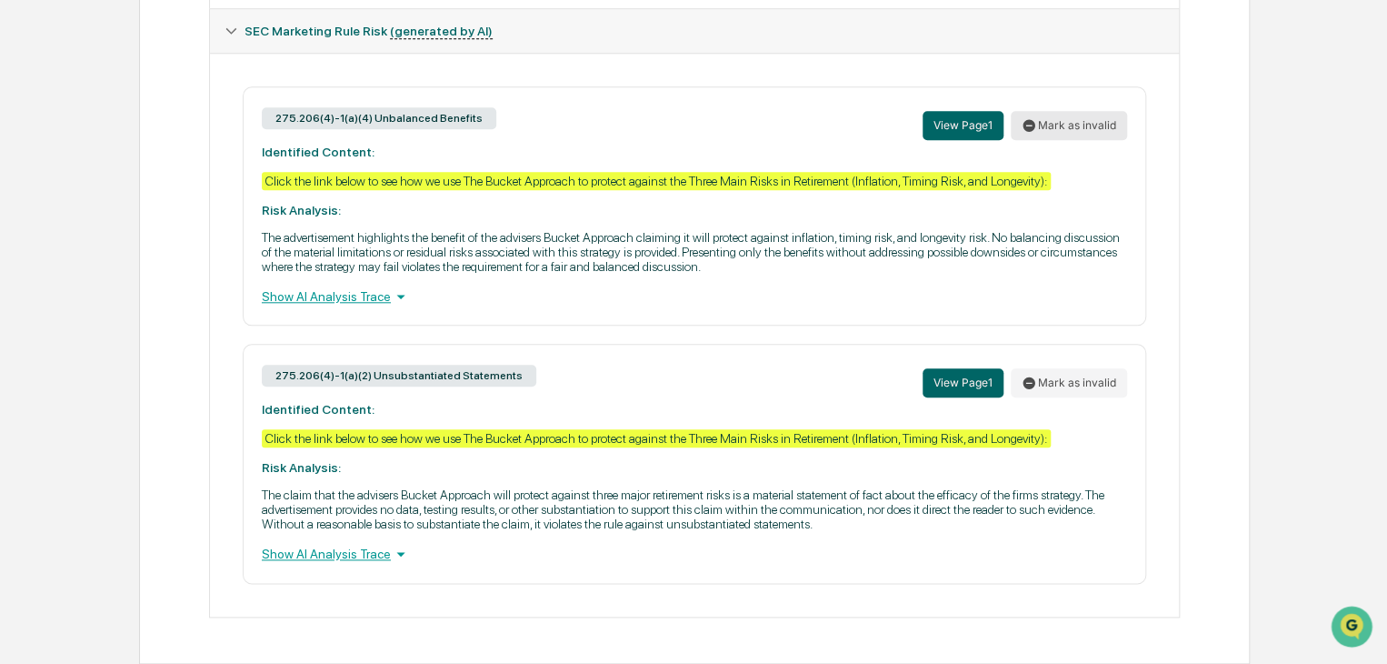
click at [1062, 114] on button "Mark as invalid" at bounding box center [1069, 125] width 116 height 29
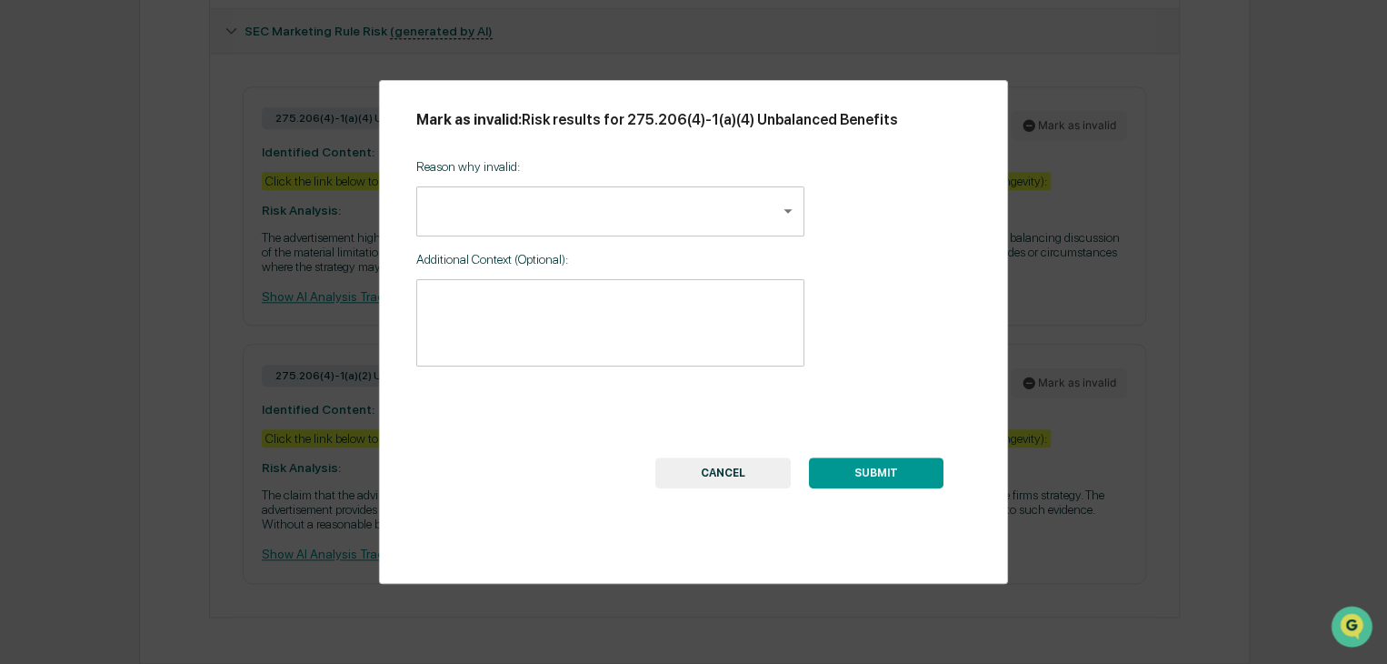
click at [756, 474] on button "CANCEL" at bounding box center [722, 472] width 135 height 31
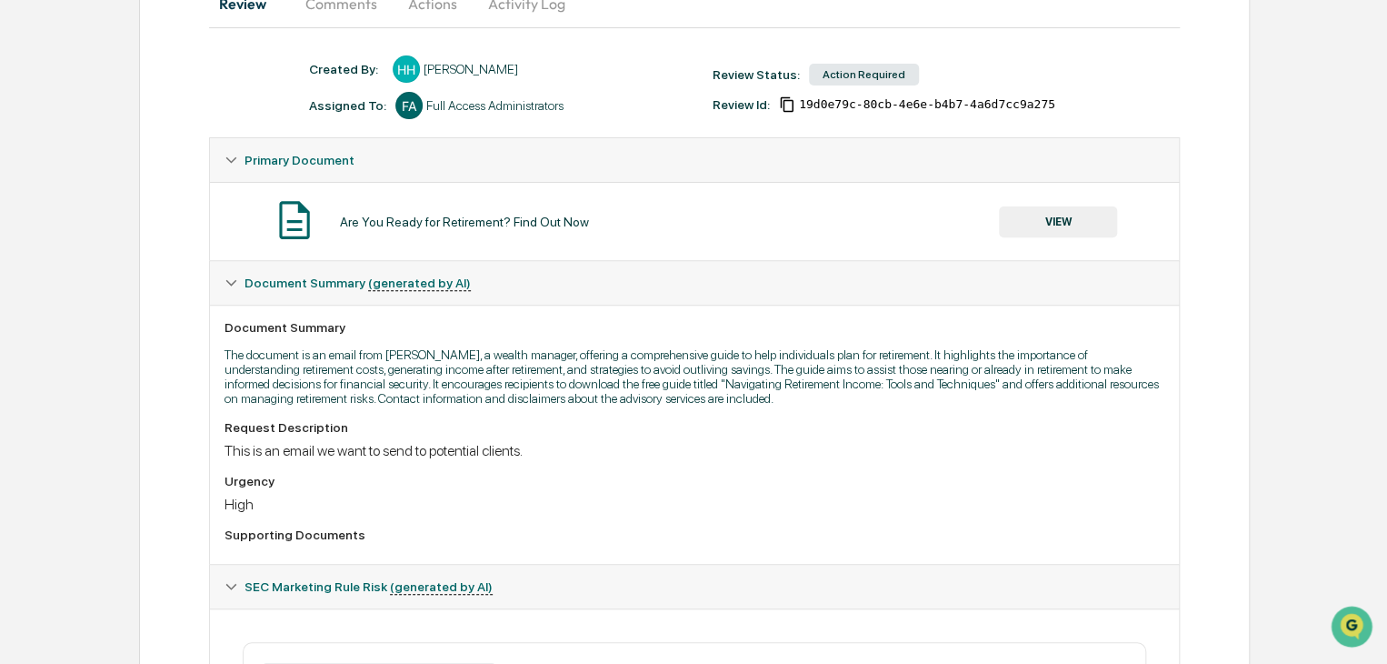
scroll to position [49, 0]
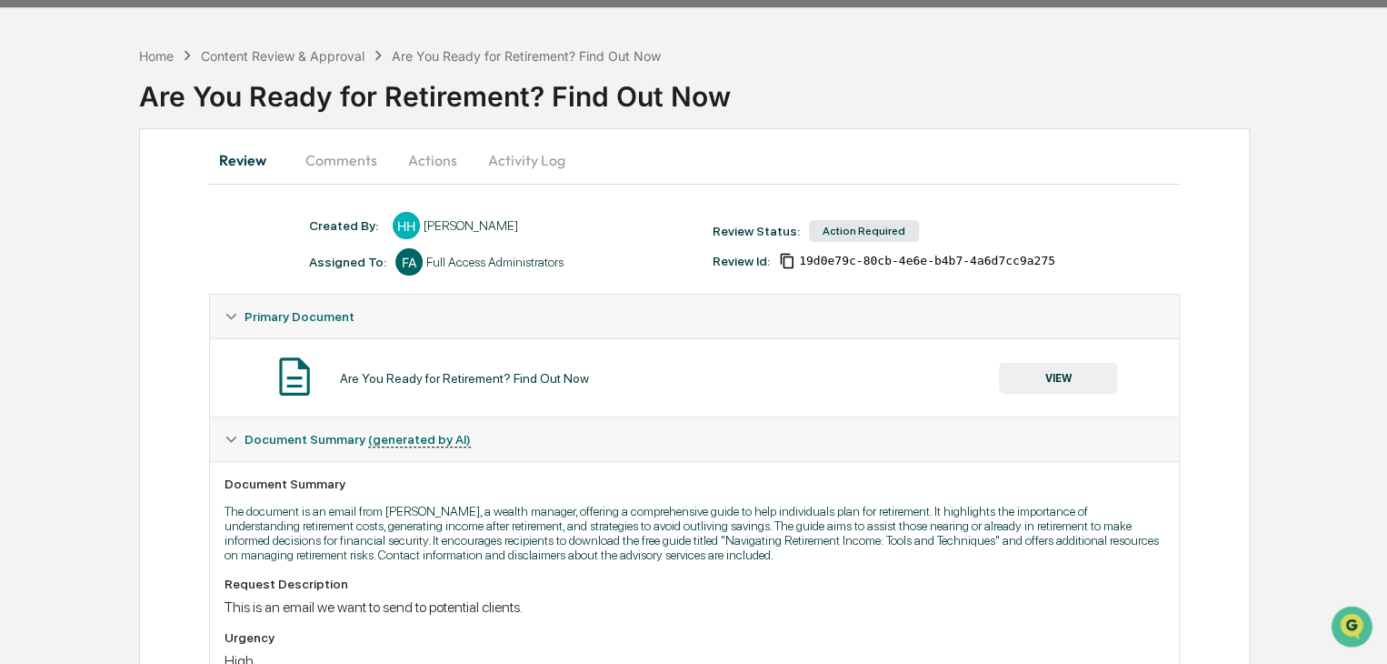
click at [365, 161] on button "Comments" at bounding box center [341, 160] width 101 height 44
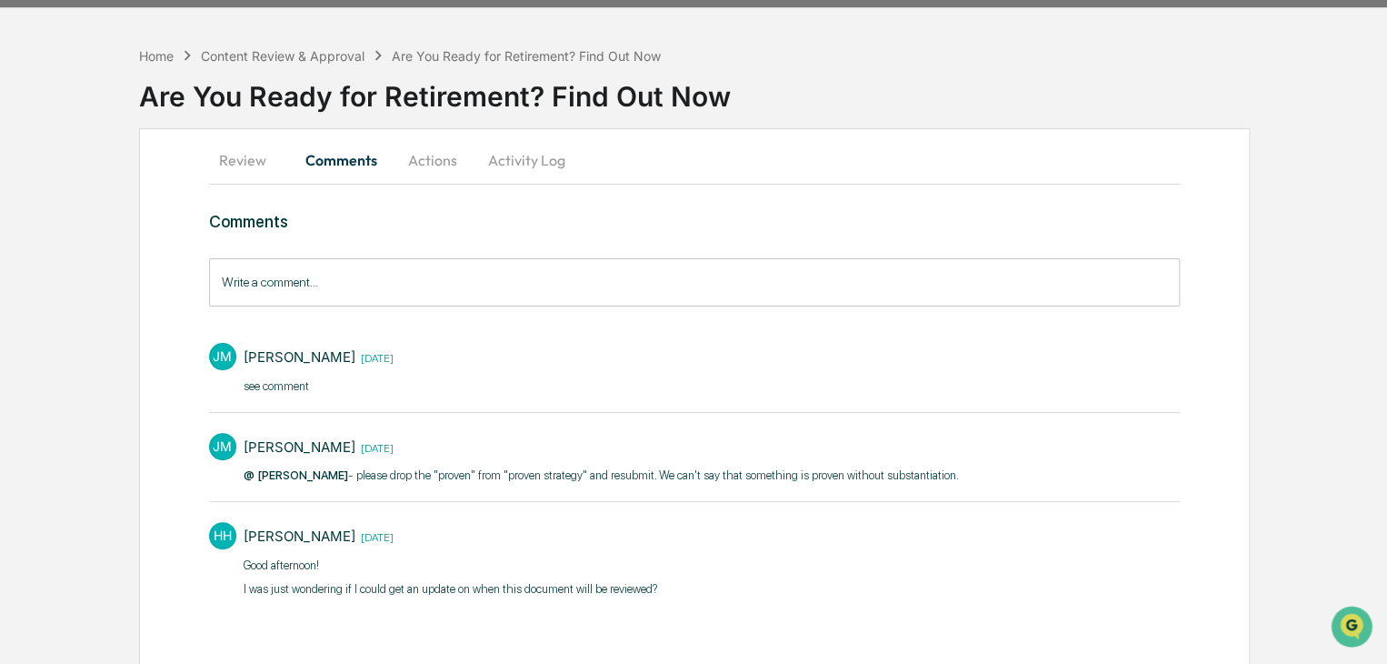
click at [437, 166] on button "Actions" at bounding box center [433, 160] width 82 height 44
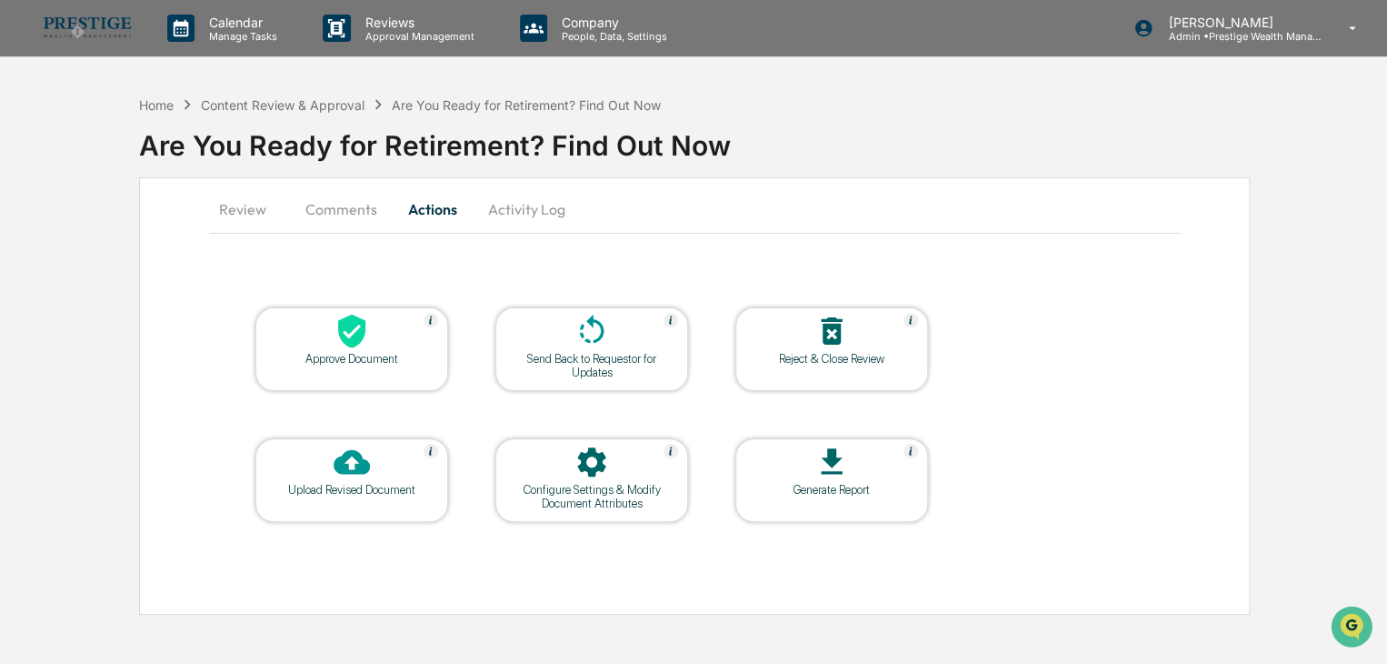
scroll to position [0, 0]
click at [345, 211] on button "Comments" at bounding box center [342, 209] width 101 height 44
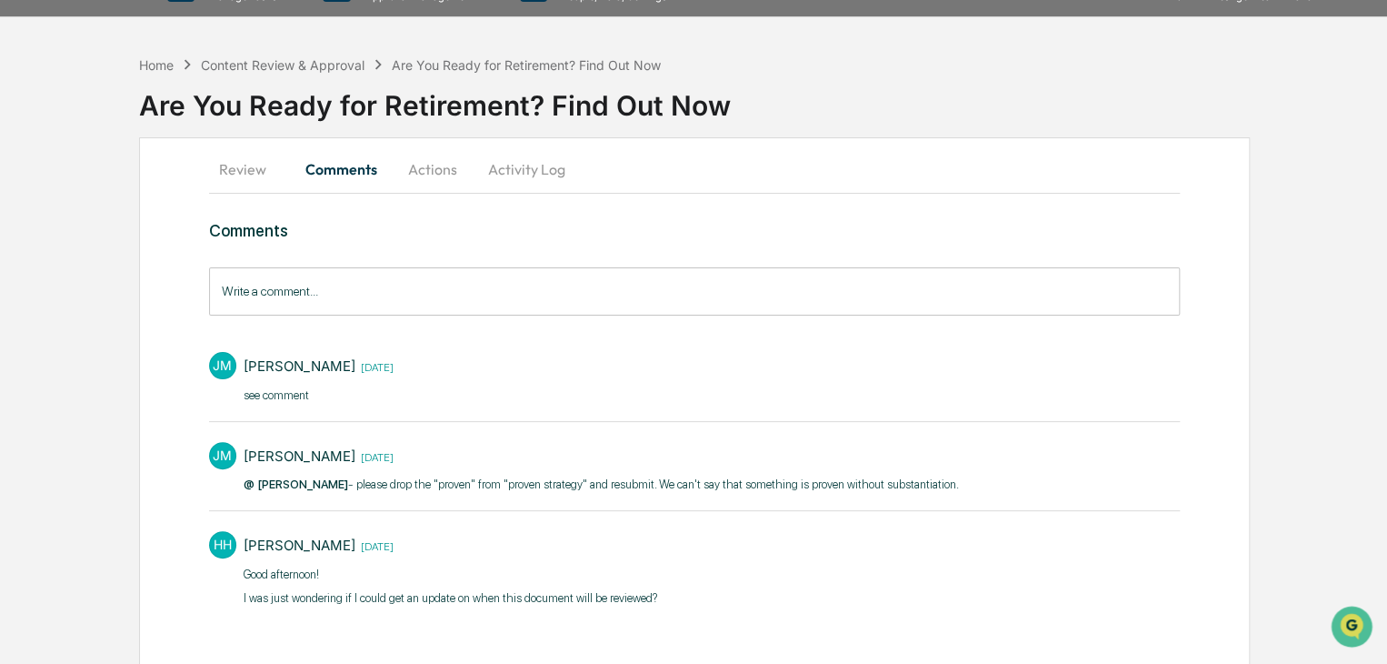
scroll to position [60, 0]
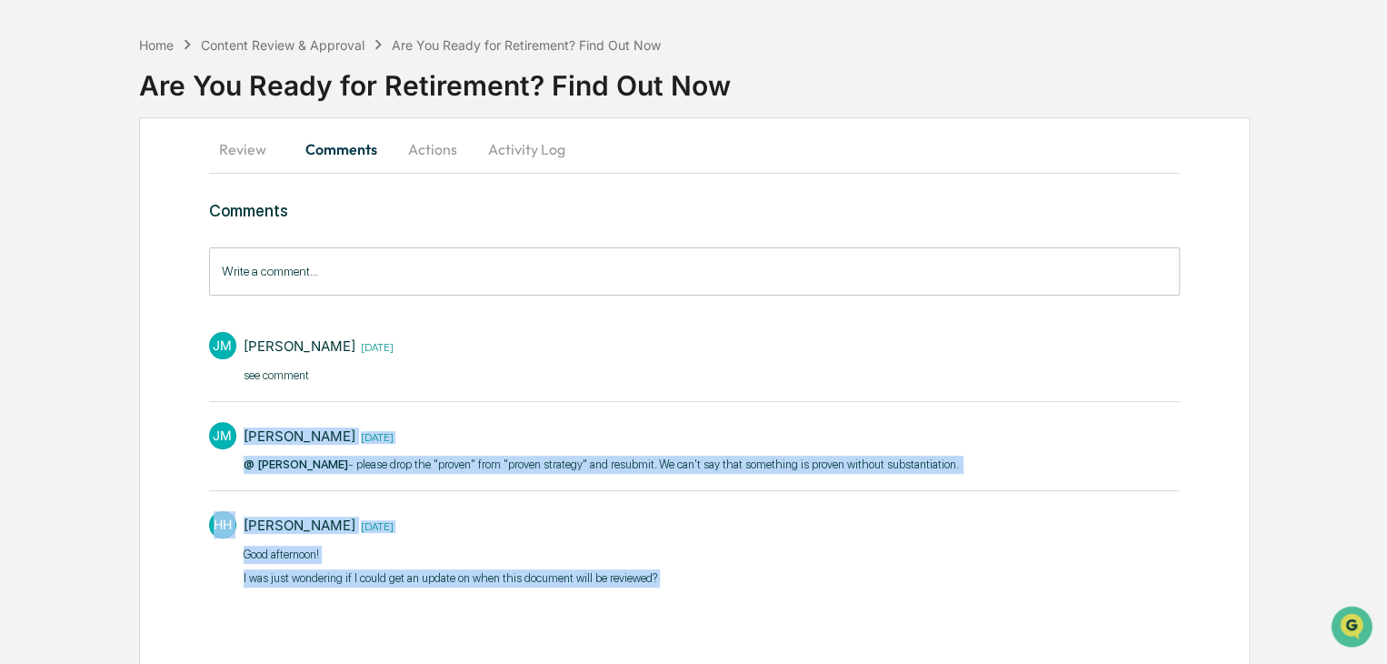
drag, startPoint x: 240, startPoint y: 424, endPoint x: 703, endPoint y: 575, distance: 486.7
click at [703, 575] on div "JM James Mason 2 weeks ago see comment​ JM James Mason 2 weeks ago @ Hannah Hae…" at bounding box center [694, 458] width 971 height 270
copy div "James Mason 2 weeks ago @ Hannah Haessig - please drop the "proven" from "prove…"
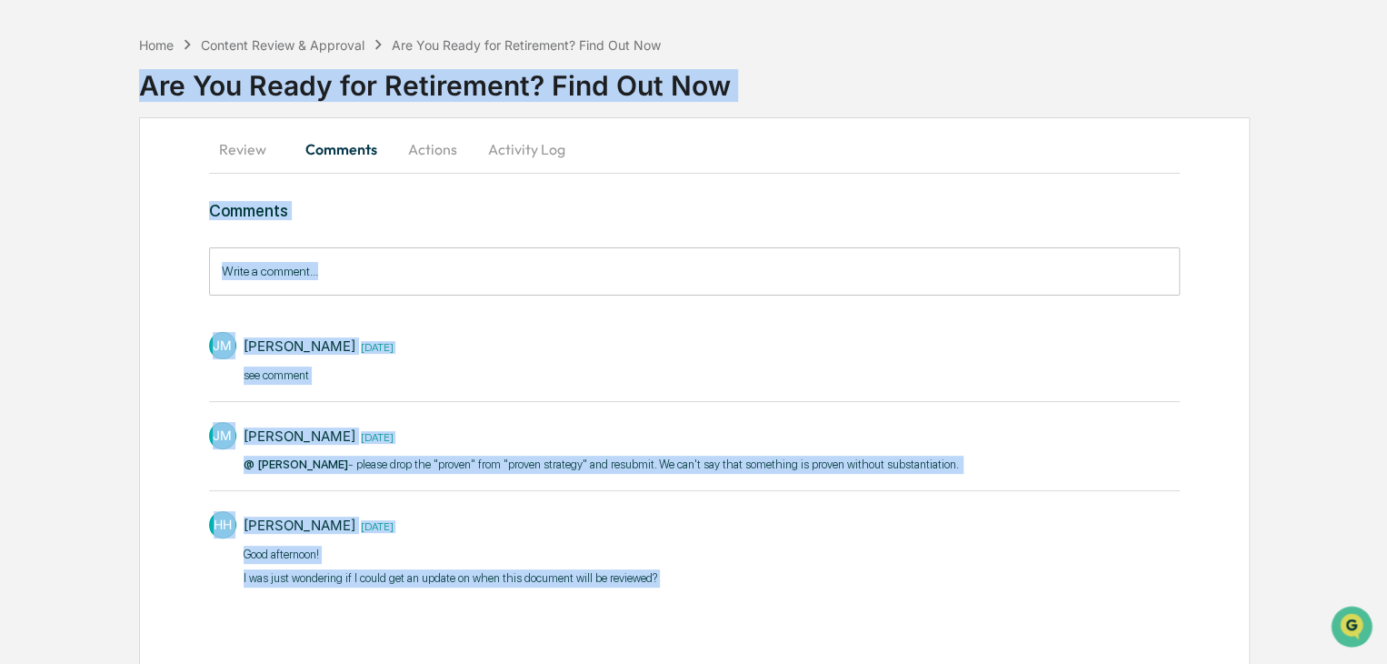
drag, startPoint x: 138, startPoint y: 81, endPoint x: 661, endPoint y: 574, distance: 718.4
click at [661, 574] on div "Home Content Review & Approval Are You Ready for Retirement? Find Out Now Are Y…" at bounding box center [693, 346] width 1387 height 640
copy div "Are You Ready for Retirement? Find Out Now Review Comments Actions Activity Log…"
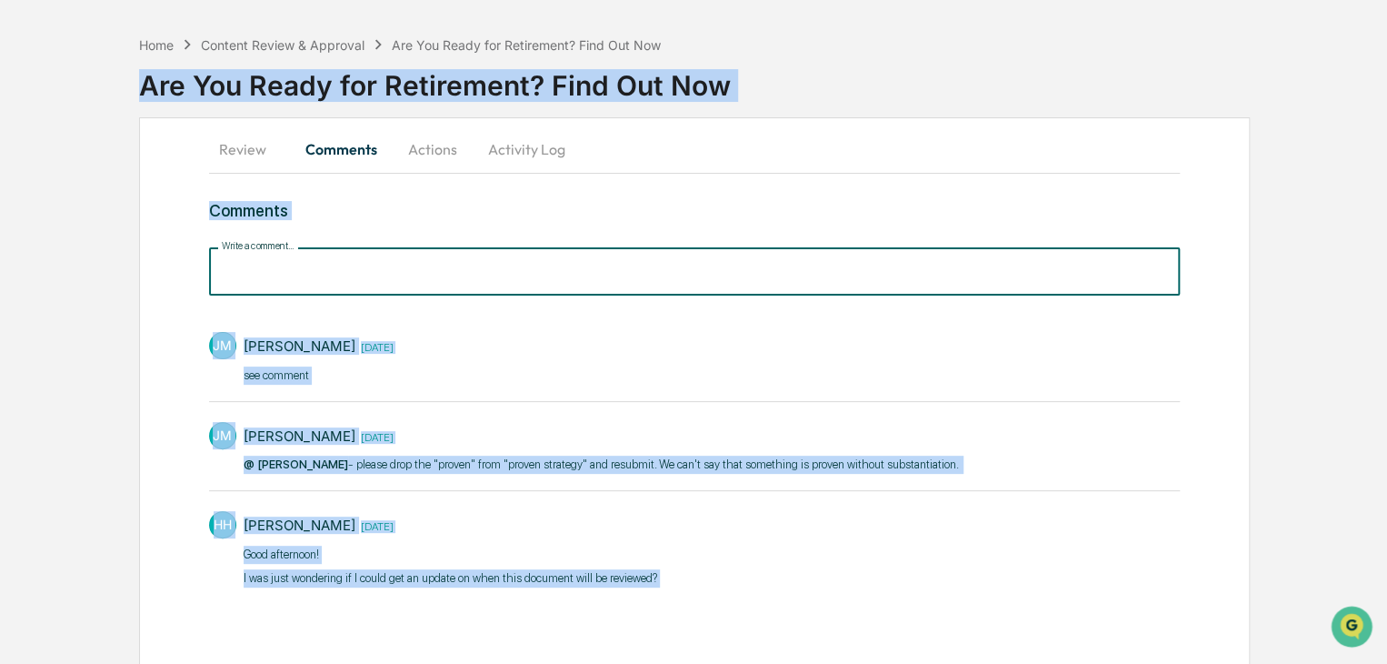
click at [496, 265] on input "Write a comment..." at bounding box center [694, 271] width 971 height 48
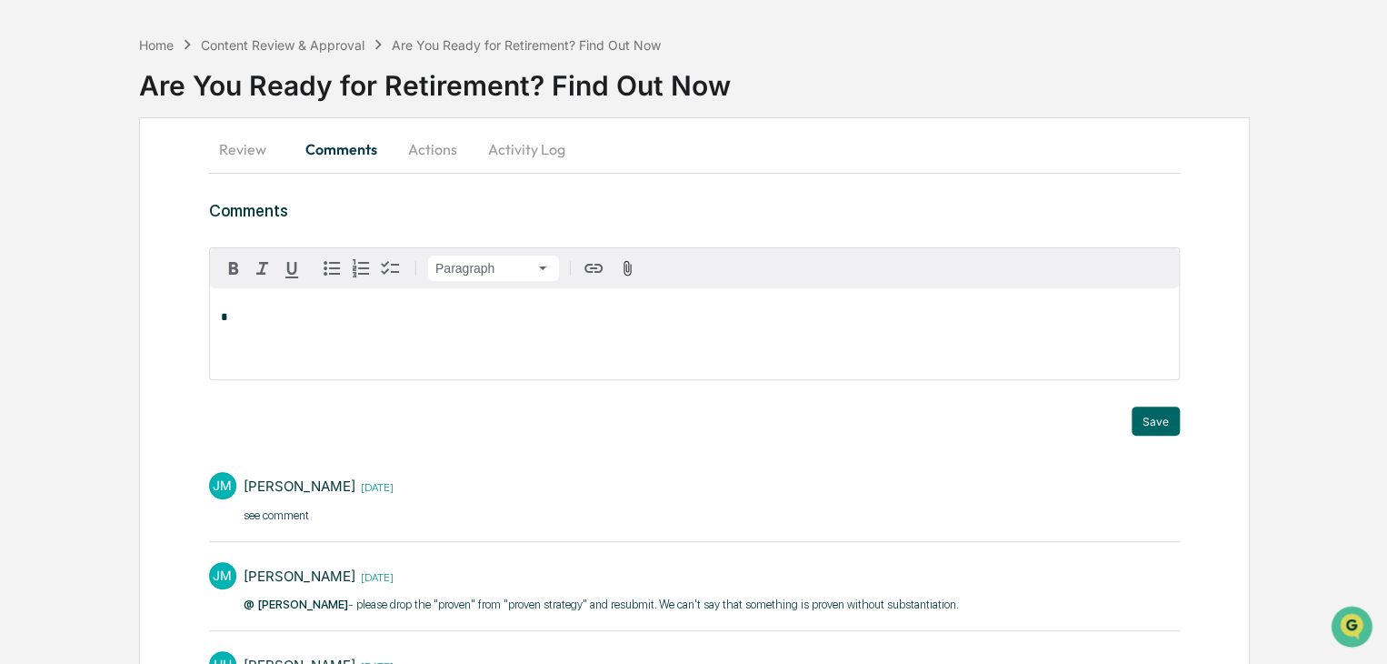
click at [473, 201] on h3 "Comments" at bounding box center [694, 210] width 971 height 19
click at [257, 154] on button "Review" at bounding box center [250, 149] width 82 height 44
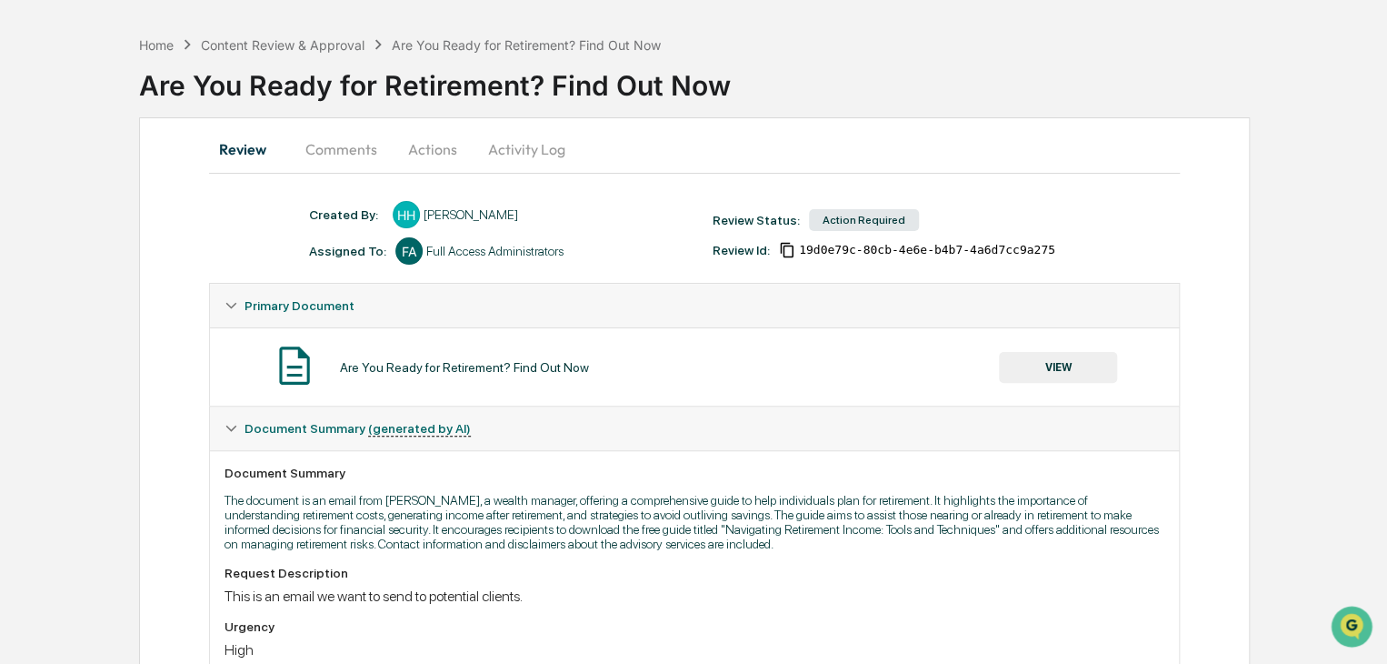
click at [1071, 370] on button "VIEW" at bounding box center [1058, 367] width 118 height 31
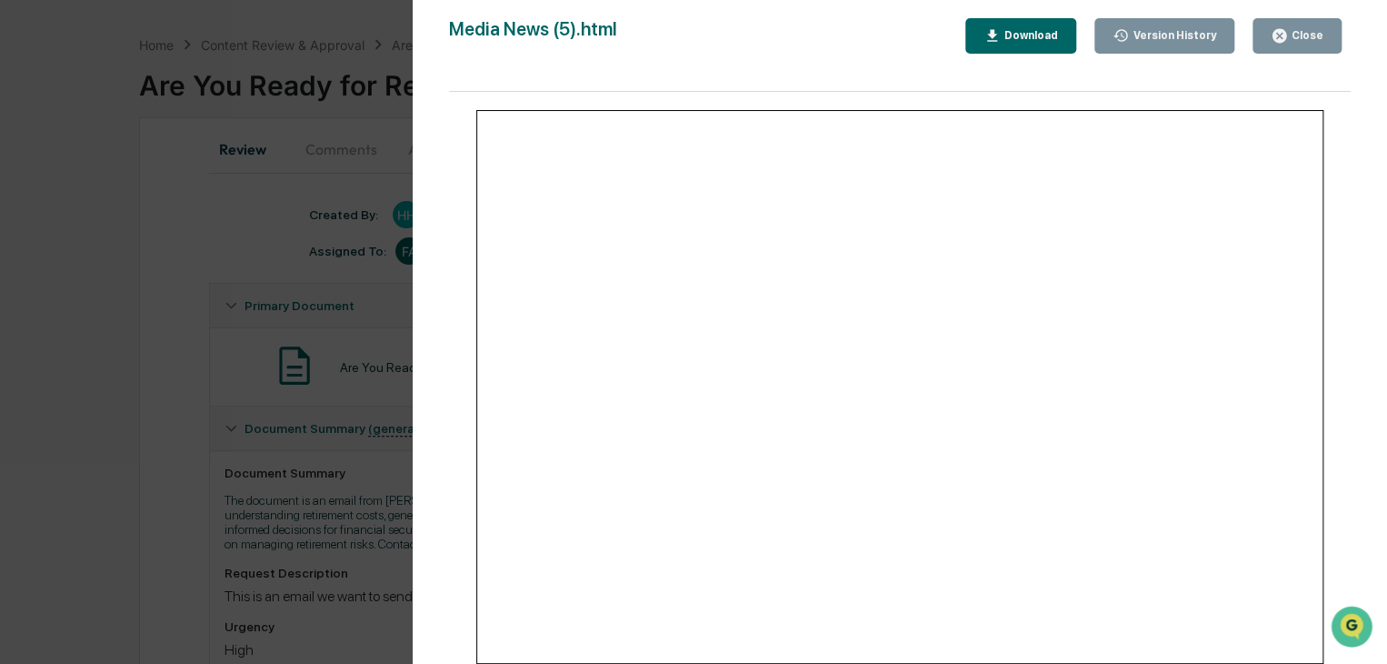
scroll to position [0, 0]
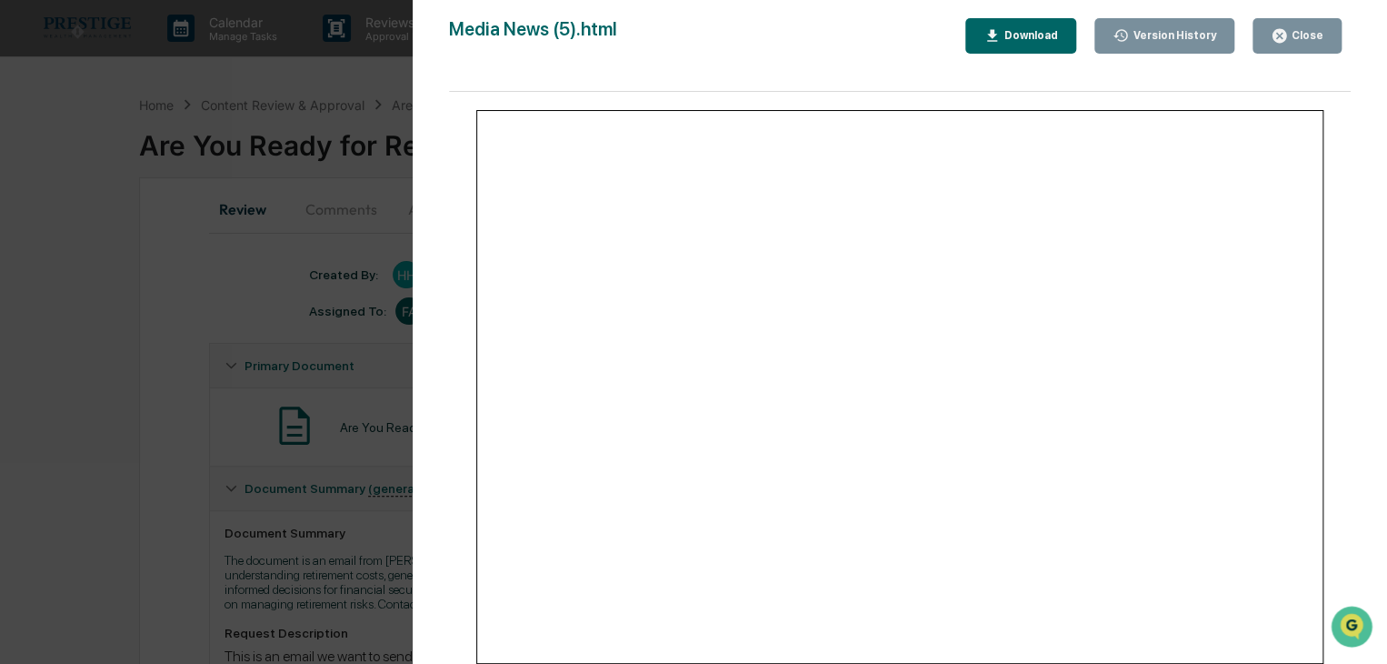
click at [1287, 28] on icon "button" at bounding box center [1279, 35] width 17 height 17
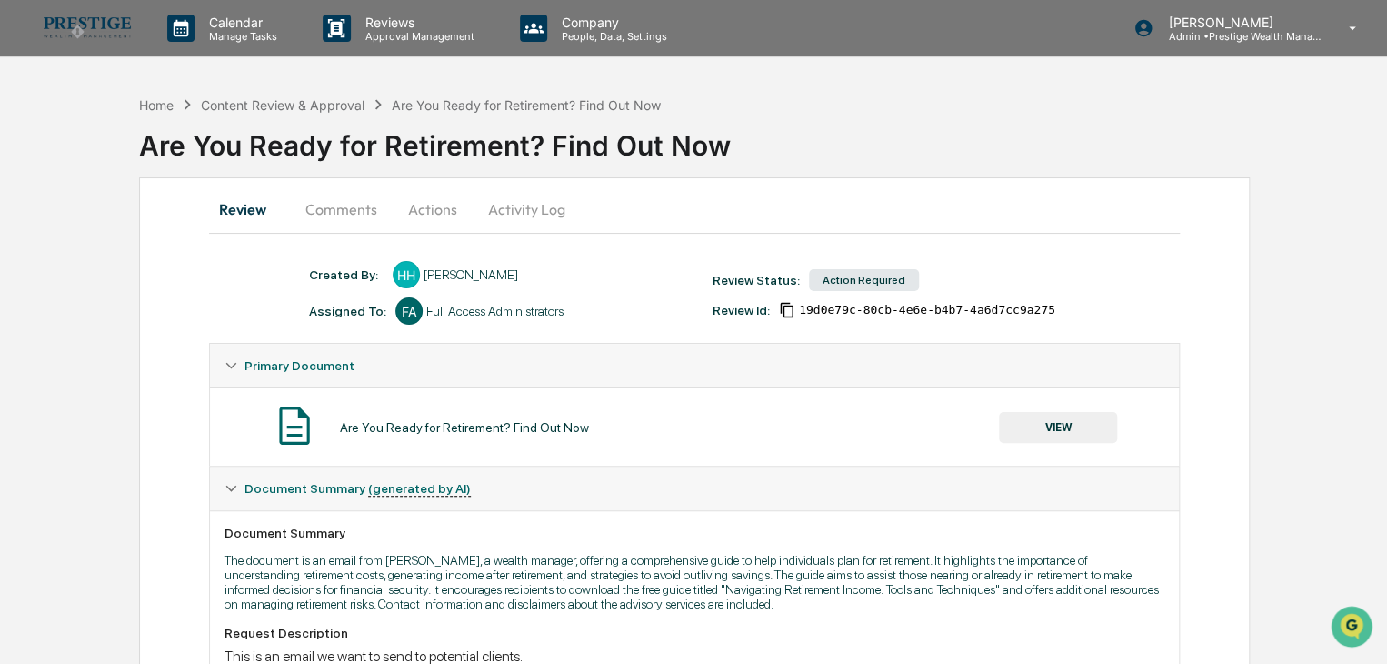
click at [353, 208] on button "Comments" at bounding box center [341, 209] width 101 height 44
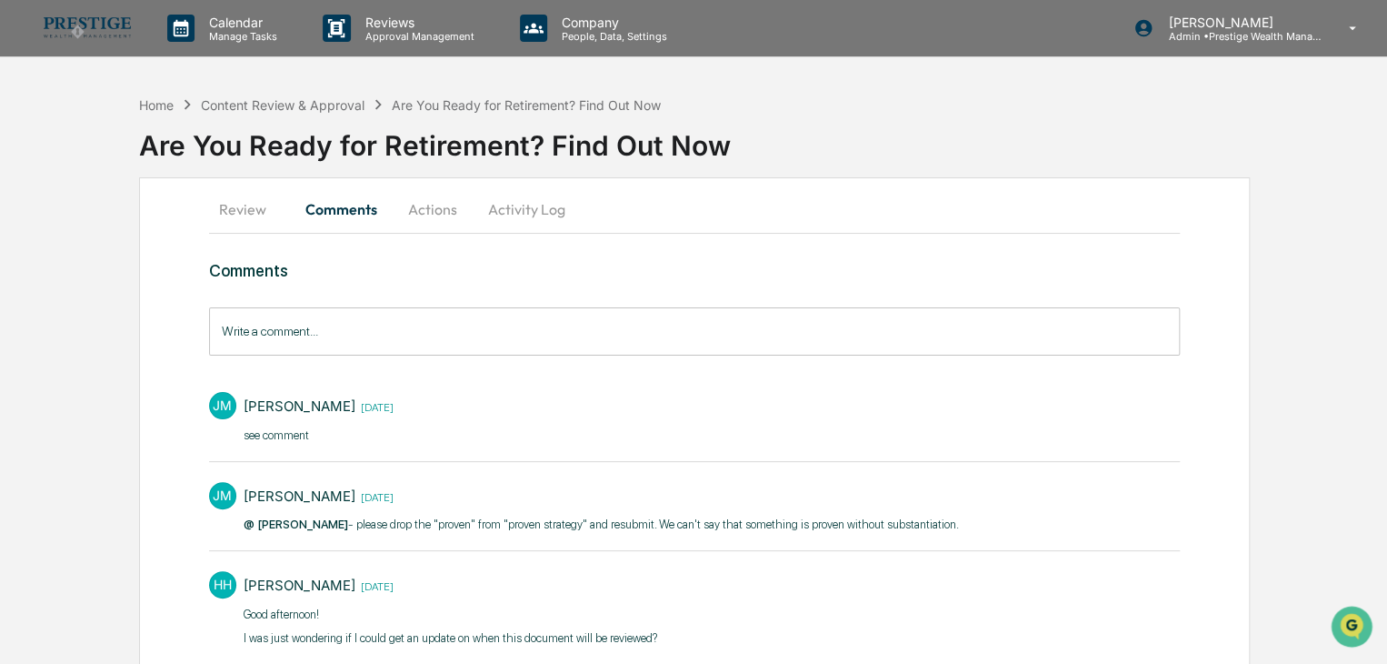
click at [244, 216] on button "Review" at bounding box center [250, 209] width 82 height 44
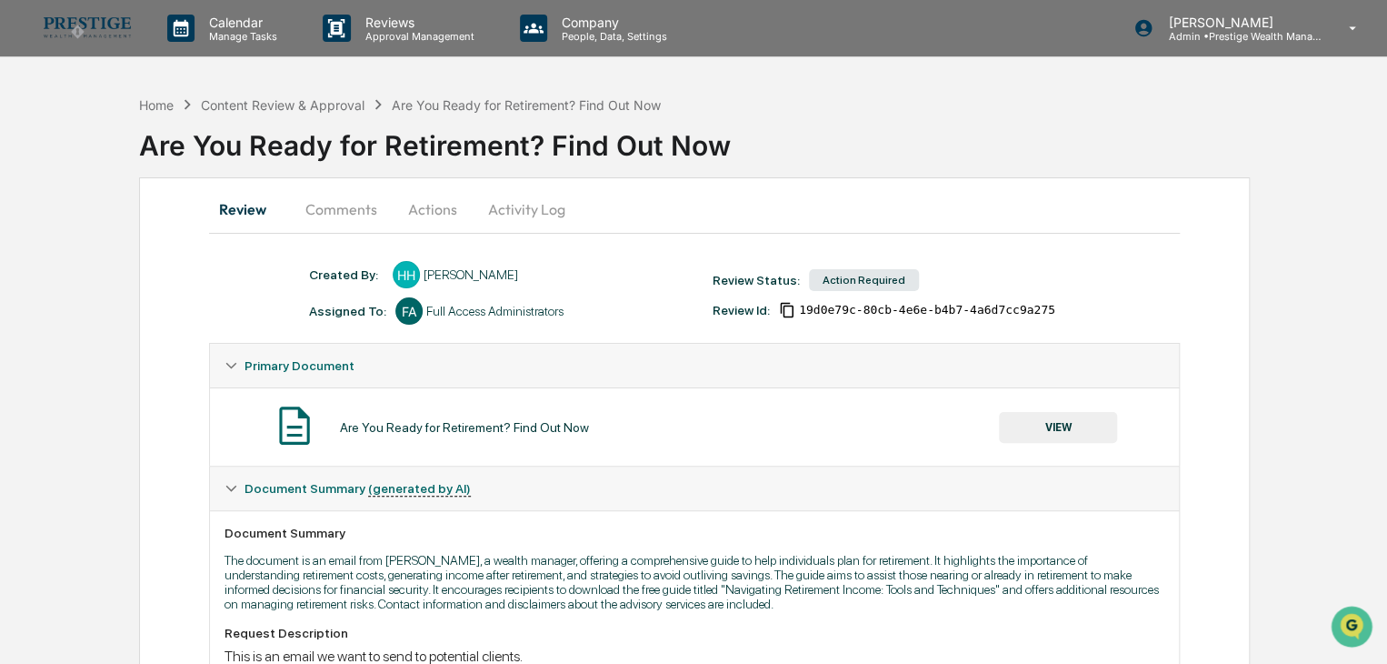
click at [1099, 417] on button "VIEW" at bounding box center [1058, 427] width 118 height 31
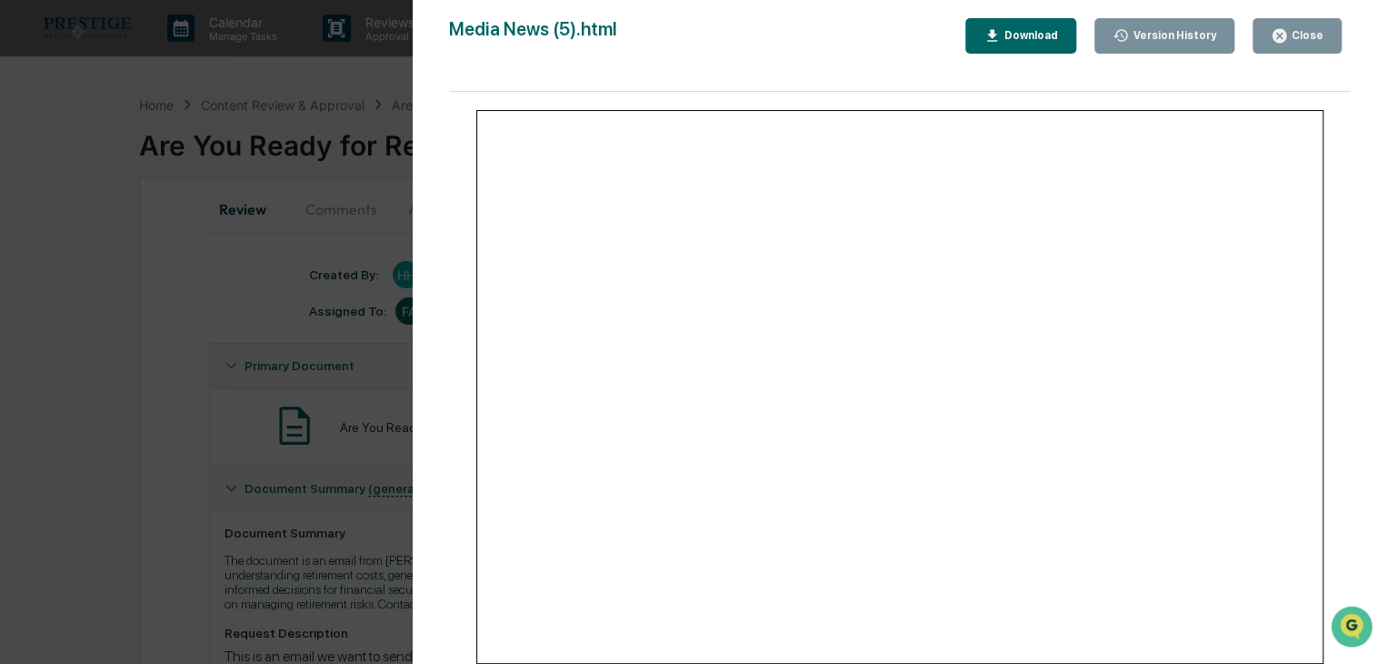
click at [1259, 35] on button "Close" at bounding box center [1297, 35] width 89 height 35
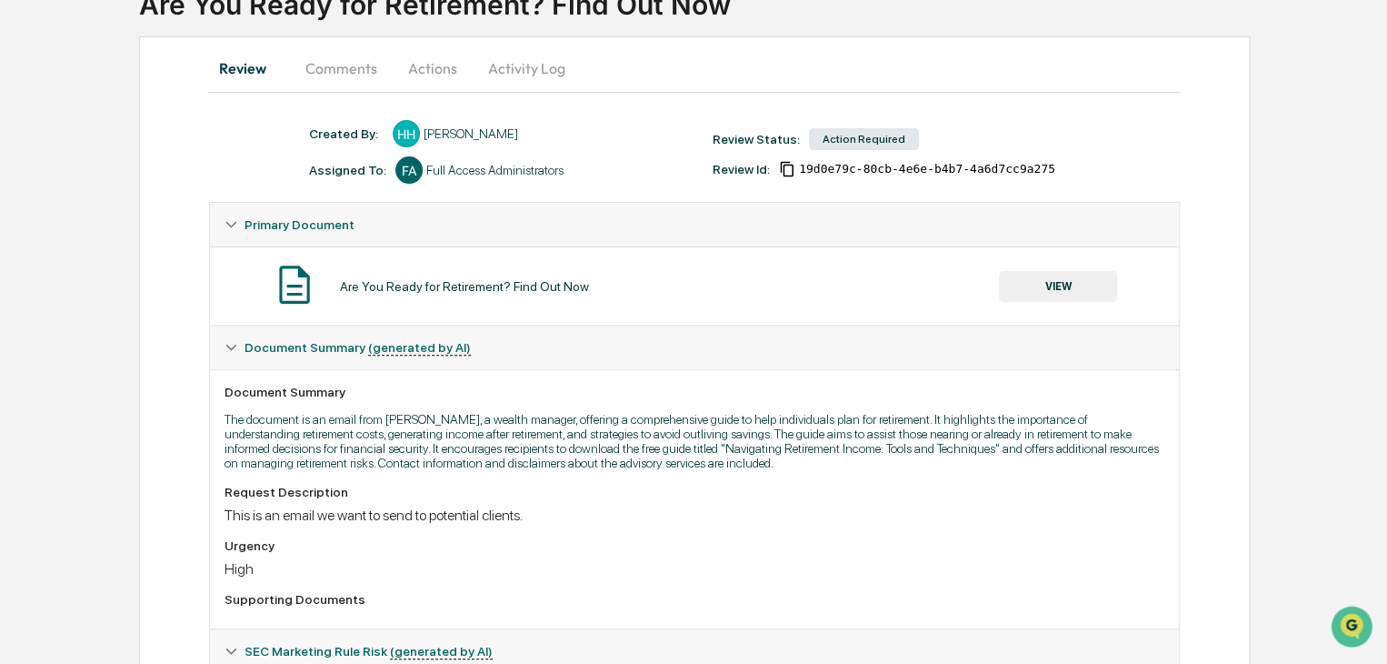
scroll to position [140, 0]
click at [439, 76] on button "Actions" at bounding box center [433, 69] width 82 height 44
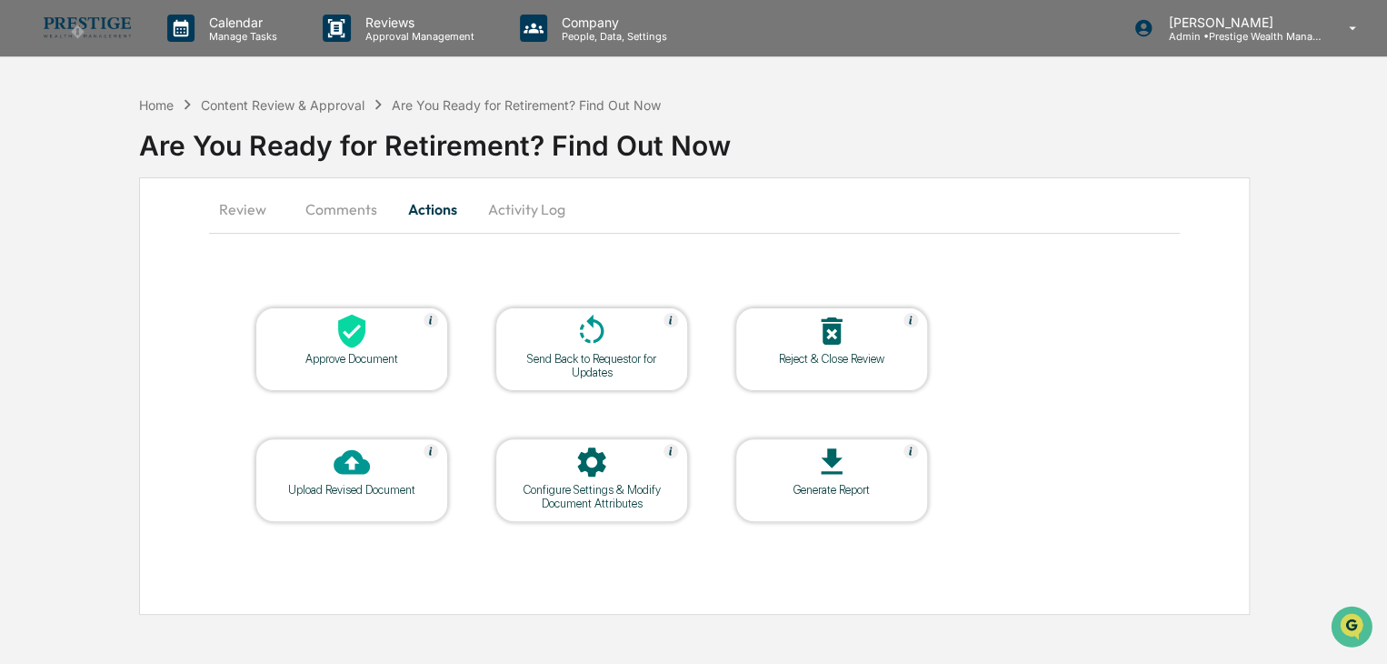
scroll to position [0, 0]
click at [373, 344] on div at bounding box center [353, 332] width 182 height 39
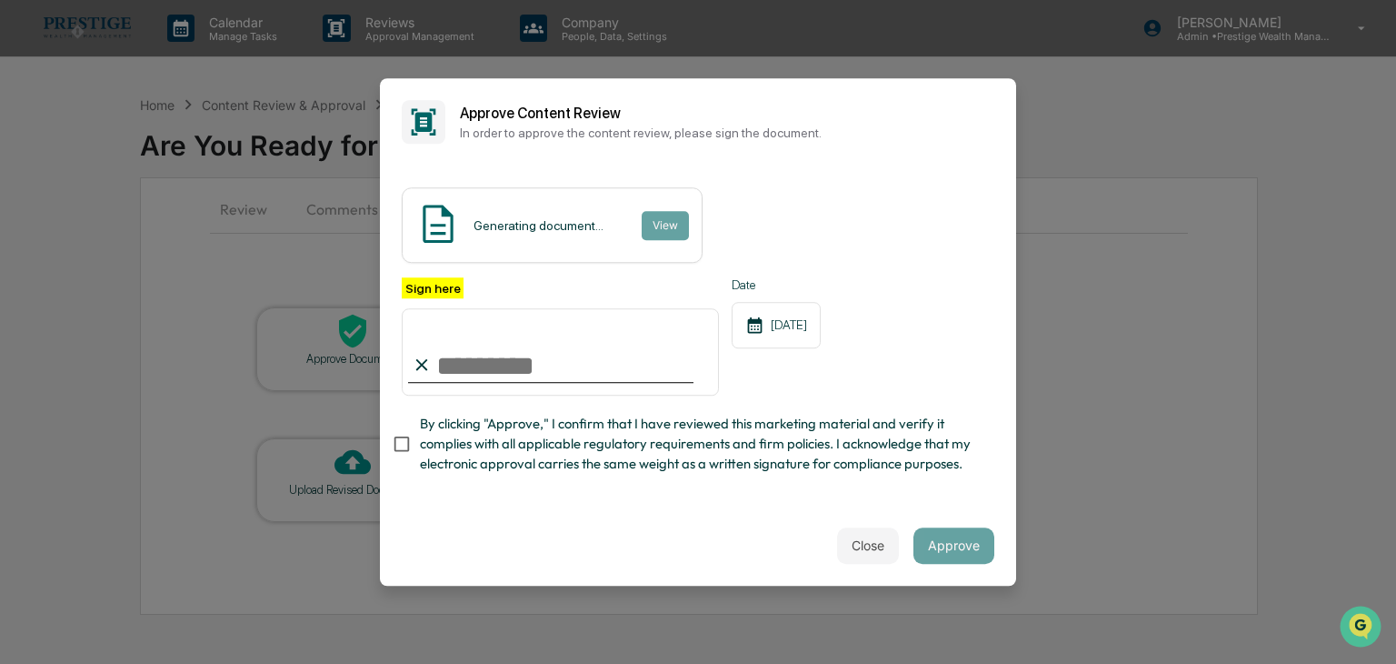
click at [491, 369] on input "Sign here" at bounding box center [560, 351] width 317 height 87
type input "**********"
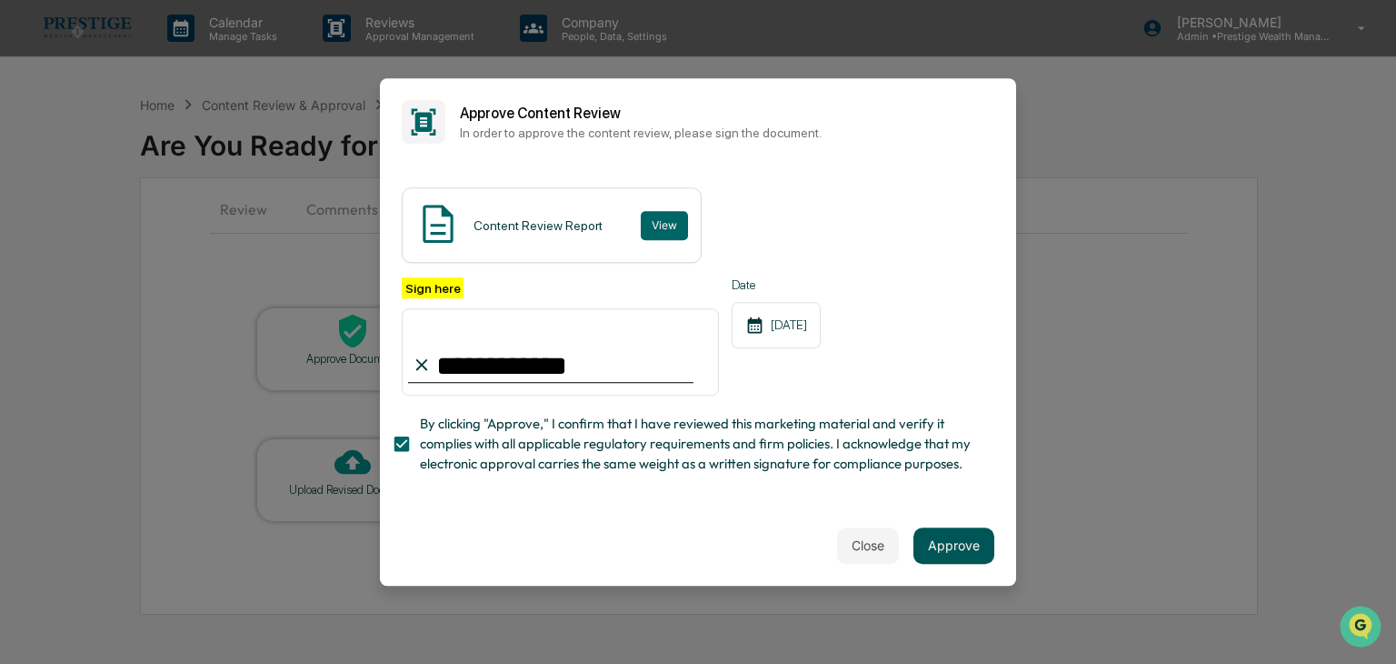
click at [956, 548] on button "Approve" at bounding box center [954, 545] width 81 height 36
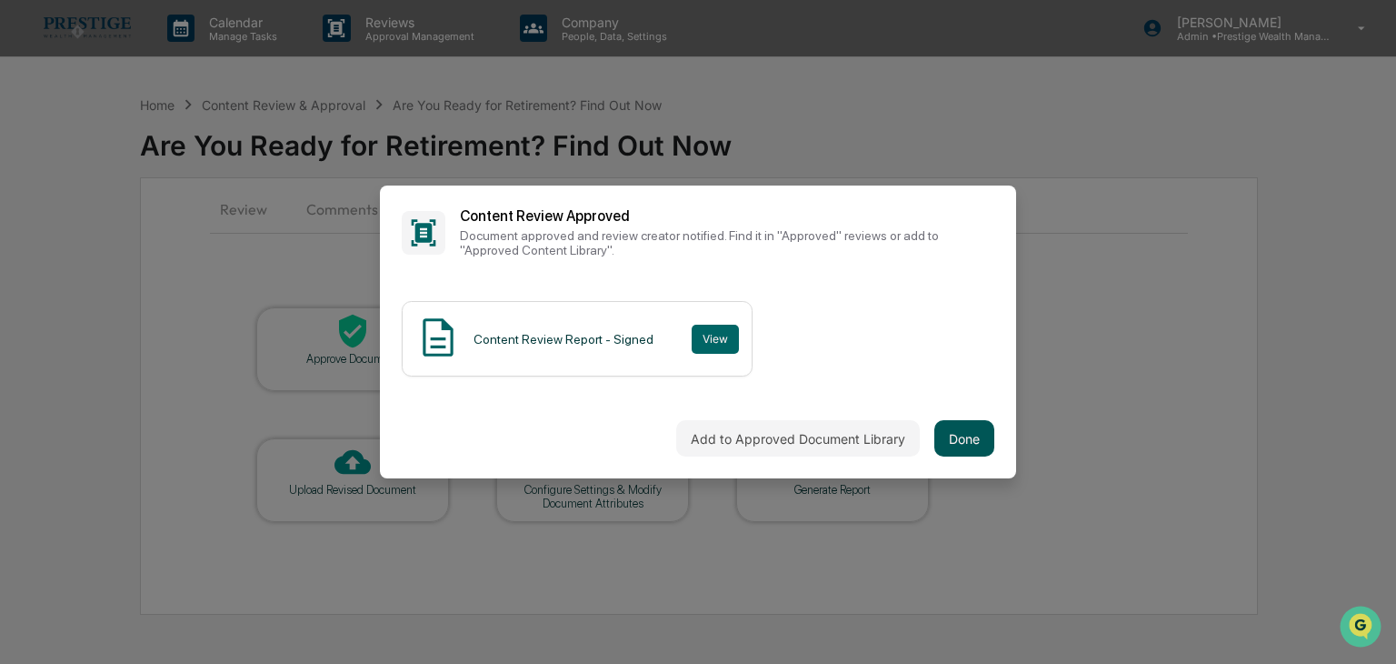
click at [975, 424] on button "Done" at bounding box center [965, 438] width 60 height 36
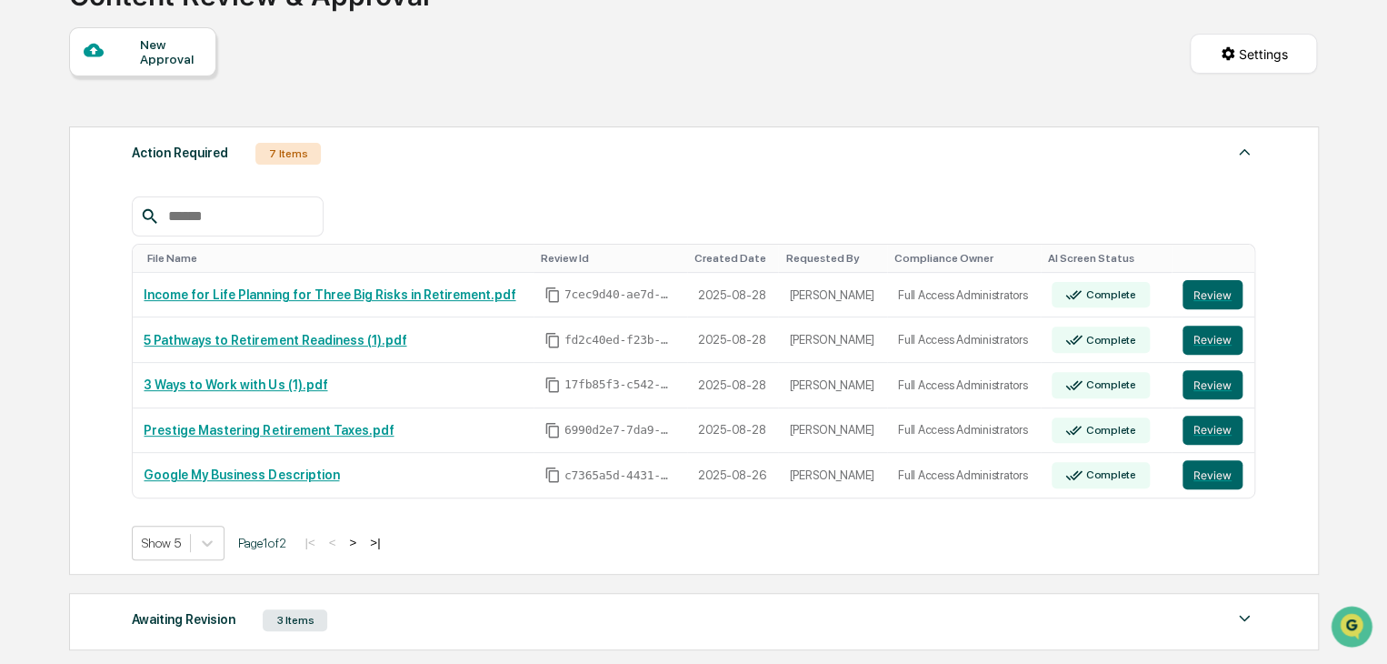
scroll to position [182, 0]
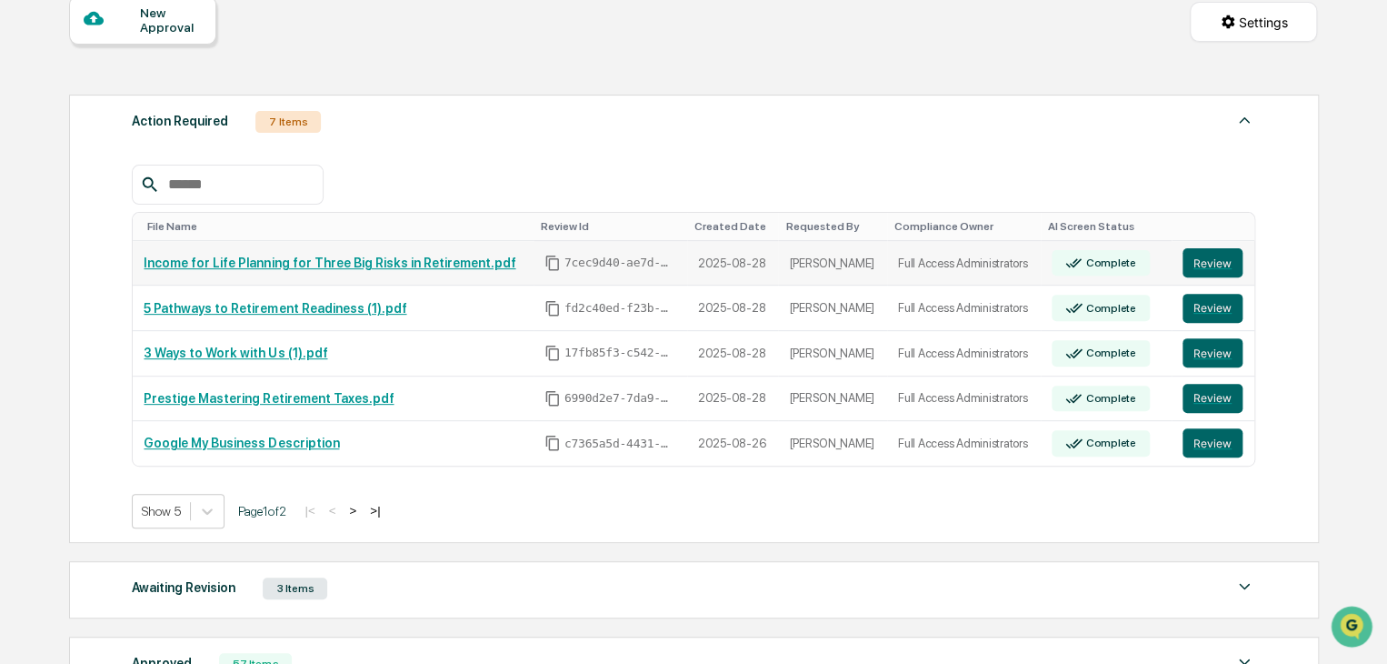
click at [415, 266] on link "Income for Life Planning for Three Big Risks in Retirement.pdf" at bounding box center [330, 262] width 372 height 15
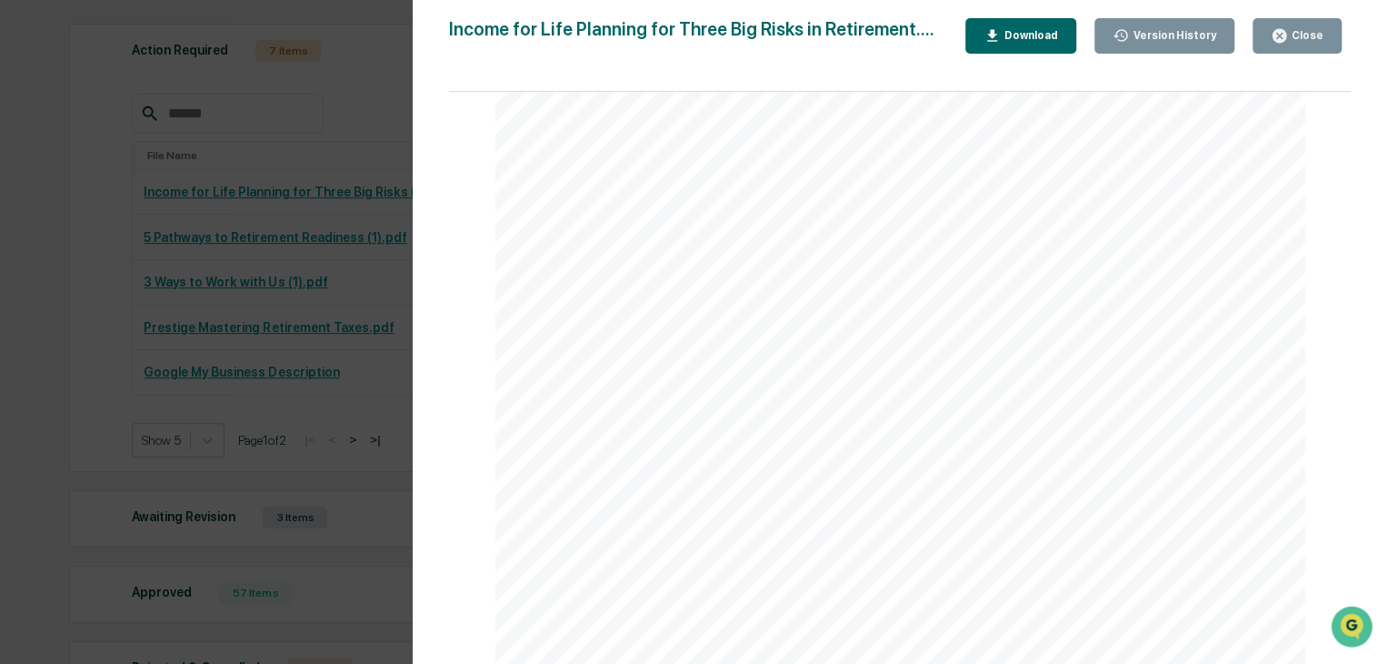
scroll to position [11167, 0]
click at [1315, 41] on div "Close" at bounding box center [1305, 35] width 35 height 13
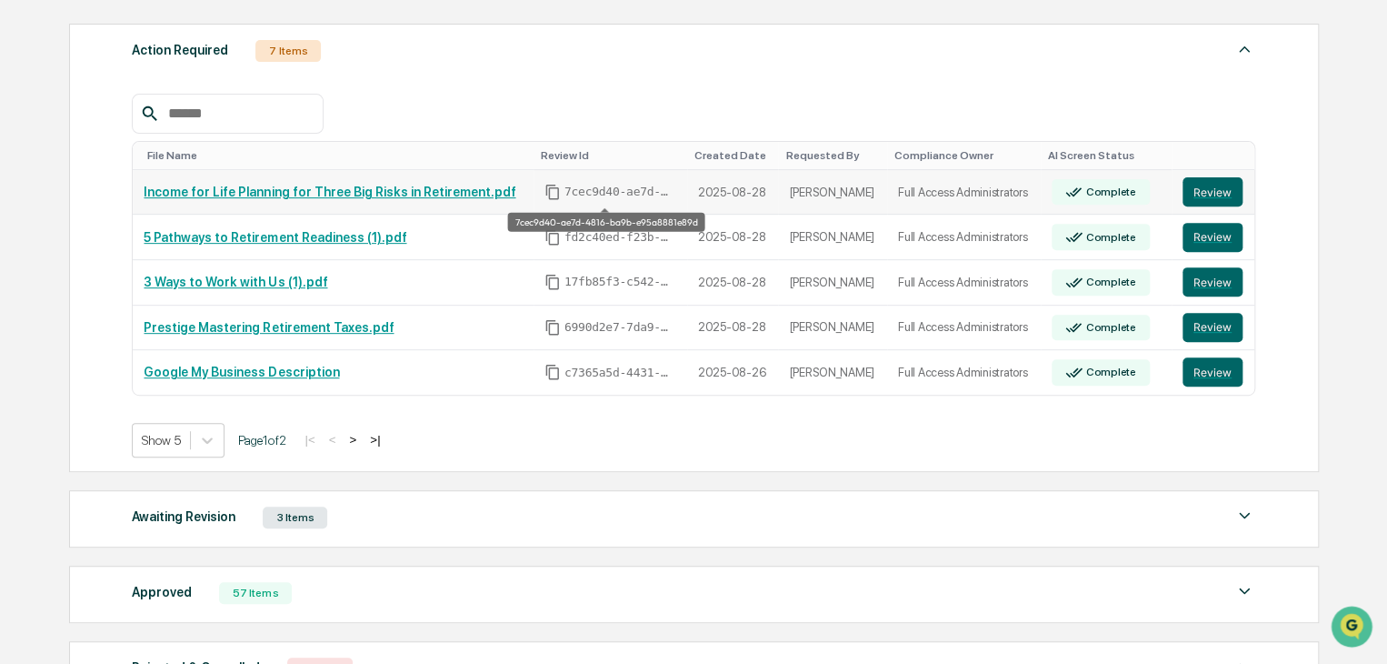
click at [1211, 191] on button "Review" at bounding box center [1213, 191] width 60 height 29
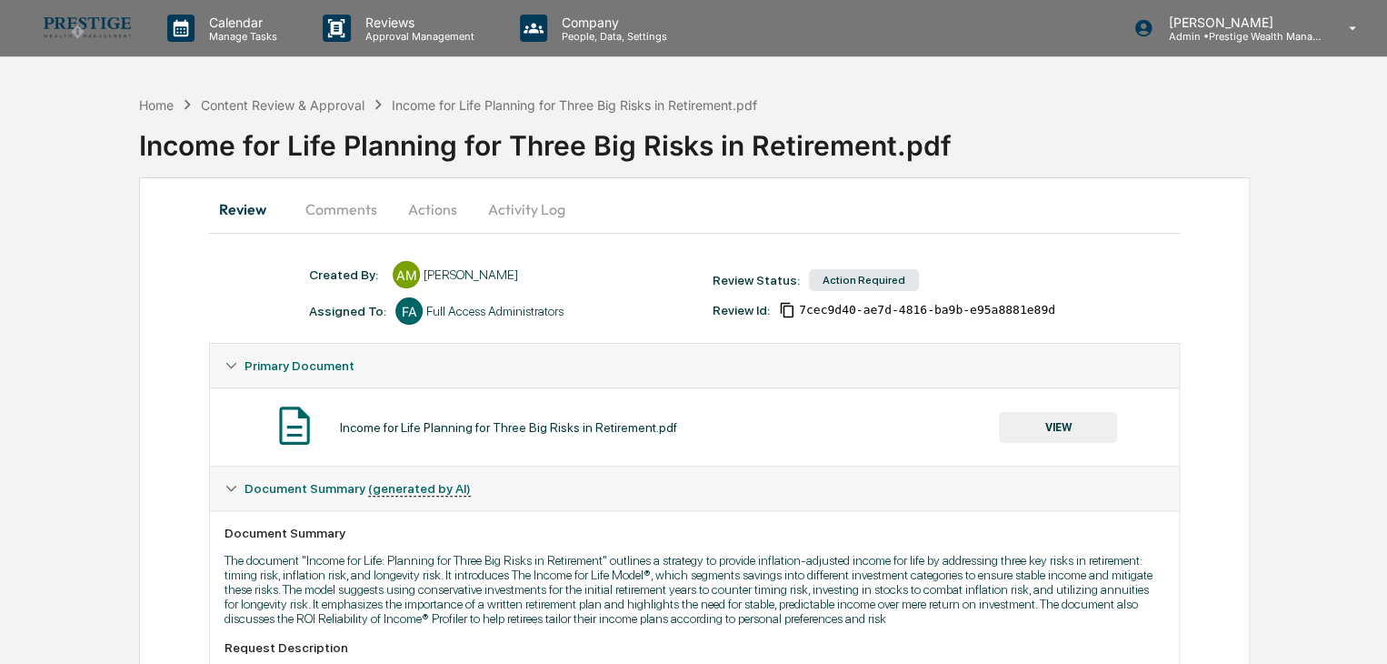
click at [365, 203] on button "Comments" at bounding box center [341, 209] width 101 height 44
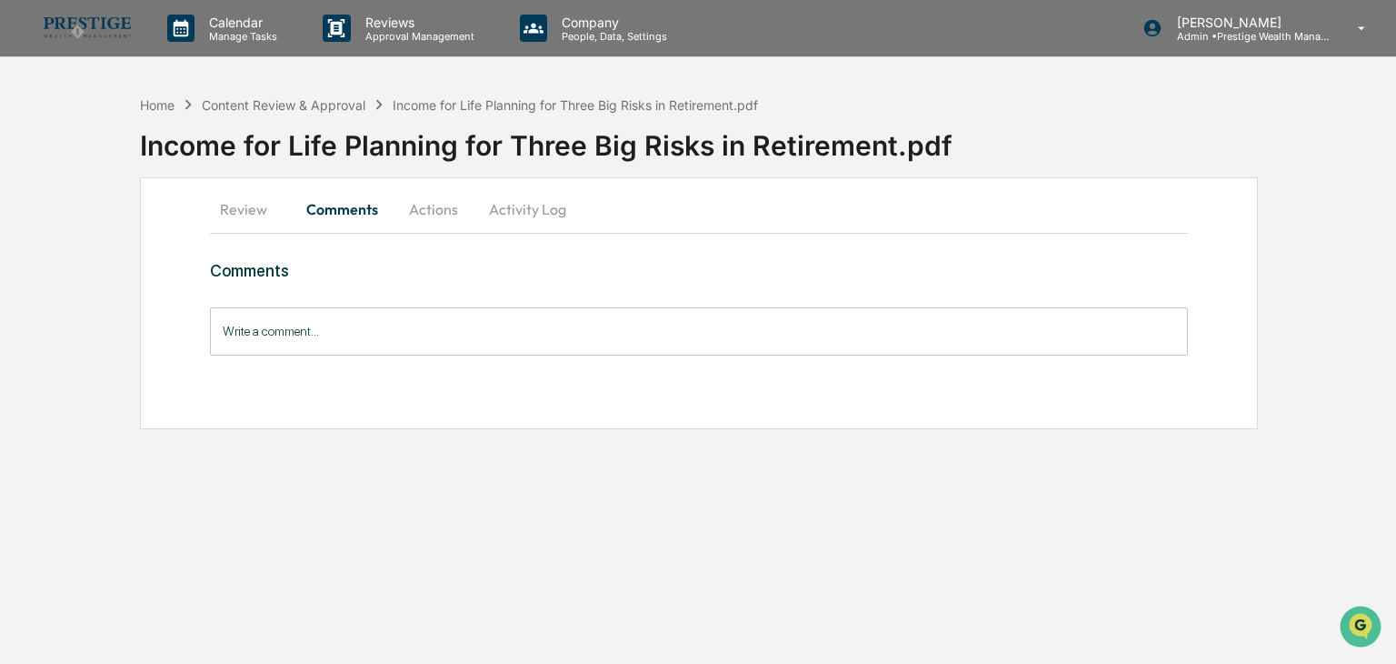
click at [233, 207] on button "Review" at bounding box center [251, 209] width 82 height 44
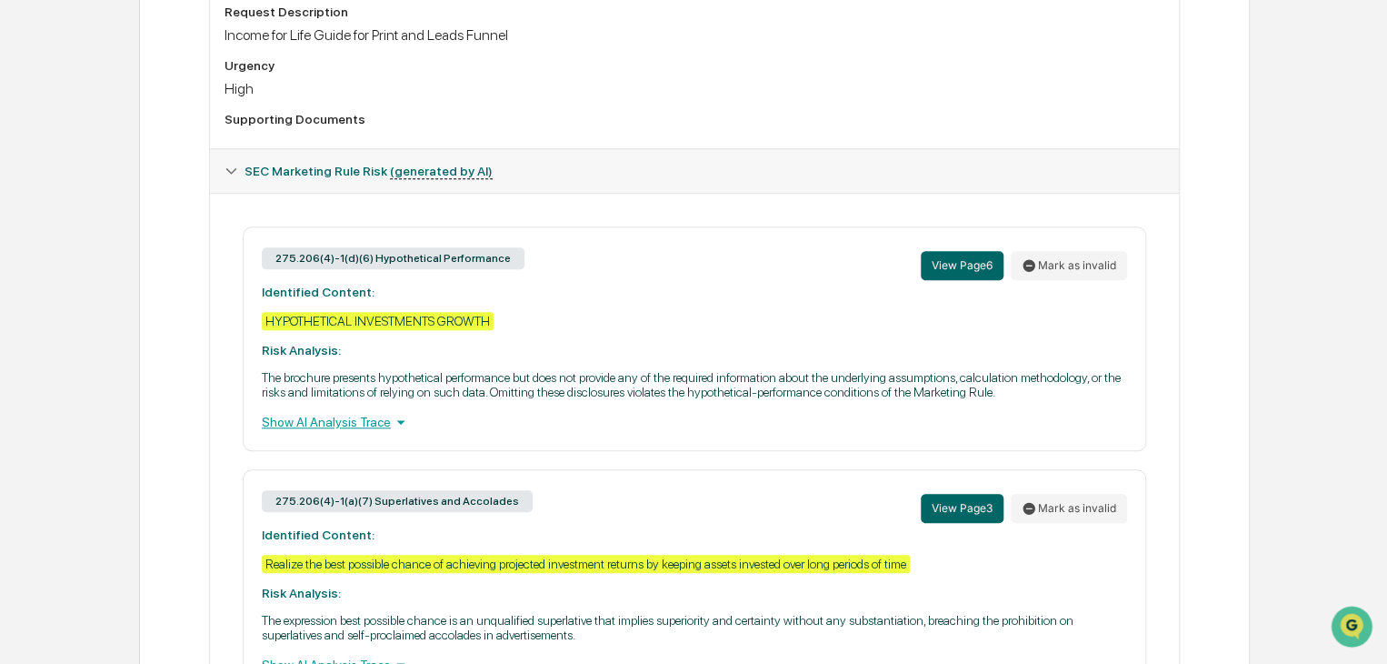
scroll to position [636, 0]
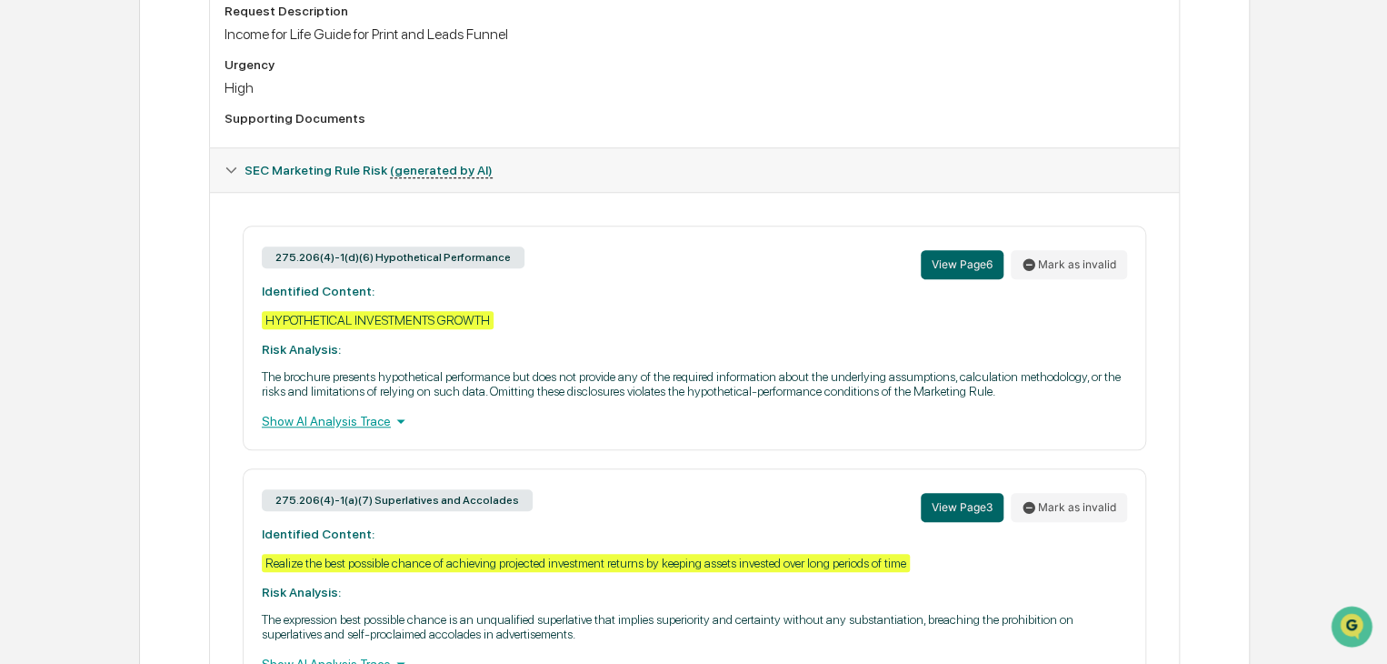
click at [364, 429] on div "Show AI Analysis Trace" at bounding box center [694, 421] width 865 height 20
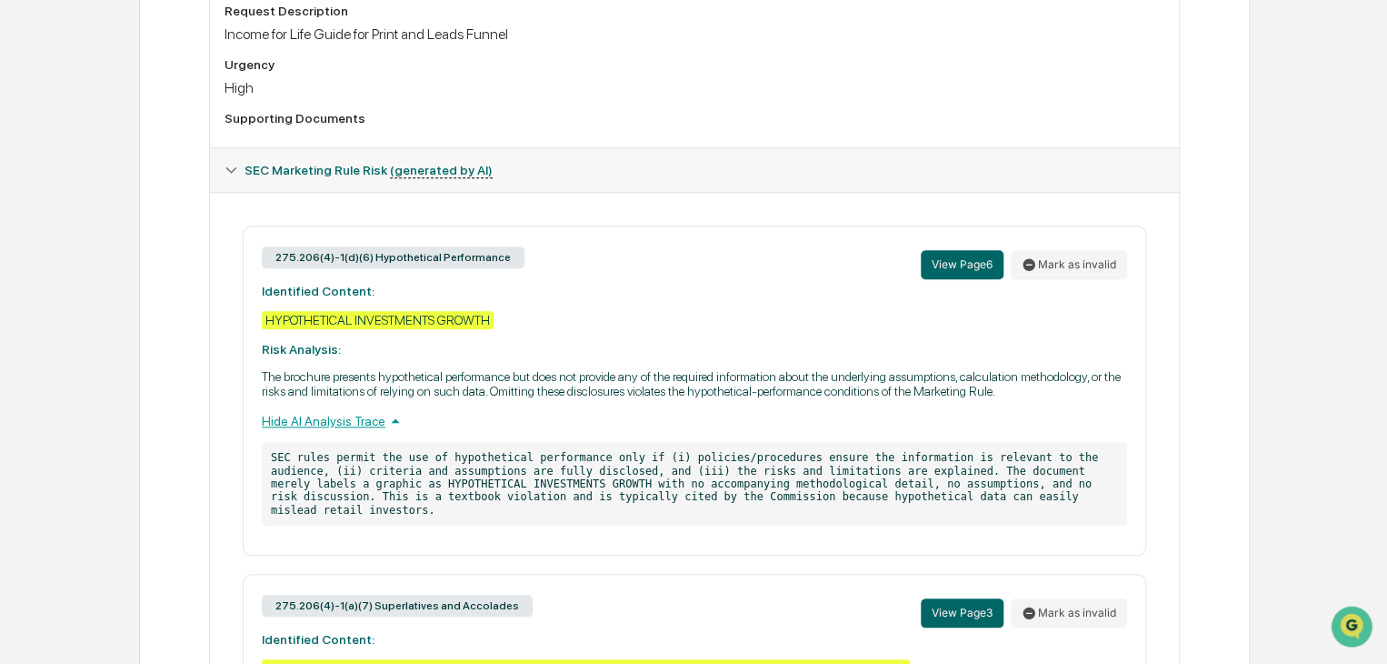
click at [374, 425] on div "Hide AI Analysis Trace" at bounding box center [694, 421] width 865 height 20
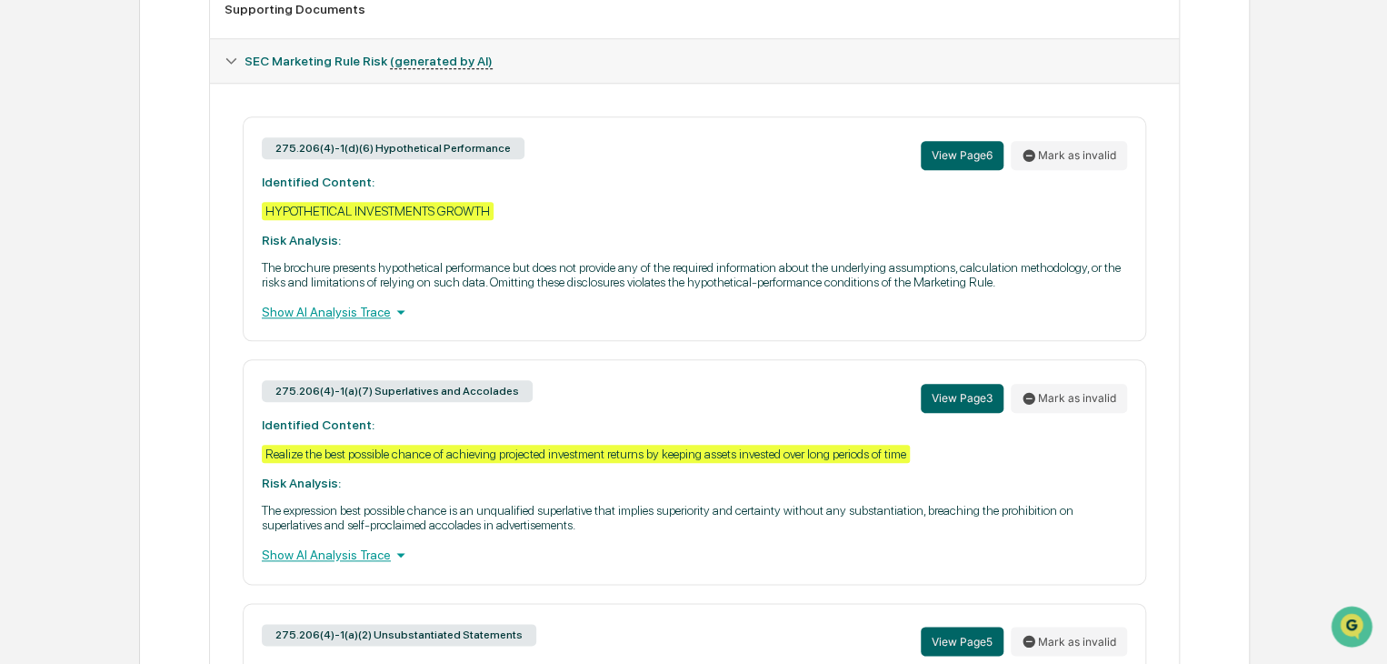
scroll to position [818, 0]
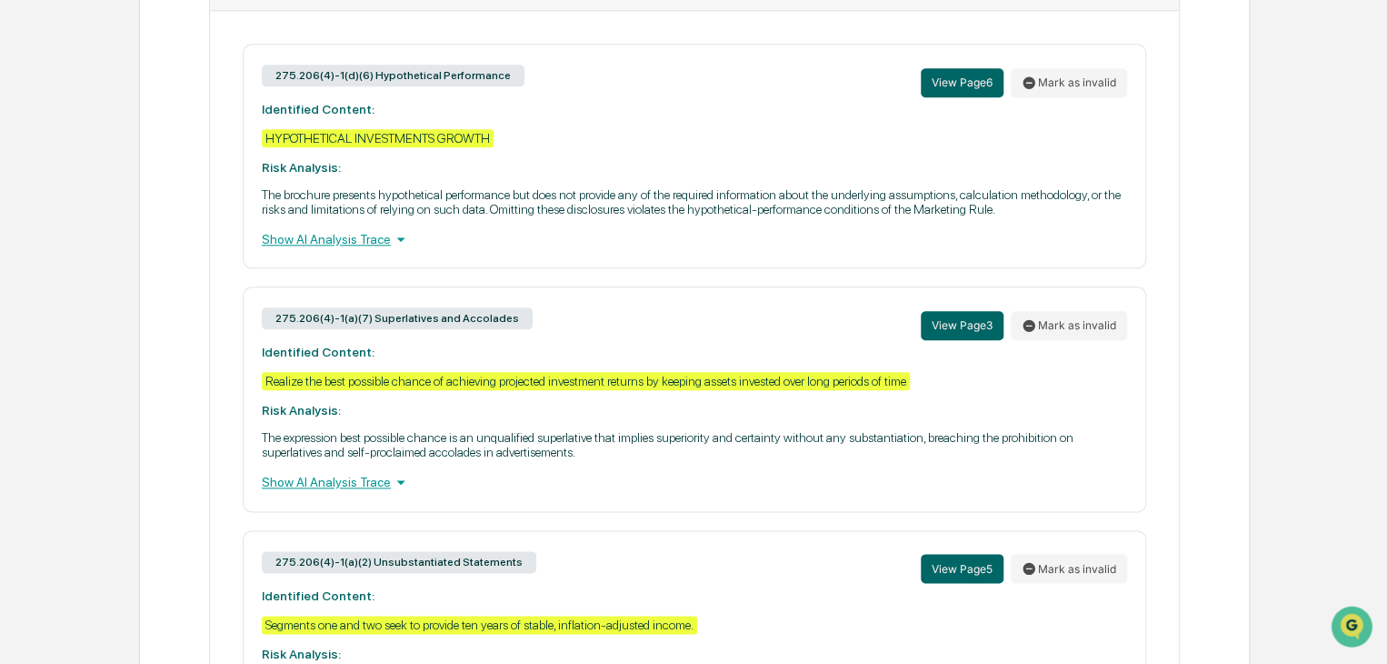
click at [391, 491] on icon at bounding box center [401, 482] width 20 height 20
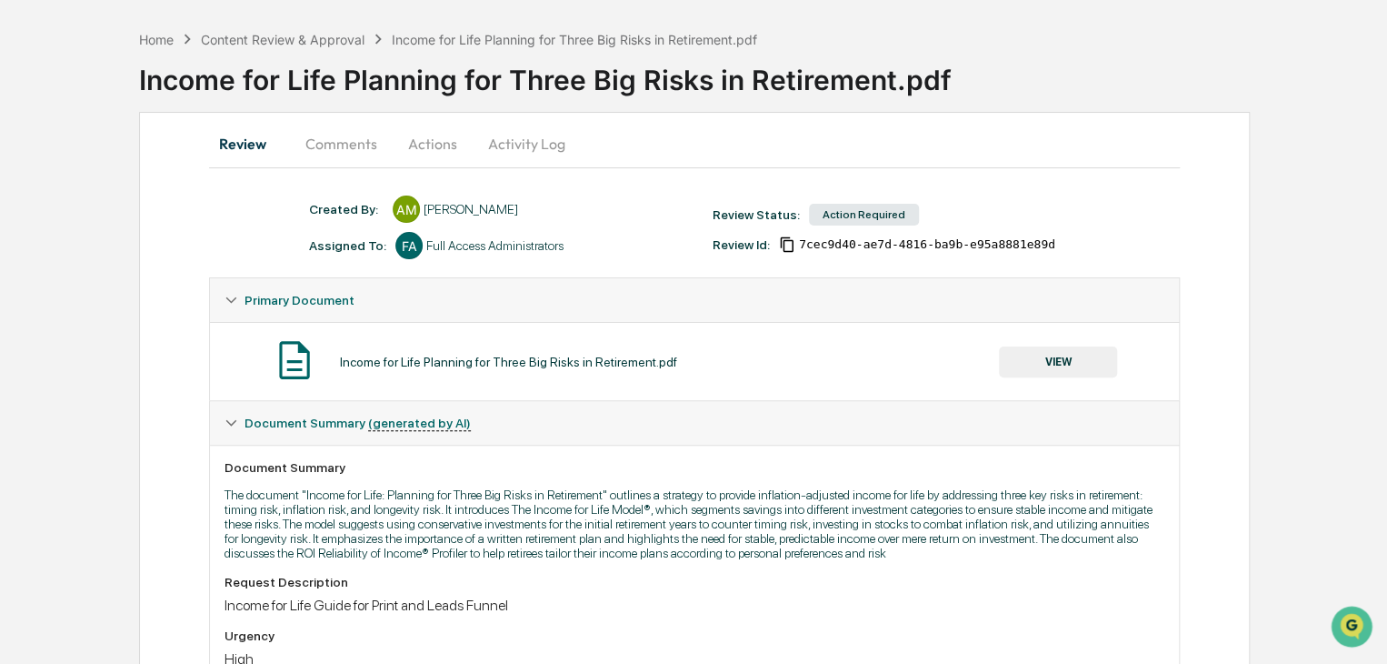
scroll to position [0, 0]
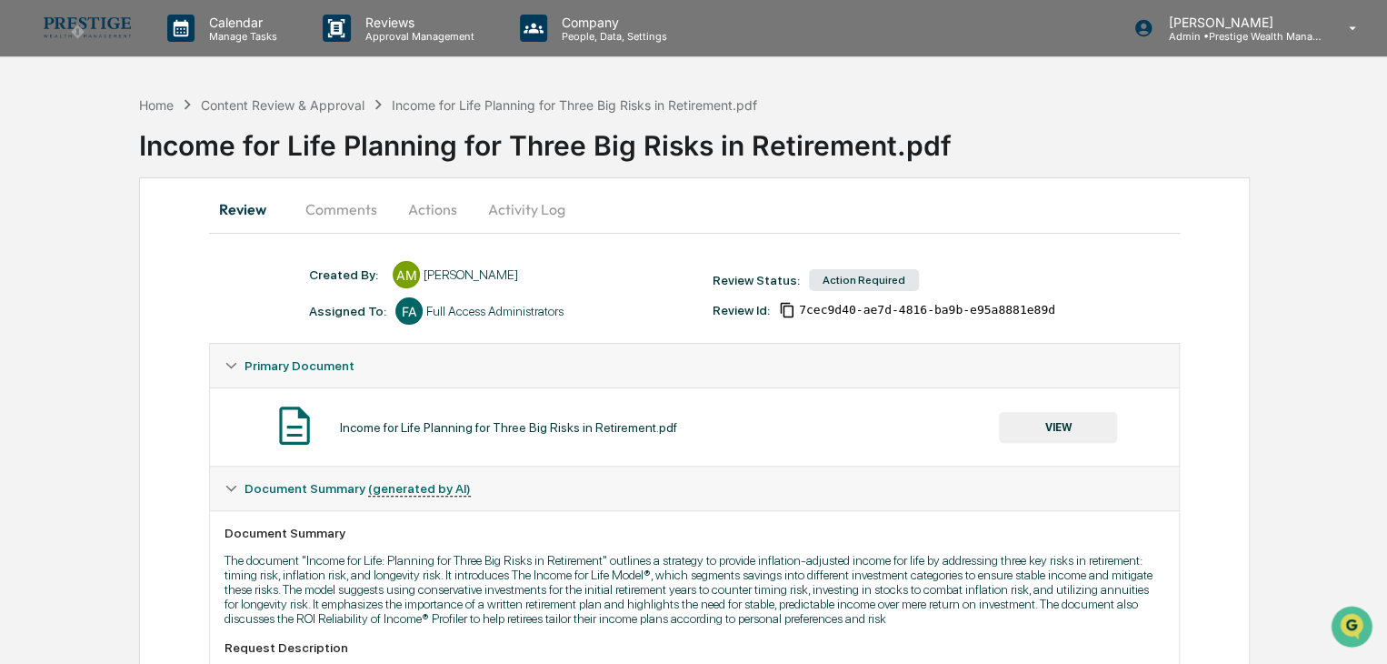
click at [1060, 428] on button "VIEW" at bounding box center [1058, 427] width 118 height 31
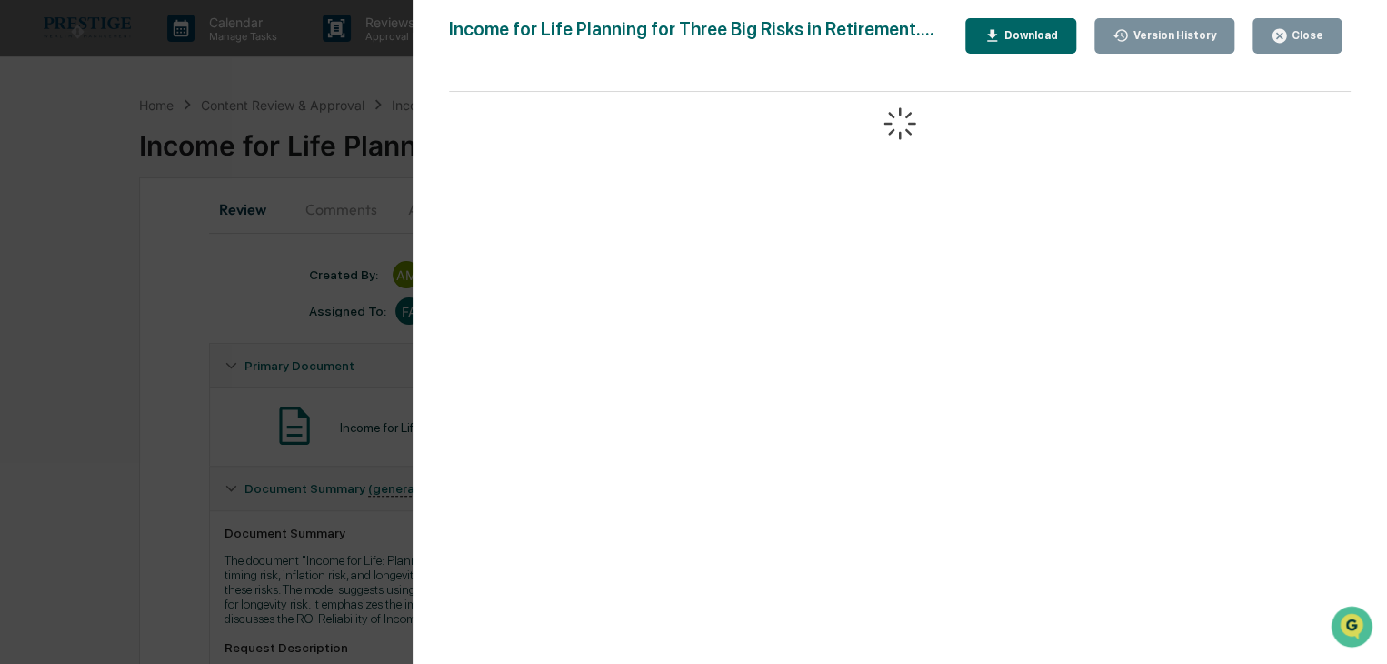
click at [1278, 36] on icon "button" at bounding box center [1280, 36] width 14 height 14
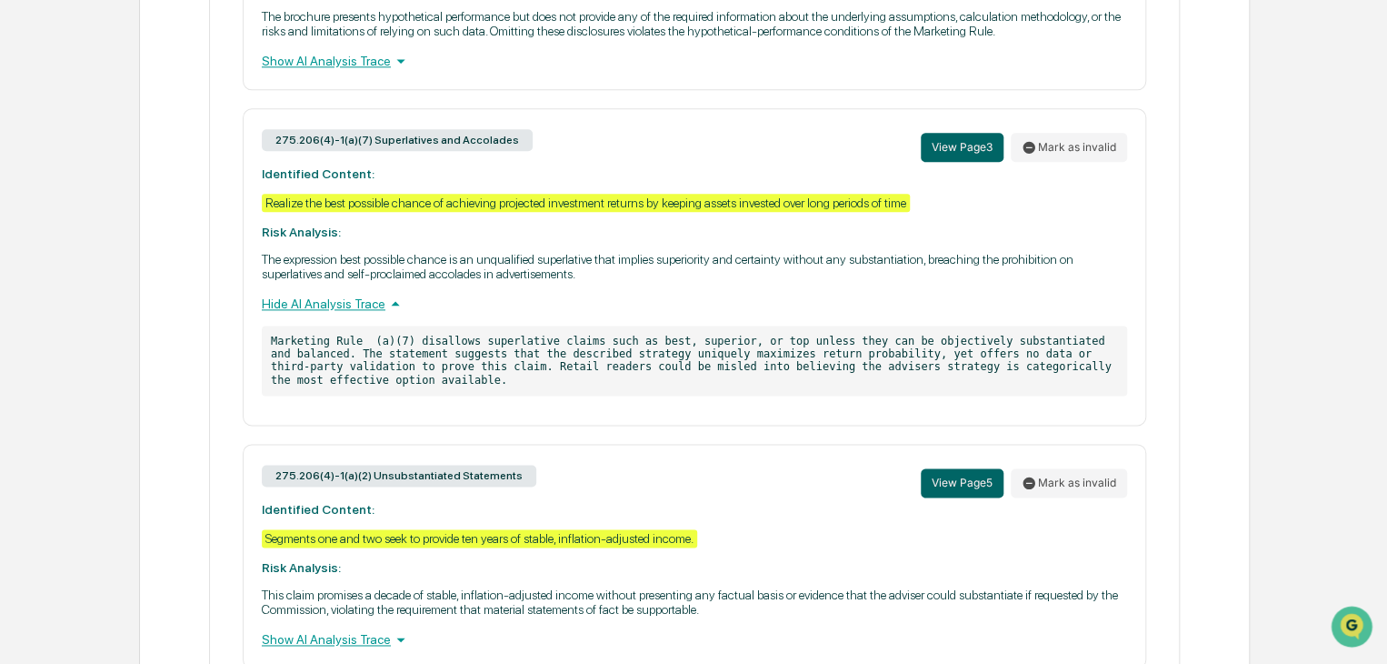
scroll to position [1089, 0]
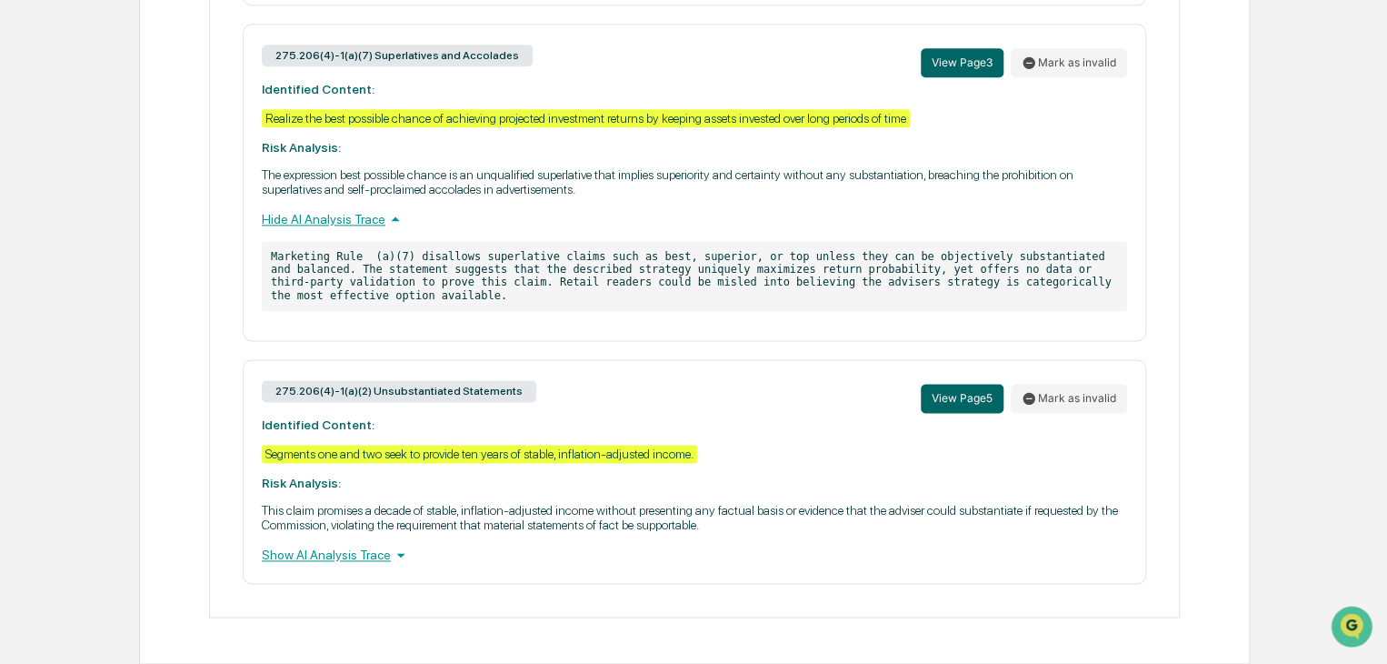
click at [371, 555] on div "Show AI Analysis Trace" at bounding box center [694, 555] width 865 height 20
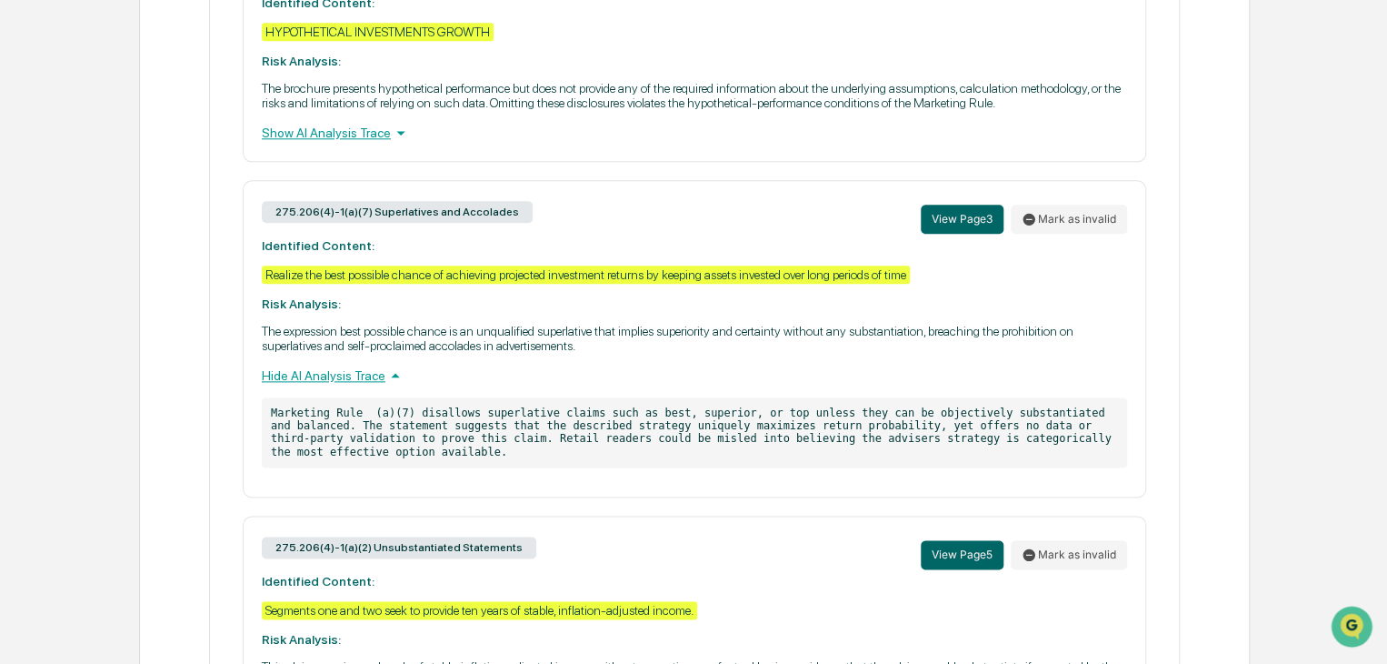
scroll to position [1091, 0]
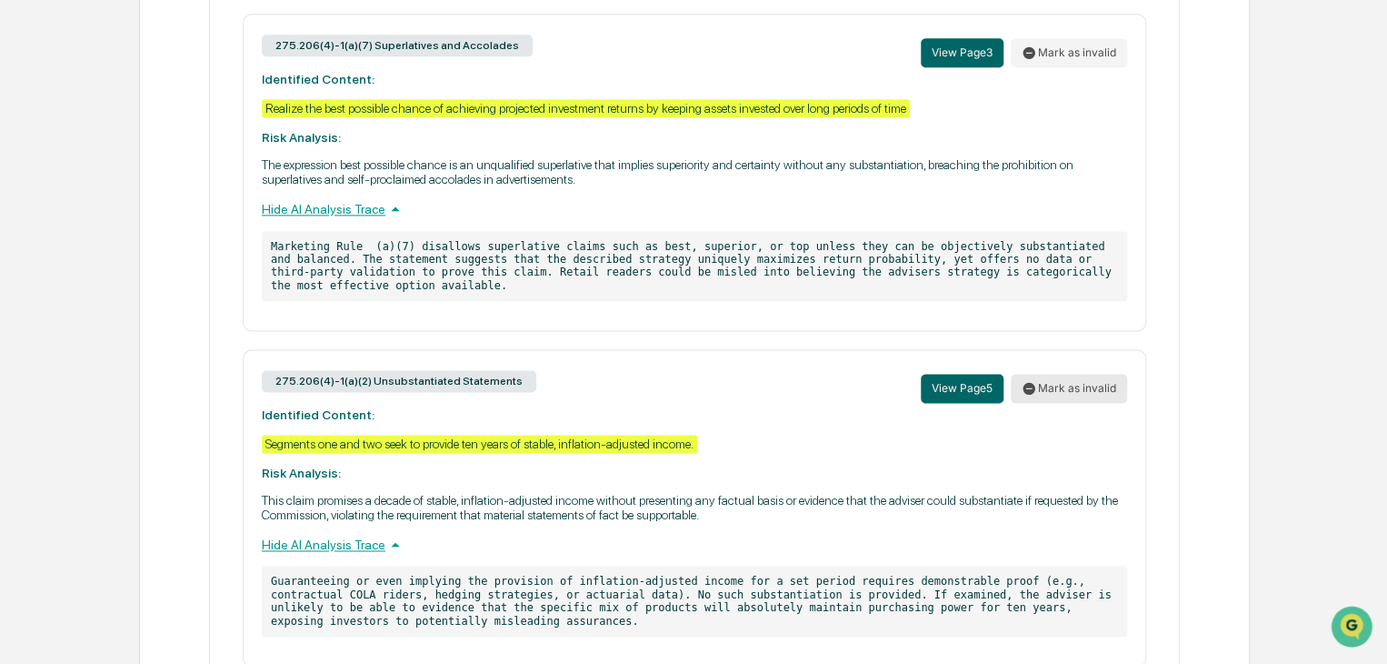
click at [1084, 388] on button "Mark as invalid" at bounding box center [1069, 388] width 116 height 29
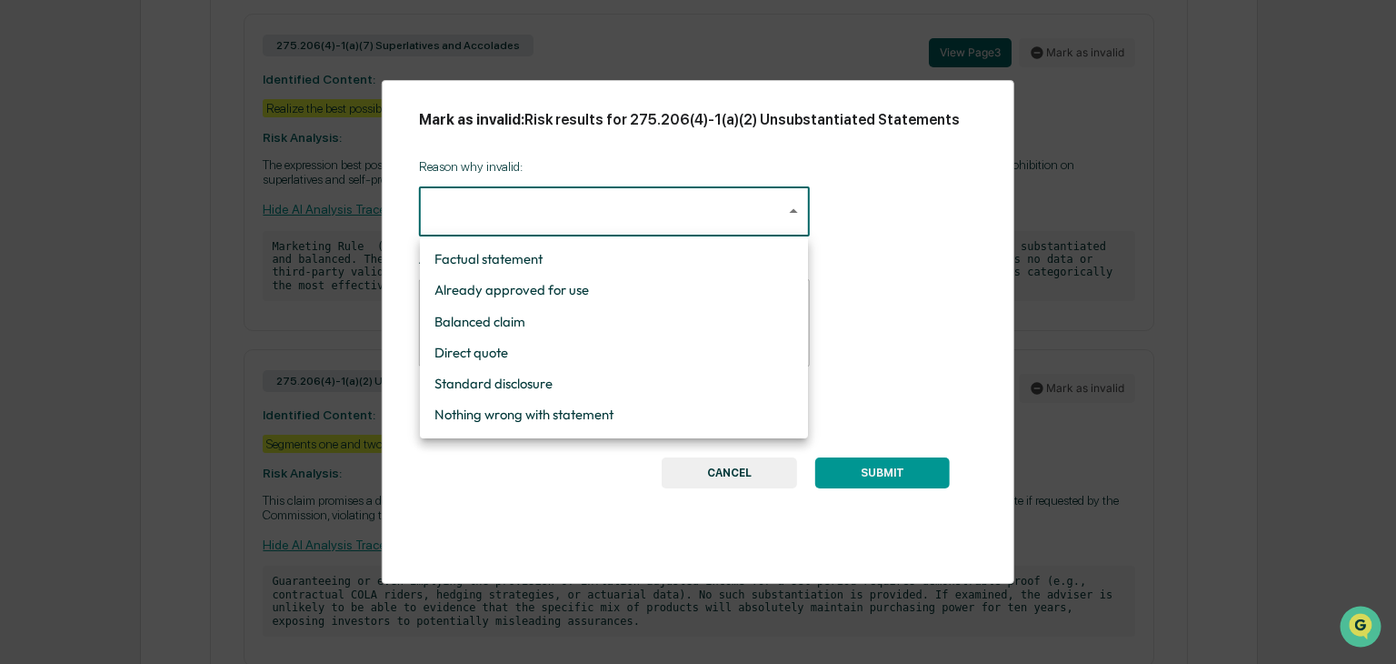
click at [1043, 118] on div at bounding box center [698, 332] width 1396 height 664
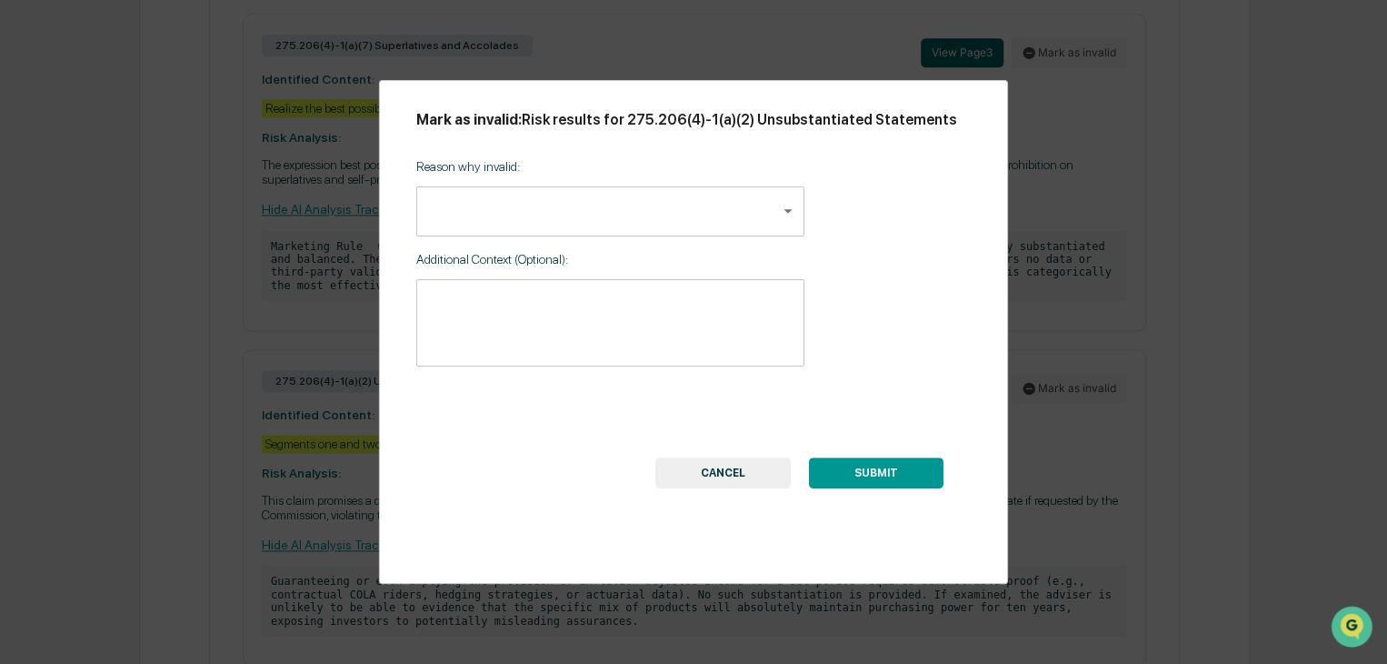
click at [754, 465] on button "CANCEL" at bounding box center [722, 472] width 135 height 31
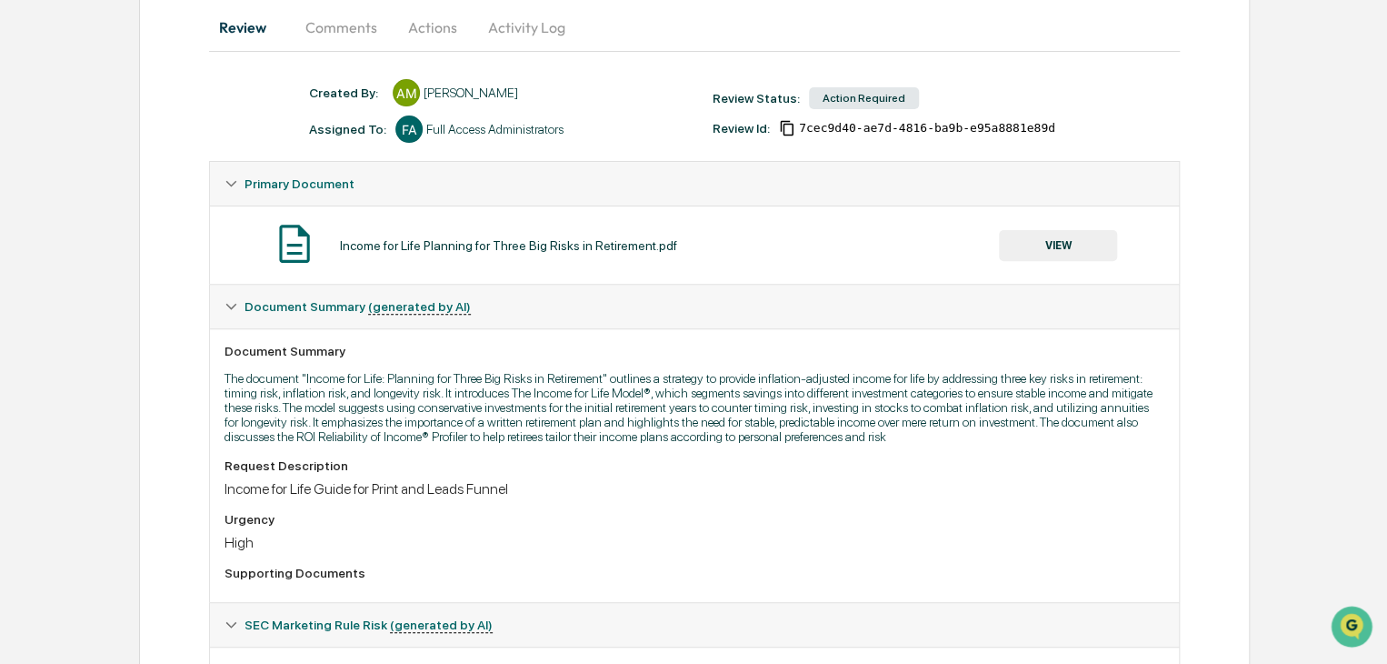
scroll to position [91, 0]
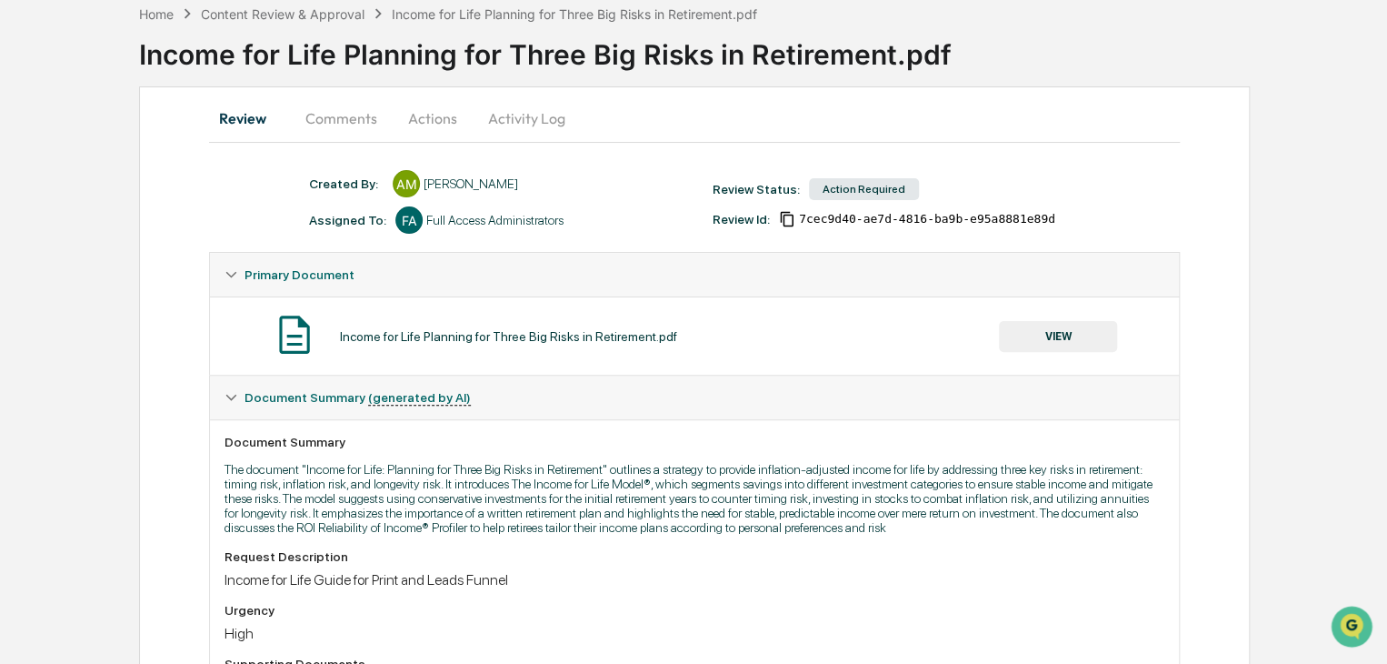
click at [439, 124] on button "Actions" at bounding box center [433, 118] width 82 height 44
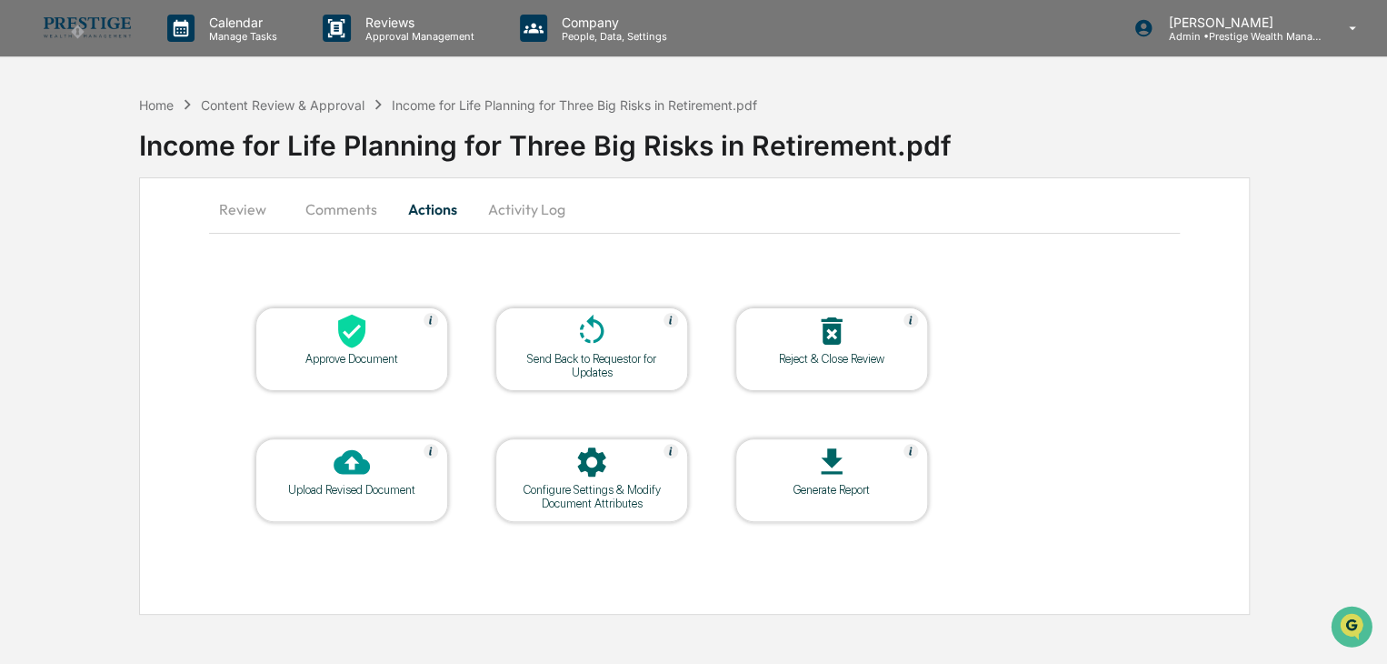
scroll to position [0, 0]
click at [247, 206] on button "Review" at bounding box center [251, 209] width 82 height 44
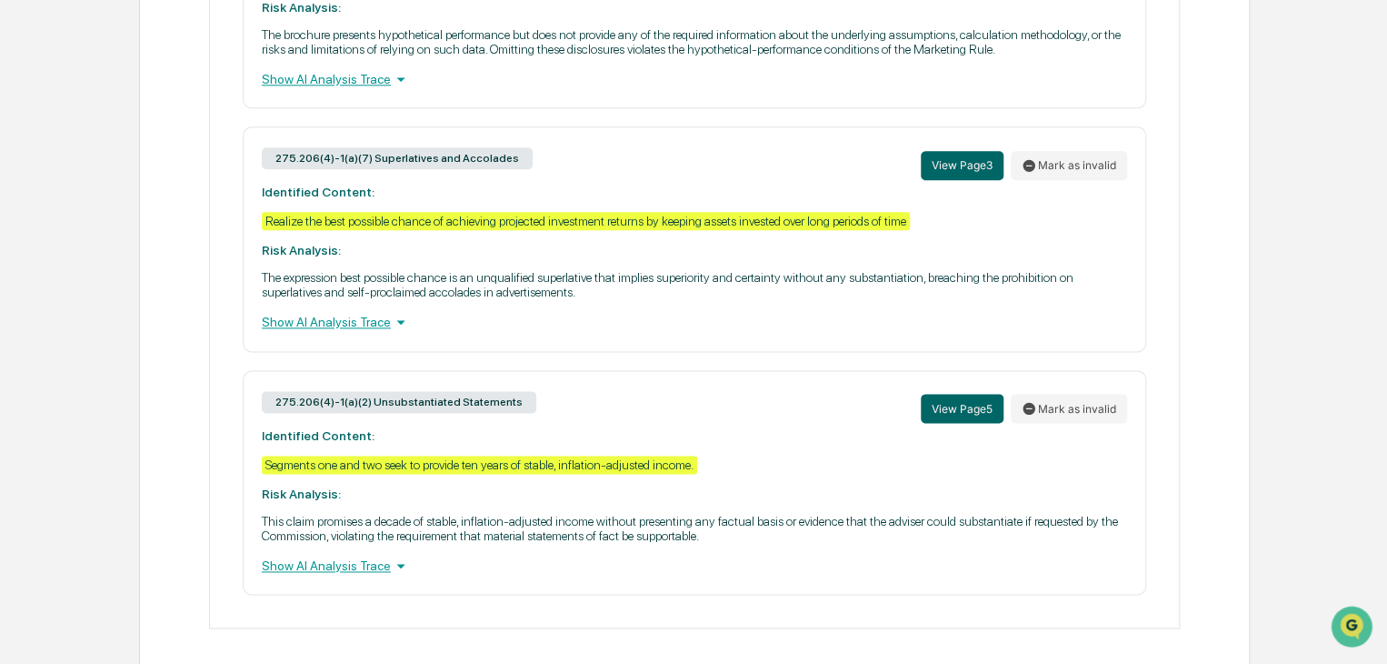
scroll to position [997, 0]
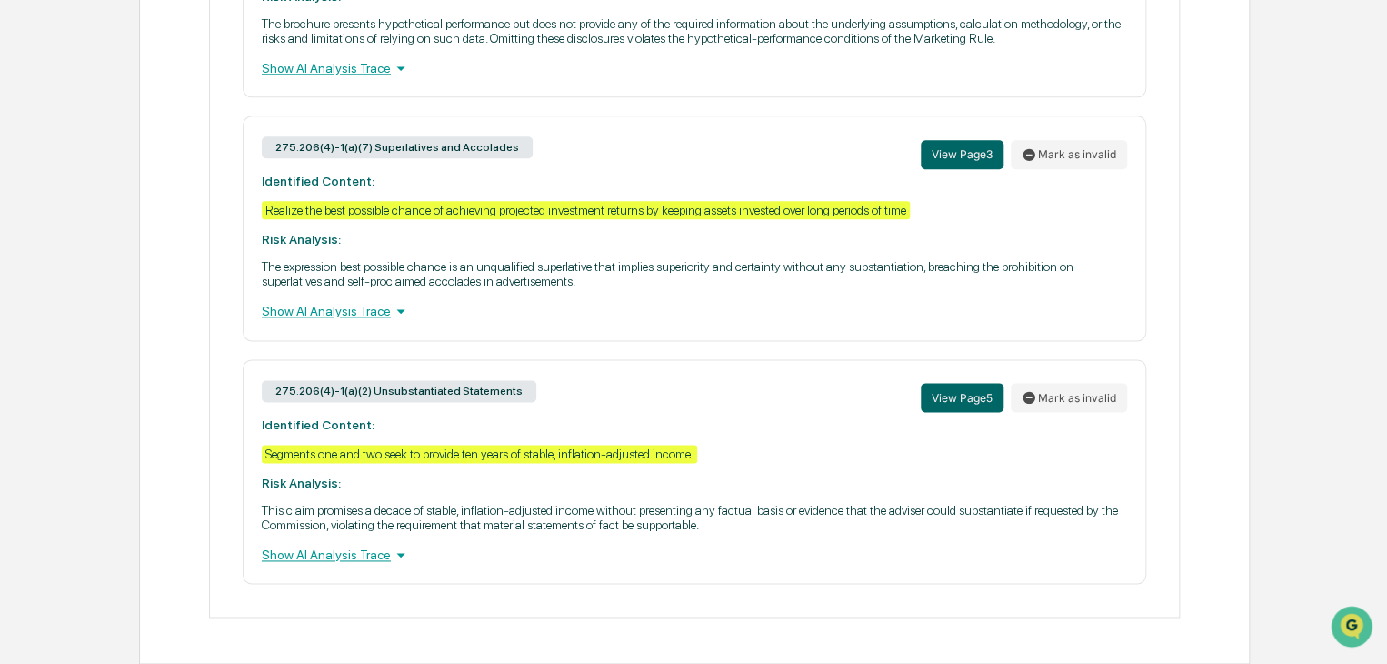
click at [292, 295] on div "275.206(4)-1(a)(7) Superlatives and Accolades View Page 3 Mark as invalid Ident…" at bounding box center [695, 227] width 904 height 225
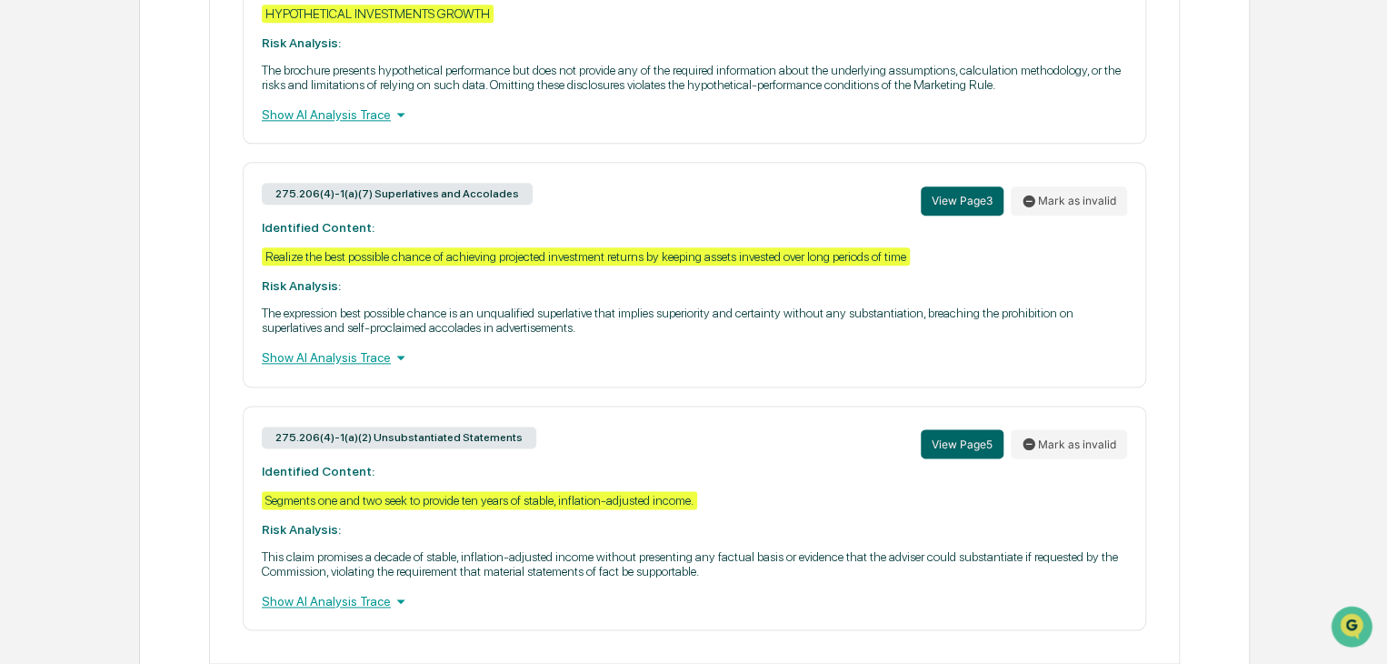
scroll to position [941, 0]
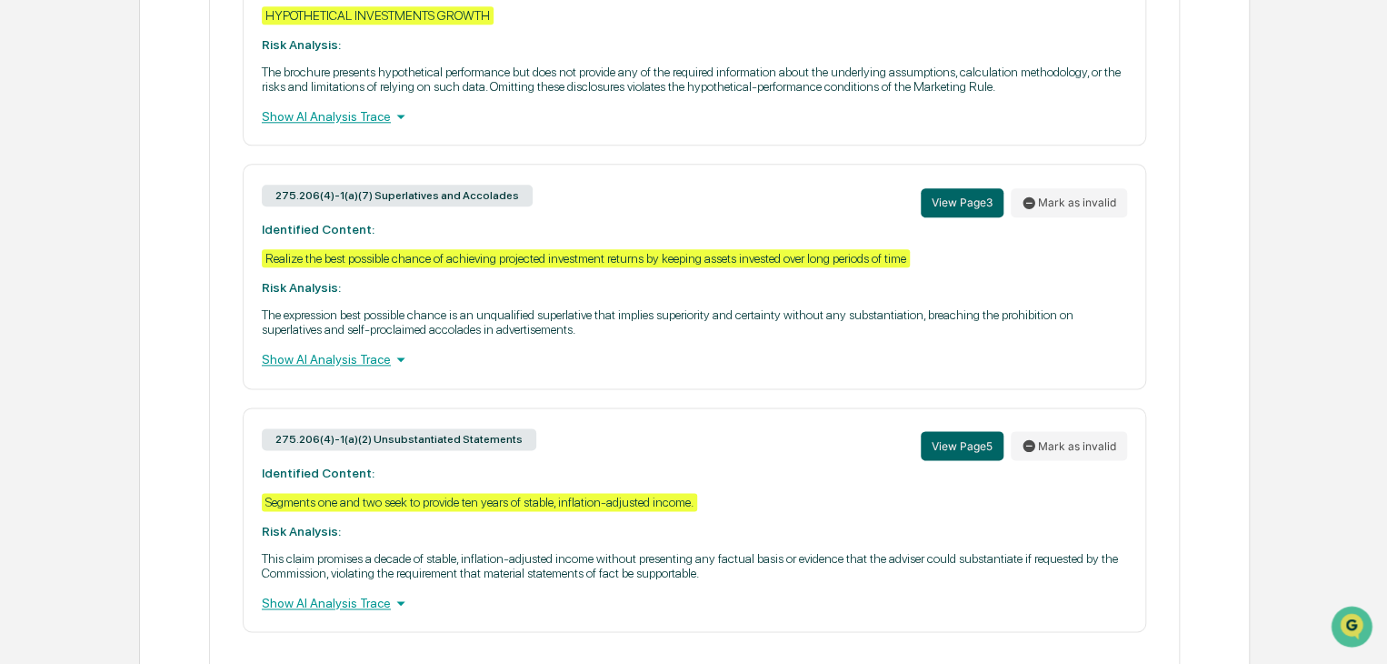
click at [310, 369] on div "Show AI Analysis Trace" at bounding box center [694, 359] width 865 height 20
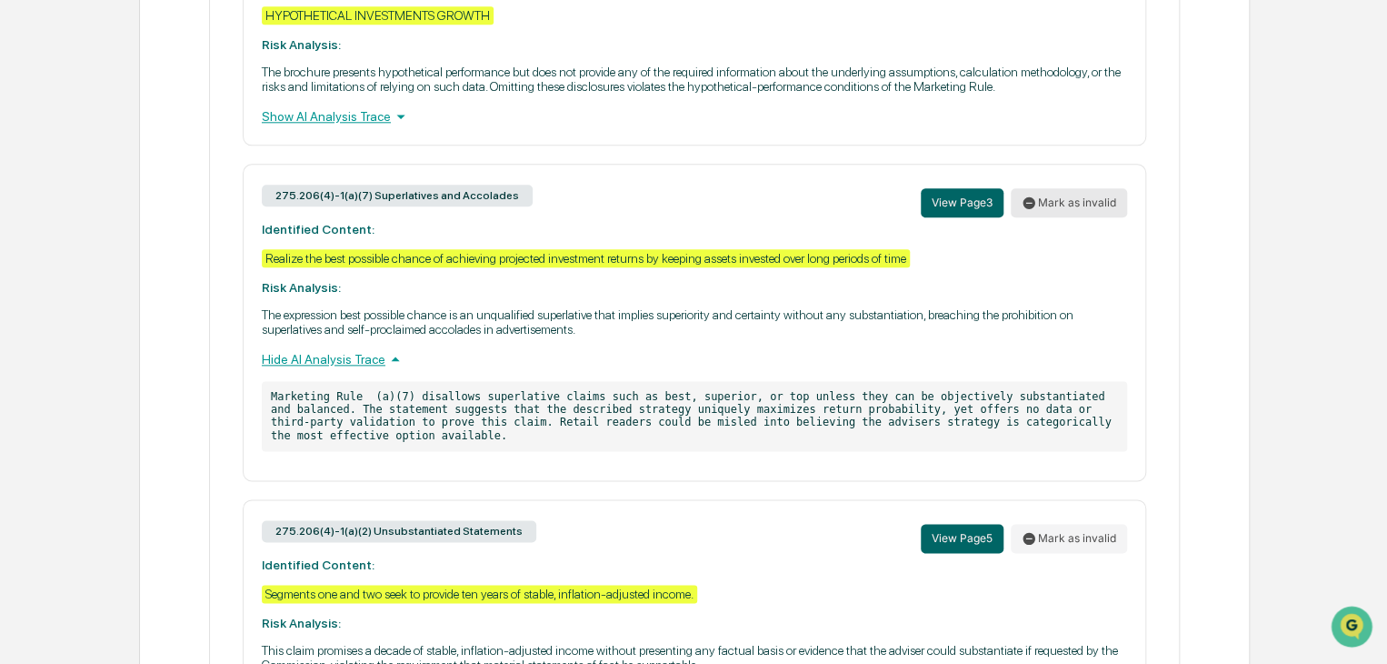
click at [1085, 210] on button "Mark as invalid" at bounding box center [1069, 202] width 116 height 29
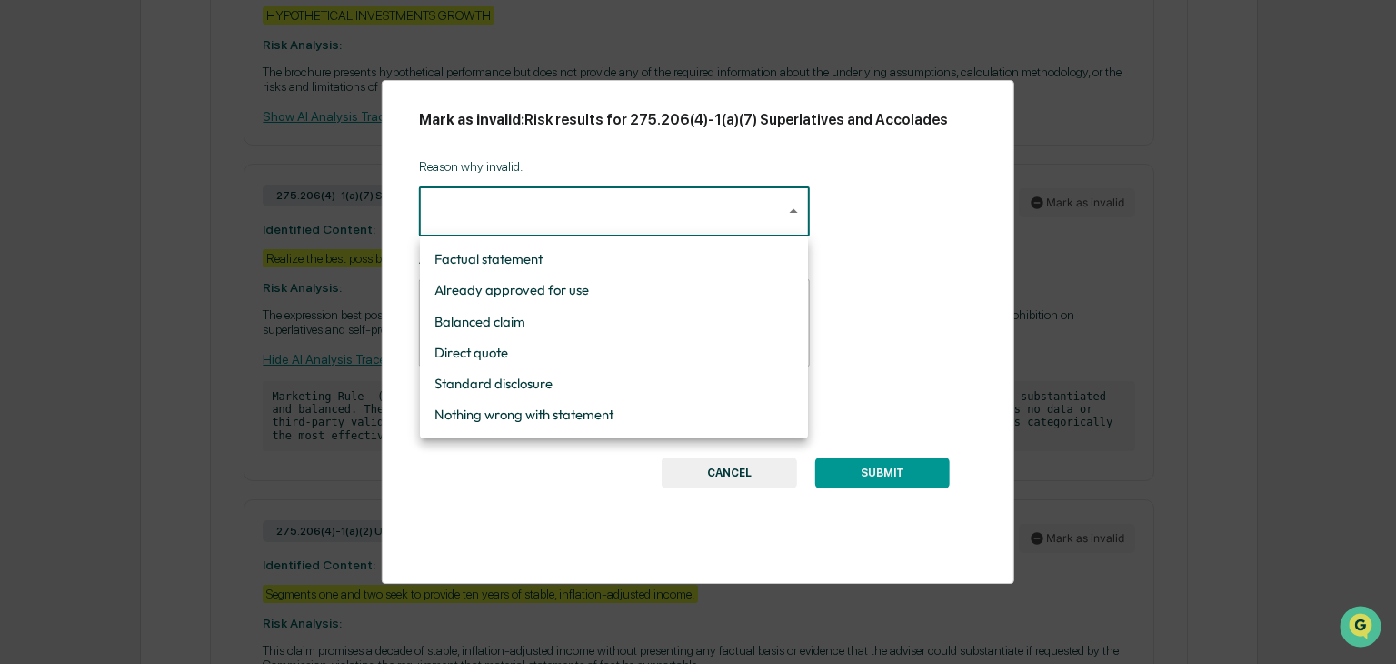
click at [533, 299] on li "Already approved for use" at bounding box center [614, 290] width 388 height 31
type input "**********"
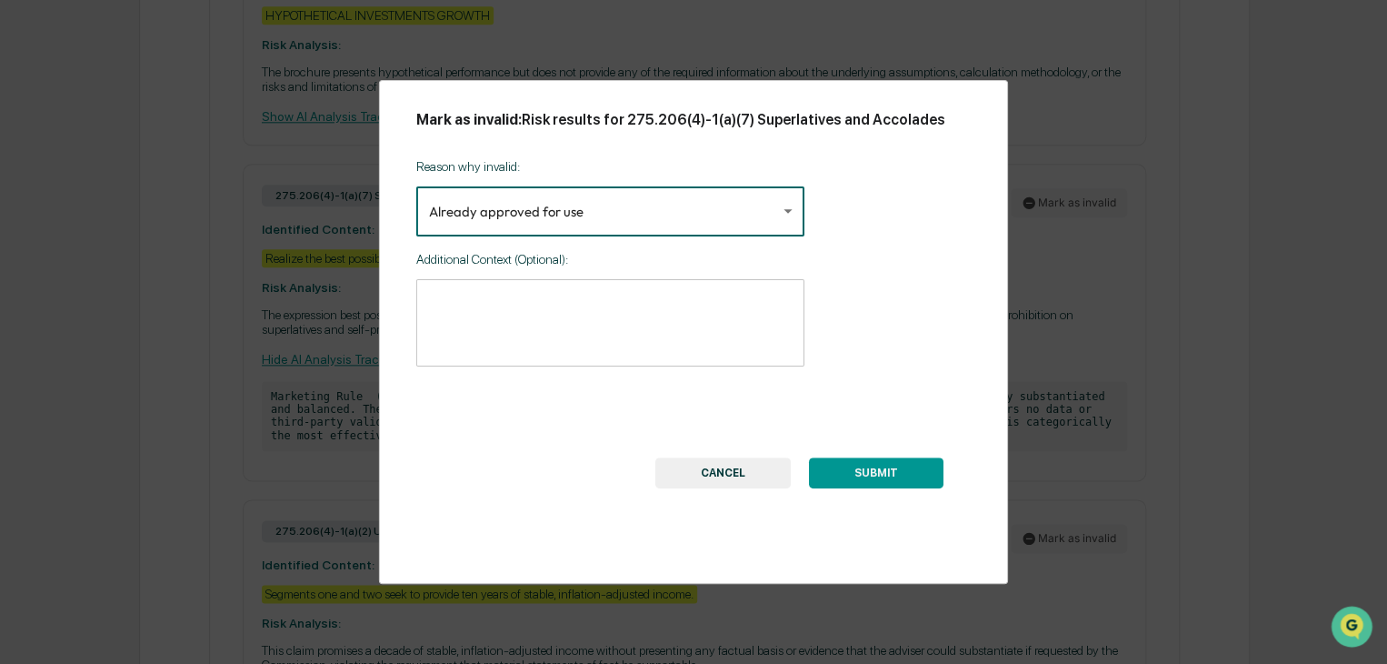
click at [883, 473] on button "SUBMIT" at bounding box center [876, 472] width 135 height 31
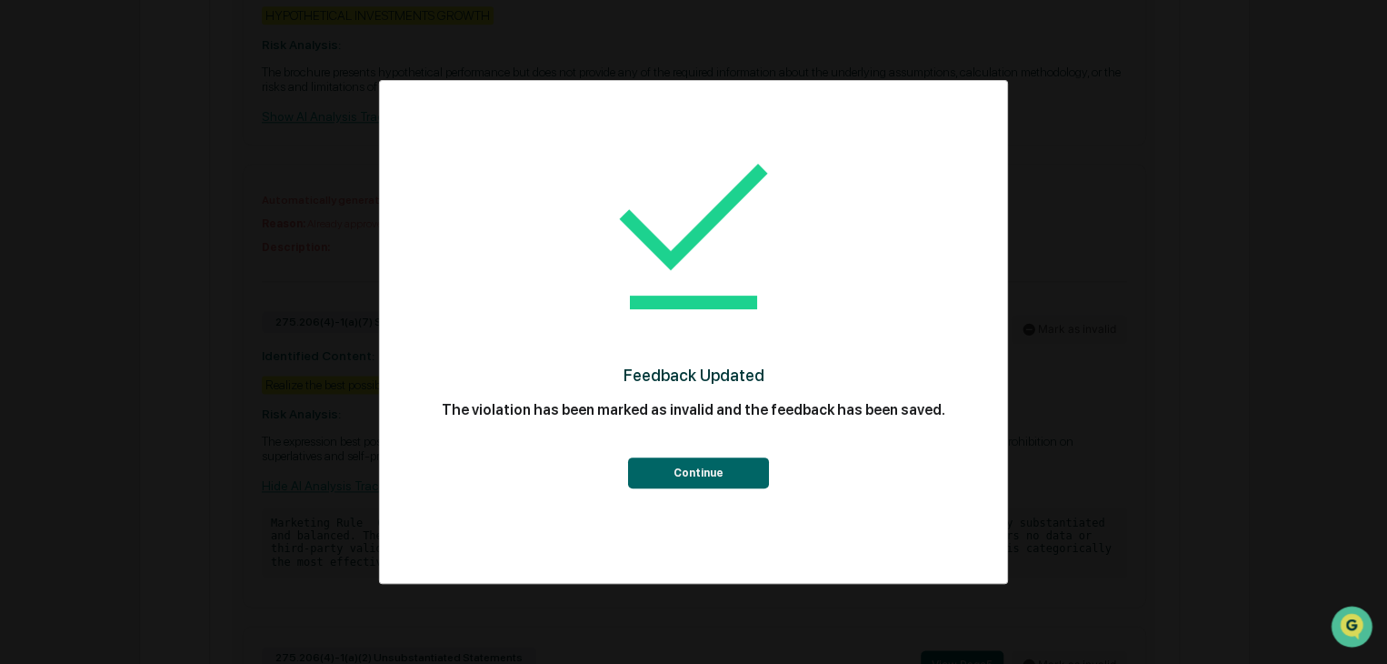
click at [728, 476] on button "Continue" at bounding box center [697, 472] width 141 height 31
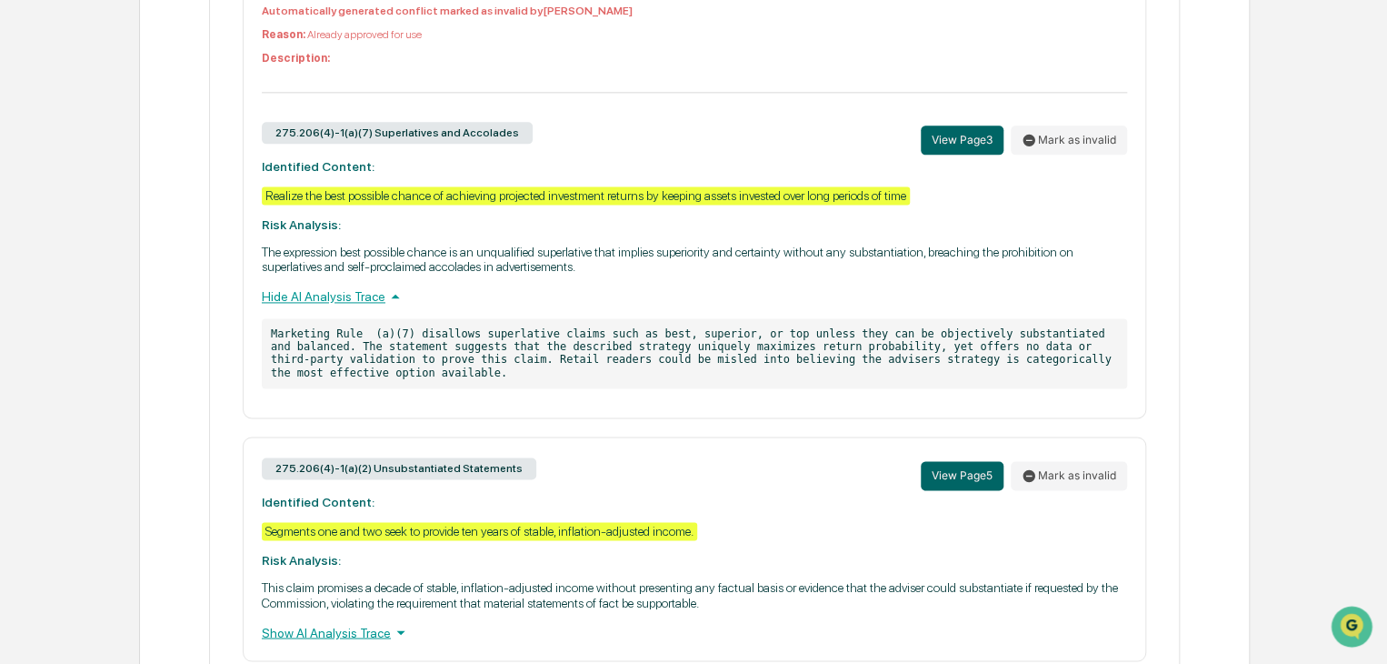
scroll to position [1137, 0]
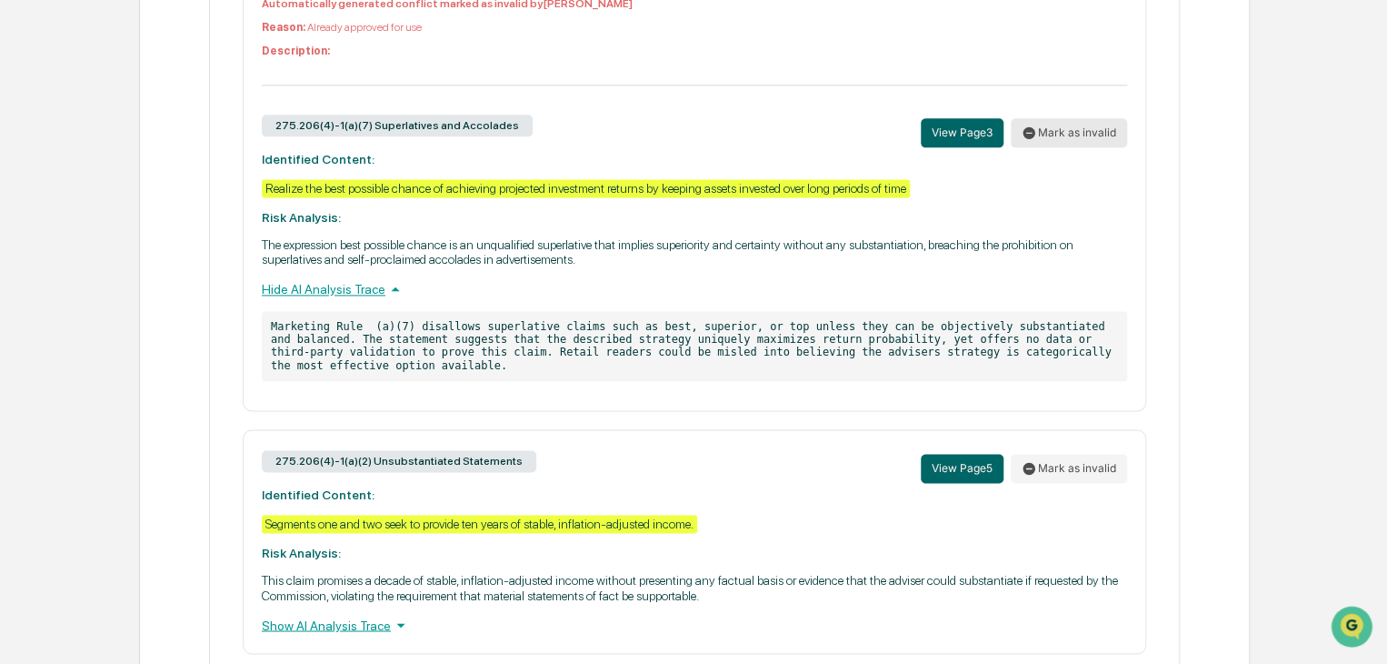
click at [1095, 147] on button "Mark as invalid" at bounding box center [1069, 132] width 116 height 29
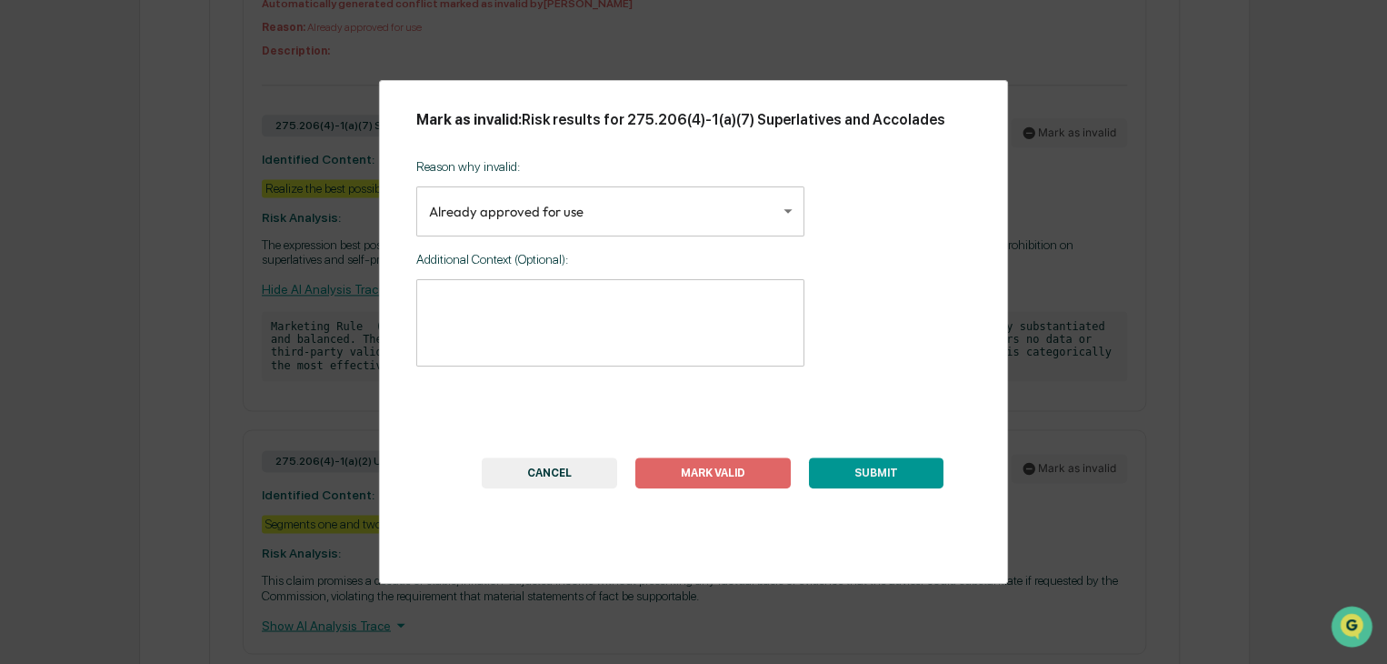
click at [885, 479] on button "SUBMIT" at bounding box center [876, 472] width 135 height 31
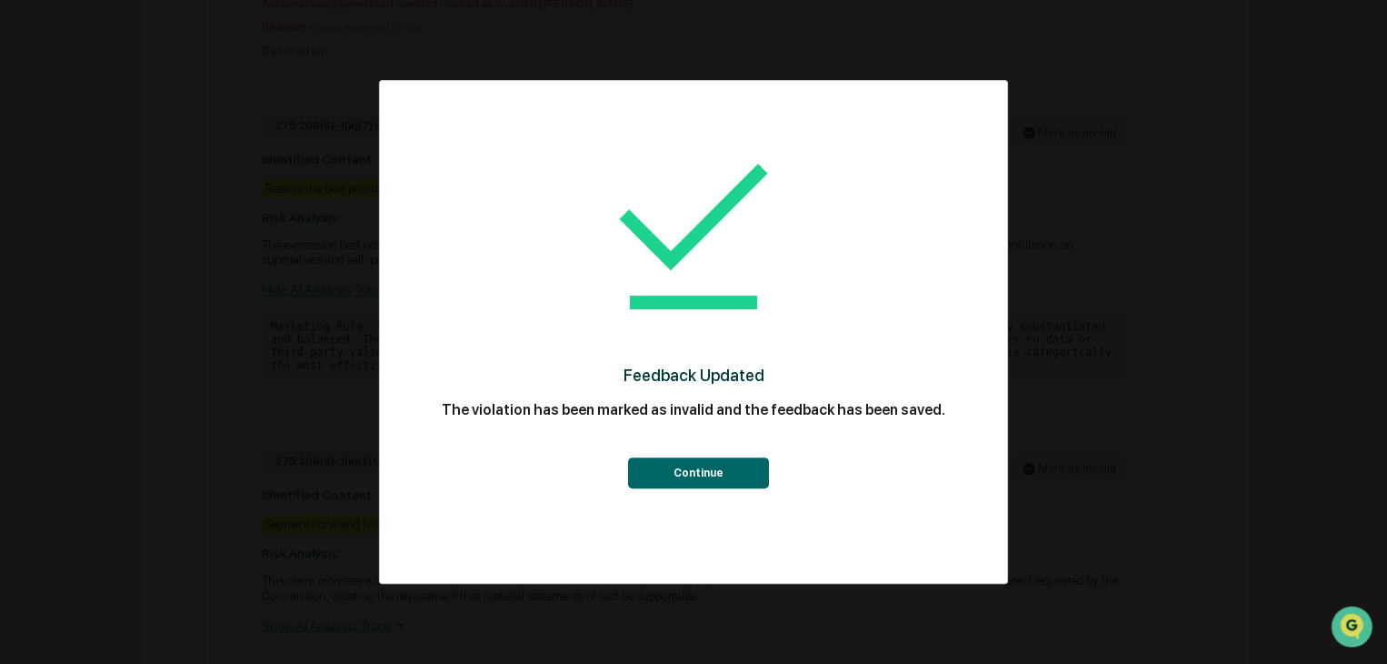
click at [745, 480] on button "Continue" at bounding box center [697, 472] width 141 height 31
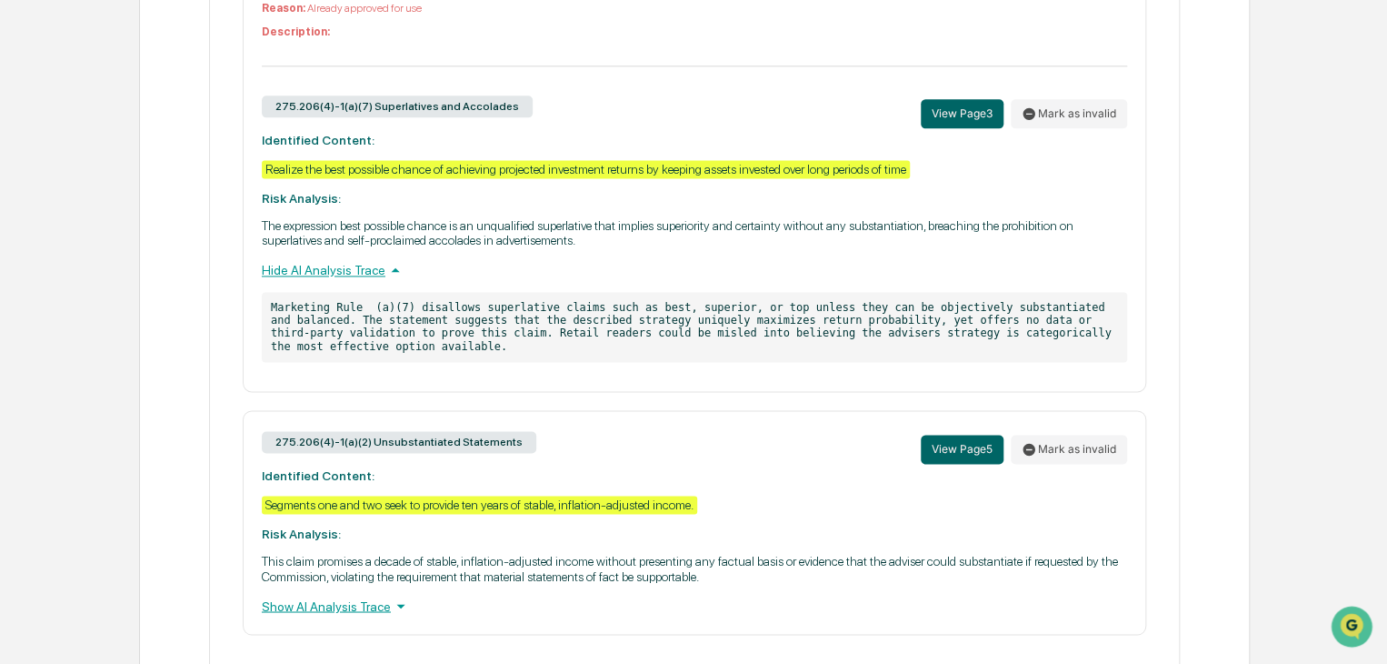
scroll to position [1217, 0]
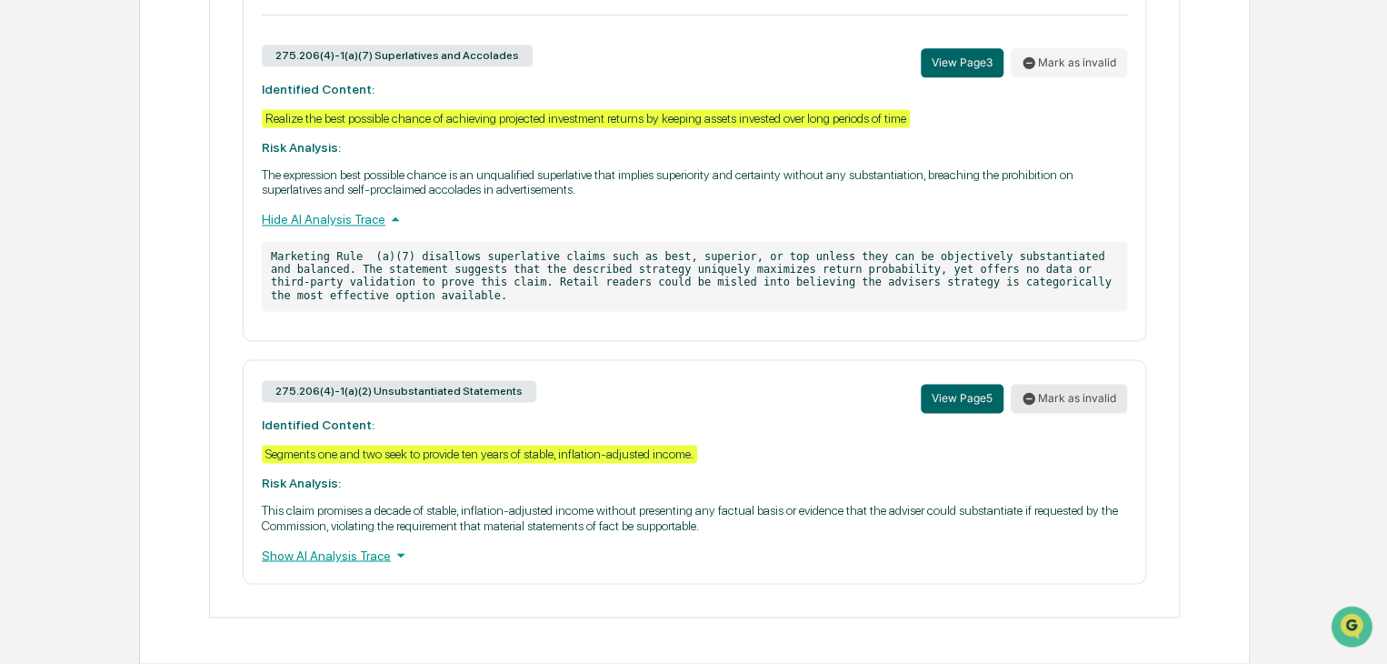
click at [1067, 401] on button "Mark as invalid" at bounding box center [1069, 398] width 116 height 29
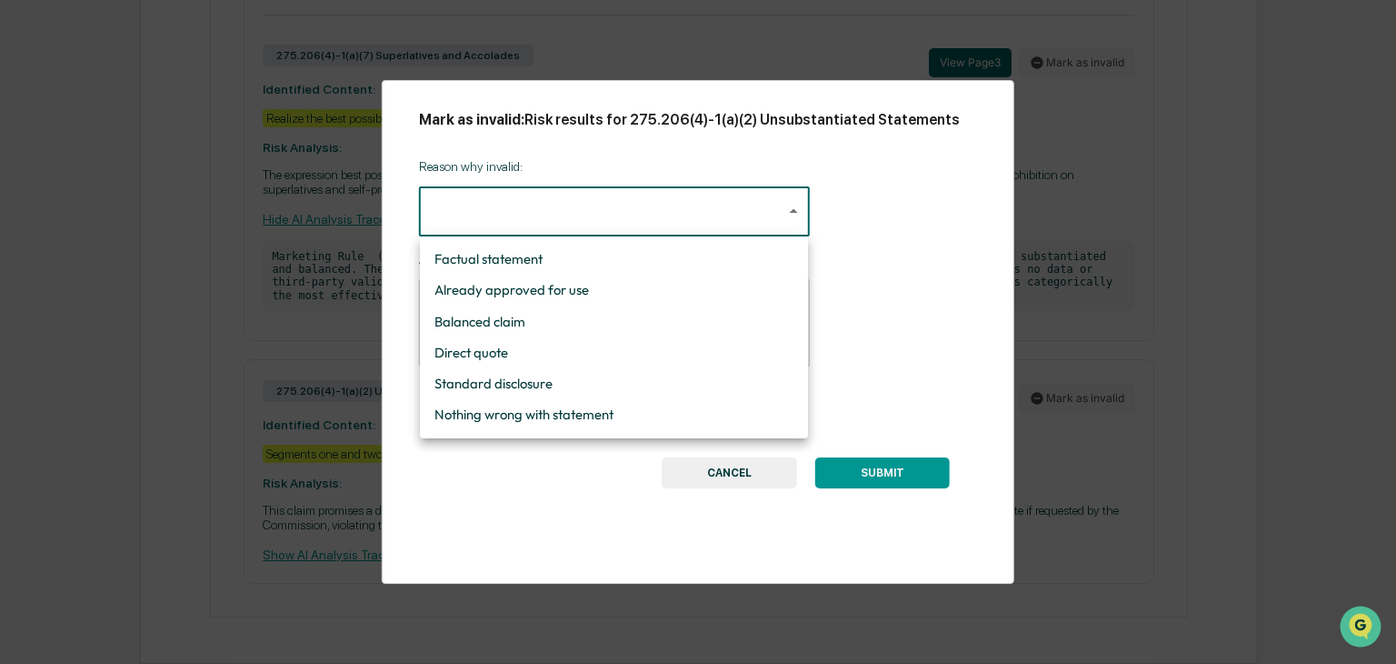
click at [583, 303] on li "Already approved for use" at bounding box center [614, 290] width 388 height 31
type input "**********"
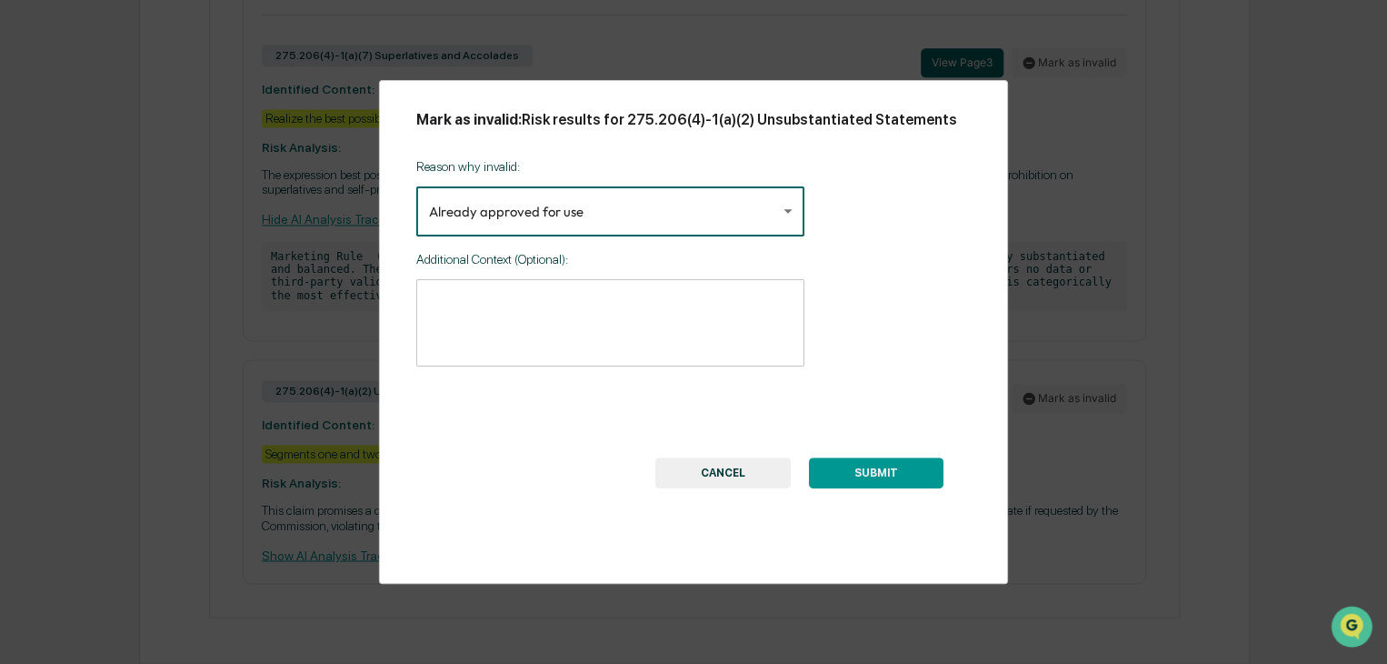
click at [862, 472] on button "SUBMIT" at bounding box center [876, 472] width 135 height 31
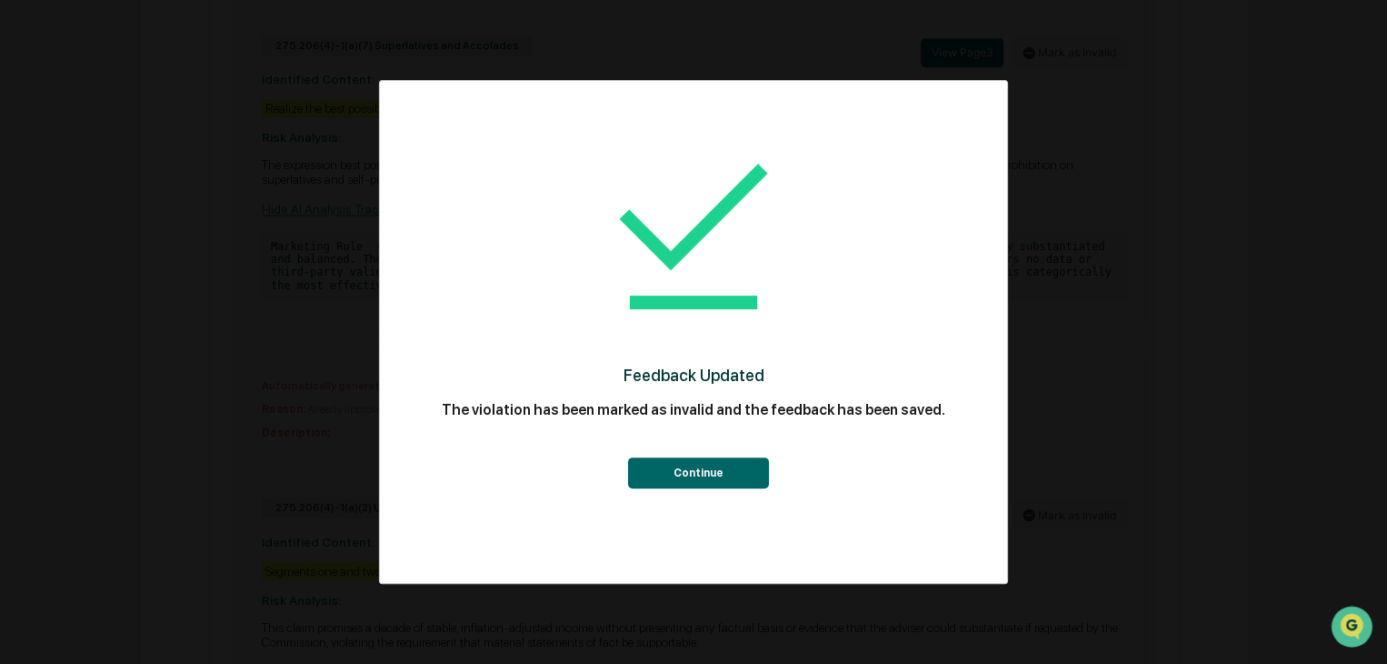
click at [730, 472] on button "Continue" at bounding box center [697, 472] width 141 height 31
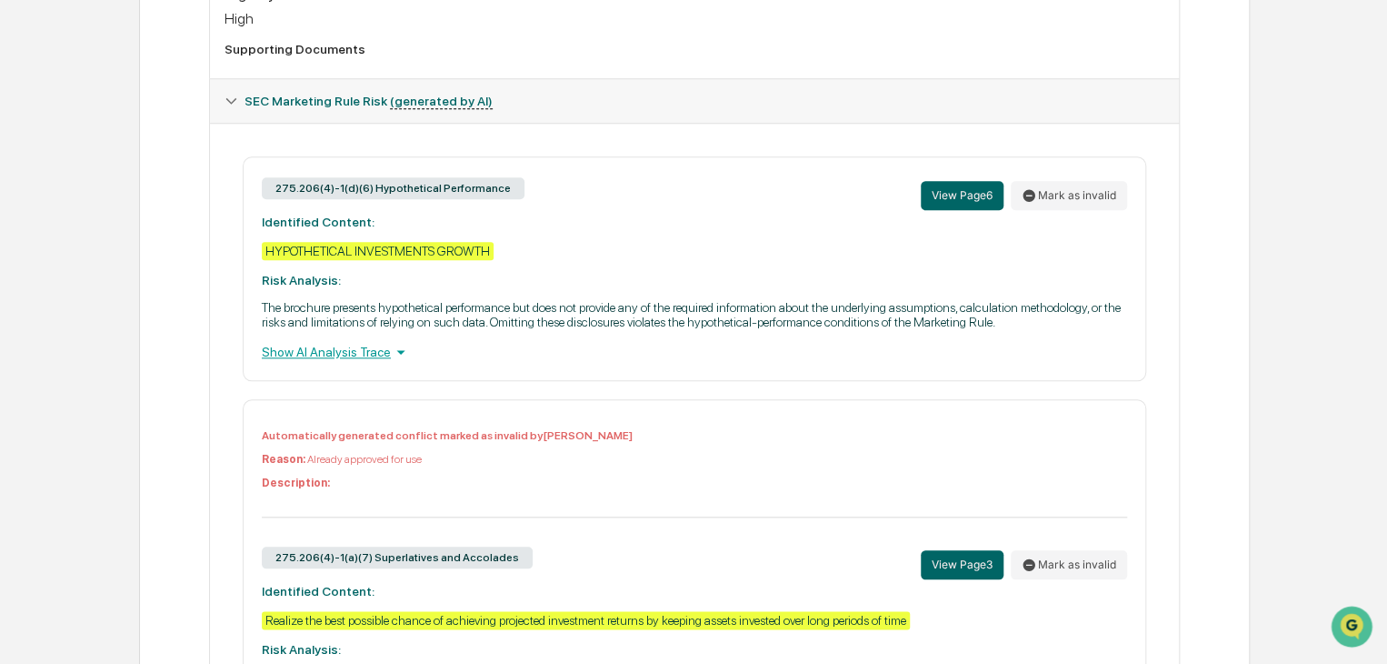
scroll to position [705, 0]
click at [393, 362] on icon at bounding box center [401, 352] width 20 height 20
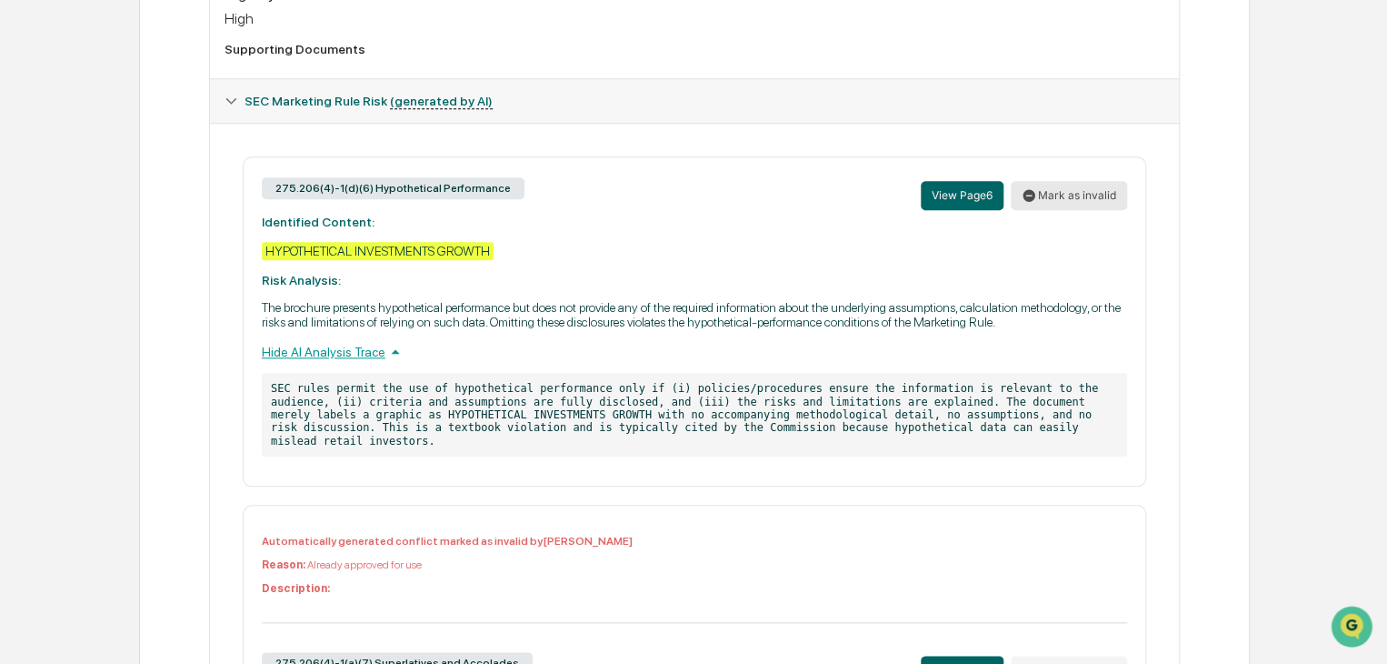
click at [1098, 204] on button "Mark as invalid" at bounding box center [1069, 195] width 116 height 29
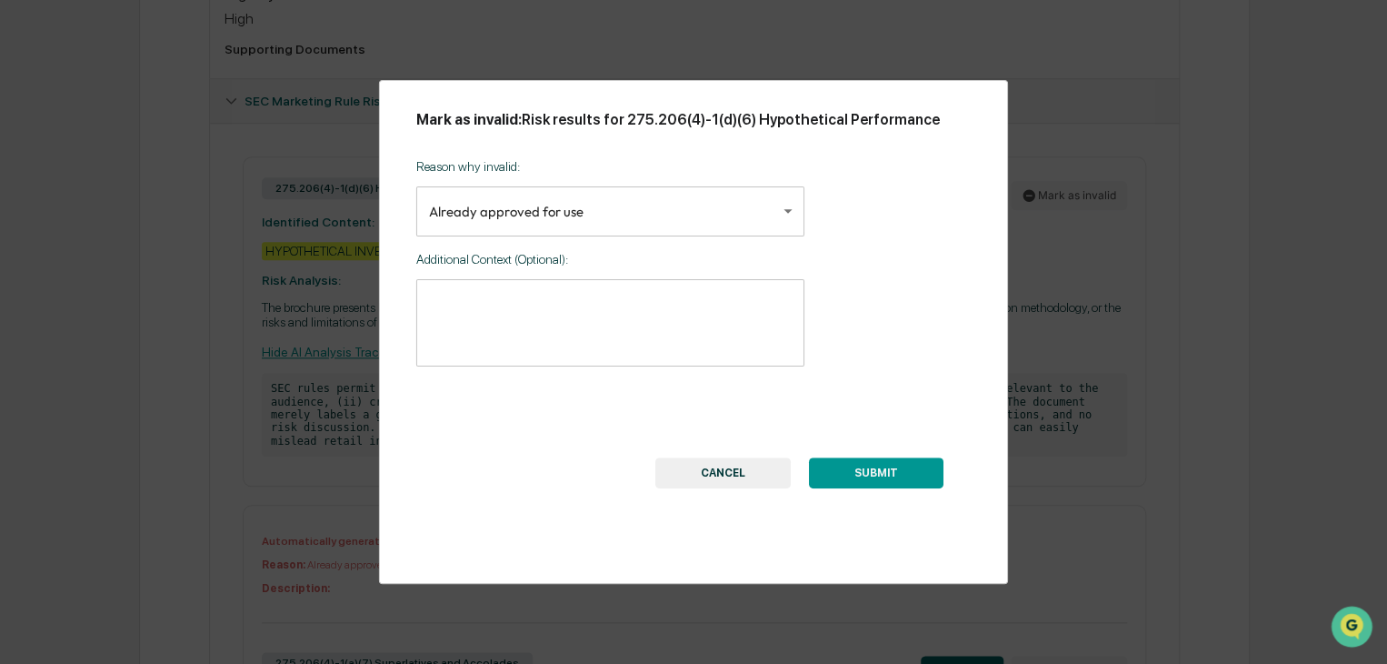
click at [877, 482] on button "SUBMIT" at bounding box center [876, 472] width 135 height 31
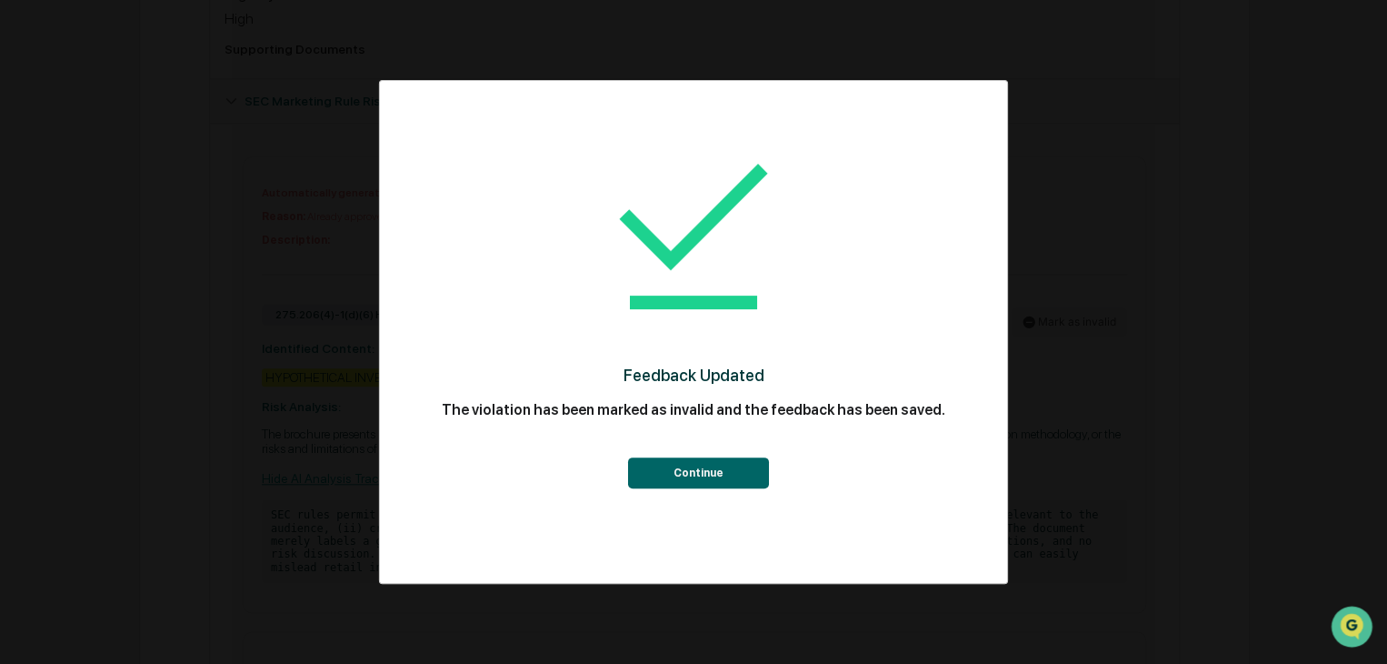
click at [717, 485] on button "Continue" at bounding box center [697, 472] width 141 height 31
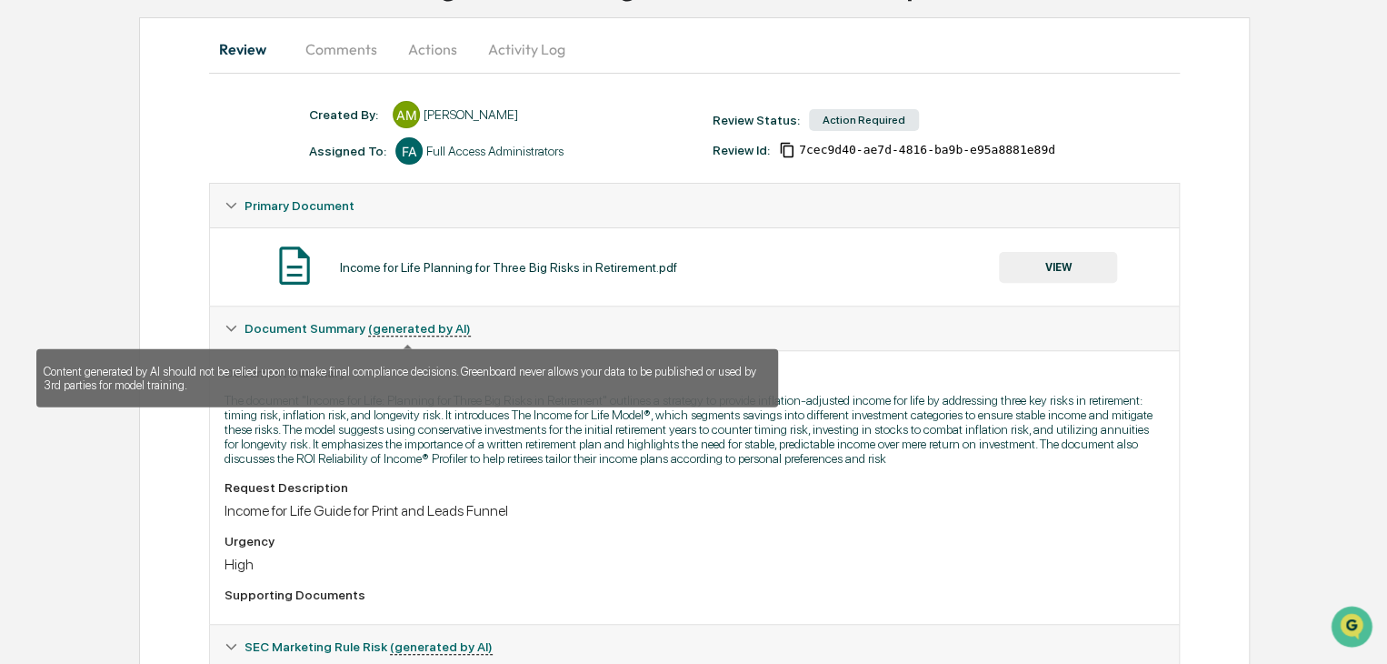
scroll to position [69, 0]
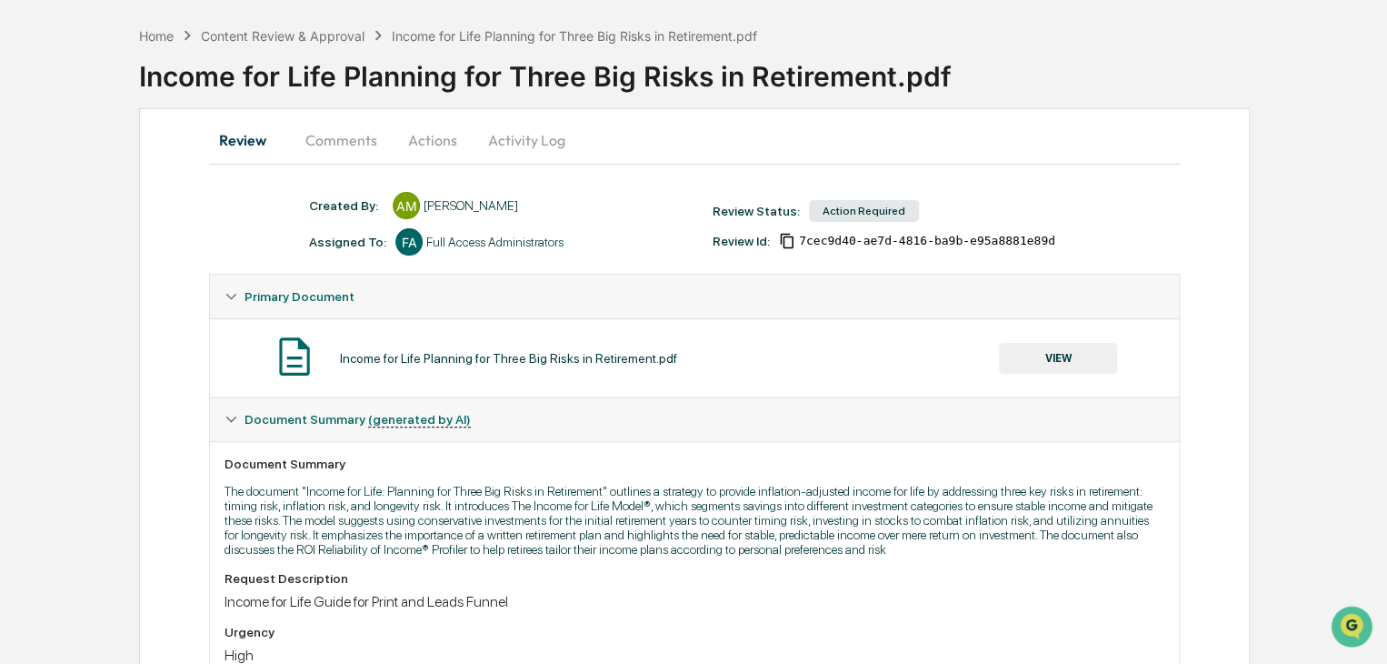
click at [338, 137] on button "Comments" at bounding box center [341, 140] width 101 height 44
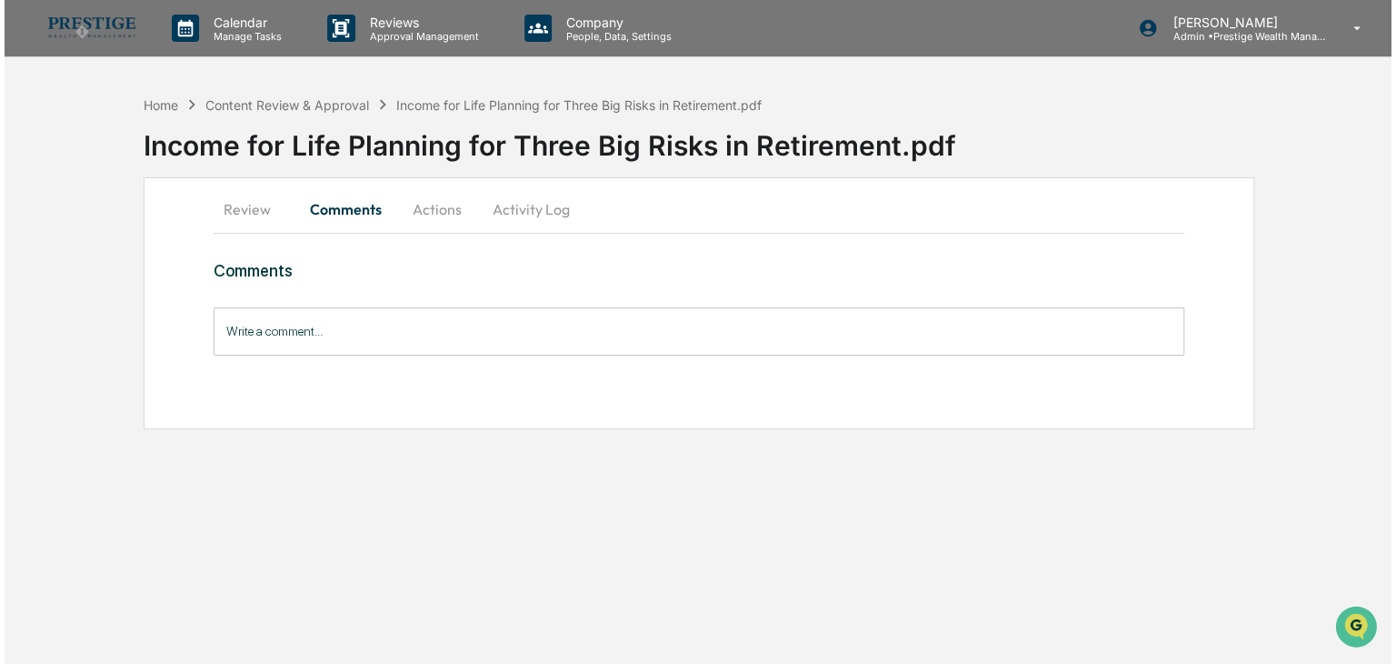
scroll to position [0, 0]
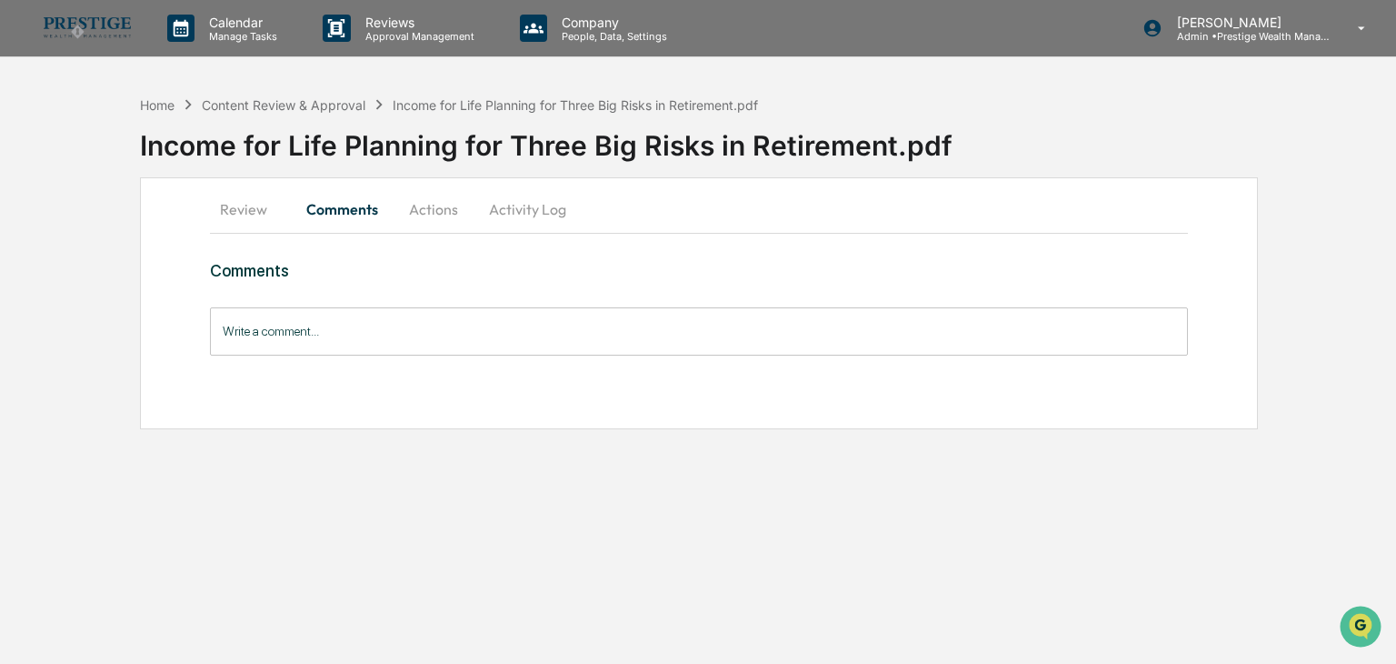
click at [429, 194] on button "Actions" at bounding box center [434, 209] width 82 height 44
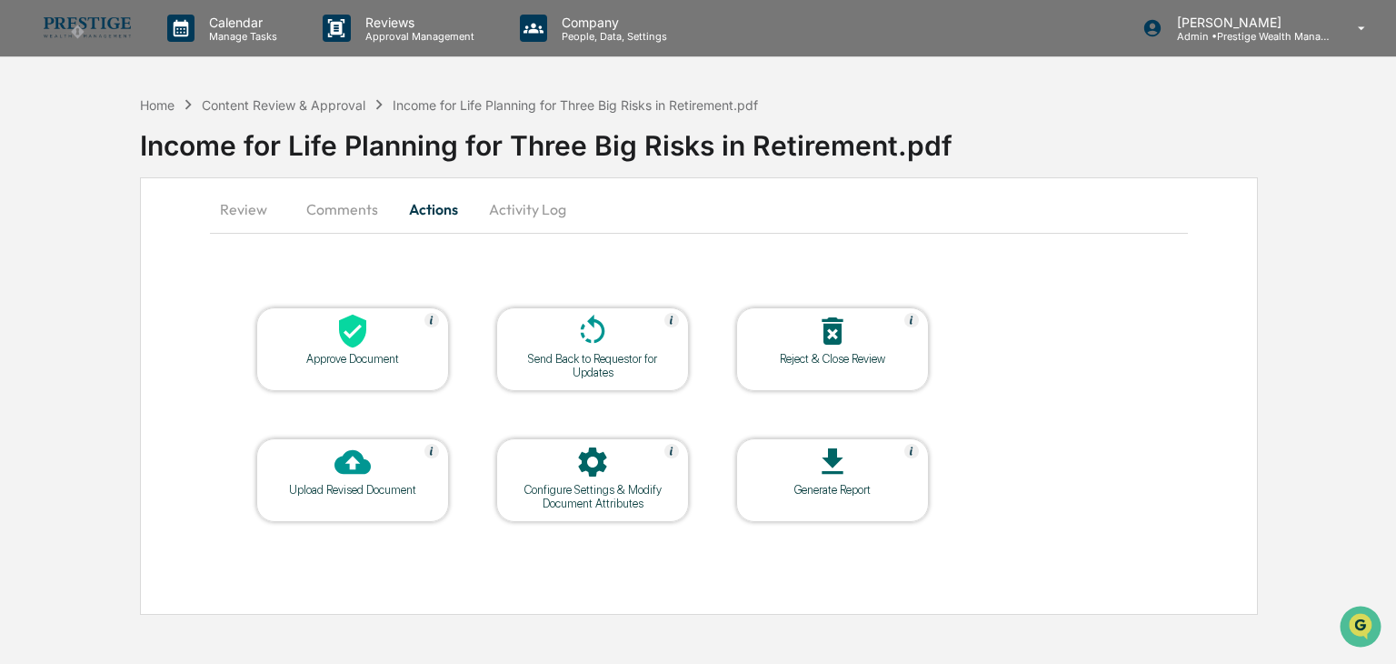
click at [364, 348] on div at bounding box center [353, 332] width 182 height 39
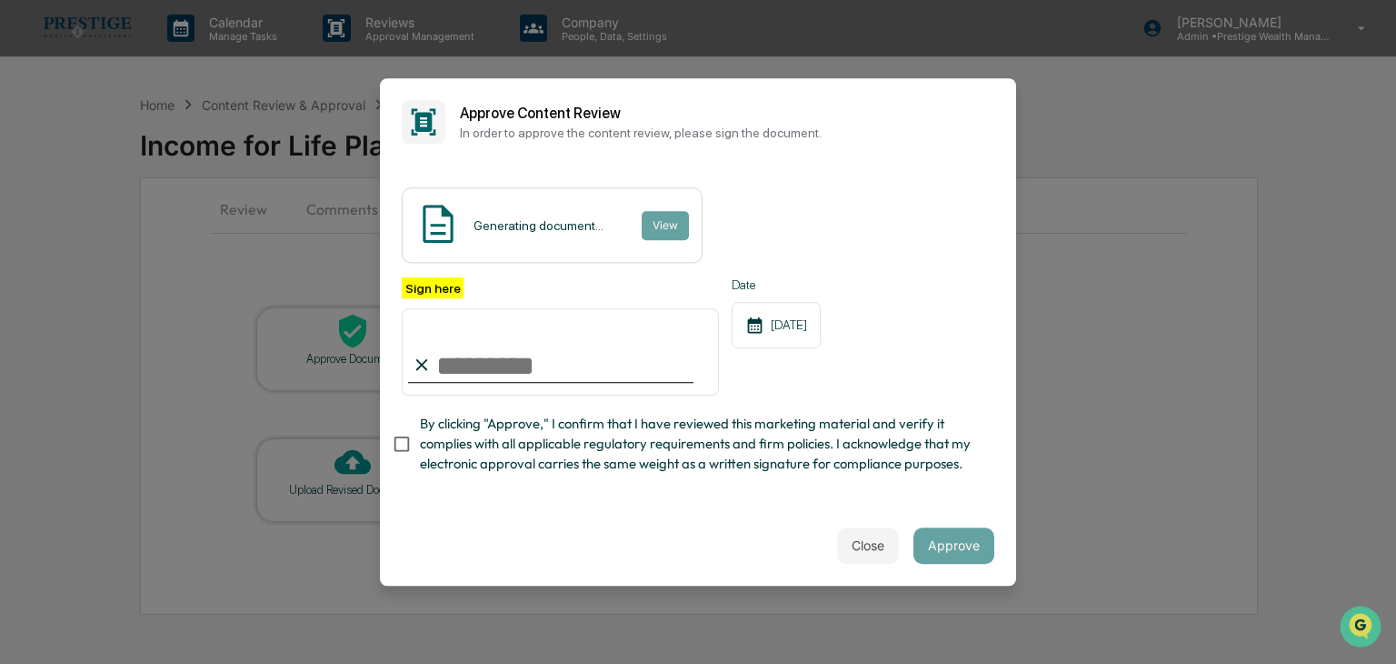
click at [684, 221] on div "Generating document... View" at bounding box center [552, 224] width 301 height 75
click at [662, 222] on button "View" at bounding box center [665, 225] width 47 height 29
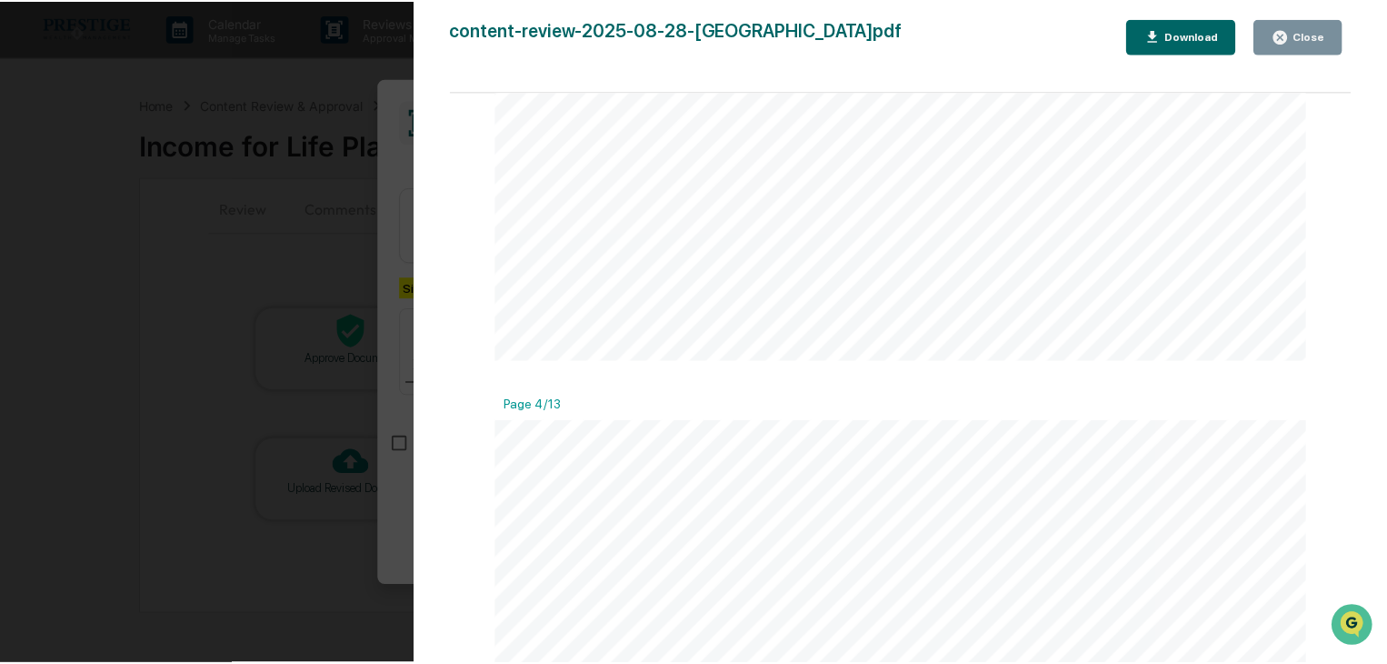
scroll to position [3364, 0]
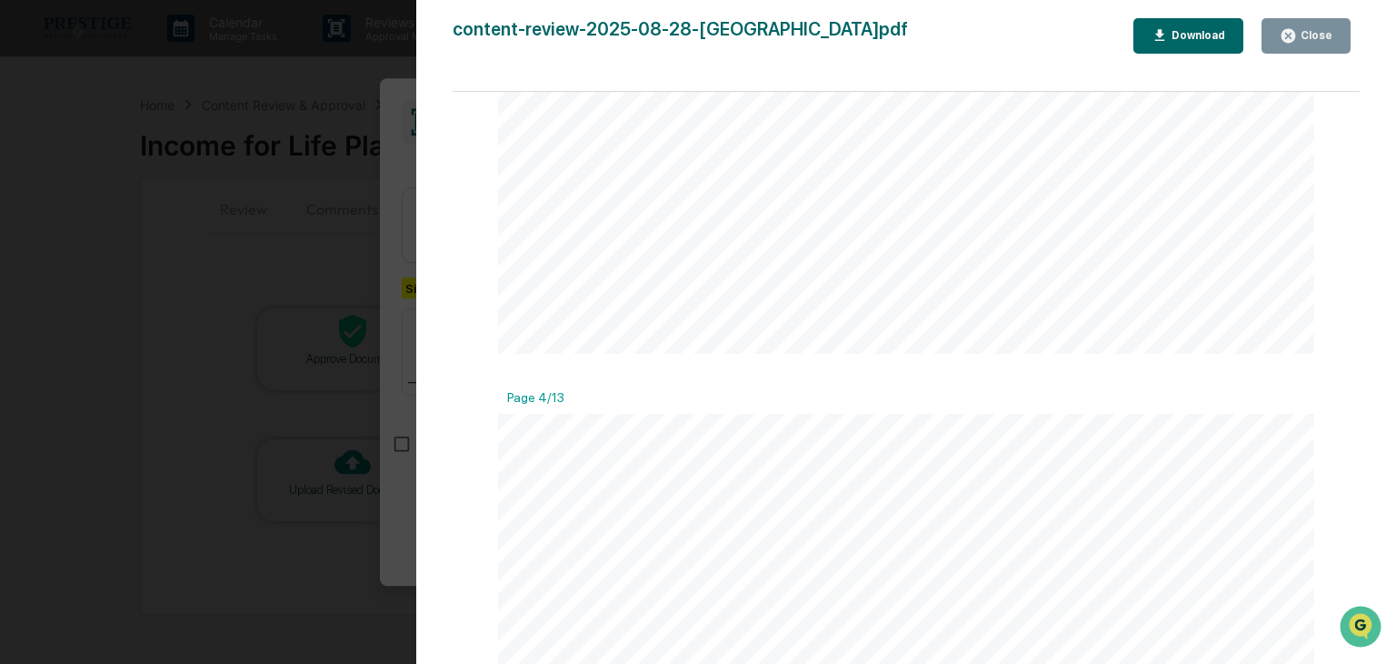
click at [1311, 52] on button "Close" at bounding box center [1306, 35] width 89 height 35
click at [1310, 37] on div "Close" at bounding box center [1314, 35] width 35 height 13
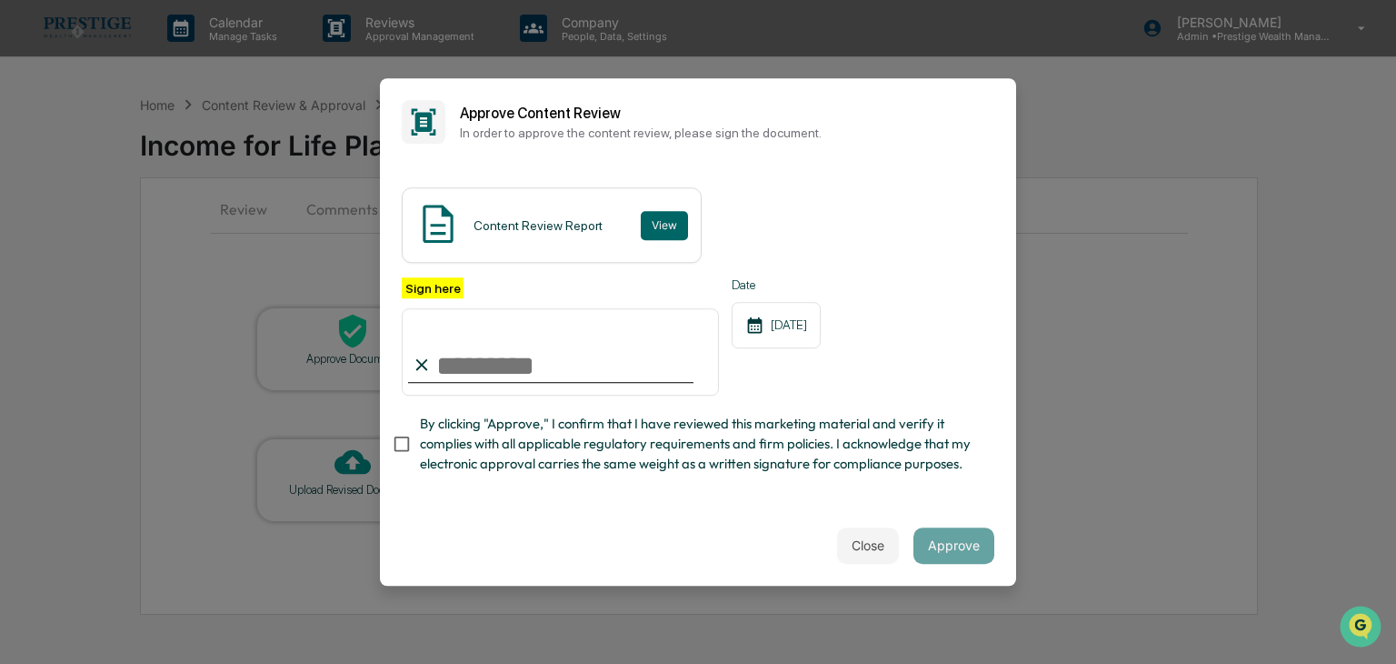
click at [480, 374] on input "Sign here" at bounding box center [560, 351] width 317 height 87
type input "**********"
click at [956, 549] on button "Approve" at bounding box center [954, 545] width 81 height 36
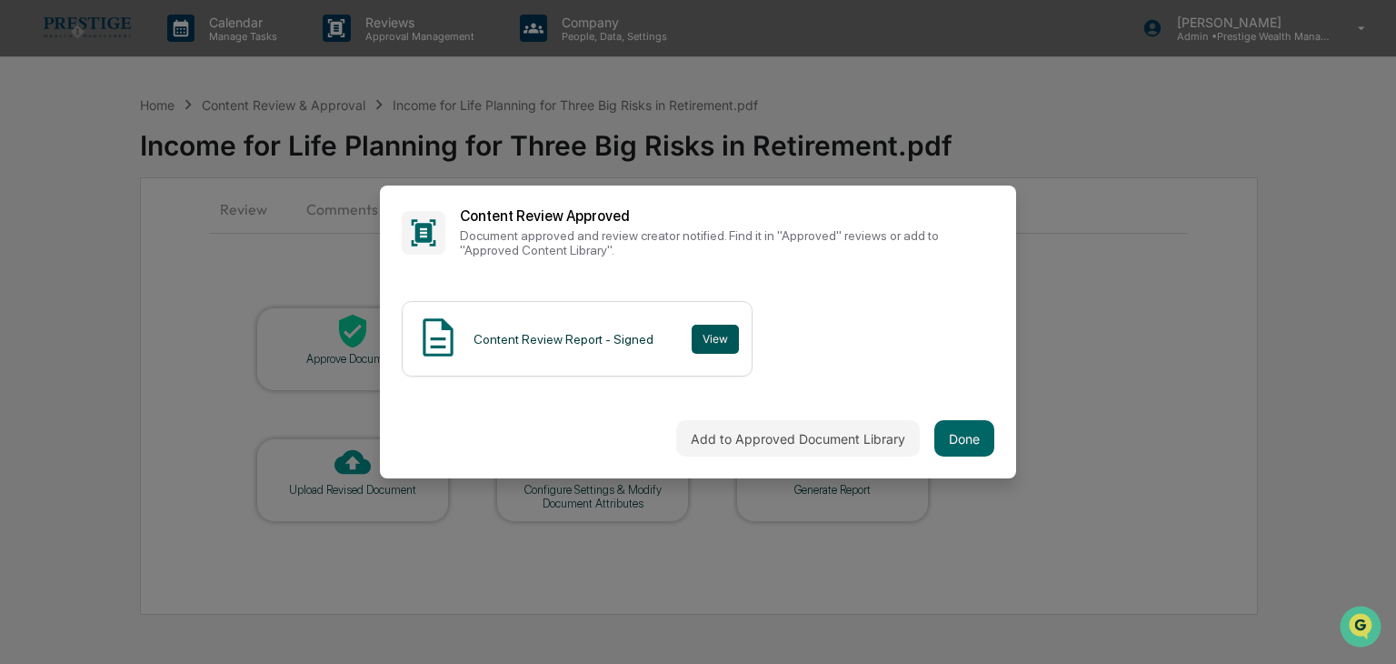
click at [719, 346] on button "View" at bounding box center [715, 339] width 47 height 29
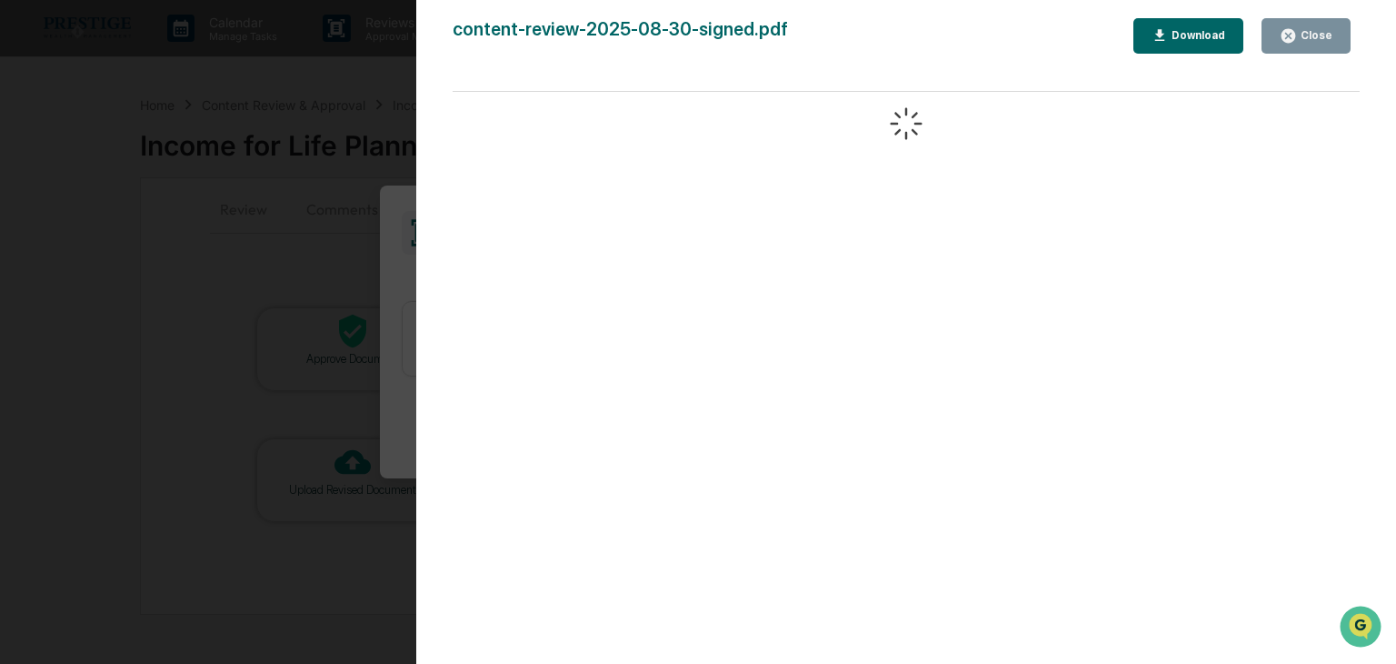
click at [1336, 25] on button "Close" at bounding box center [1306, 35] width 89 height 35
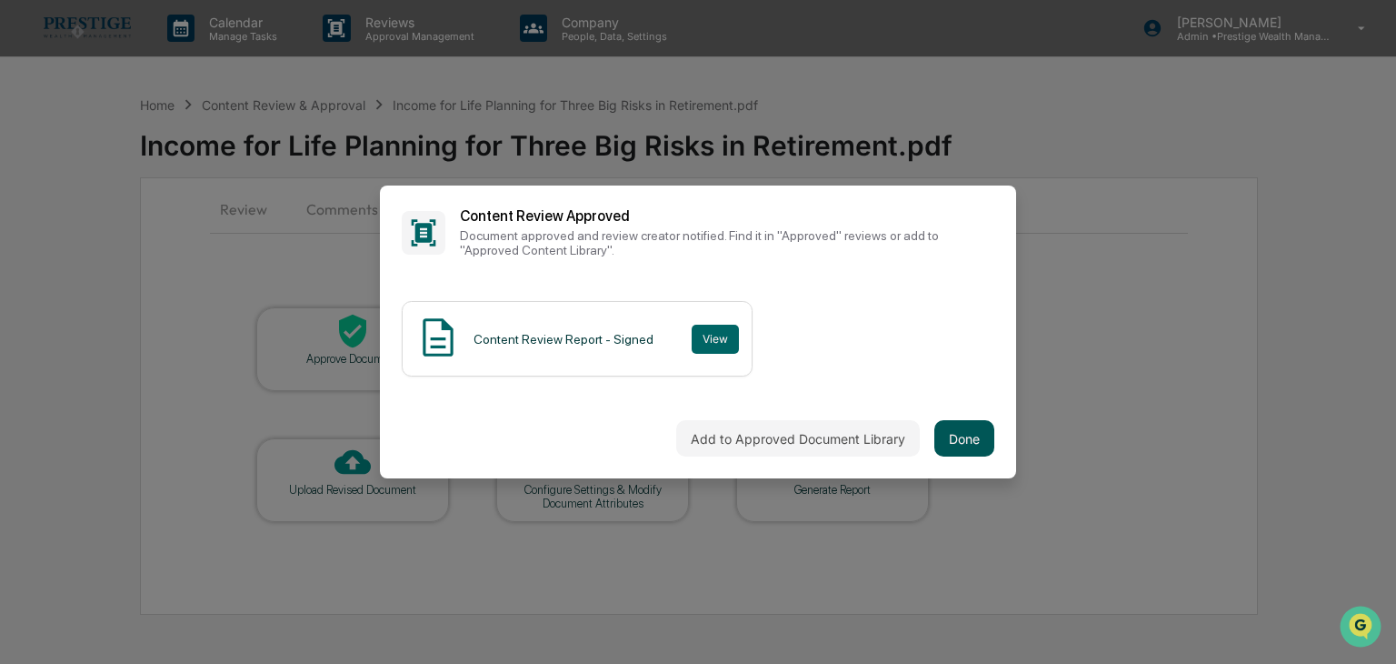
click at [972, 437] on button "Done" at bounding box center [965, 438] width 60 height 36
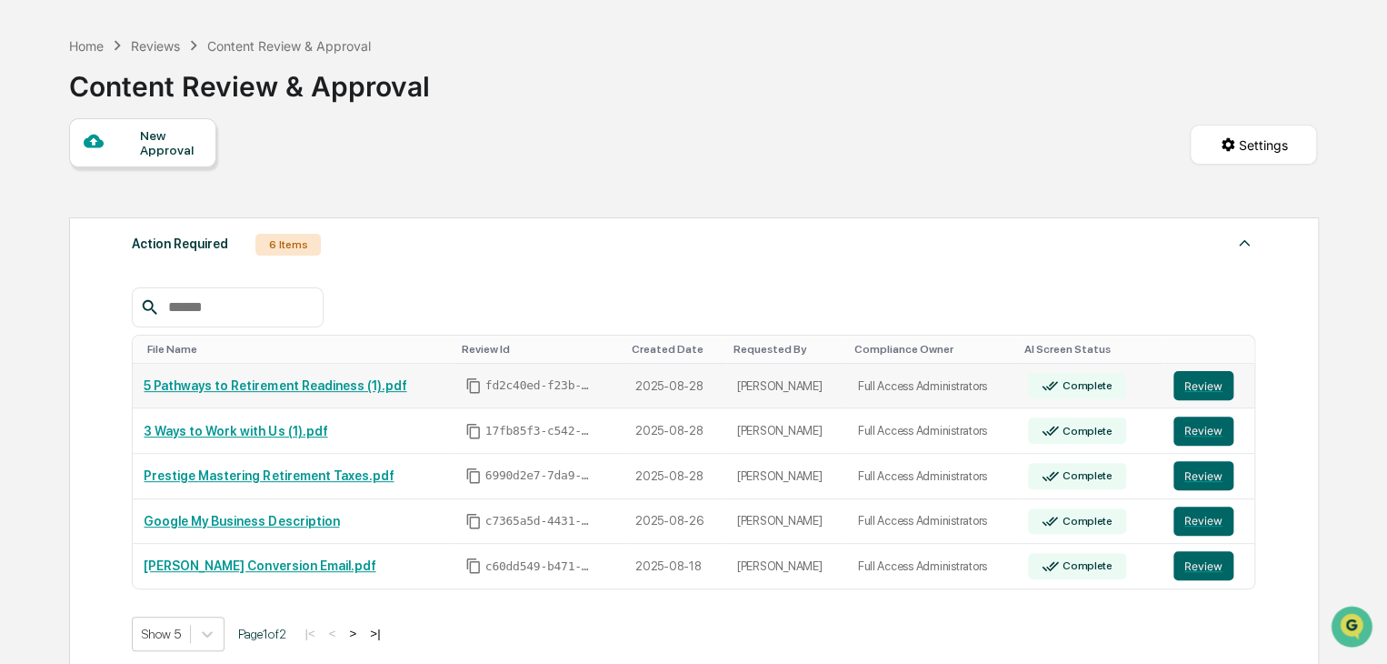
scroll to position [91, 0]
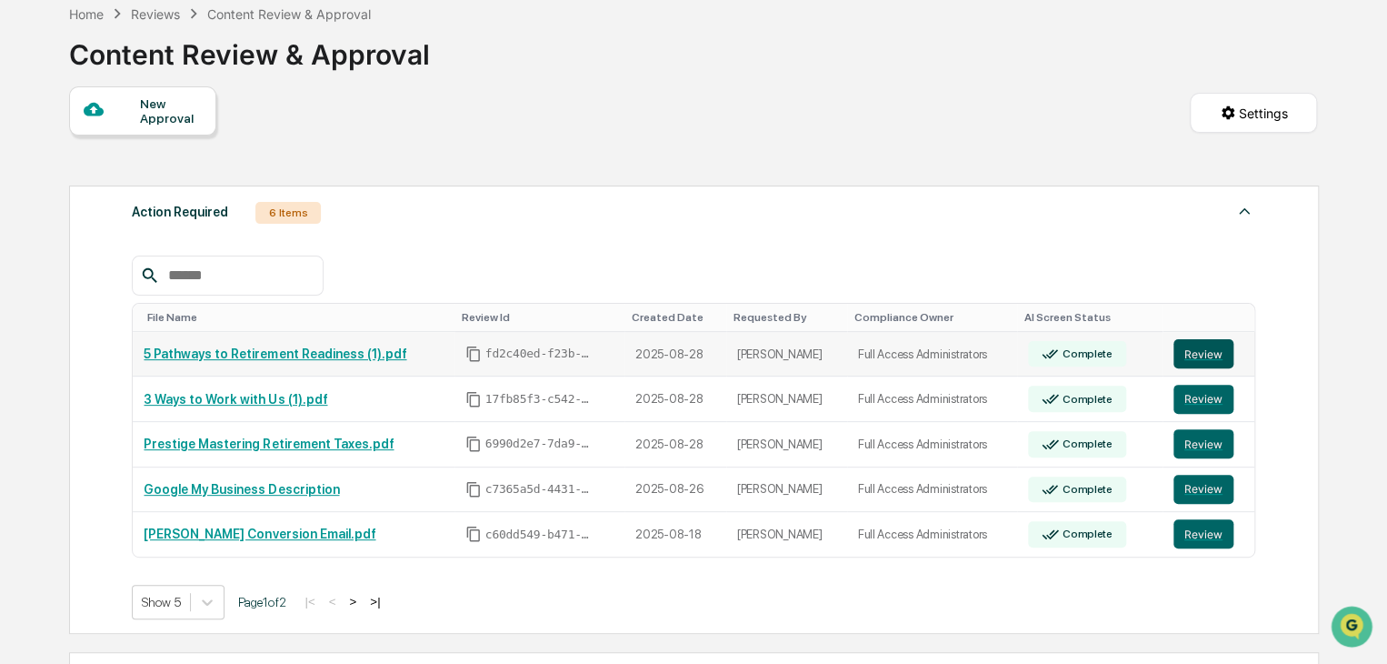
click at [1206, 355] on button "Review" at bounding box center [1204, 353] width 60 height 29
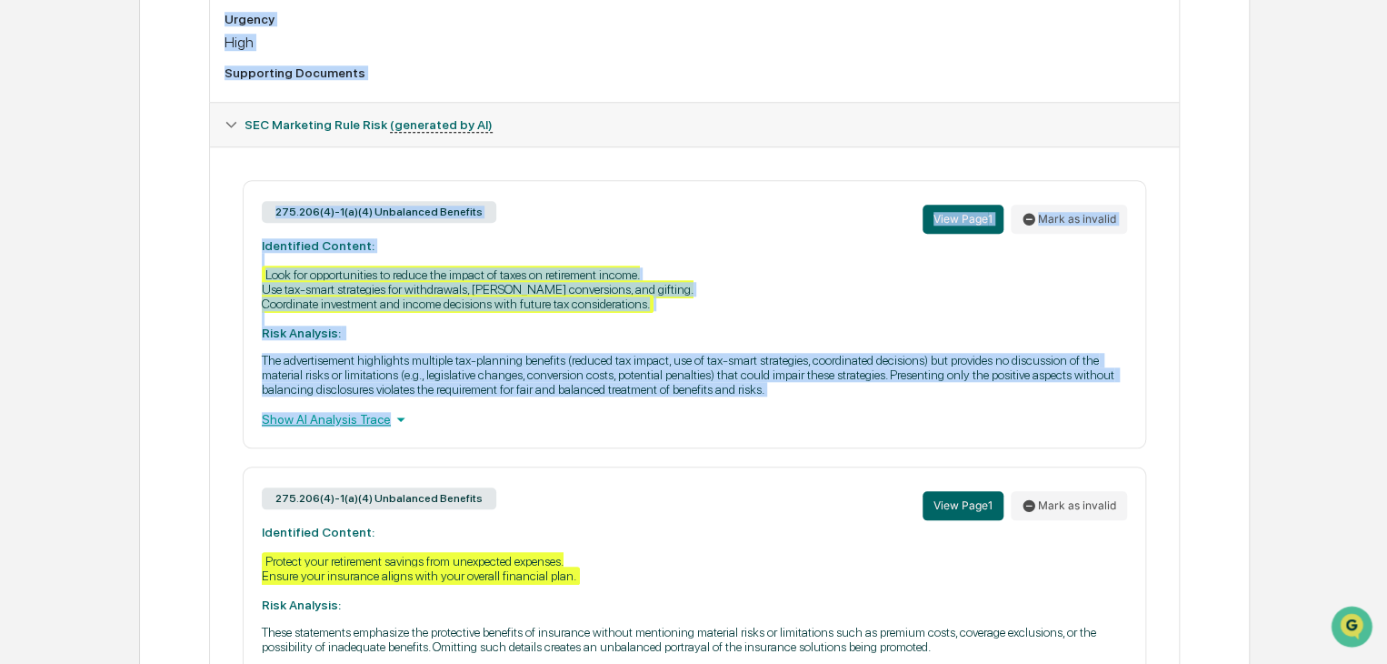
scroll to position [822, 0]
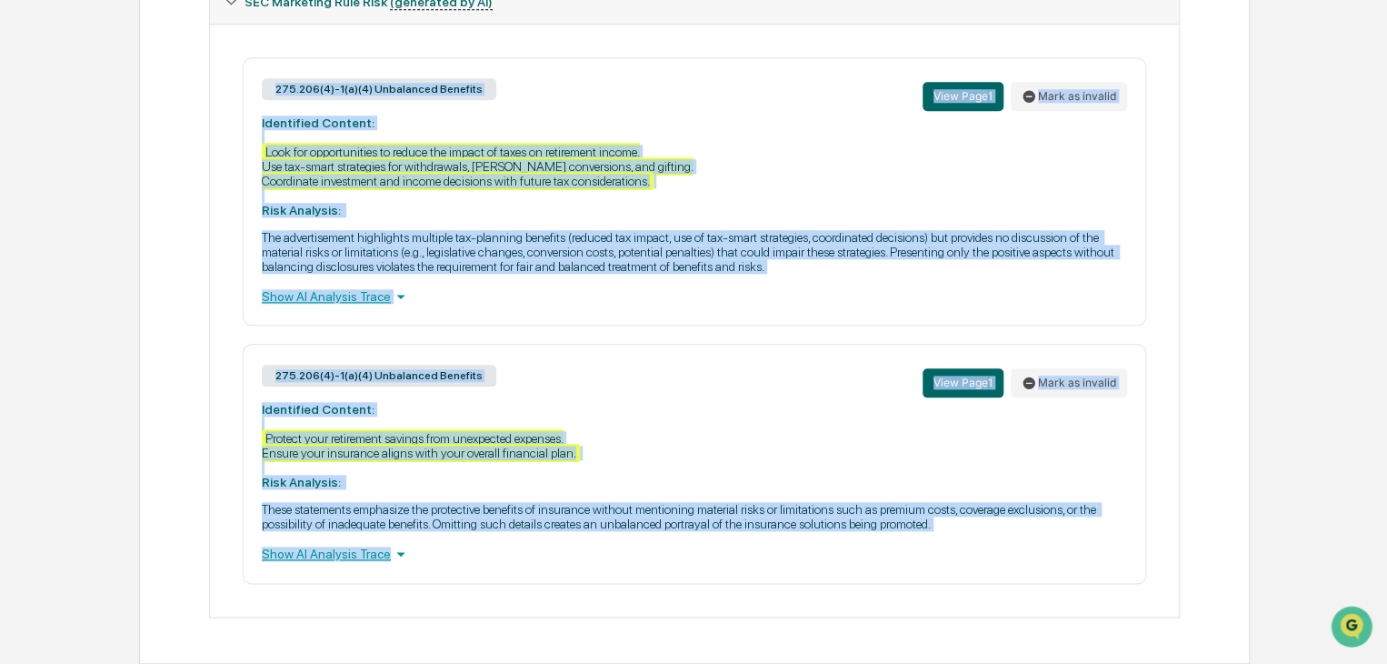
drag, startPoint x: 115, startPoint y: 132, endPoint x: 983, endPoint y: 541, distance: 959.8
copy div "9 Loremips do Sitametcon Adipiscin (1).eli Seddoe Temporin Utlabor Etdolore Mag…"
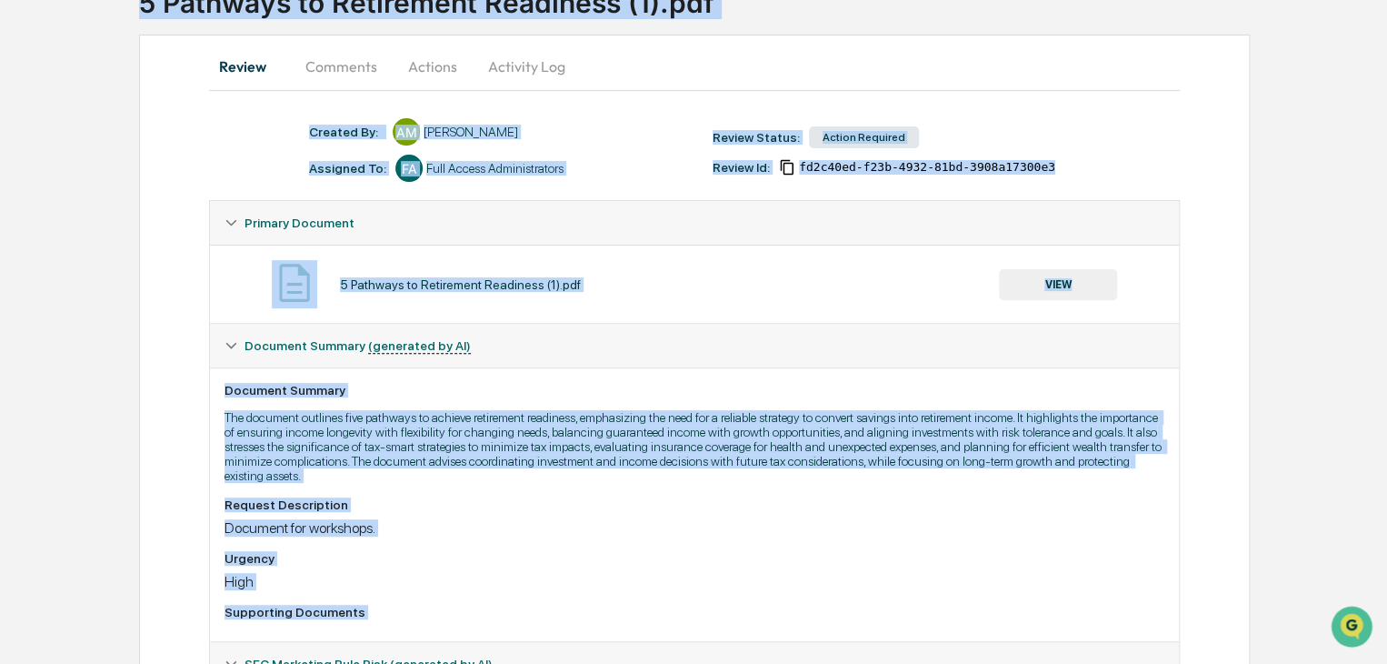
scroll to position [0, 0]
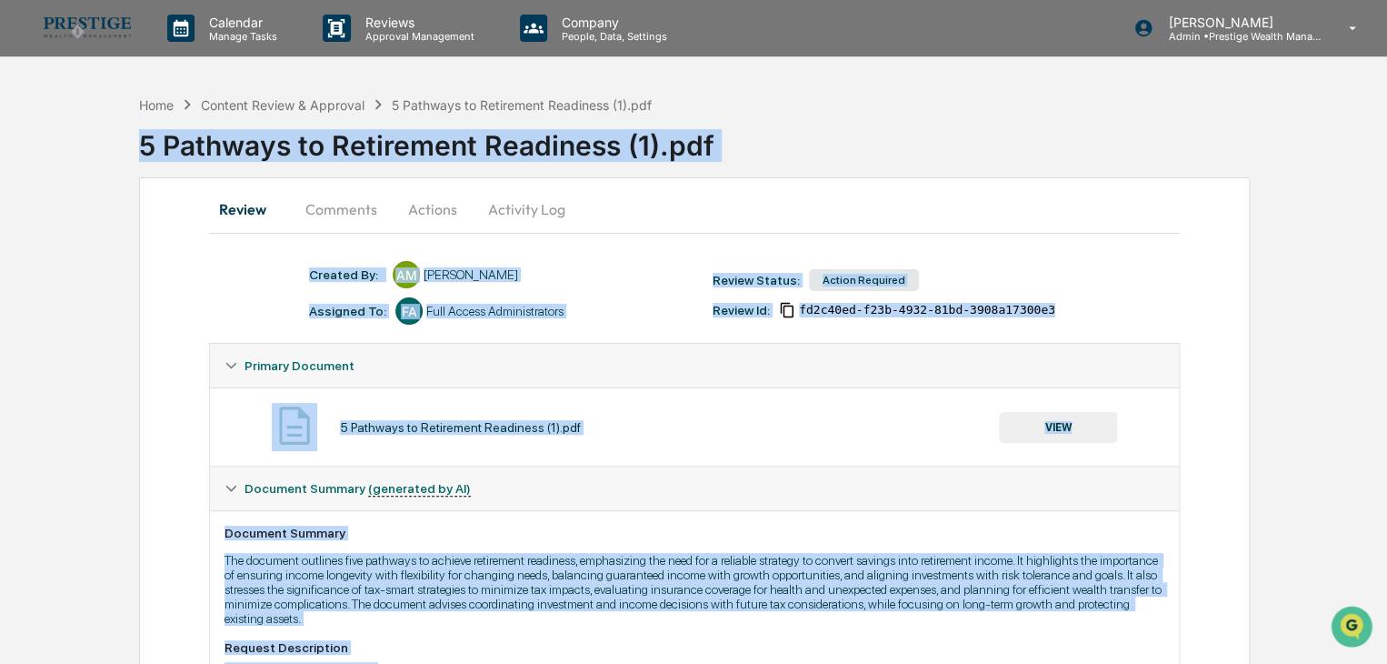
click at [734, 622] on p "The document outlines five pathways to achieve retirement readiness, emphasizin…" at bounding box center [695, 589] width 940 height 73
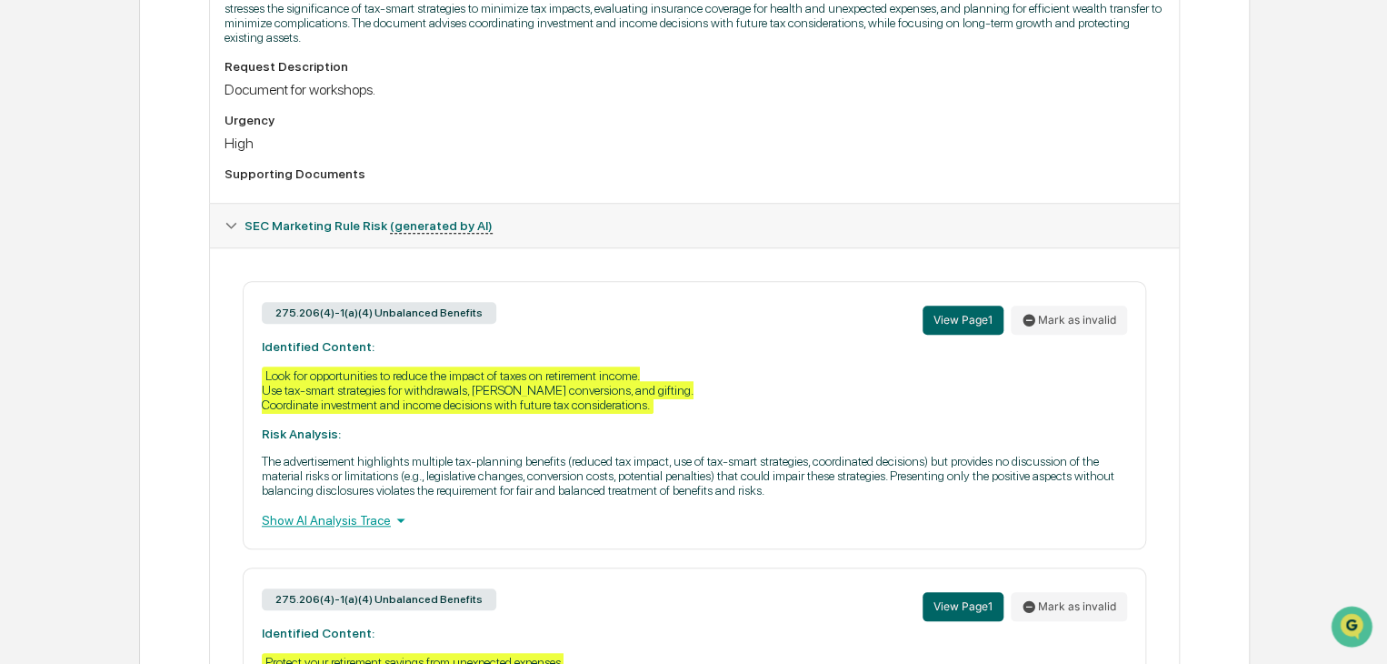
scroll to position [636, 0]
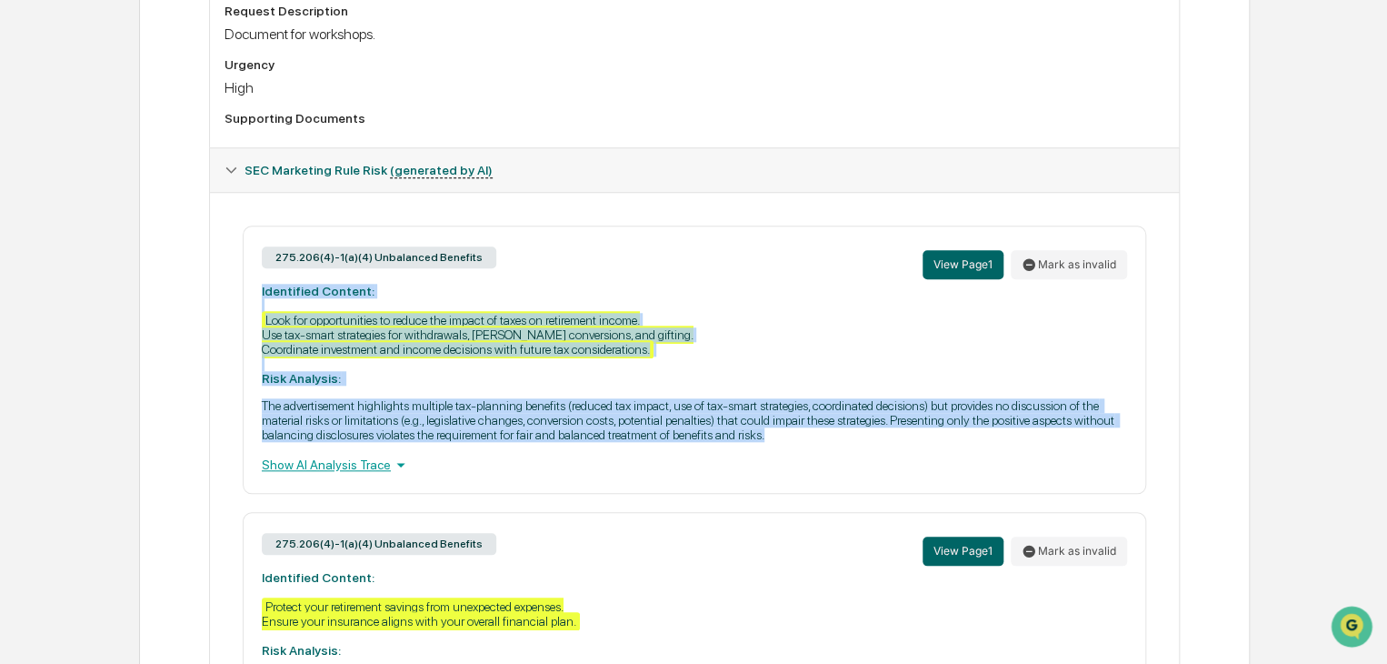
drag, startPoint x: 782, startPoint y: 449, endPoint x: 252, endPoint y: 297, distance: 551.3
click at [252, 296] on div "275.206(4)-1(a)(4) Unbalanced Benefits View Page 1 Mark as invalid Identified C…" at bounding box center [695, 359] width 904 height 268
copy div "Identified Content: Look for opportunities to reduce the impact of taxes on ret…"
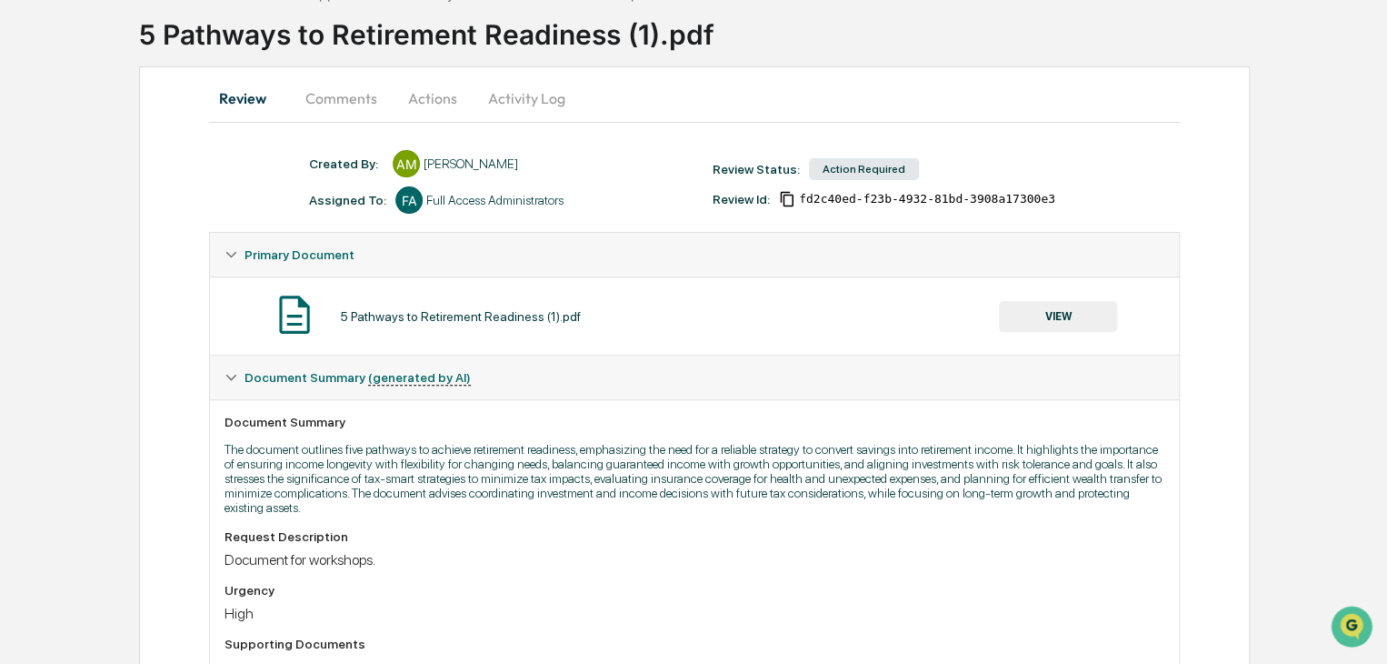
scroll to position [91, 0]
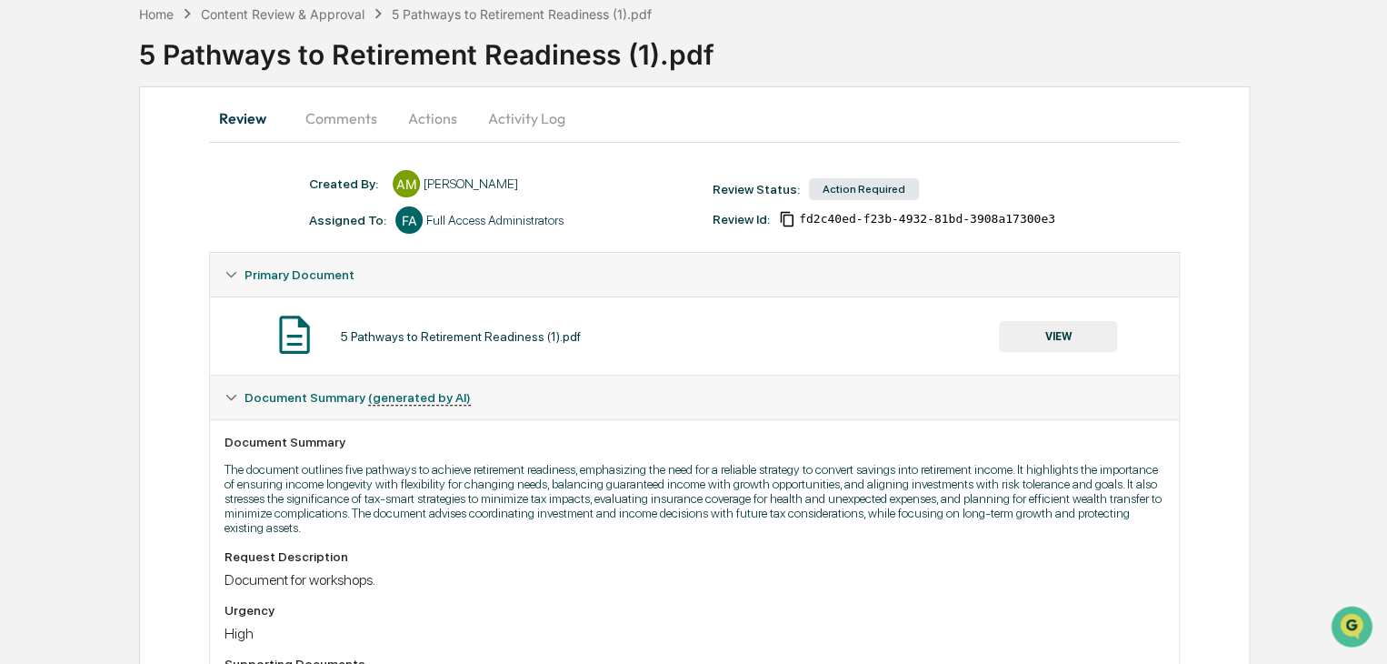
click at [339, 117] on button "Comments" at bounding box center [341, 118] width 101 height 44
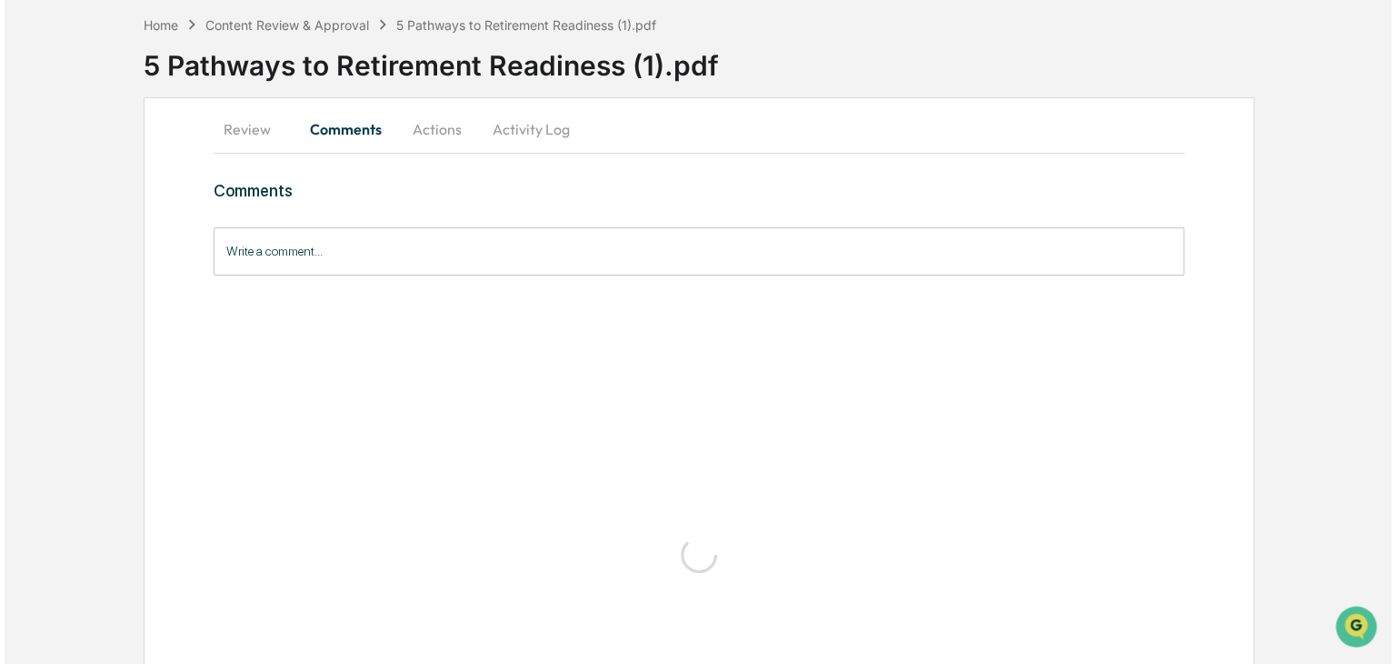
scroll to position [0, 0]
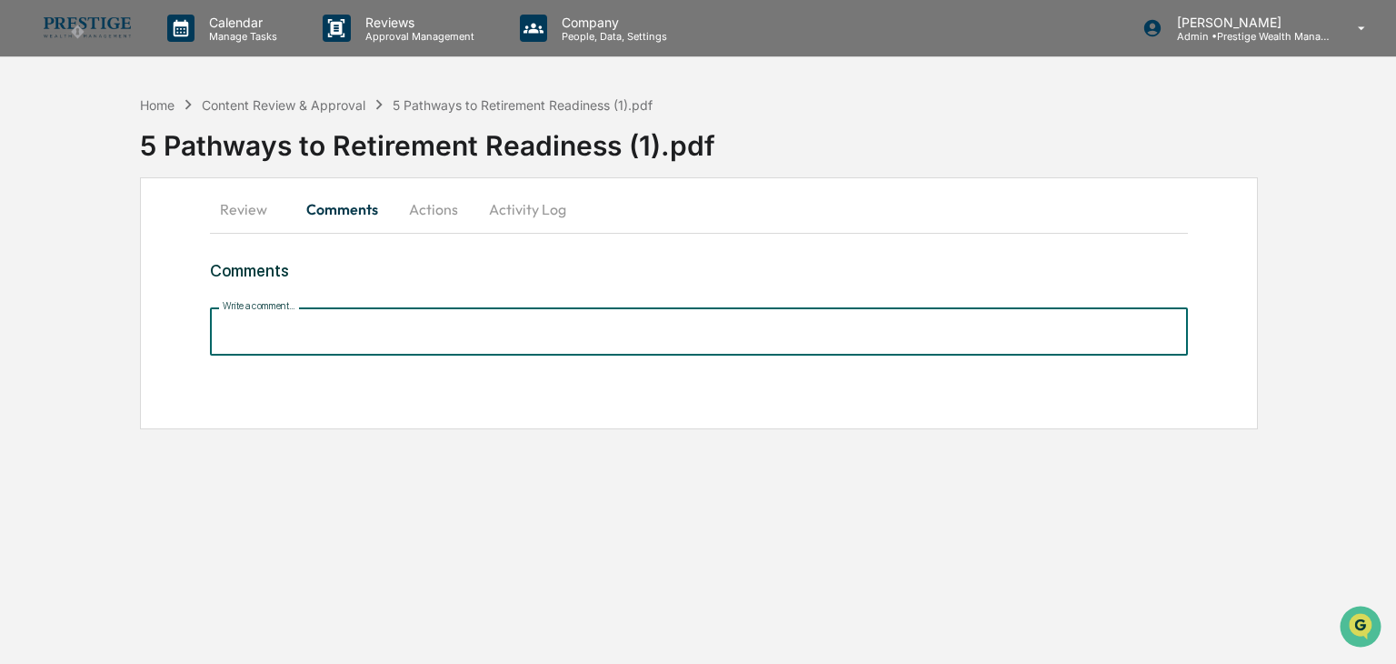
paste input "**********"
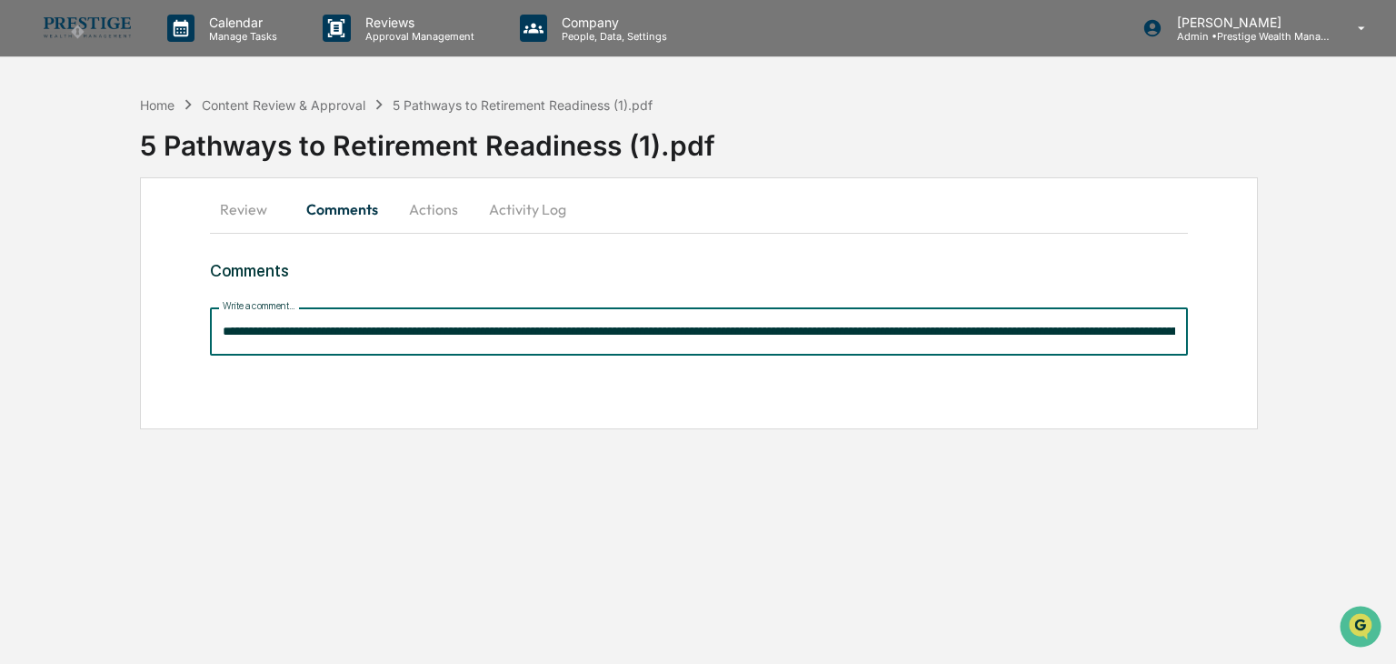
scroll to position [0, 2591]
type input "**********"
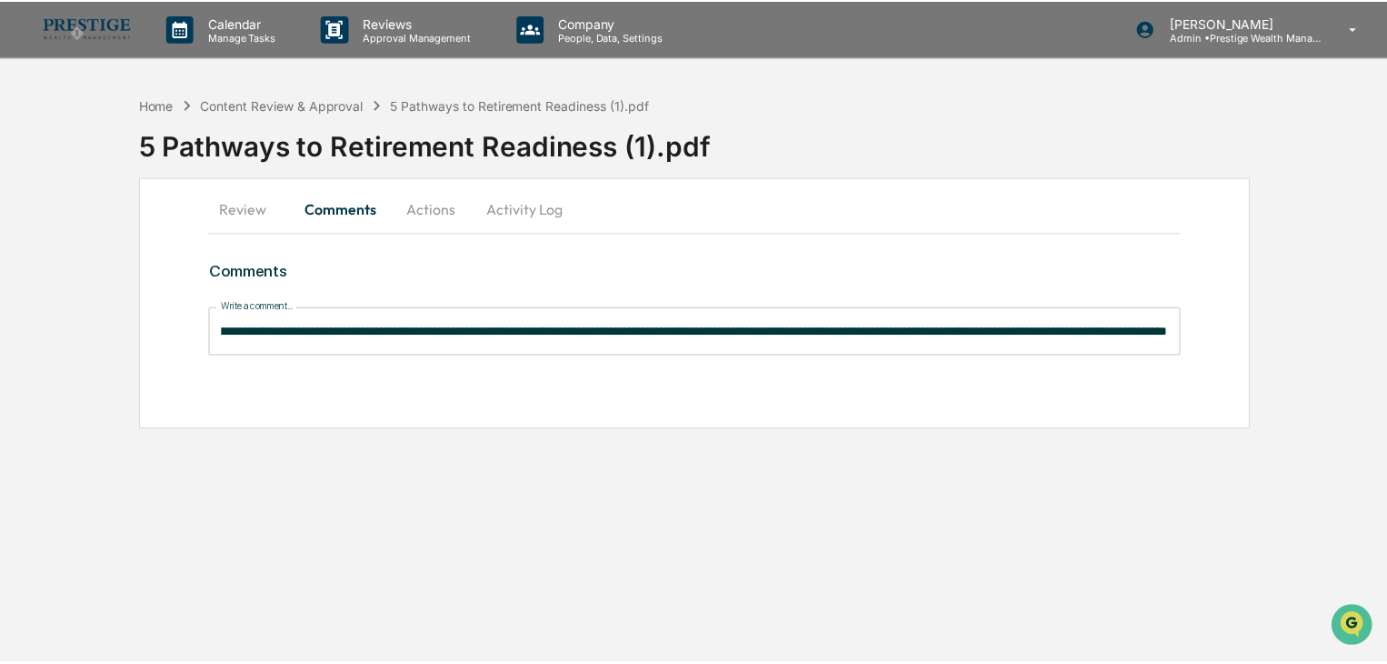
scroll to position [0, 0]
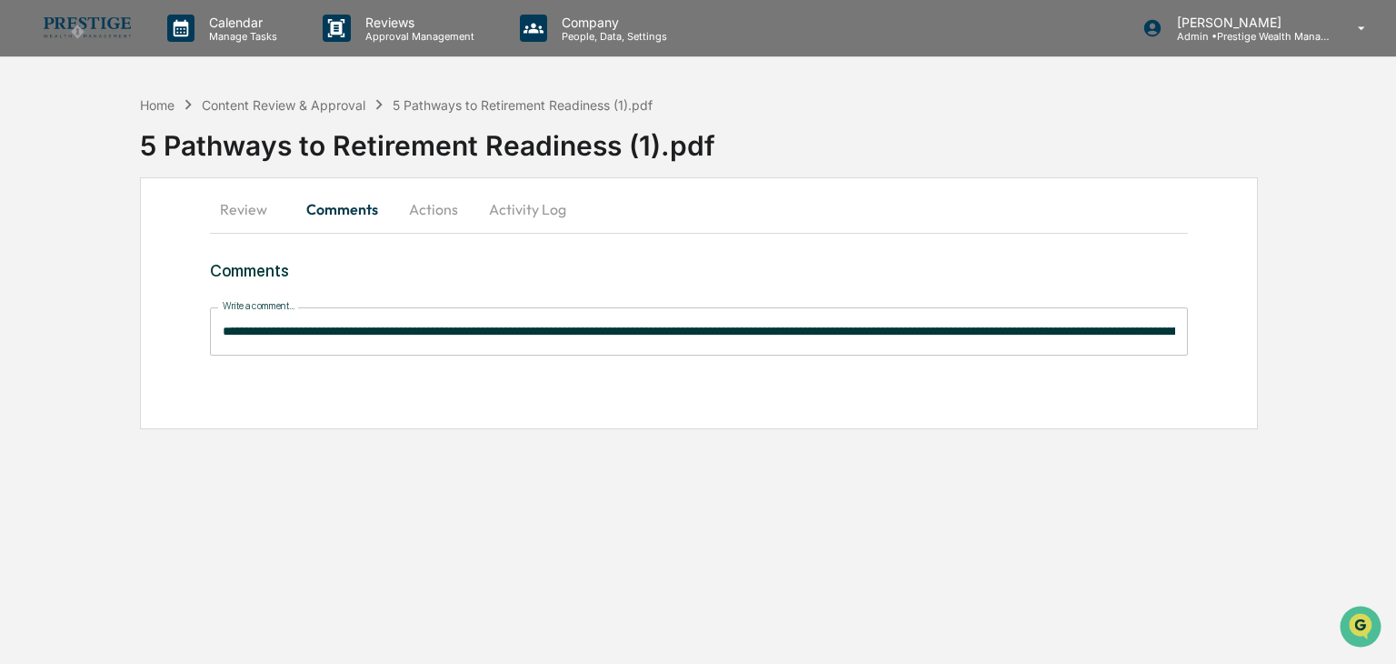
click at [433, 219] on button "Actions" at bounding box center [434, 209] width 82 height 44
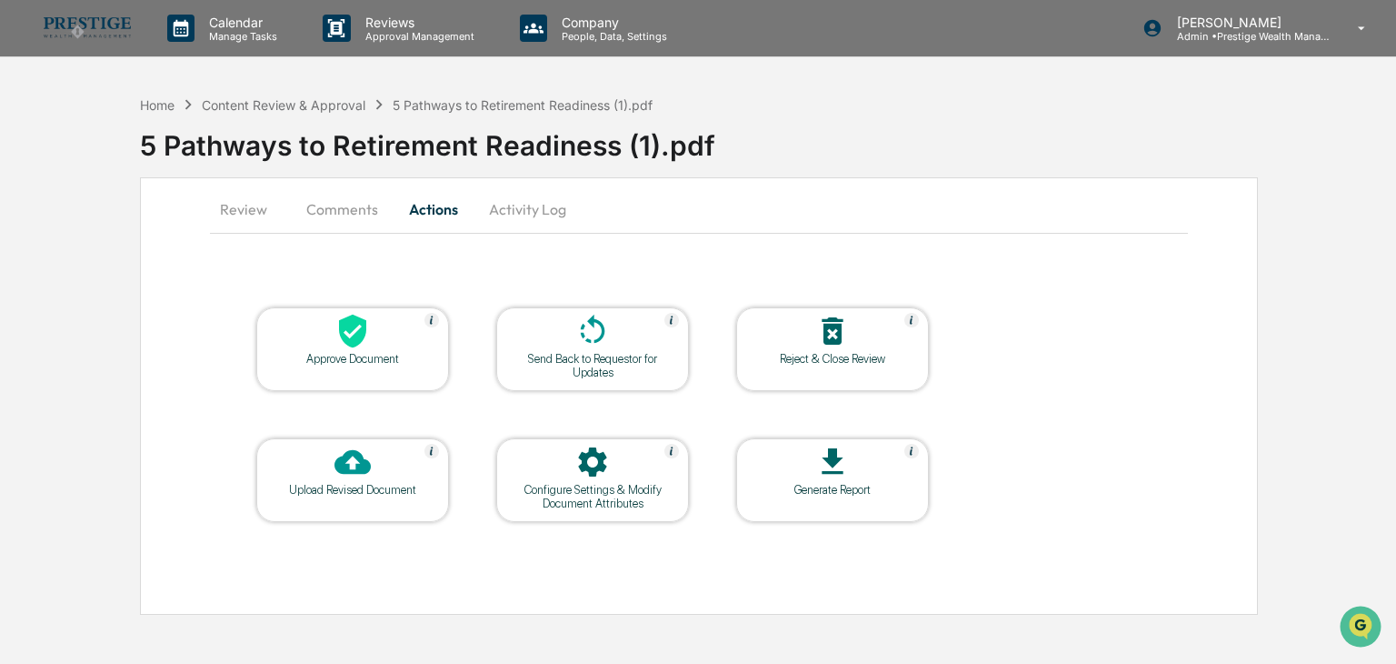
click at [342, 208] on button "Comments" at bounding box center [342, 209] width 101 height 44
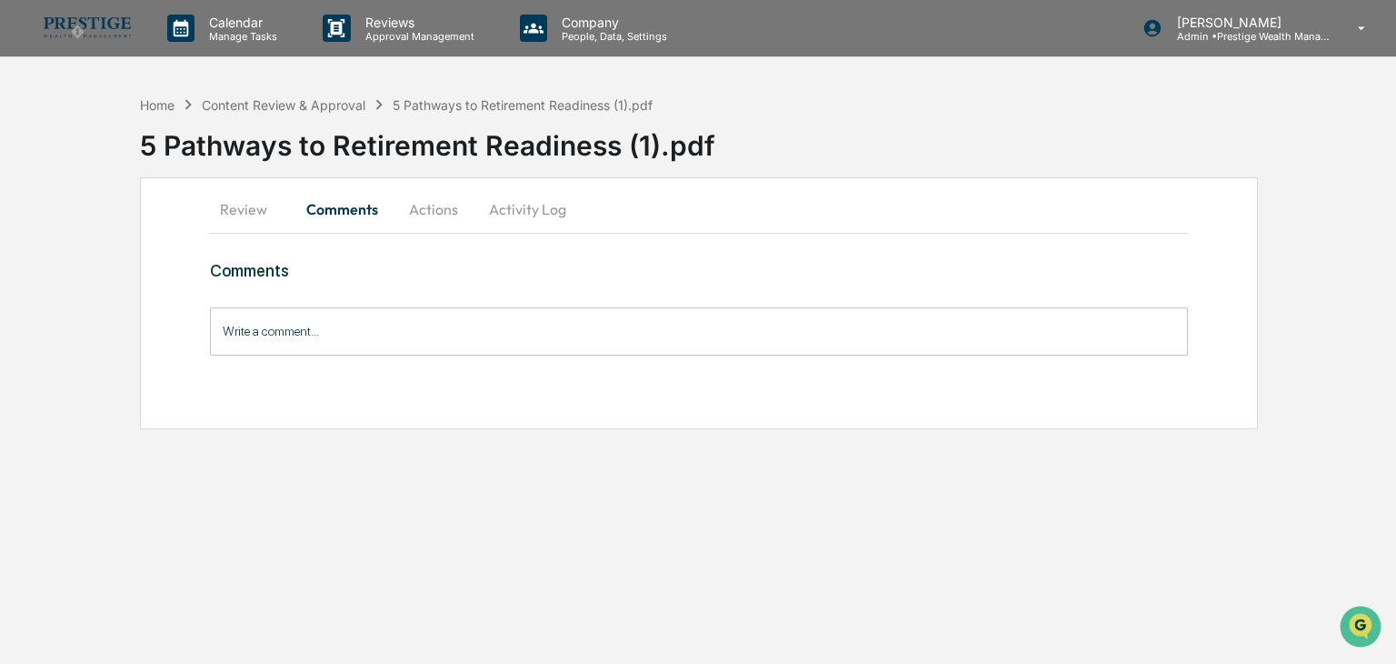
click at [284, 333] on input "Write a comment..." at bounding box center [698, 331] width 977 height 48
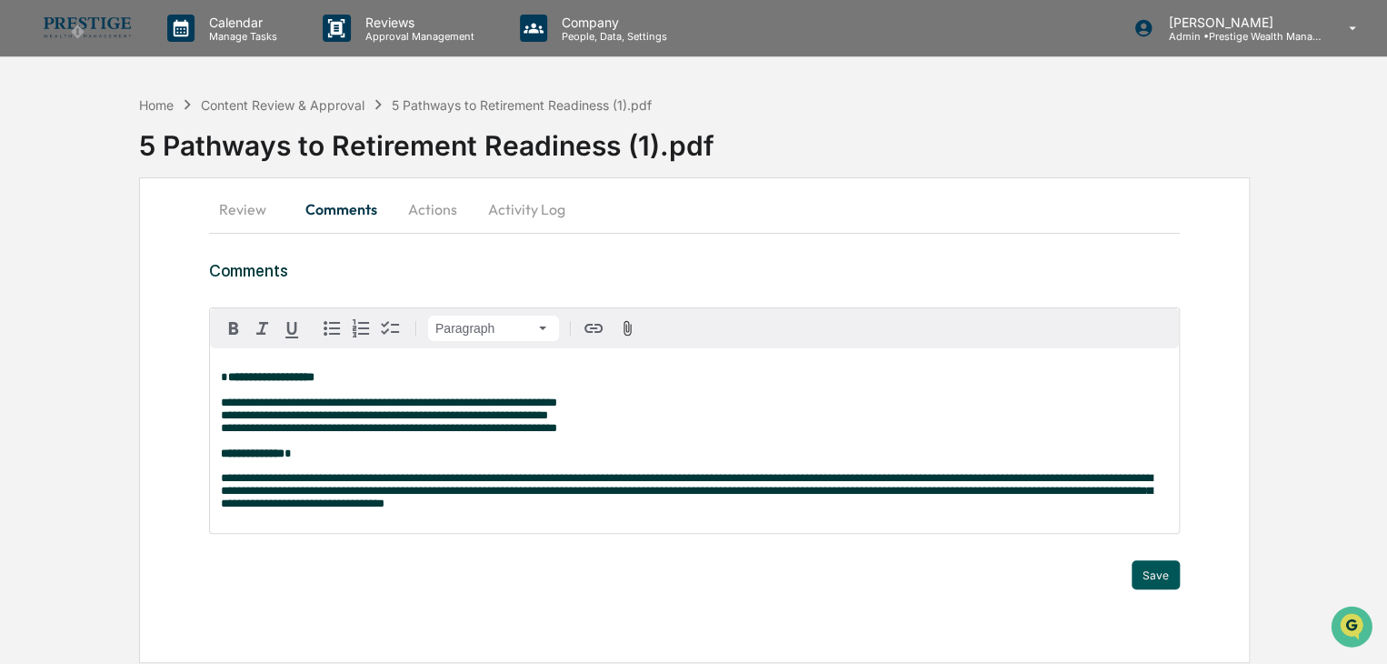
click at [1153, 584] on button "Save" at bounding box center [1156, 574] width 48 height 29
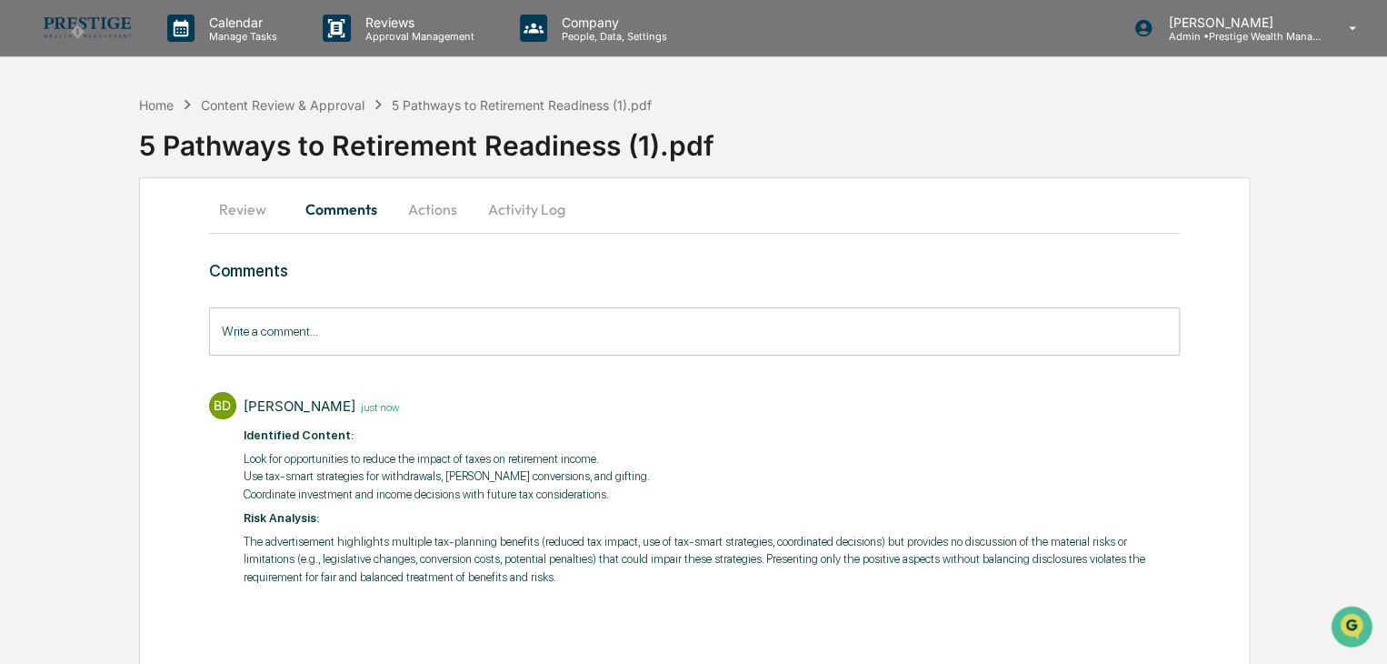
click at [251, 215] on button "Review" at bounding box center [250, 209] width 82 height 44
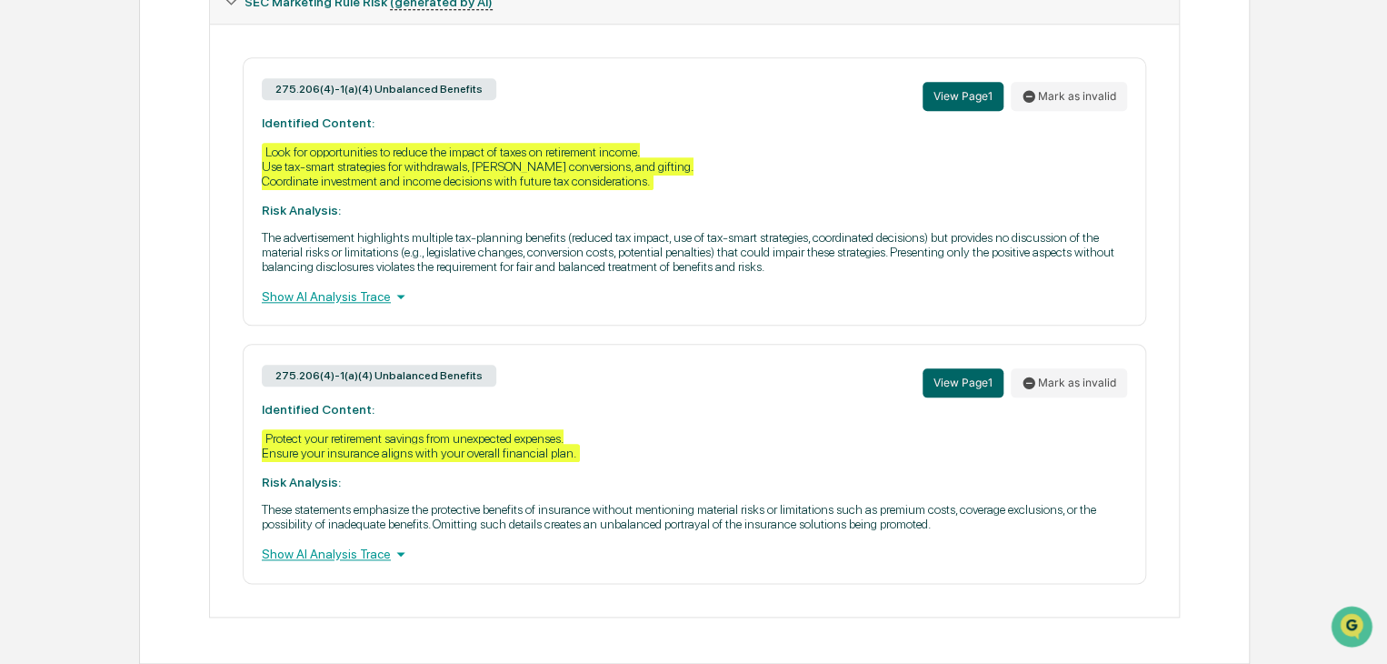
scroll to position [822, 0]
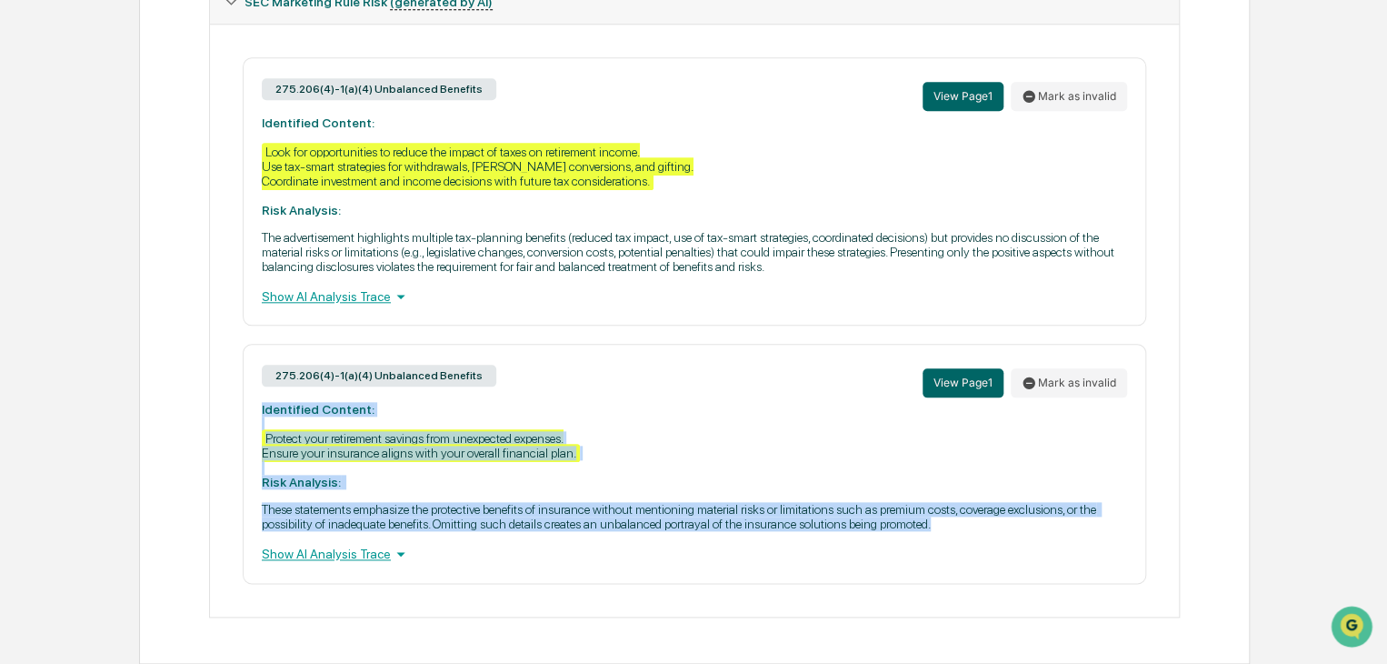
drag, startPoint x: 261, startPoint y: 403, endPoint x: 968, endPoint y: 521, distance: 717.1
click at [968, 521] on div "275.206(4)-1(a)(4) Unbalanced Benefits View Page 1 Mark as invalid Identified C…" at bounding box center [695, 463] width 904 height 239
copy div "Identified Content: Protect your retirement savings from unexpected expenses. E…"
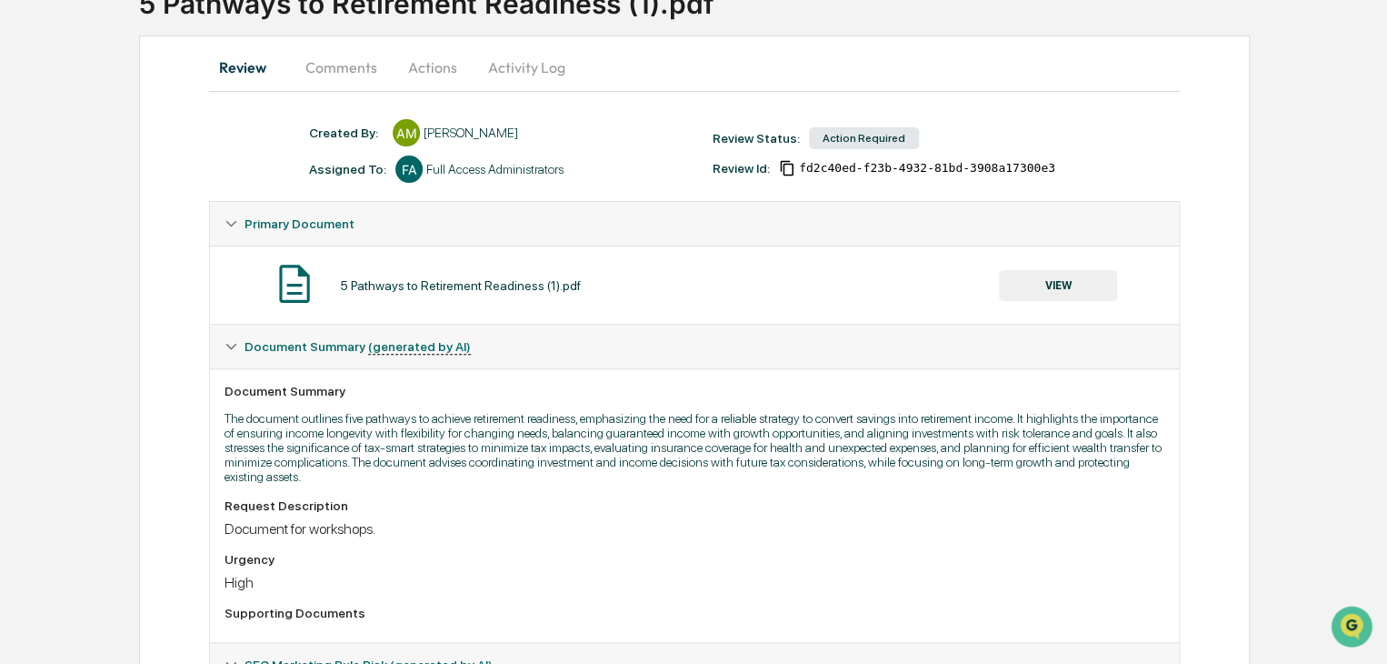
scroll to position [4, 0]
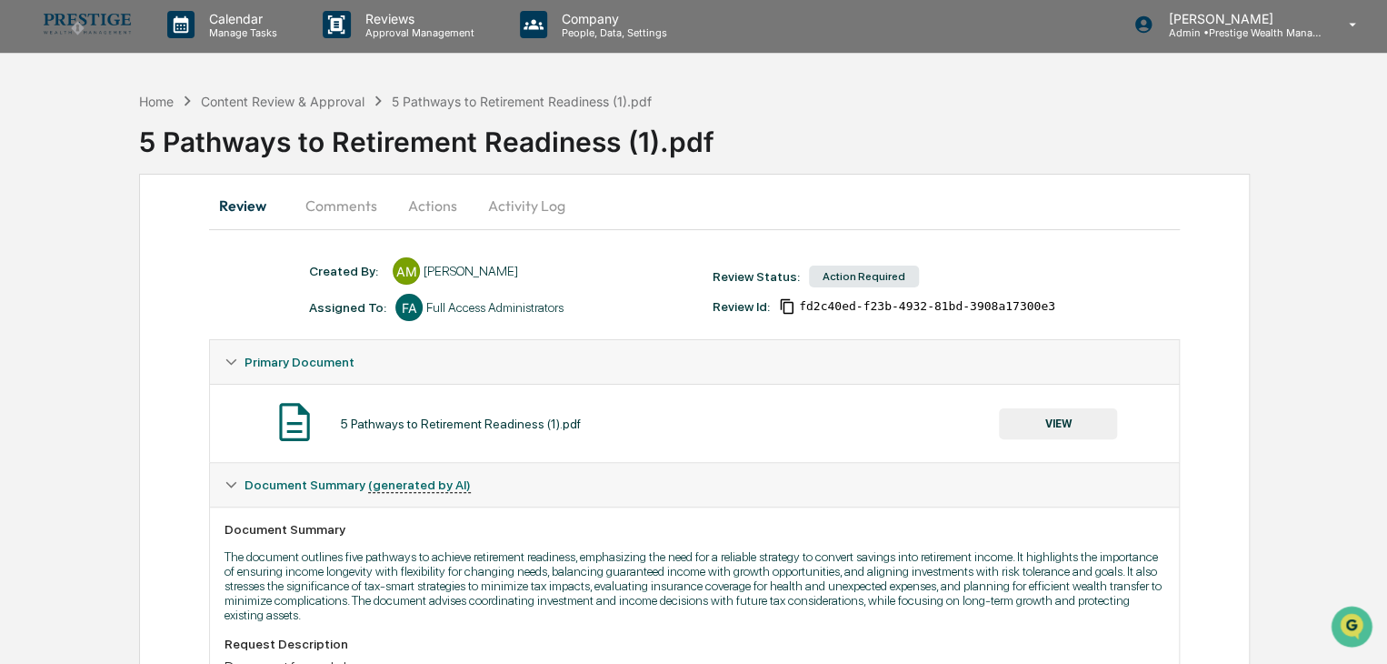
click at [368, 205] on button "Comments" at bounding box center [341, 206] width 101 height 44
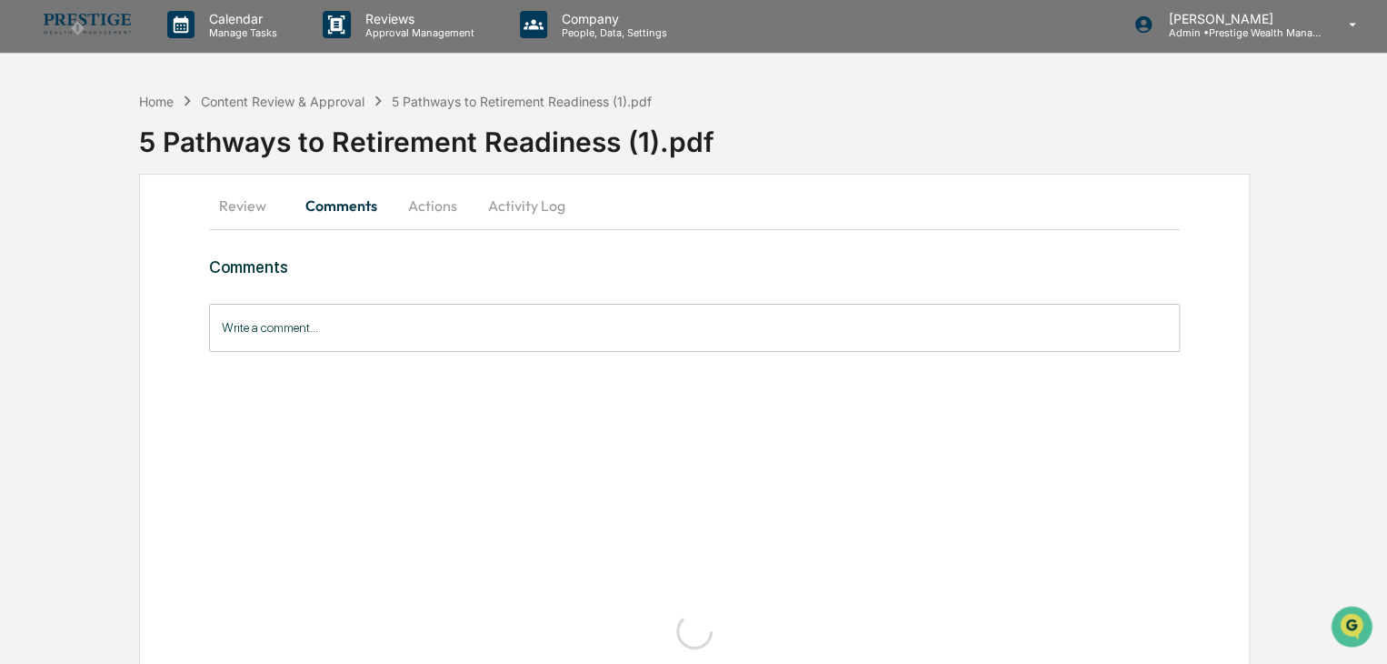
scroll to position [0, 0]
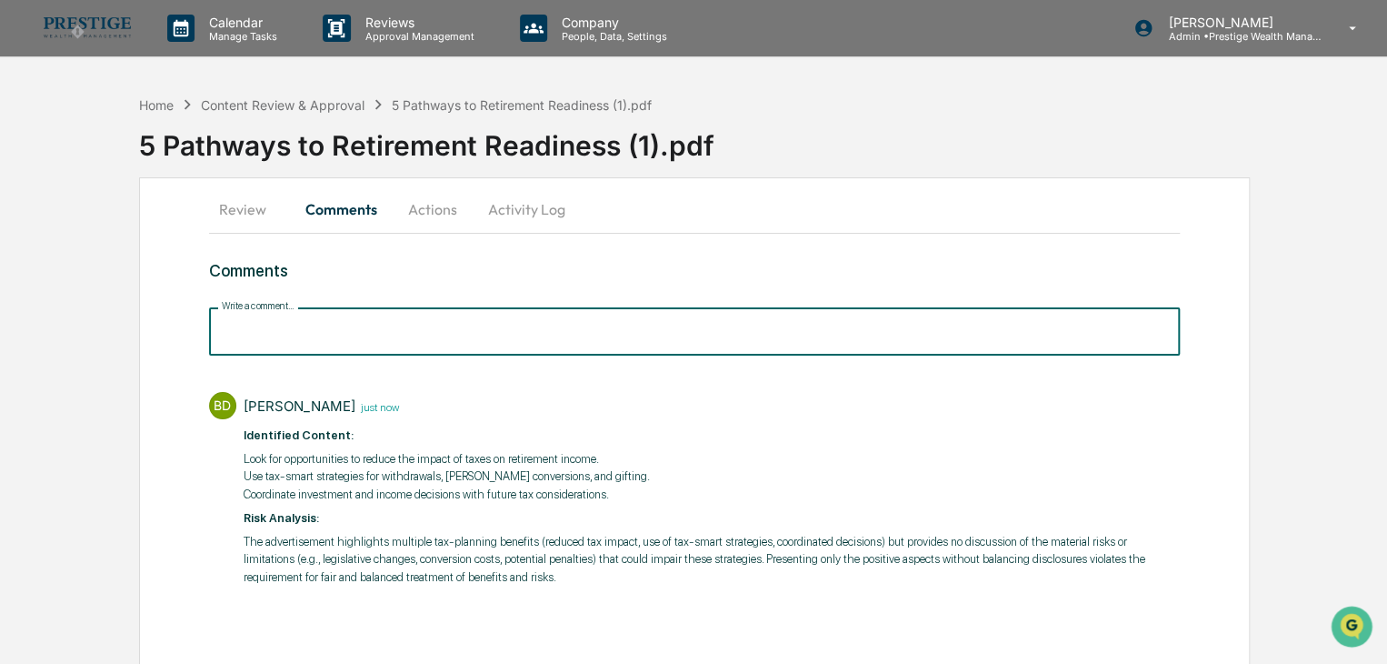
paste input "**********"
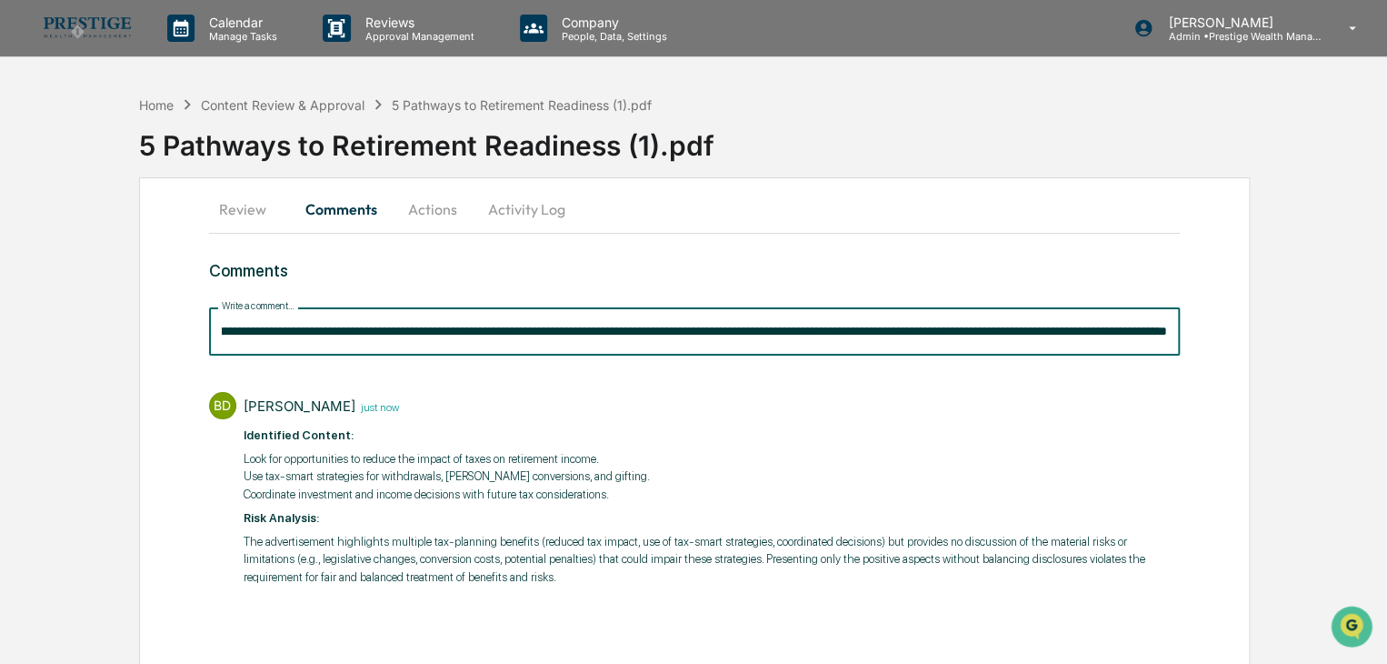
type input "**********"
click at [428, 215] on button "Actions" at bounding box center [433, 209] width 82 height 44
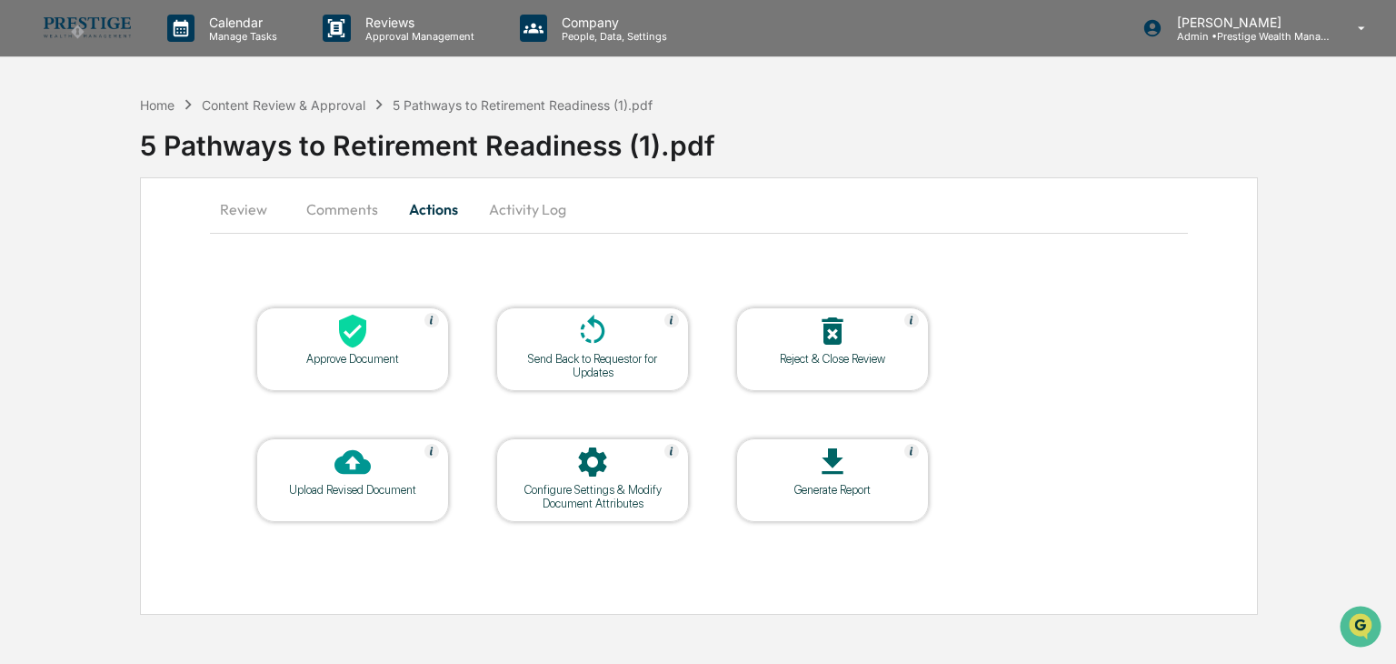
click at [356, 205] on button "Comments" at bounding box center [342, 209] width 101 height 44
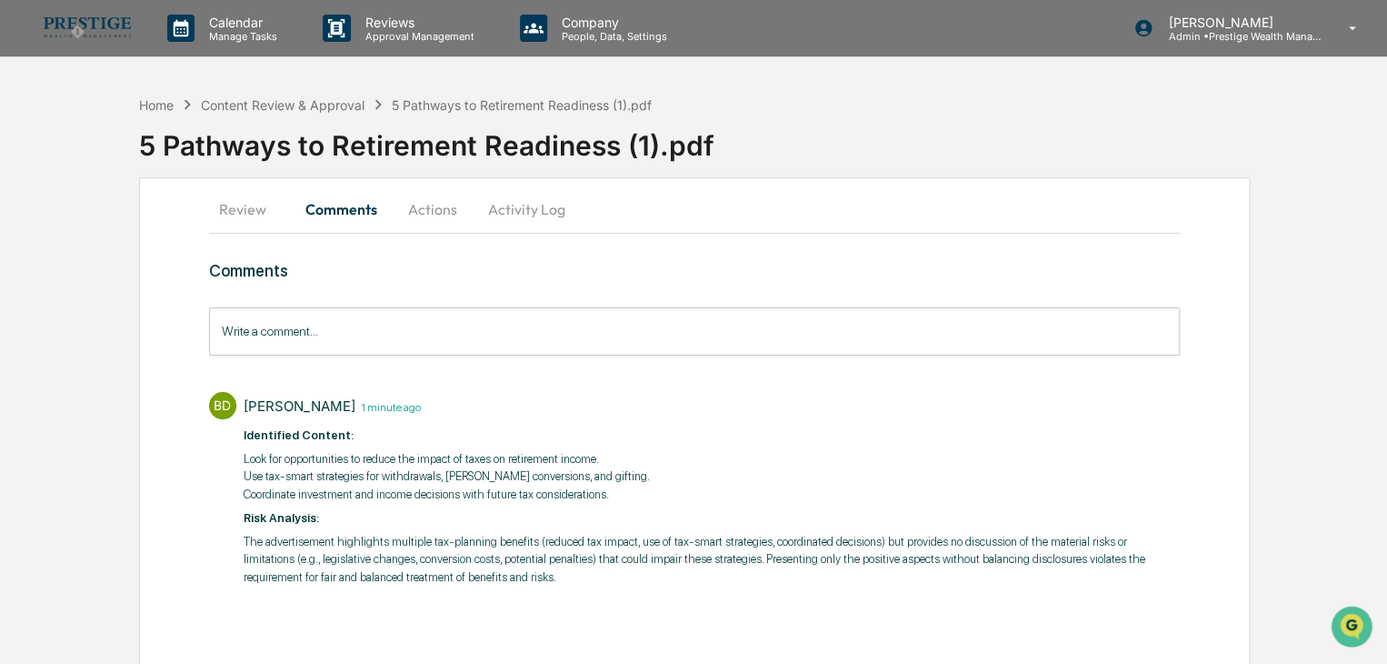
click at [227, 211] on button "Review" at bounding box center [250, 209] width 82 height 44
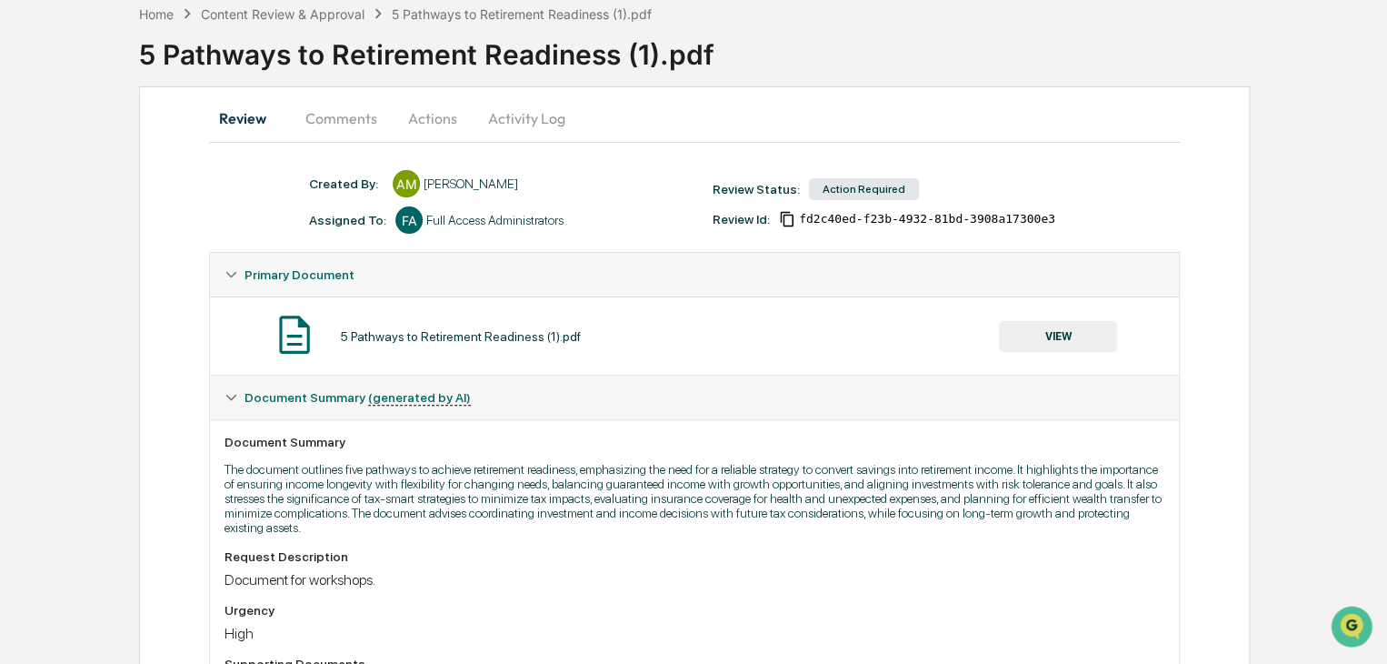
click at [318, 135] on button "Comments" at bounding box center [341, 118] width 101 height 44
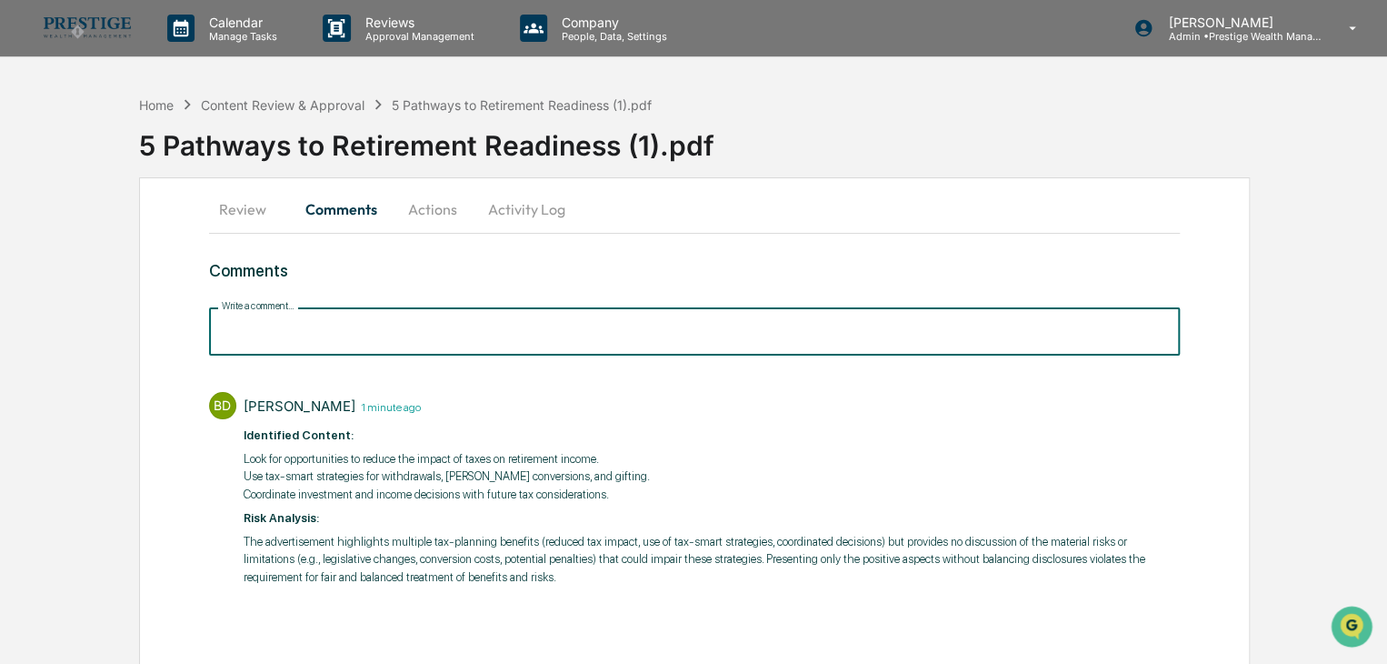
click at [267, 338] on input "Write a comment..." at bounding box center [694, 331] width 971 height 48
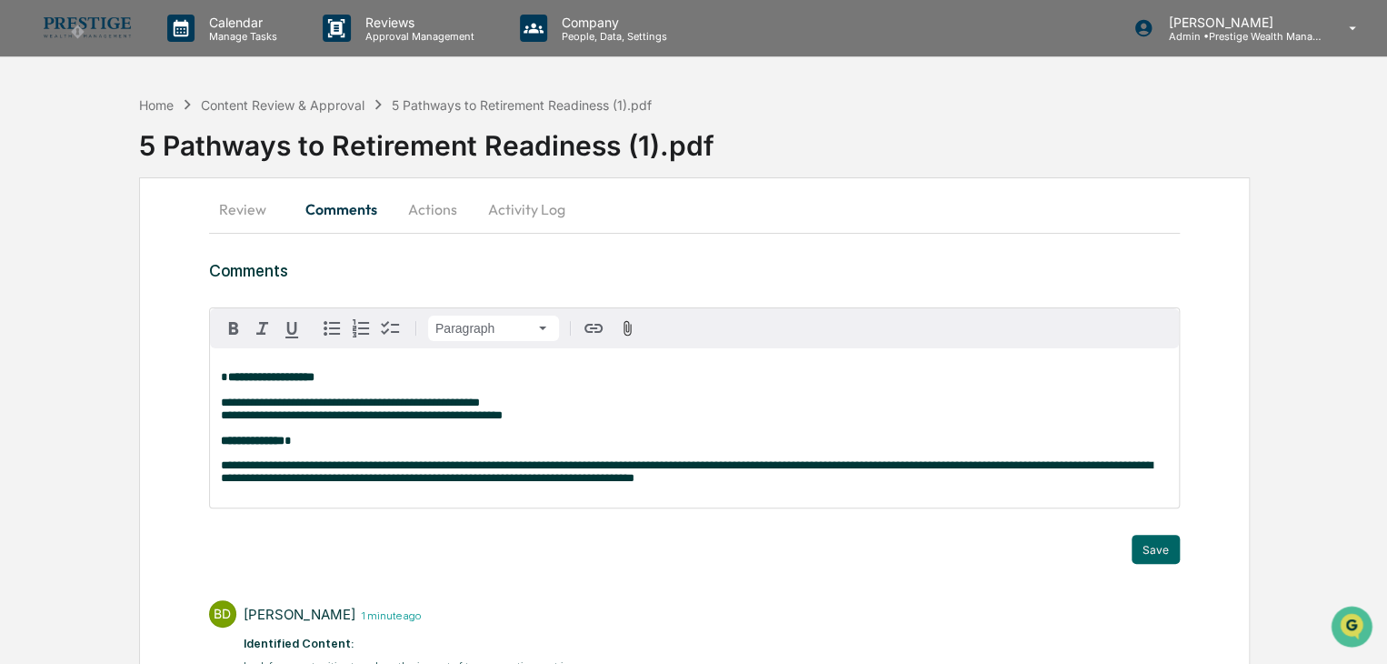
click at [228, 374] on strong "**********" at bounding box center [271, 377] width 86 height 12
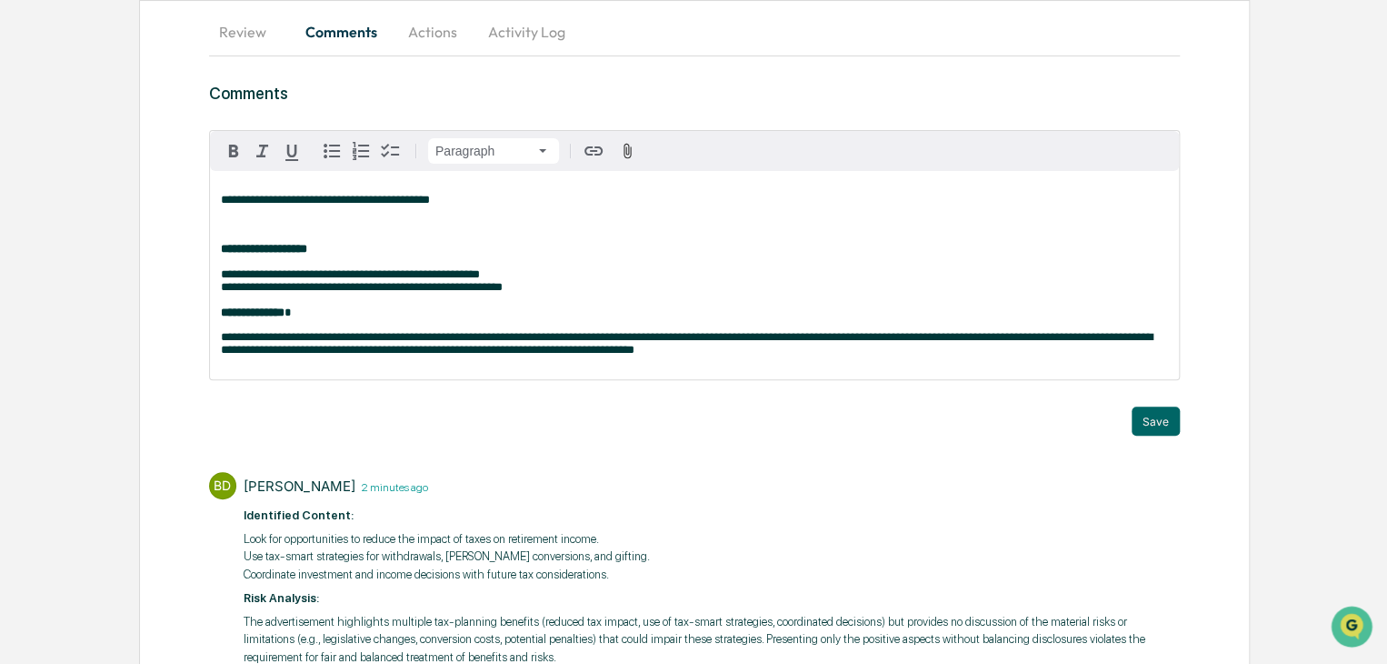
scroll to position [268, 0]
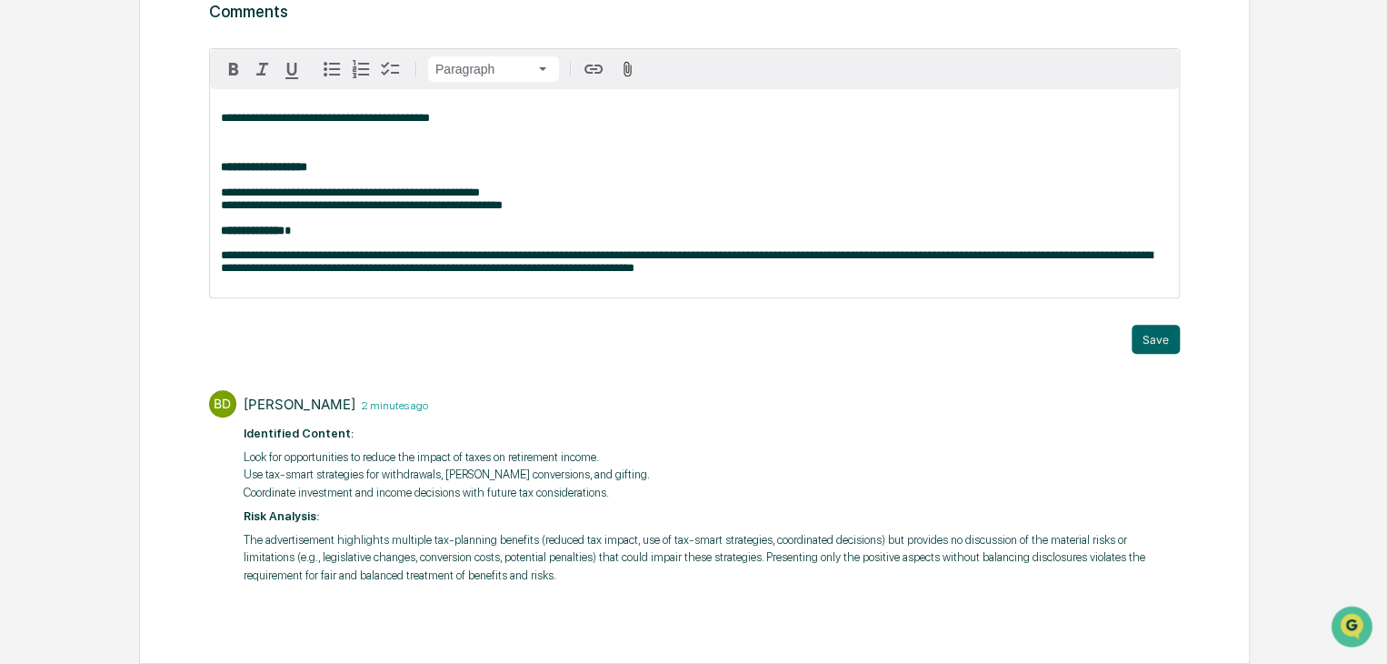
click at [528, 112] on p "**********" at bounding box center [694, 118] width 947 height 13
click at [1163, 340] on button "Save" at bounding box center [1156, 339] width 48 height 29
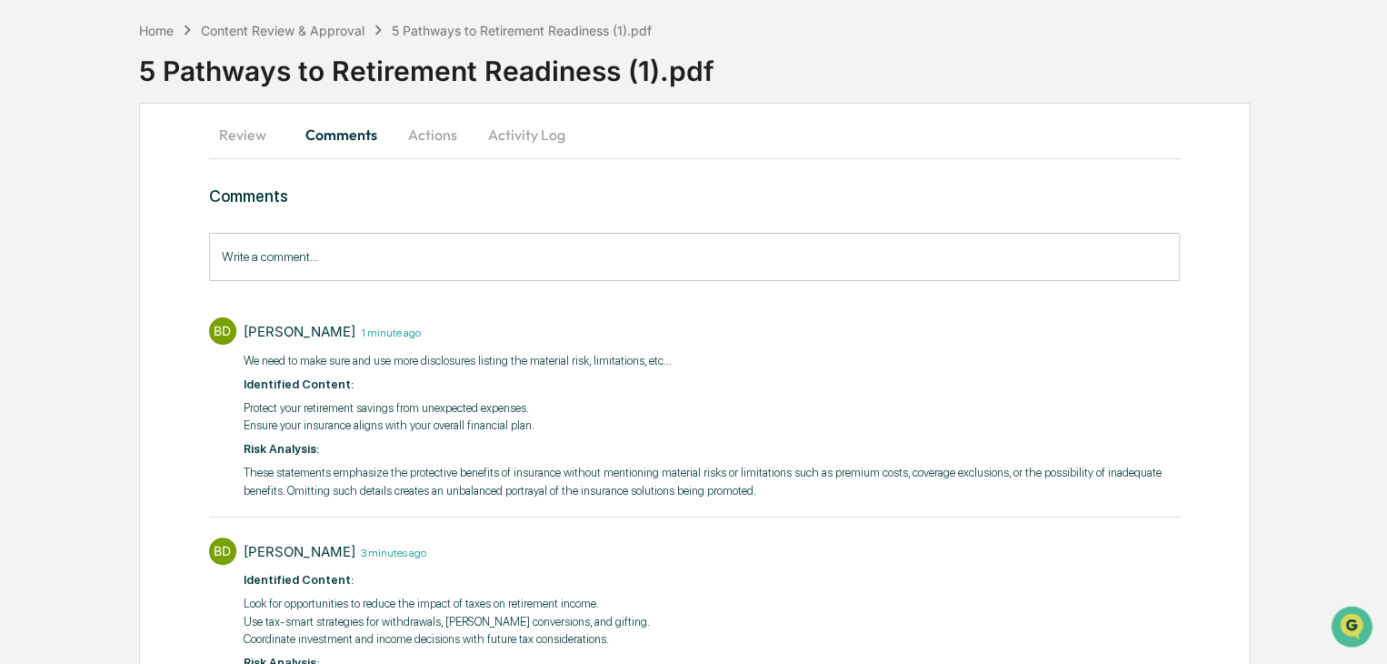
scroll to position [0, 0]
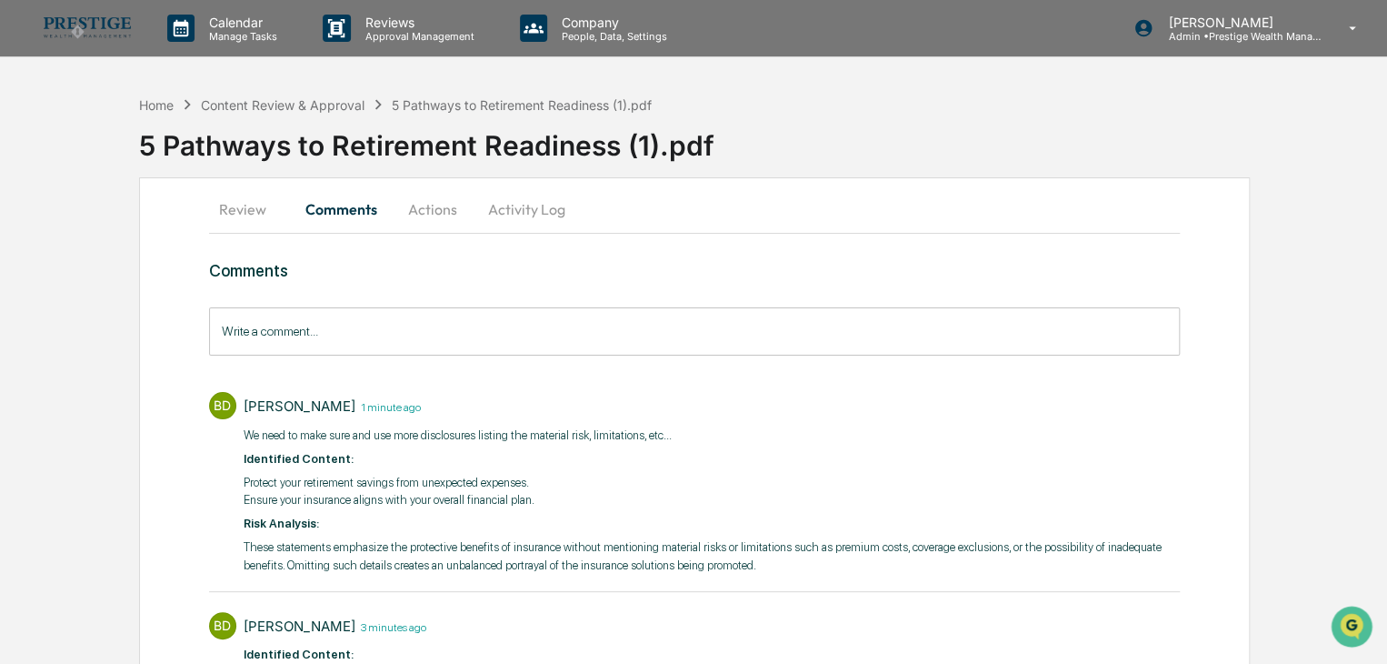
click at [246, 206] on button "Review" at bounding box center [250, 209] width 82 height 44
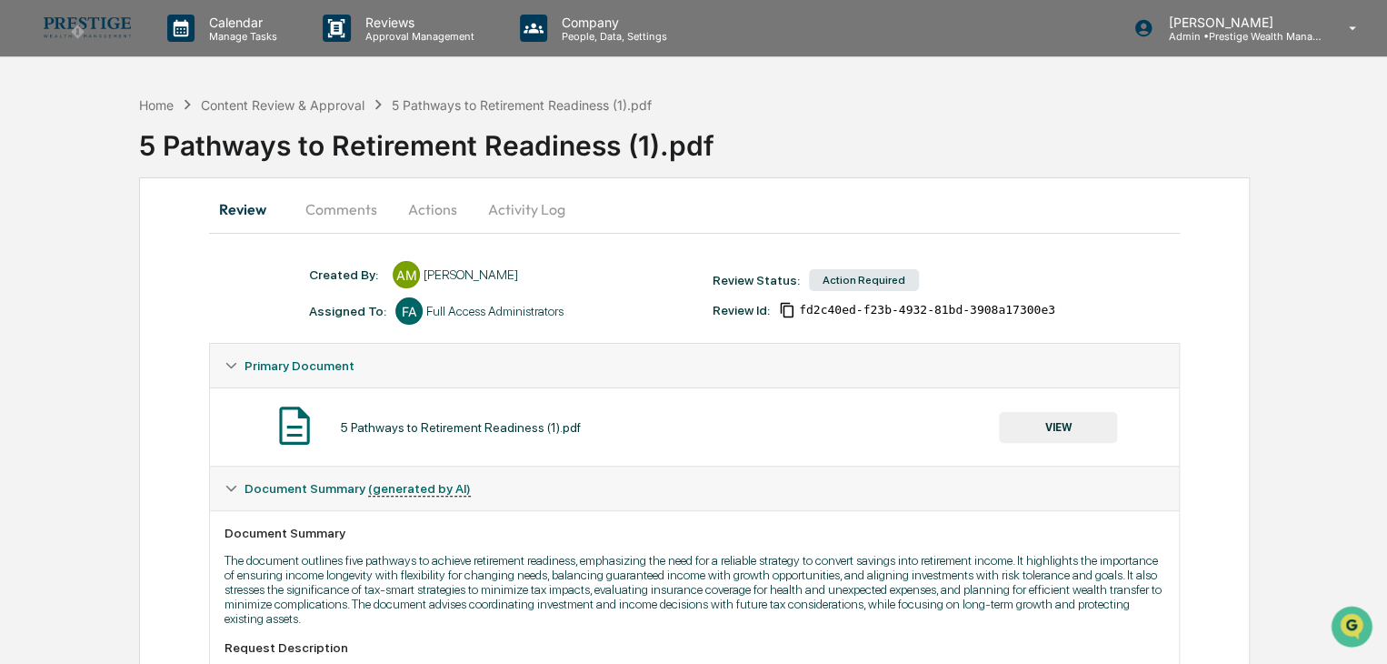
click at [1095, 425] on button "VIEW" at bounding box center [1058, 427] width 118 height 31
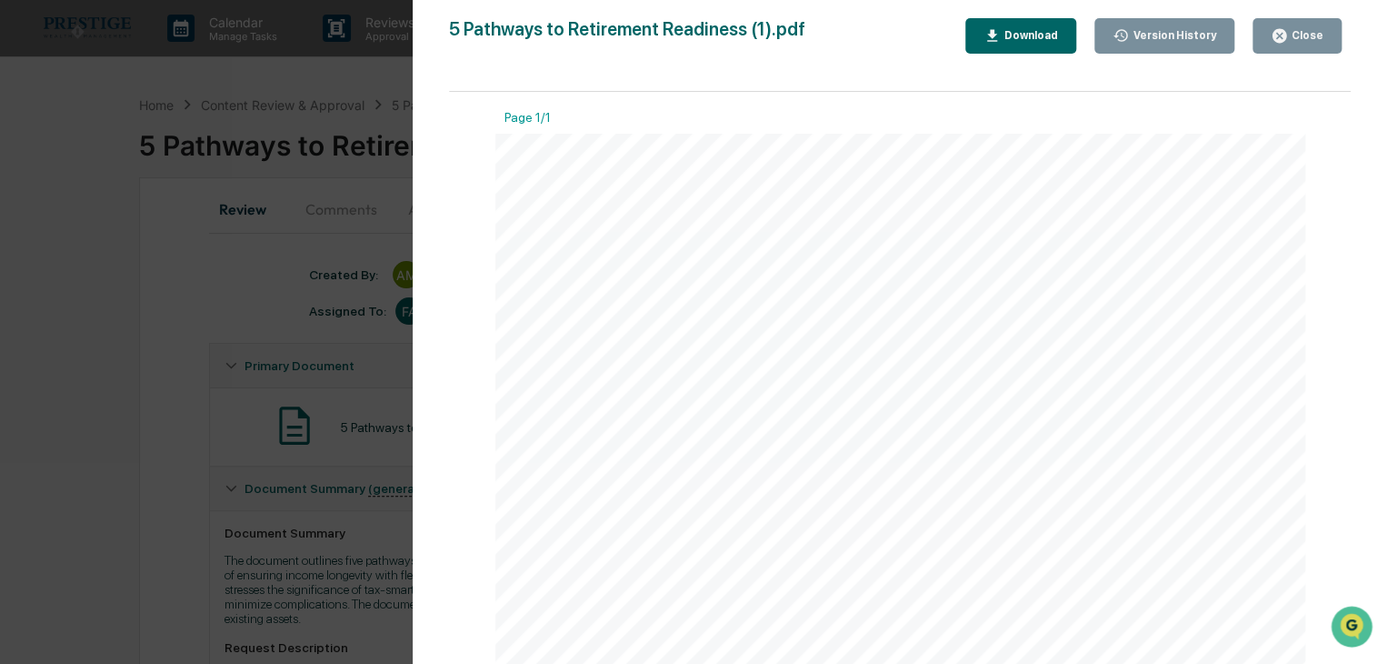
click at [1284, 41] on icon "button" at bounding box center [1280, 36] width 14 height 14
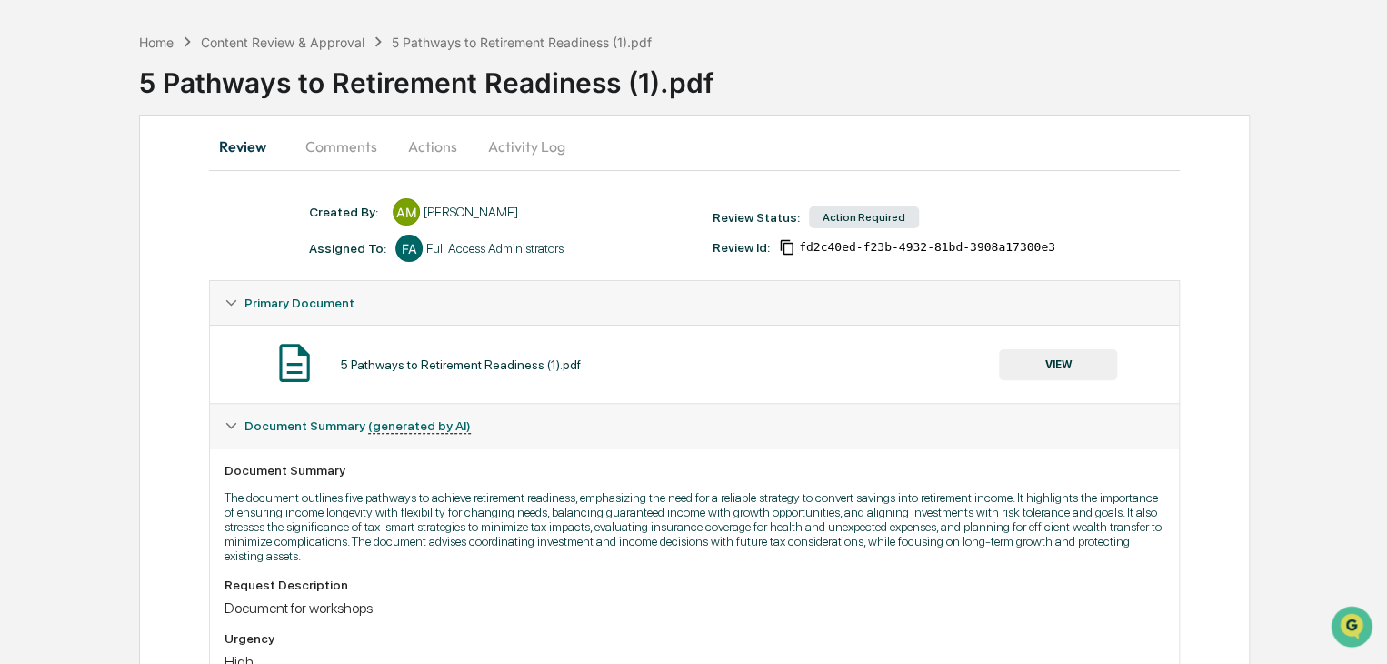
scroll to position [91, 0]
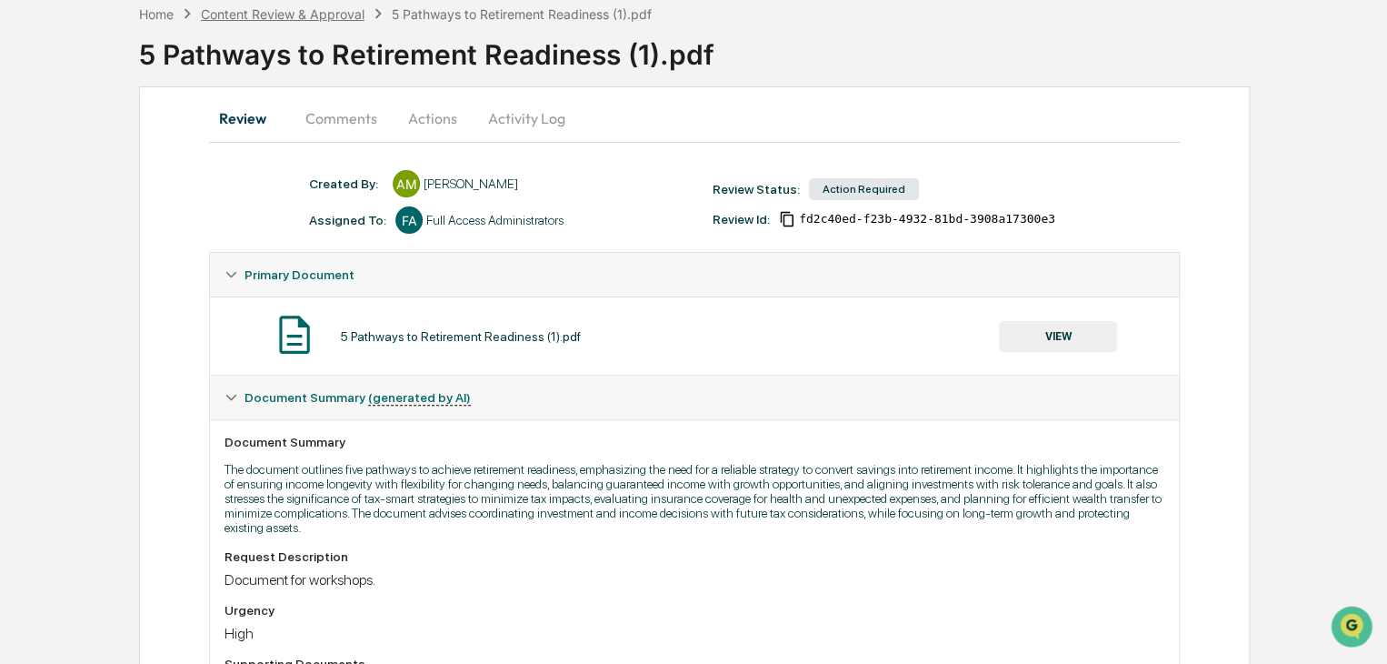
click at [231, 15] on div "Content Review & Approval" at bounding box center [283, 13] width 164 height 15
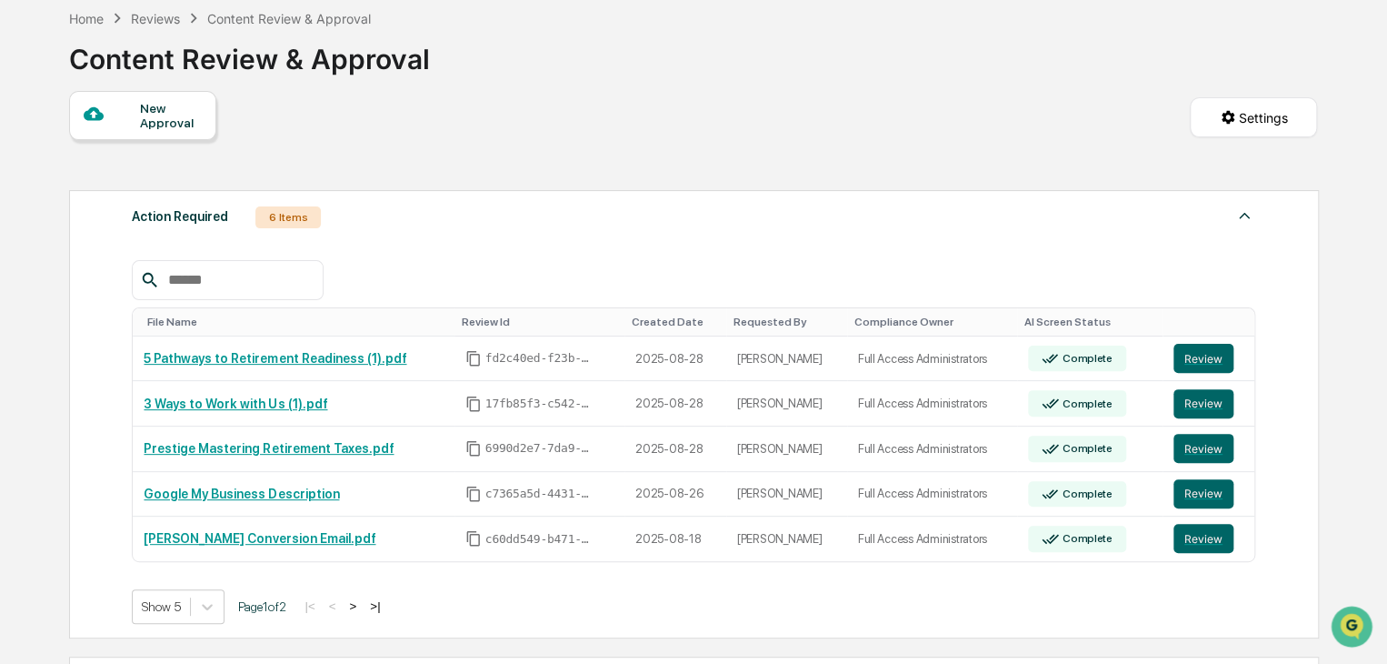
scroll to position [91, 0]
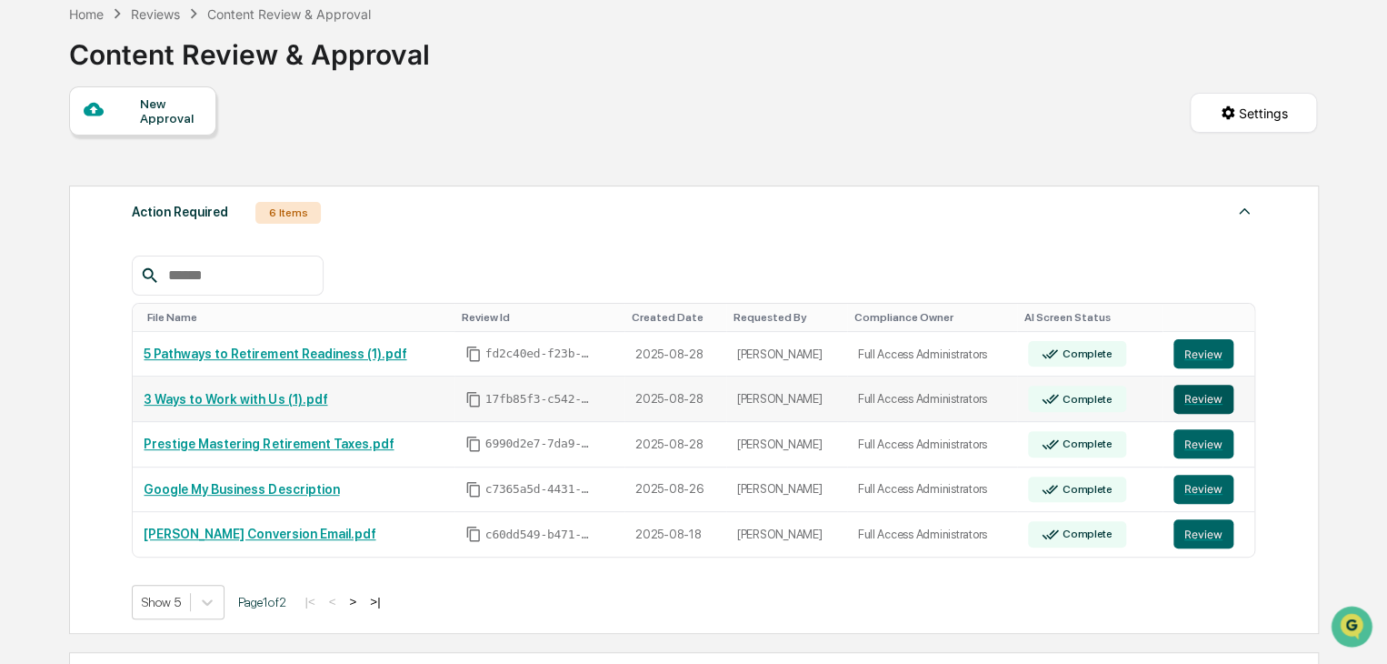
click at [1202, 401] on button "Review" at bounding box center [1204, 399] width 60 height 29
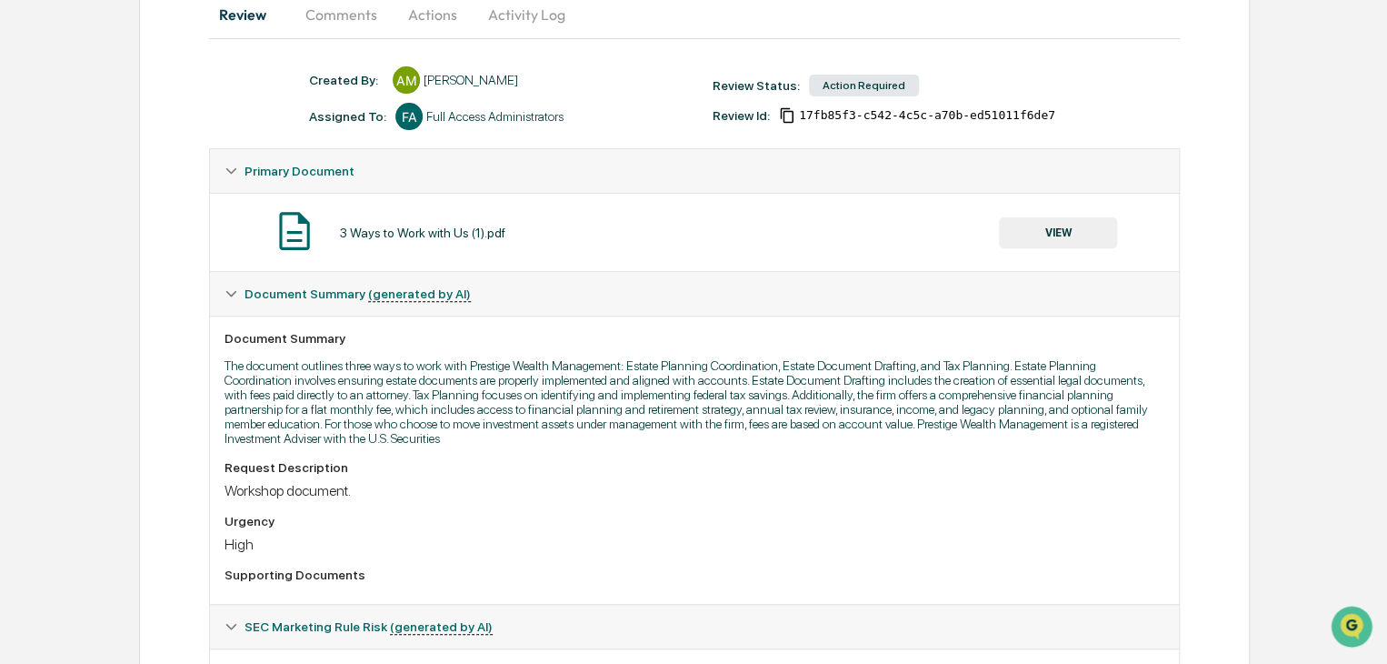
scroll to position [36, 0]
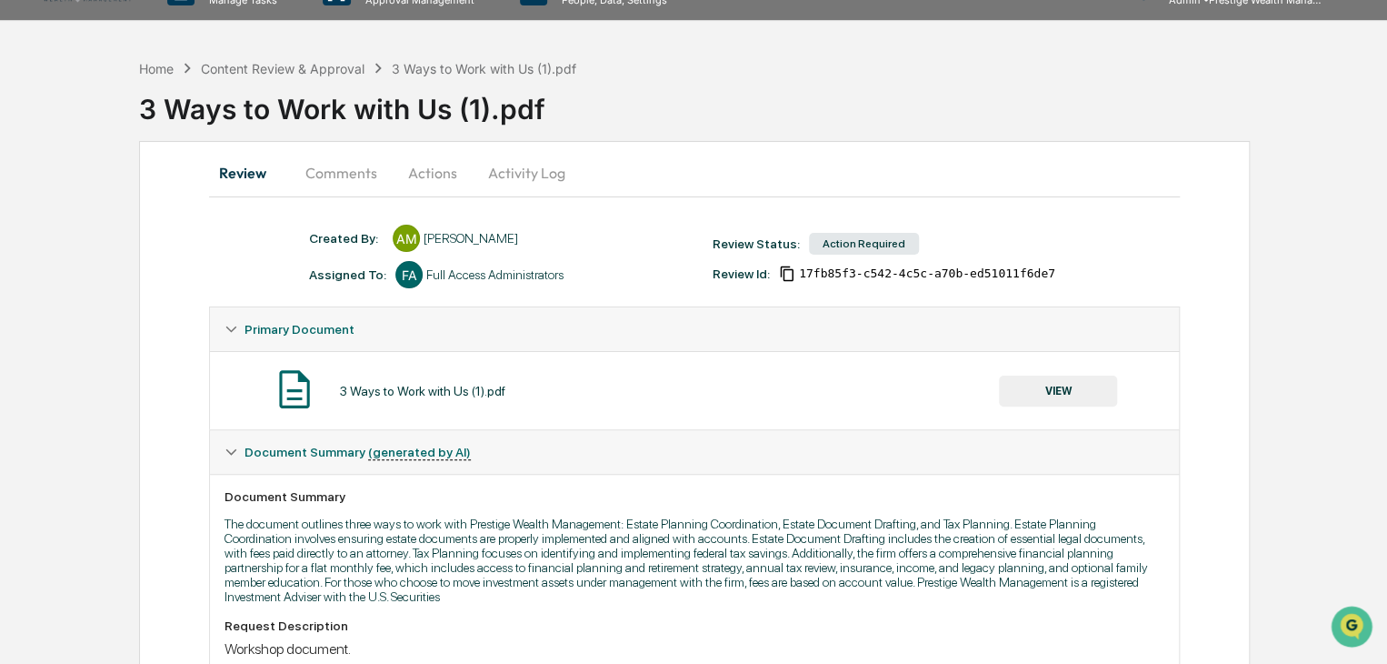
click at [334, 177] on button "Comments" at bounding box center [341, 173] width 101 height 44
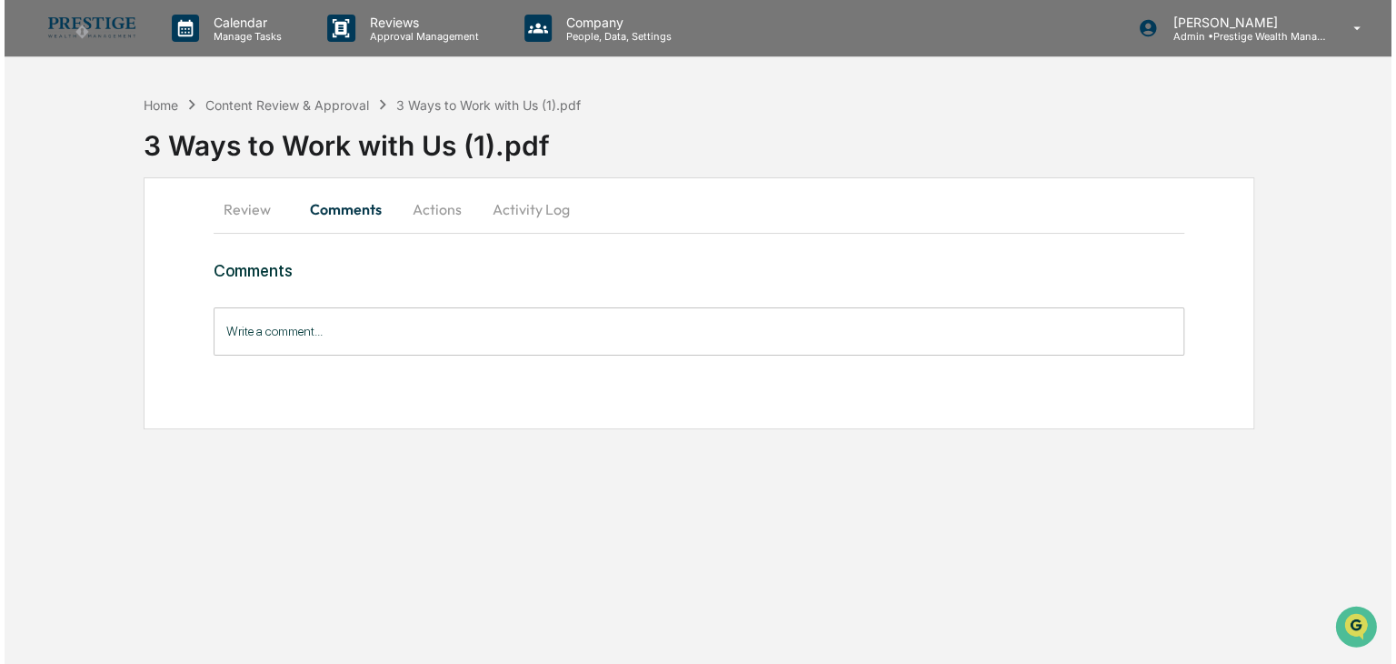
scroll to position [0, 0]
click at [447, 195] on button "Actions" at bounding box center [434, 209] width 82 height 44
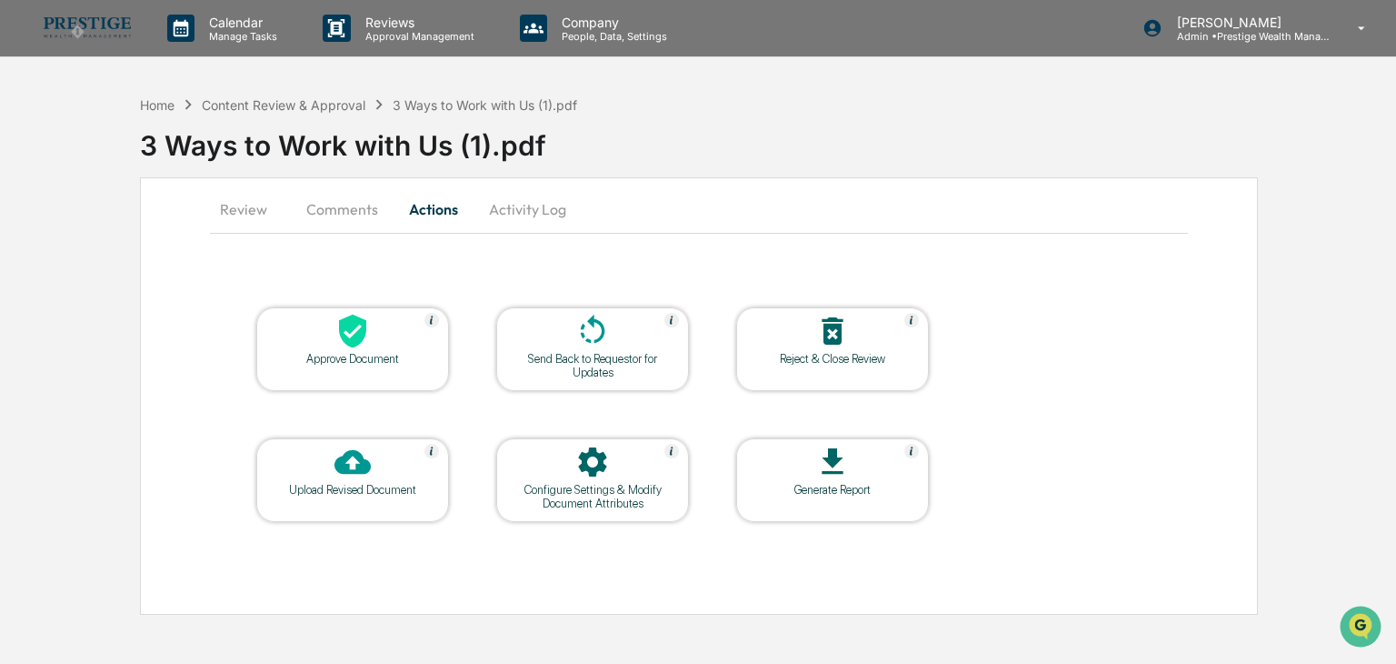
click at [358, 339] on icon at bounding box center [352, 332] width 27 height 34
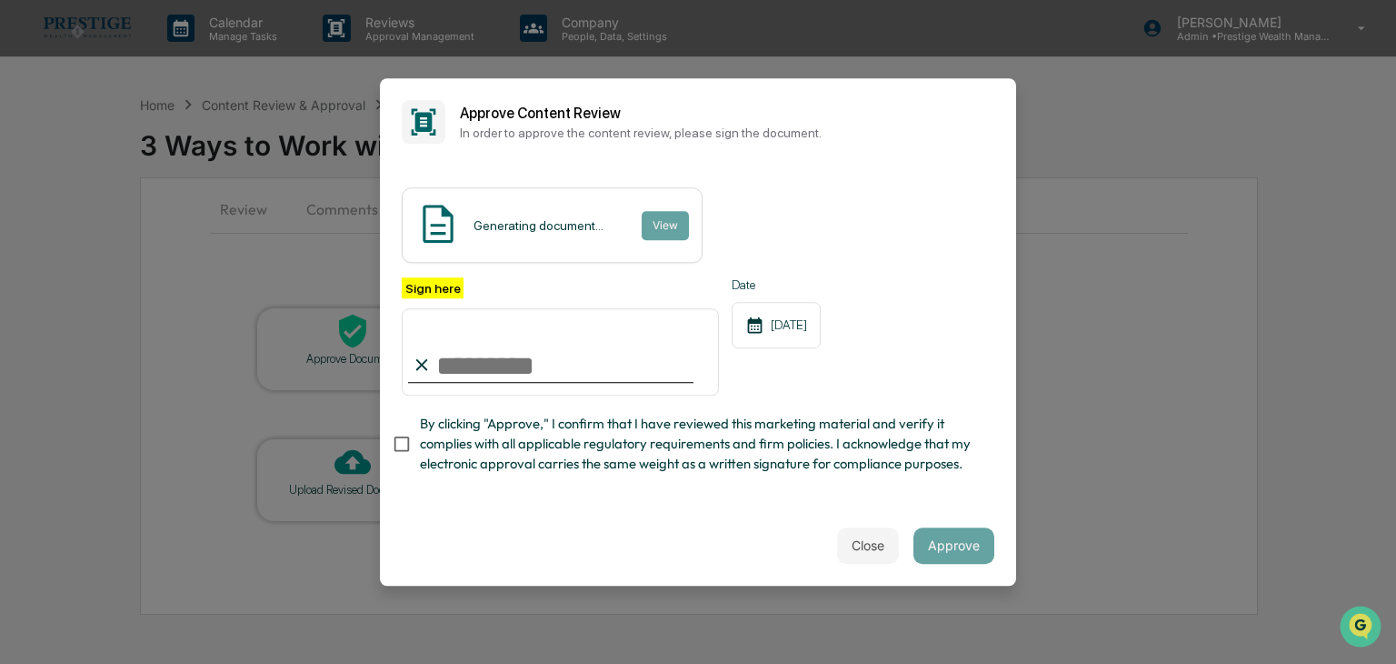
click at [560, 243] on div "Generating document... View" at bounding box center [552, 224] width 301 height 75
click at [619, 226] on div "Generating document... View" at bounding box center [552, 224] width 301 height 75
click at [655, 220] on button "View" at bounding box center [664, 225] width 47 height 29
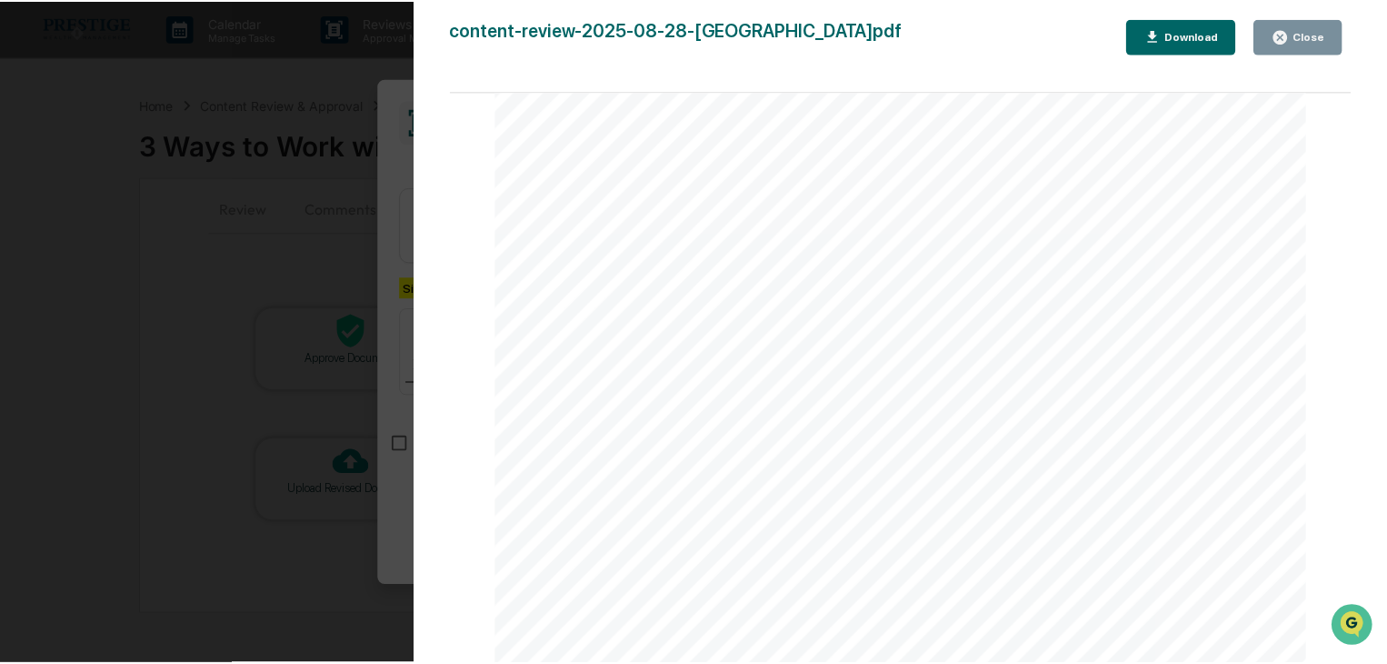
scroll to position [1229, 0]
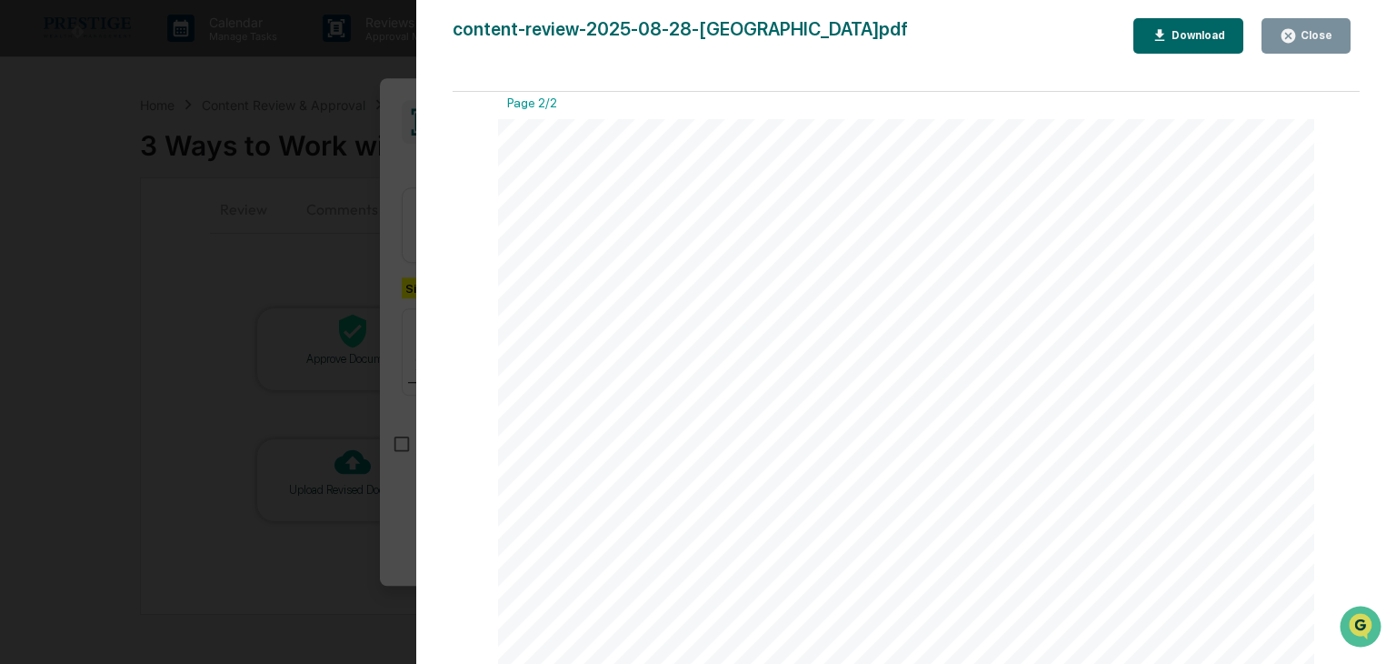
click at [1297, 35] on icon "button" at bounding box center [1288, 35] width 17 height 17
click at [1282, 37] on button "Close" at bounding box center [1306, 35] width 89 height 35
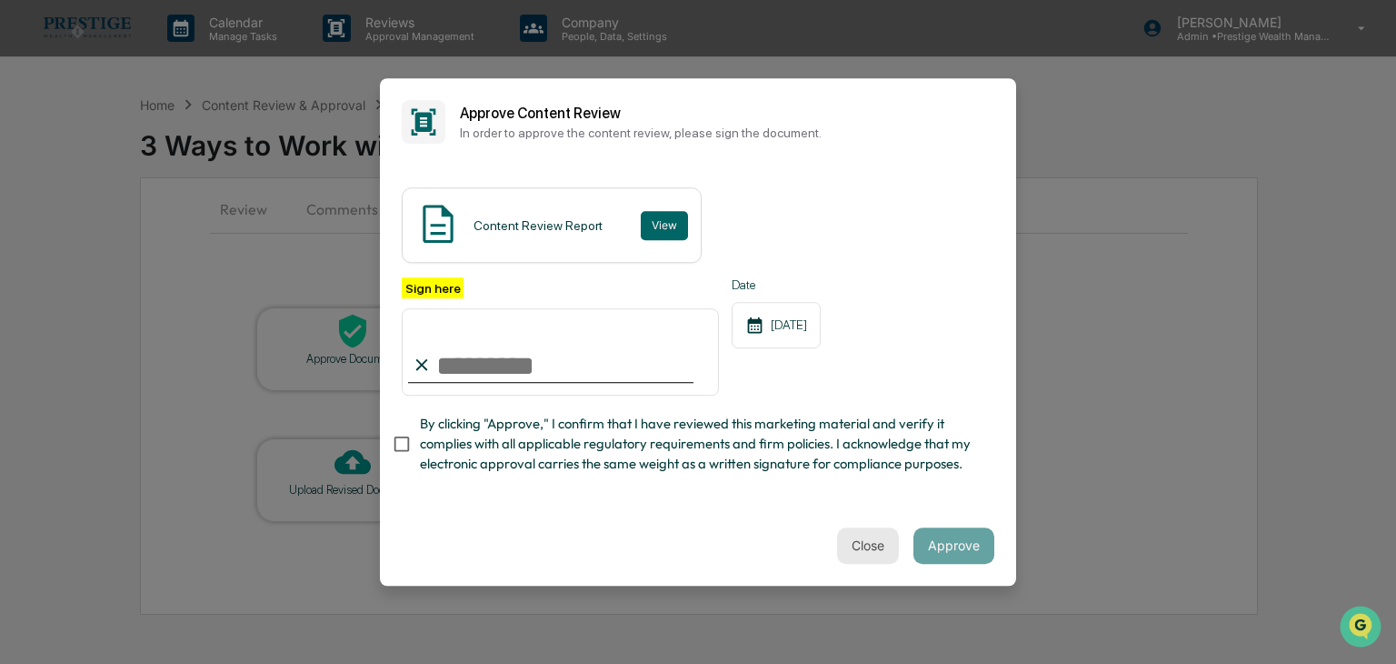
click at [880, 541] on button "Close" at bounding box center [868, 545] width 62 height 36
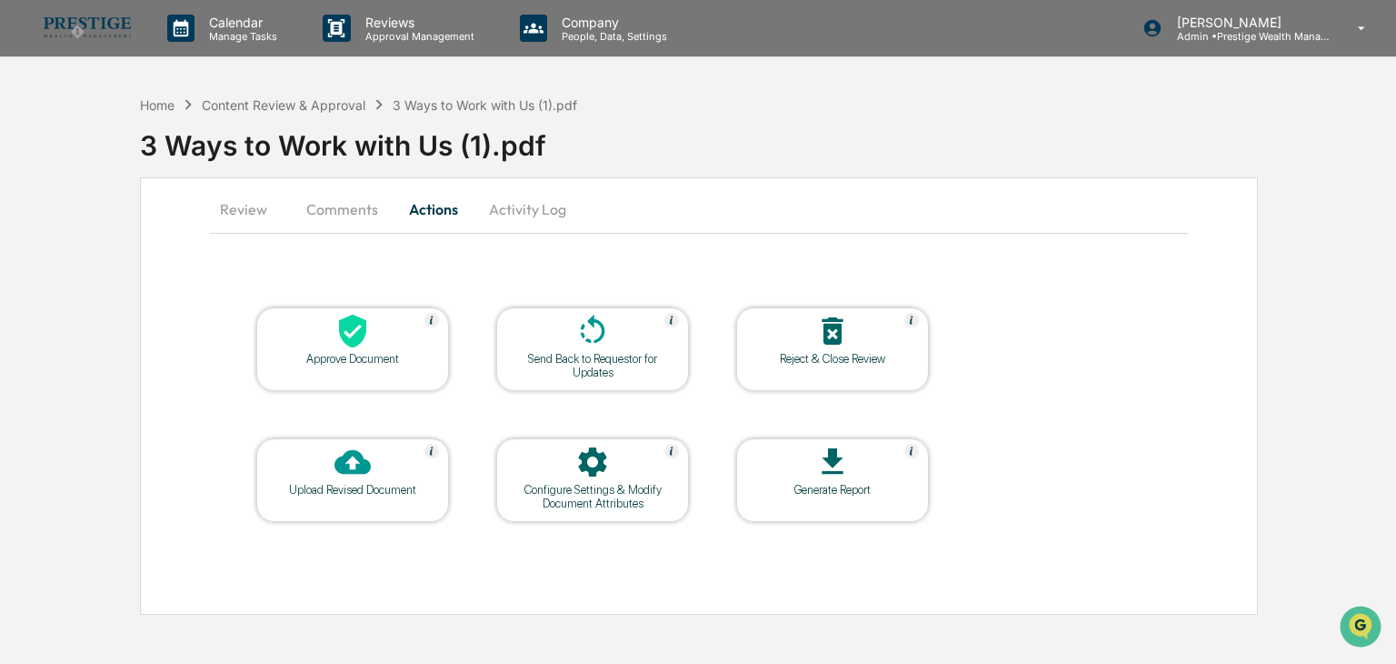
click at [258, 212] on button "Review" at bounding box center [251, 209] width 82 height 44
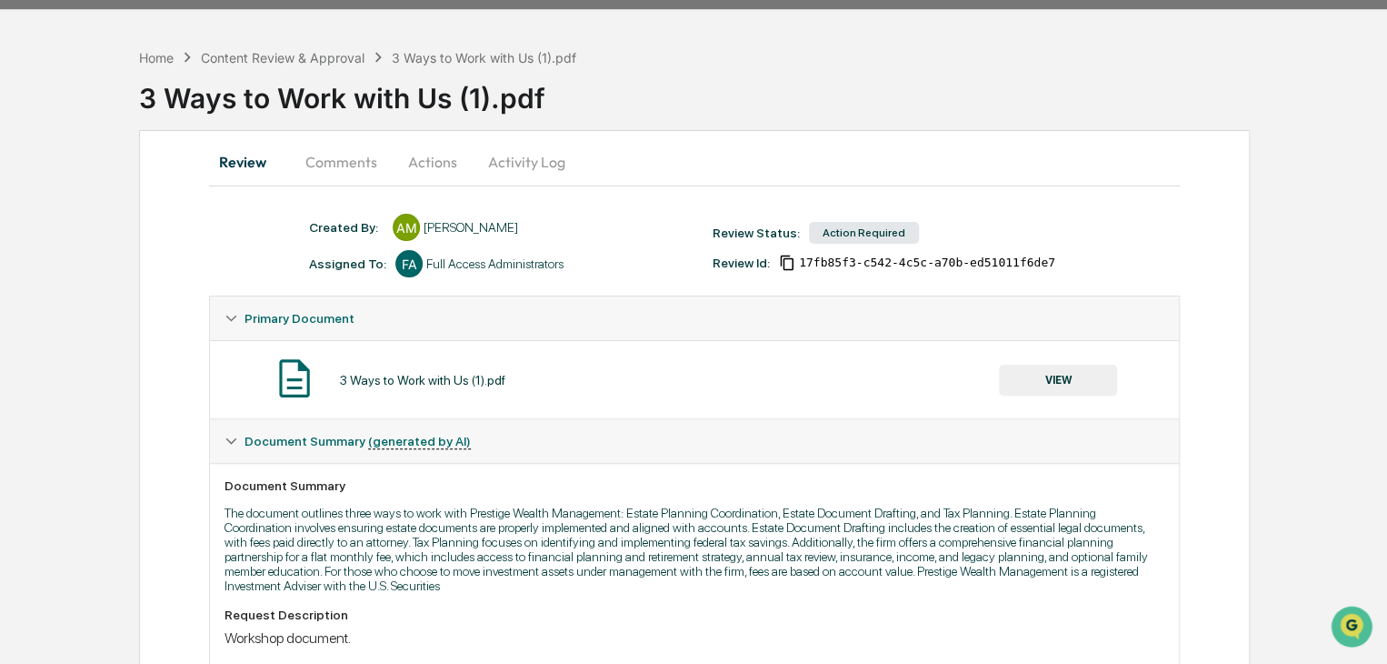
scroll to position [91, 0]
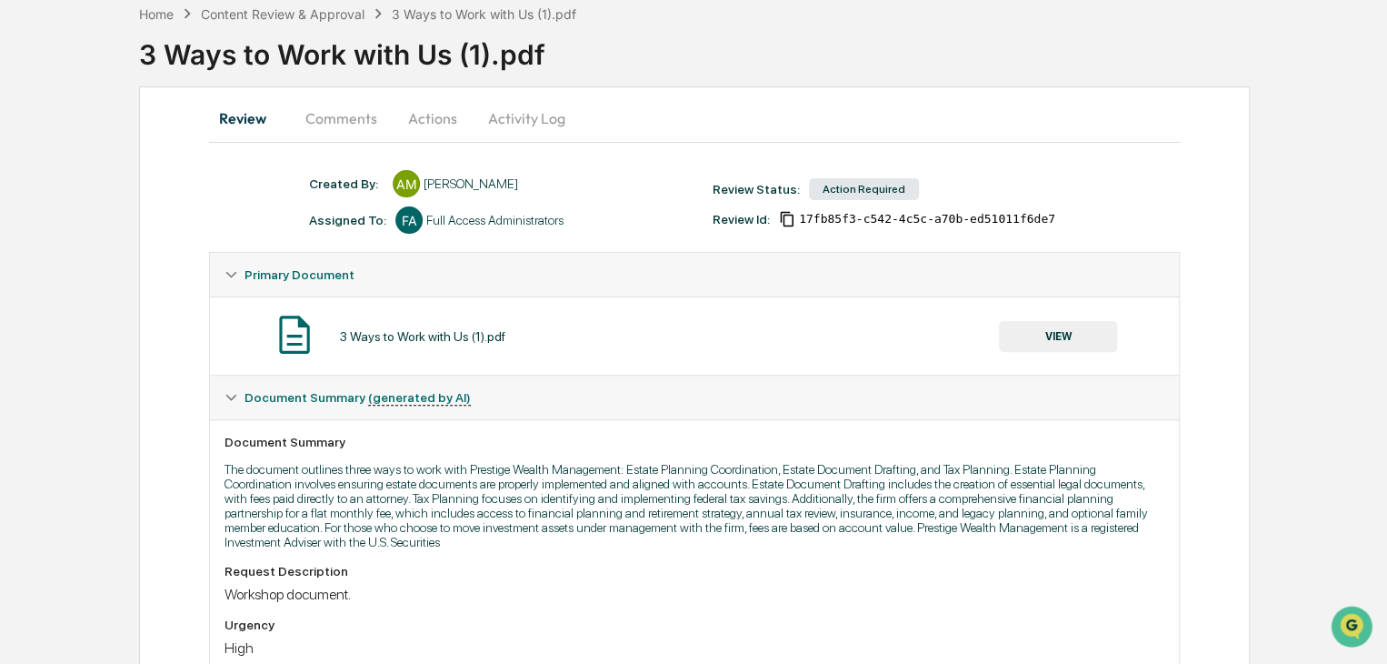
click at [1043, 324] on button "VIEW" at bounding box center [1058, 336] width 118 height 31
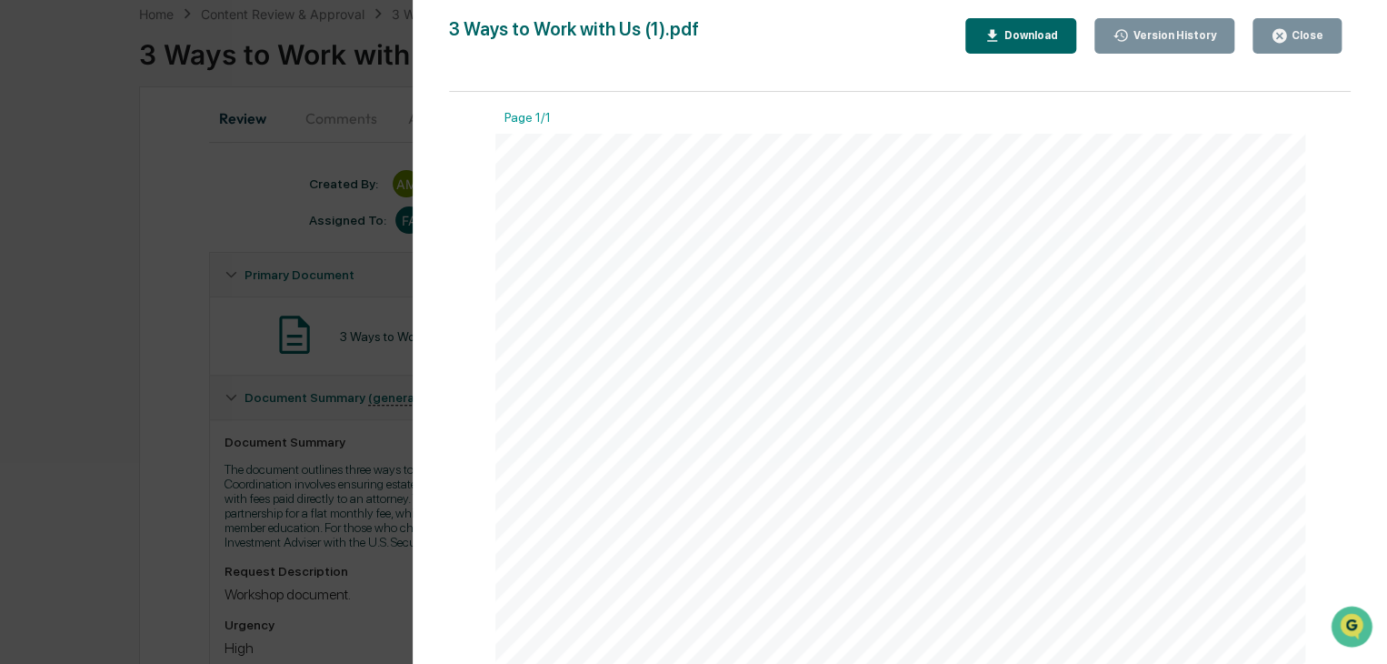
drag, startPoint x: 593, startPoint y: 192, endPoint x: 839, endPoint y: 302, distance: 269.8
click at [839, 302] on div "Estate Planning Coordination: Covers the coordination, funding support, and gui…" at bounding box center [900, 674] width 811 height 1081
click at [1038, 38] on div "Download" at bounding box center [1029, 35] width 57 height 13
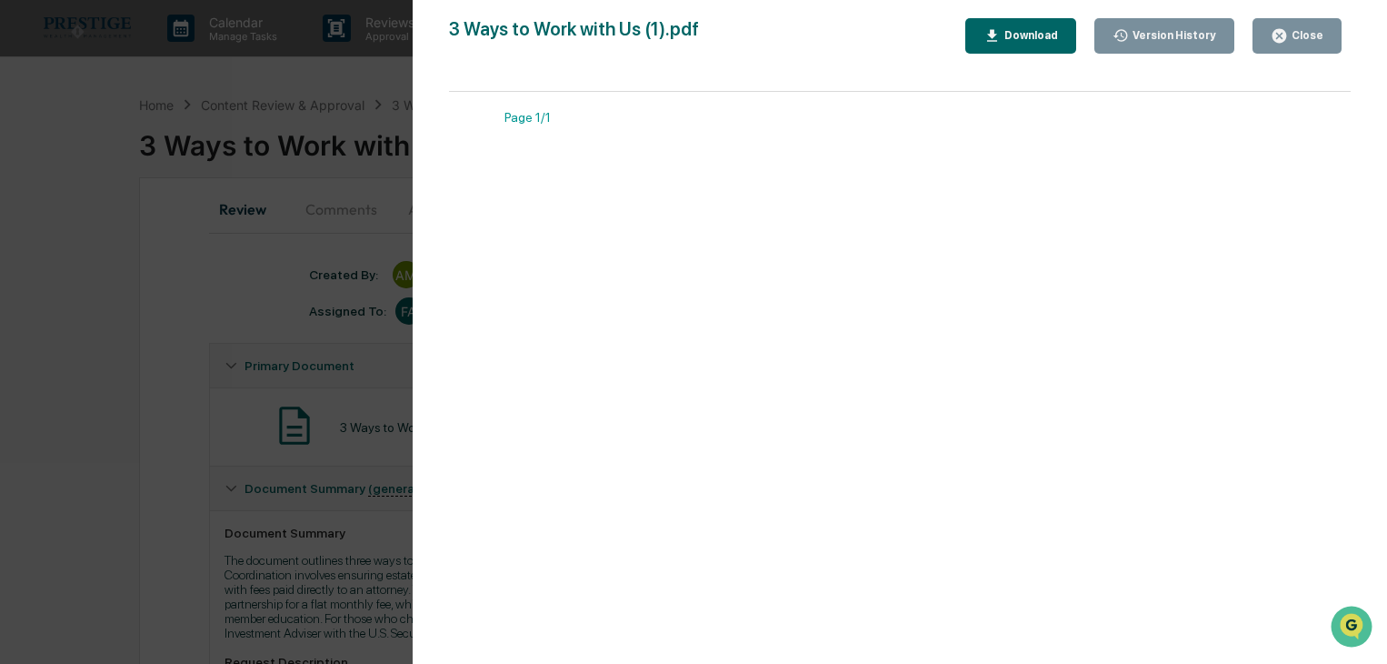
click at [1315, 32] on div "Close" at bounding box center [1305, 35] width 35 height 13
click at [1285, 31] on icon "button" at bounding box center [1280, 36] width 14 height 14
click at [316, 225] on div "Version History [DATE] 09:41 PM [PERSON_NAME] 3 Ways to Work with Us (1).pdf Cl…" at bounding box center [693, 332] width 1387 height 664
click at [1304, 33] on div "Close" at bounding box center [1305, 35] width 35 height 13
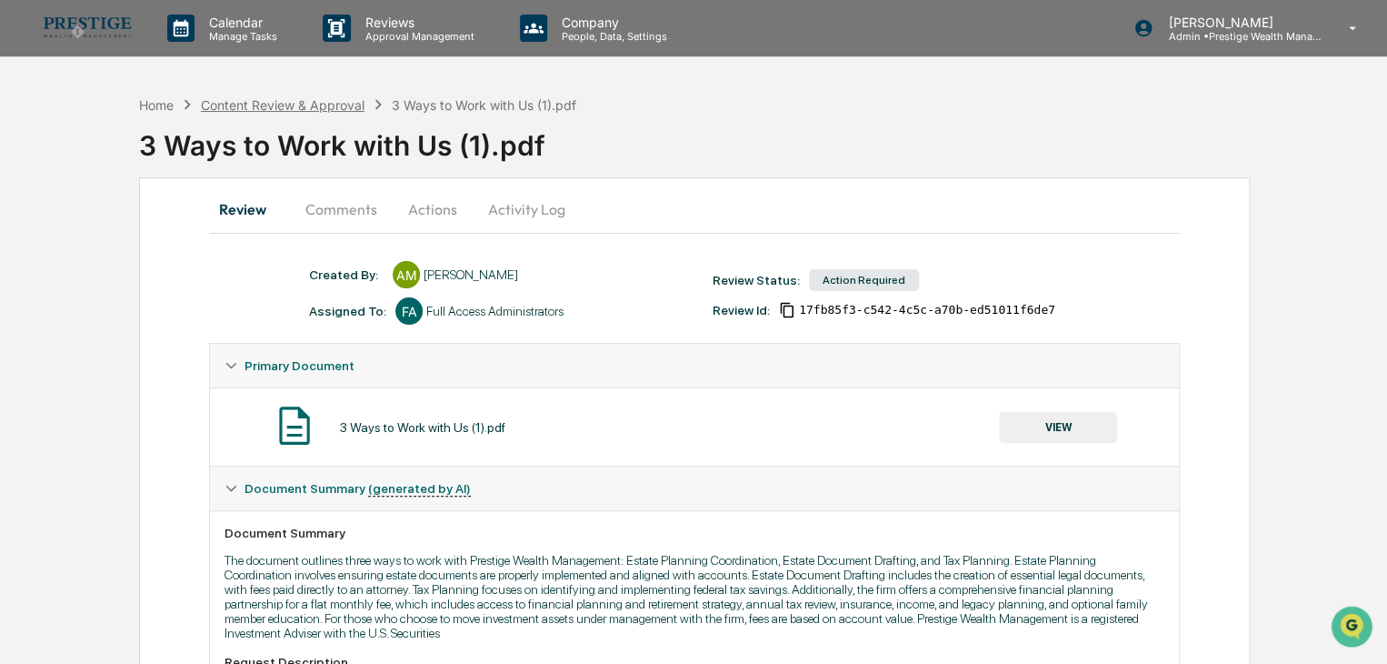
click at [248, 110] on div "Content Review & Approval" at bounding box center [283, 104] width 164 height 15
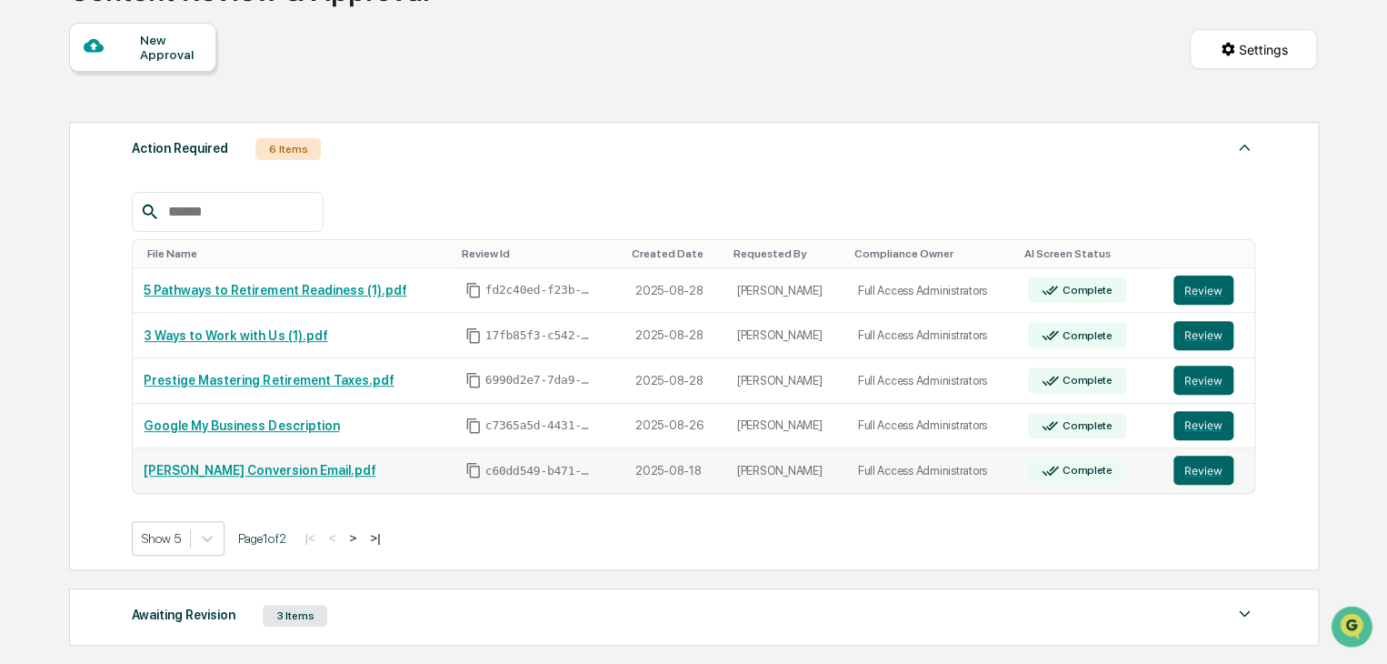
scroll to position [182, 0]
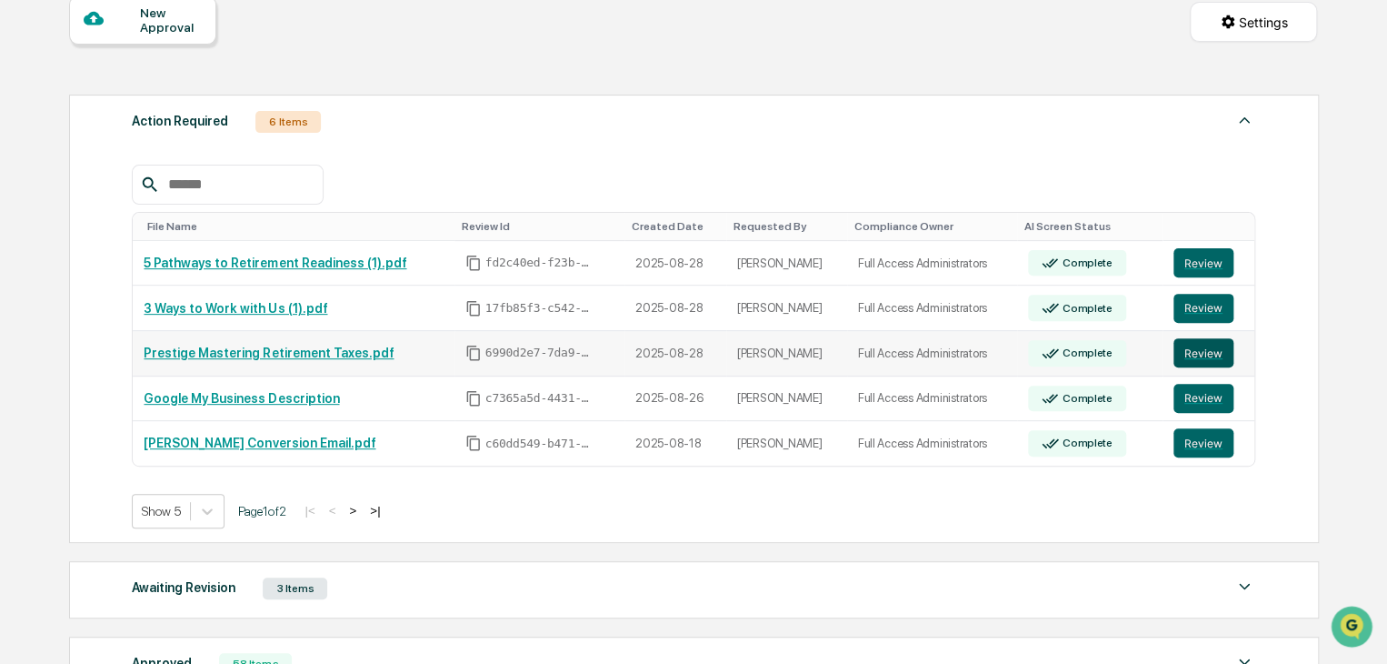
click at [1190, 356] on button "Review" at bounding box center [1204, 352] width 60 height 29
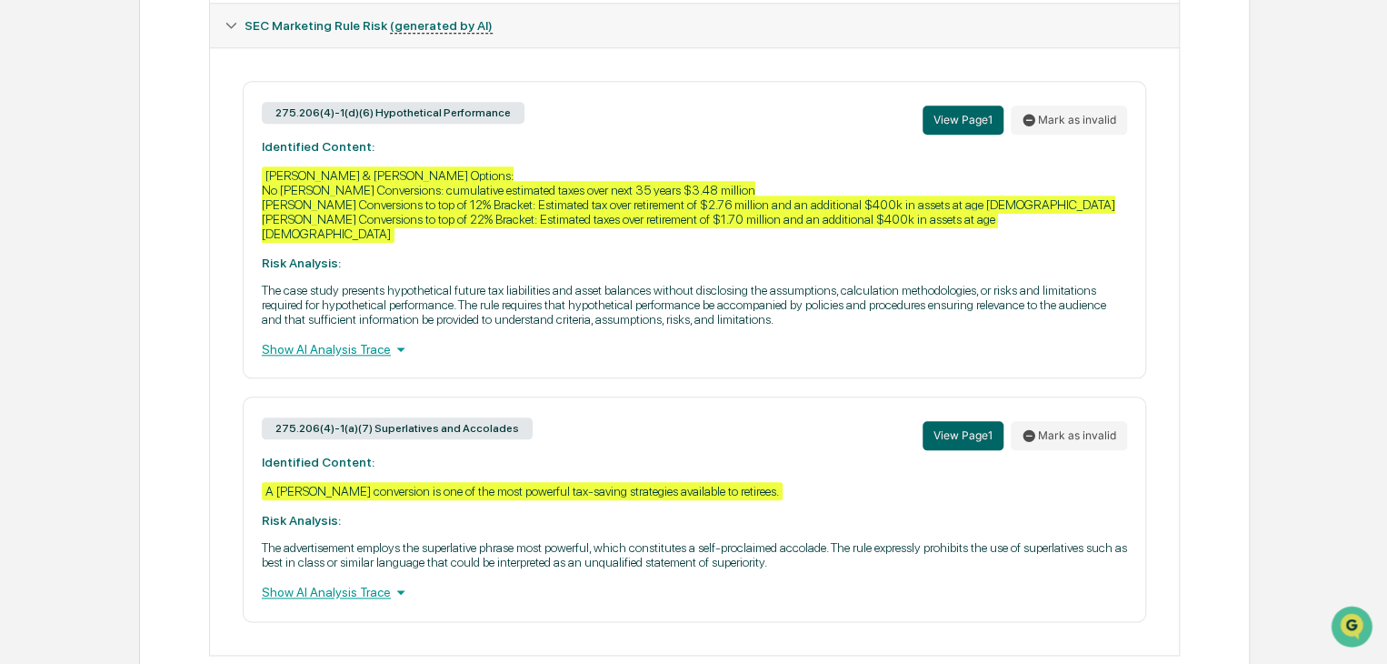
scroll to position [822, 0]
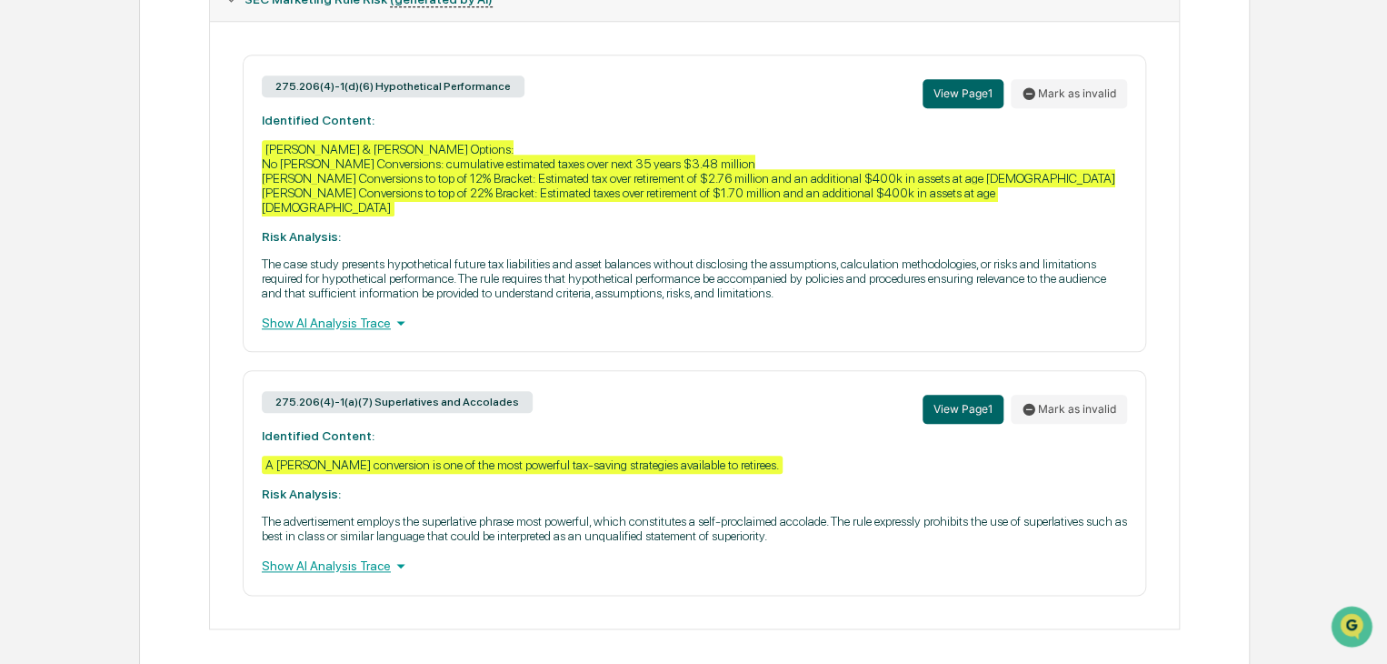
click at [831, 212] on div "275.206(4)-1(d)(6) Hypothetical Performance View Page 1 Mark as invalid Identif…" at bounding box center [695, 203] width 904 height 297
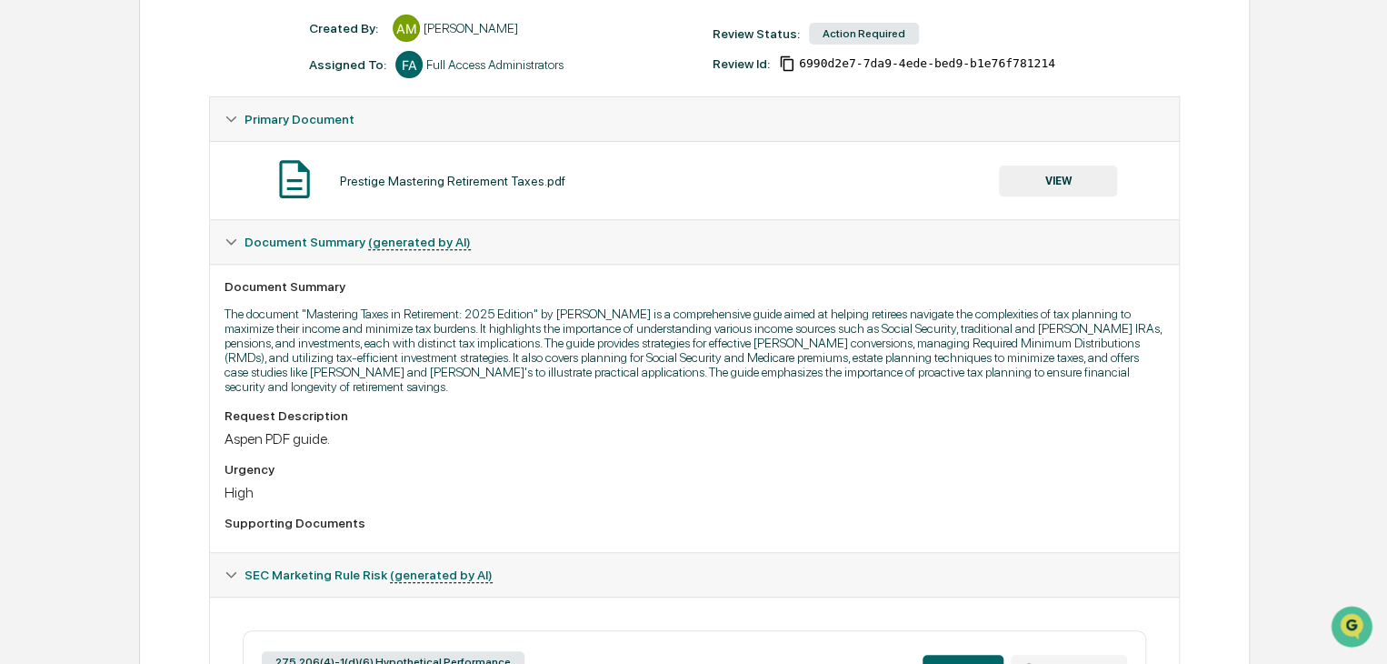
scroll to position [245, 0]
click at [1058, 181] on button "VIEW" at bounding box center [1058, 181] width 118 height 31
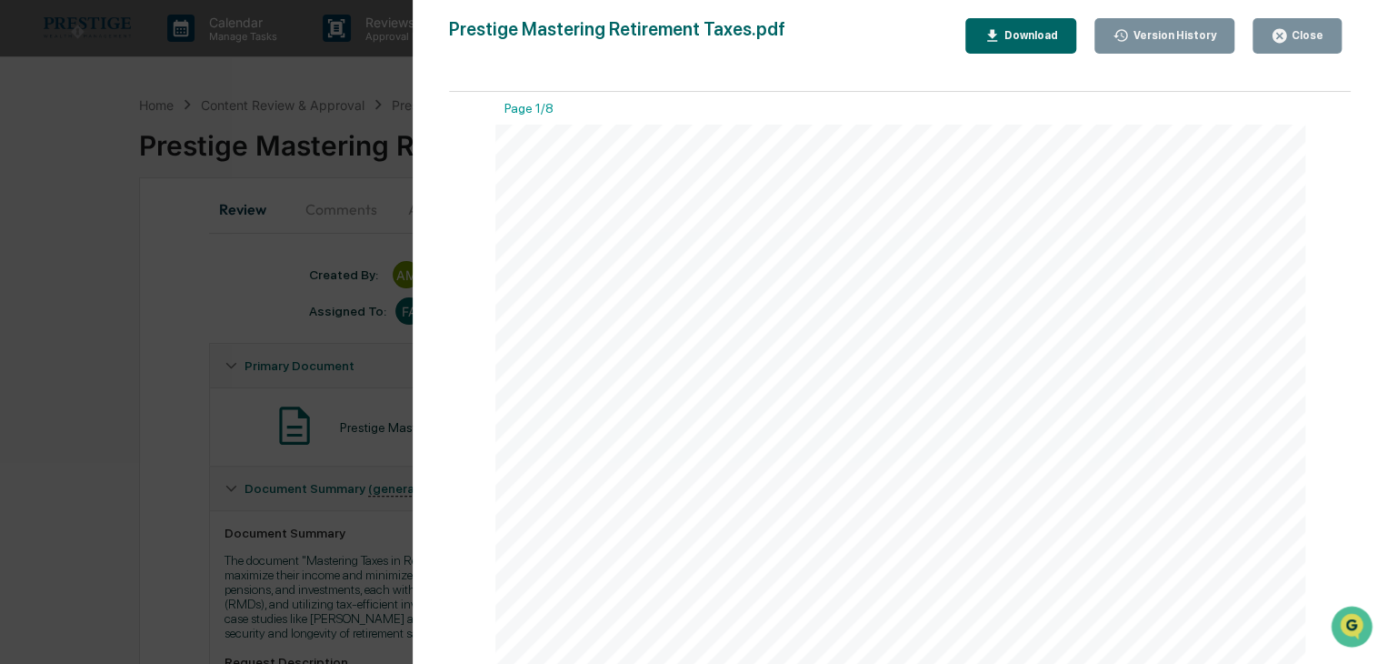
scroll to position [0, 0]
click at [1287, 43] on icon "button" at bounding box center [1279, 35] width 17 height 17
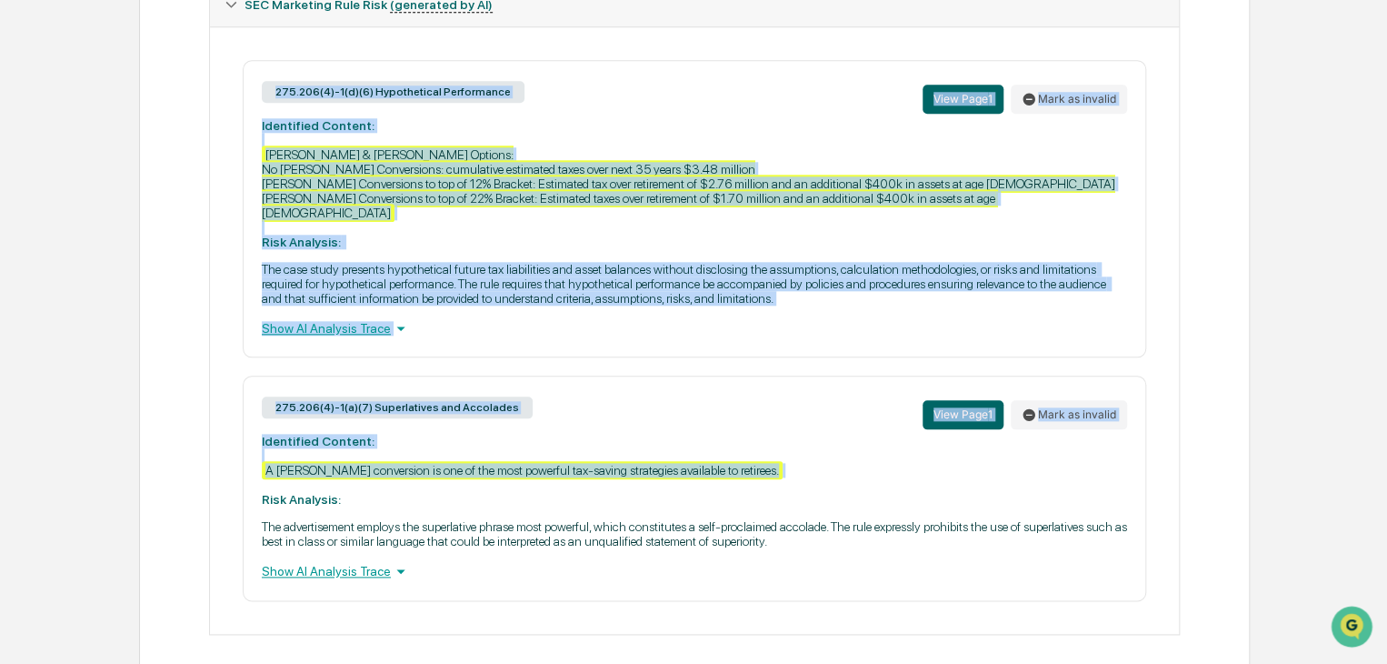
scroll to position [822, 0]
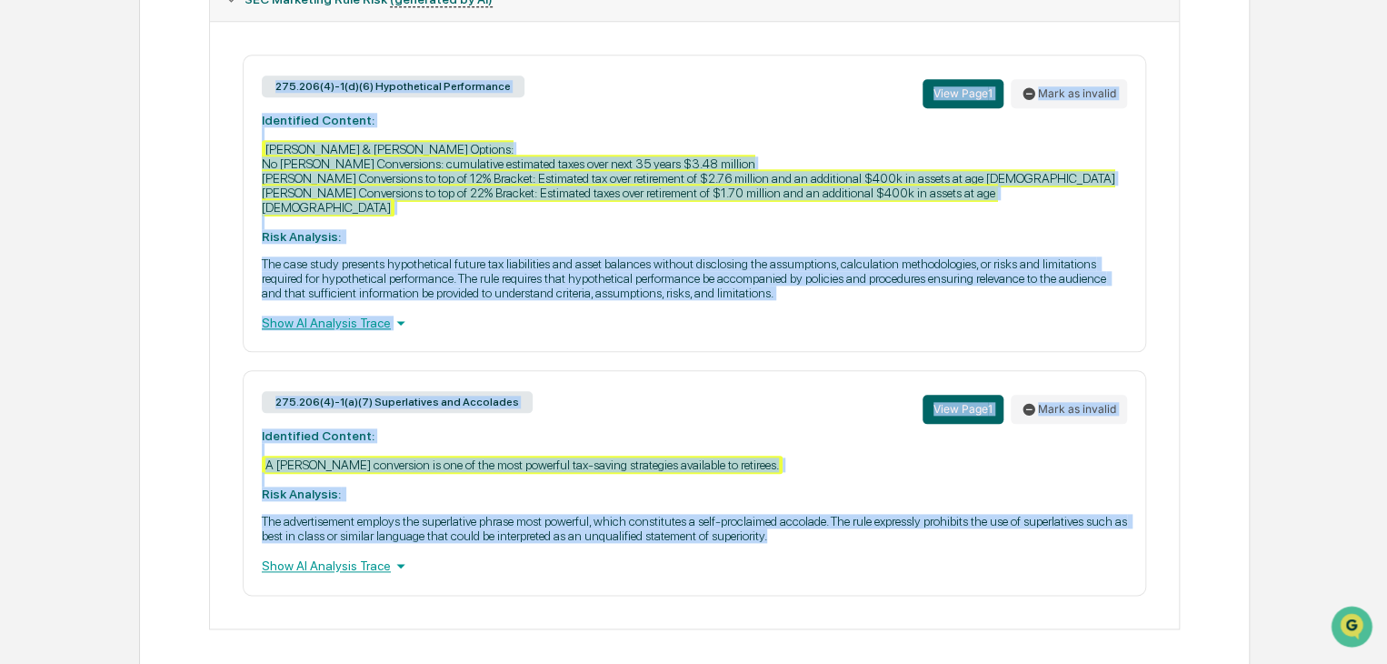
drag, startPoint x: 144, startPoint y: 150, endPoint x: 813, endPoint y: 530, distance: 769.5
copy div "Prestige Mastering Retirement Taxes.pdf Review Comments Actions Activity Log Cr…"
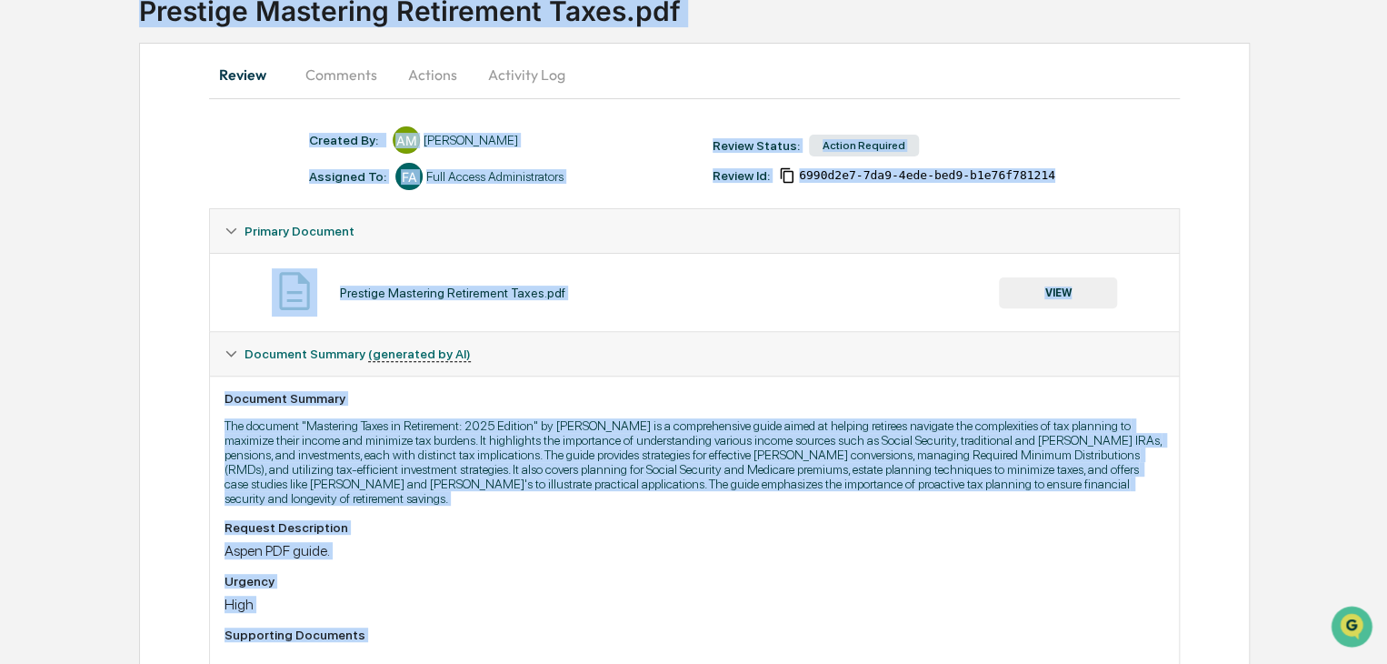
scroll to position [0, 0]
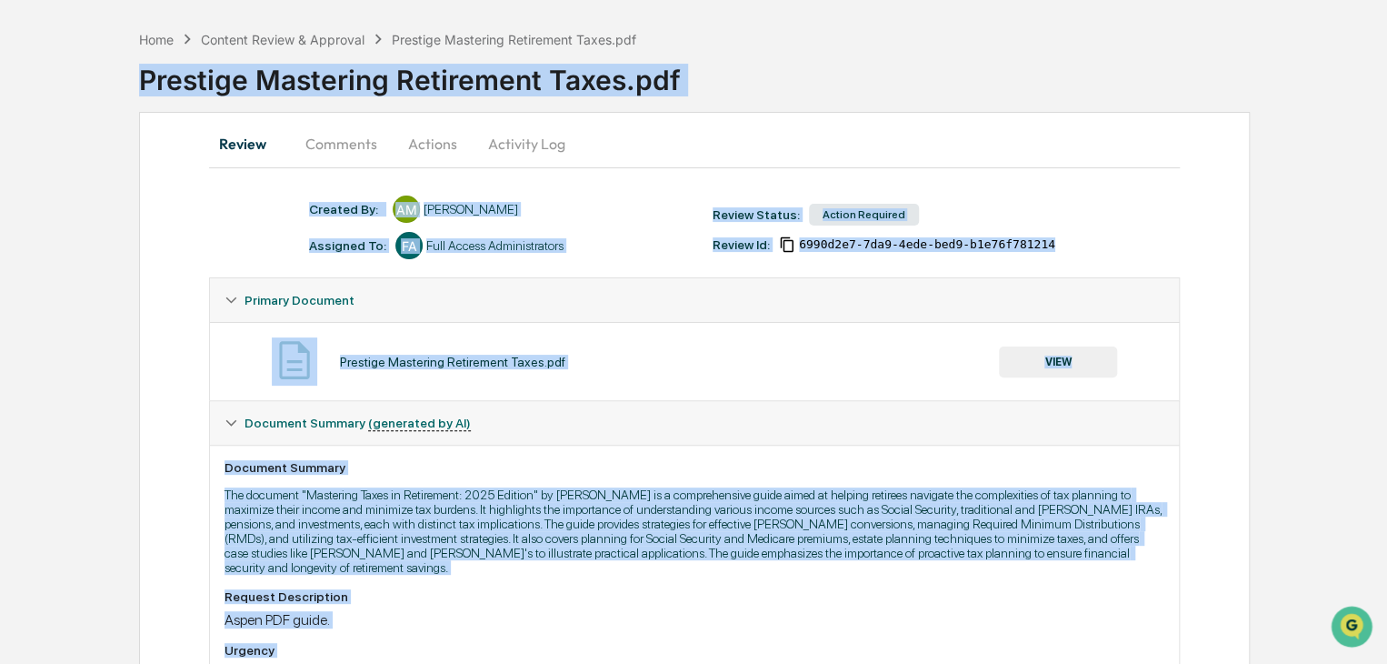
scroll to position [182, 0]
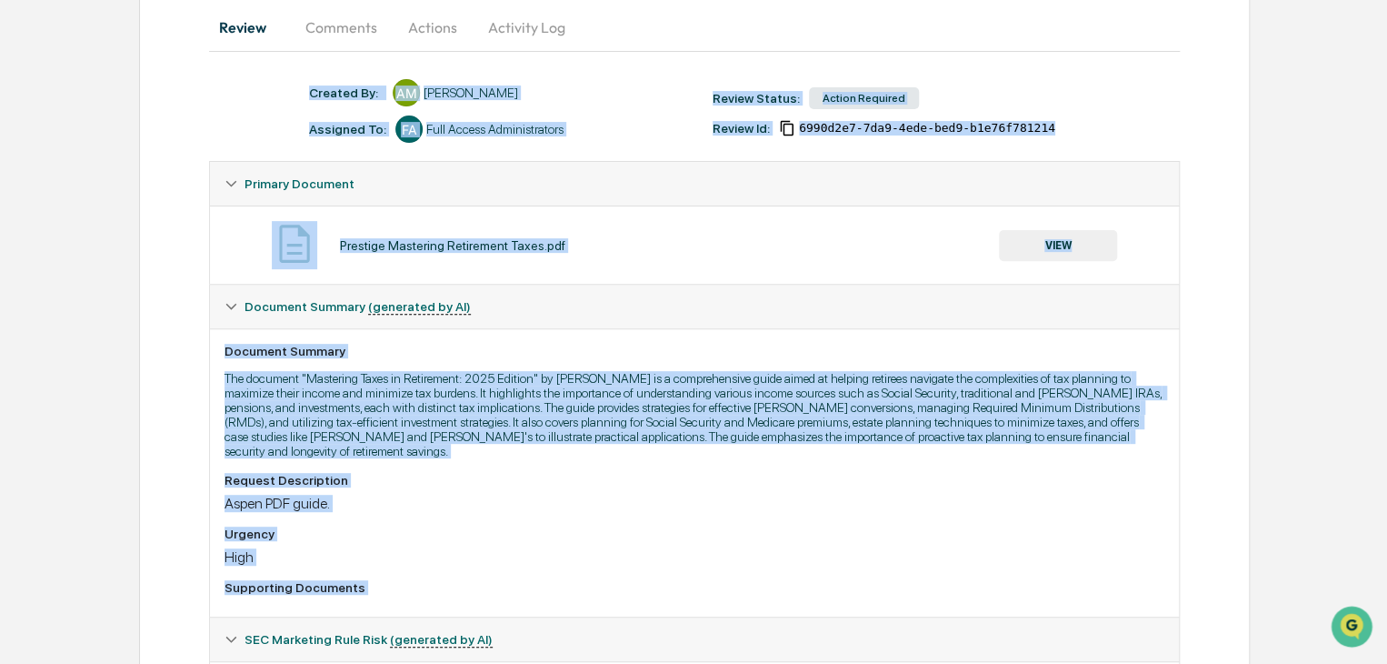
click at [465, 439] on p "The document "Mastering Taxes in Retirement: 2025 Edition" by Andrew Gold is a …" at bounding box center [695, 414] width 940 height 87
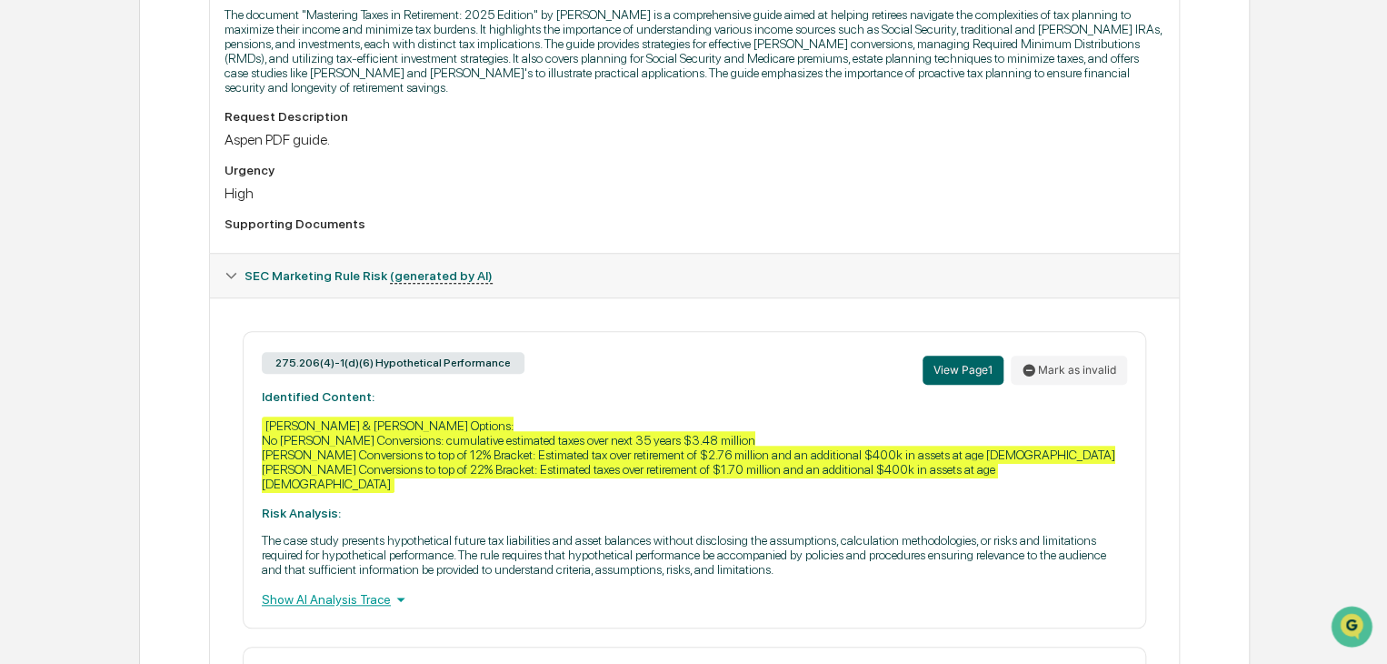
scroll to position [636, 0]
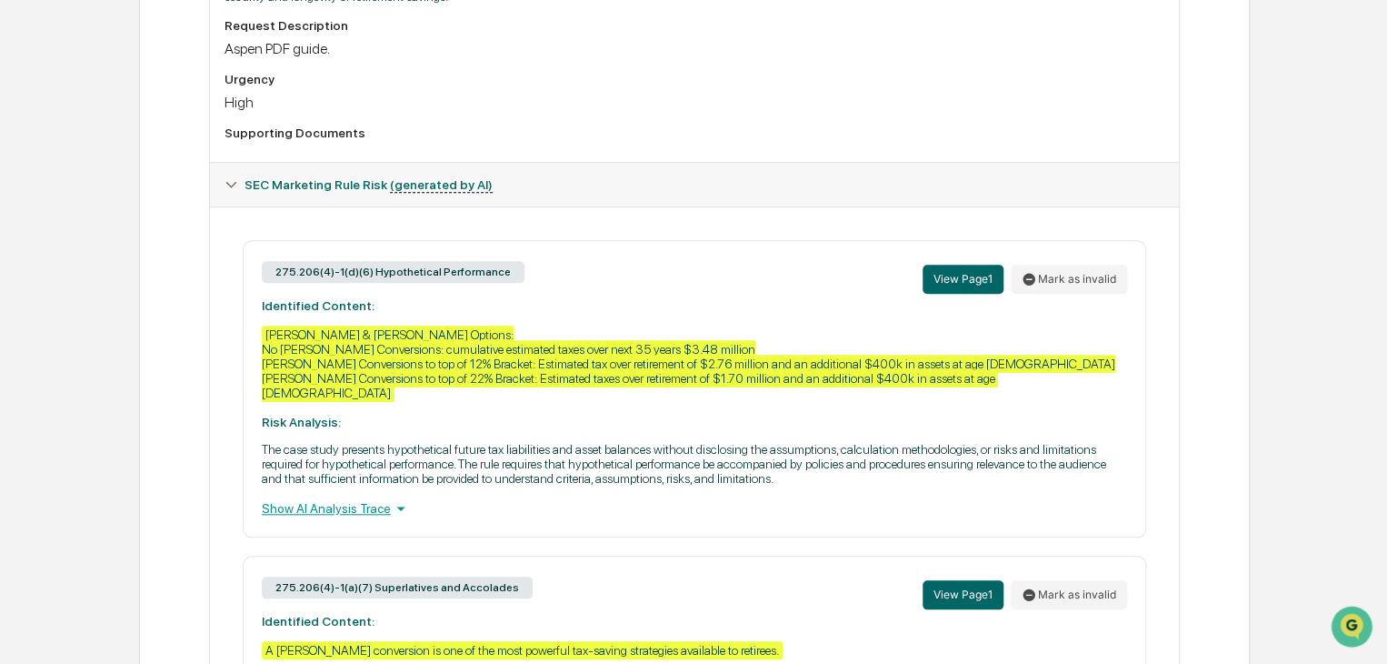
click at [396, 506] on icon at bounding box center [400, 508] width 8 height 5
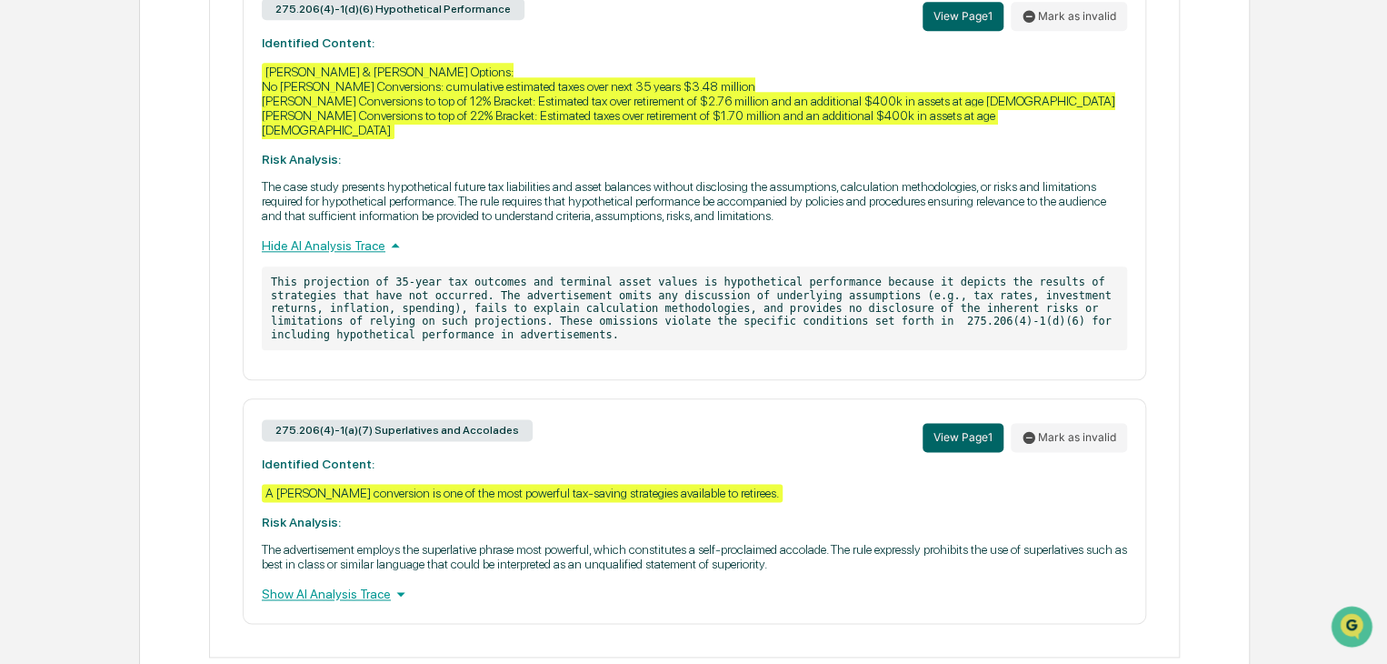
scroll to position [909, 0]
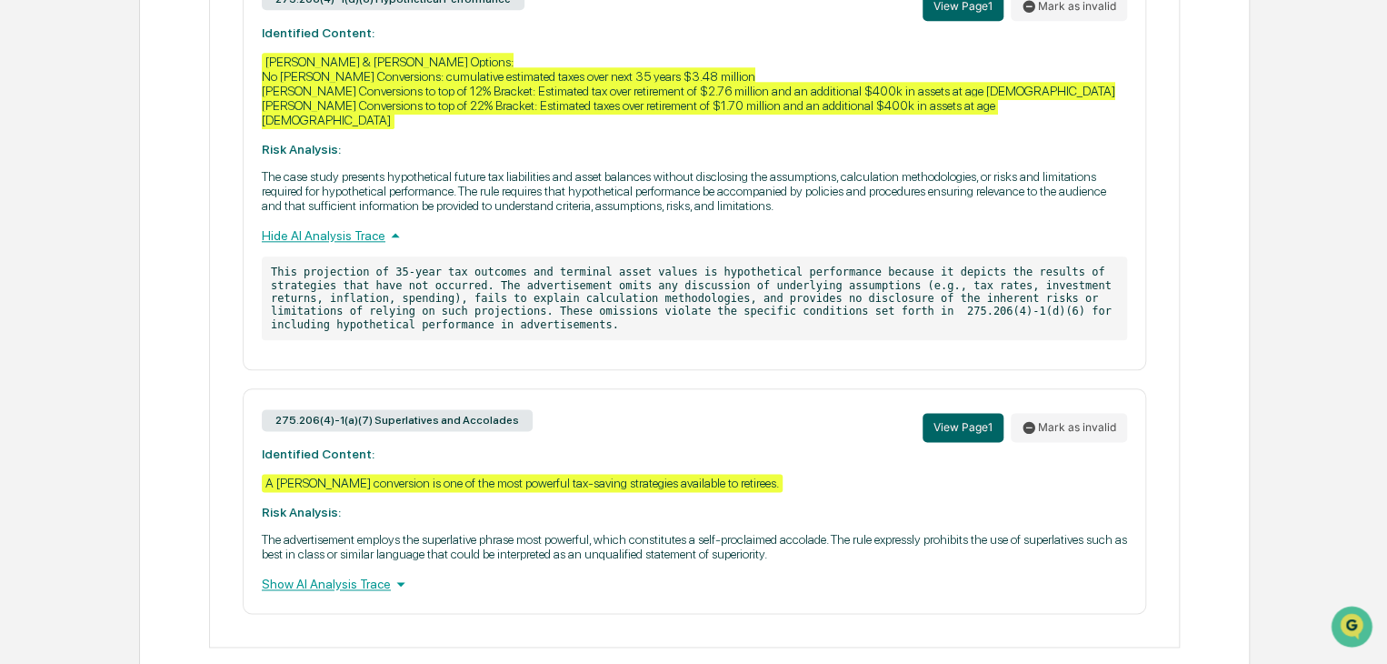
click at [391, 575] on icon at bounding box center [401, 584] width 20 height 20
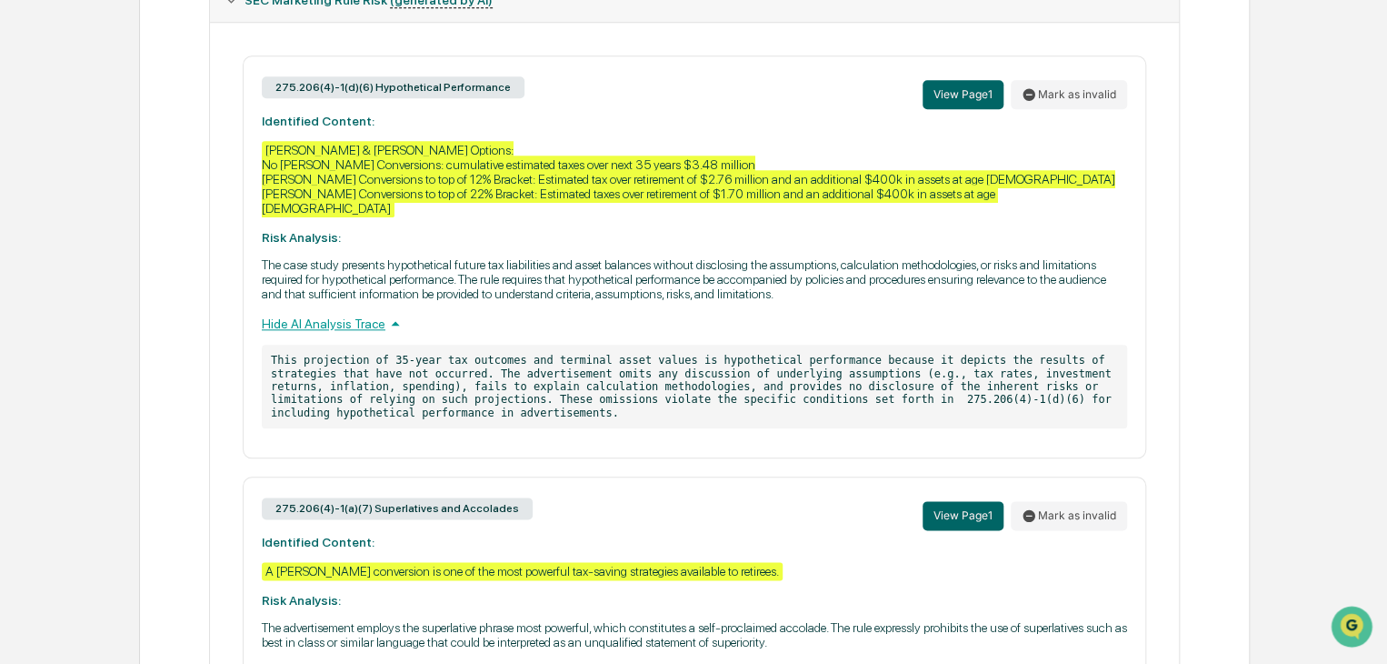
scroll to position [818, 0]
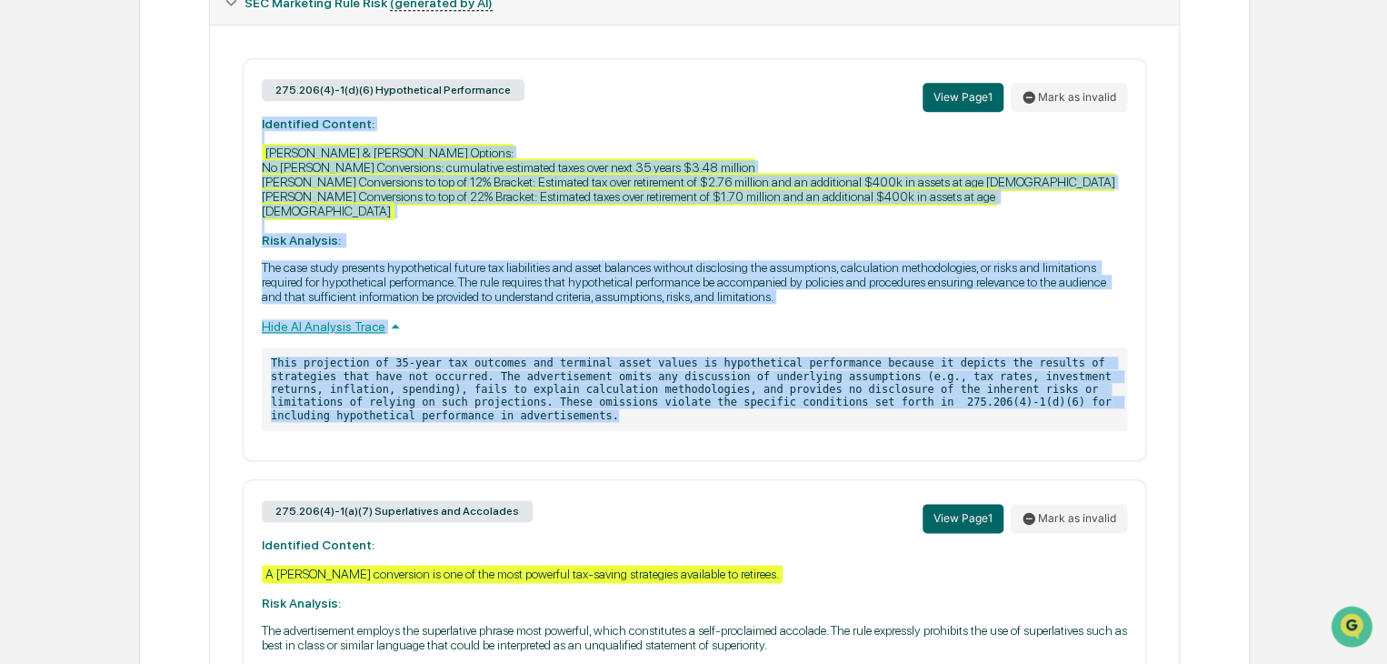
drag, startPoint x: 261, startPoint y: 109, endPoint x: 407, endPoint y: 427, distance: 350.2
click at [407, 427] on div "275.206(4)-1(d)(6) Hypothetical Performance View Page 1 Mark as invalid Identif…" at bounding box center [695, 259] width 904 height 403
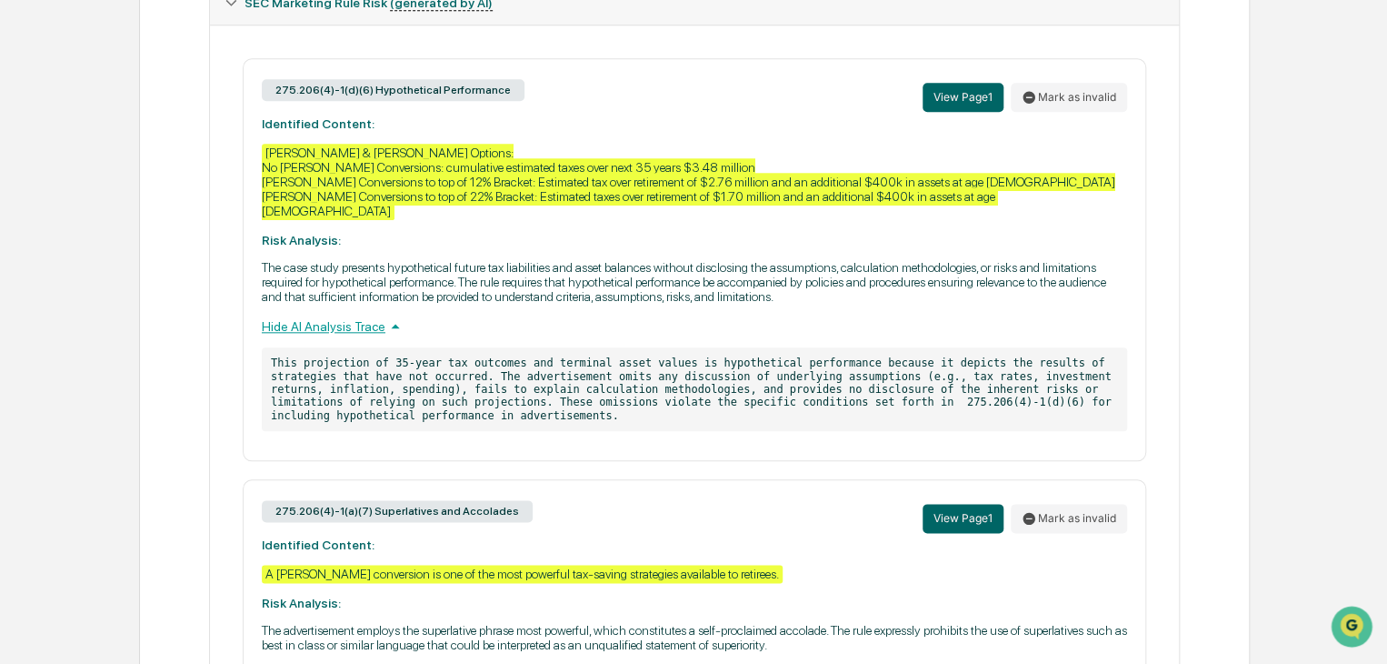
click at [270, 64] on div "275.206(4)-1(d)(6) Hypothetical Performance View Page 1 Mark as invalid Identif…" at bounding box center [695, 259] width 904 height 403
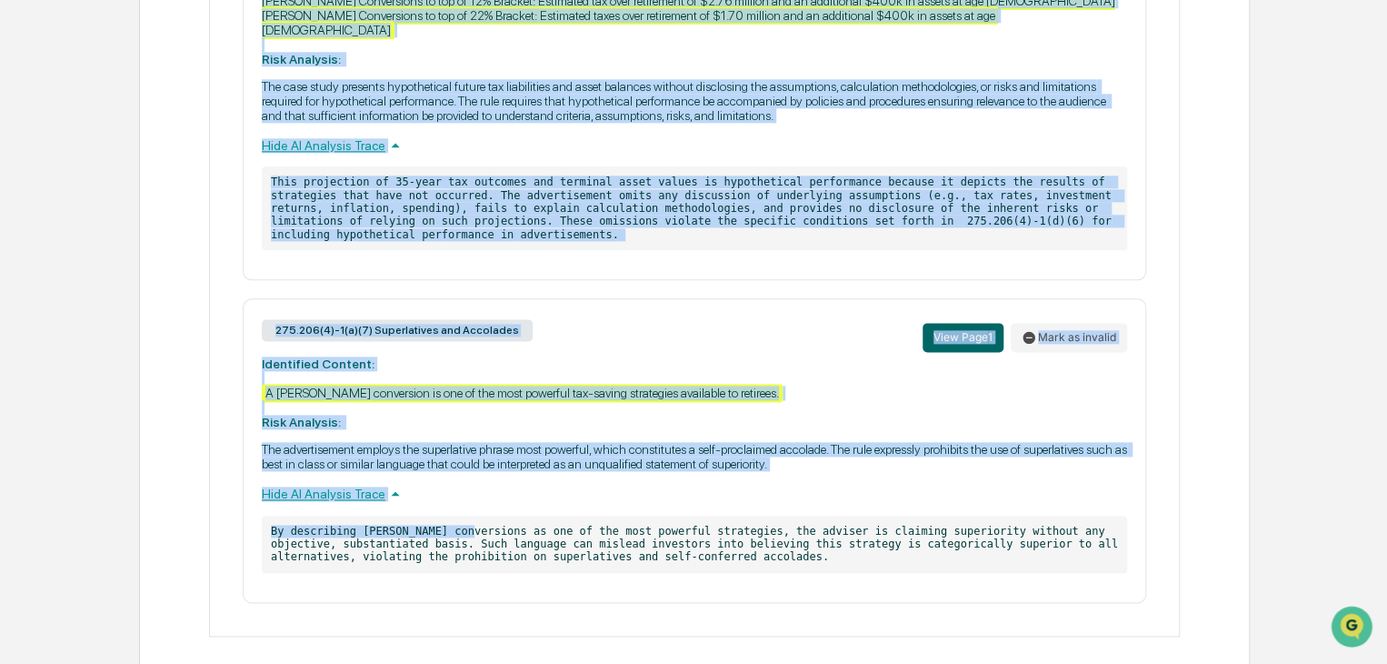
scroll to position [1007, 0]
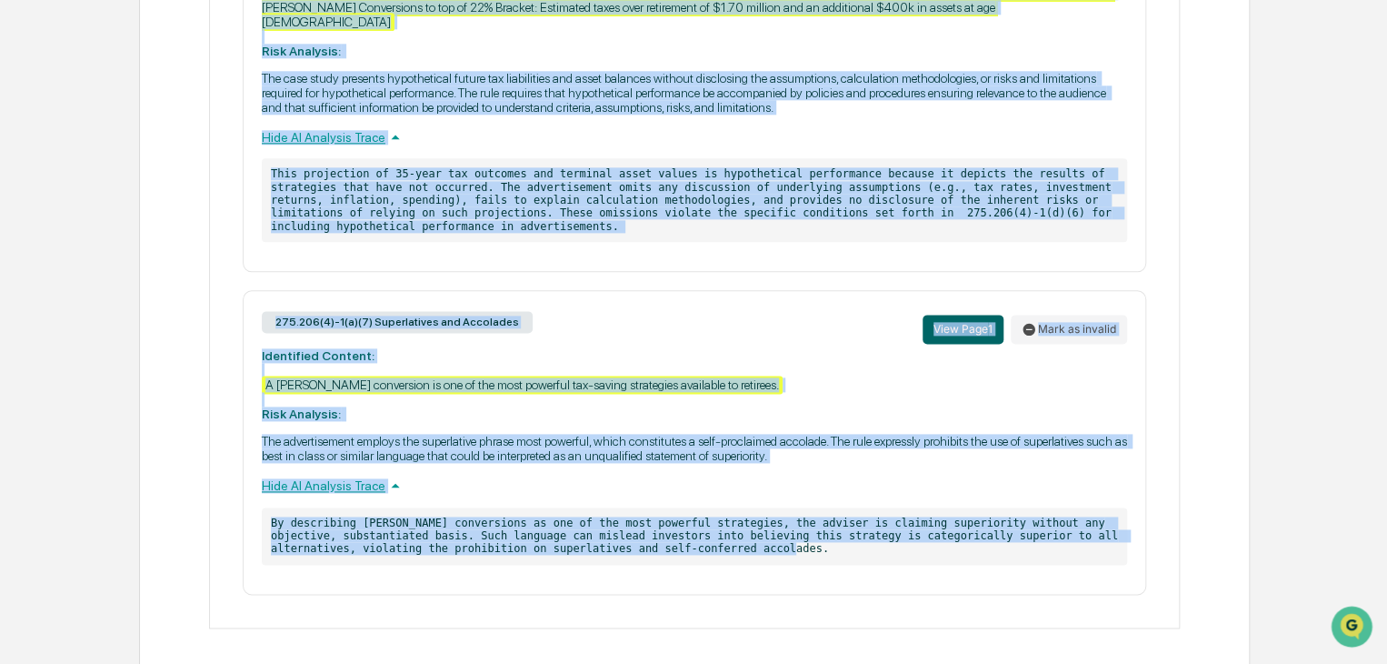
drag, startPoint x: 265, startPoint y: 71, endPoint x: 763, endPoint y: 558, distance: 696.9
click at [763, 558] on div "275.206(4)-1(d)(6) Hypothetical Performance View Page 1 Mark as invalid Identif…" at bounding box center [695, 231] width 940 height 725
copy div "275.206(4)-1(d)(6) Hypothetical Performance View Page 1 Mark as invalid Identif…"
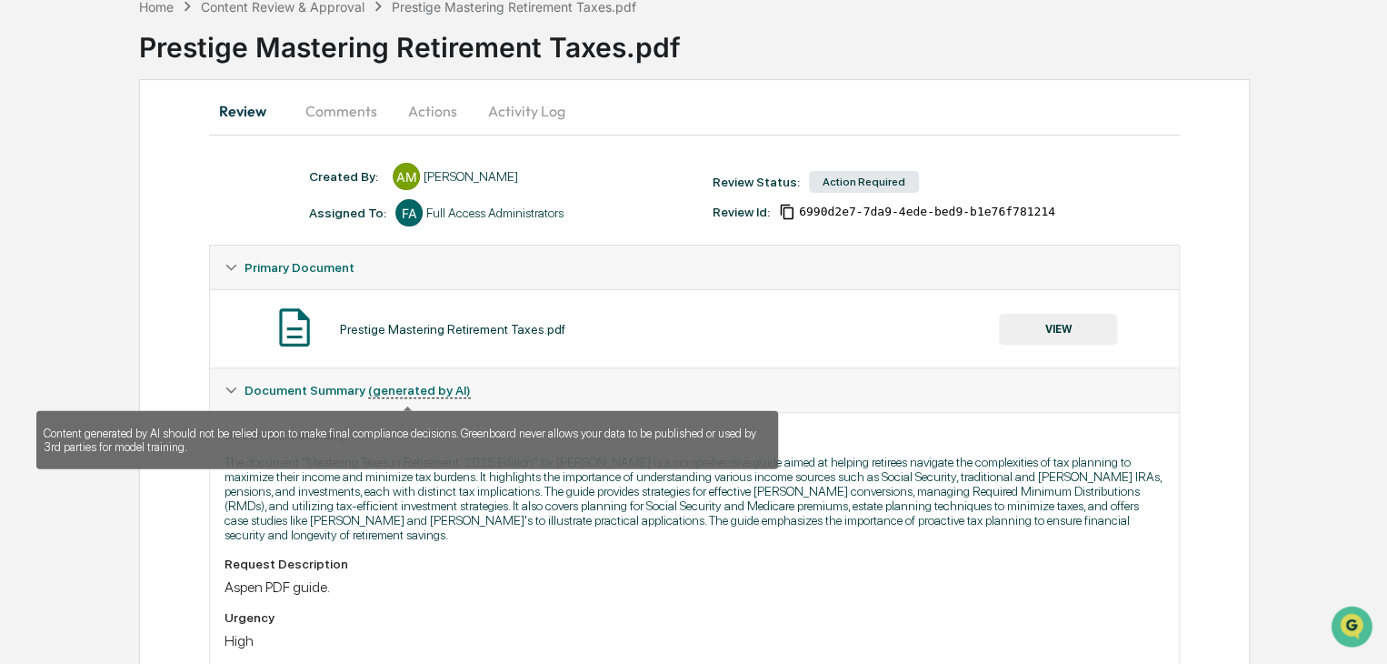
scroll to position [98, 0]
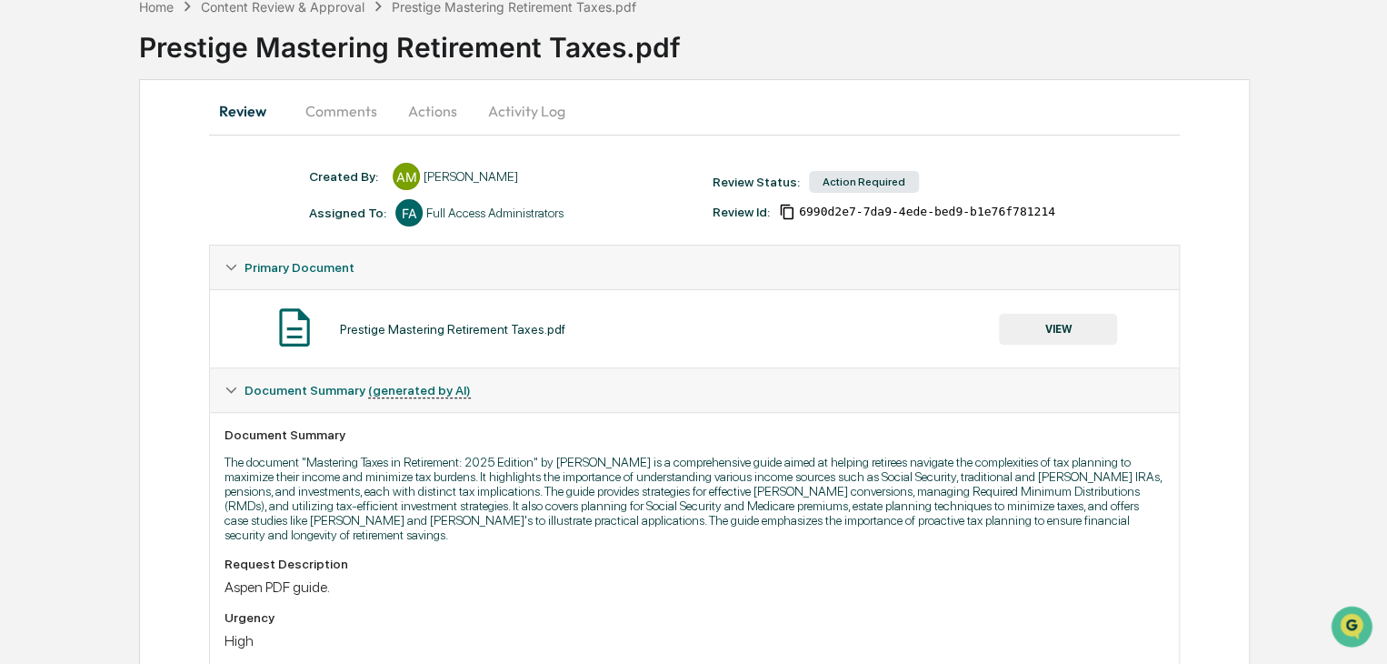
click at [349, 122] on button "Comments" at bounding box center [341, 111] width 101 height 44
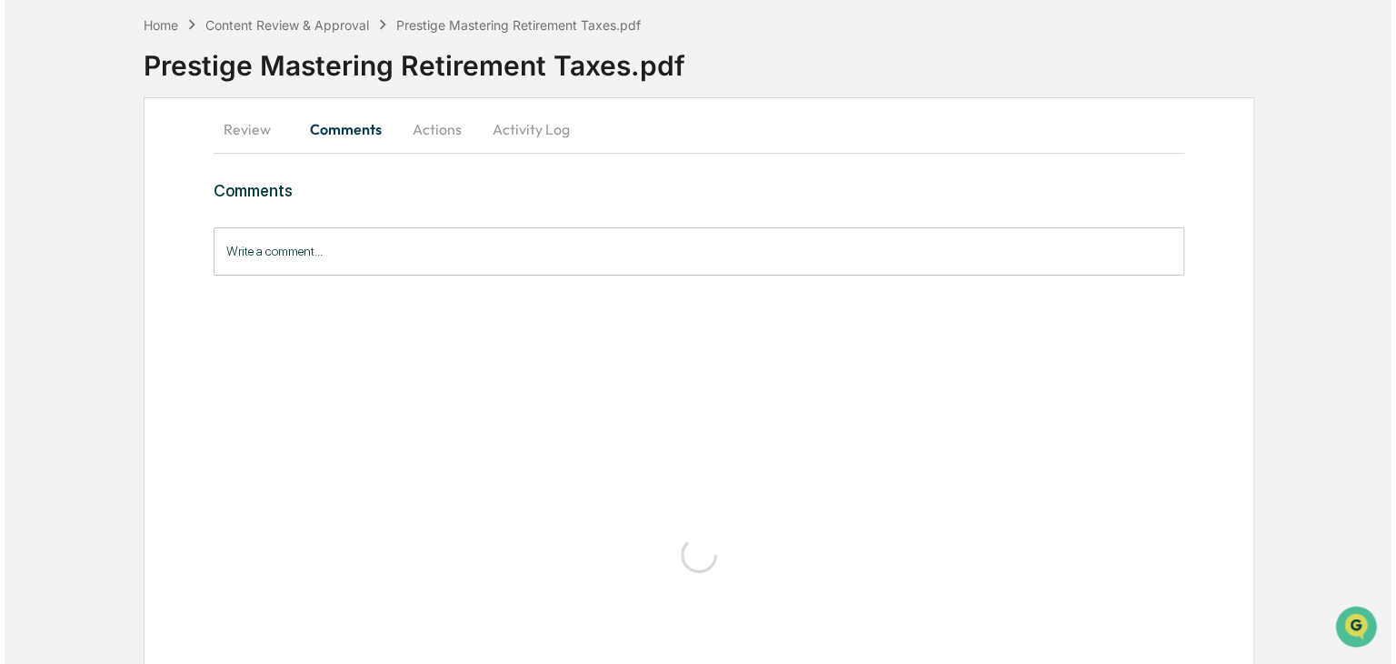
scroll to position [0, 0]
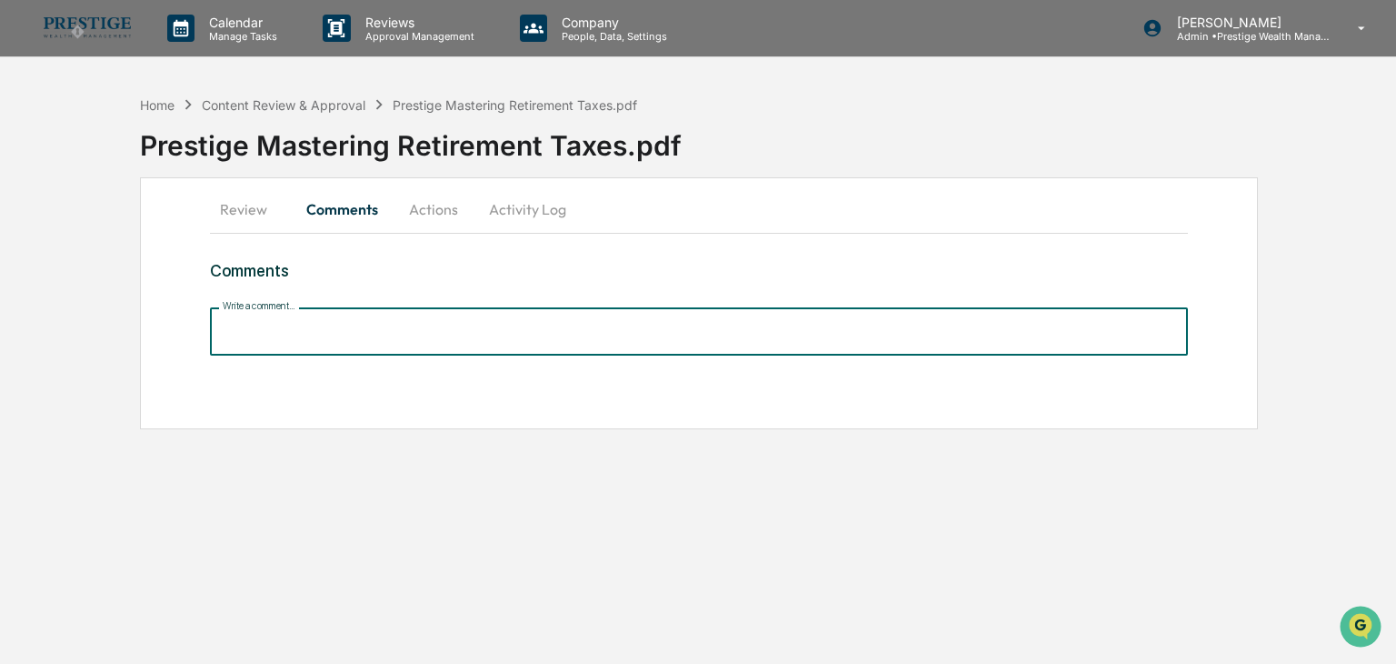
click at [316, 339] on input "Write a comment..." at bounding box center [698, 331] width 977 height 48
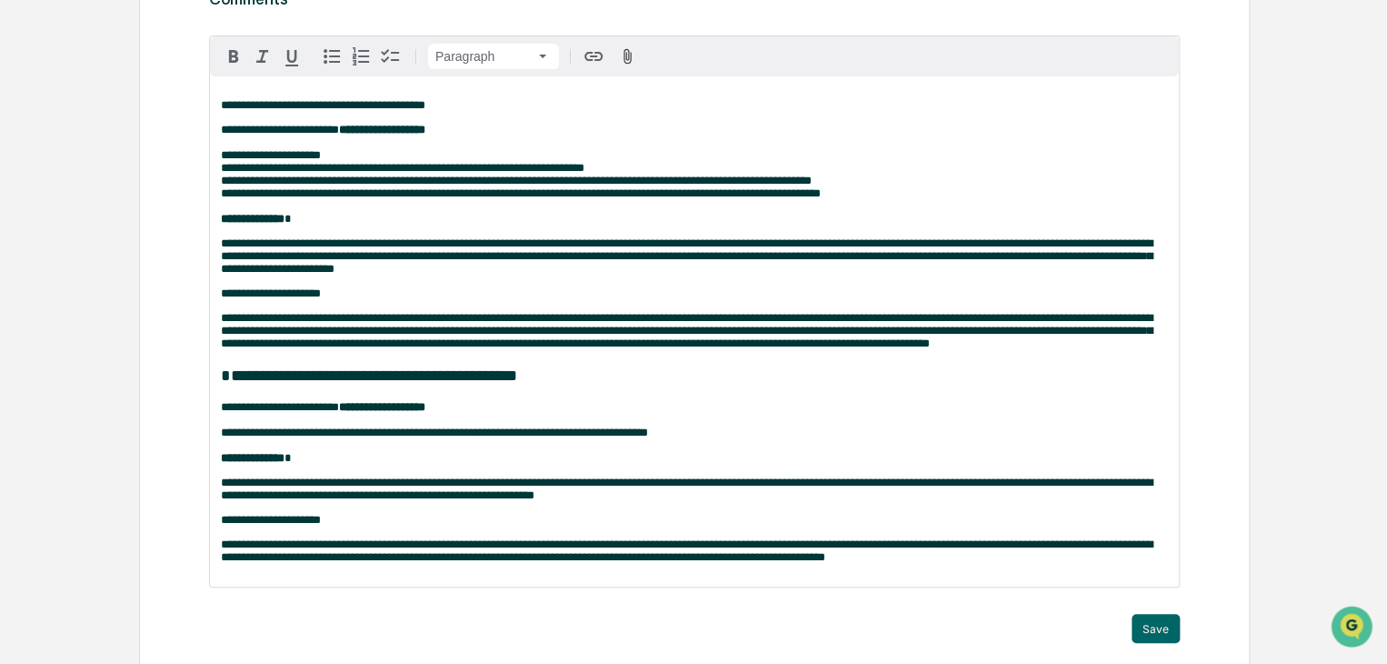
scroll to position [353, 0]
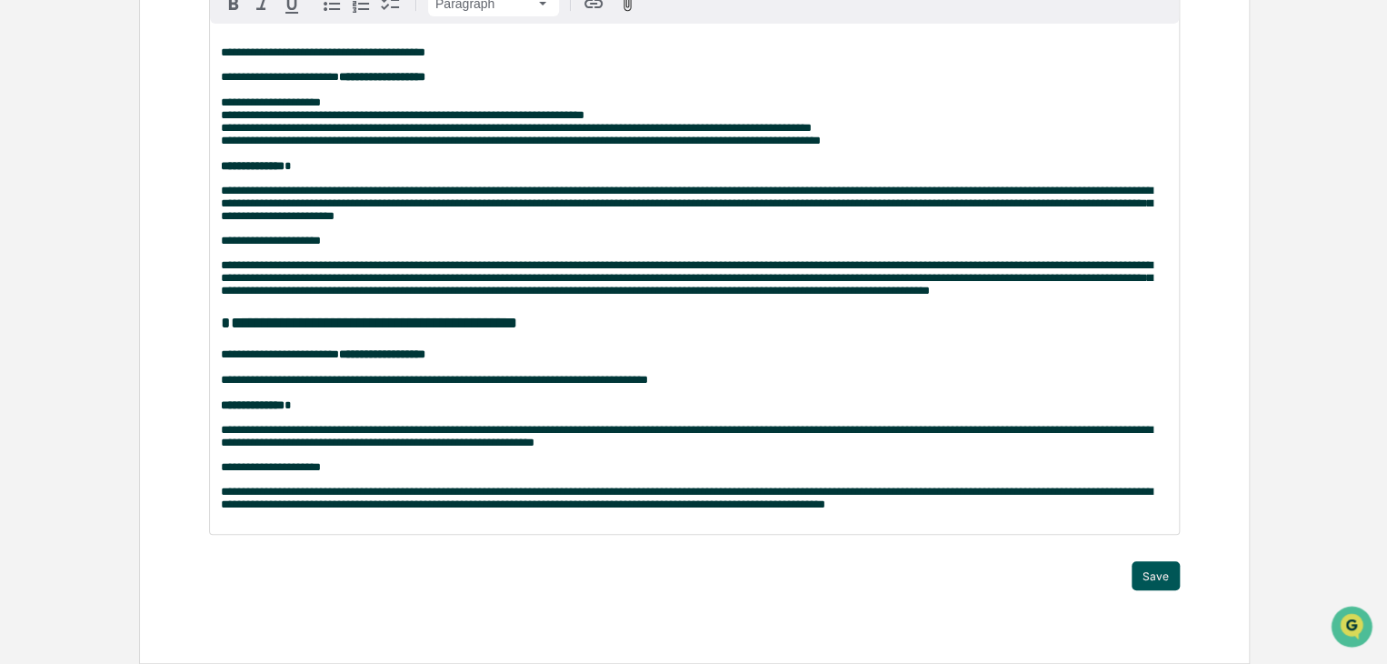
click at [1145, 579] on button "Save" at bounding box center [1156, 575] width 48 height 29
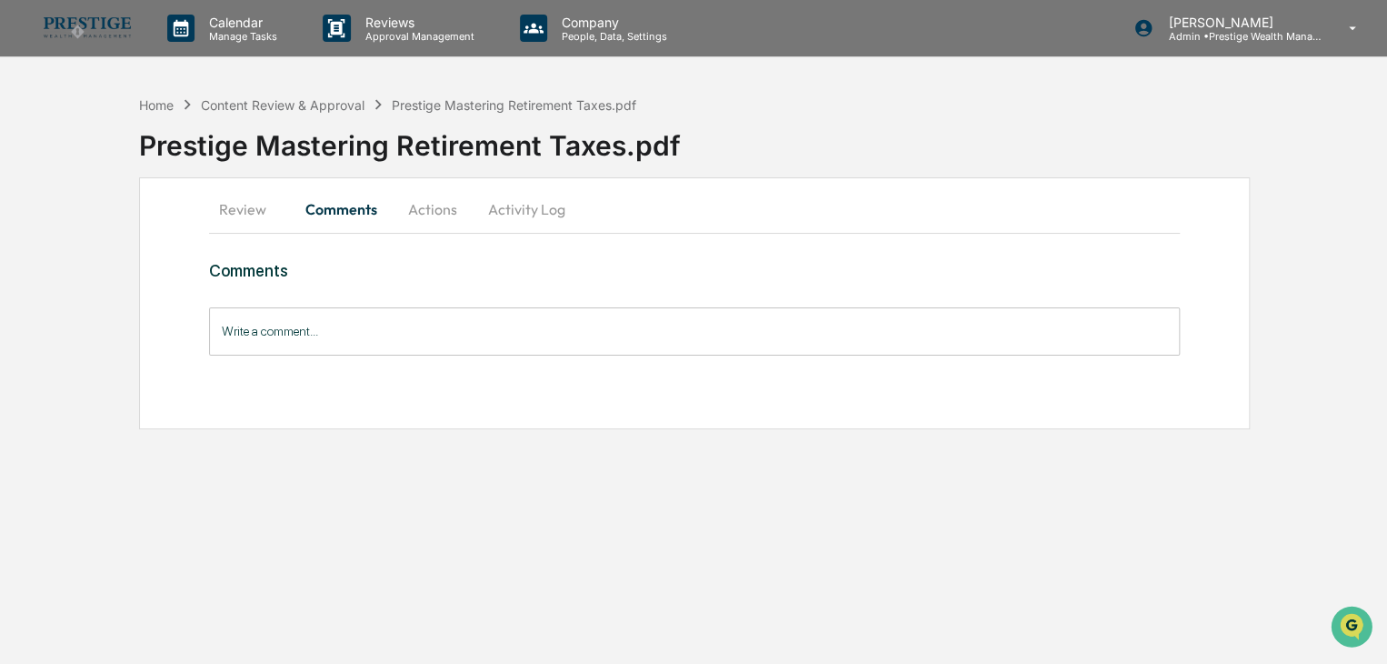
scroll to position [0, 0]
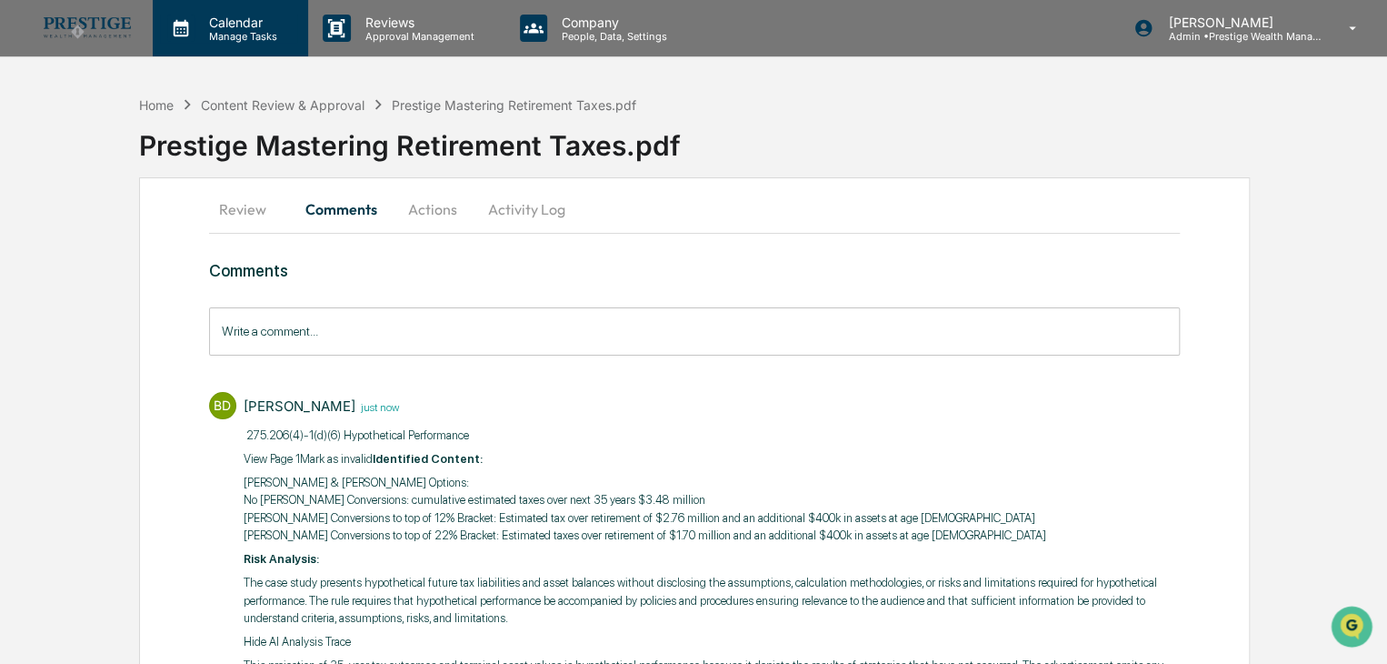
click at [223, 41] on div "Calendar Manage Tasks" at bounding box center [228, 29] width 137 height 28
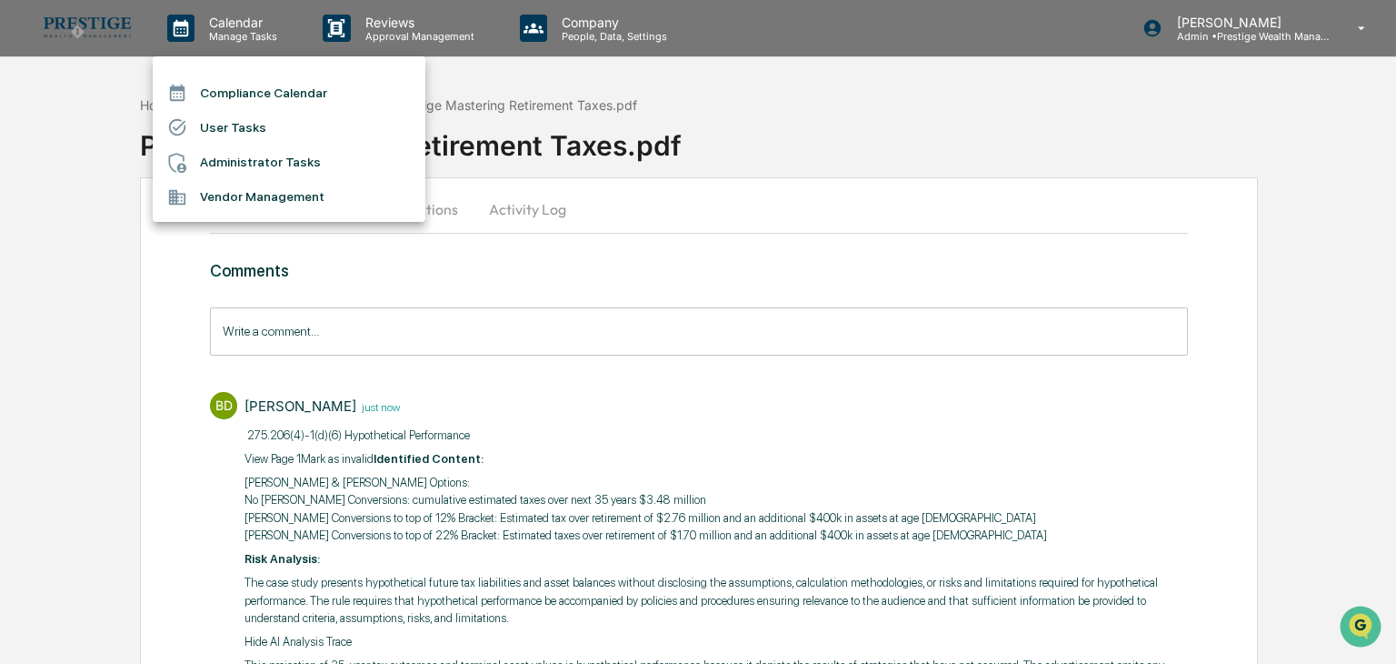
click at [639, 161] on div at bounding box center [698, 332] width 1396 height 664
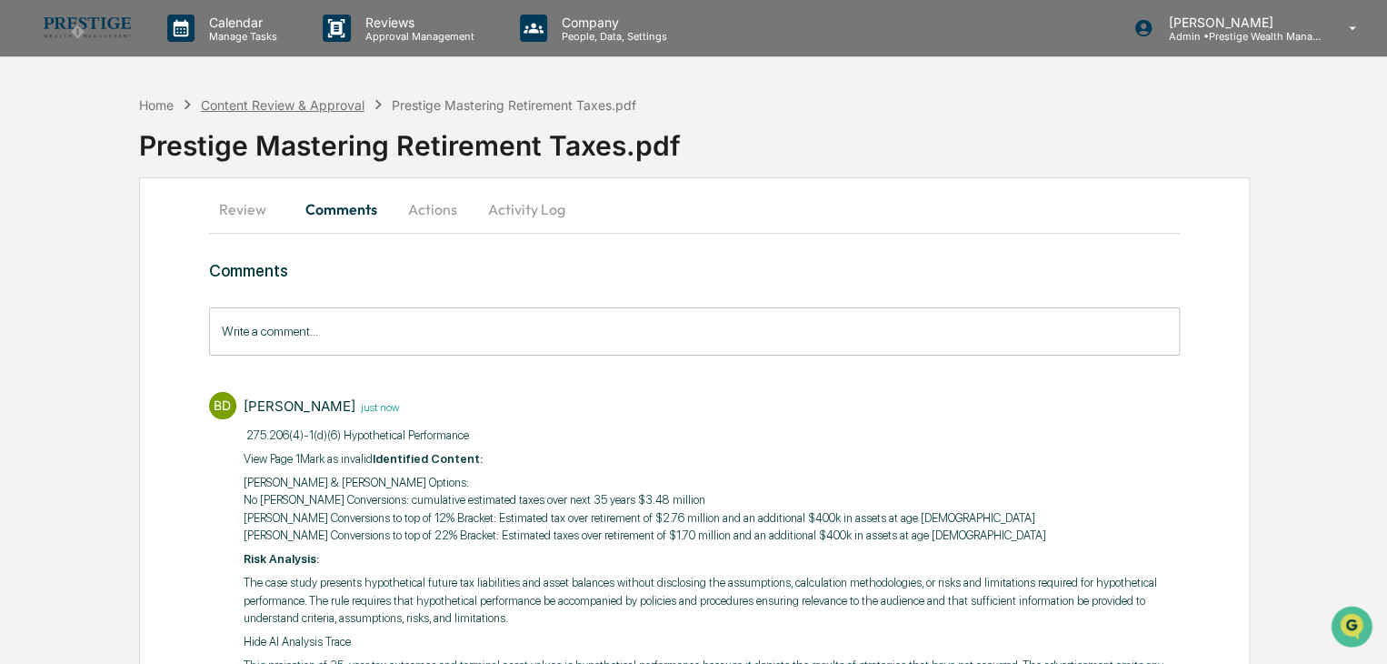
click at [281, 105] on div "Content Review & Approval" at bounding box center [283, 104] width 164 height 15
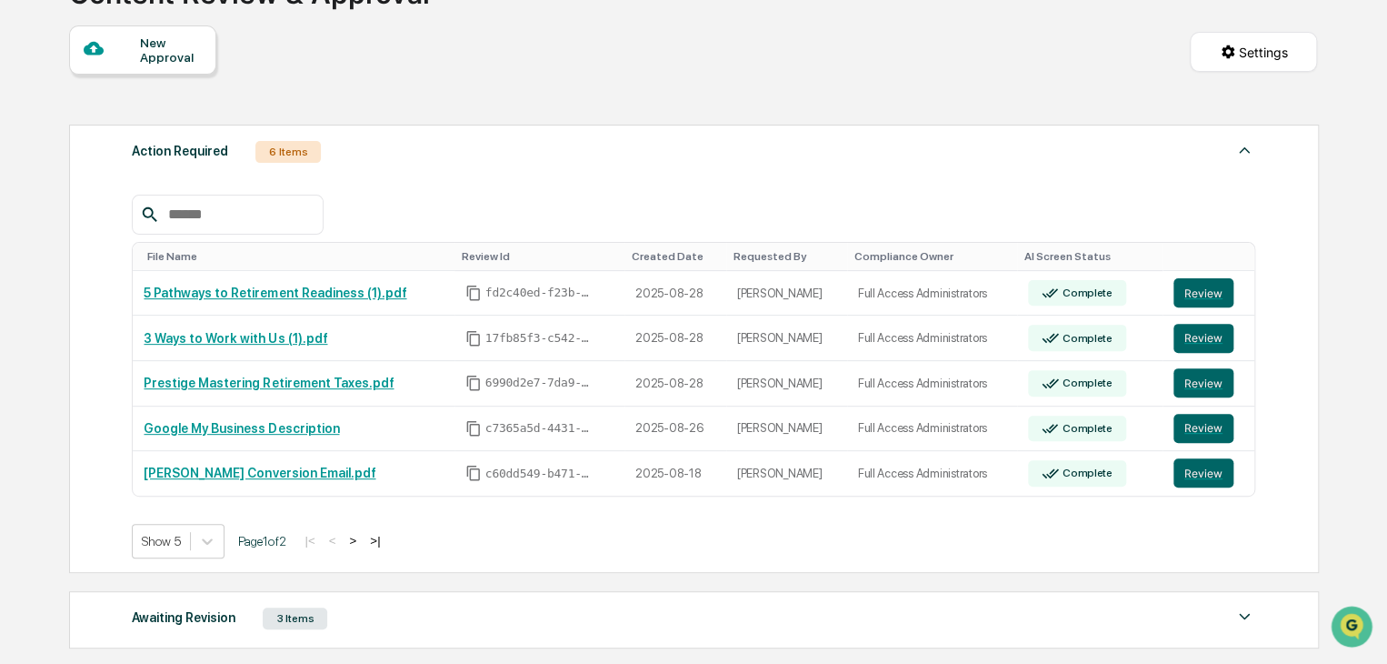
scroll to position [182, 0]
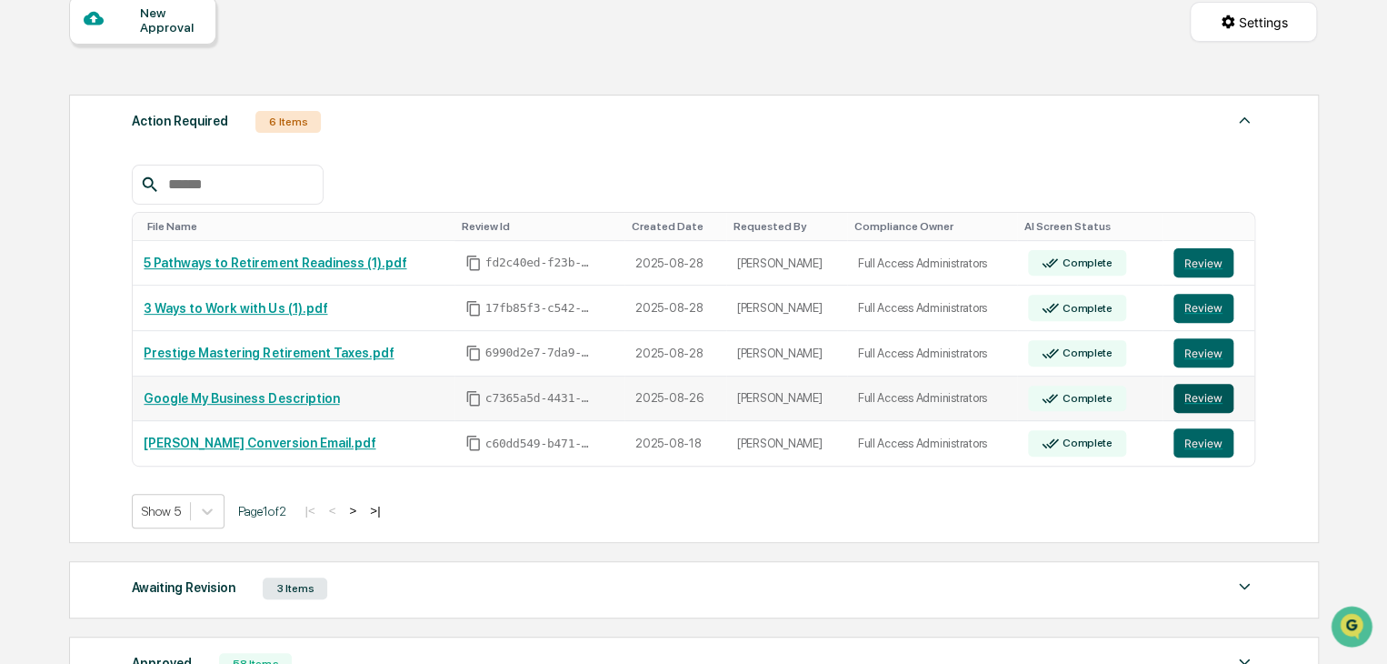
click at [1196, 400] on button "Review" at bounding box center [1204, 398] width 60 height 29
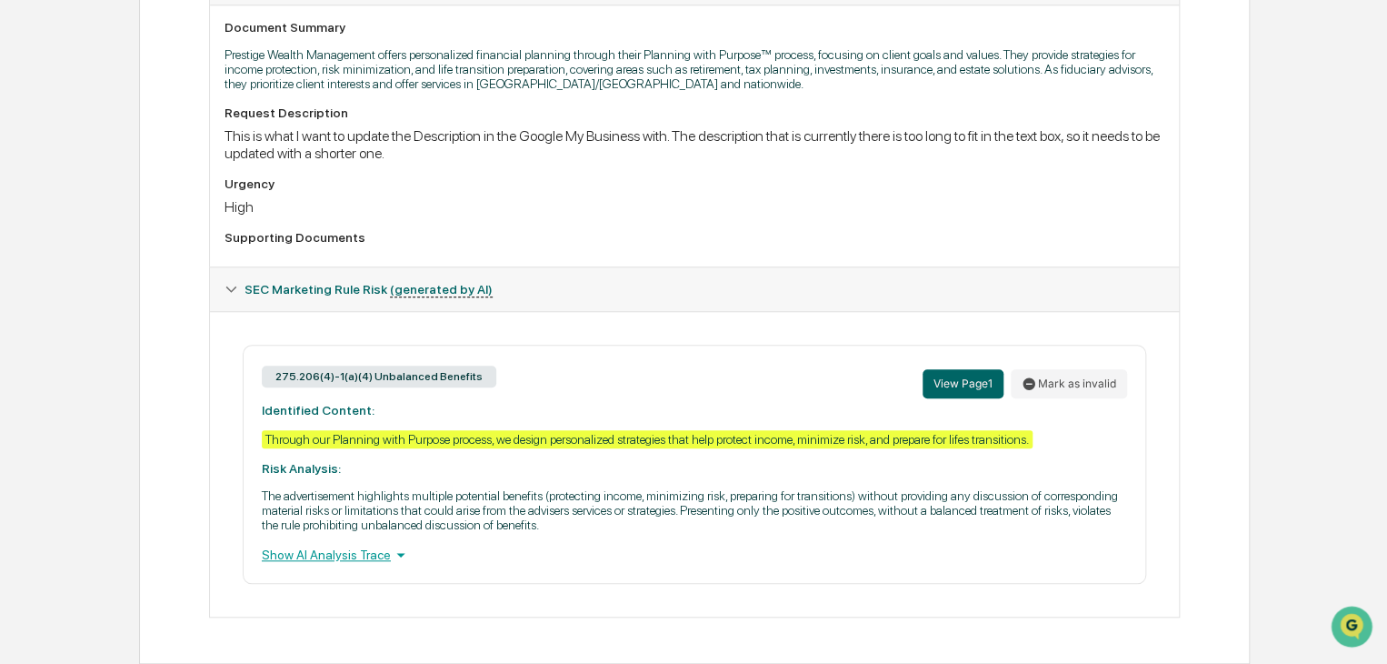
scroll to position [515, 0]
click at [391, 561] on icon at bounding box center [401, 555] width 20 height 20
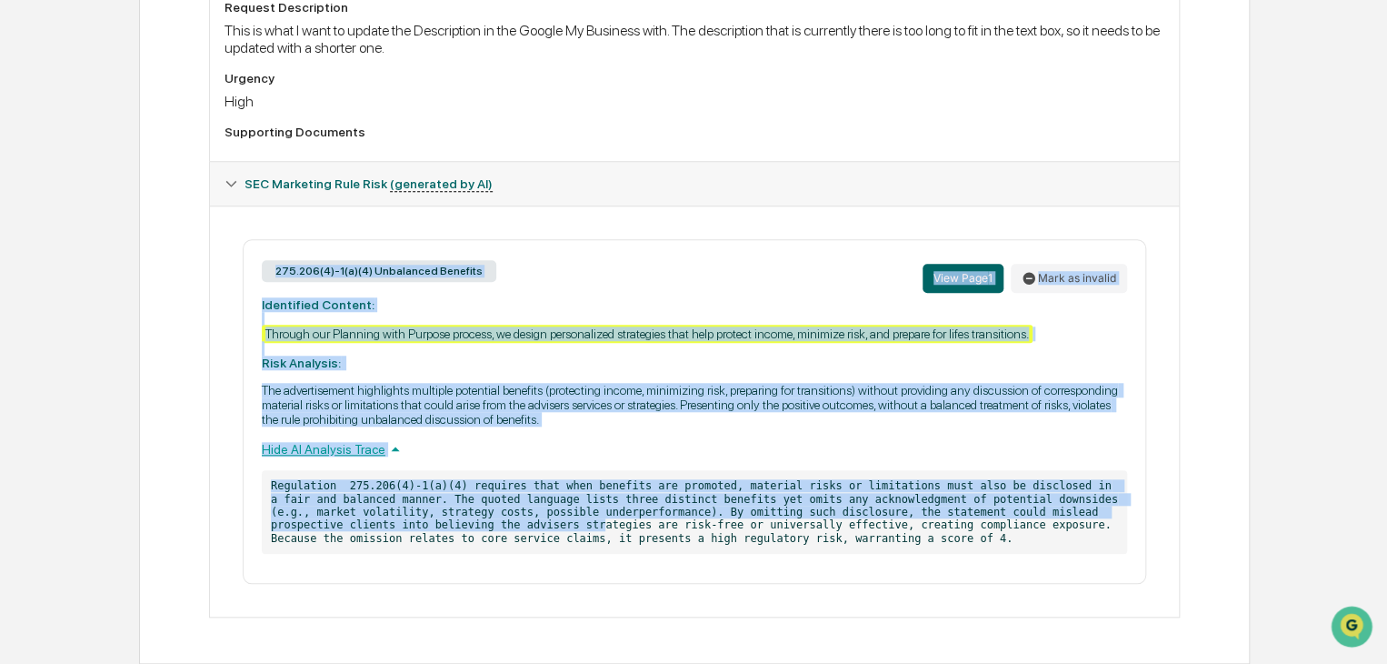
scroll to position [621, 0]
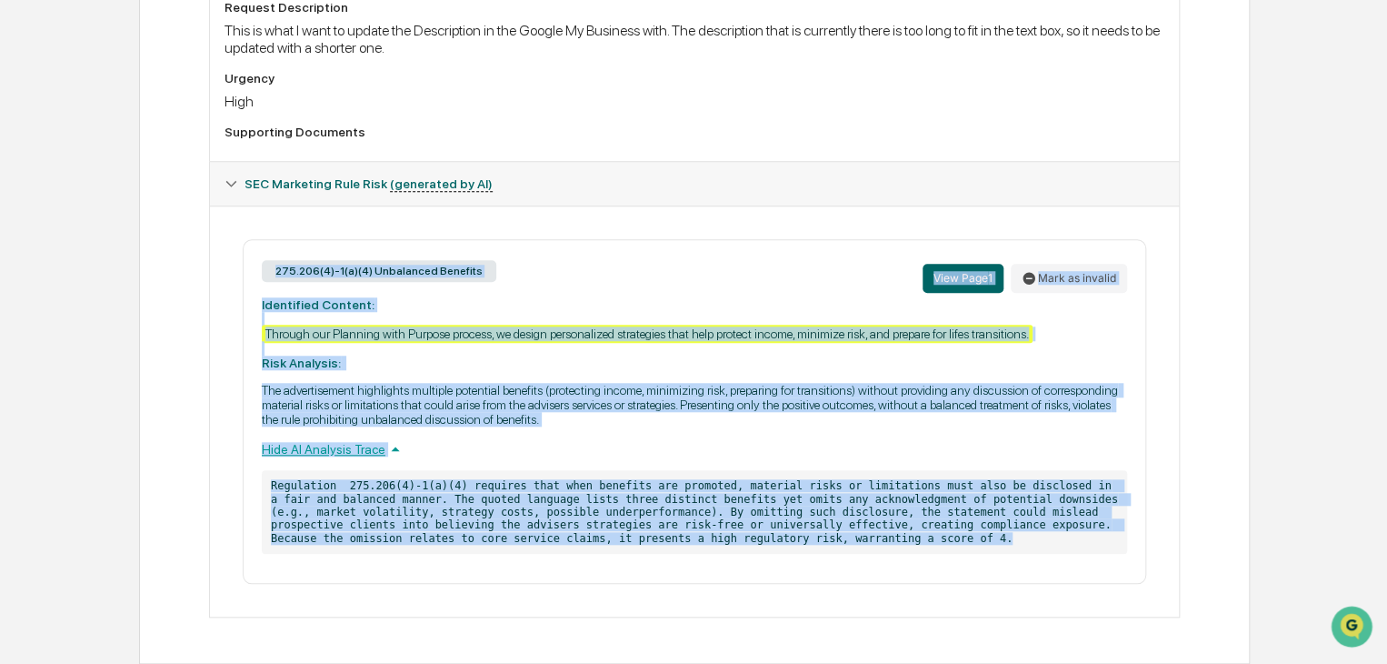
drag, startPoint x: 251, startPoint y: 368, endPoint x: 749, endPoint y: 545, distance: 528.8
click at [749, 545] on div "275.206(4)-1(a)(4) Unbalanced Benefits View Page 1 Mark as invalid Identified C…" at bounding box center [695, 411] width 904 height 345
copy div "275.206(4)-1(a)(4) Unbalanced Benefits View Page 1 Mark as invalid Identified C…"
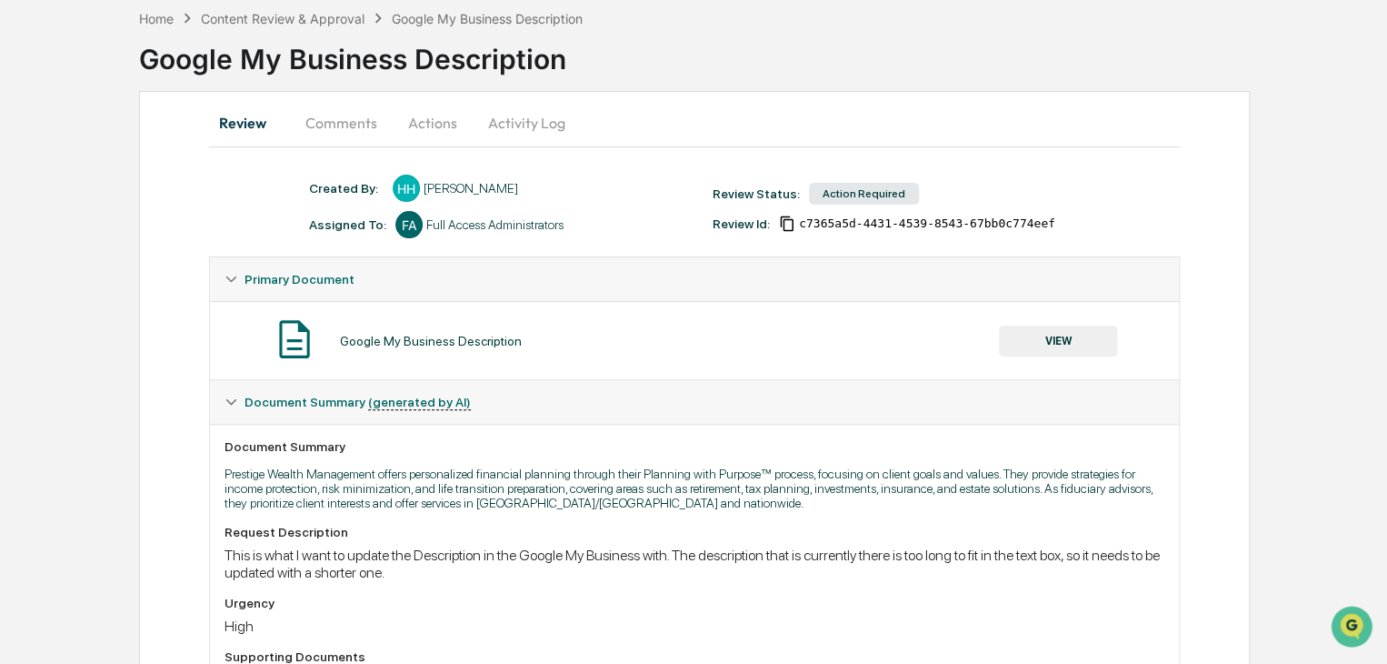
scroll to position [0, 0]
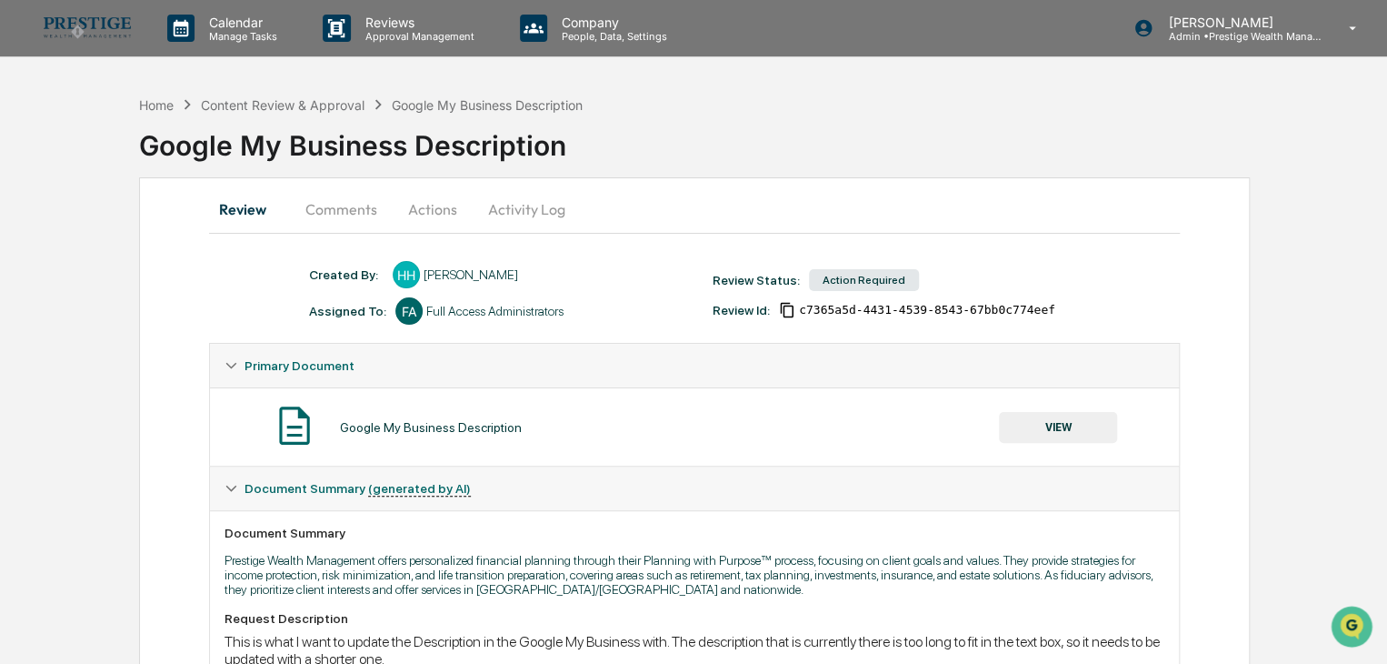
click at [352, 223] on button "Comments" at bounding box center [341, 209] width 101 height 44
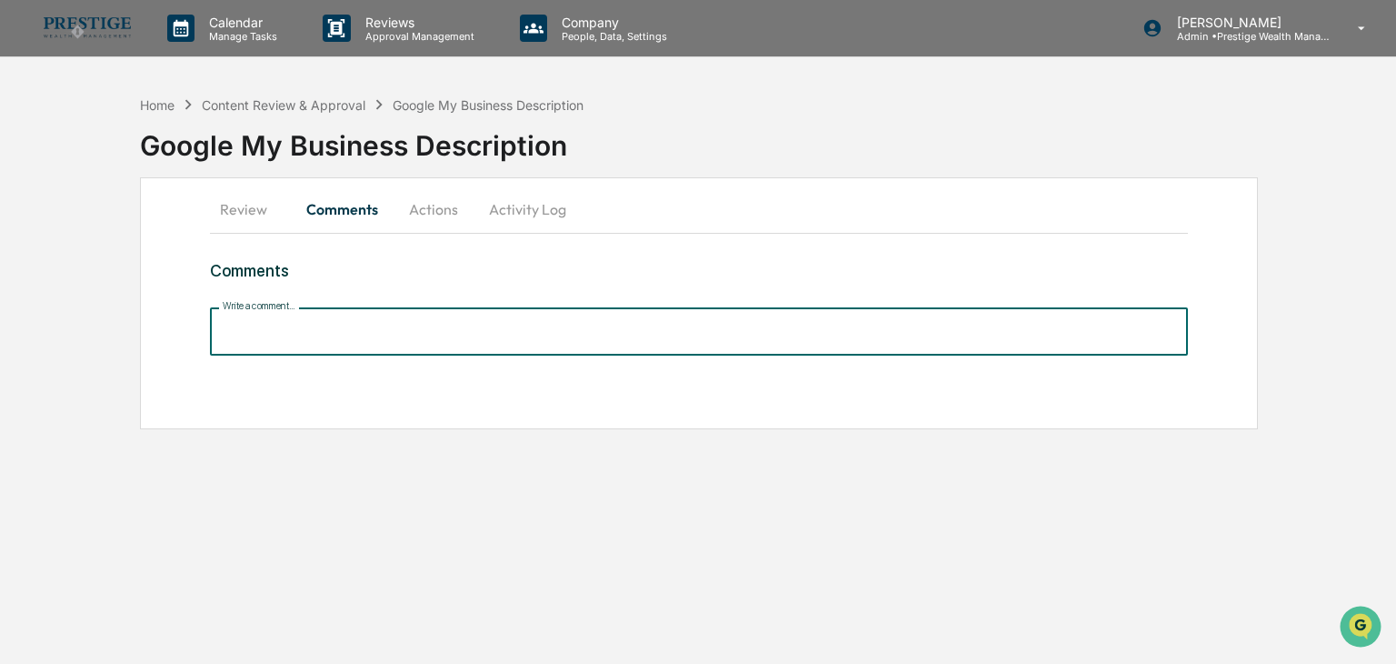
click at [299, 327] on input "Write a comment..." at bounding box center [698, 331] width 977 height 48
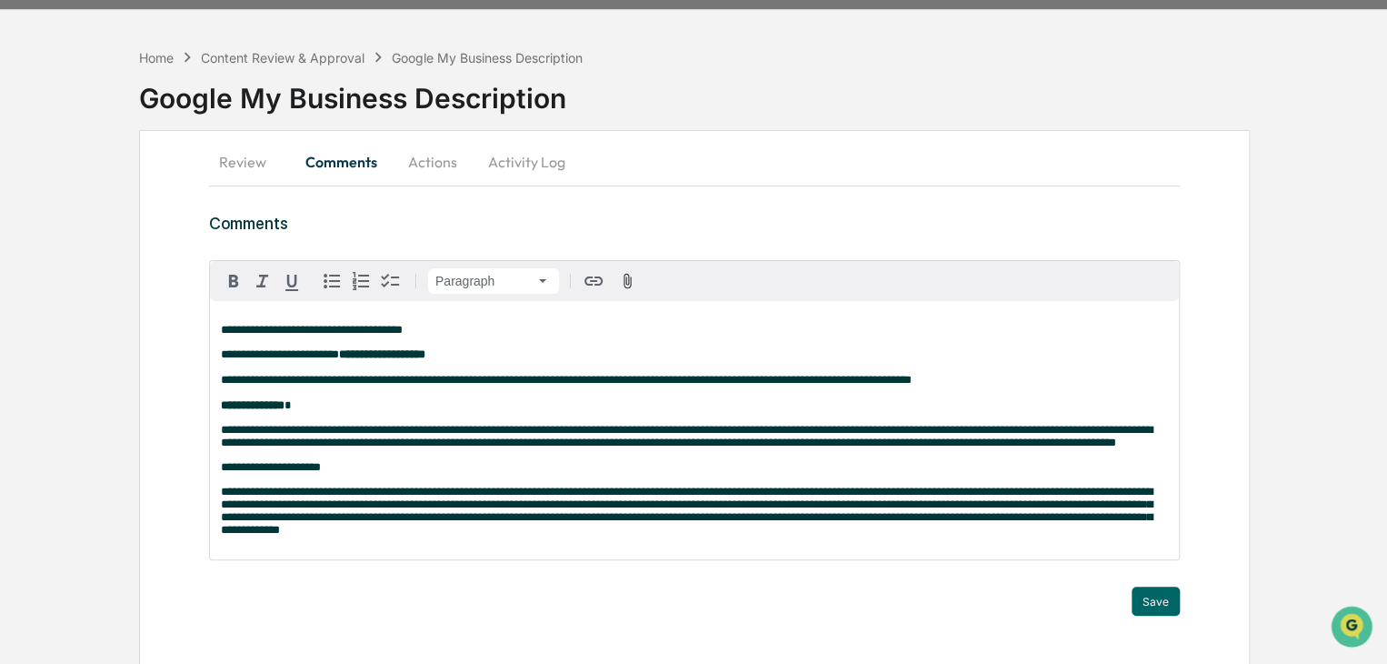
scroll to position [86, 0]
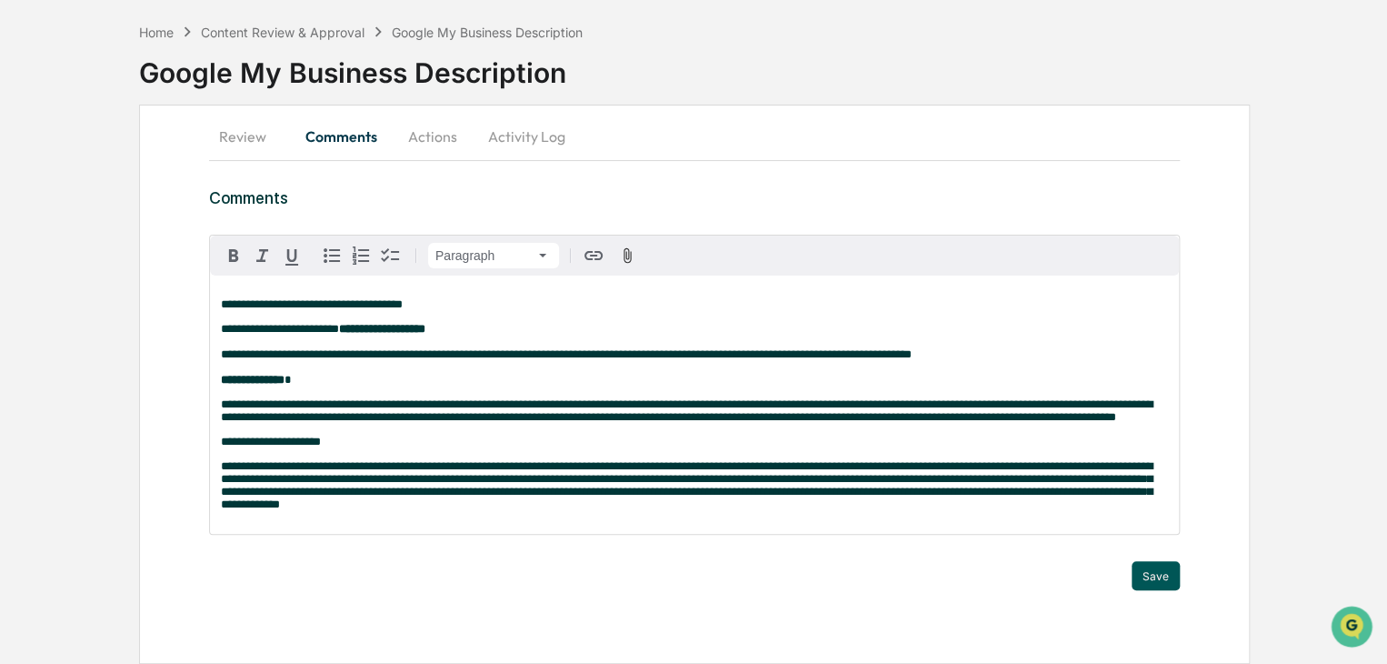
click at [1143, 565] on button "Save" at bounding box center [1156, 575] width 48 height 29
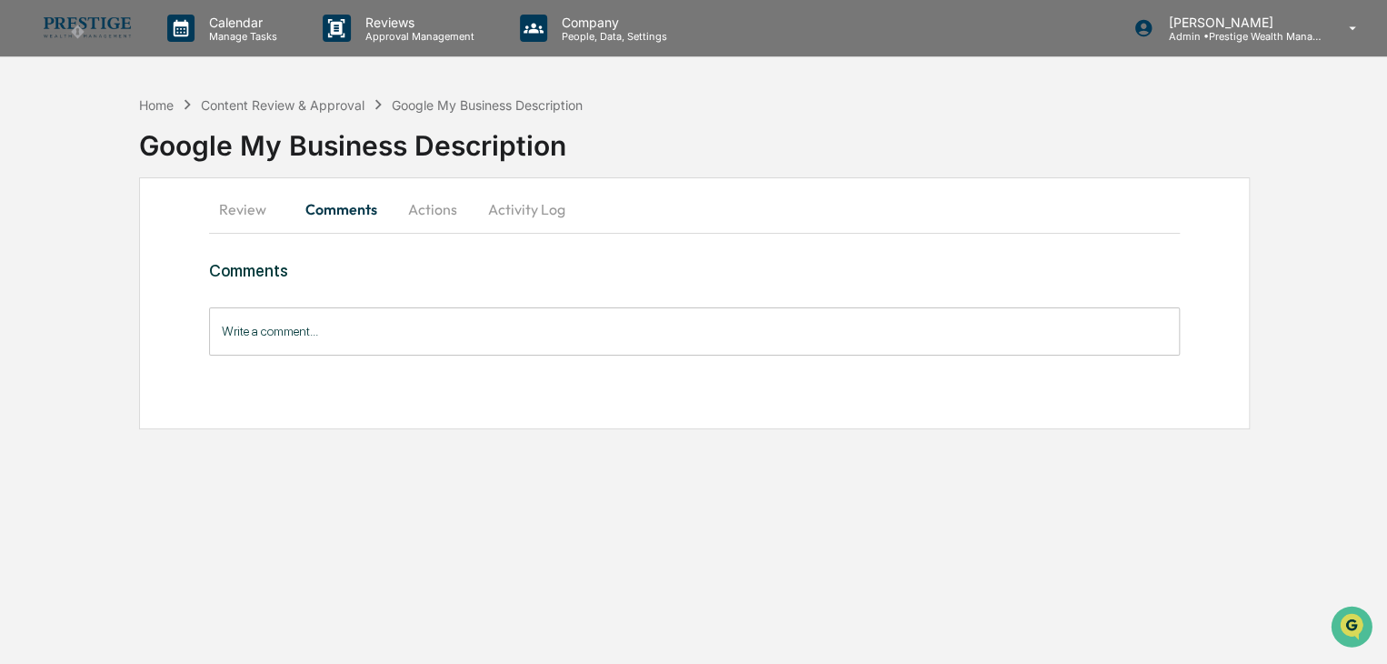
scroll to position [0, 0]
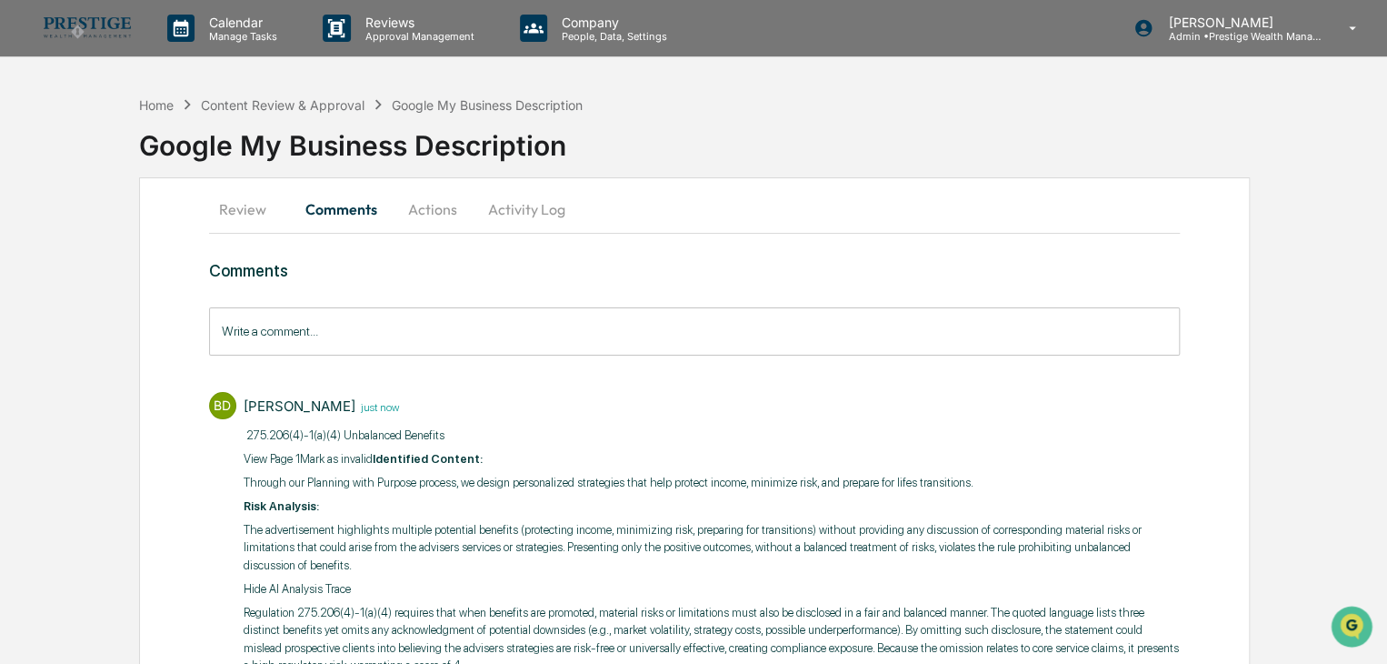
click at [250, 215] on button "Review" at bounding box center [250, 209] width 82 height 44
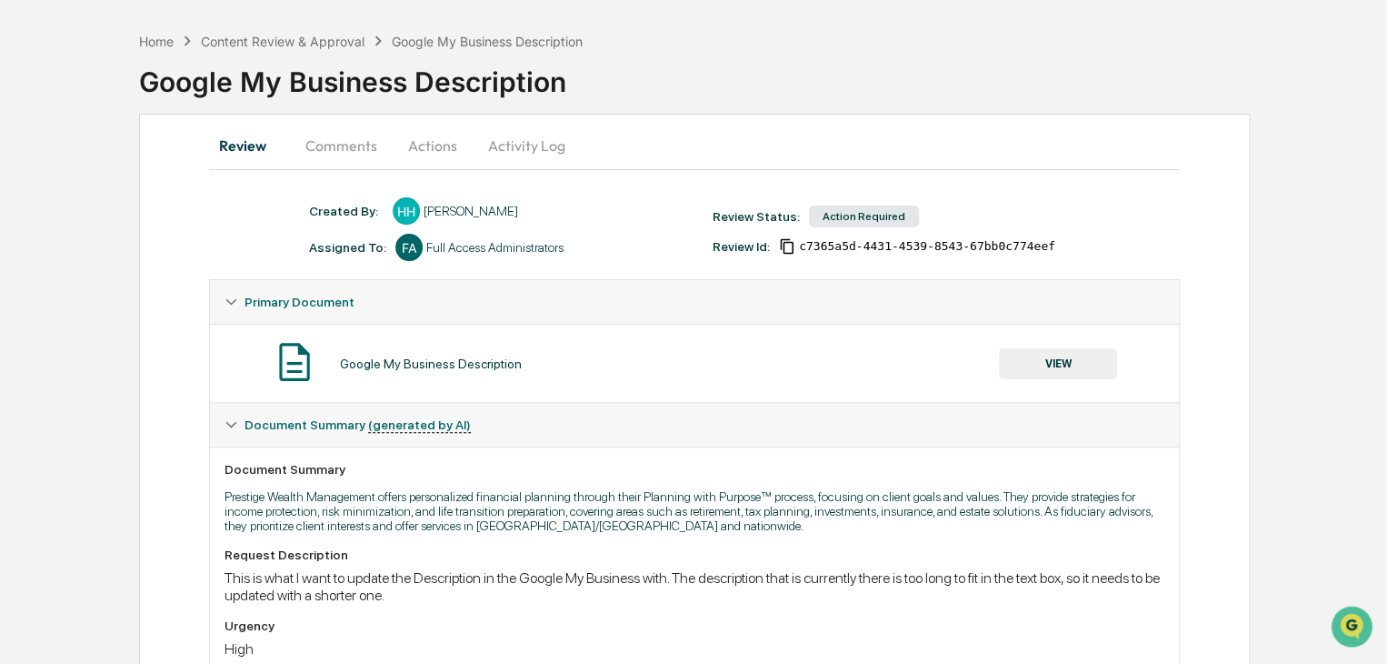
scroll to position [91, 0]
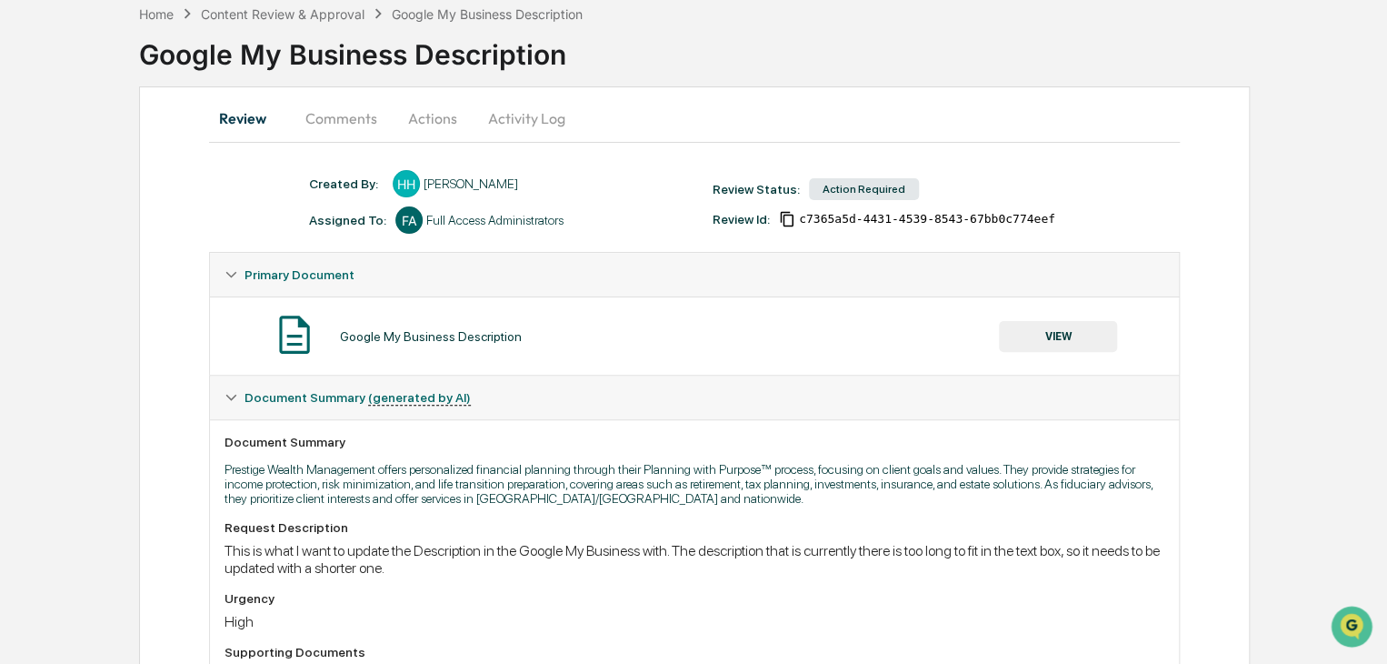
click at [1036, 335] on button "VIEW" at bounding box center [1058, 336] width 118 height 31
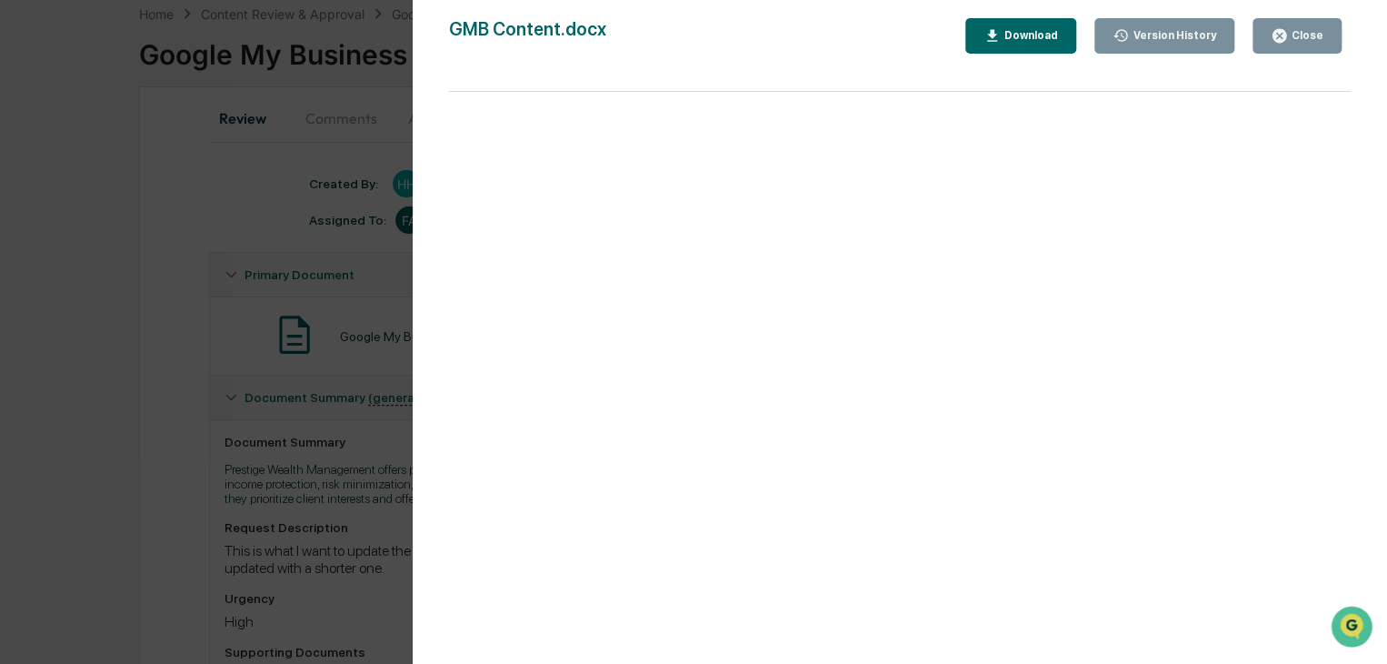
click at [1286, 40] on icon "button" at bounding box center [1280, 36] width 14 height 14
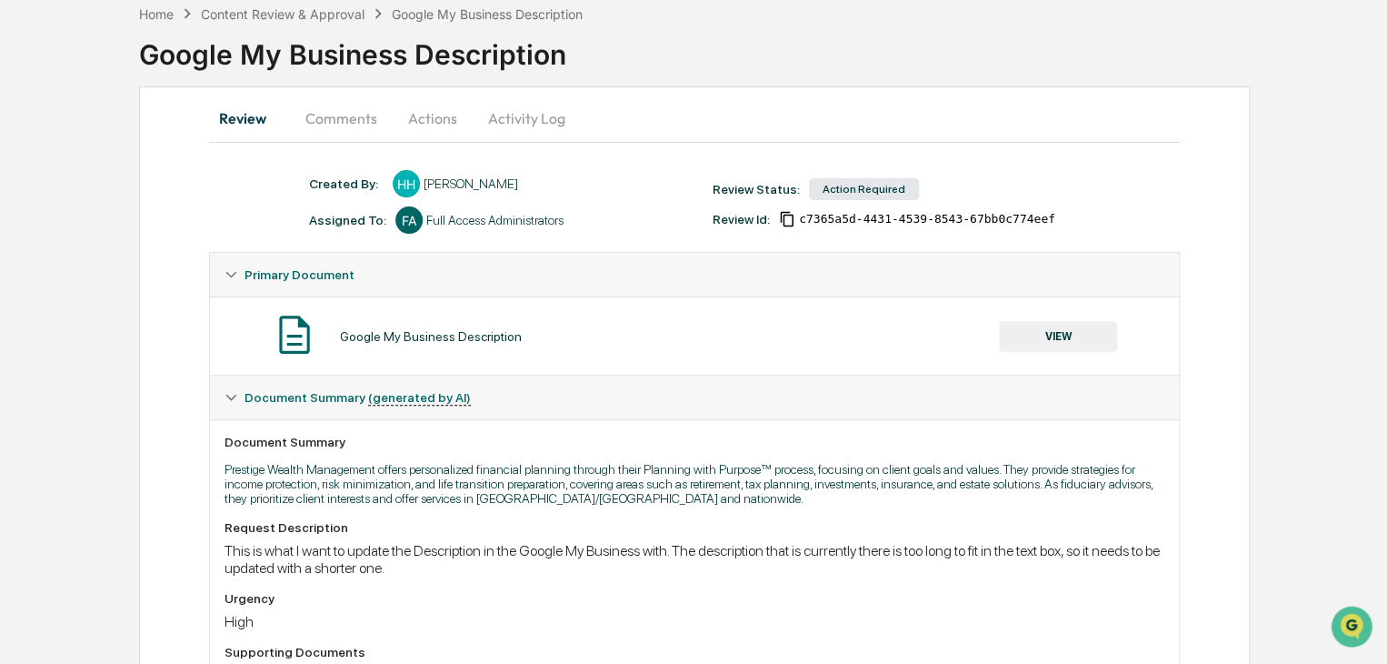
click at [360, 118] on button "Comments" at bounding box center [341, 118] width 101 height 44
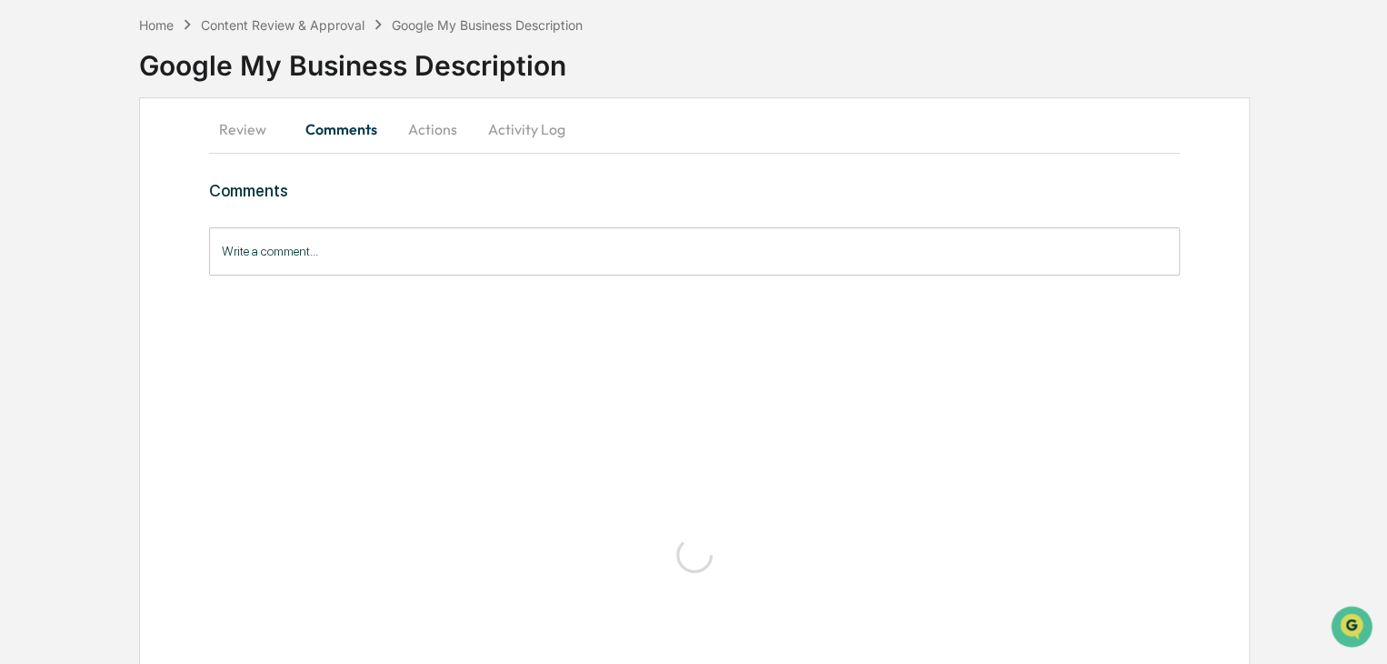
scroll to position [71, 0]
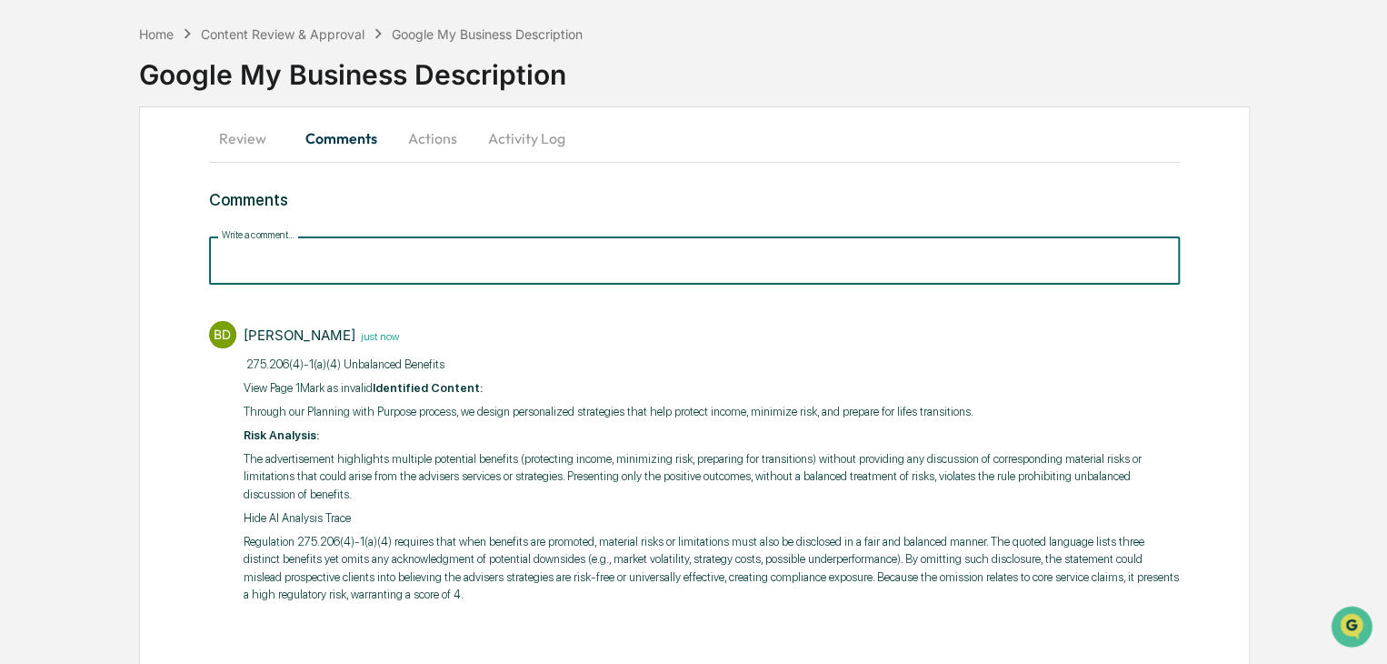
click at [425, 259] on input "Write a comment..." at bounding box center [694, 260] width 971 height 48
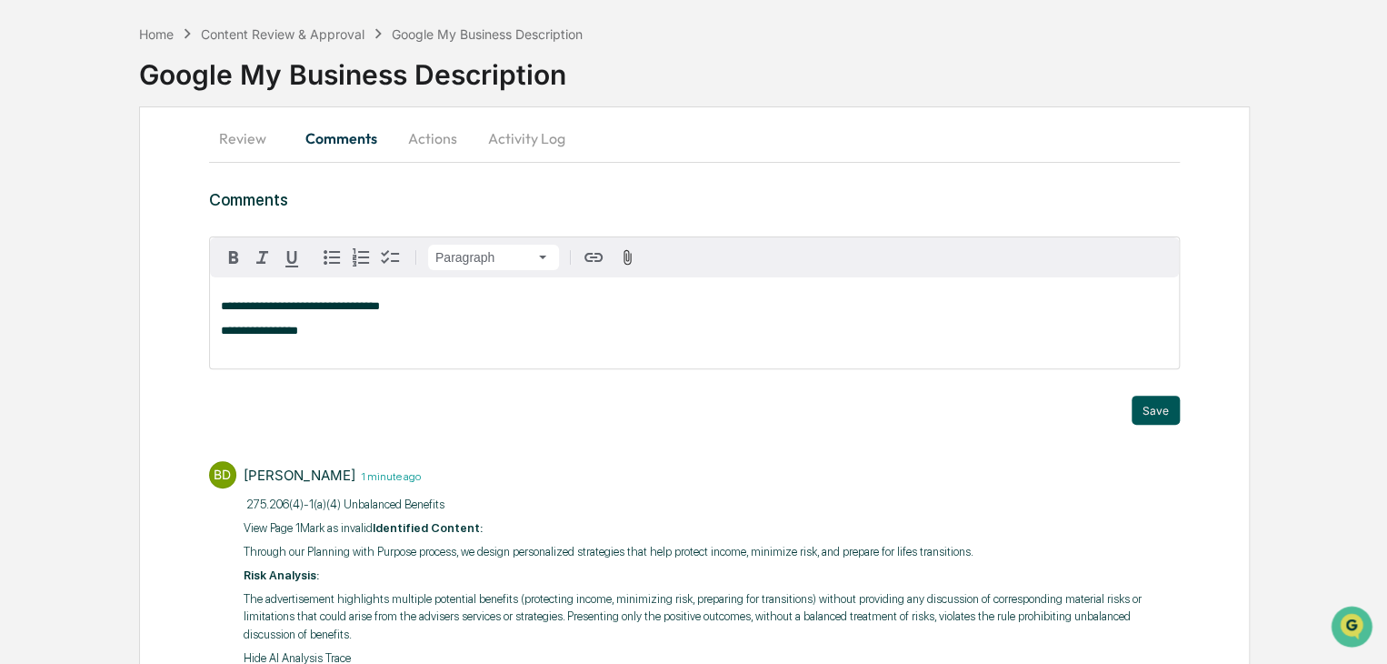
click at [1153, 401] on button "Save" at bounding box center [1156, 409] width 48 height 29
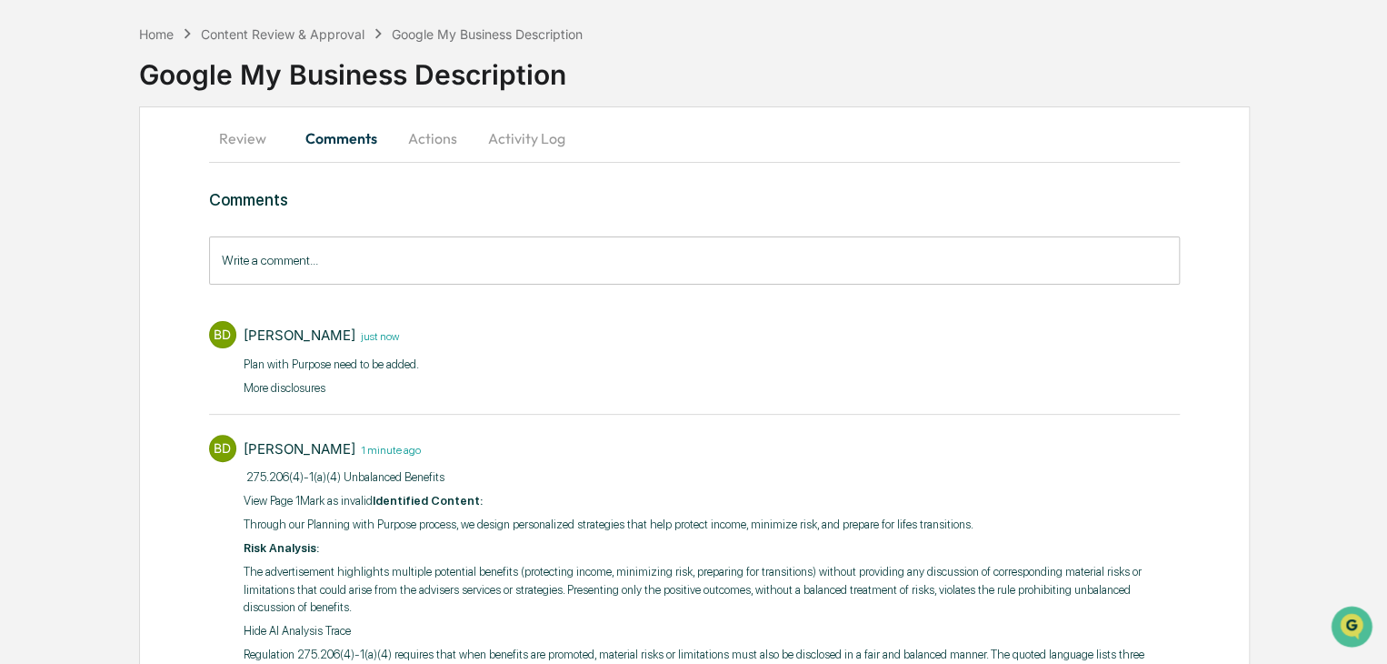
click at [226, 144] on button "Review" at bounding box center [250, 138] width 82 height 44
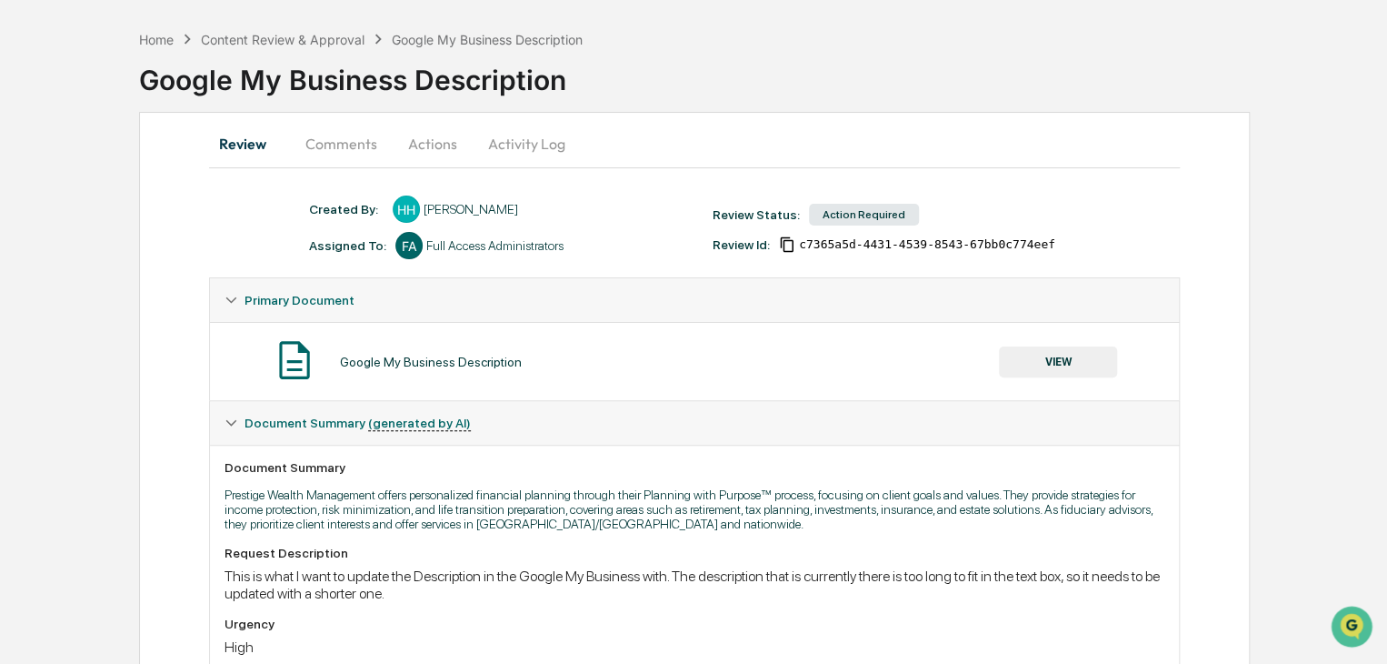
scroll to position [0, 0]
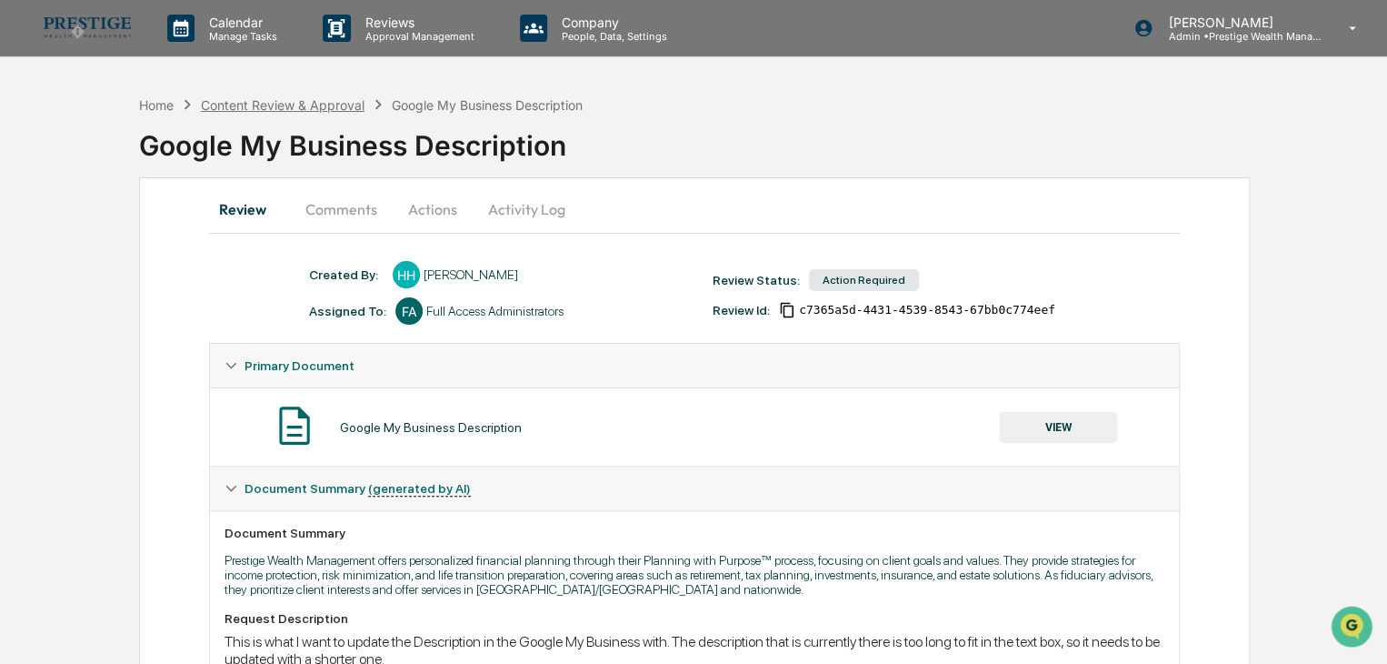
click at [258, 110] on div "Content Review & Approval" at bounding box center [283, 104] width 164 height 15
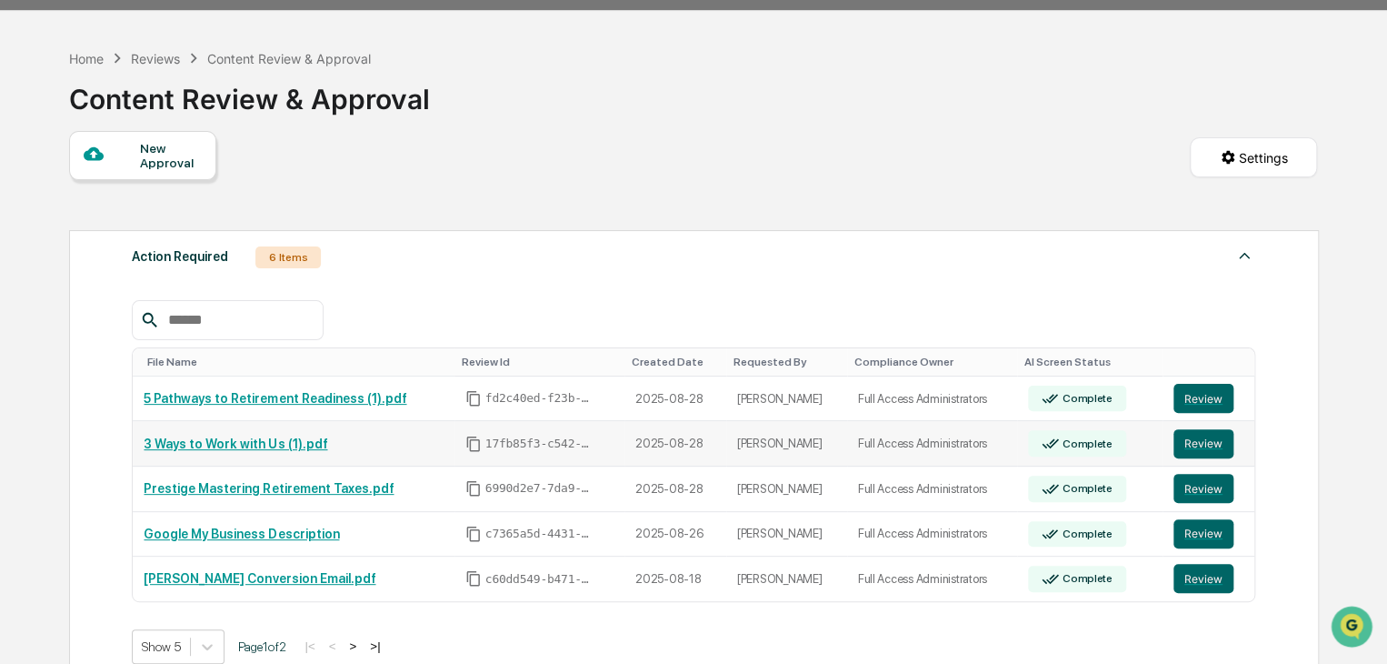
scroll to position [182, 0]
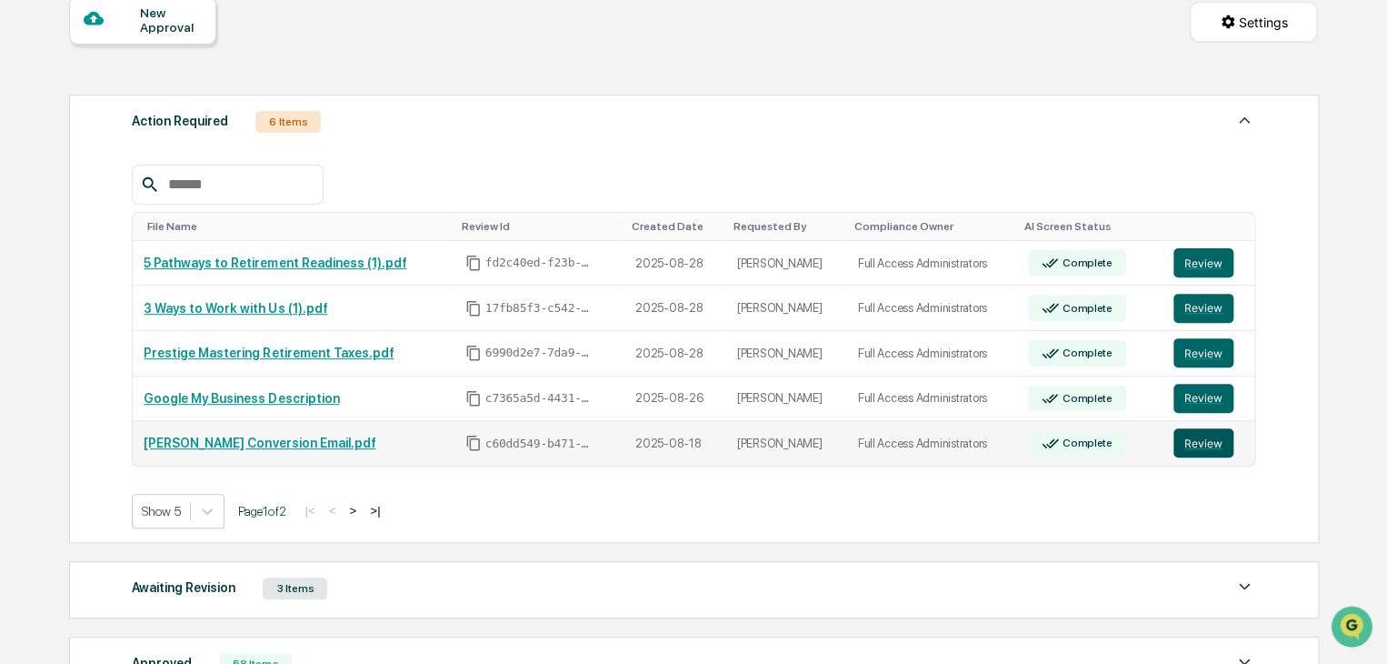
click at [1207, 445] on button "Review" at bounding box center [1204, 442] width 60 height 29
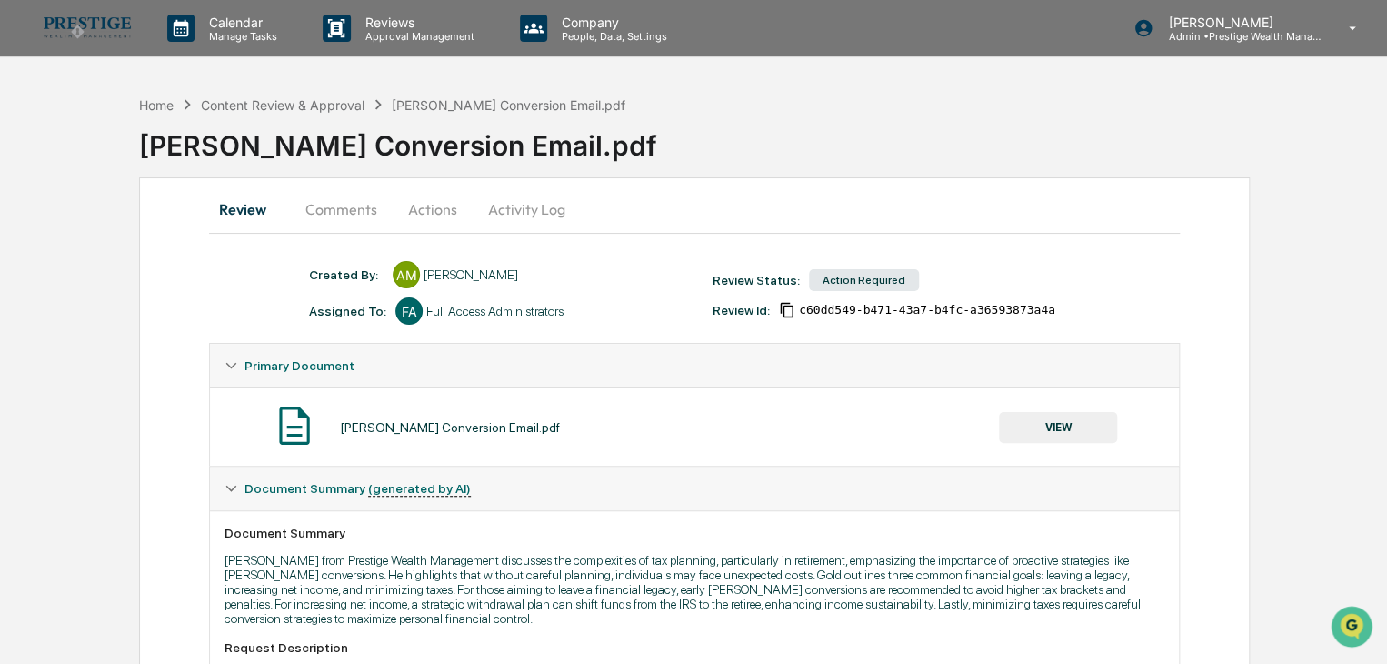
click at [349, 212] on button "Comments" at bounding box center [341, 209] width 101 height 44
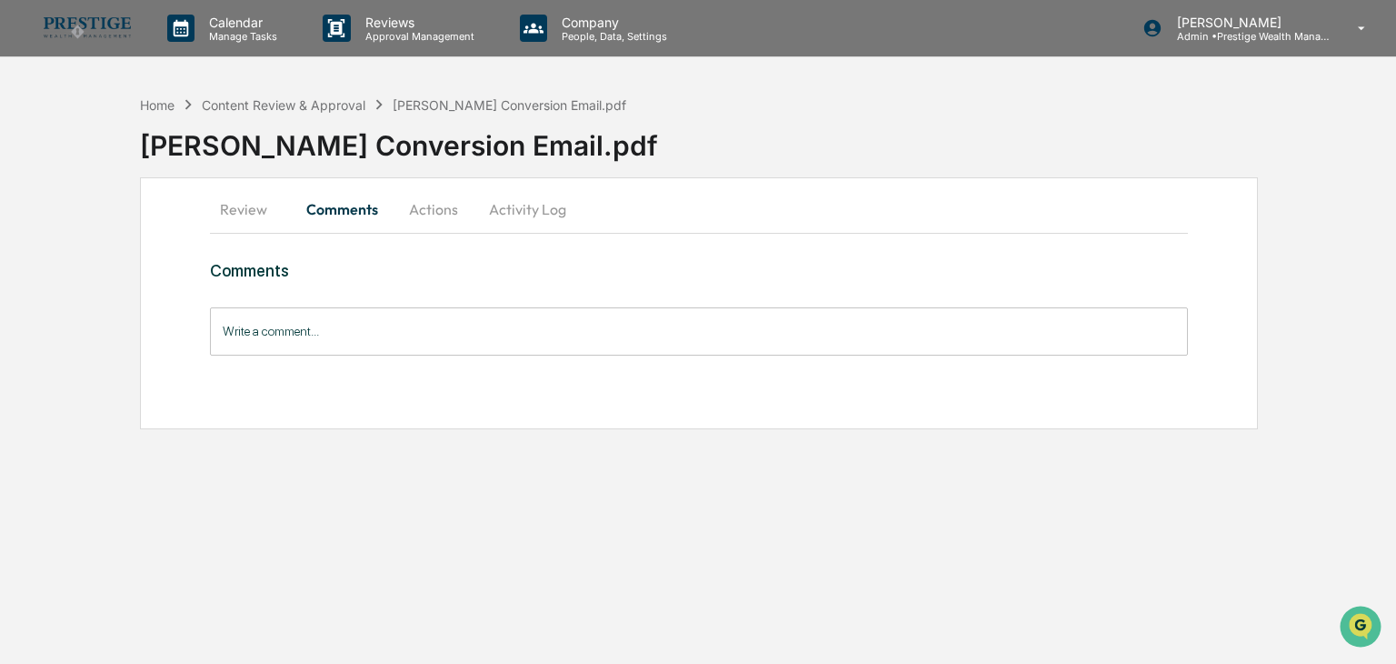
click at [257, 205] on button "Review" at bounding box center [251, 209] width 82 height 44
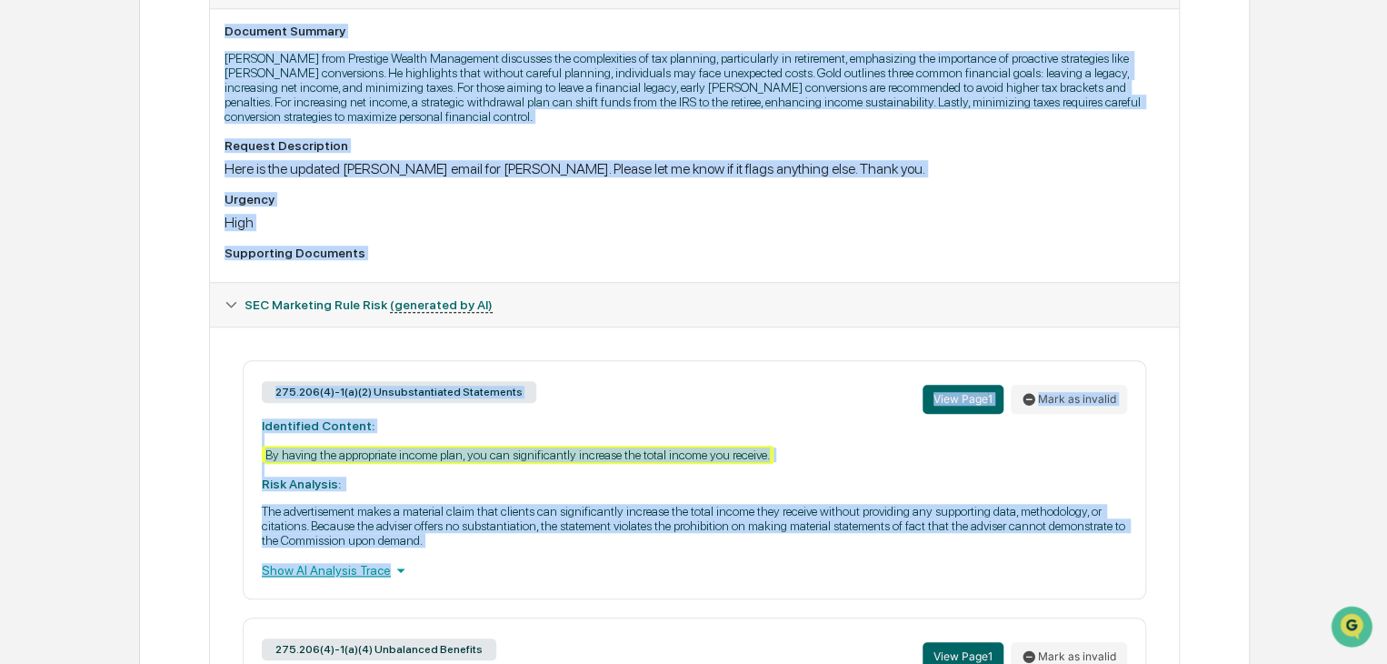
scroll to position [545, 0]
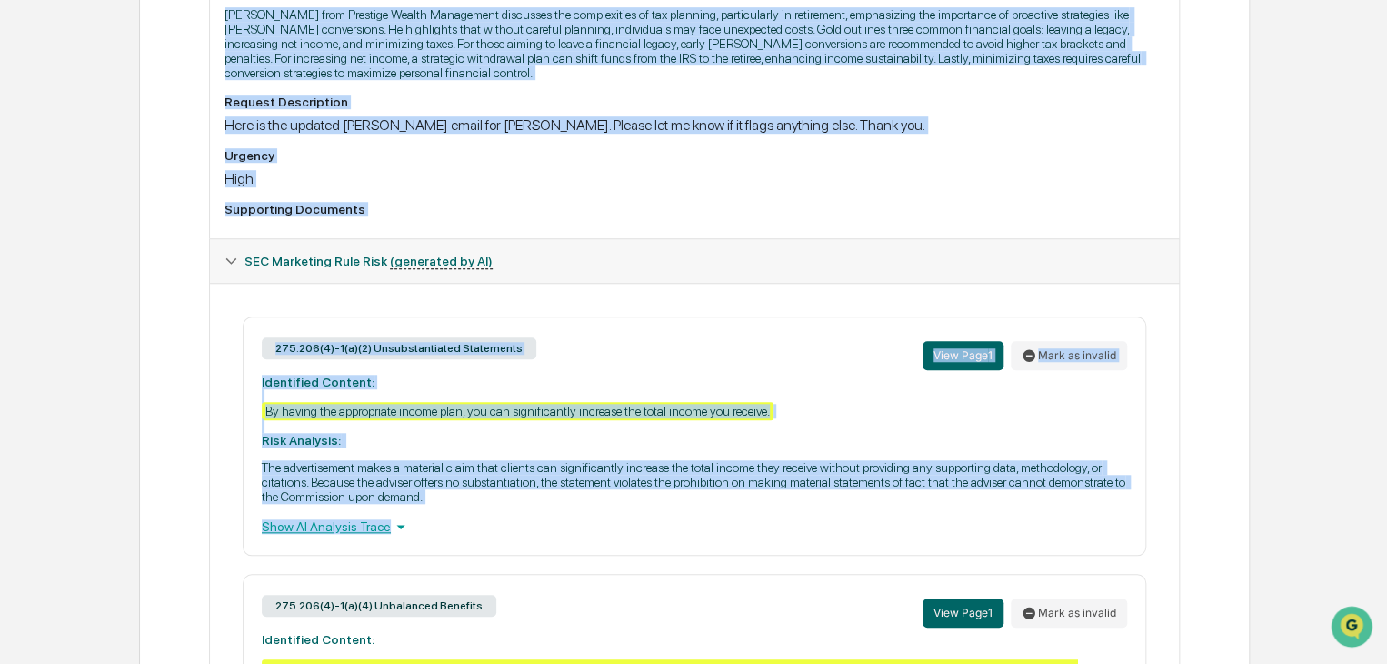
drag, startPoint x: 141, startPoint y: 147, endPoint x: 418, endPoint y: 536, distance: 477.8
click at [418, 536] on div "Home Content Review & Approval [PERSON_NAME] Conversion Email.pdf [PERSON_NAME]…" at bounding box center [693, 224] width 1387 height 1367
click at [485, 528] on div "Show AI Analysis Trace" at bounding box center [694, 526] width 865 height 20
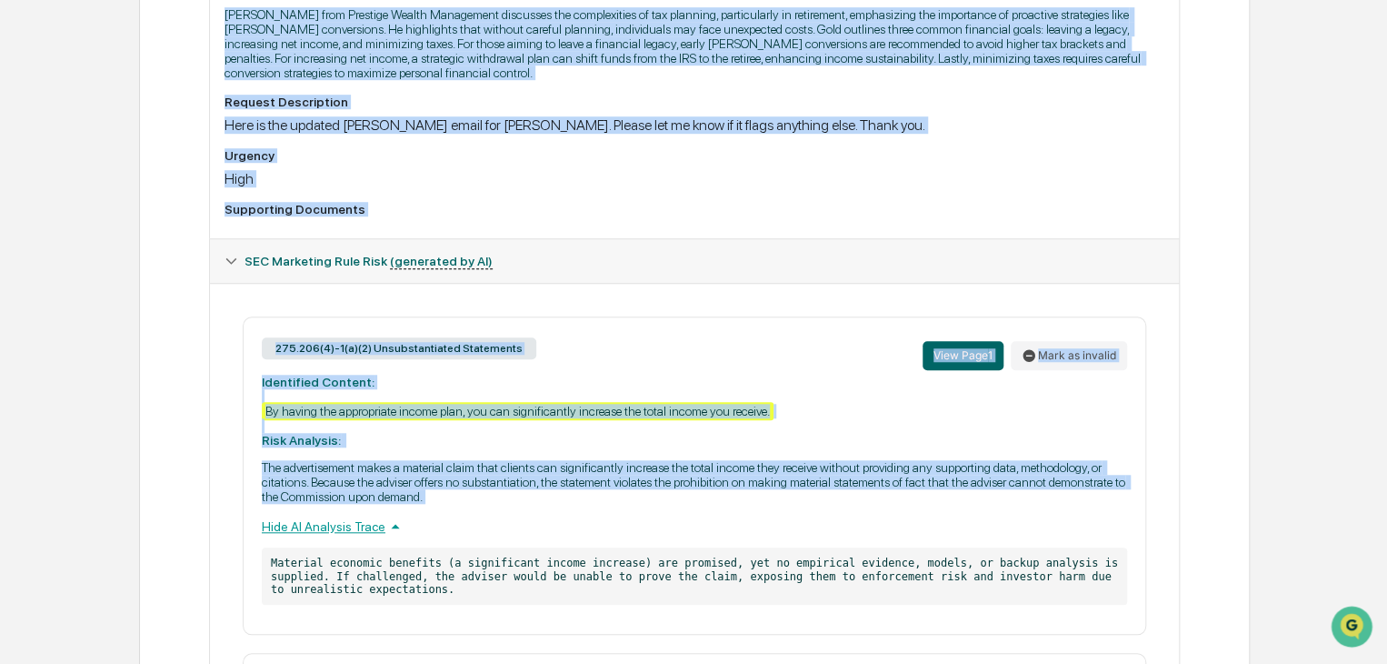
click at [385, 536] on icon at bounding box center [395, 526] width 20 height 20
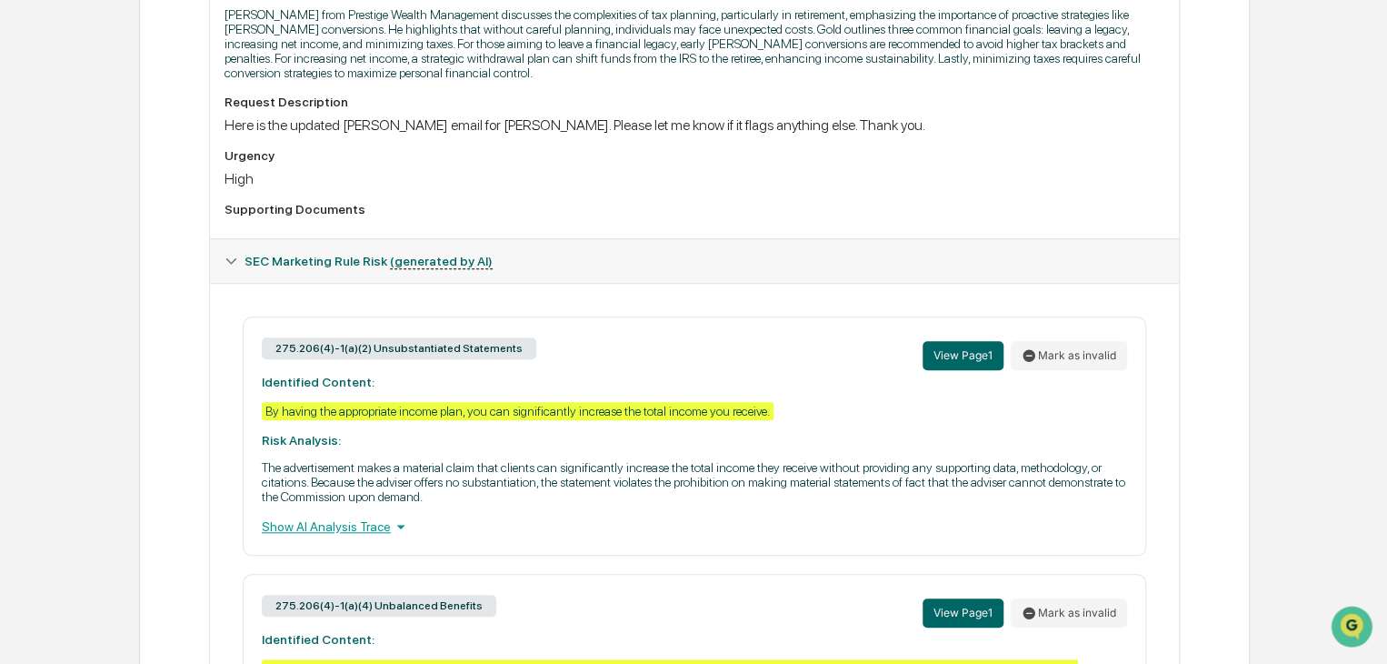
click at [382, 536] on div "Show AI Analysis Trace" at bounding box center [694, 526] width 865 height 20
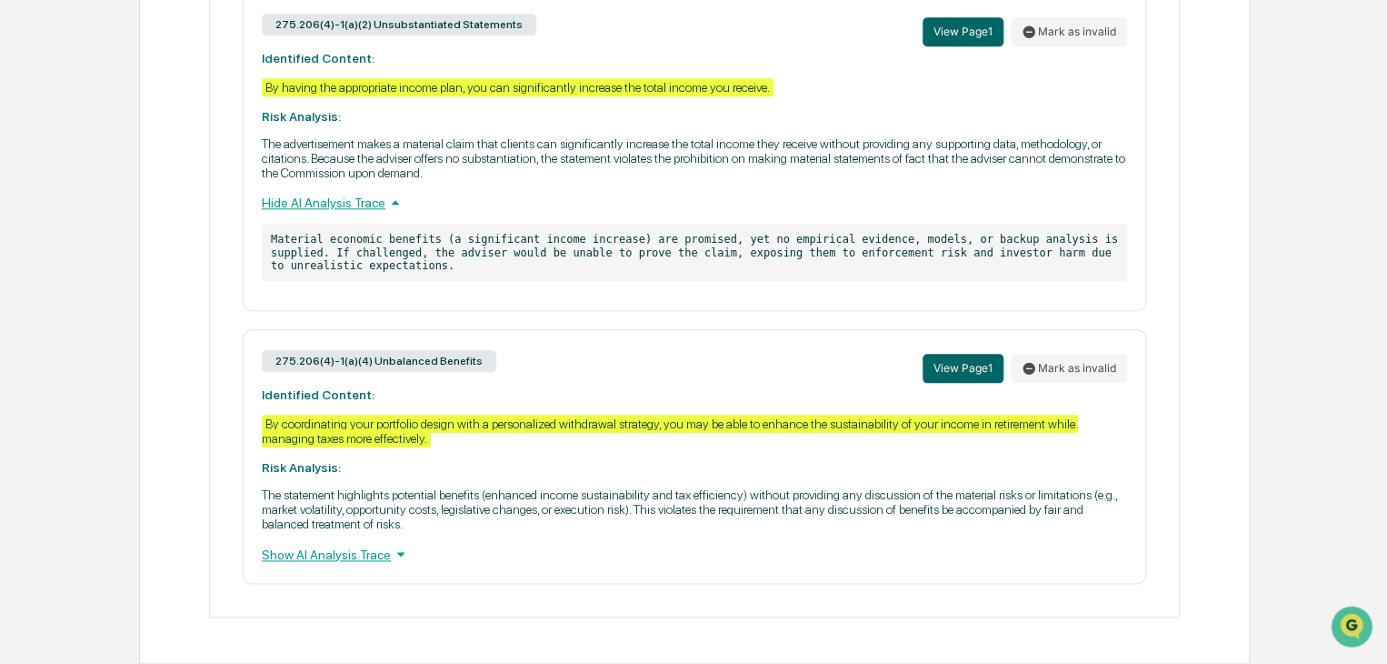
scroll to position [886, 0]
click at [391, 552] on icon at bounding box center [401, 554] width 20 height 20
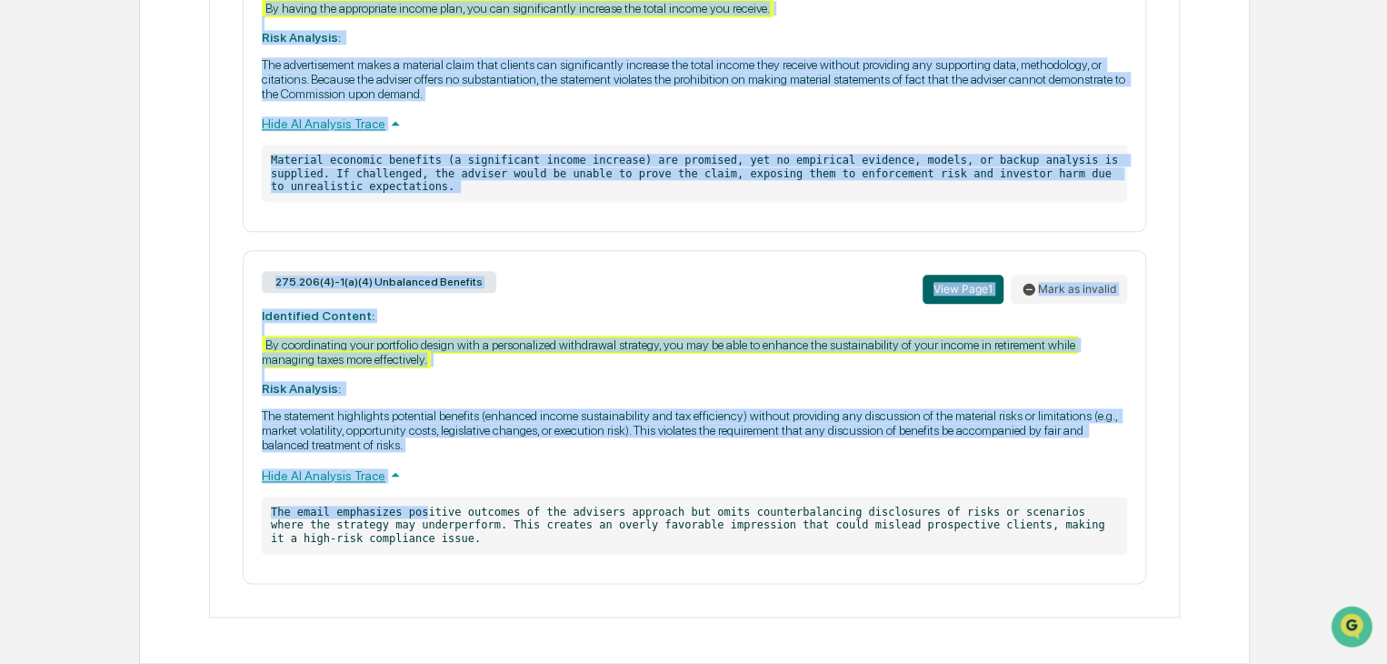
scroll to position [965, 0]
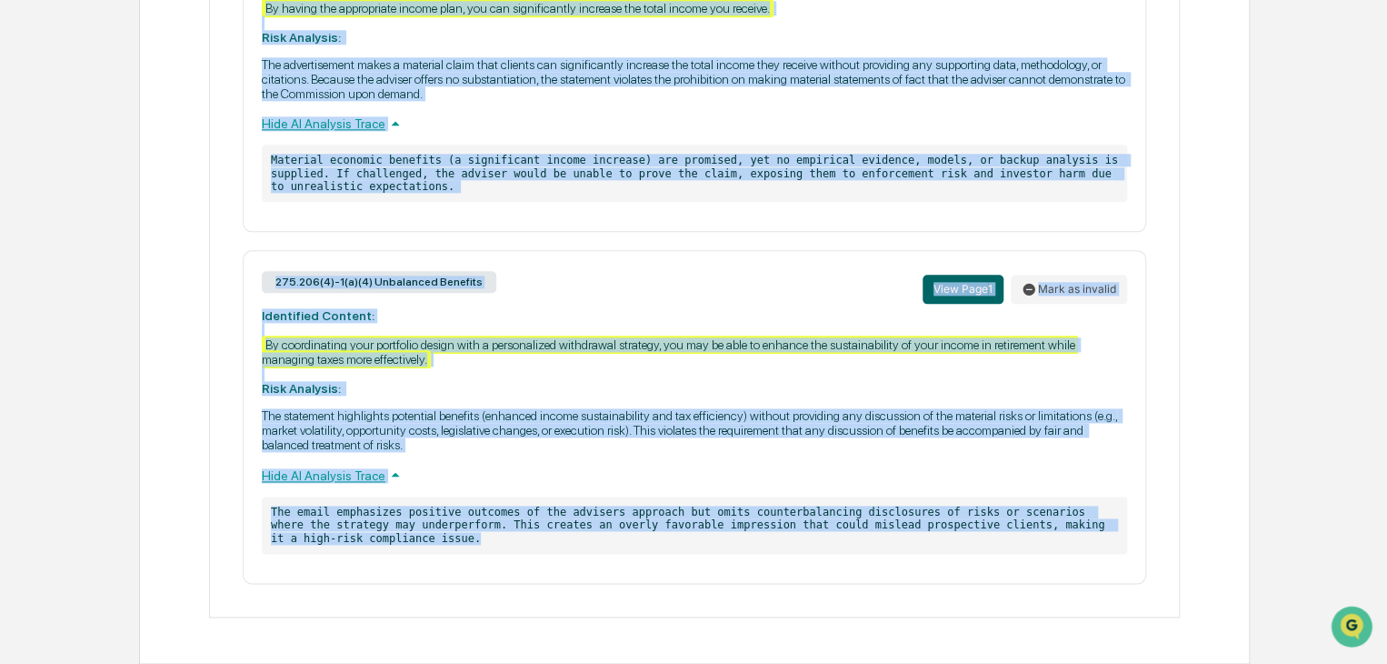
drag, startPoint x: 143, startPoint y: 154, endPoint x: 406, endPoint y: 550, distance: 476.0
copy div "Andrew Roth Conversion Email.pdf Review Comments Actions Activity Log Created B…"
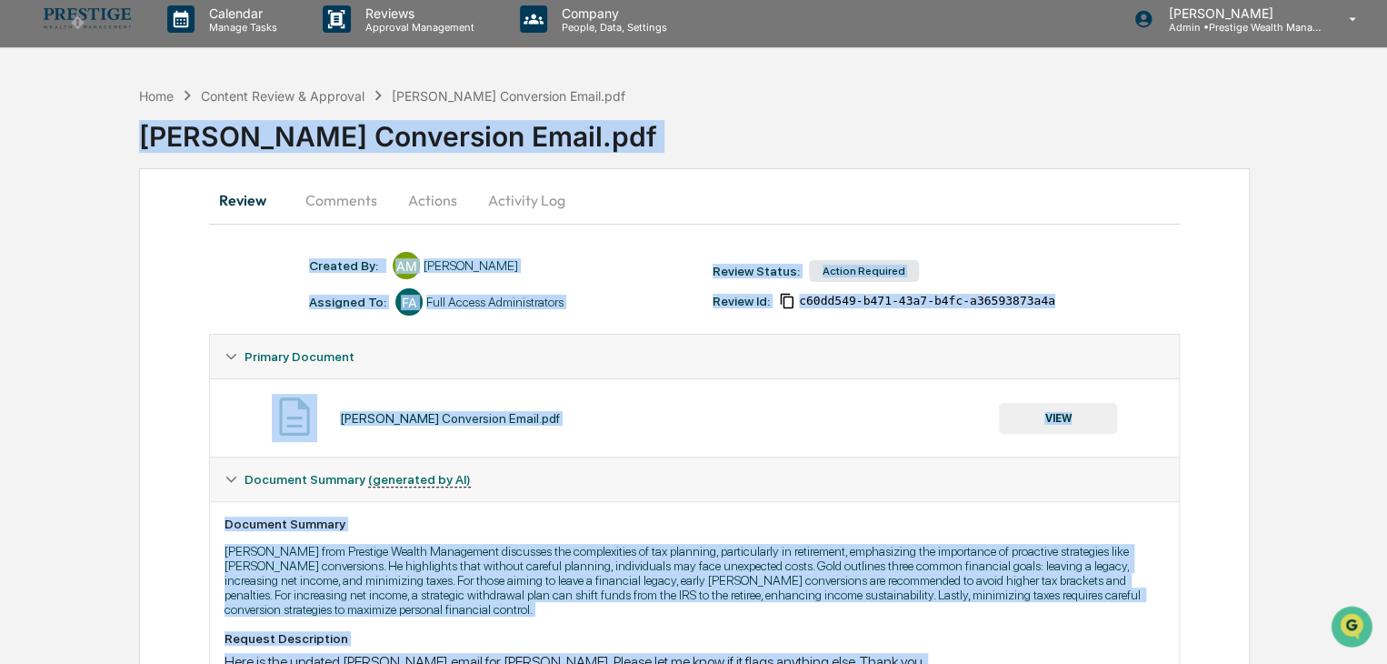
scroll to position [0, 0]
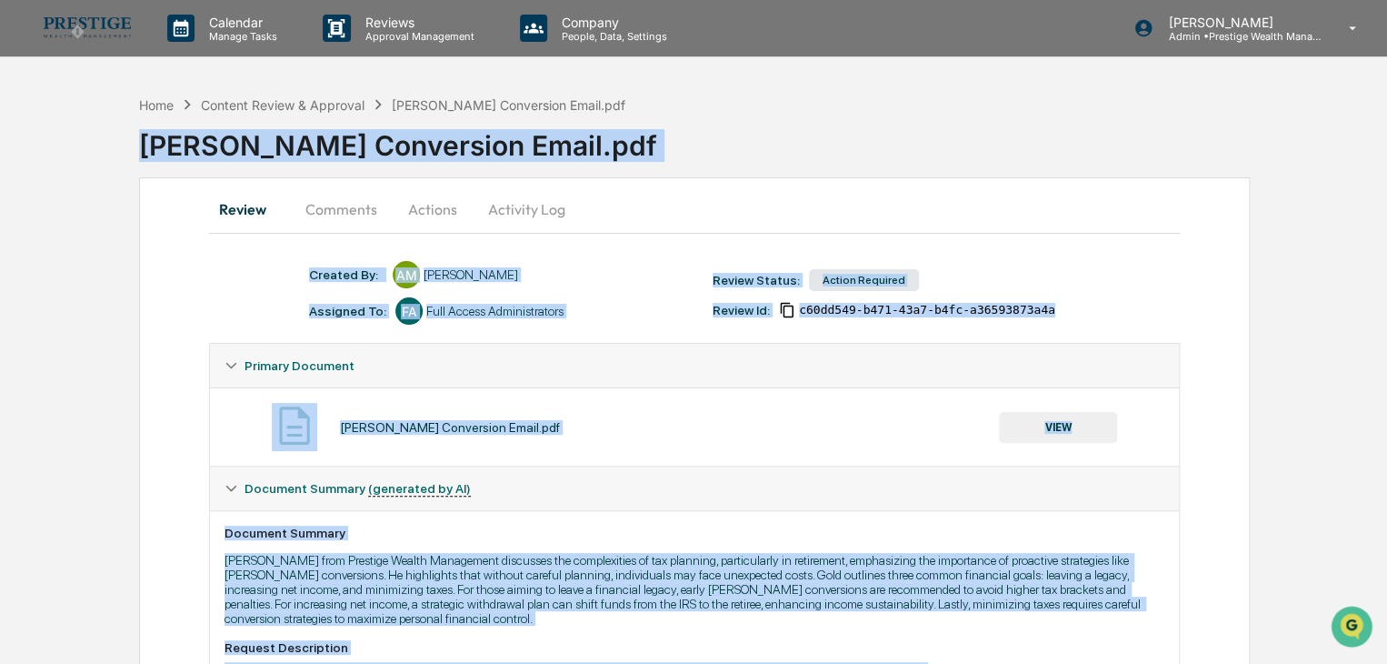
click at [654, 457] on div "Andrew Roth Conversion Email.pdf VIEW" at bounding box center [694, 426] width 969 height 78
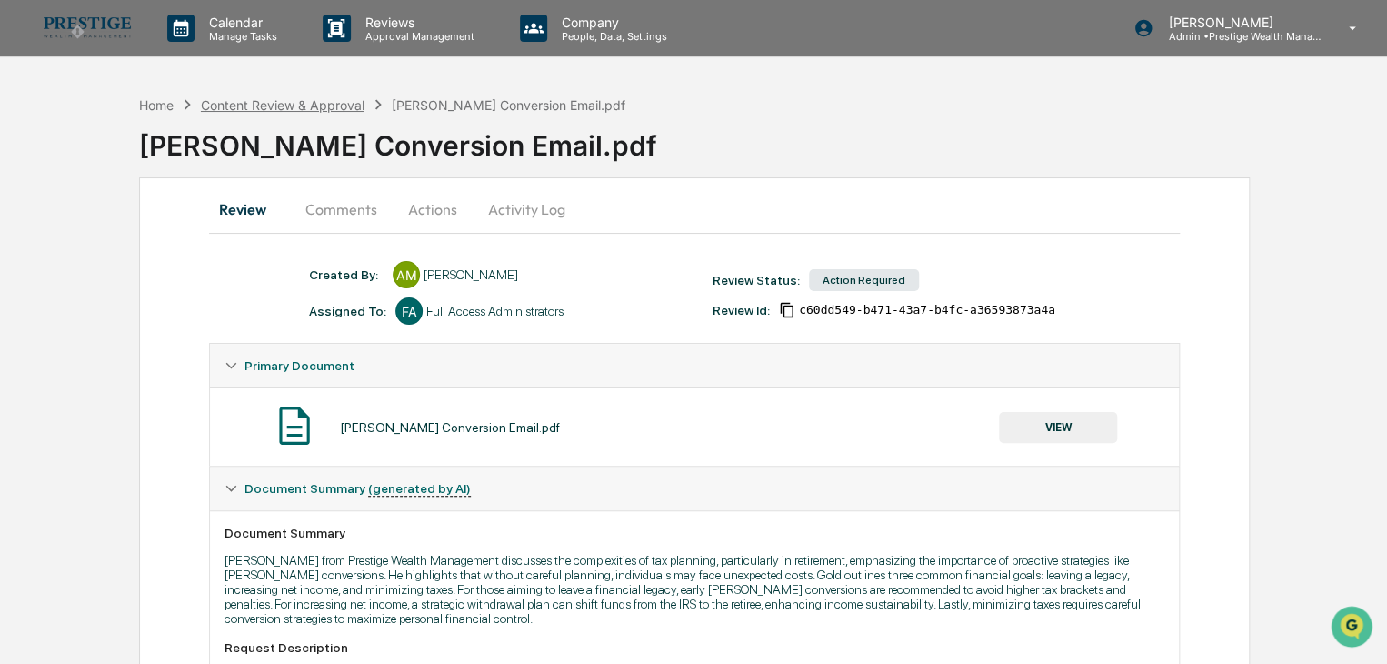
click at [305, 103] on div "Content Review & Approval" at bounding box center [283, 104] width 164 height 15
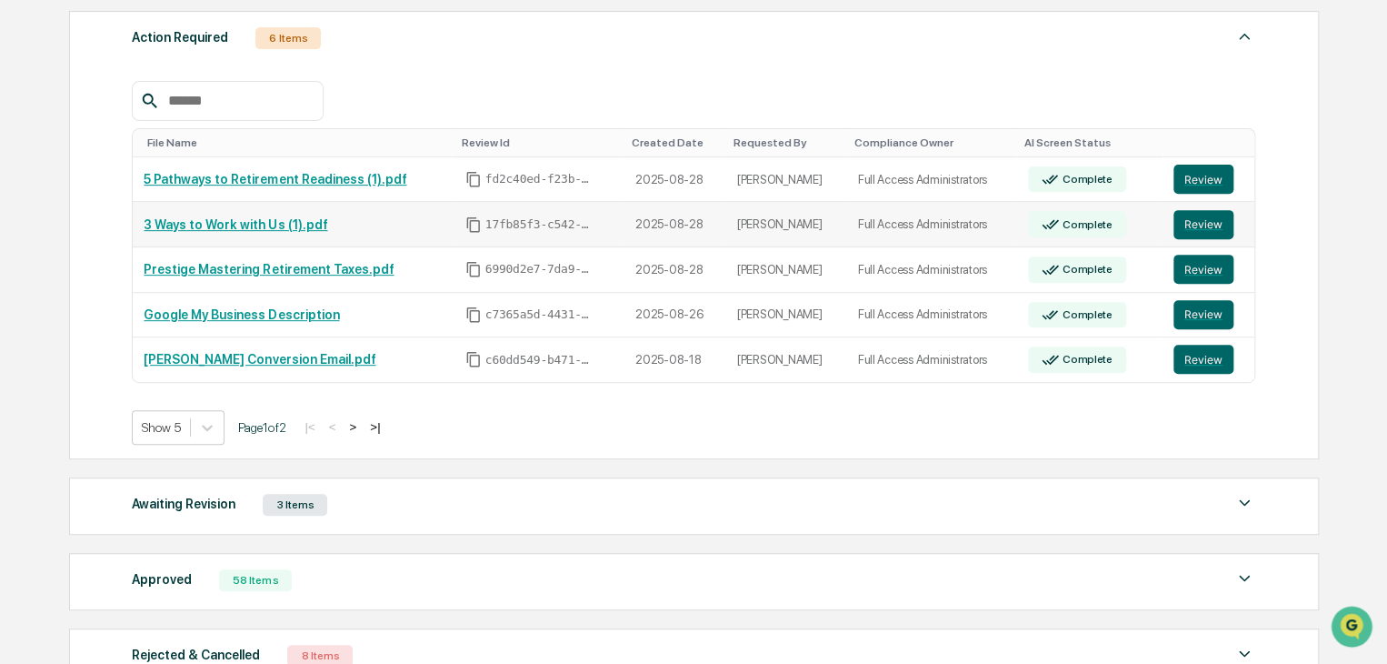
scroll to position [273, 0]
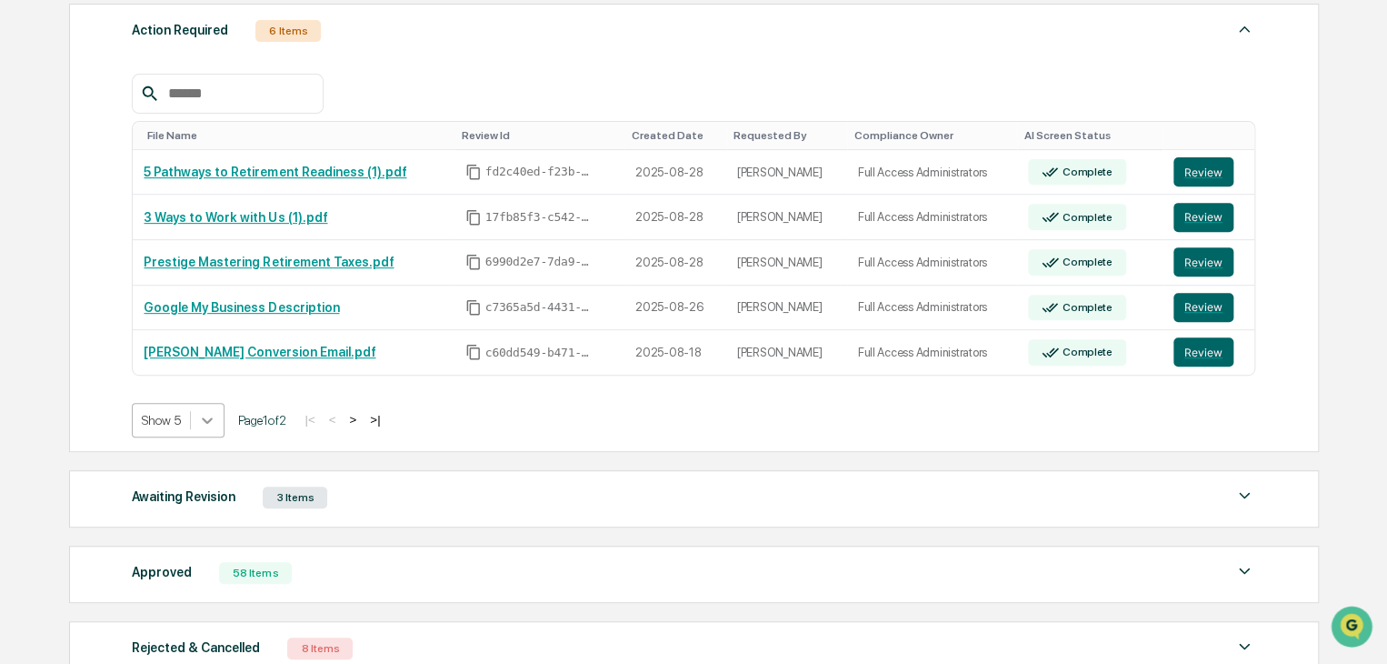
click at [207, 423] on icon at bounding box center [208, 420] width 11 height 6
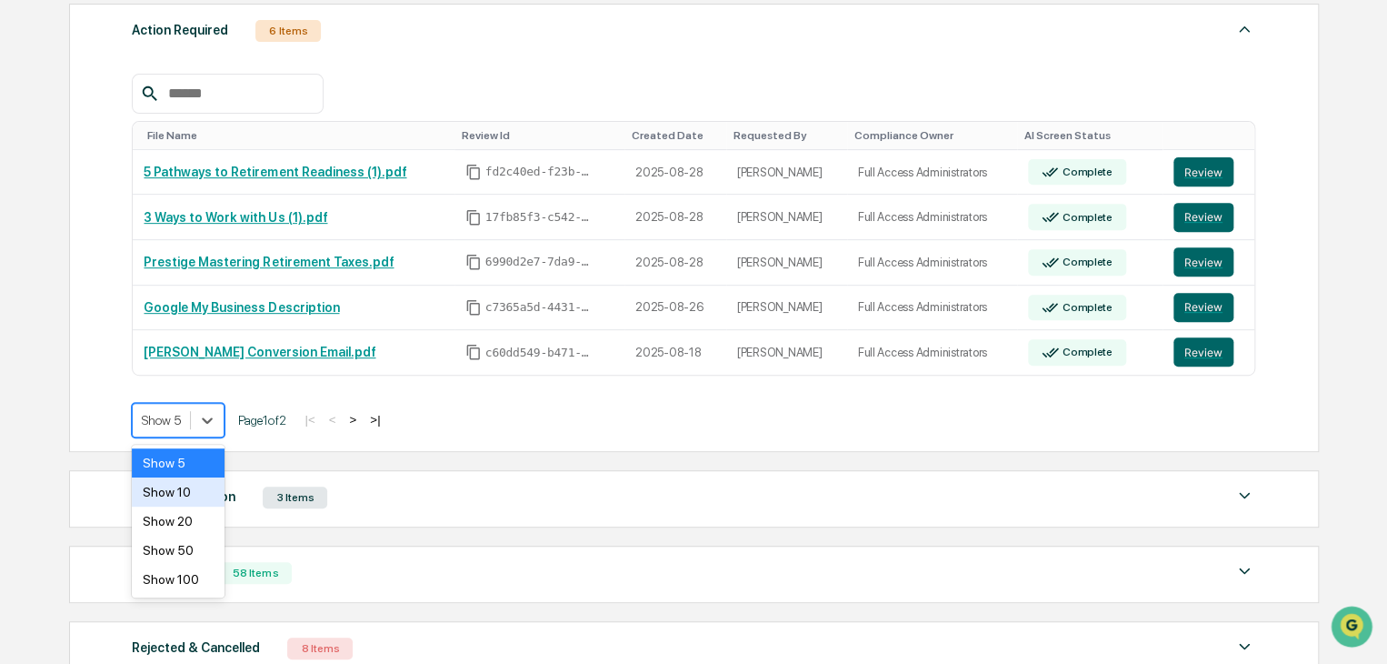
click at [202, 487] on div "Show 10" at bounding box center [178, 491] width 93 height 29
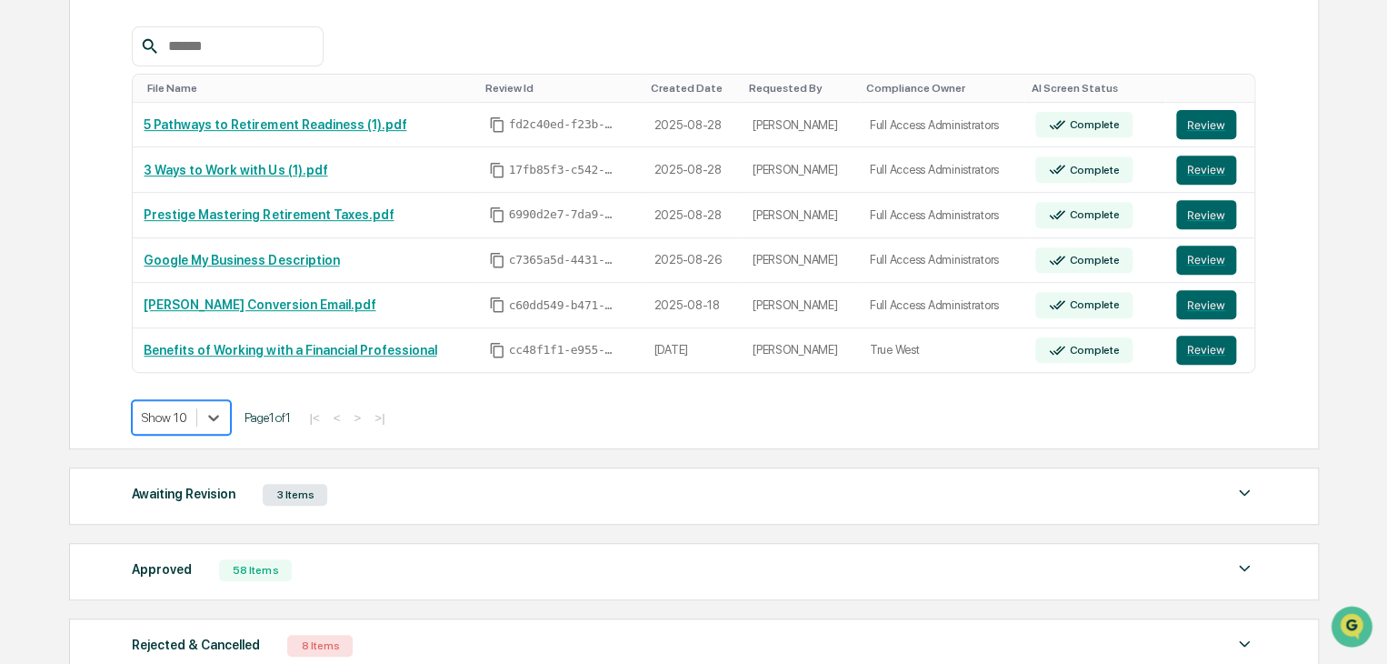
scroll to position [364, 0]
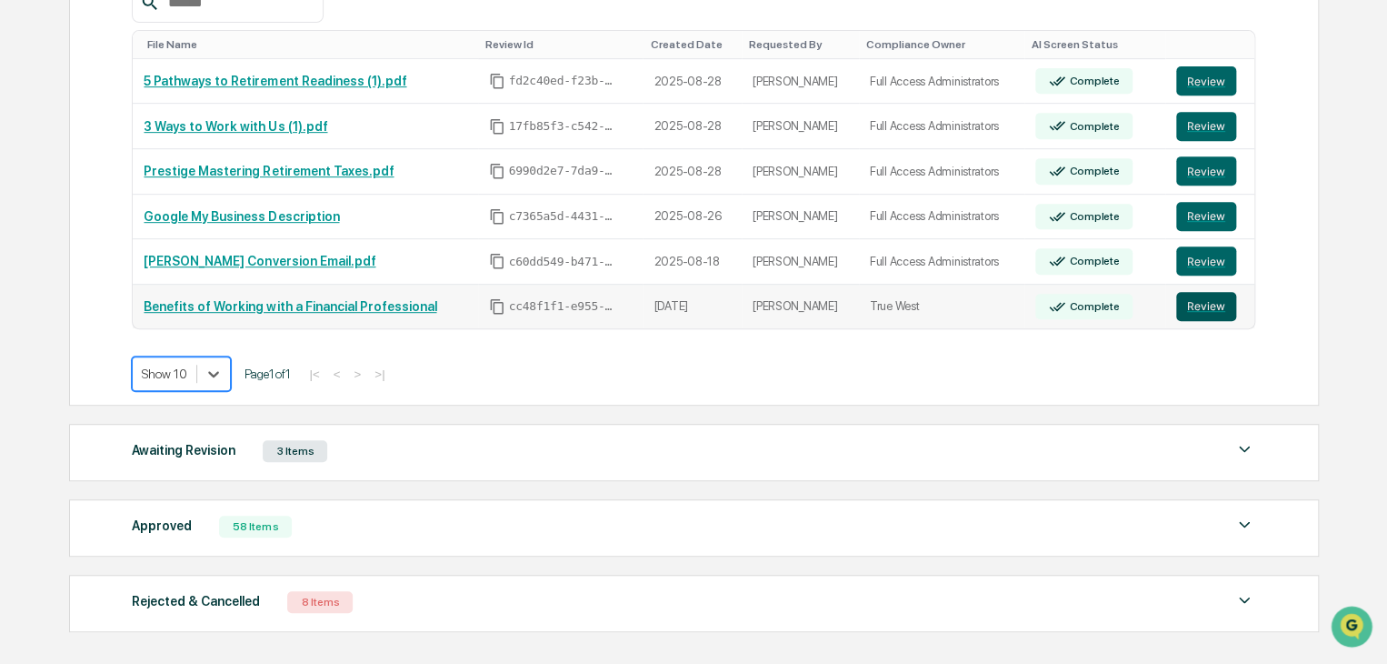
click at [1201, 309] on button "Review" at bounding box center [1206, 306] width 60 height 29
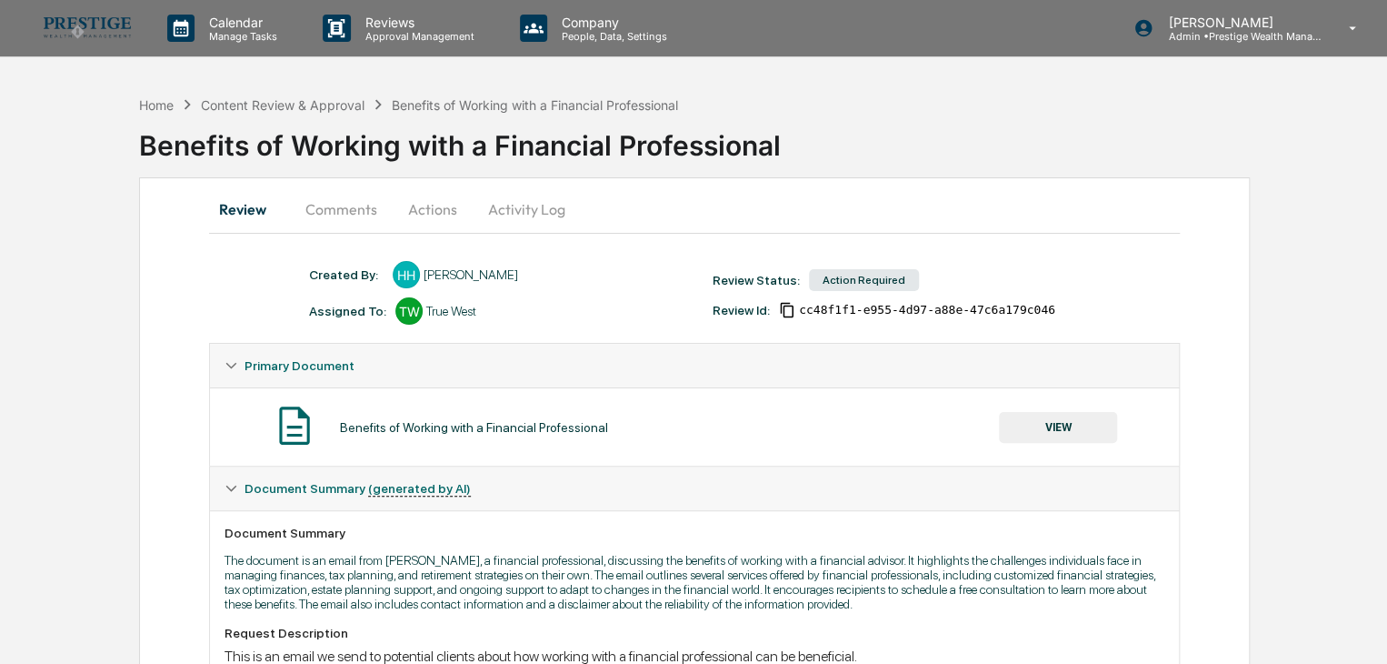
click at [329, 193] on button "Comments" at bounding box center [341, 209] width 101 height 44
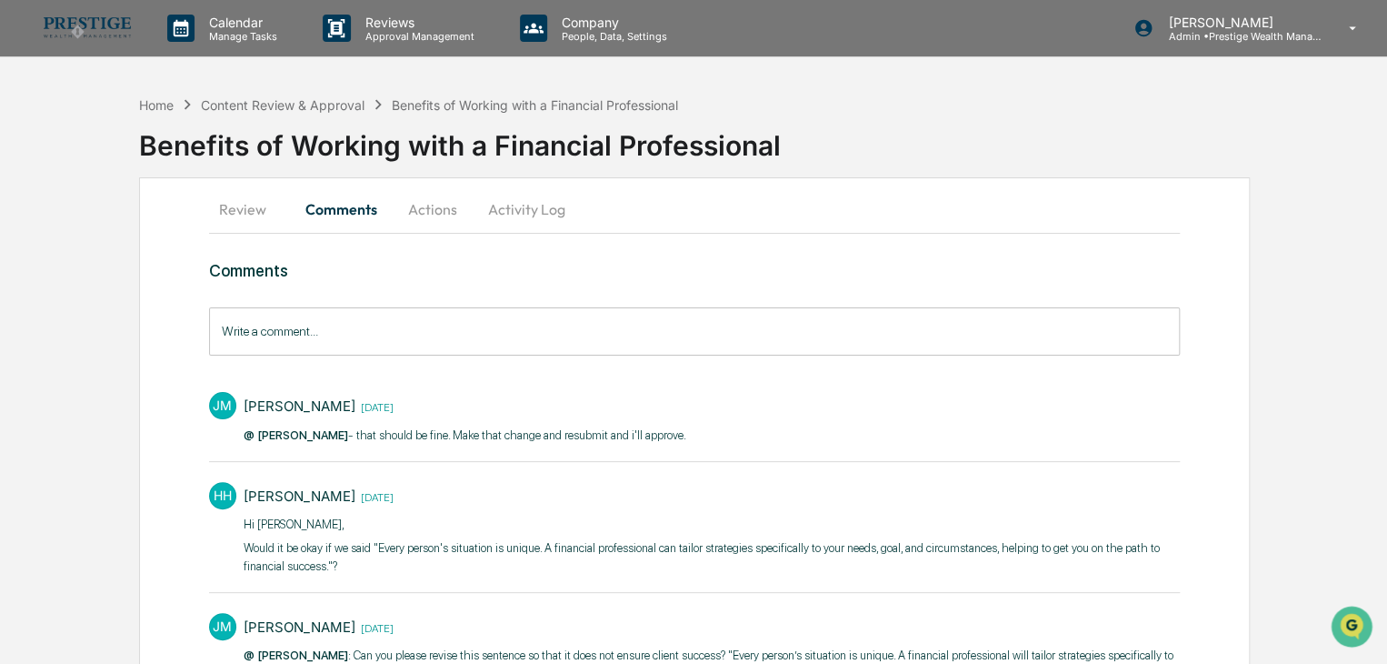
scroll to position [91, 0]
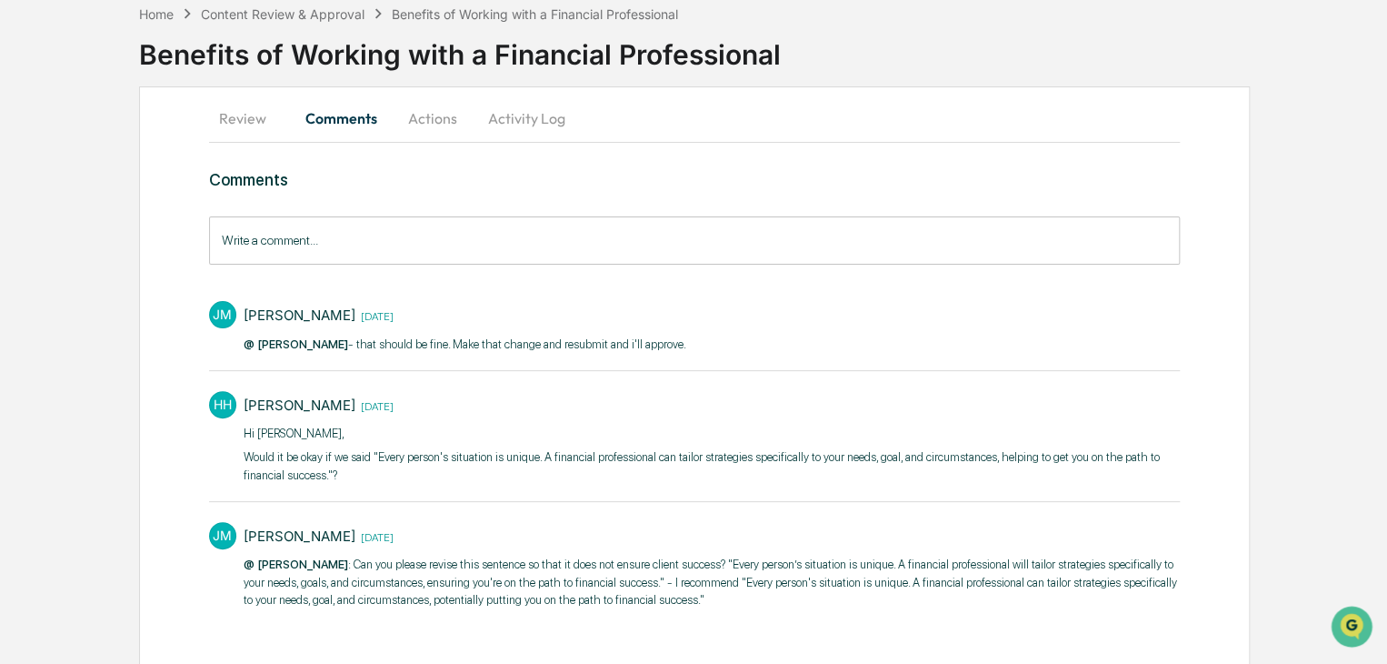
drag, startPoint x: 262, startPoint y: 309, endPoint x: 385, endPoint y: 364, distance: 134.3
click at [392, 368] on div "[PERSON_NAME] [PERSON_NAME] [DATE] @ [PERSON_NAME] - that should be fine. Make …" at bounding box center [694, 331] width 971 height 79
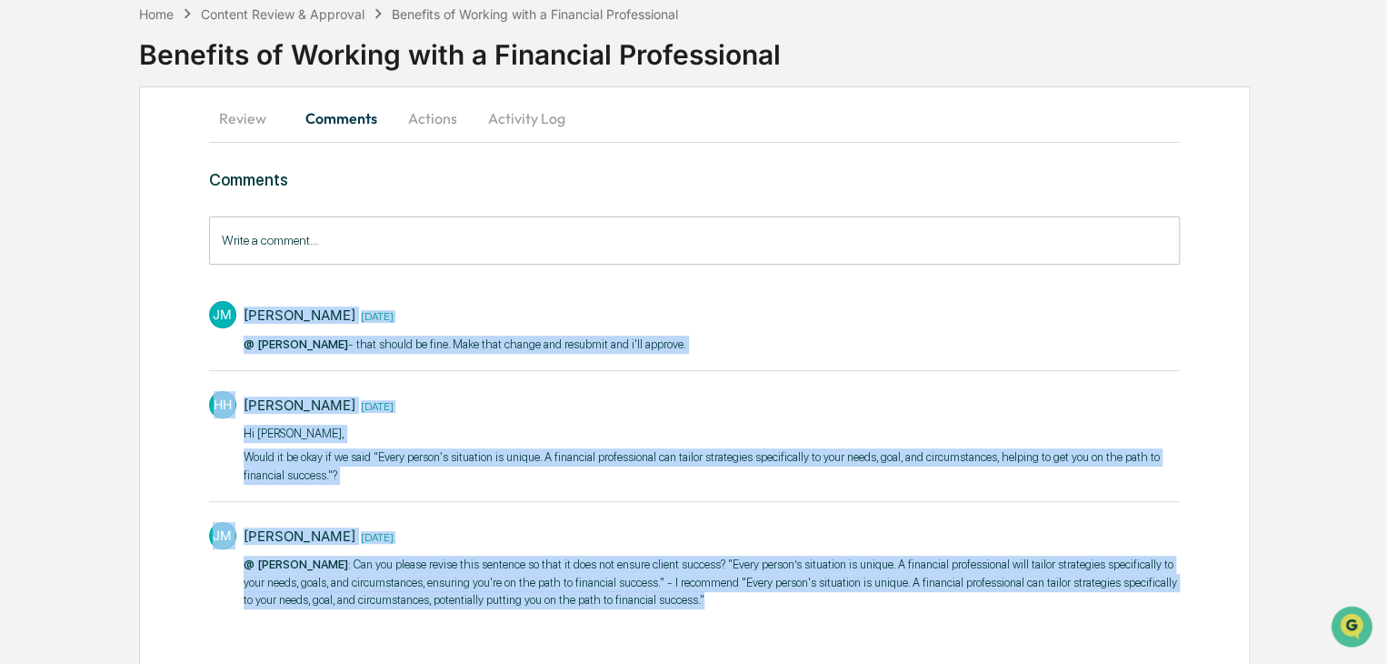
drag, startPoint x: 243, startPoint y: 306, endPoint x: 724, endPoint y: 603, distance: 564.9
click at [724, 603] on div "[PERSON_NAME] [PERSON_NAME] [DATE] @ [PERSON_NAME] - that should be fine. Make …" at bounding box center [694, 453] width 971 height 323
copy div "[PERSON_NAME] [DATE] @ [PERSON_NAME] - that should be fine. Make that change an…"
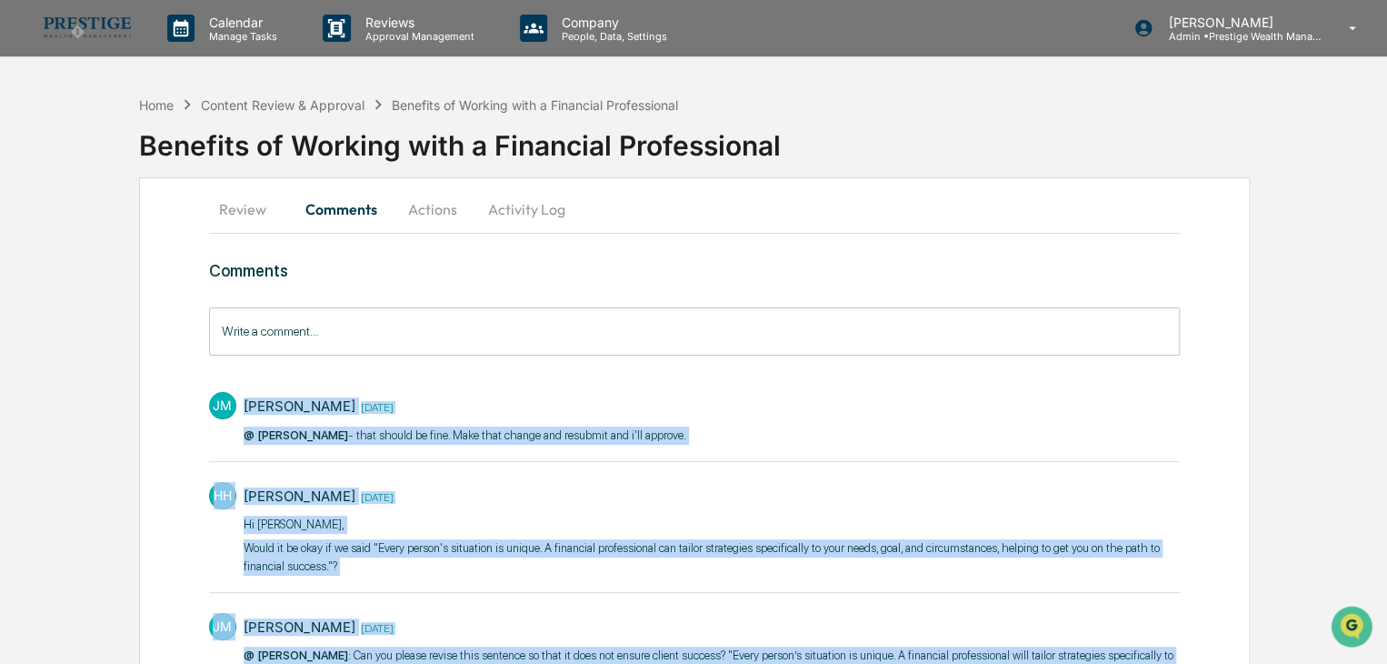
scroll to position [0, 0]
click at [267, 210] on button "Review" at bounding box center [250, 209] width 82 height 44
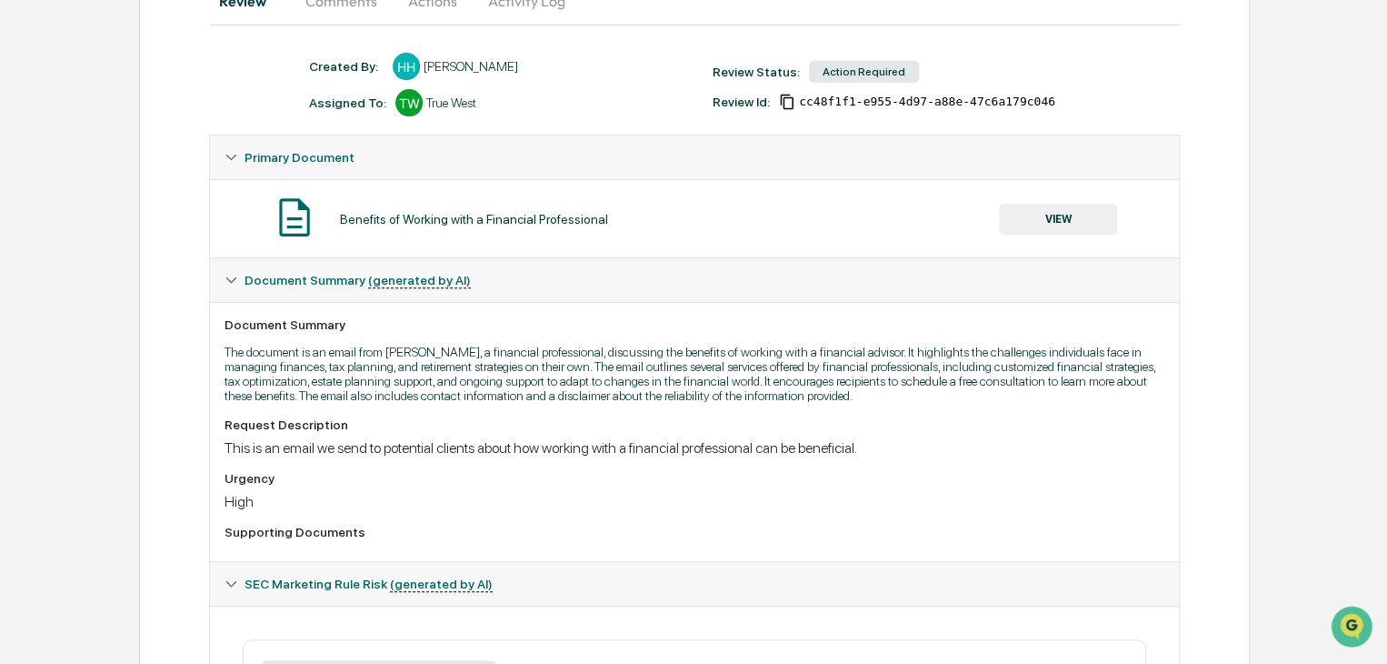
scroll to position [182, 0]
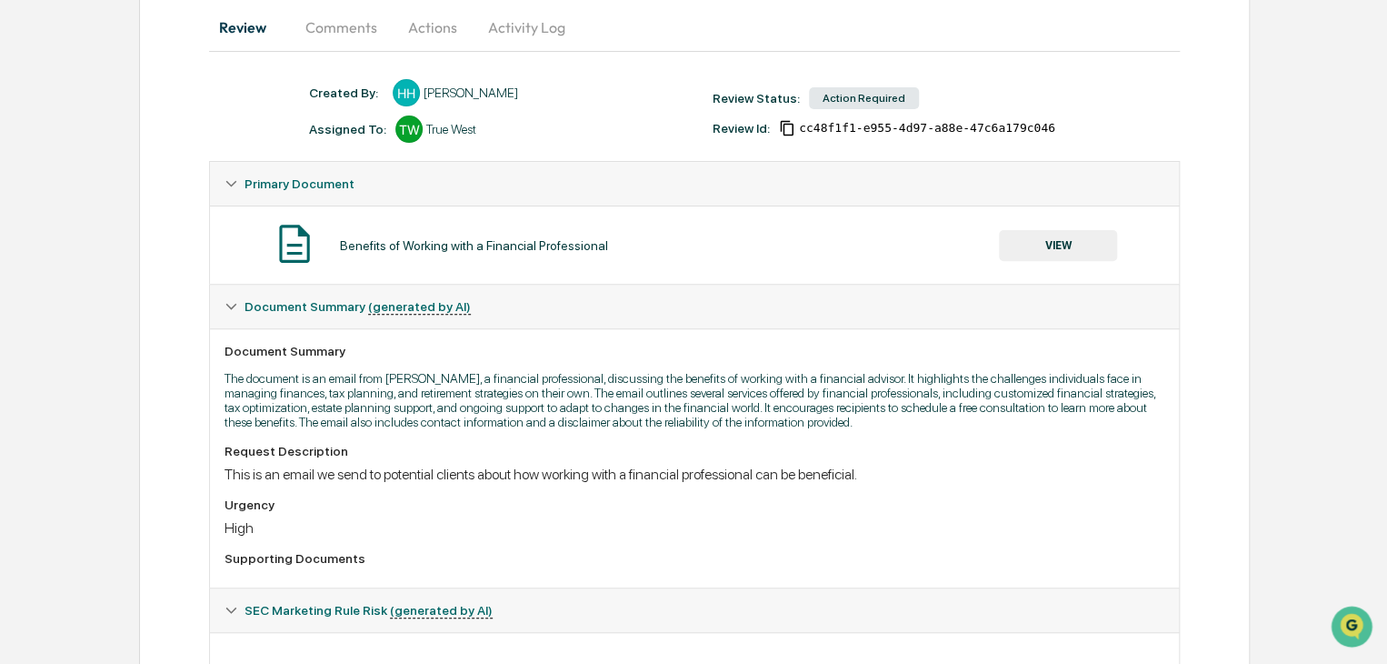
click at [338, 26] on button "Comments" at bounding box center [341, 27] width 101 height 44
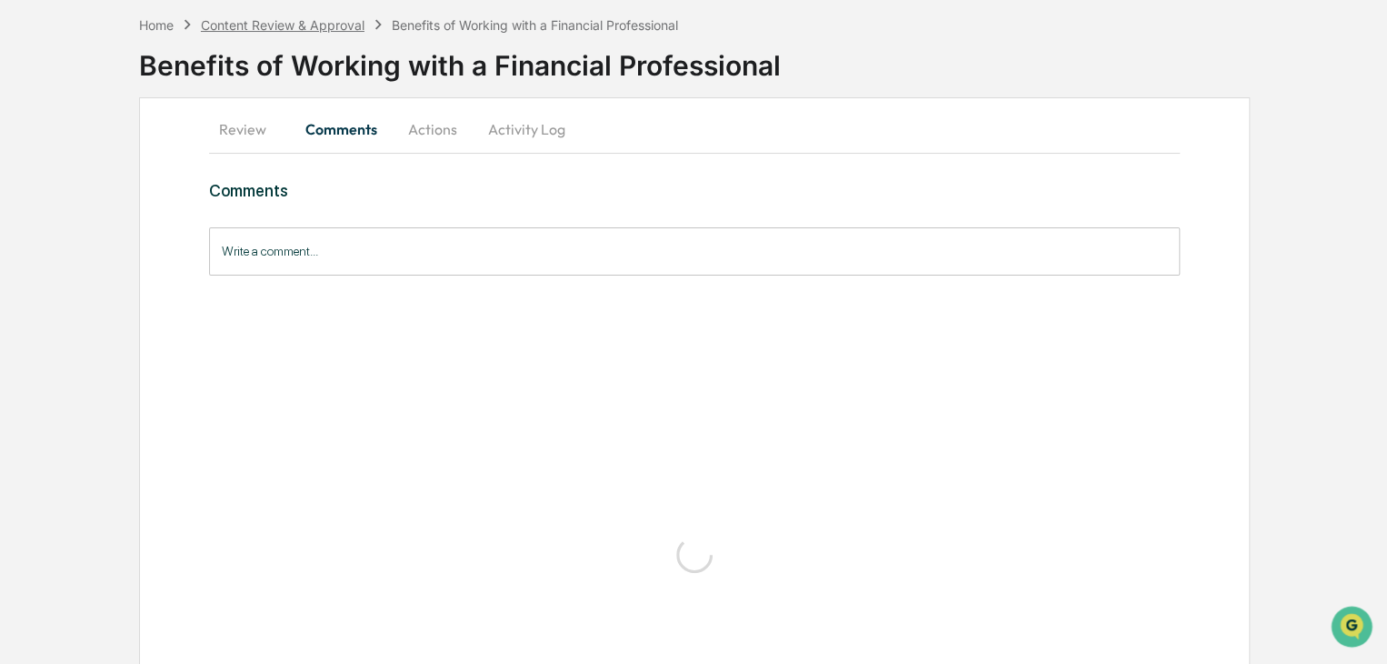
scroll to position [113, 0]
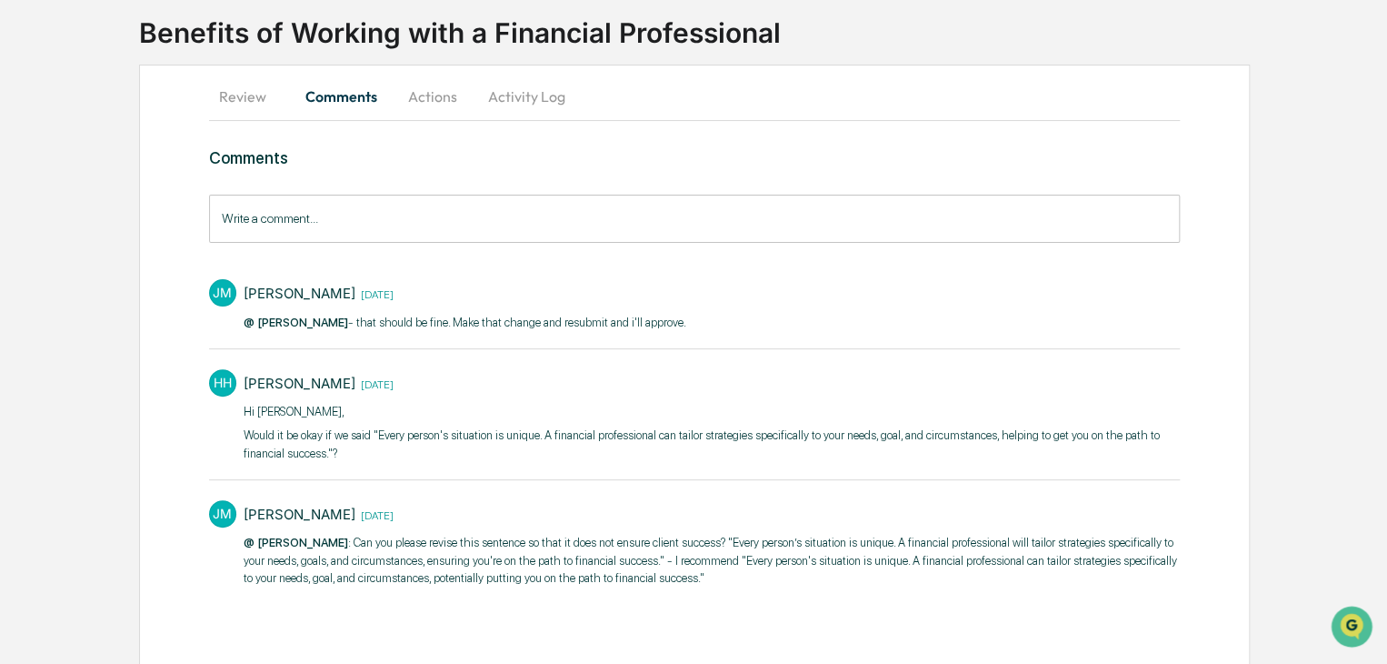
click at [244, 92] on button "Review" at bounding box center [250, 97] width 82 height 44
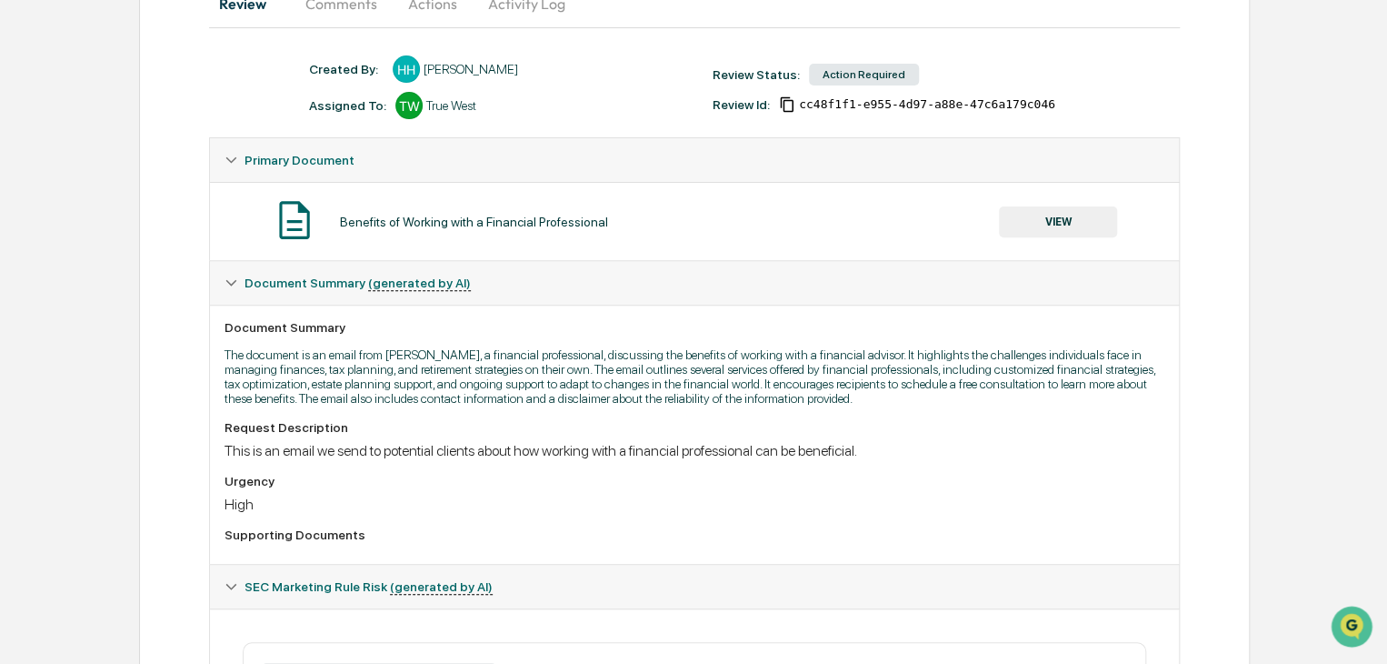
click at [578, 473] on div "Request Description This is an email we send to potential clients about how wor…" at bounding box center [695, 484] width 940 height 129
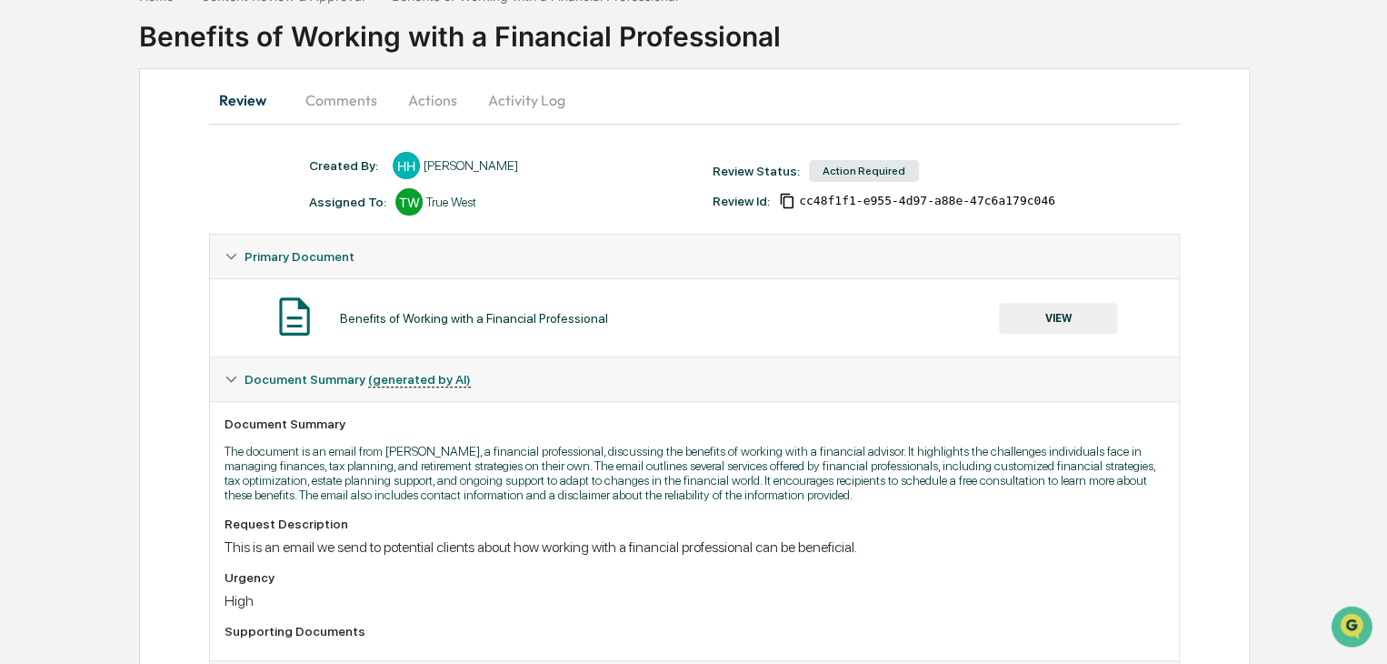
click at [345, 94] on button "Comments" at bounding box center [341, 100] width 101 height 44
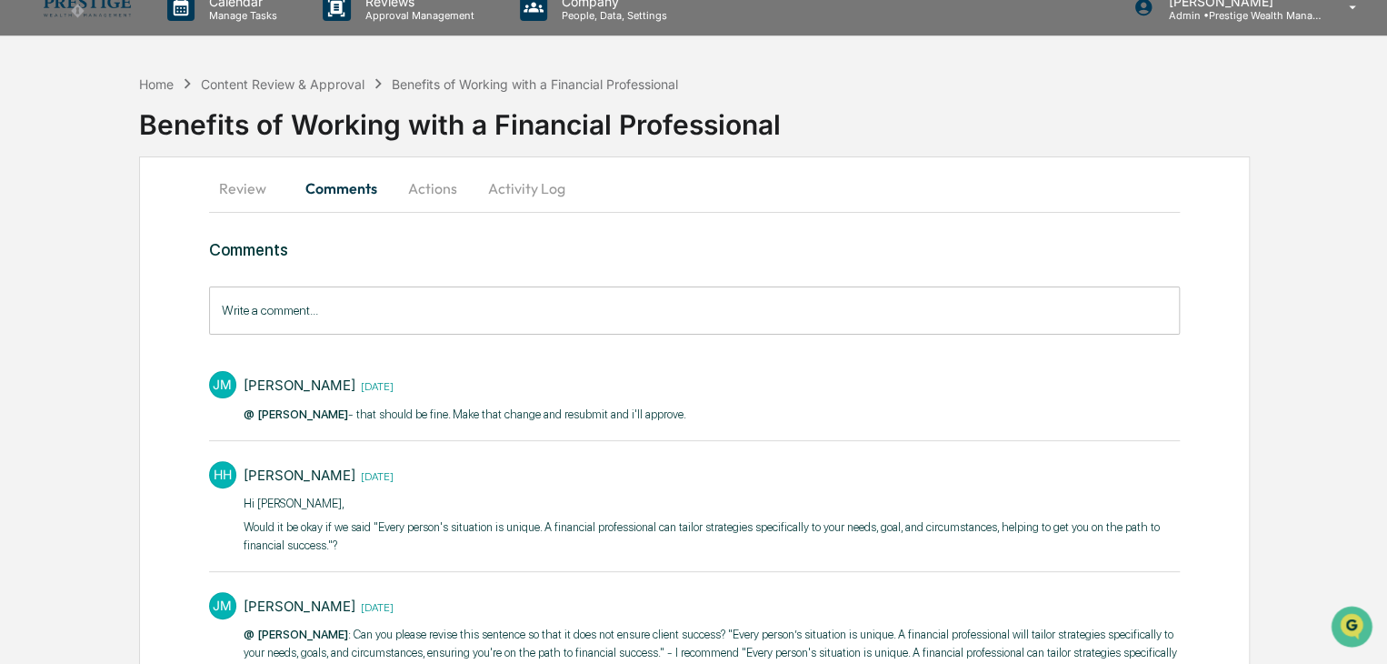
scroll to position [3, 0]
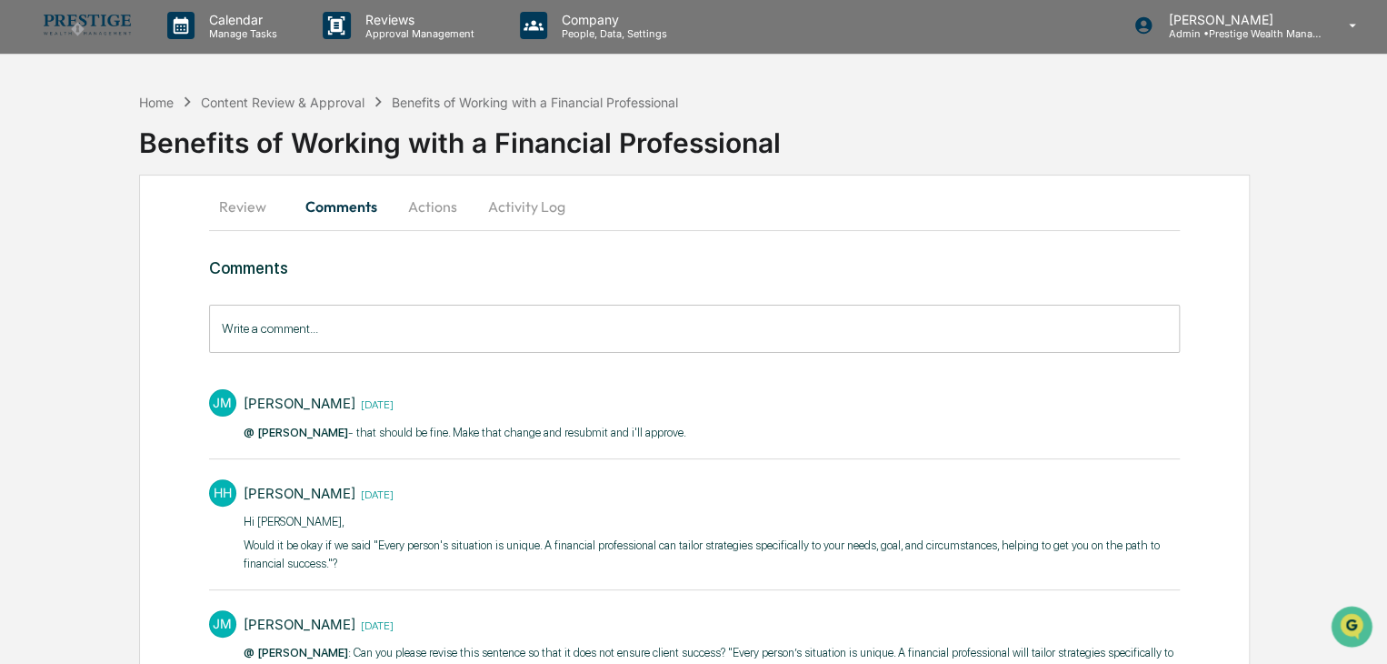
click at [244, 202] on button "Review" at bounding box center [250, 207] width 82 height 44
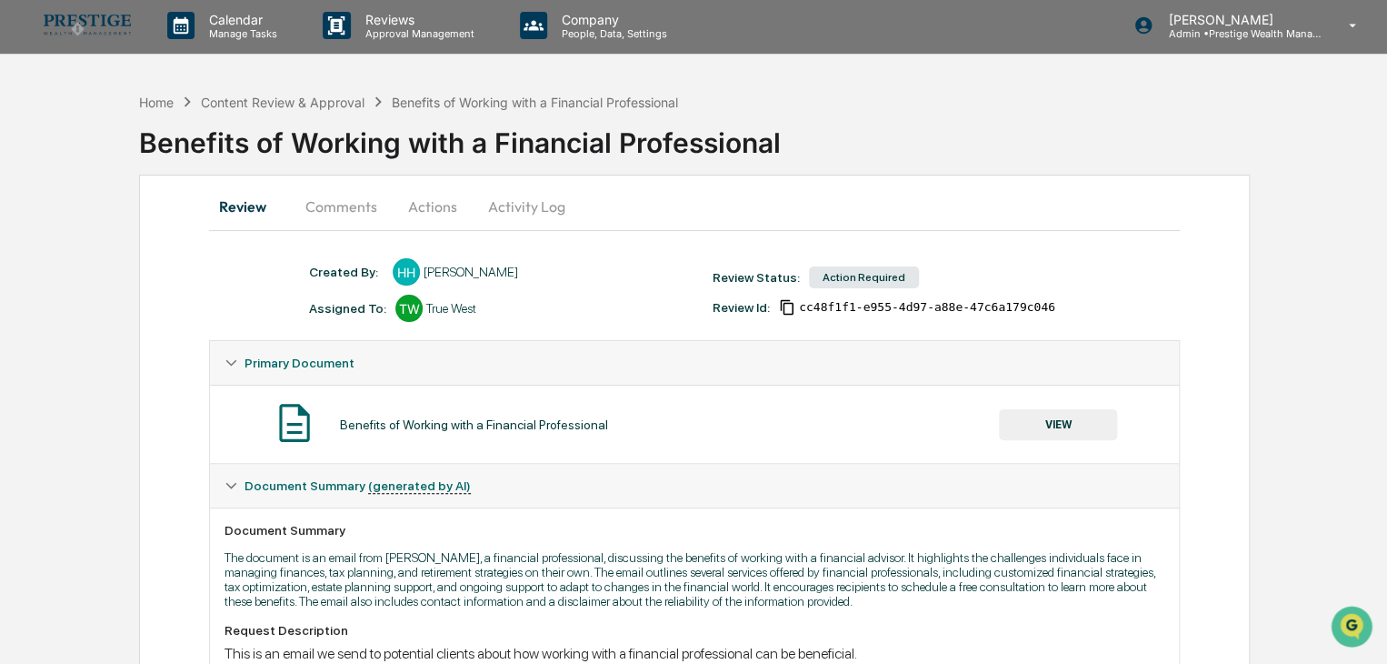
click at [1065, 424] on button "VIEW" at bounding box center [1058, 424] width 118 height 31
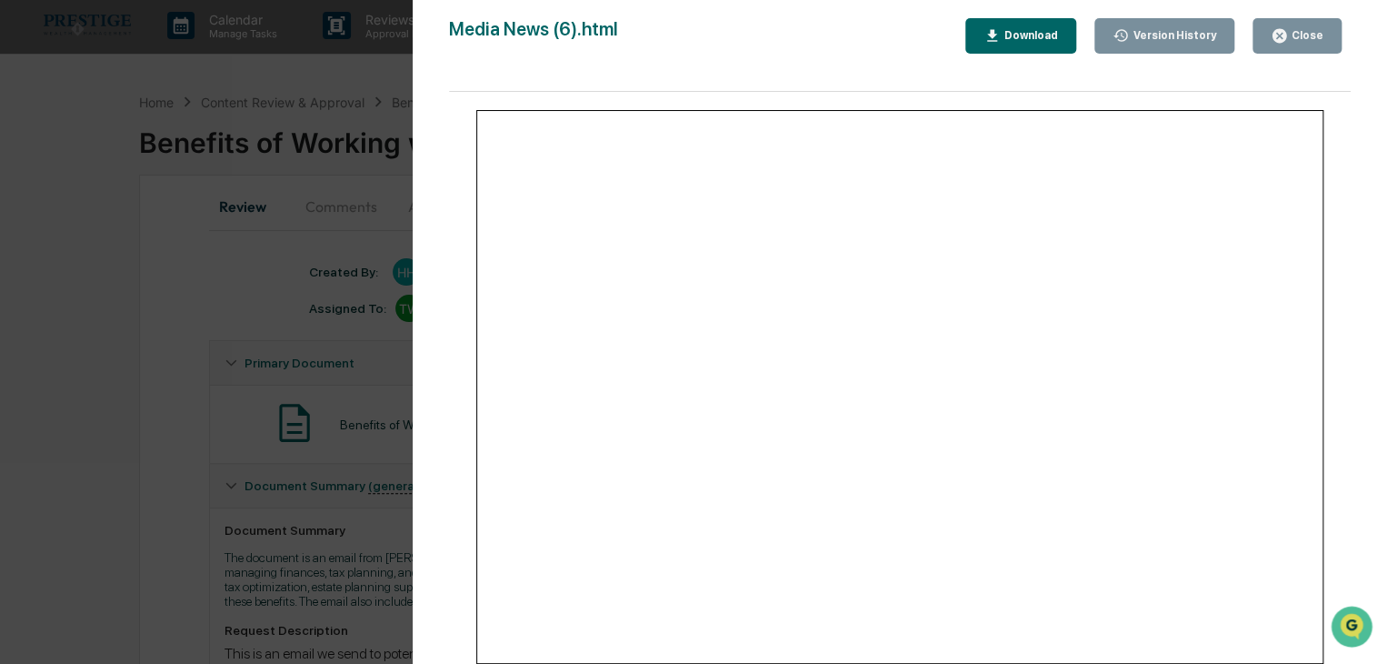
click at [1302, 31] on div "Close" at bounding box center [1305, 35] width 35 height 13
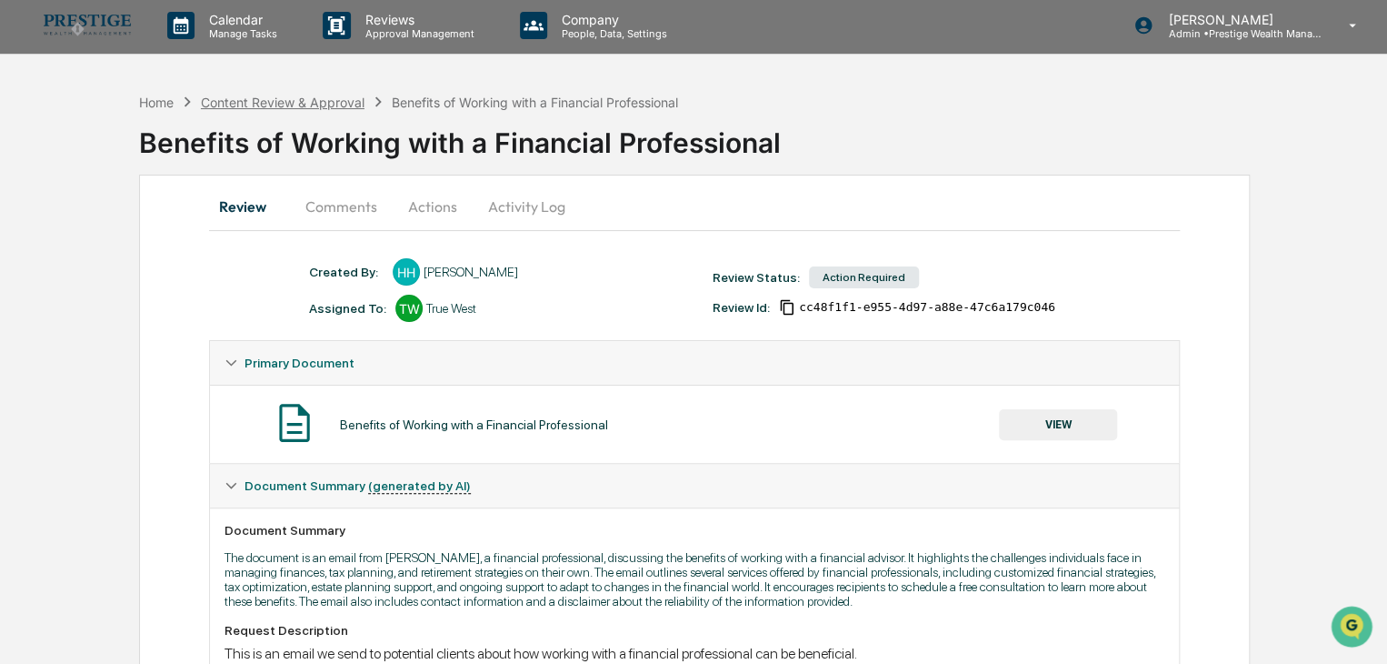
click at [292, 99] on div "Content Review & Approval" at bounding box center [283, 102] width 164 height 15
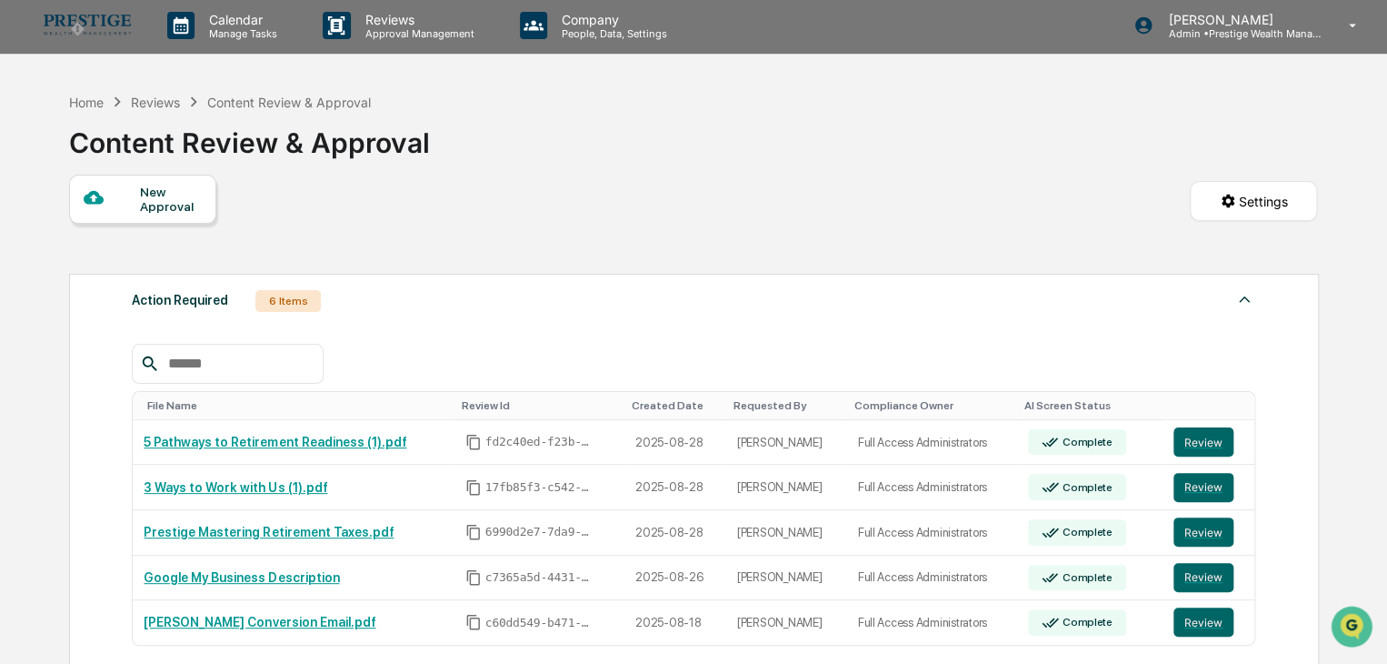
click at [64, 14] on link at bounding box center [98, 25] width 109 height 56
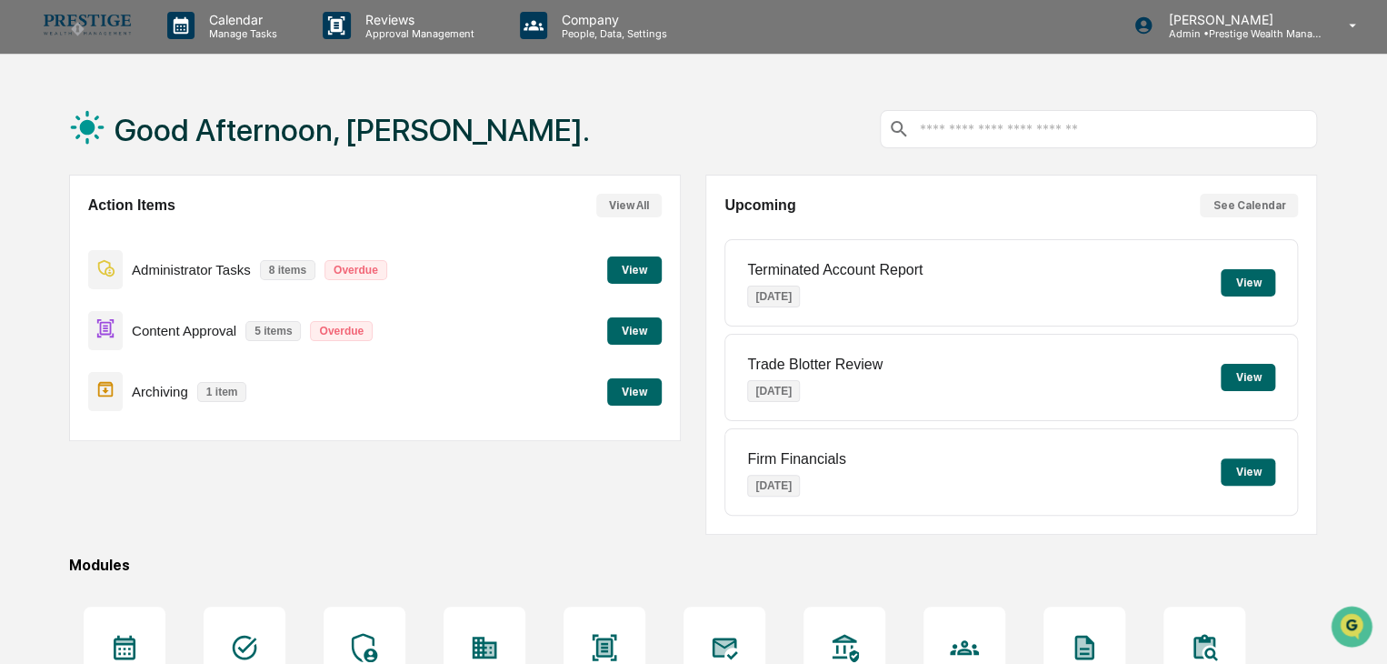
click at [626, 396] on button "View" at bounding box center [634, 391] width 55 height 27
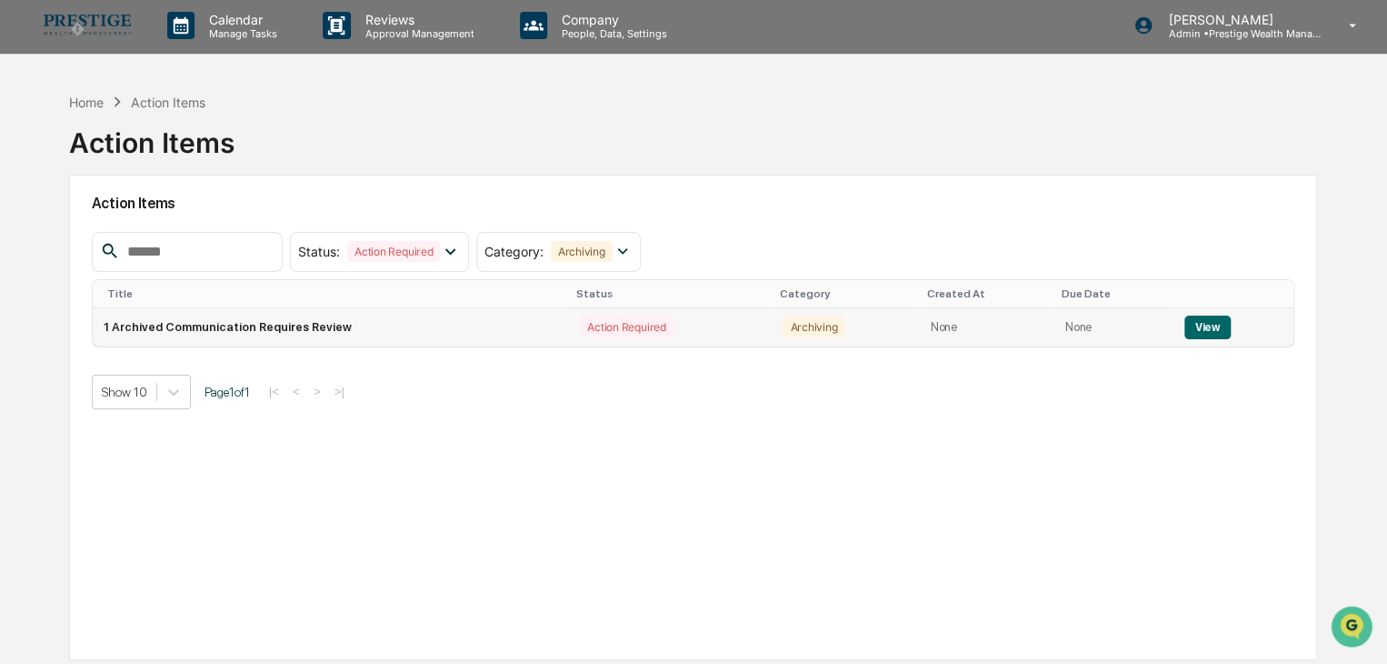
click at [1205, 324] on button "View" at bounding box center [1208, 327] width 46 height 24
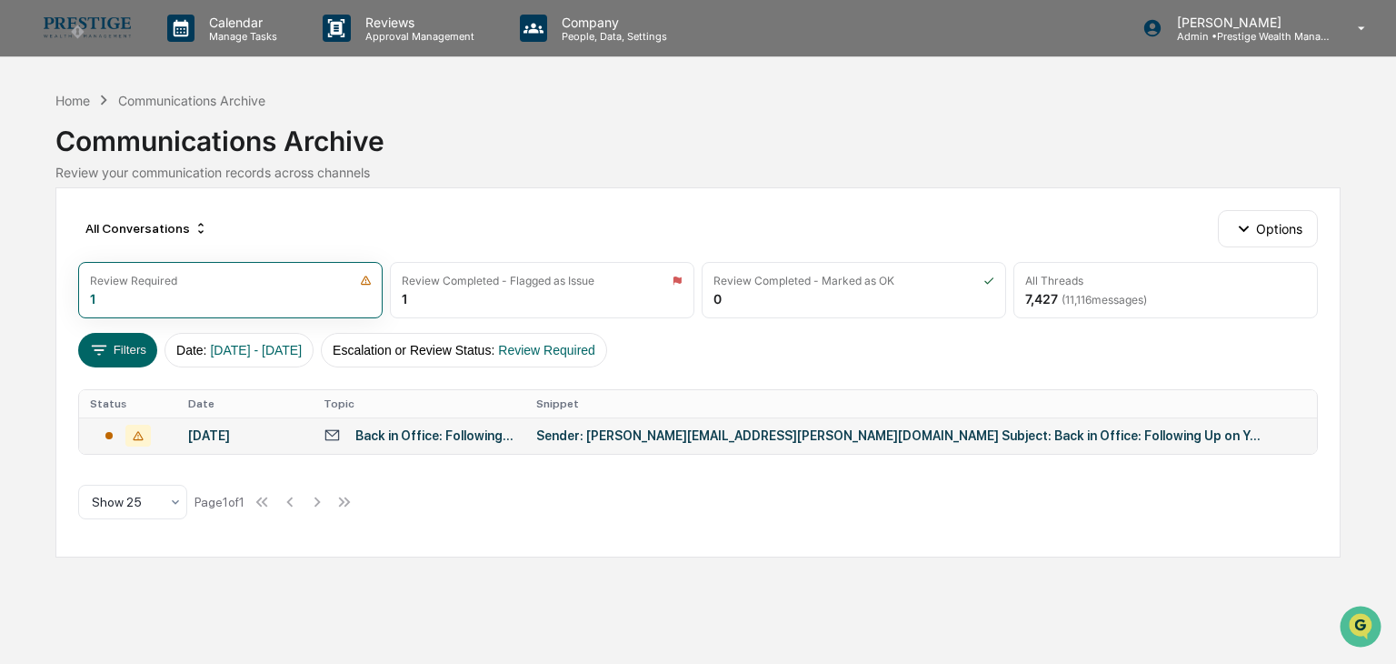
click at [713, 432] on div "Sender: patrick.spencer@moneytree.com Subject: Back in Office: Following Up on …" at bounding box center [899, 435] width 727 height 15
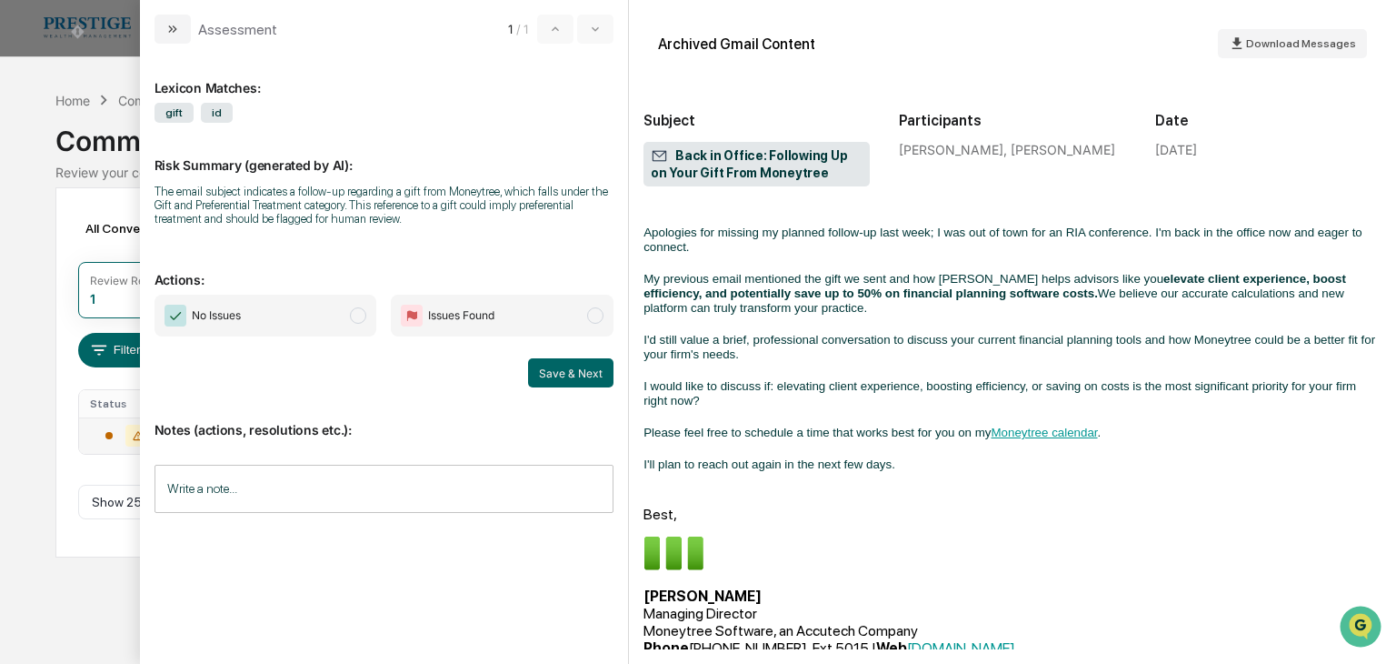
scroll to position [182, 0]
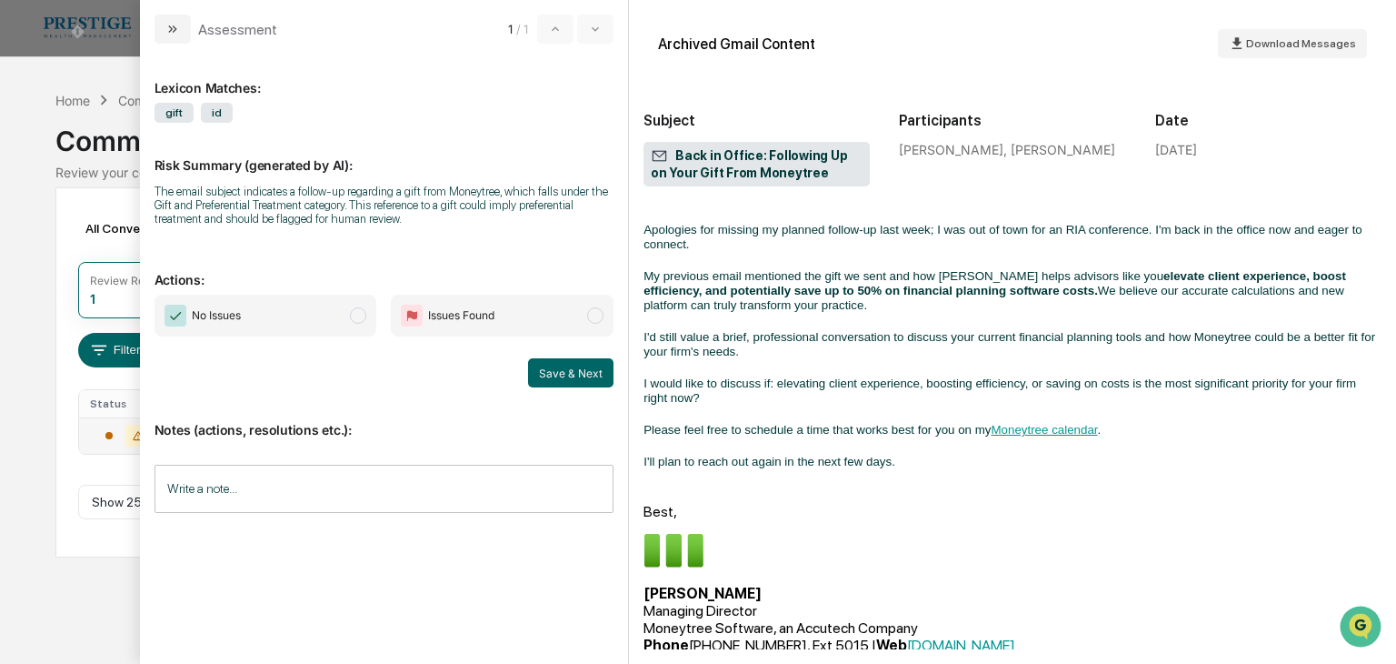
click at [913, 330] on span "I'd still value a brief, professional conversation to discuss your current fina…" at bounding box center [1010, 344] width 732 height 28
click at [914, 309] on div "De ar Brian, Apologies for missing my planned follow-up last week; I was out of…" at bounding box center [1013, 605] width 738 height 833
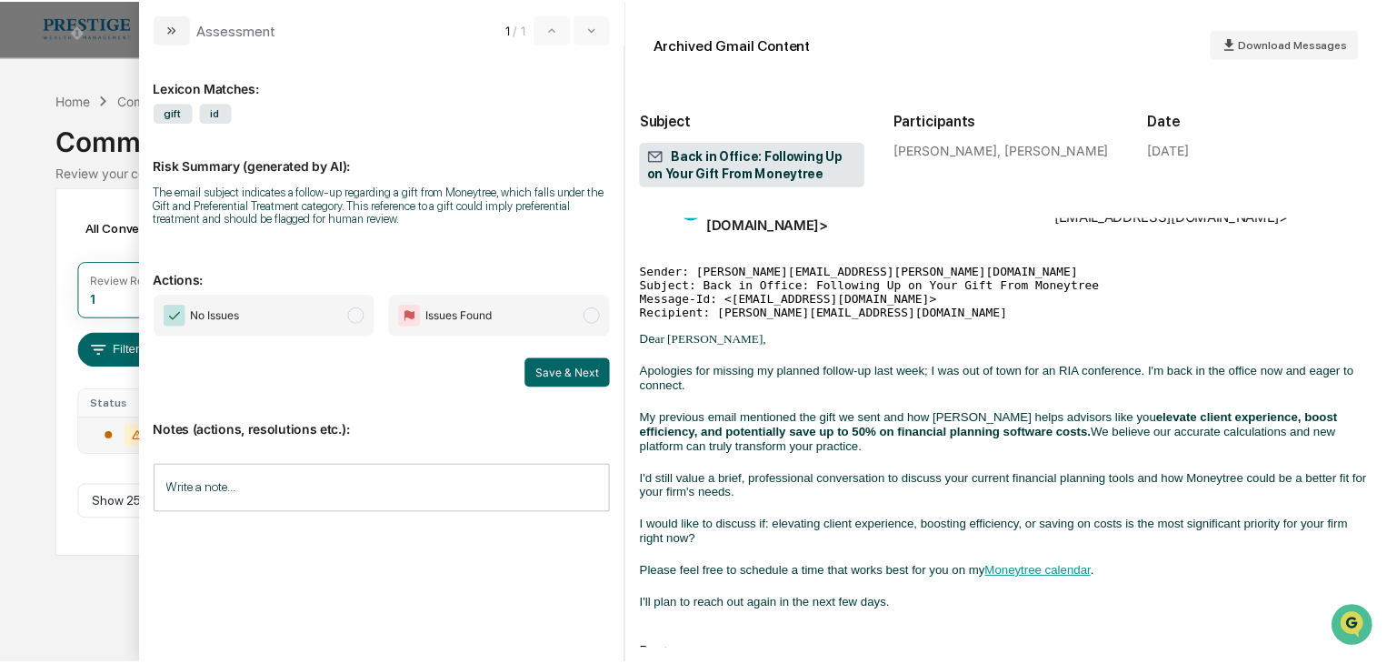
scroll to position [0, 0]
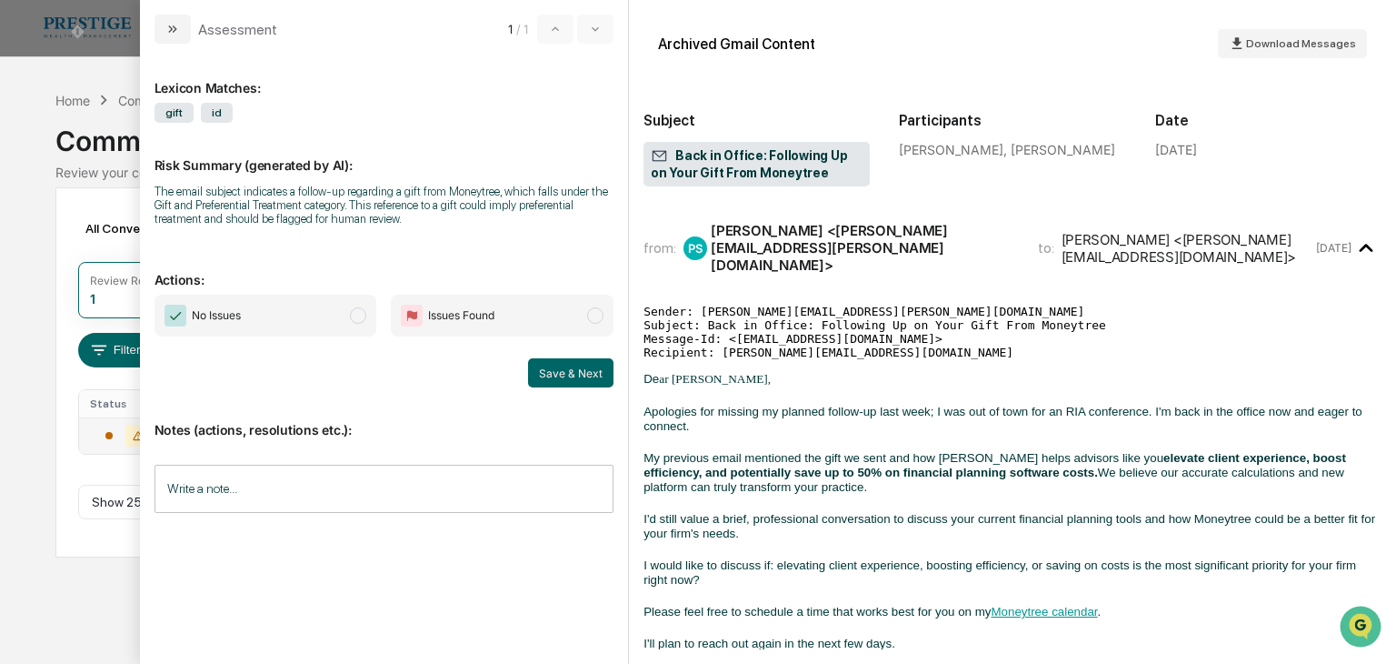
click at [352, 316] on span "modal" at bounding box center [358, 315] width 16 height 16
click at [575, 382] on button "Save & Next" at bounding box center [570, 372] width 85 height 29
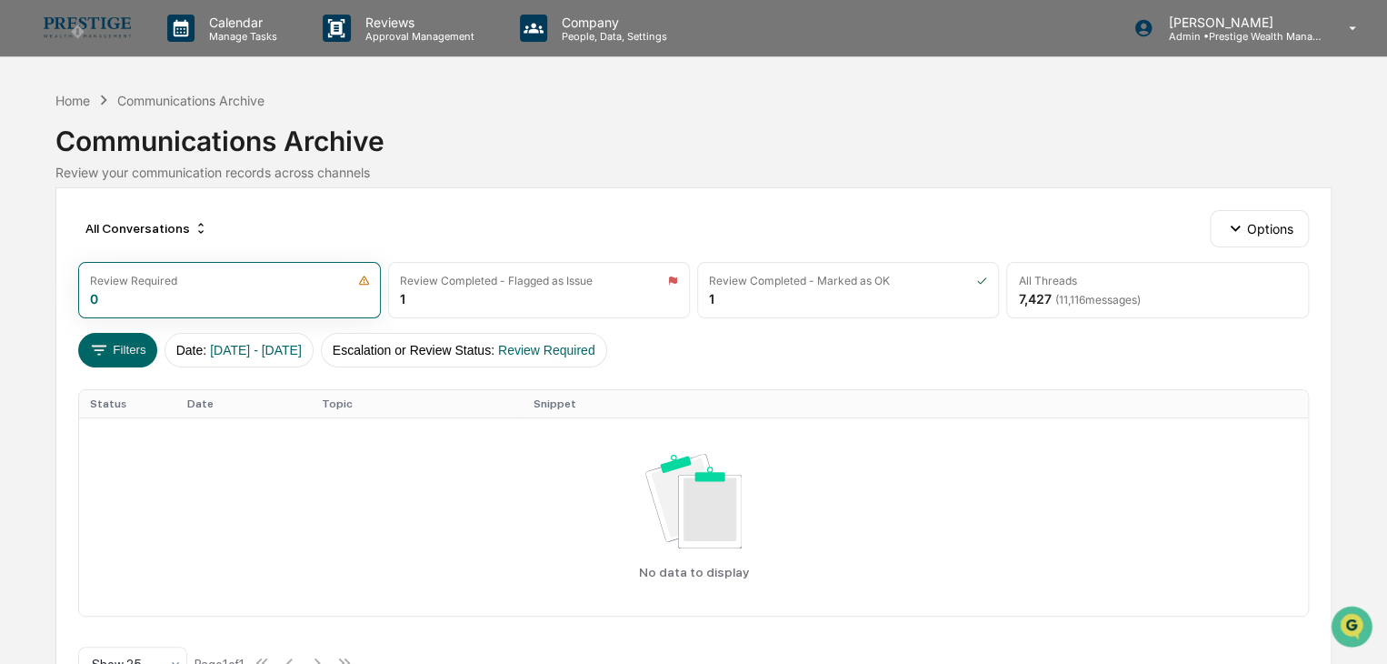
scroll to position [55, 0]
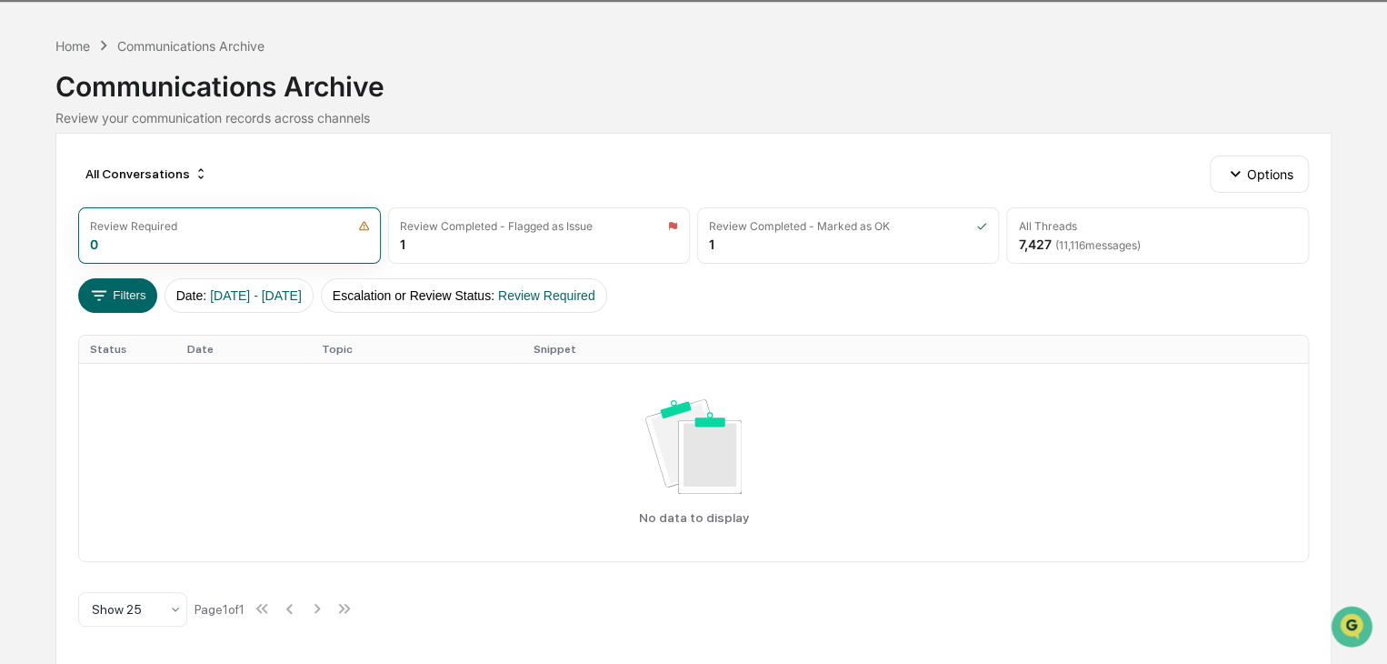
click at [1242, 179] on icon "button" at bounding box center [1235, 174] width 20 height 20
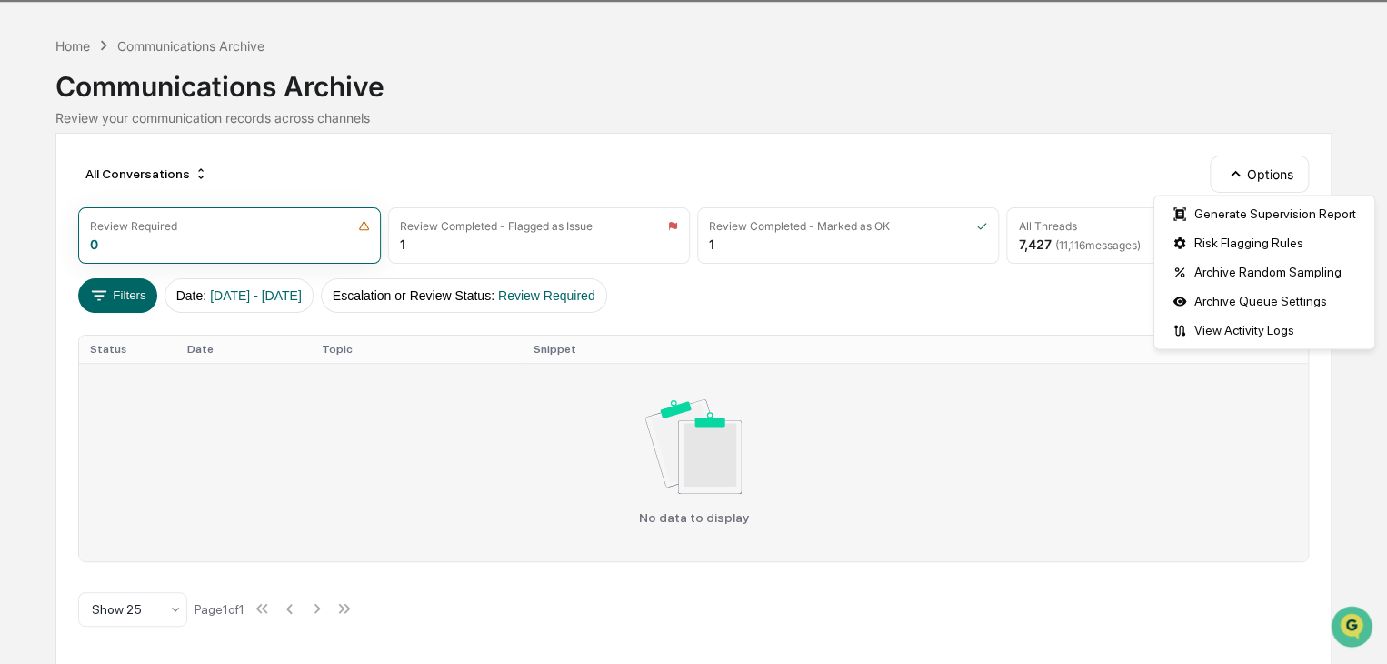
click at [1182, 485] on div "No data to display" at bounding box center [693, 461] width 1207 height 125
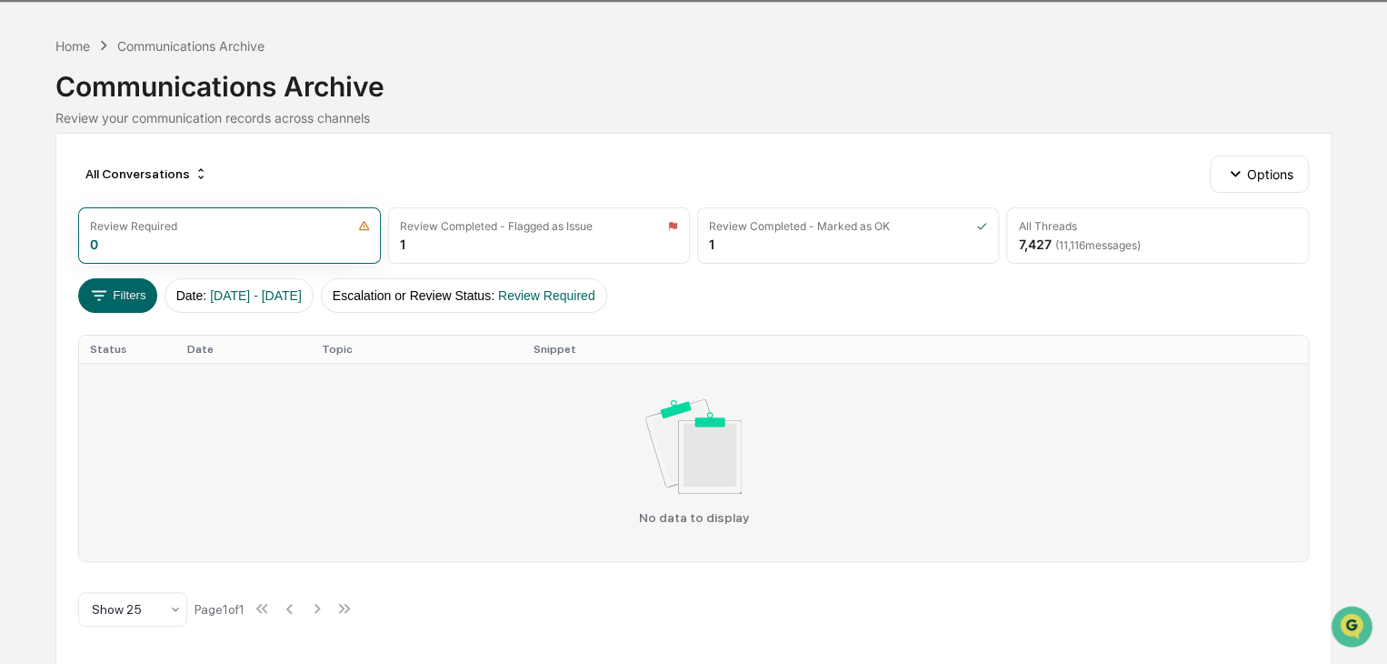
scroll to position [0, 0]
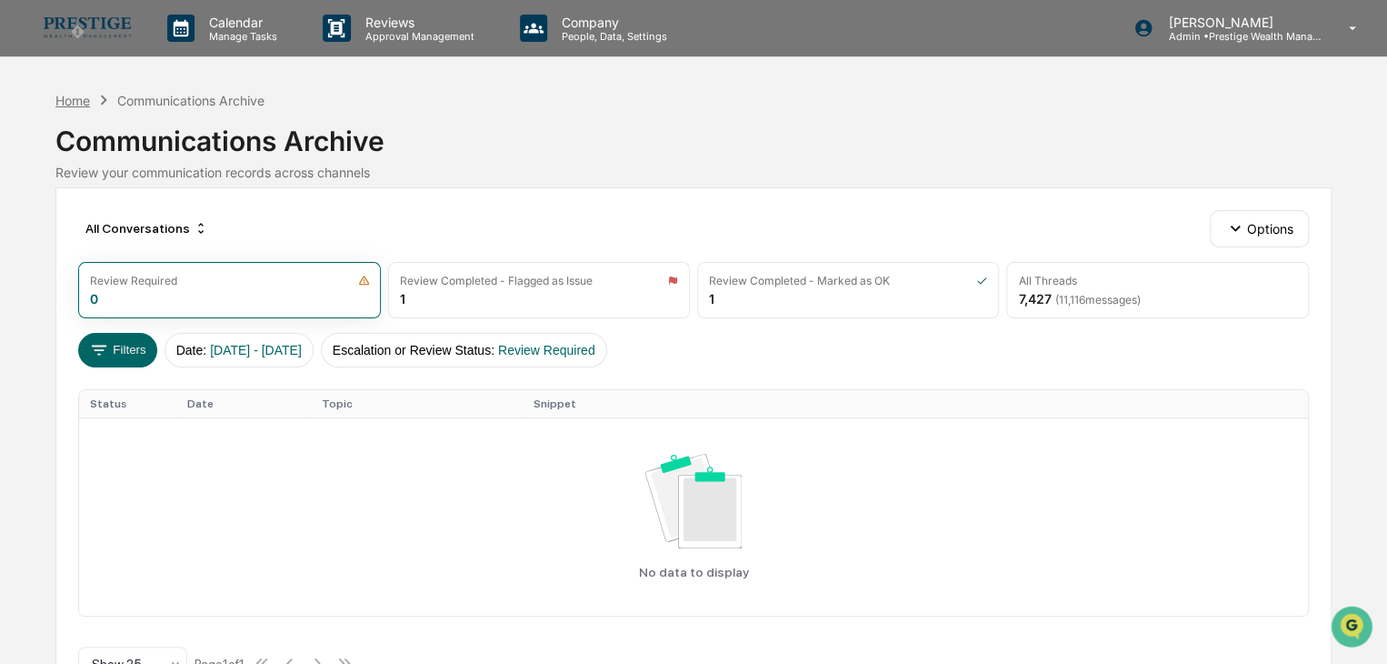
click at [88, 102] on div "Home" at bounding box center [72, 100] width 35 height 15
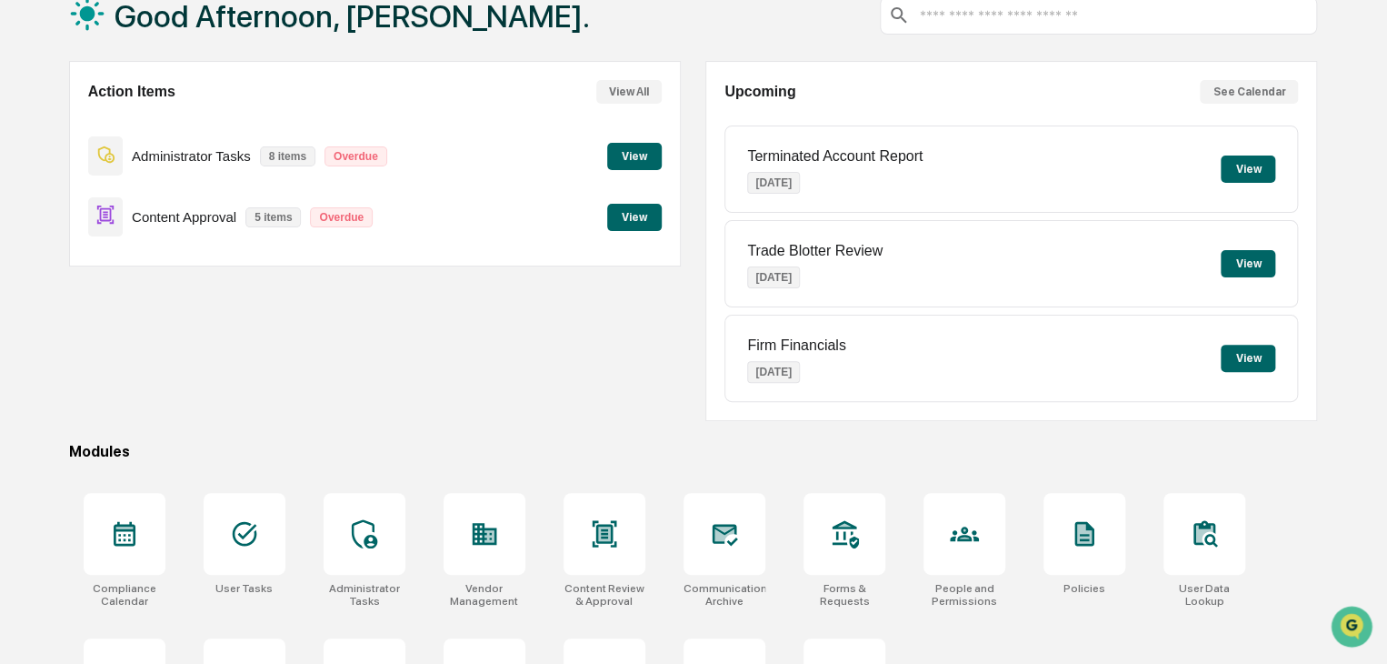
scroll to position [215, 0]
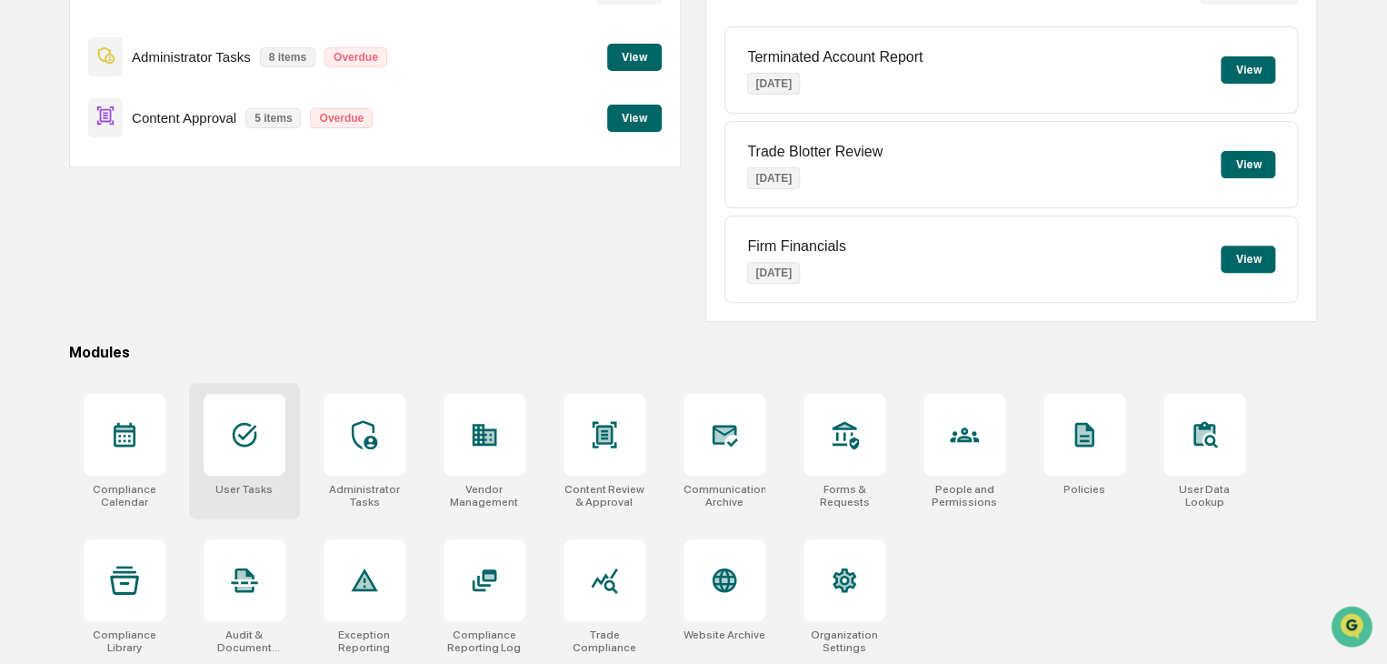
click at [251, 412] on div at bounding box center [245, 435] width 82 height 82
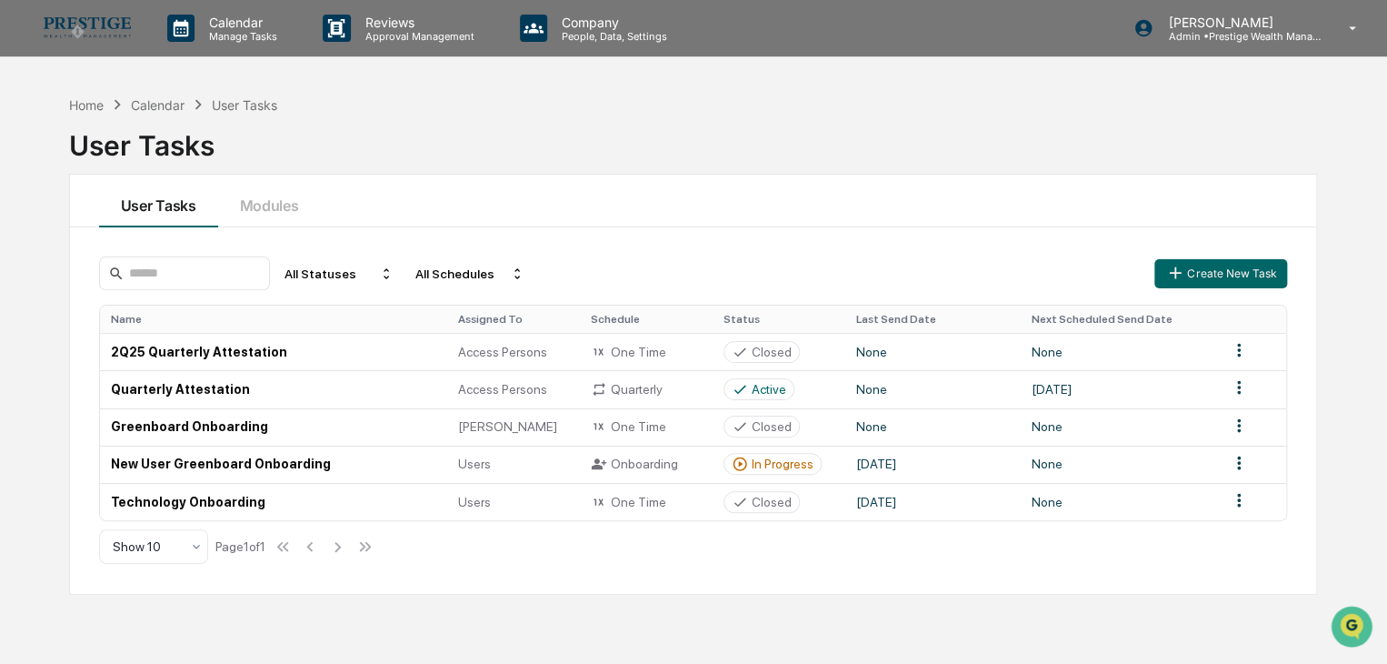
click at [98, 19] on img at bounding box center [87, 27] width 87 height 21
